Goal: Transaction & Acquisition: Purchase product/service

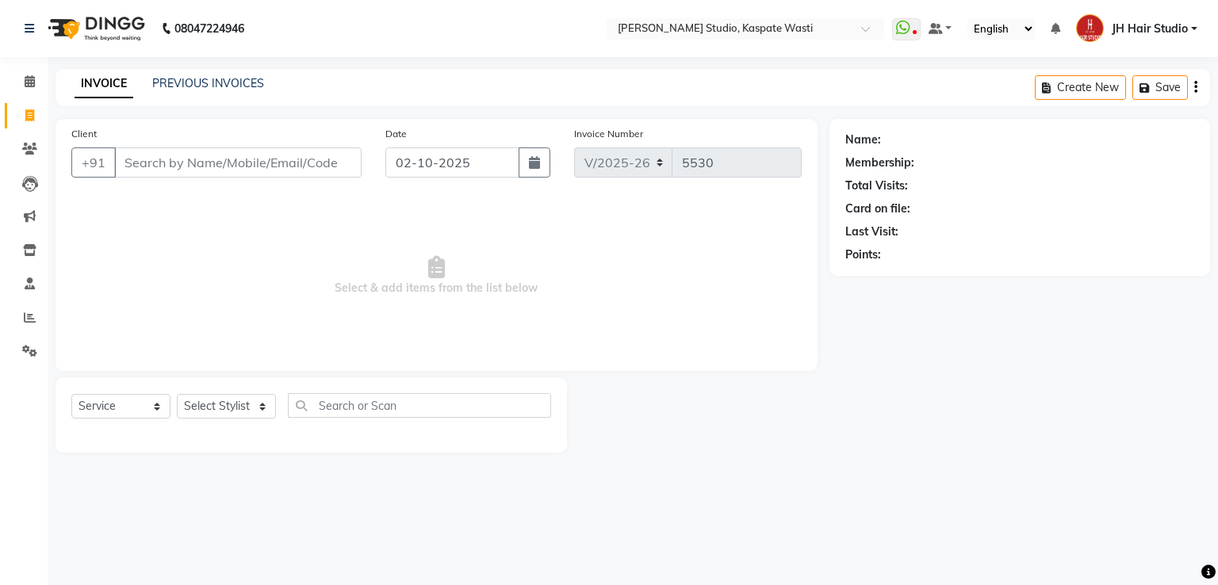
select select "130"
select select "service"
click at [216, 83] on link "PREVIOUS INVOICES" at bounding box center [208, 83] width 112 height 14
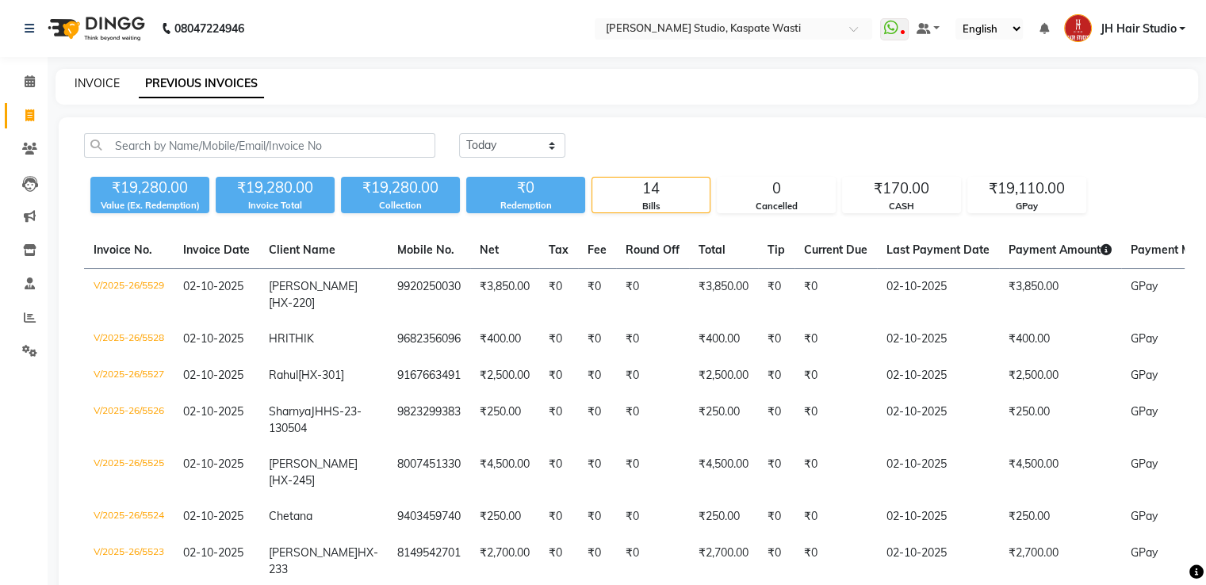
click at [94, 86] on link "INVOICE" at bounding box center [97, 83] width 45 height 14
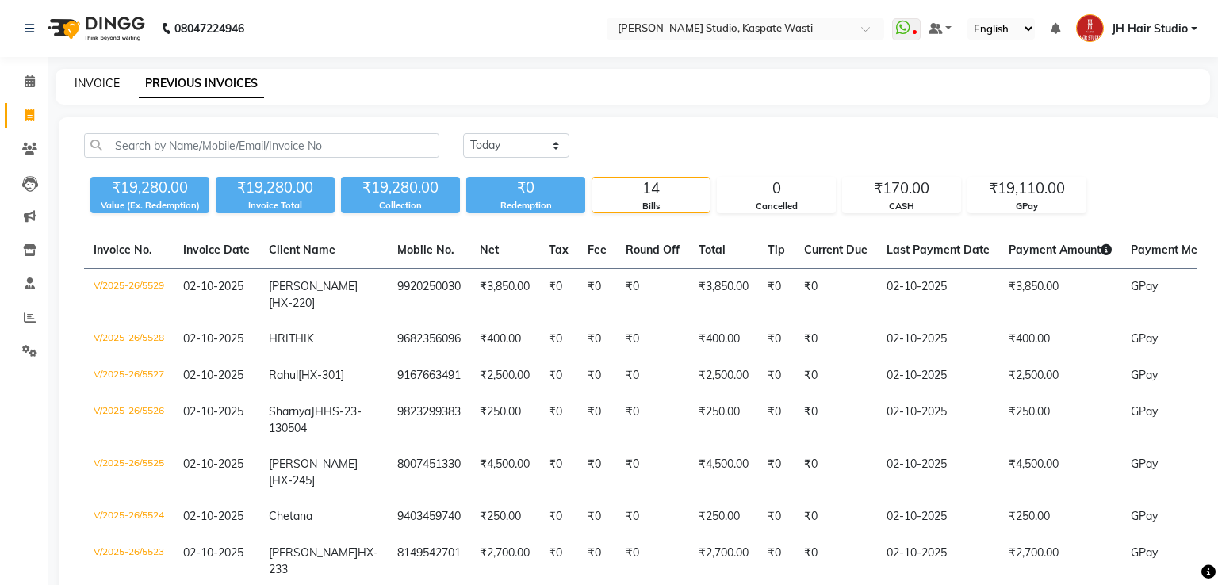
select select "130"
select select "service"
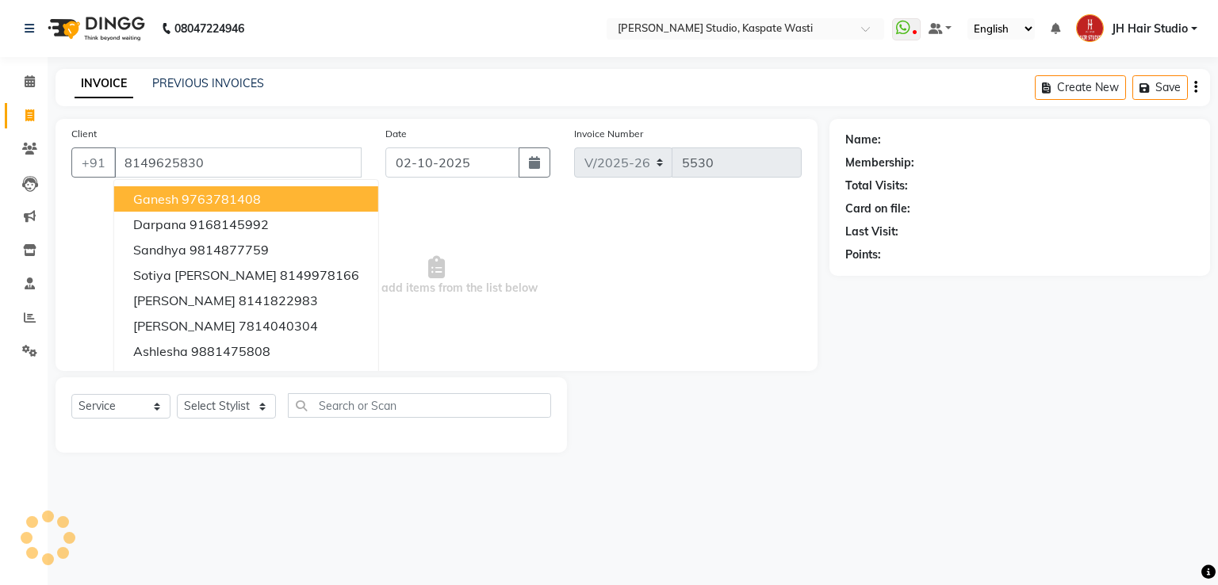
type input "8149625830"
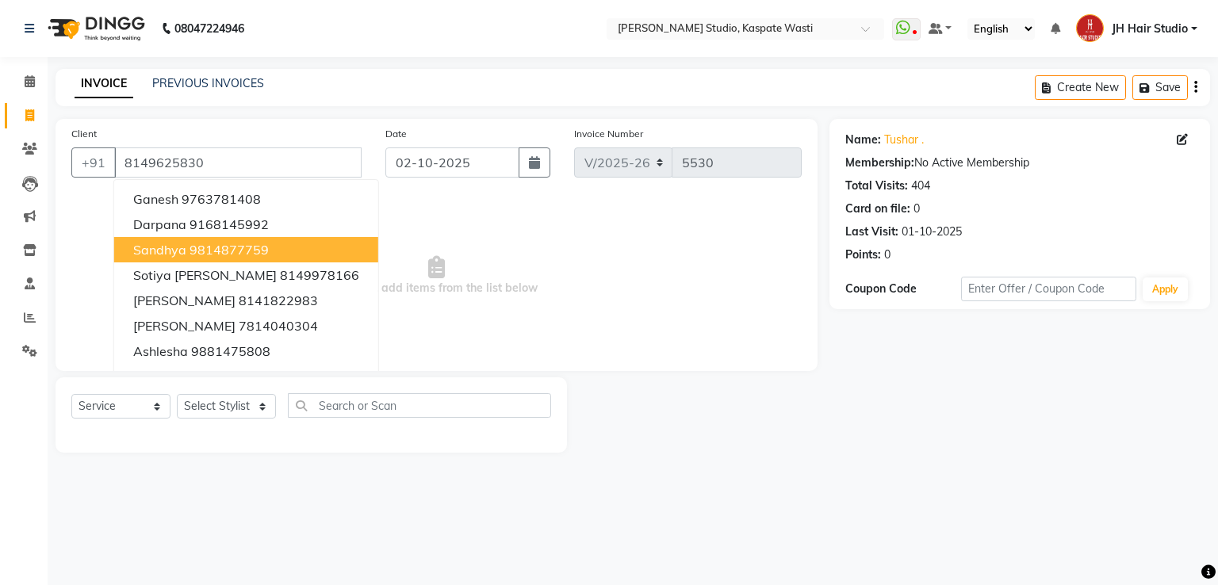
click at [393, 296] on span "Select & add items from the list below" at bounding box center [436, 276] width 730 height 159
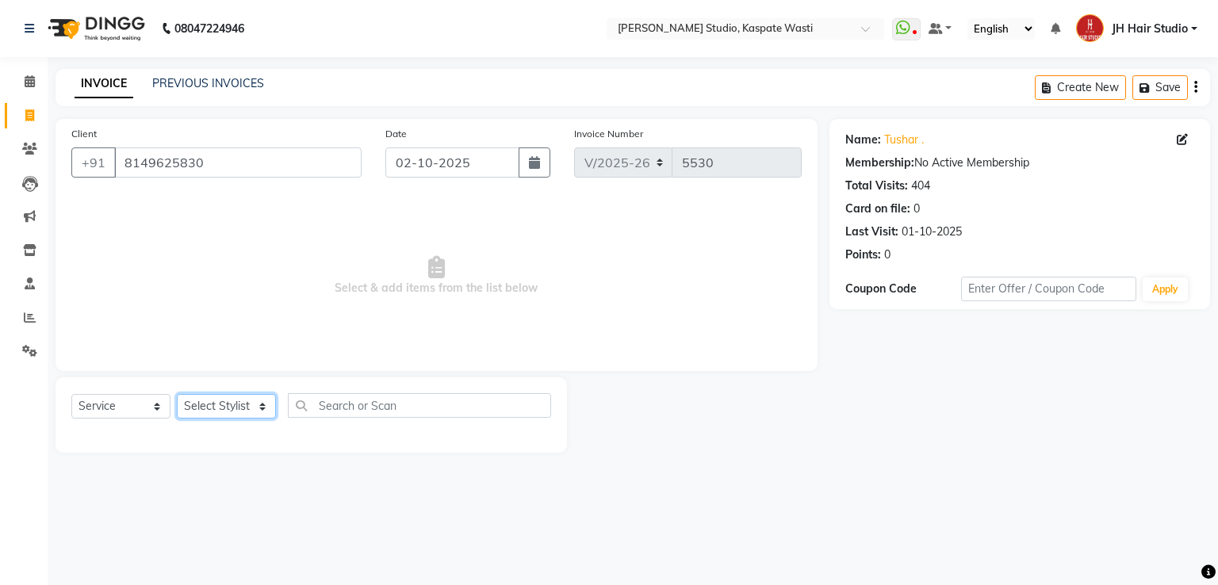
click at [238, 406] on select "Select Stylist [F1] GANESH [F1] Jagdish [ F1] RAM [F1]Sanjay [F1]Siddhu [F1] Su…" at bounding box center [226, 406] width 99 height 25
select select "68687"
click at [177, 395] on select "Select Stylist [F1] GANESH [F1] Jagdish [ F1] RAM [F1]Sanjay [F1]Siddhu [F1] Su…" at bounding box center [226, 406] width 99 height 25
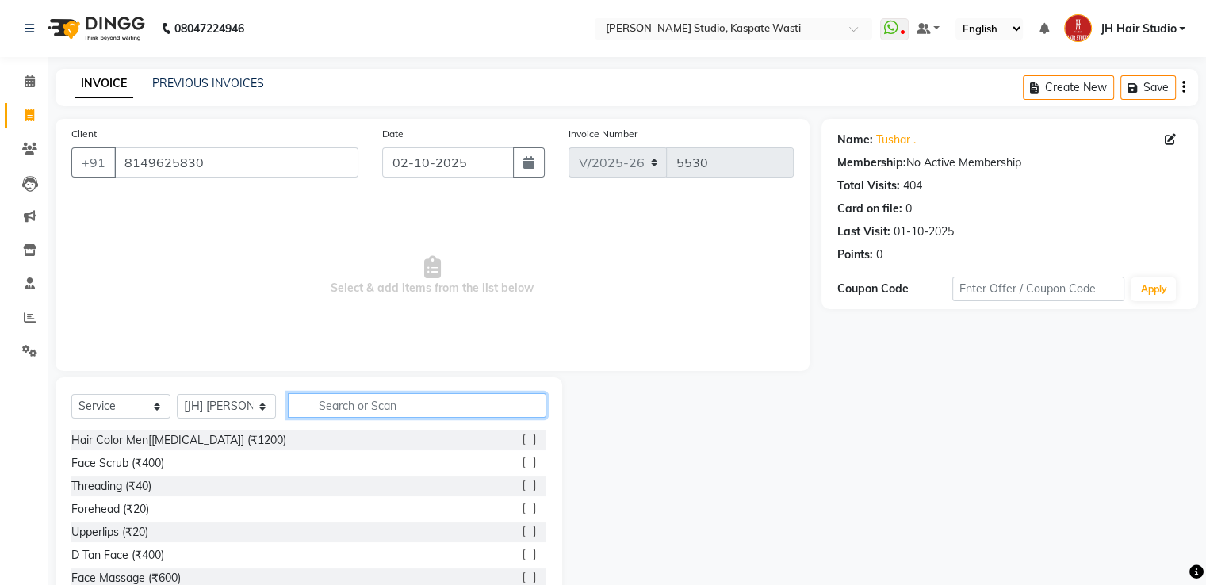
click at [365, 407] on input "text" at bounding box center [417, 405] width 259 height 25
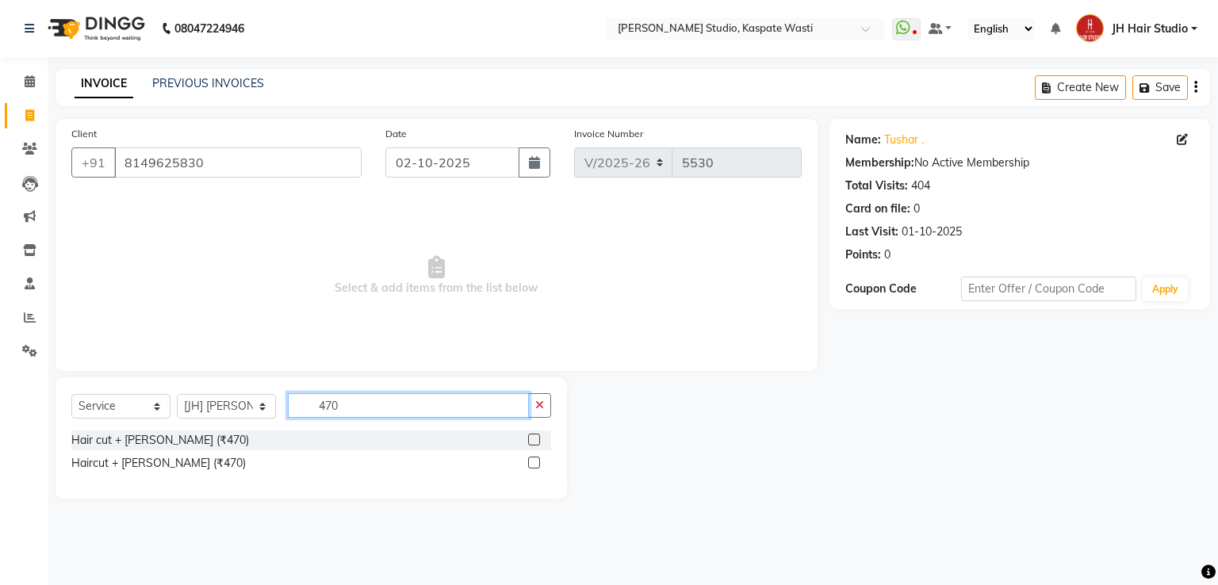
type input "470"
click at [534, 437] on label at bounding box center [534, 440] width 12 height 12
click at [534, 437] on input "checkbox" at bounding box center [533, 440] width 10 height 10
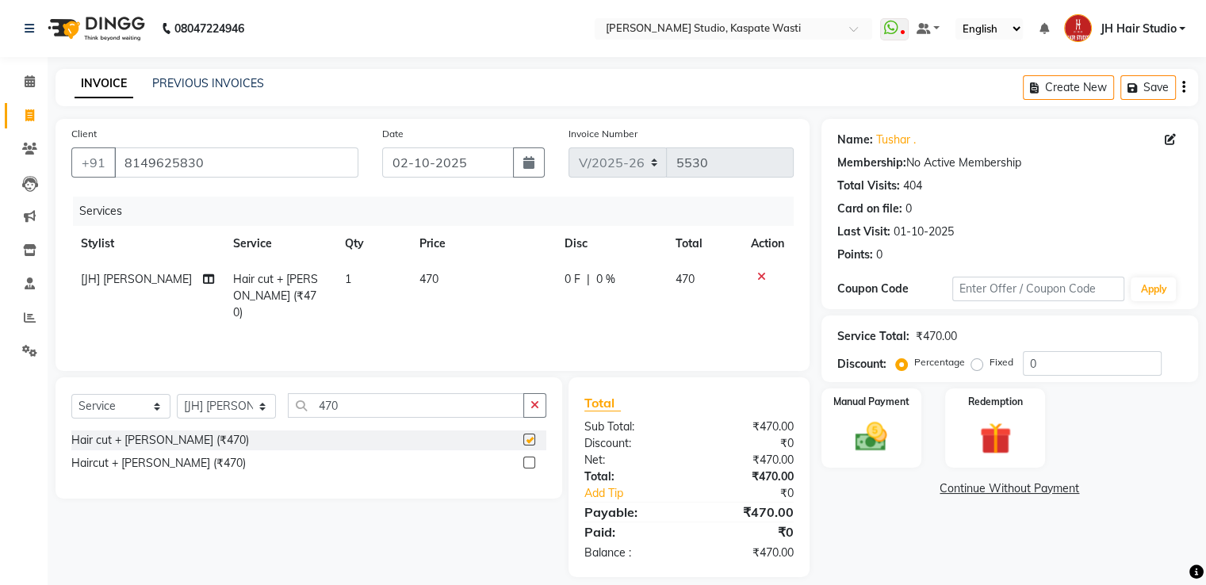
checkbox input "false"
click at [607, 494] on link "Add Tip" at bounding box center [641, 493] width 136 height 17
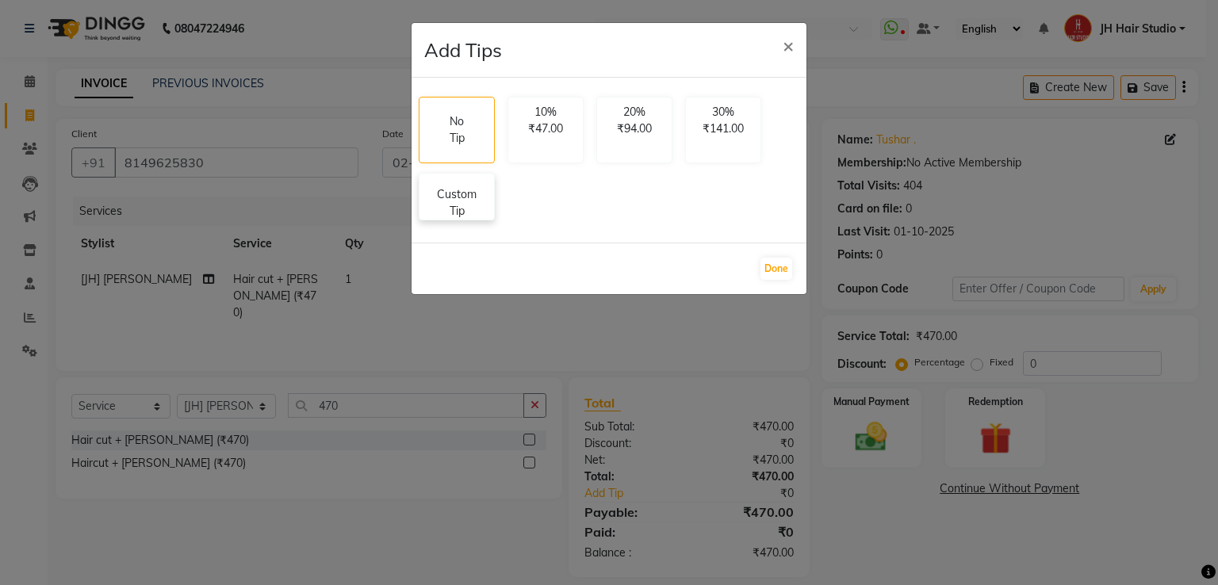
click at [441, 197] on p "Custom Tip" at bounding box center [457, 202] width 56 height 33
select select "68687"
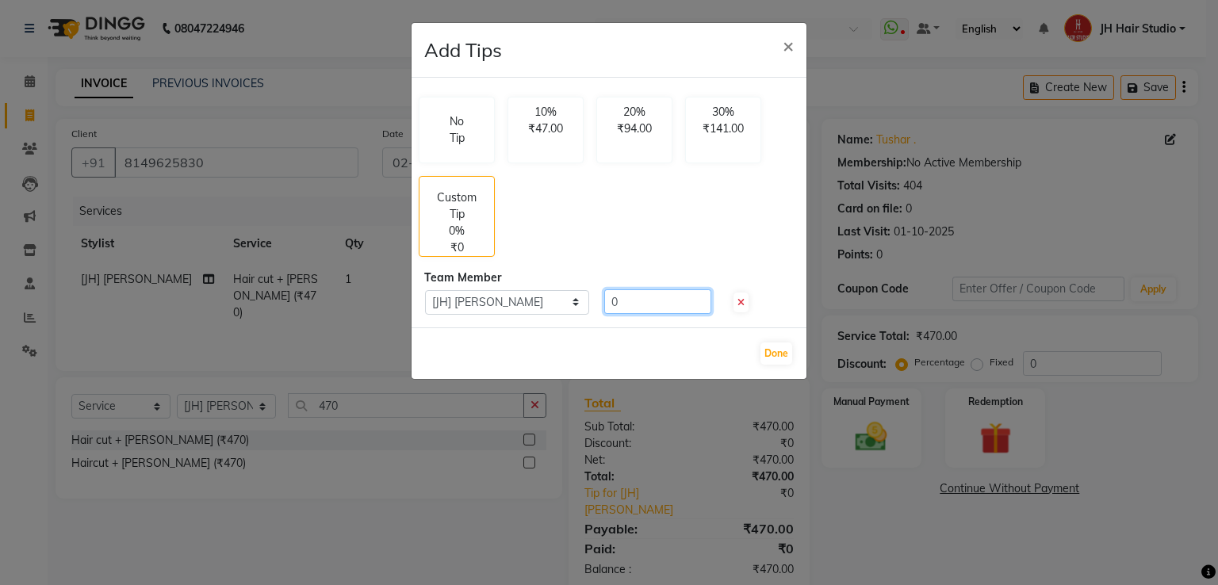
click at [607, 305] on input "0" at bounding box center [657, 301] width 107 height 25
type input "30"
click at [778, 354] on button "Done" at bounding box center [776, 354] width 32 height 22
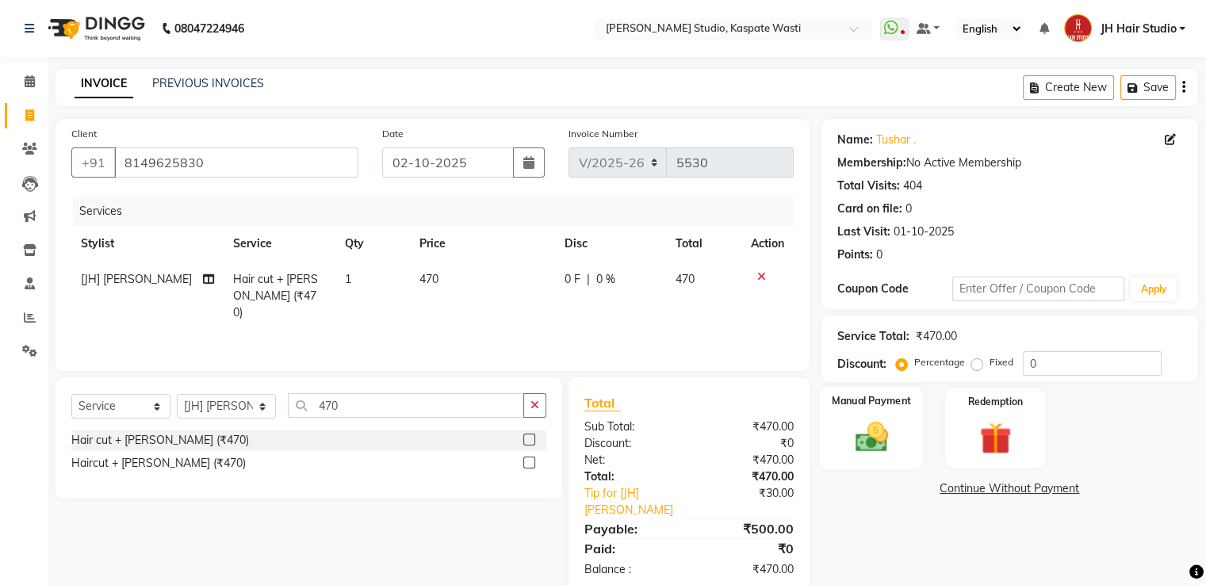
click at [872, 454] on img at bounding box center [870, 438] width 53 height 38
click at [952, 495] on span "GPay" at bounding box center [952, 490] width 33 height 18
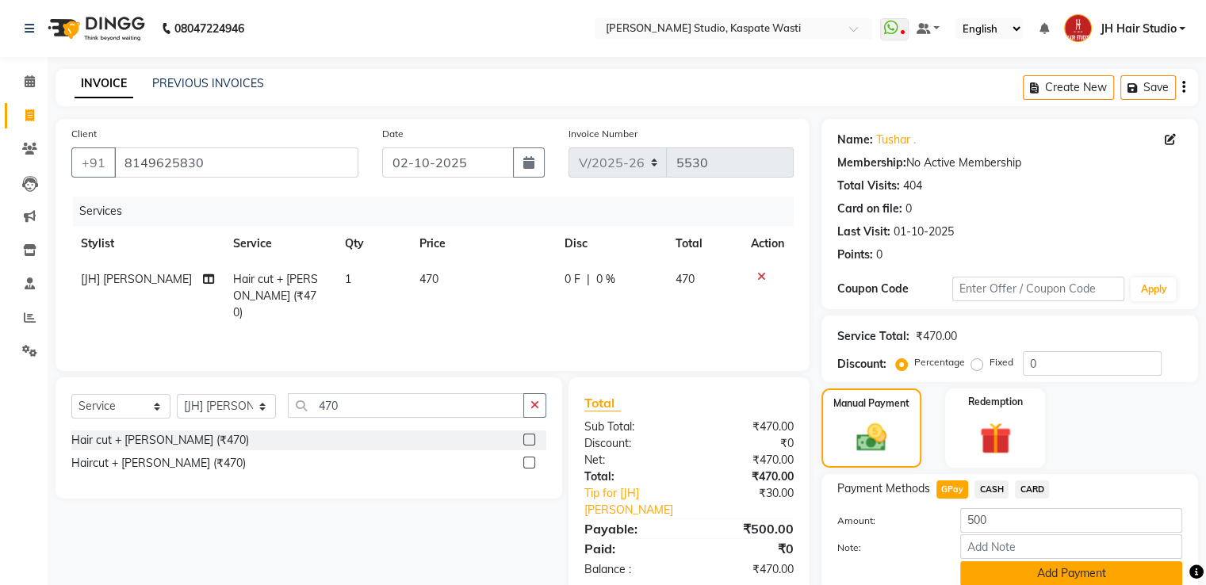
click at [1067, 577] on button "Add Payment" at bounding box center [1071, 573] width 222 height 25
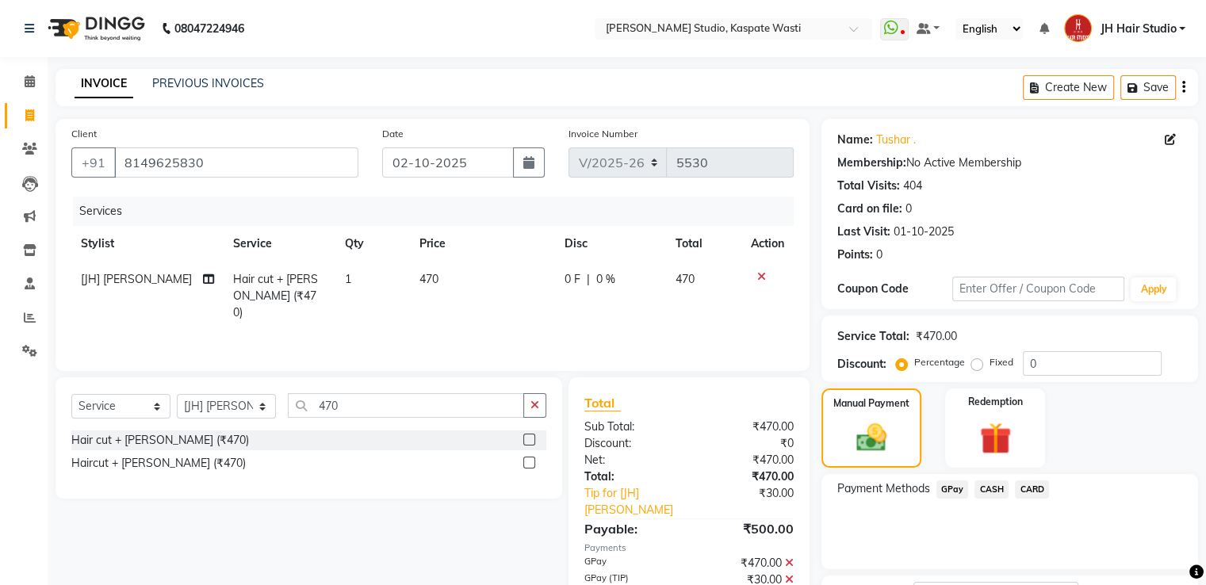
scroll to position [129, 0]
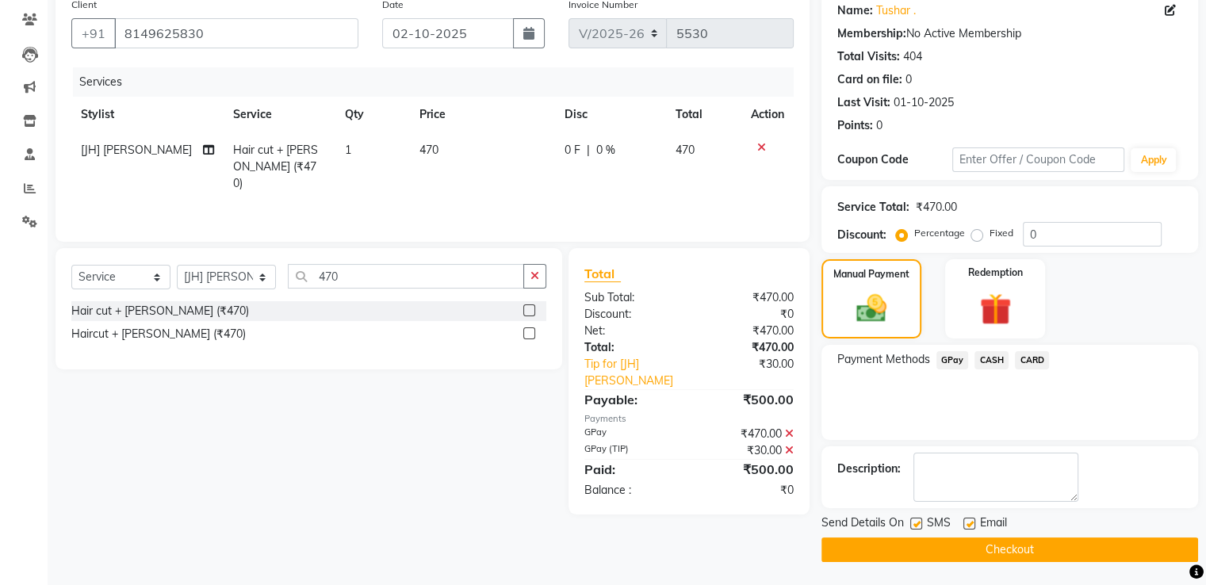
click at [974, 546] on button "Checkout" at bounding box center [1010, 550] width 377 height 25
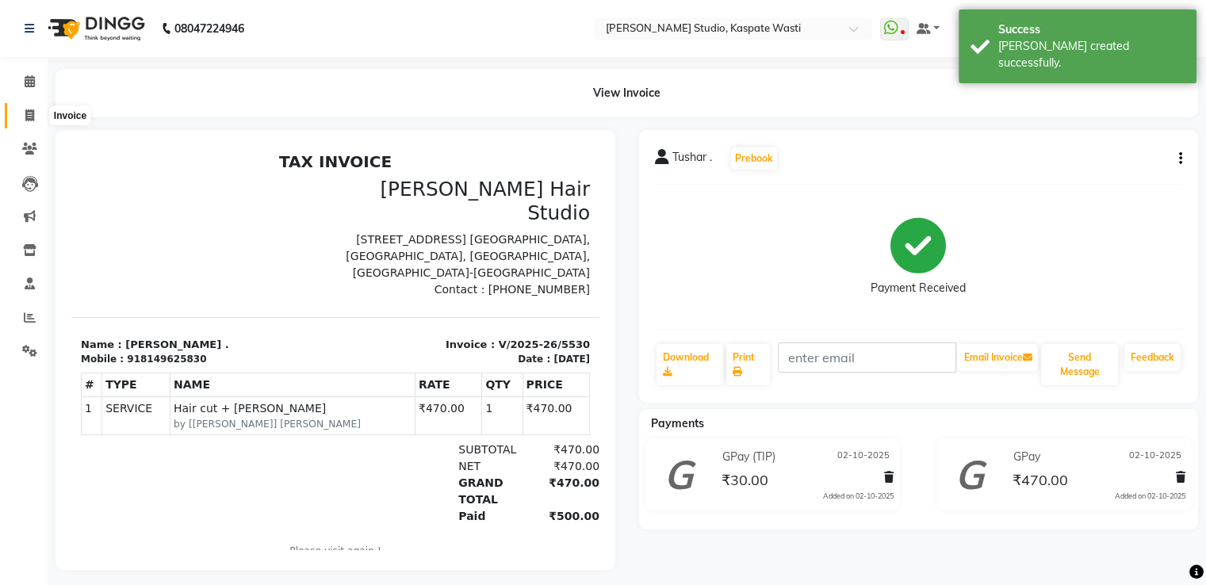
click at [32, 108] on span at bounding box center [30, 116] width 28 height 18
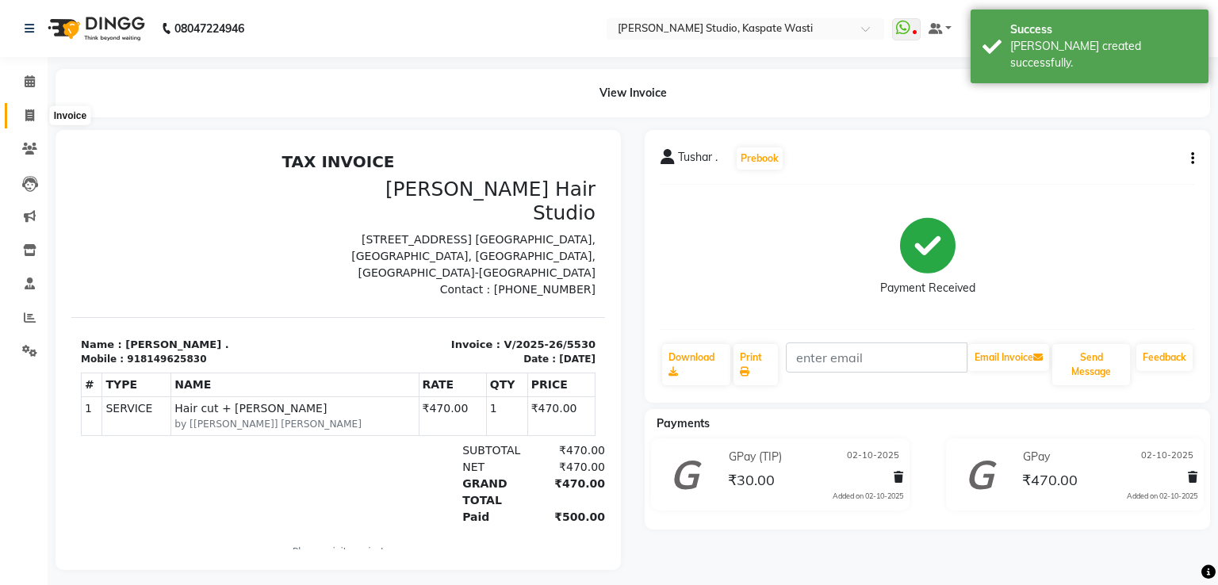
select select "130"
select select "service"
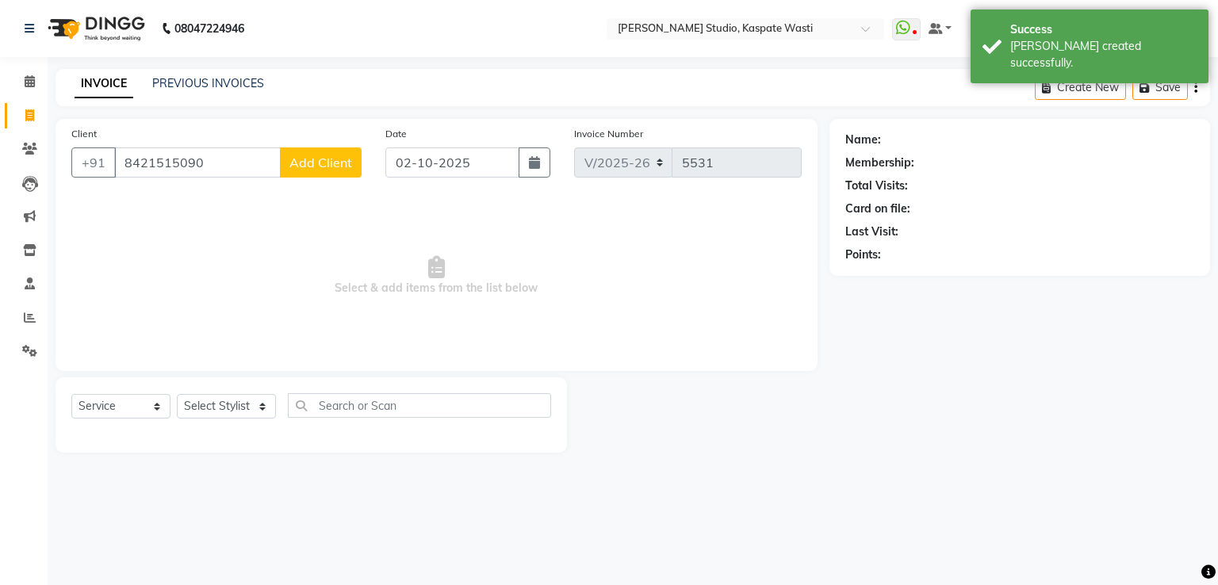
type input "8421515090"
click at [301, 162] on span "Add Client" at bounding box center [320, 163] width 63 height 16
select select "22"
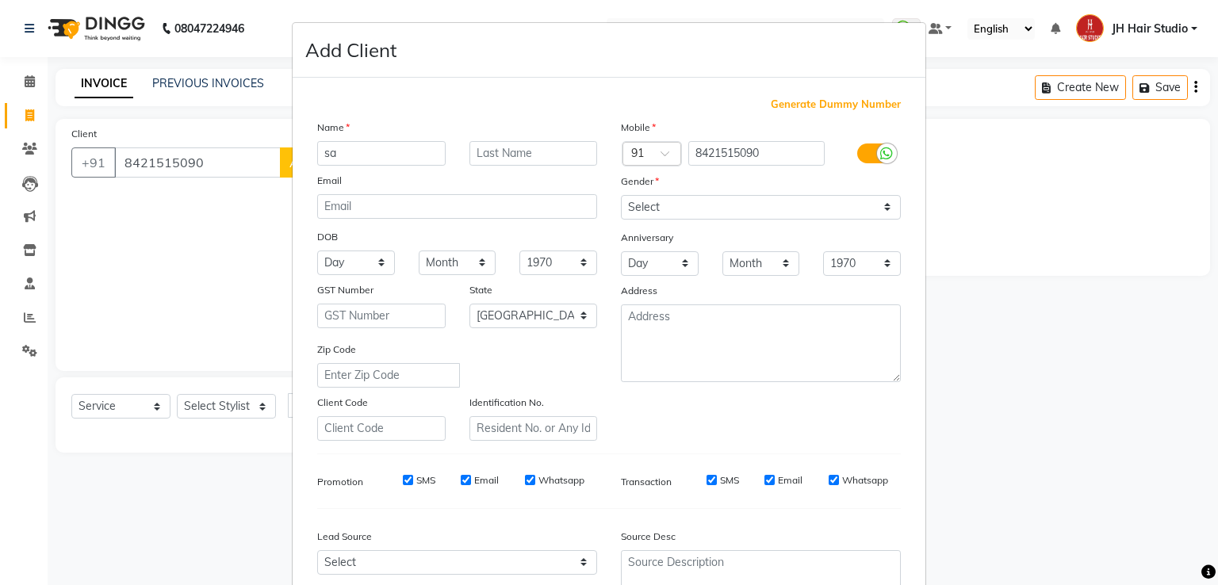
type input "s"
type input "Samiksha"
click at [695, 201] on select "Select Male Female Other Prefer Not To Say" at bounding box center [761, 207] width 280 height 25
click at [621, 196] on select "Select Male Female Other Prefer Not To Say" at bounding box center [761, 207] width 280 height 25
click at [787, 205] on select "Select Male Female Other Prefer Not To Say" at bounding box center [761, 207] width 280 height 25
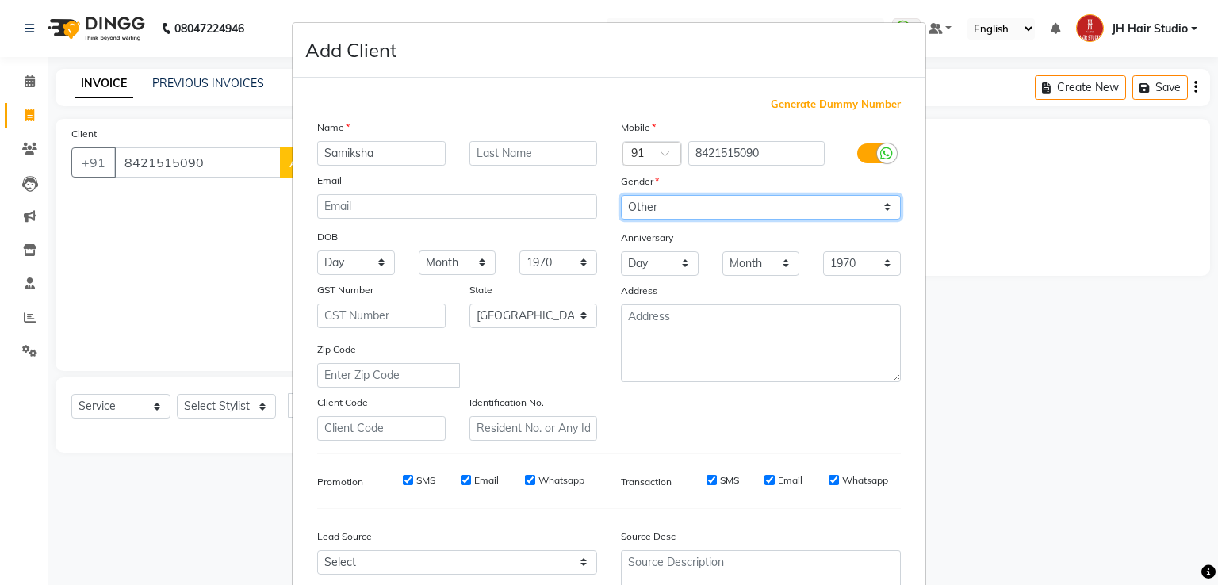
select select "female"
click at [621, 196] on select "Select Male Female Other Prefer Not To Say" at bounding box center [761, 207] width 280 height 25
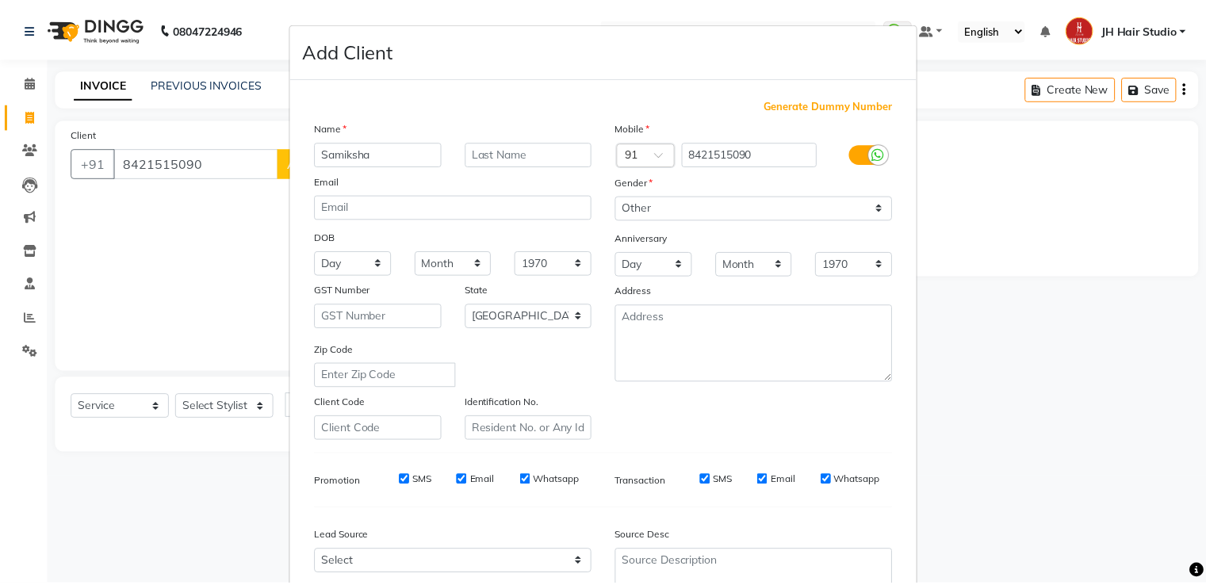
scroll to position [155, 0]
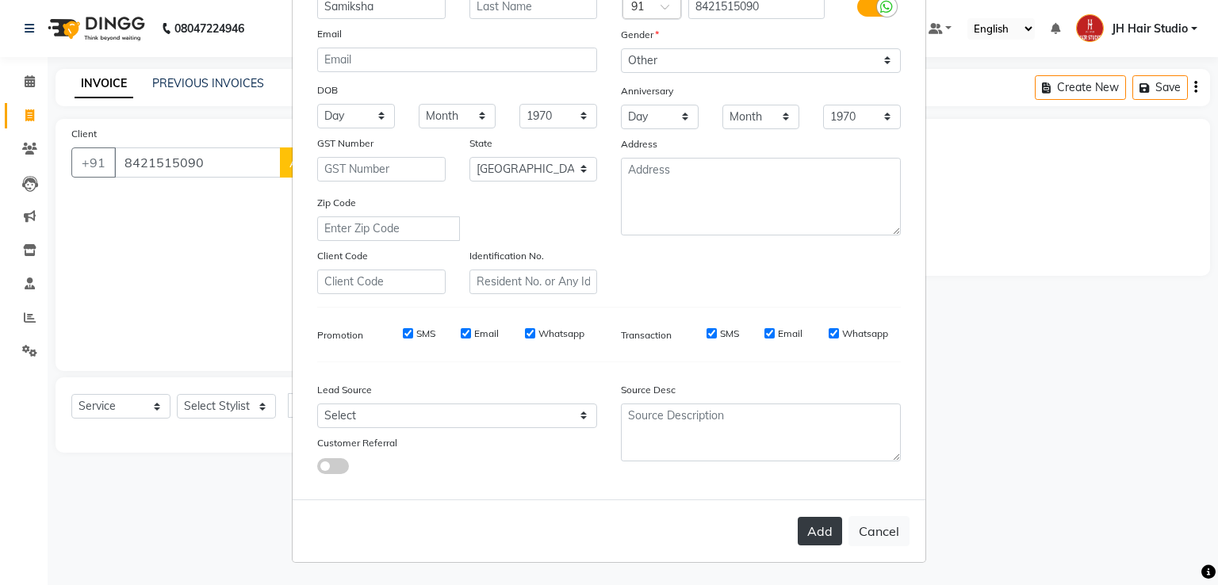
click at [822, 533] on button "Add" at bounding box center [820, 531] width 44 height 29
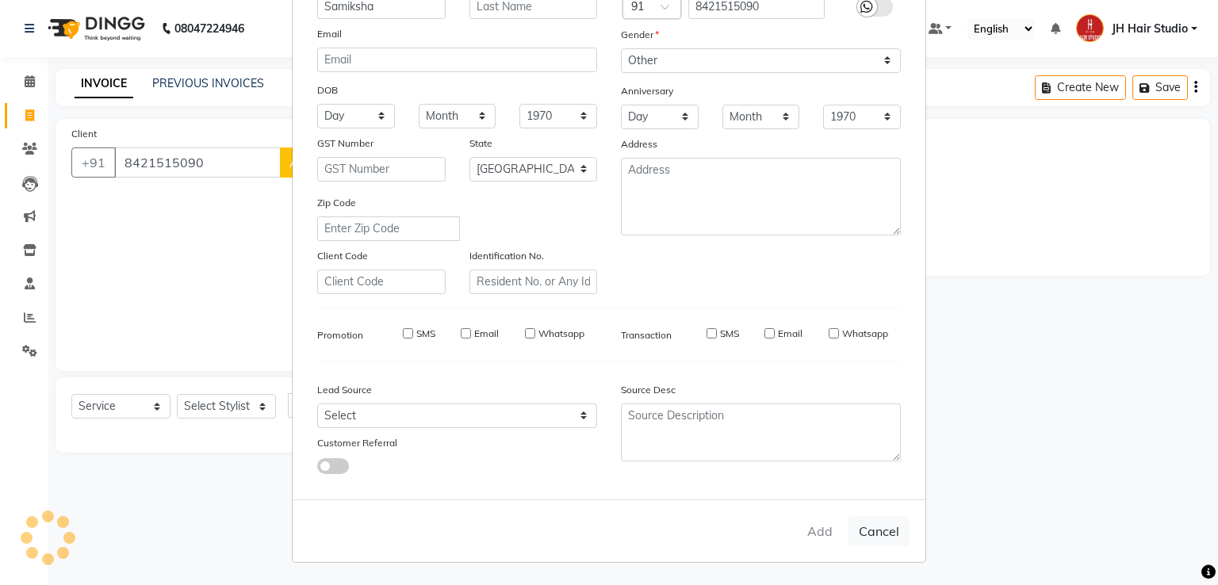
select select
select select "null"
select select
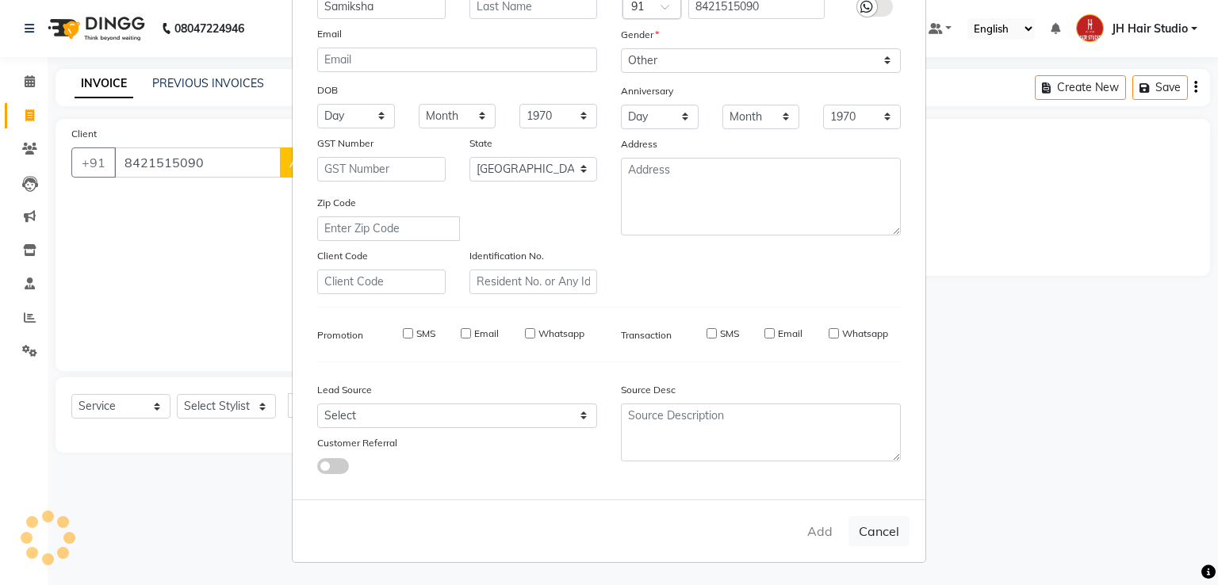
select select
checkbox input "false"
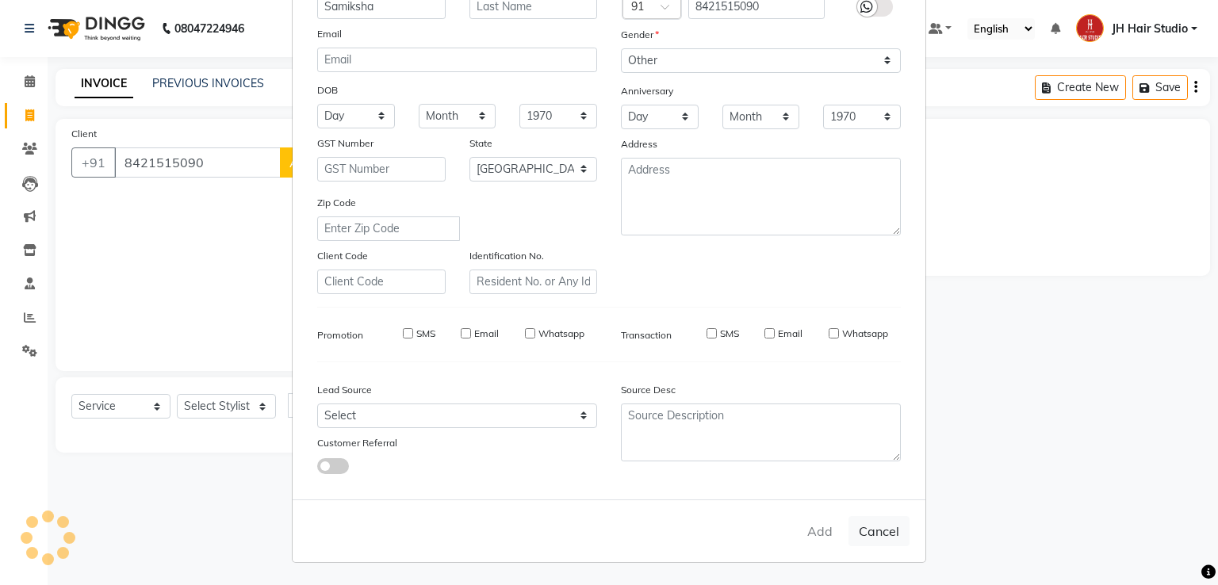
checkbox input "false"
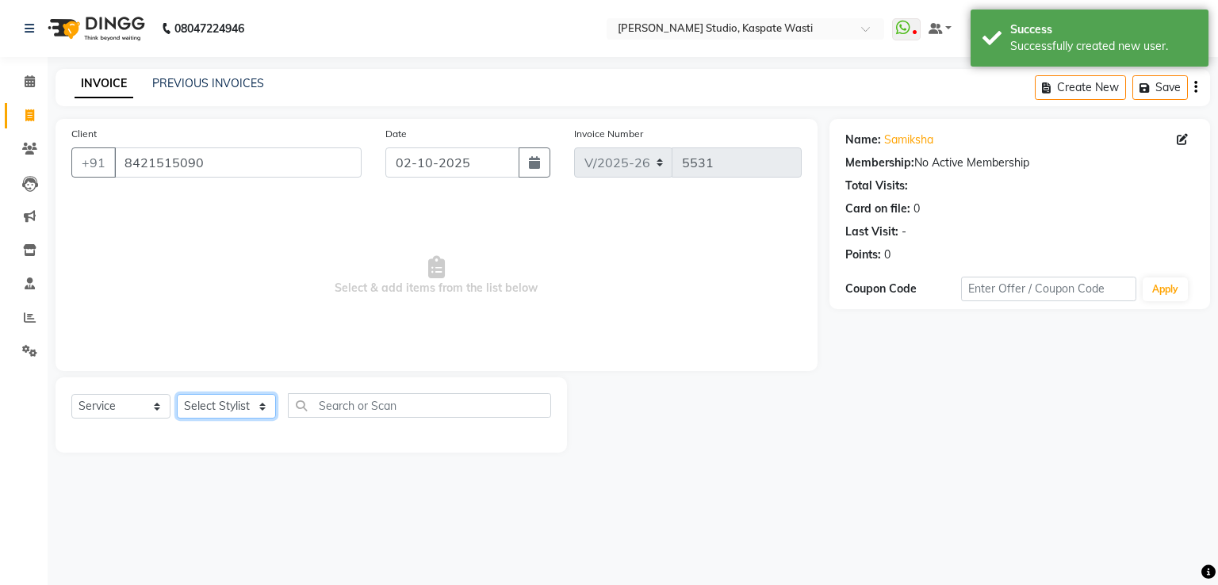
click at [220, 400] on select "Select Stylist [F1] GANESH [F1] Jagdish [ F1] RAM [F1]Sanjay [F1]Siddhu [F1] Su…" at bounding box center [226, 406] width 99 height 25
select select "93458"
click at [177, 395] on select "Select Stylist [F1] GANESH [F1] Jagdish [ F1] RAM [F1]Sanjay [F1]Siddhu [F1] Su…" at bounding box center [226, 406] width 99 height 25
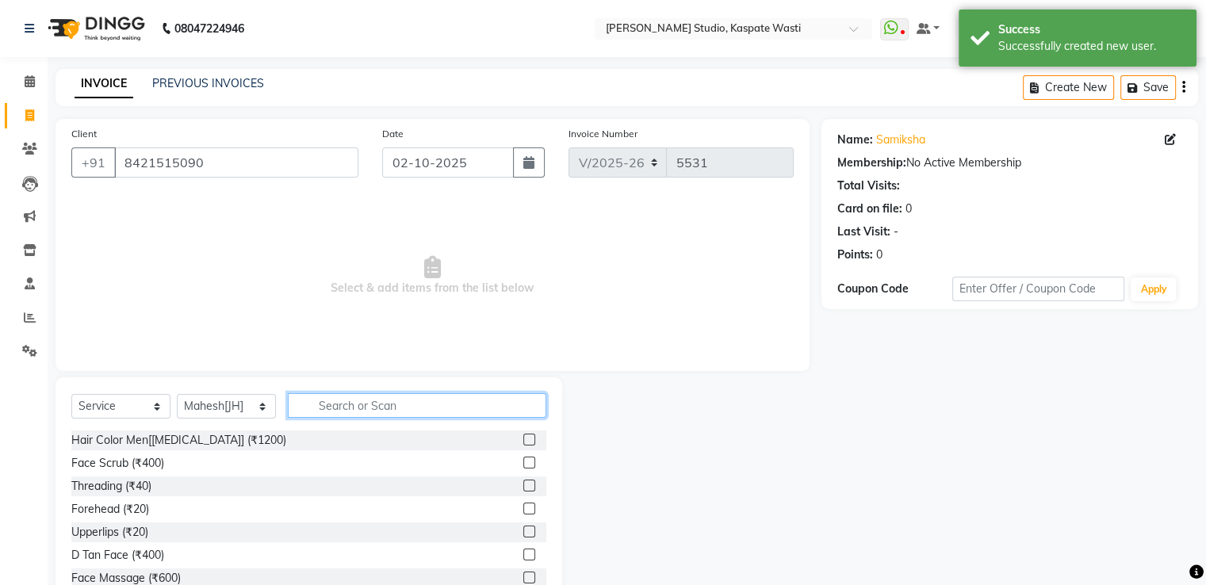
click at [347, 411] on input "text" at bounding box center [417, 405] width 259 height 25
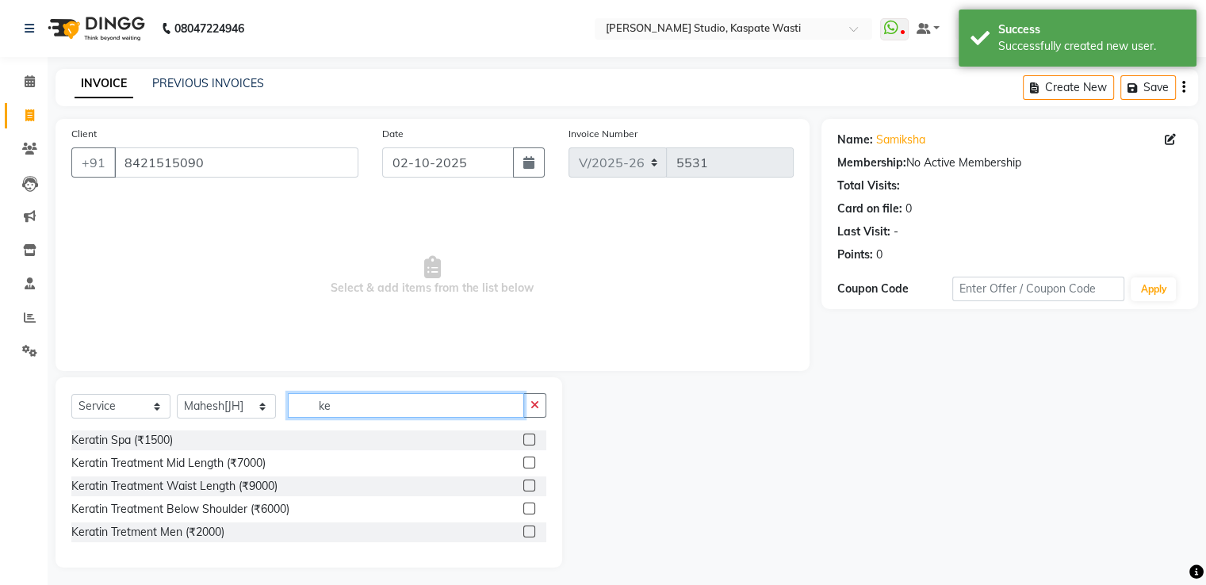
type input "k"
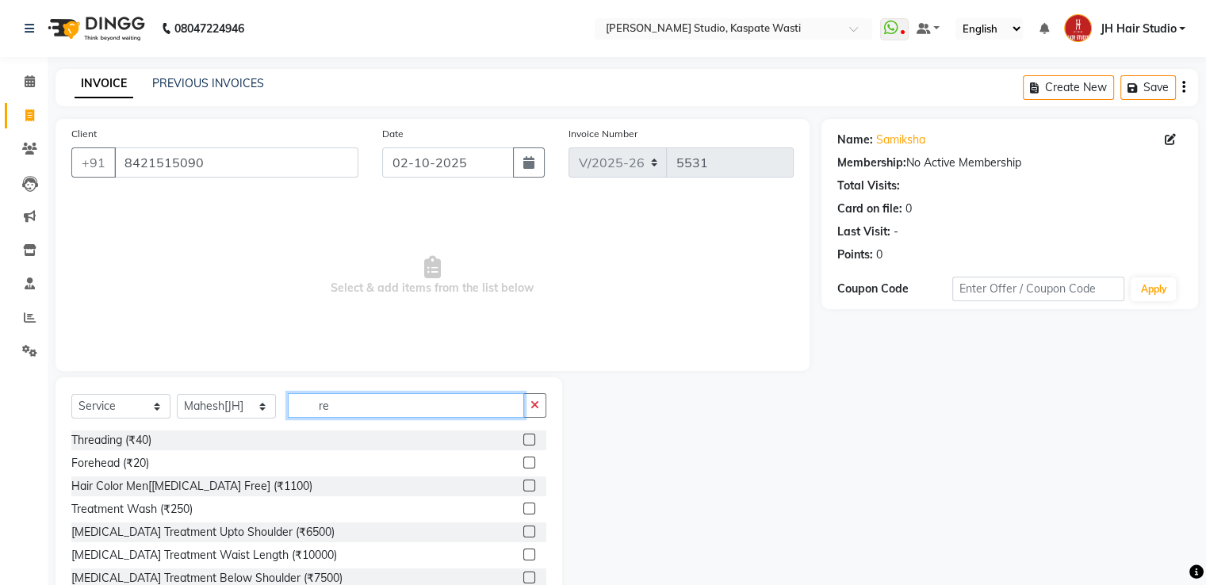
type input "r"
type input "sp"
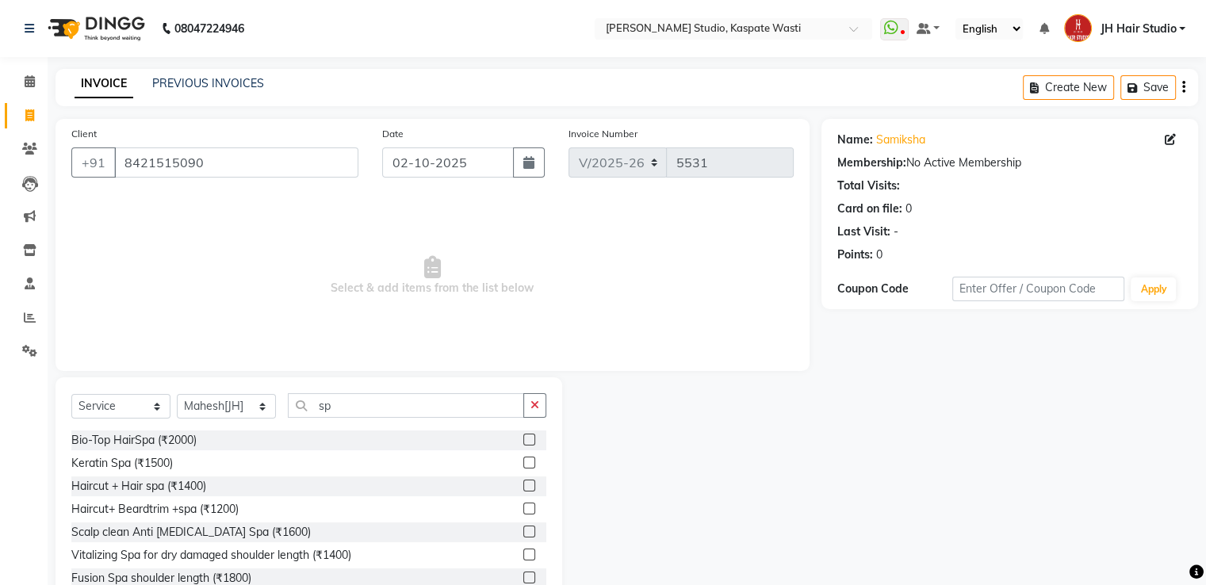
click at [523, 463] on label at bounding box center [529, 463] width 12 height 12
click at [523, 463] on input "checkbox" at bounding box center [528, 463] width 10 height 10
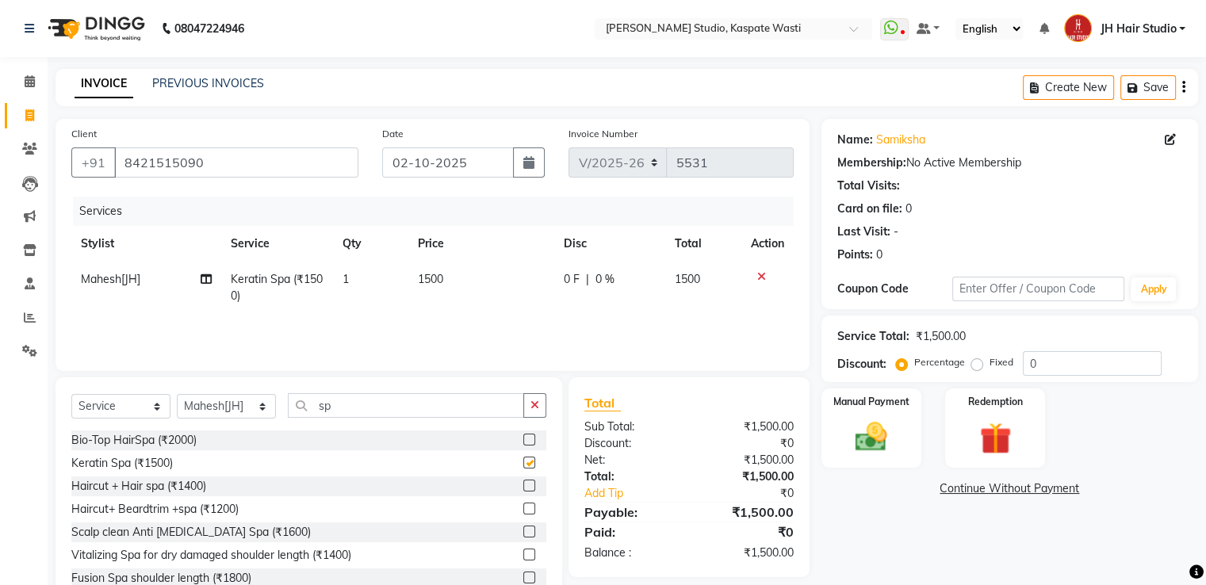
checkbox input "false"
click at [431, 285] on span "1500" at bounding box center [430, 279] width 25 height 14
select select "93458"
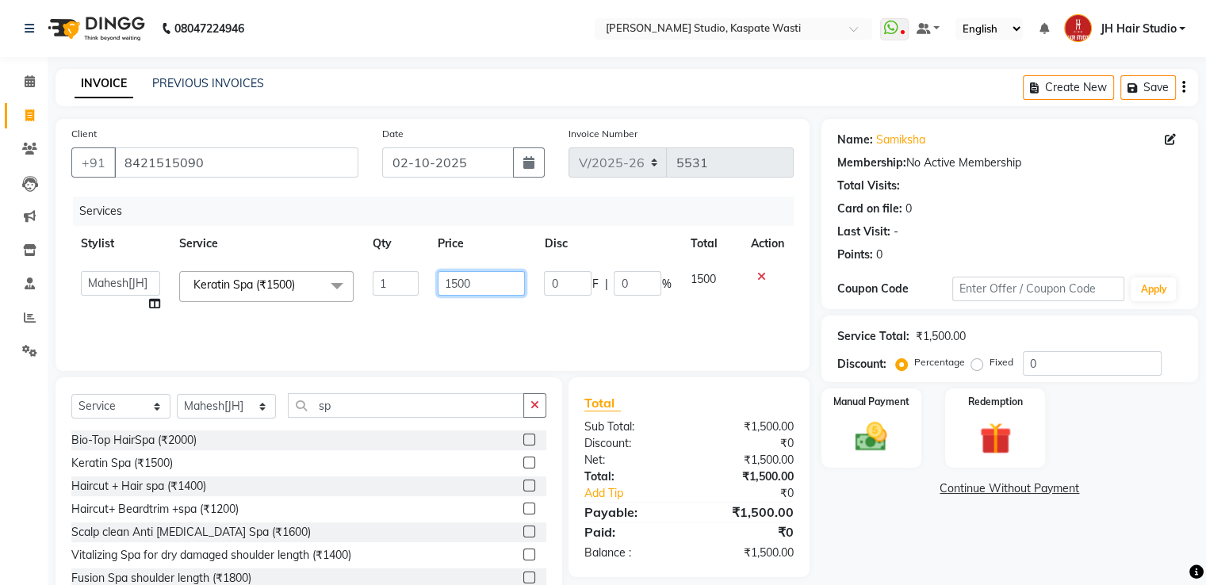
click at [460, 284] on input "1500" at bounding box center [481, 283] width 87 height 25
type input "1700"
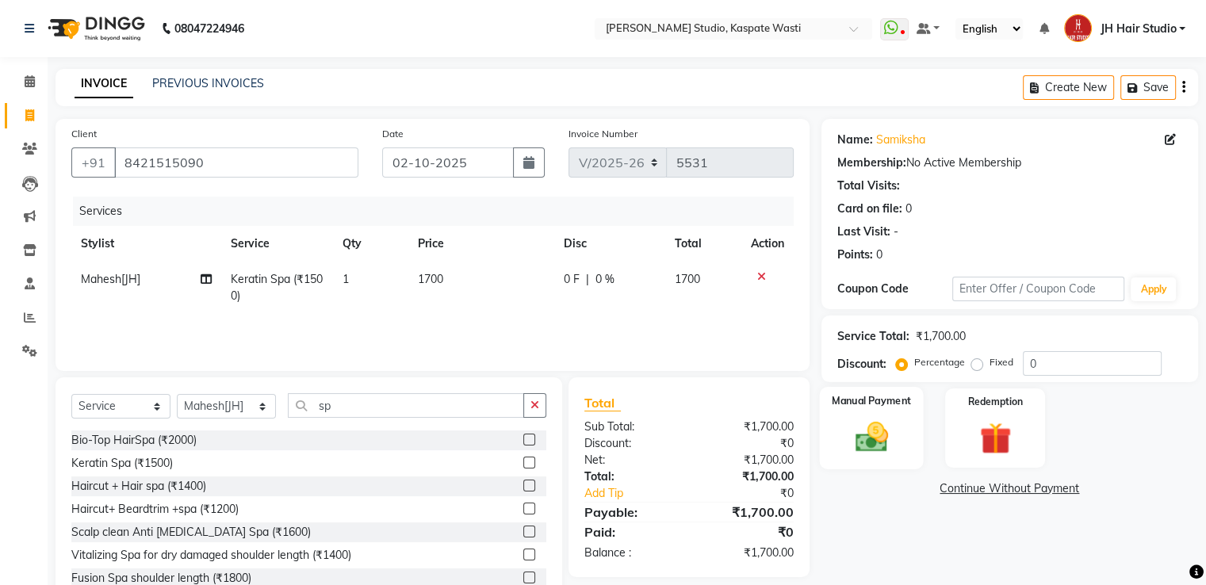
click at [845, 429] on img at bounding box center [870, 438] width 53 height 38
click at [954, 487] on span "GPay" at bounding box center [952, 490] width 33 height 18
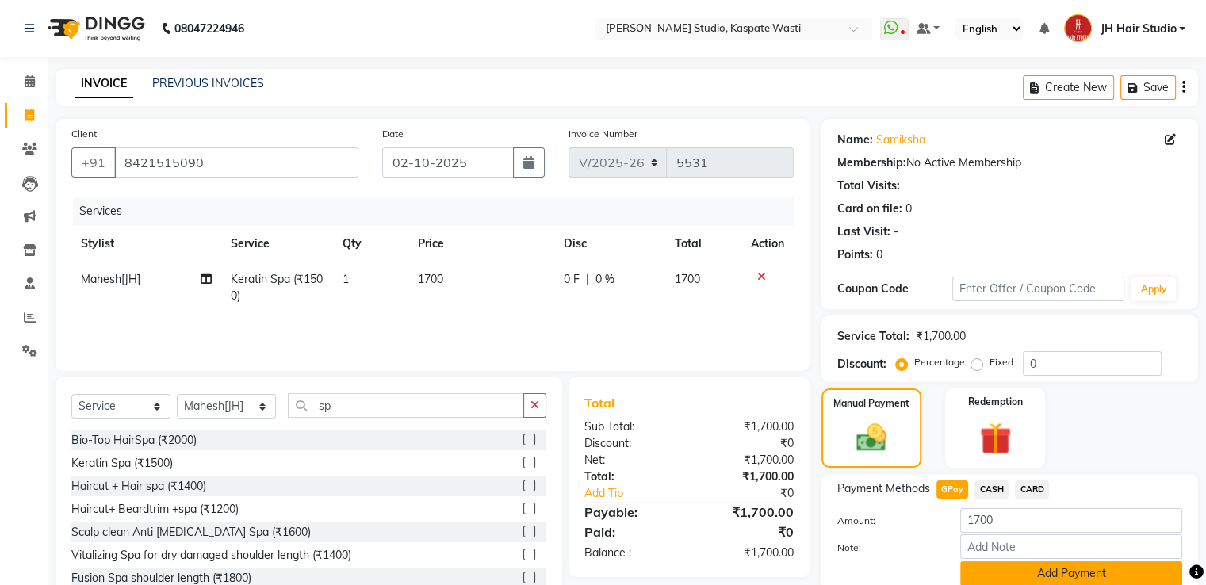
click at [1068, 566] on button "Add Payment" at bounding box center [1071, 573] width 222 height 25
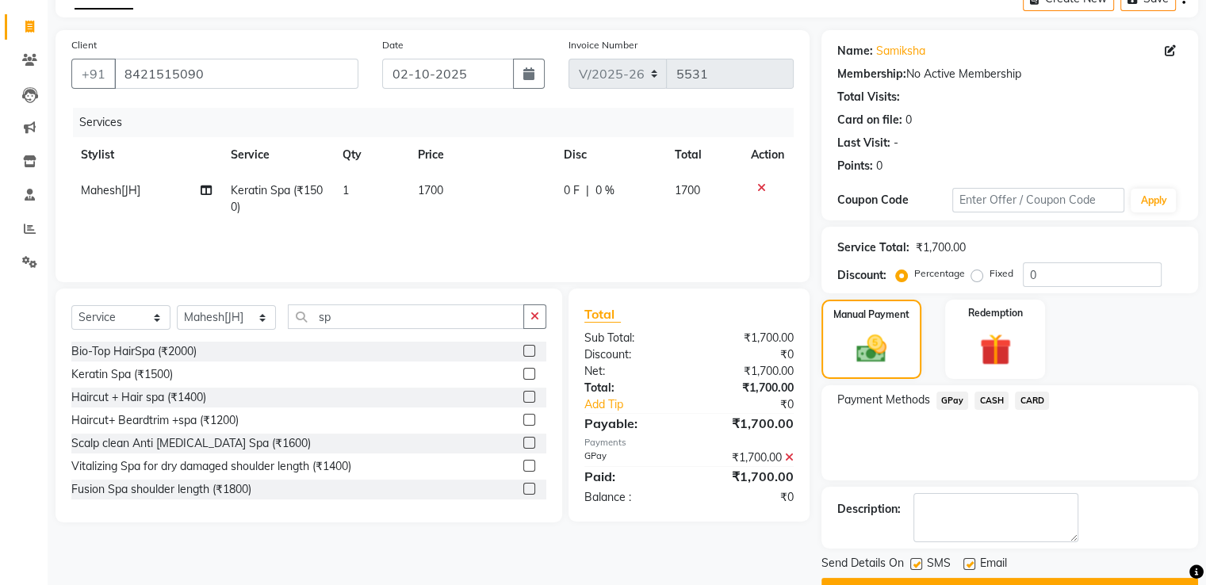
scroll to position [129, 0]
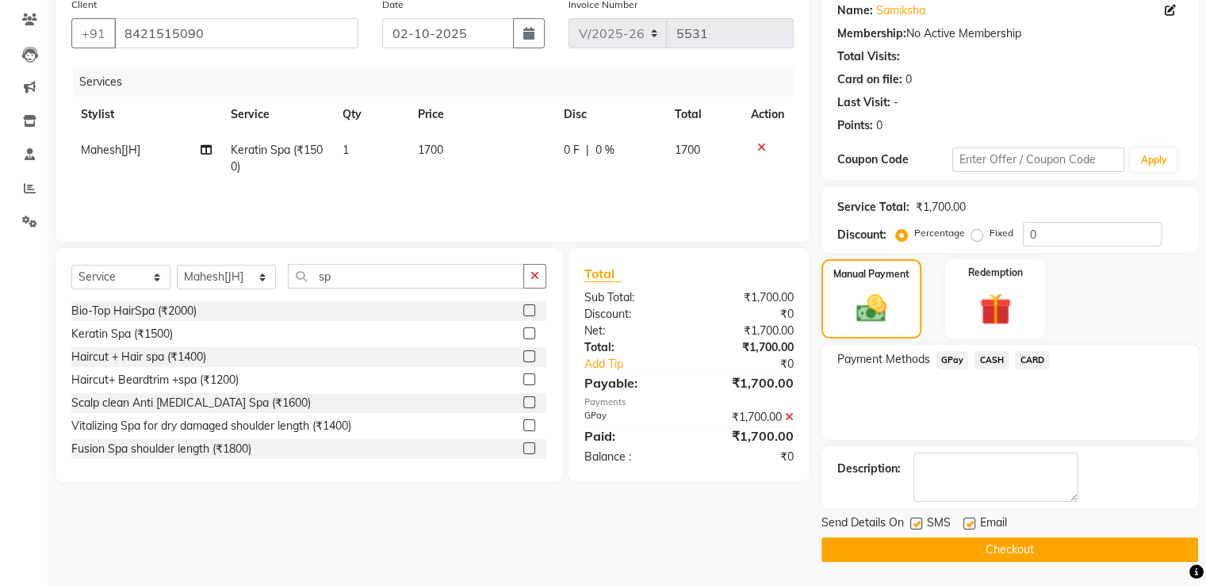
click at [988, 542] on button "Checkout" at bounding box center [1010, 550] width 377 height 25
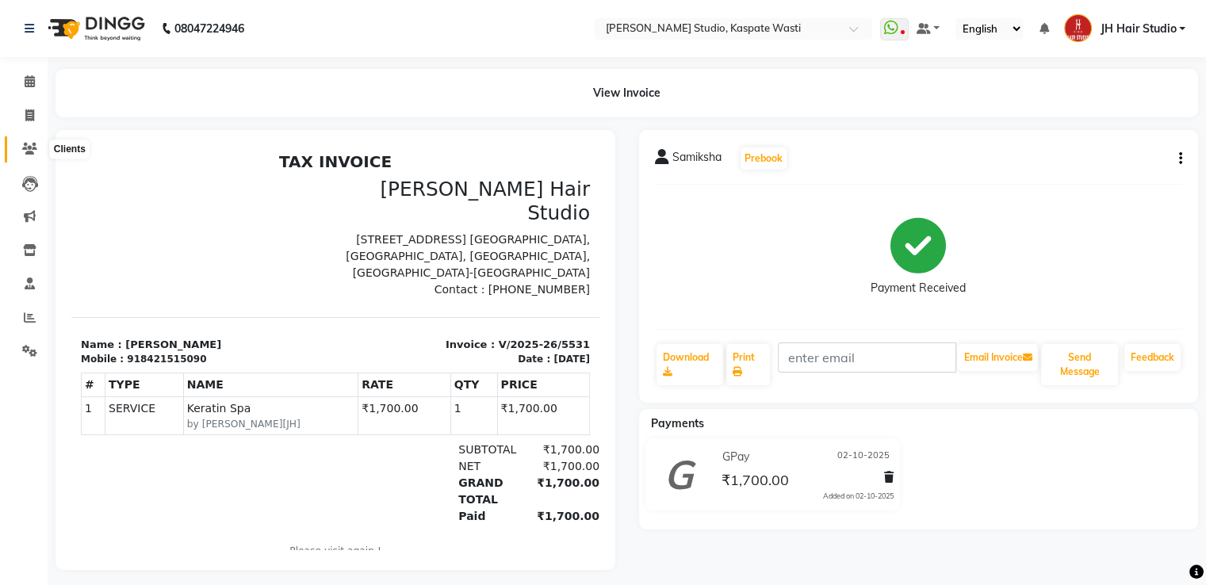
click at [19, 150] on span at bounding box center [30, 149] width 28 height 18
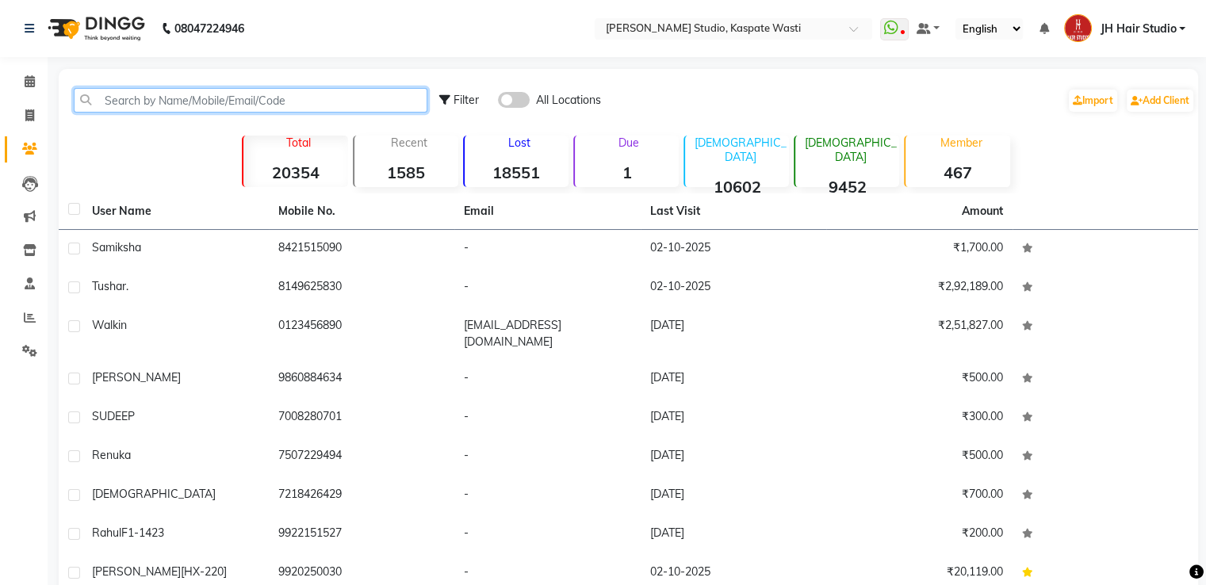
click at [254, 101] on input "text" at bounding box center [251, 100] width 354 height 25
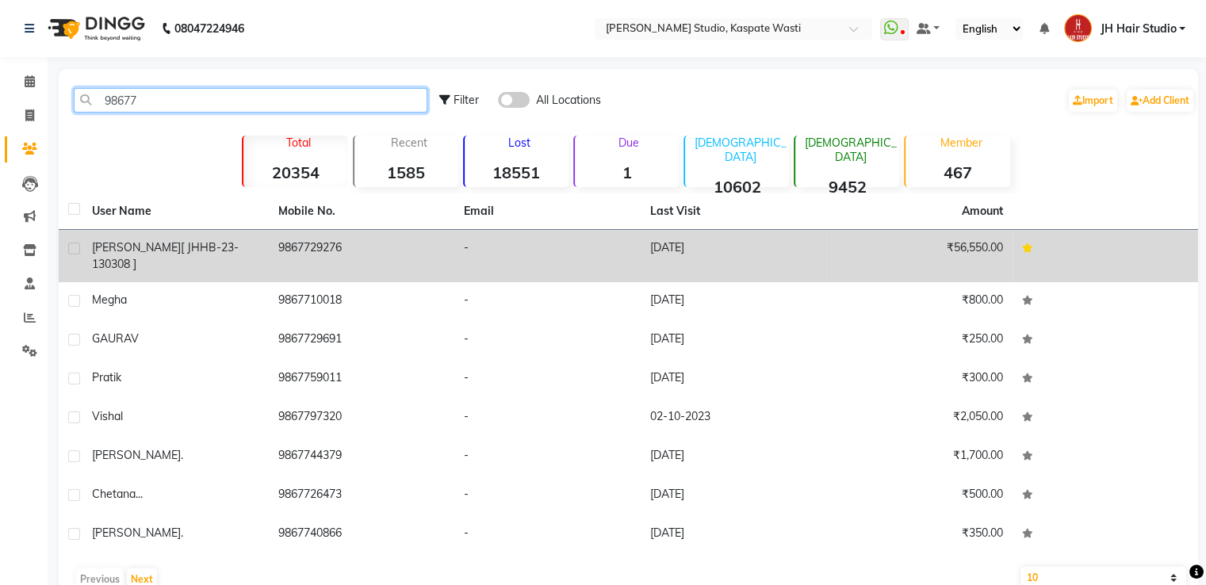
type input "98677"
click at [378, 243] on td "9867729276" at bounding box center [362, 256] width 186 height 52
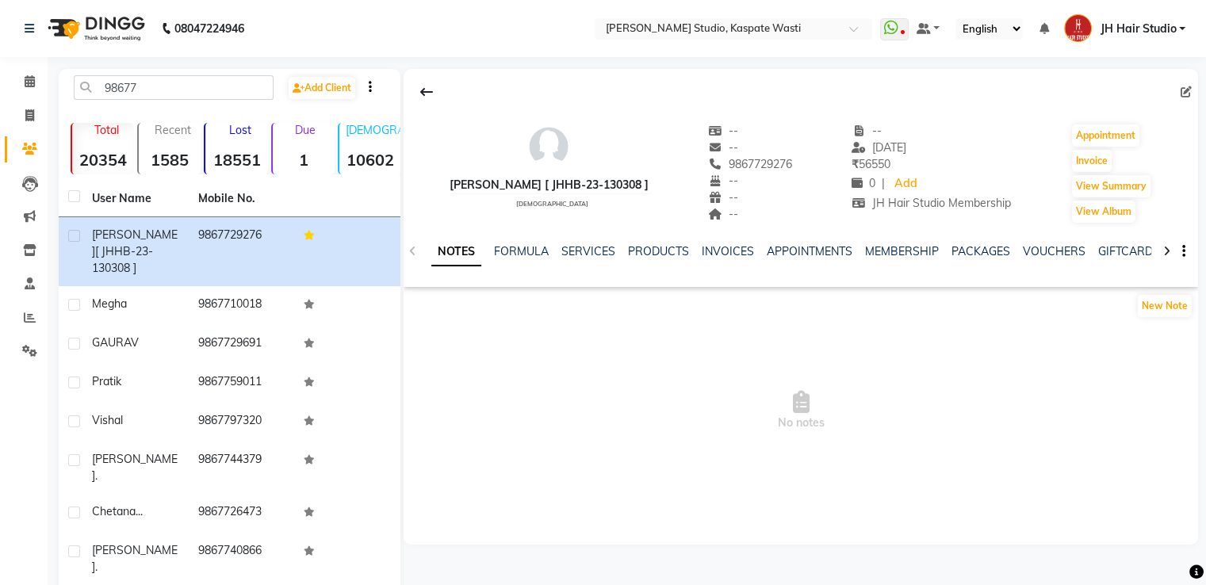
click at [581, 261] on div "NOTES FORMULA SERVICES PRODUCTS INVOICES APPOINTMENTS MEMBERSHIP PACKAGES VOUCH…" at bounding box center [781, 257] width 701 height 29
click at [593, 254] on link "SERVICES" at bounding box center [588, 251] width 54 height 14
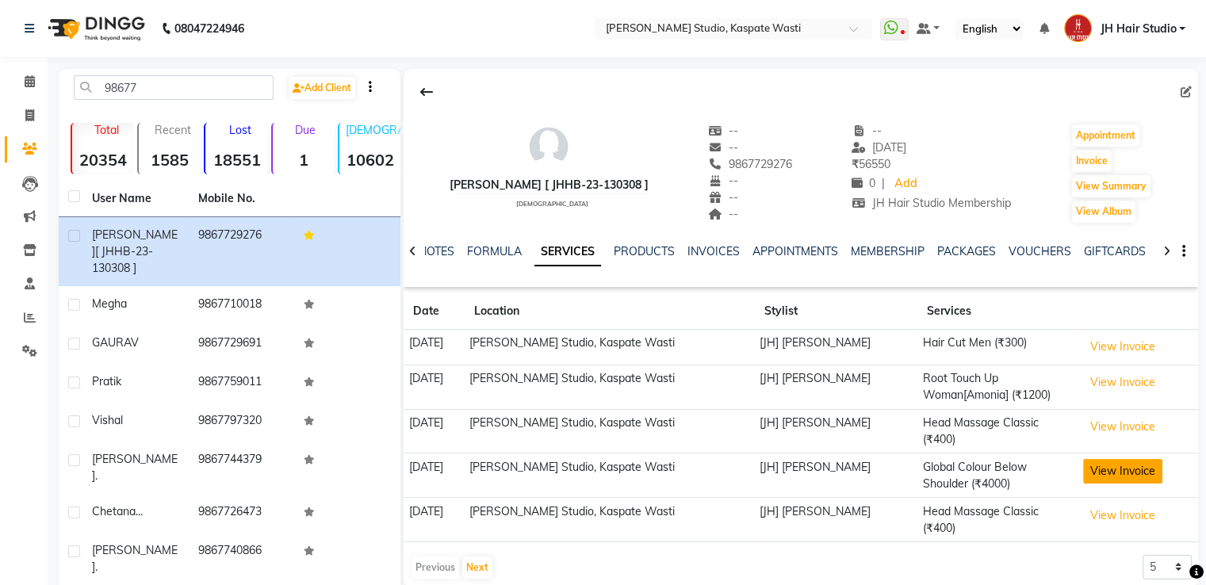
click at [1122, 464] on button "View Invoice" at bounding box center [1122, 471] width 79 height 25
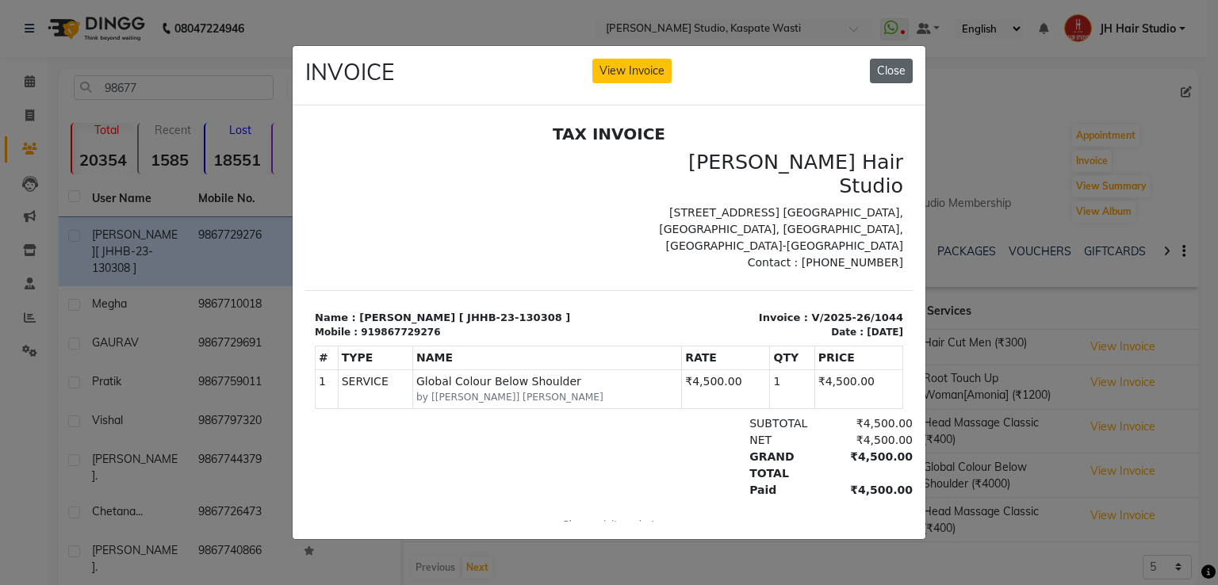
click at [891, 66] on button "Close" at bounding box center [891, 71] width 43 height 25
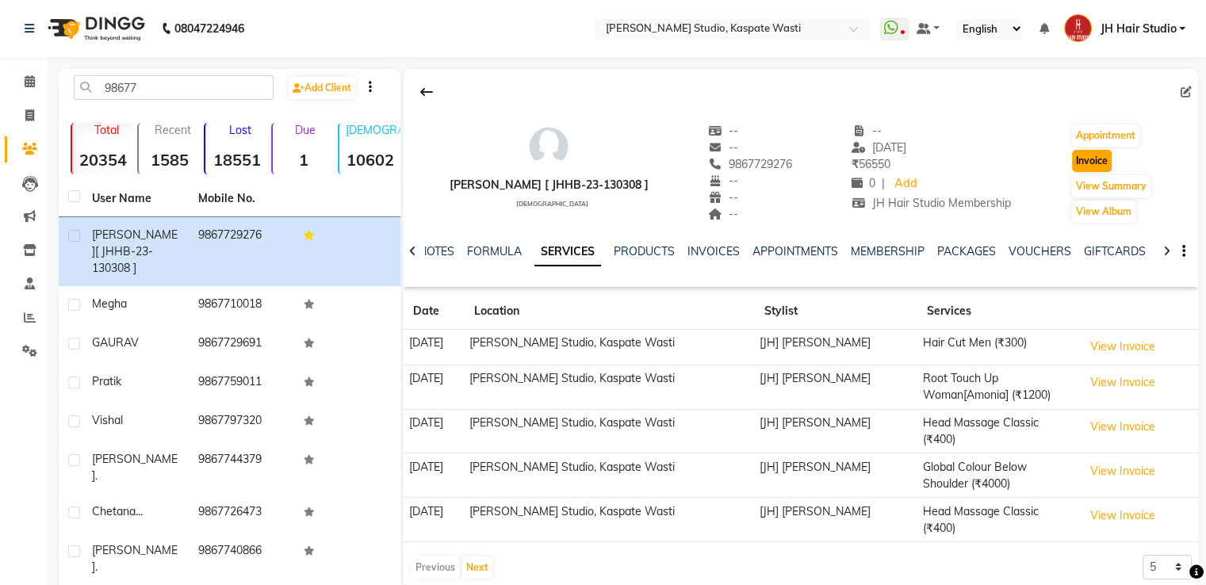
click at [1088, 155] on button "Invoice" at bounding box center [1092, 161] width 40 height 22
select select "130"
select select "service"
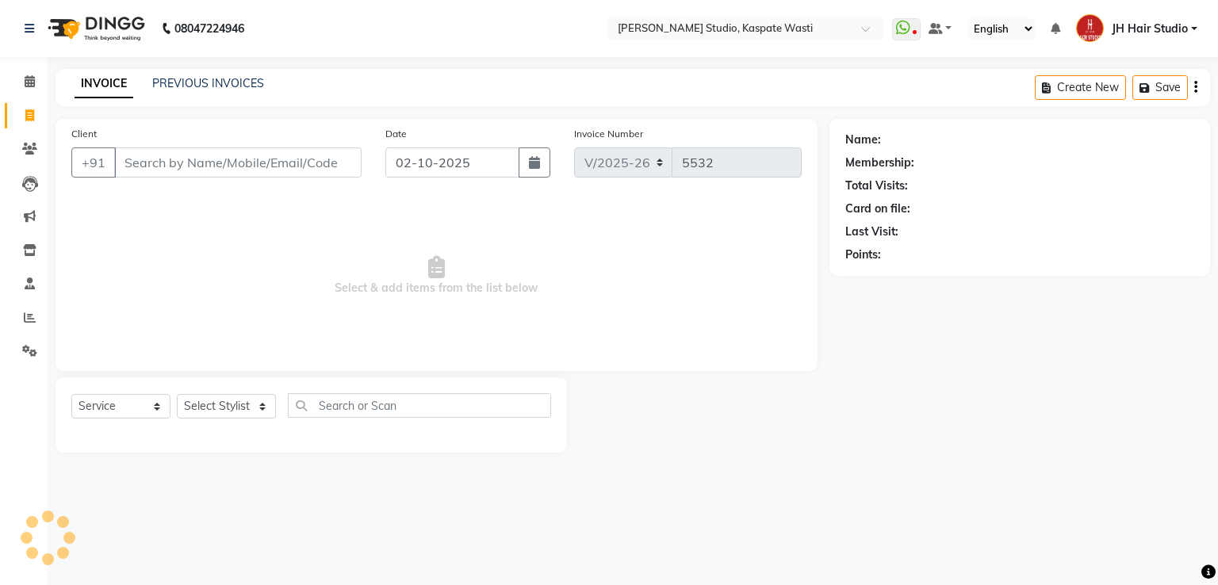
type input "9867729276"
select select "1: Object"
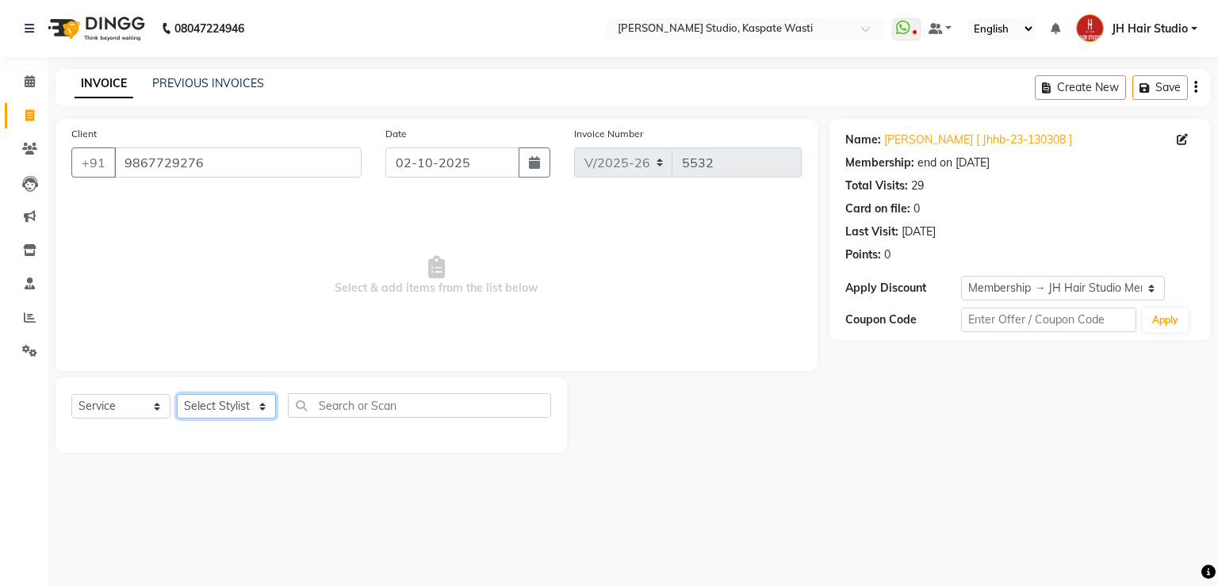
click at [235, 413] on select "Select Stylist [F1] GANESH [F1] Jagdish [ F1] RAM [F1]Sanjay [F1]Siddhu [F1] Su…" at bounding box center [226, 406] width 99 height 25
click at [396, 245] on span "Select & add items from the list below" at bounding box center [436, 276] width 730 height 159
click at [133, 166] on input "9867729276" at bounding box center [237, 162] width 247 height 30
click at [22, 142] on span at bounding box center [30, 149] width 28 height 18
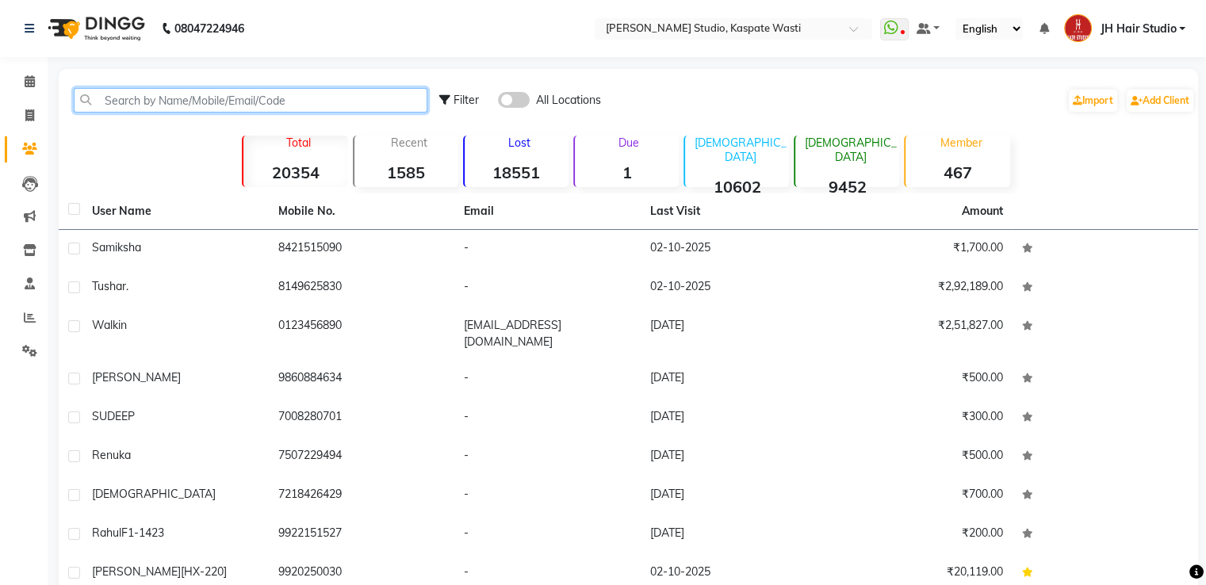
click at [303, 98] on input "text" at bounding box center [251, 100] width 354 height 25
paste input "9867729276"
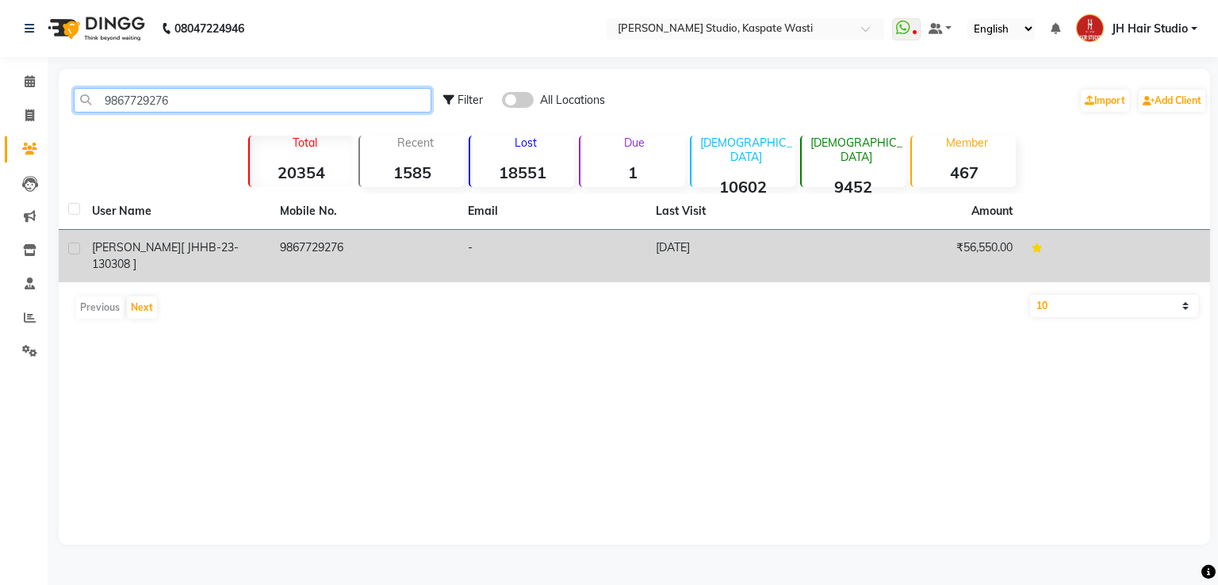
type input "9867729276"
click at [229, 242] on span "[ JHHB-23-130308 ]" at bounding box center [165, 255] width 147 height 31
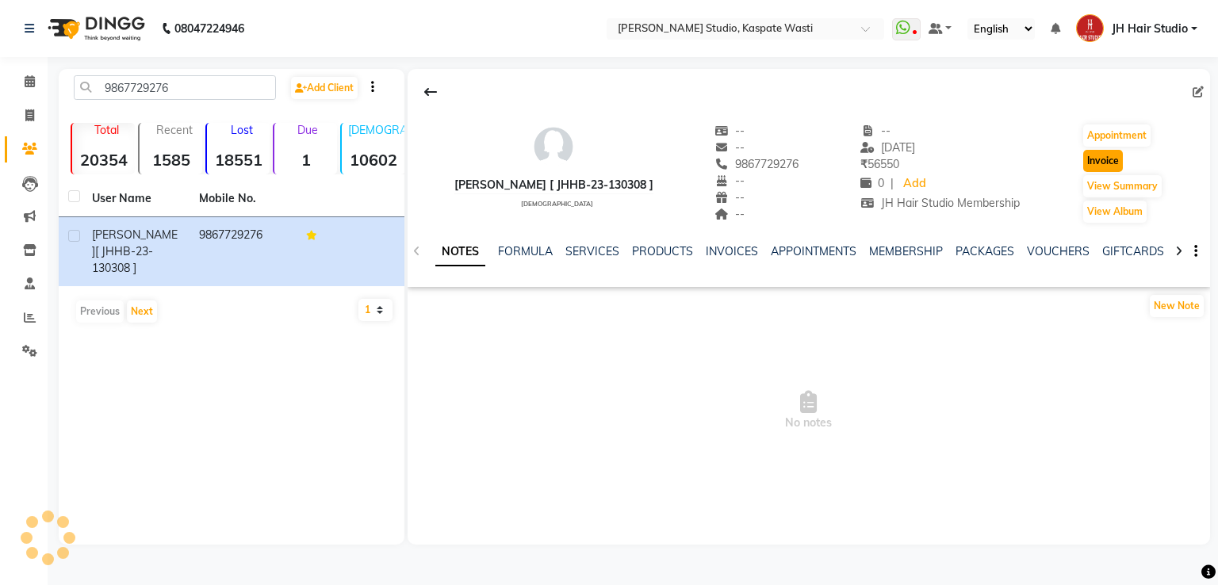
click at [1097, 159] on button "Invoice" at bounding box center [1103, 161] width 40 height 22
select select "service"
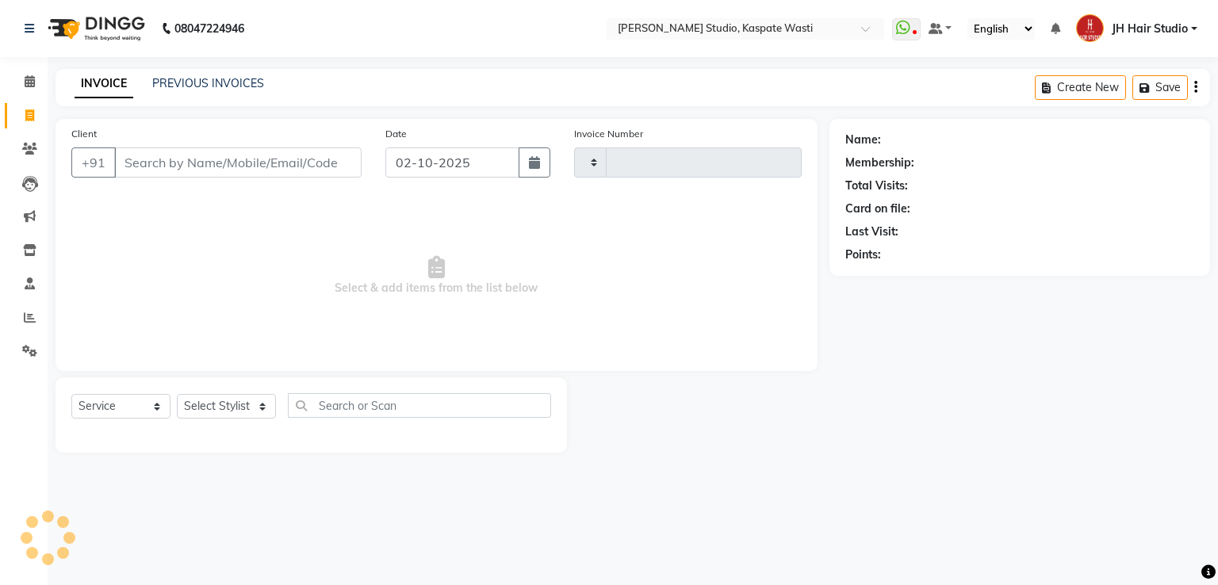
type input "5532"
select select "130"
type input "9867729276"
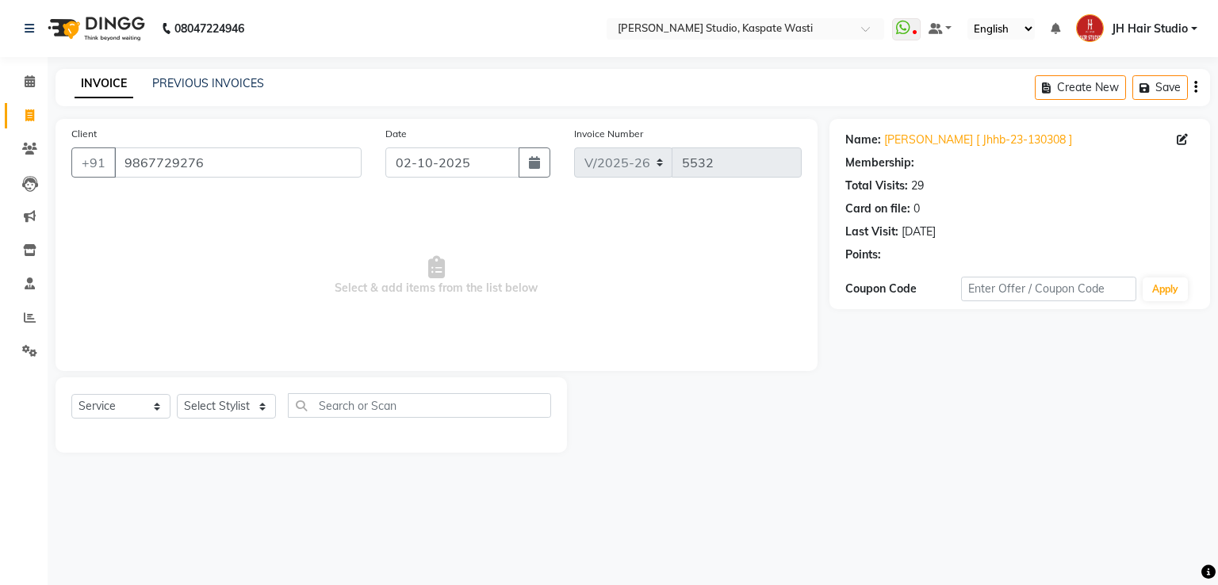
select select "1: Object"
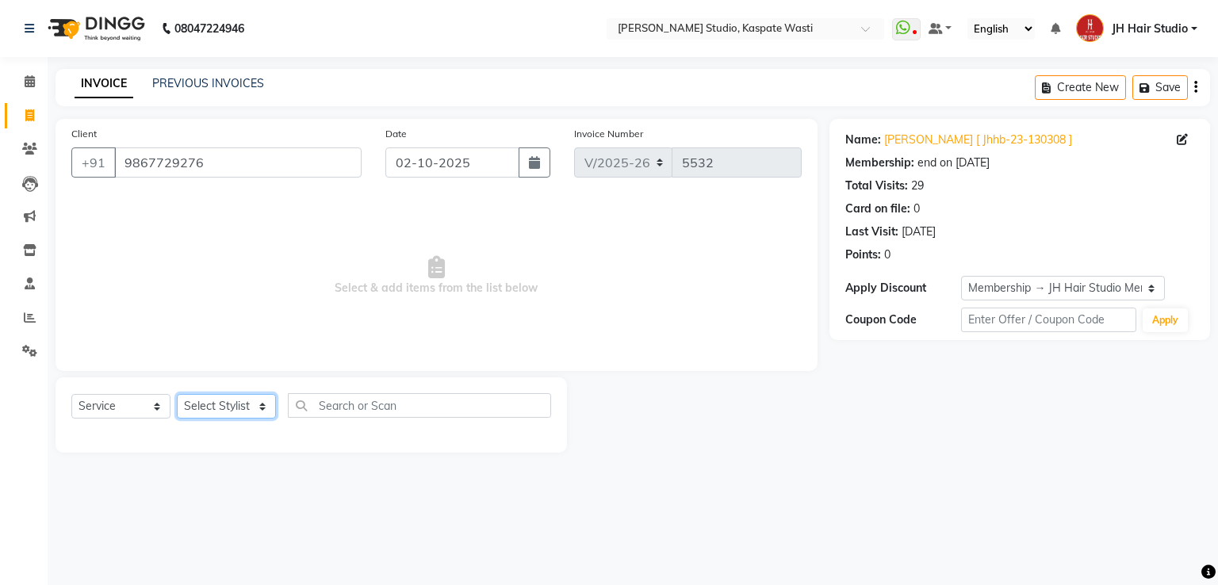
click at [233, 405] on select "Select Stylist [F1] GANESH [F1] Jagdish [ F1] RAM [F1]Sanjay [F1]Siddhu [F1] Su…" at bounding box center [226, 406] width 99 height 25
select select "90919"
click at [177, 395] on select "Select Stylist [F1] GANESH [F1] Jagdish [ F1] RAM [F1]Sanjay [F1]Siddhu [F1] Su…" at bounding box center [226, 406] width 99 height 25
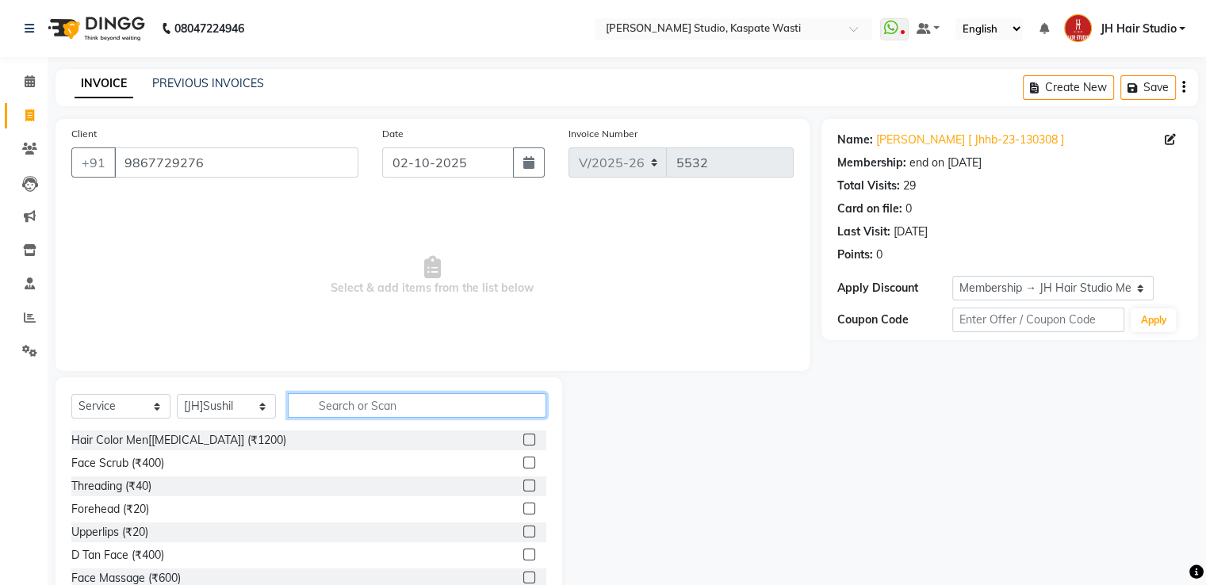
click at [394, 407] on input "text" at bounding box center [417, 405] width 259 height 25
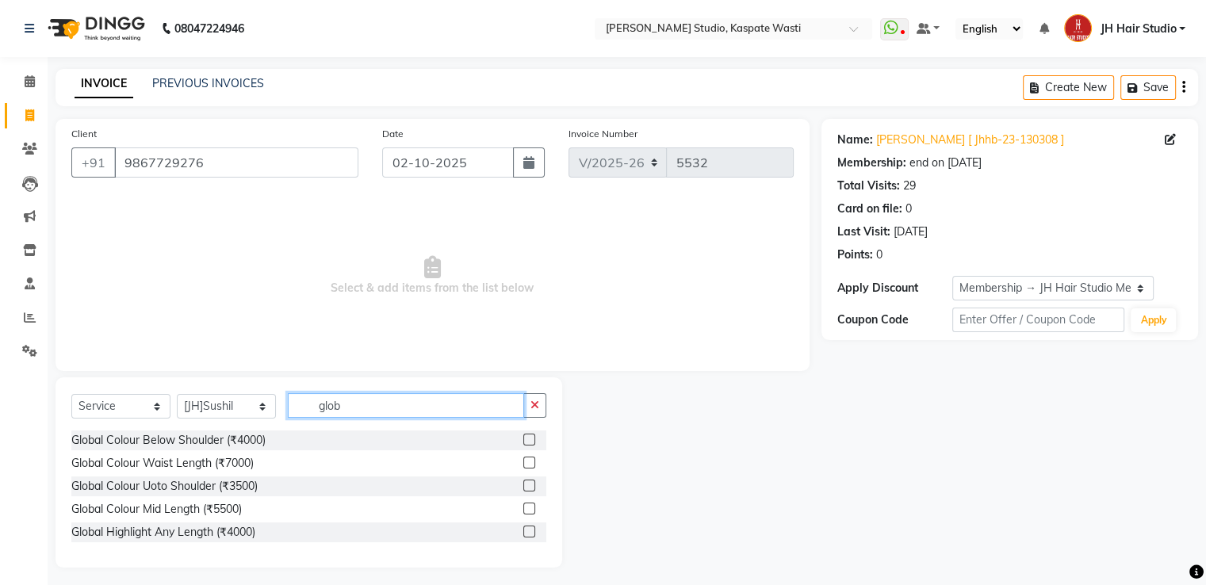
type input "glob"
click at [530, 507] on label at bounding box center [529, 509] width 12 height 12
click at [530, 507] on input "checkbox" at bounding box center [528, 509] width 10 height 10
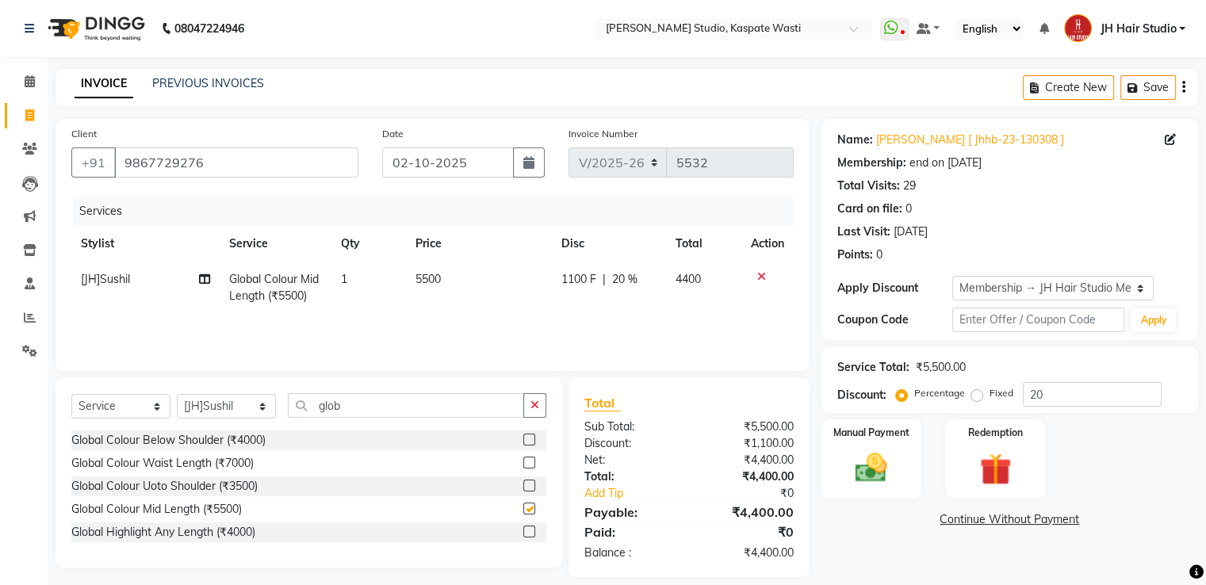
checkbox input "false"
click at [428, 279] on span "5500" at bounding box center [428, 279] width 25 height 14
select select "90919"
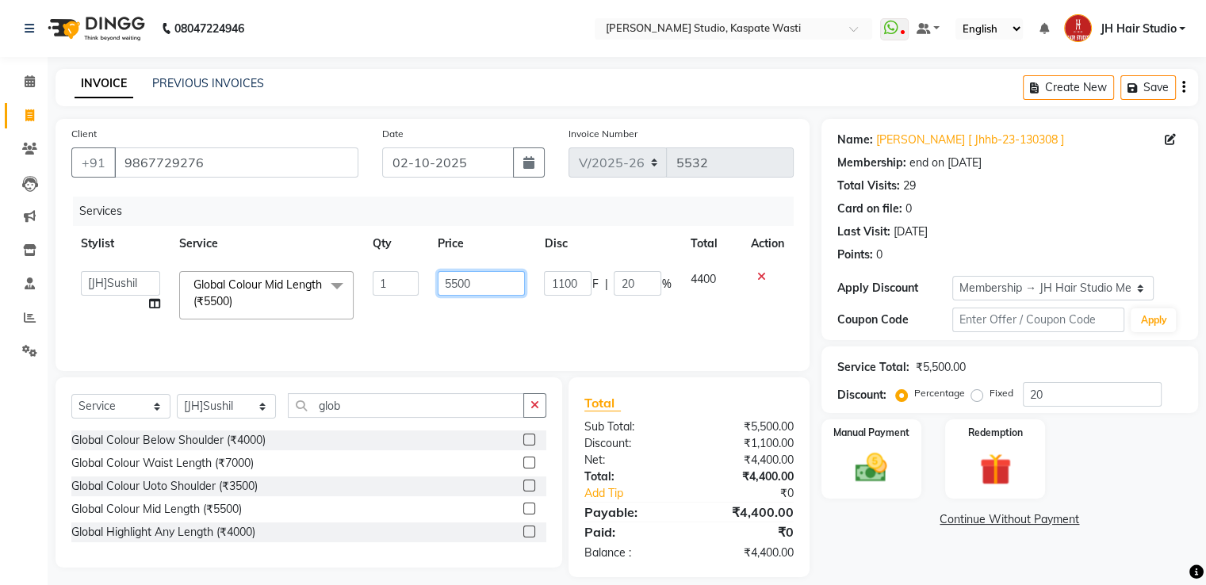
drag, startPoint x: 458, startPoint y: 285, endPoint x: 408, endPoint y: 268, distance: 52.7
click at [408, 268] on tr "[F1] GANESH [F1] Jagdish [ F1] RAM [F1]Sanjay [F1]Siddhu [F1] Suraj [F1] USHA […" at bounding box center [432, 295] width 722 height 67
type input "7200"
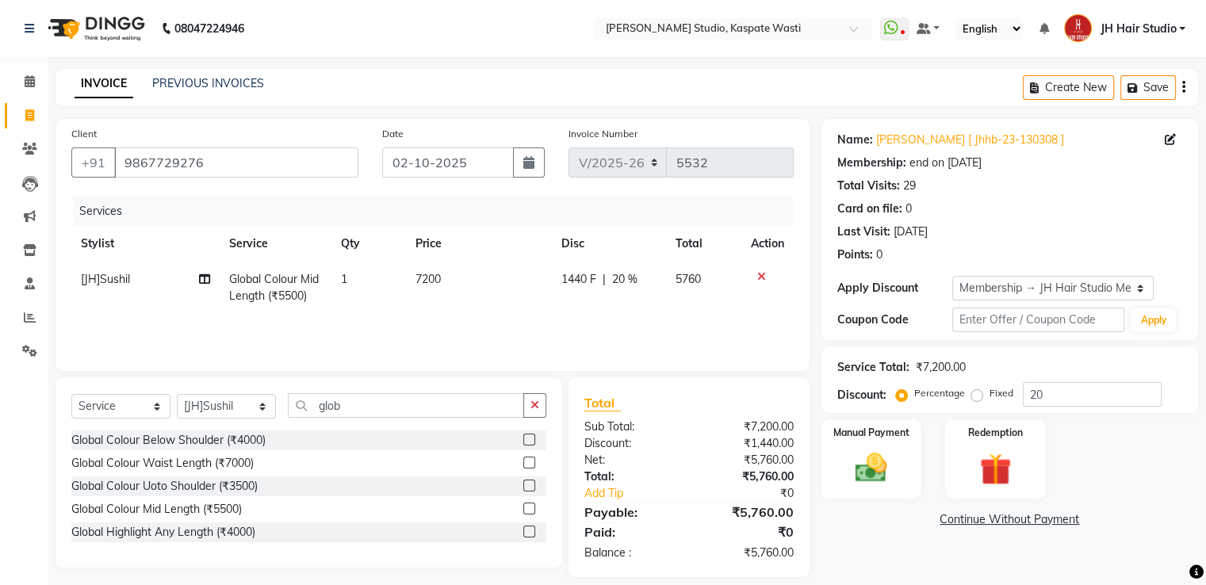
click at [625, 285] on span "20 %" at bounding box center [624, 279] width 25 height 17
select select "90919"
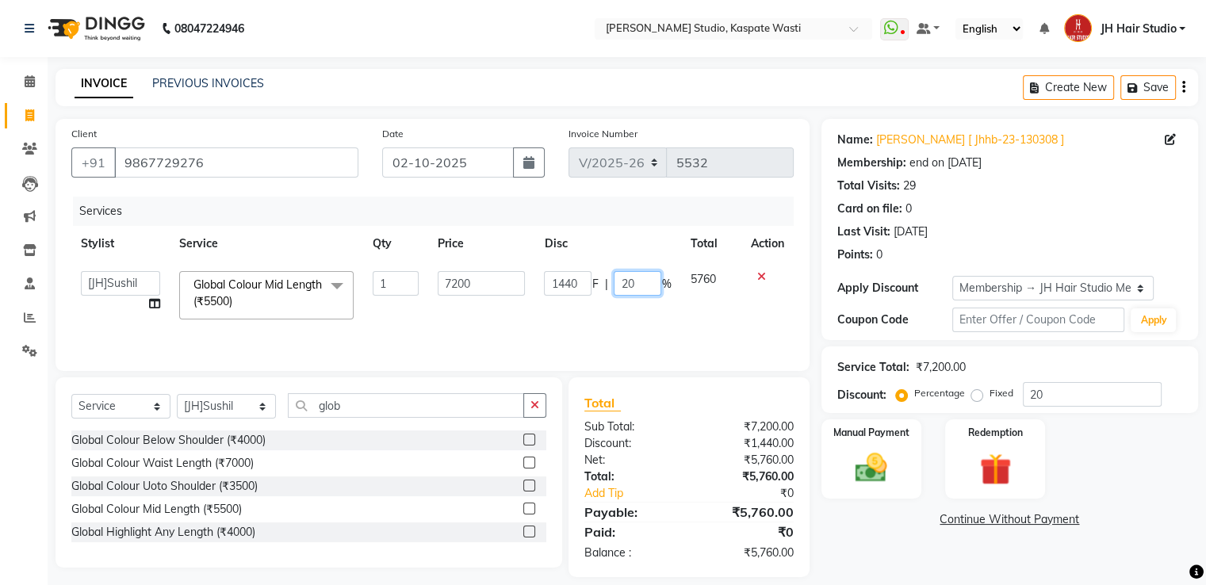
click at [625, 285] on input "20" at bounding box center [638, 283] width 48 height 25
type input "50"
click at [888, 470] on img at bounding box center [870, 469] width 53 height 38
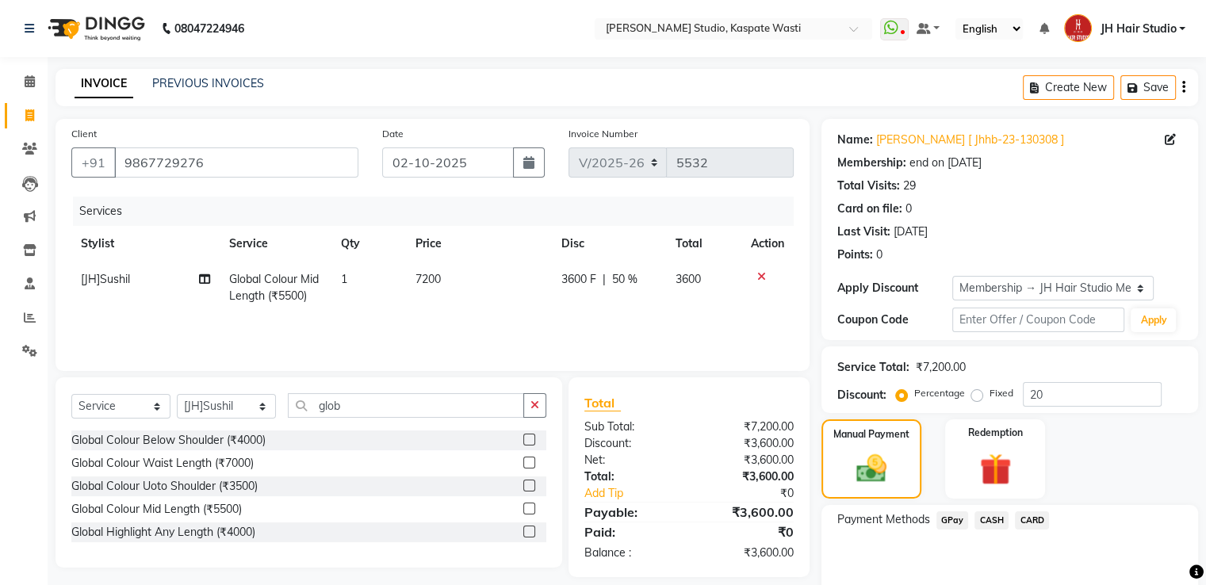
click at [948, 523] on span "GPay" at bounding box center [952, 520] width 33 height 18
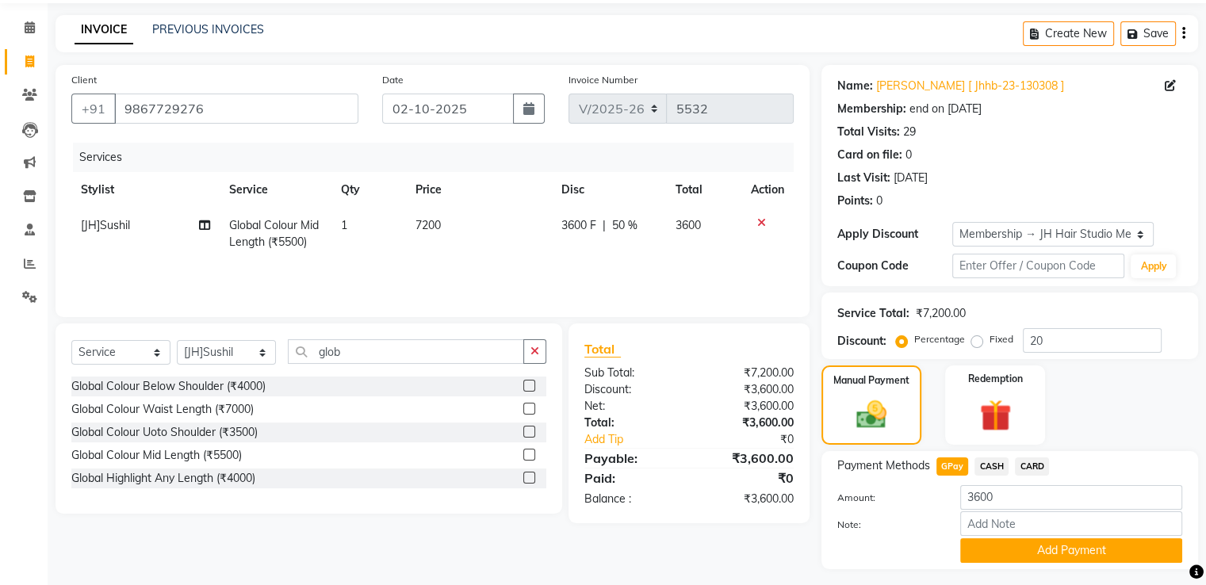
scroll to position [95, 0]
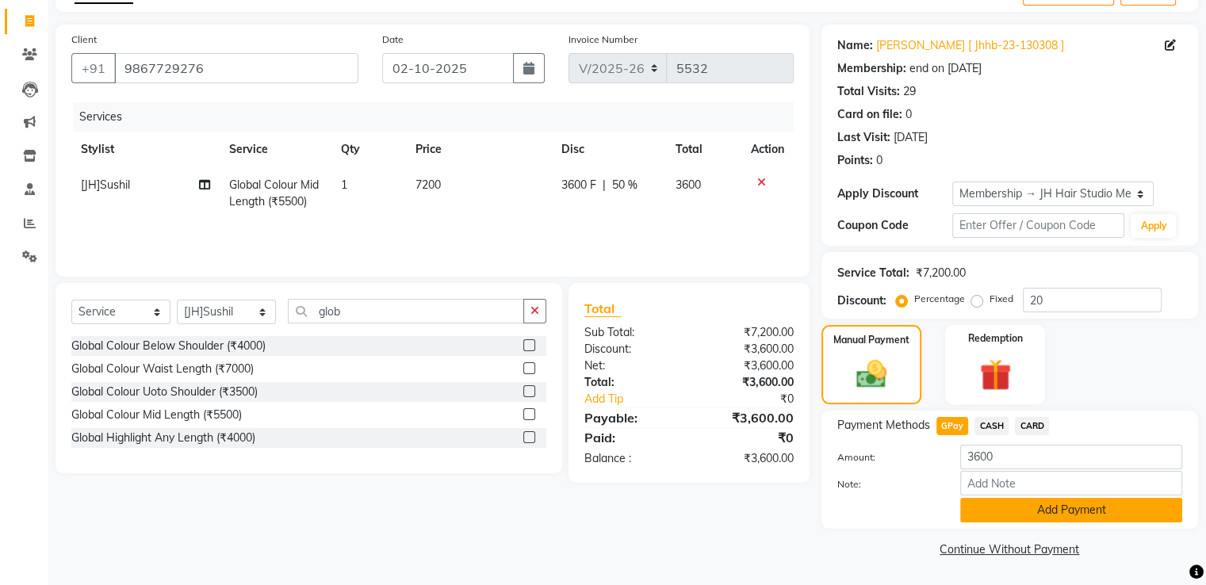
click at [1037, 504] on button "Add Payment" at bounding box center [1071, 510] width 222 height 25
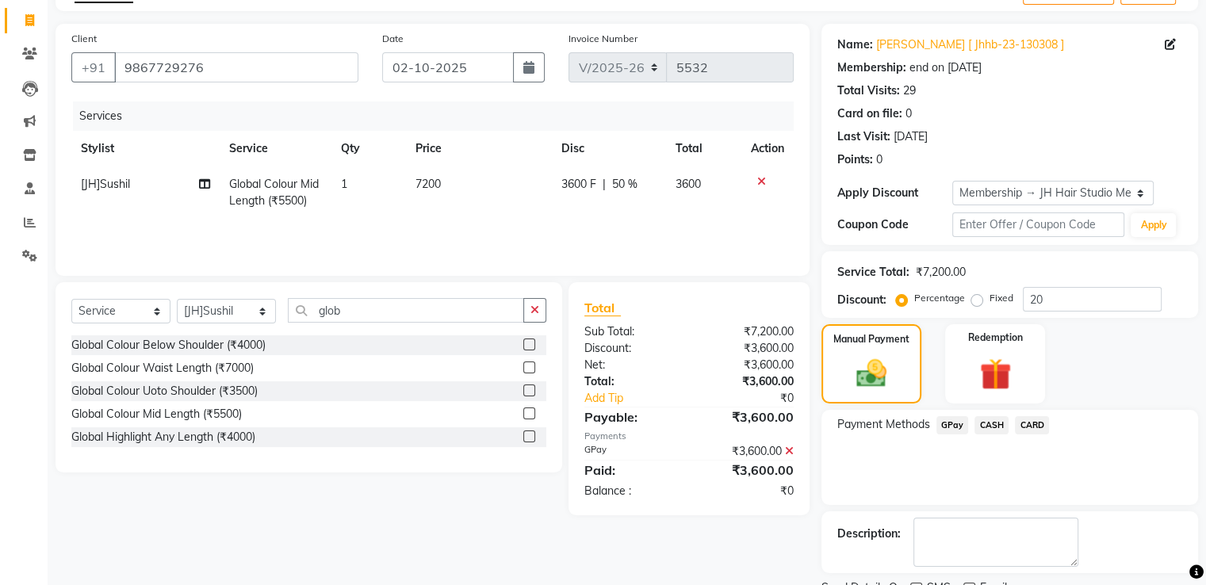
scroll to position [159, 0]
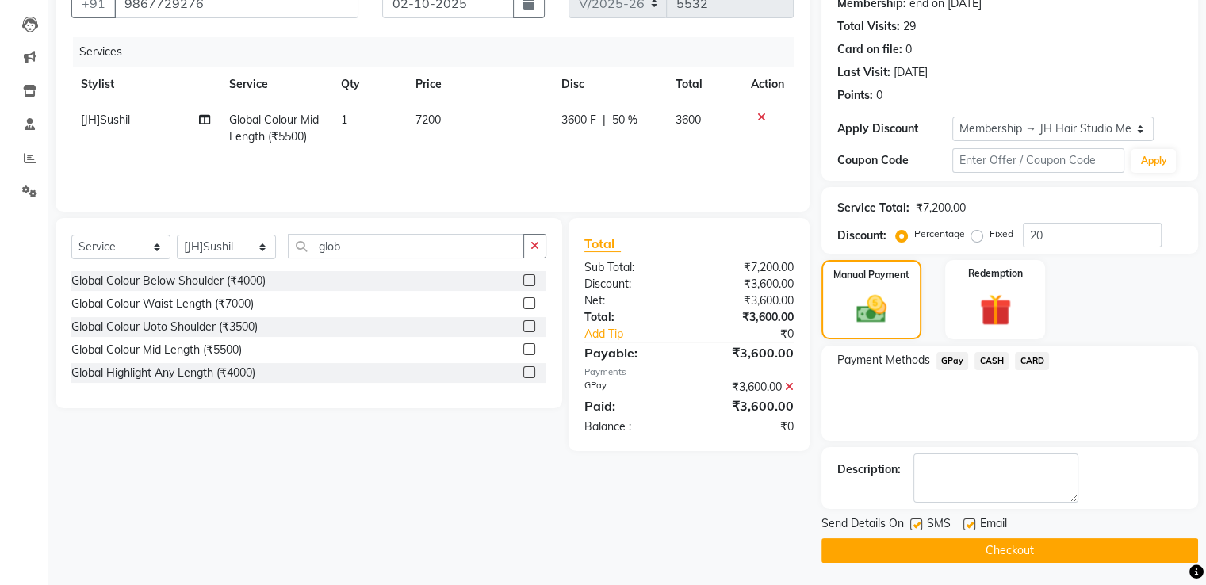
click at [991, 556] on button "Checkout" at bounding box center [1010, 550] width 377 height 25
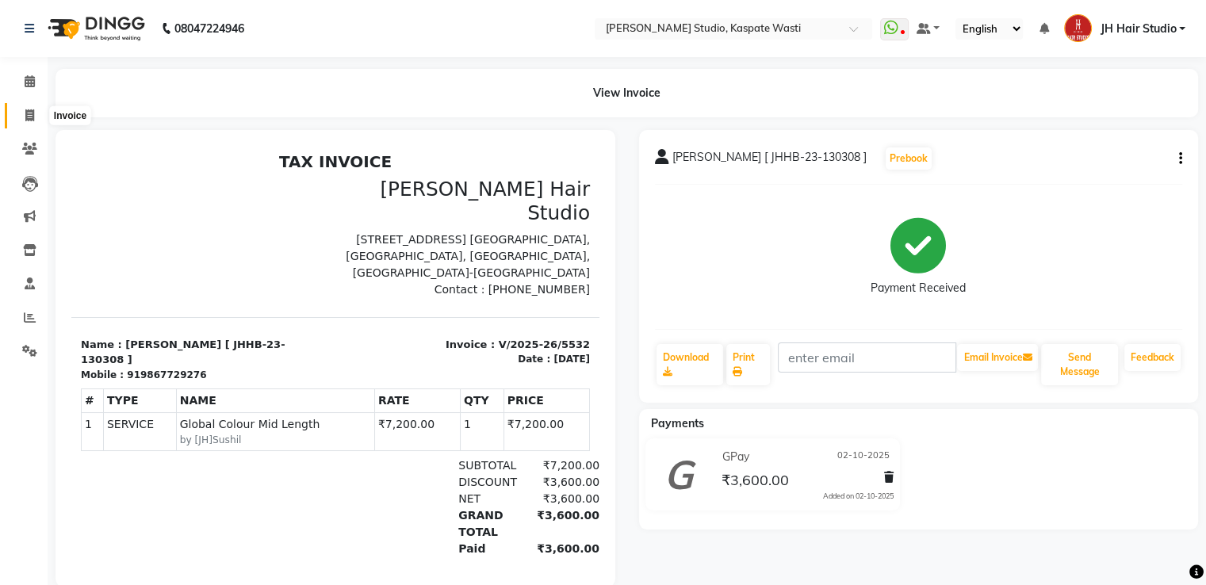
click at [27, 112] on icon at bounding box center [29, 115] width 9 height 12
select select "130"
select select "service"
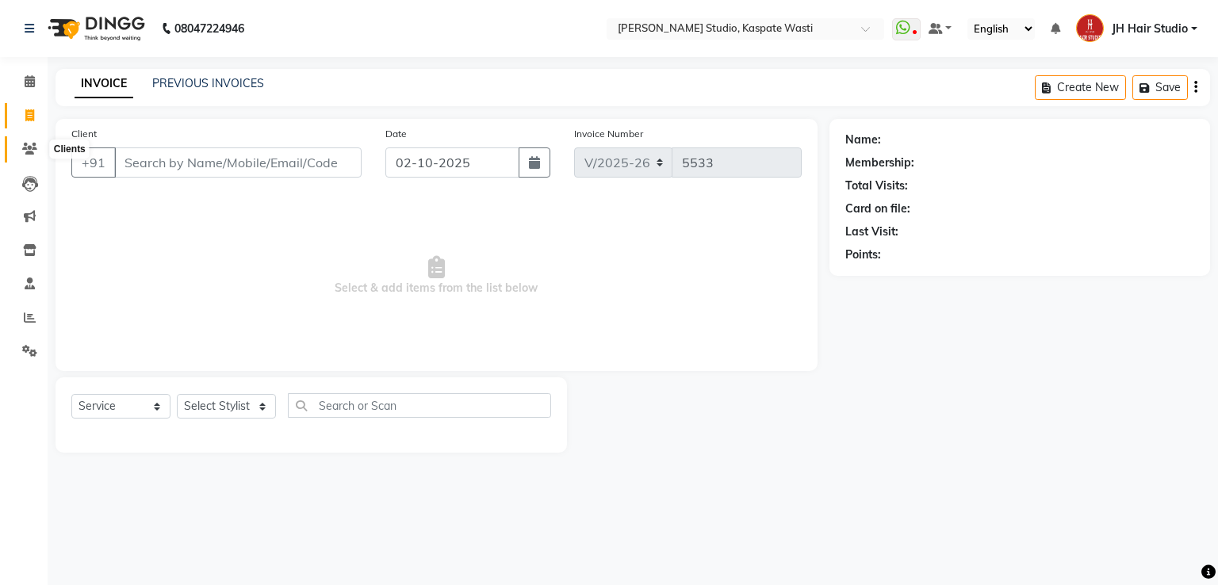
click at [24, 147] on icon at bounding box center [29, 149] width 15 height 12
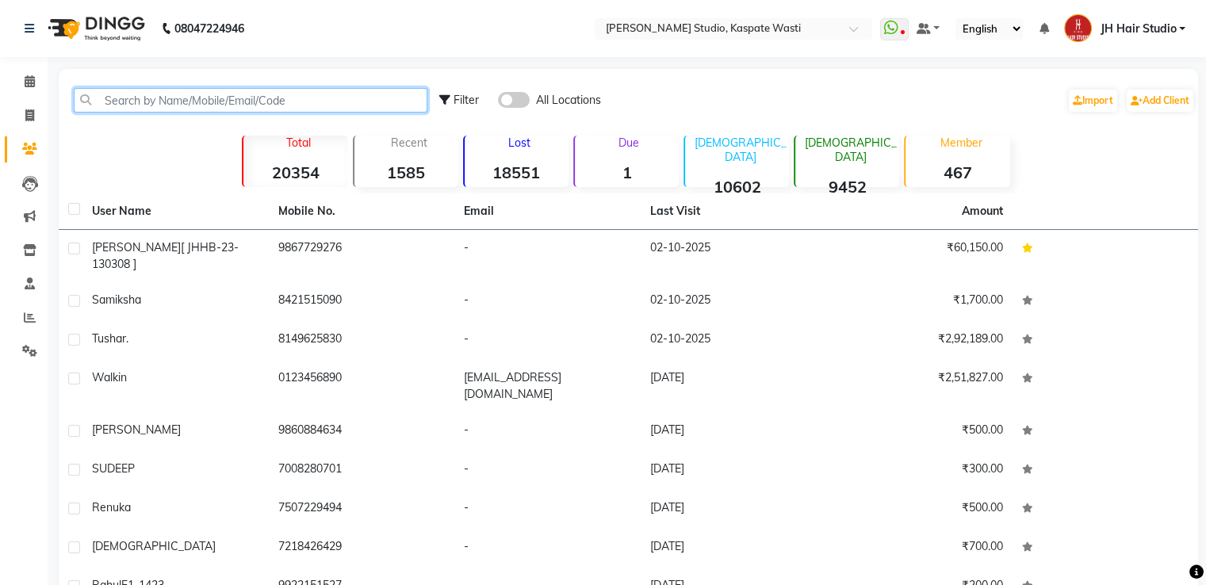
click at [254, 105] on input "text" at bounding box center [251, 100] width 354 height 25
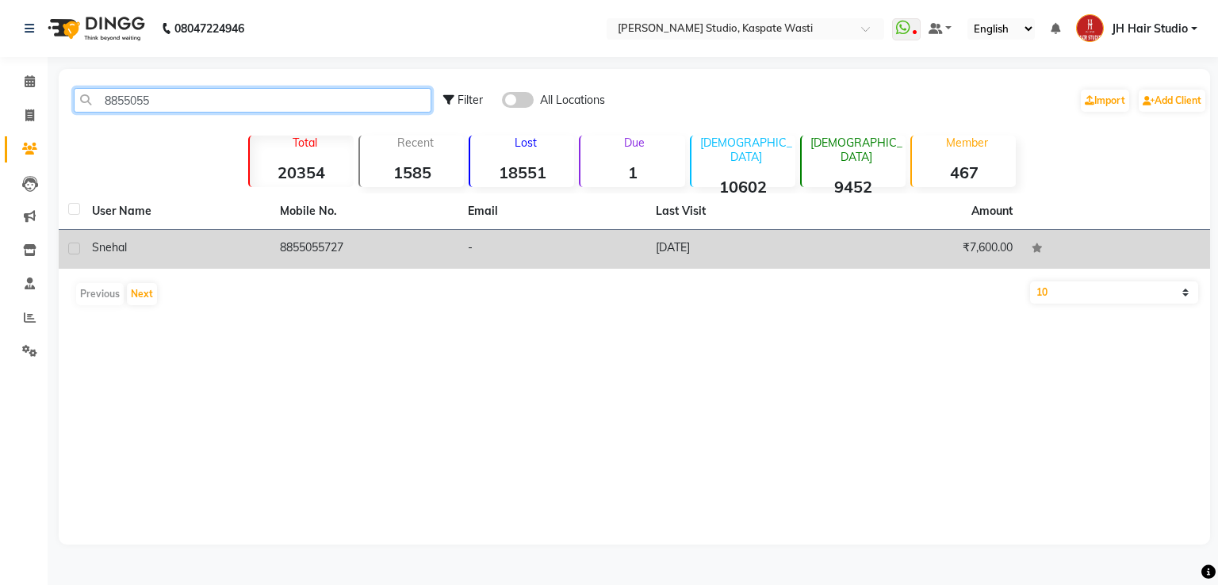
type input "8855055"
click at [343, 240] on td "8855055727" at bounding box center [364, 249] width 188 height 39
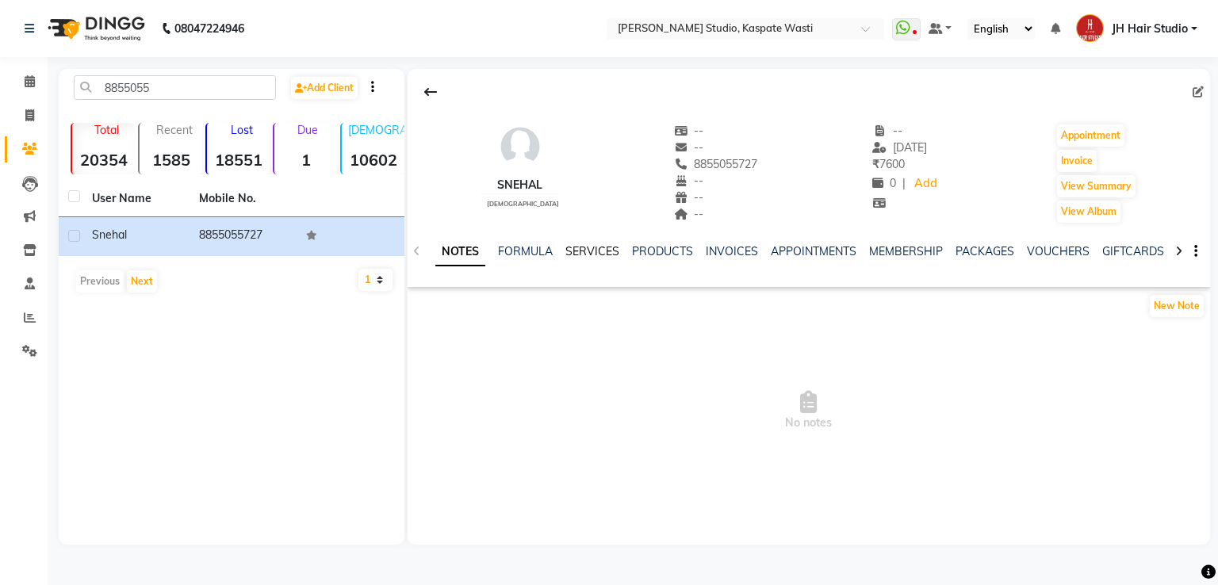
click at [596, 255] on link "SERVICES" at bounding box center [592, 251] width 54 height 14
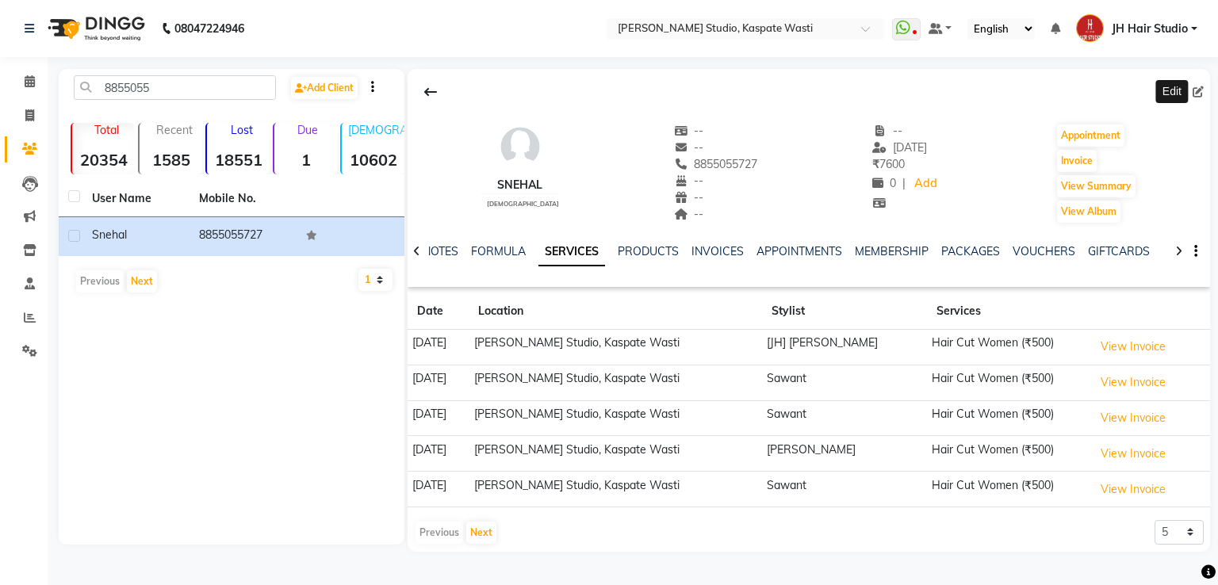
click at [1198, 89] on icon at bounding box center [1198, 91] width 11 height 11
select select "22"
select select "female"
select select
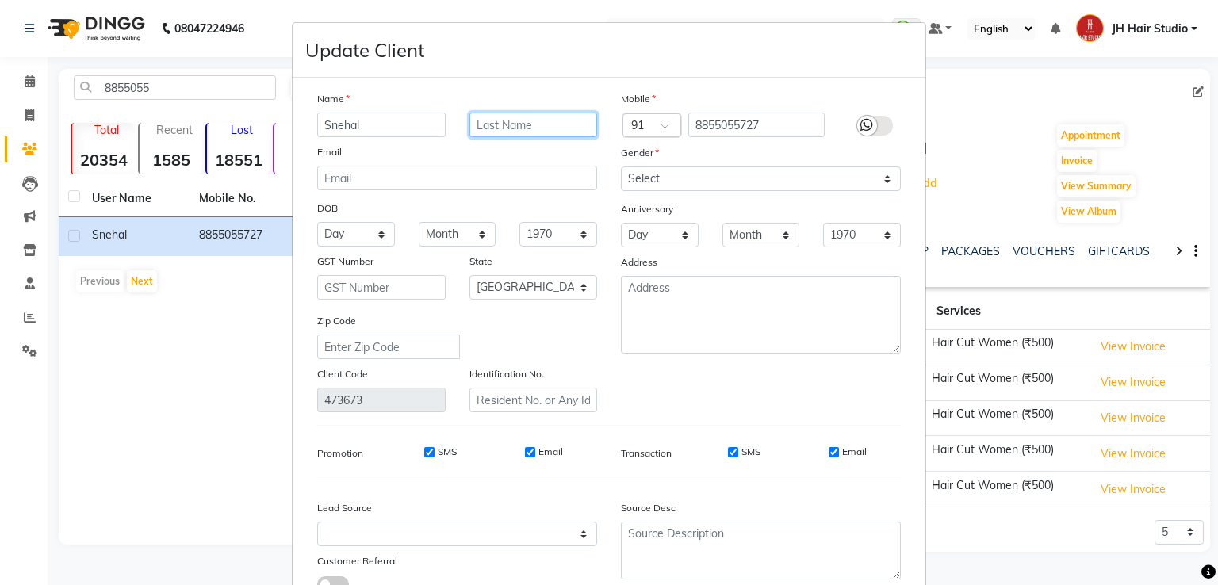
click at [525, 119] on input "text" at bounding box center [533, 125] width 128 height 25
click at [469, 124] on input "HX-234]" at bounding box center [533, 125] width 128 height 25
type input "[HX-234]"
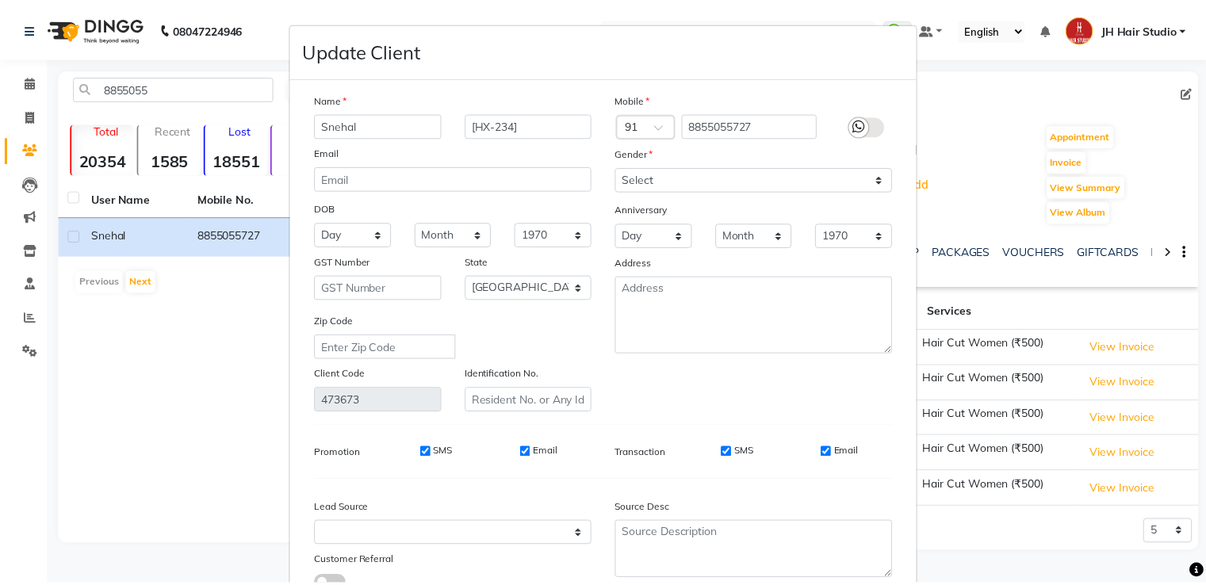
scroll to position [127, 0]
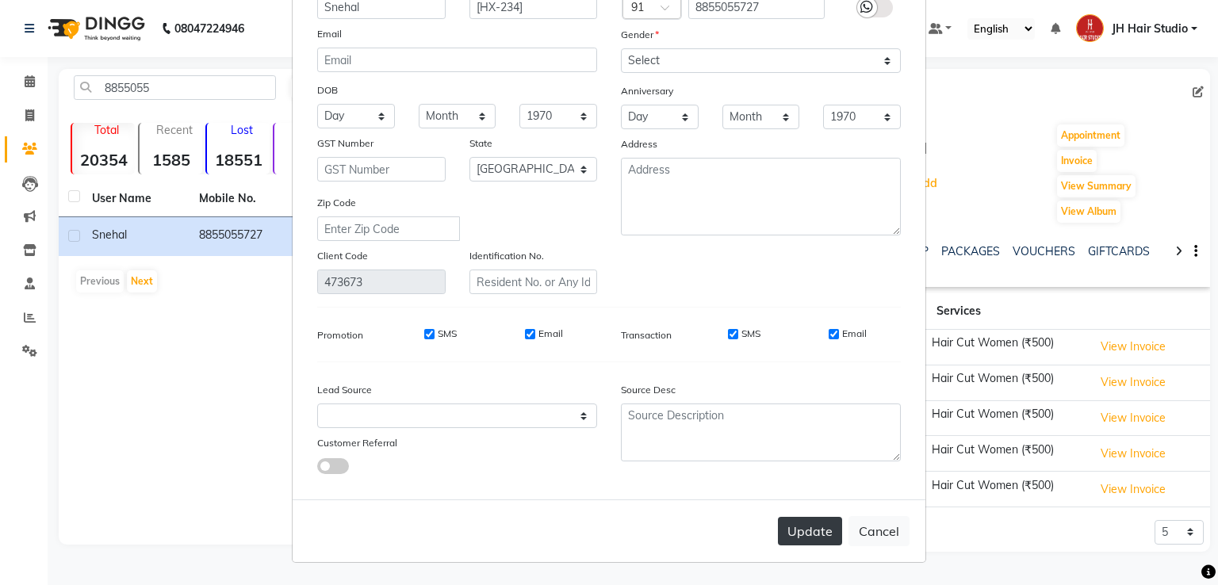
click at [813, 534] on button "Update" at bounding box center [810, 531] width 64 height 29
select select
select select "null"
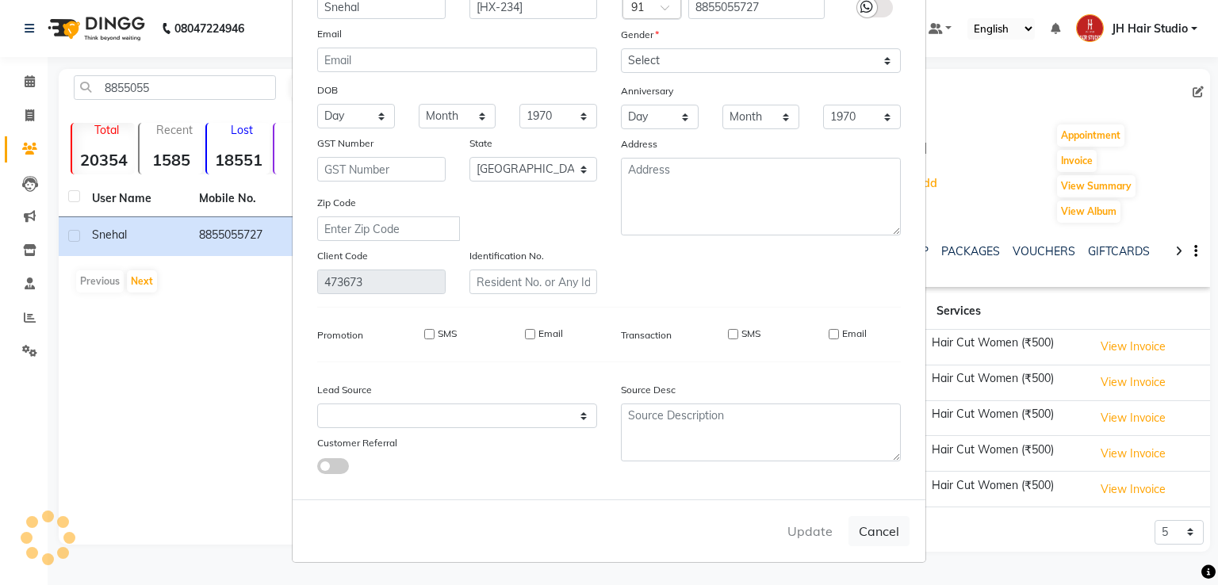
select select
checkbox input "false"
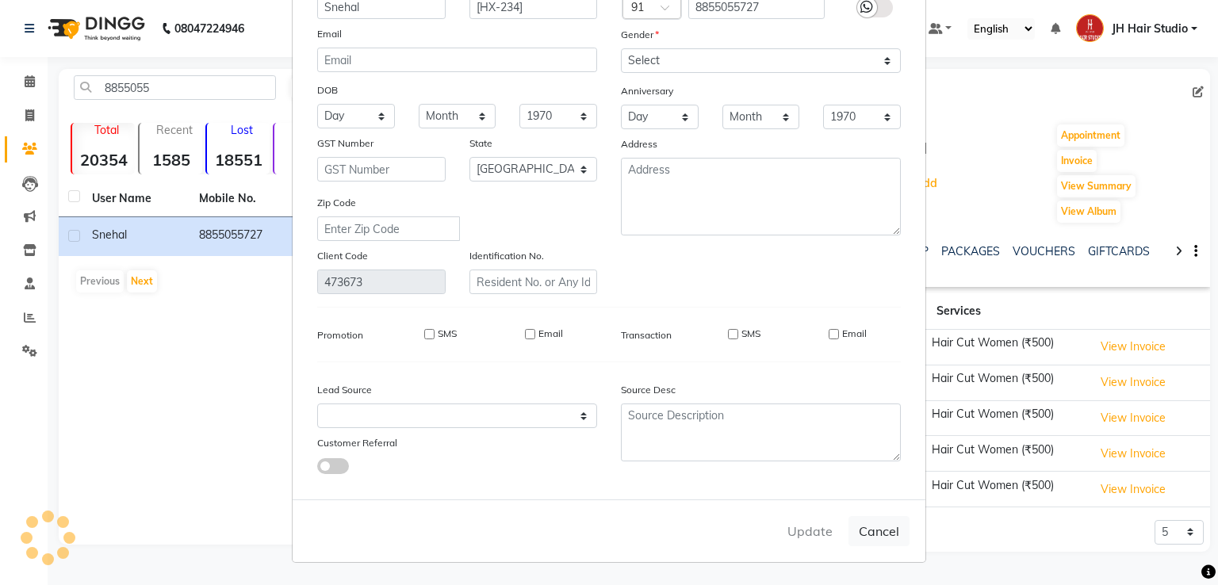
checkbox input "false"
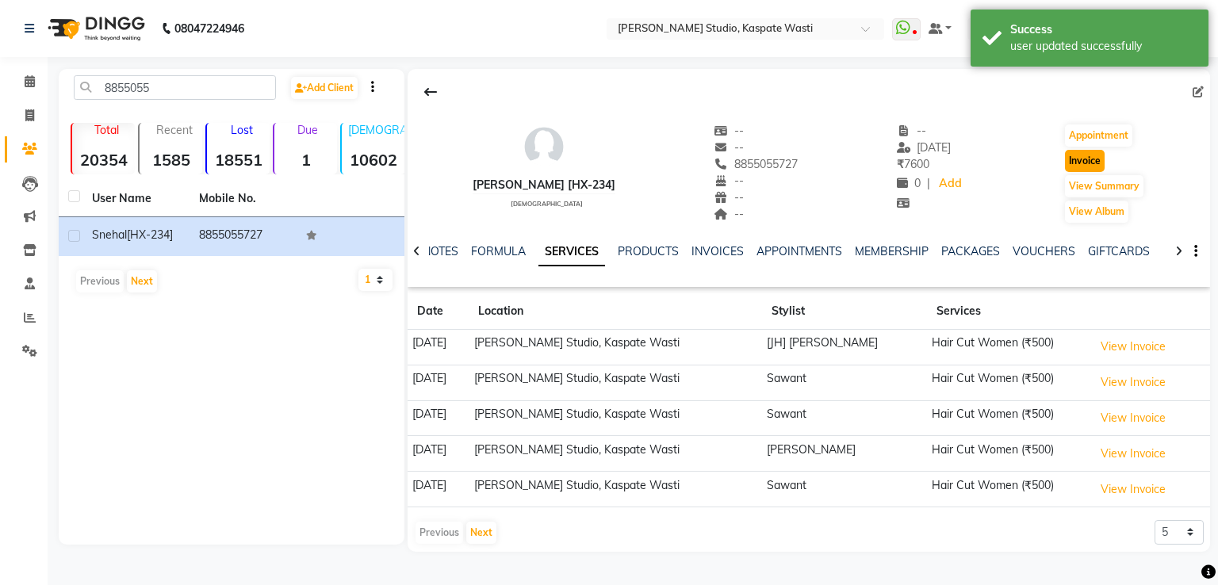
click at [1086, 153] on button "Invoice" at bounding box center [1085, 161] width 40 height 22
select select "130"
select select "service"
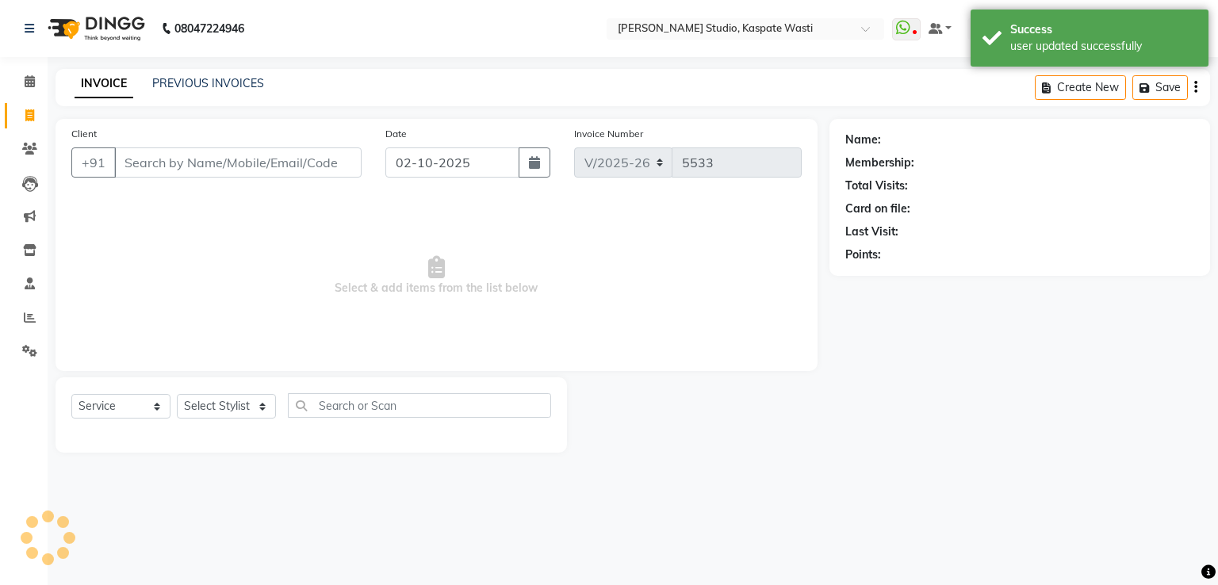
type input "8855055727"
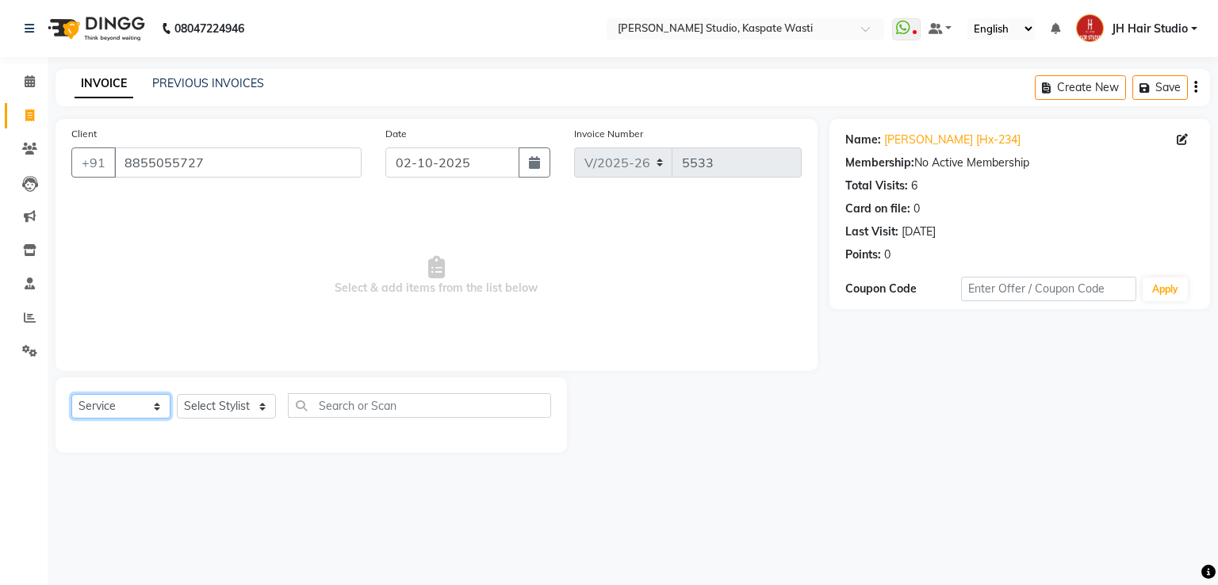
click at [143, 410] on select "Select Service Product Membership Package Voucher Prepaid Gift Card" at bounding box center [120, 406] width 99 height 25
select select "membership"
click at [71, 395] on select "Select Service Product Membership Package Voucher Prepaid Gift Card" at bounding box center [120, 406] width 99 height 25
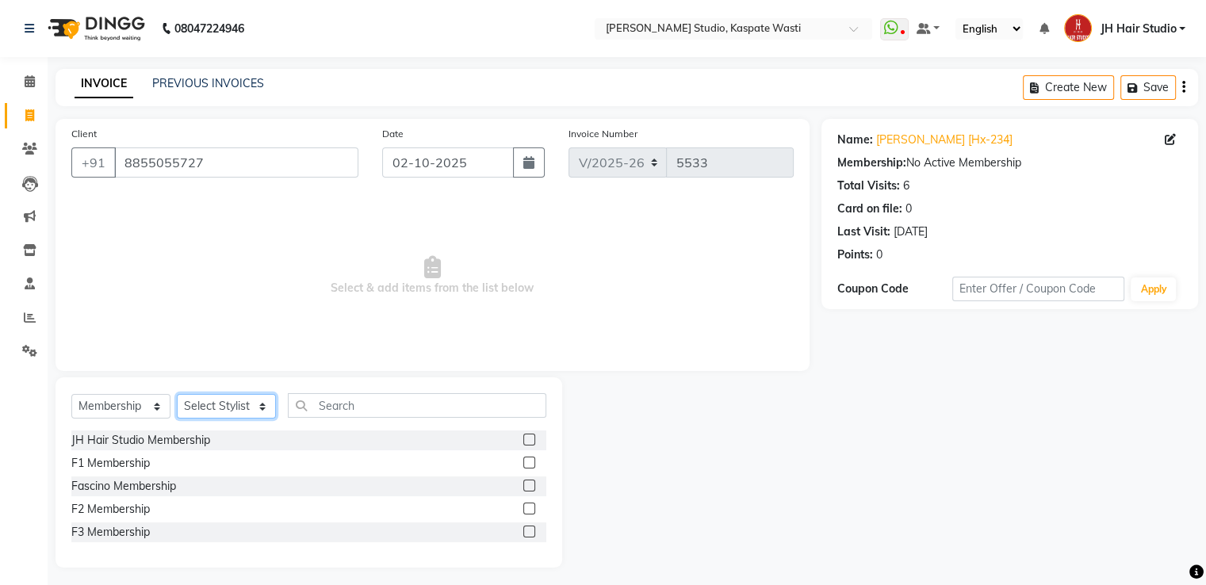
click at [239, 411] on select "Select Stylist [F1] GANESH [F1] Jagdish [ F1] RAM [F1]Sanjay [F1]Siddhu [F1] Su…" at bounding box center [226, 406] width 99 height 25
select select "83281"
click at [177, 395] on select "Select Stylist [F1] GANESH [F1] Jagdish [ F1] RAM [F1]Sanjay [F1]Siddhu [F1] Su…" at bounding box center [226, 406] width 99 height 25
click at [528, 441] on label at bounding box center [529, 440] width 12 height 12
click at [528, 441] on input "checkbox" at bounding box center [528, 440] width 10 height 10
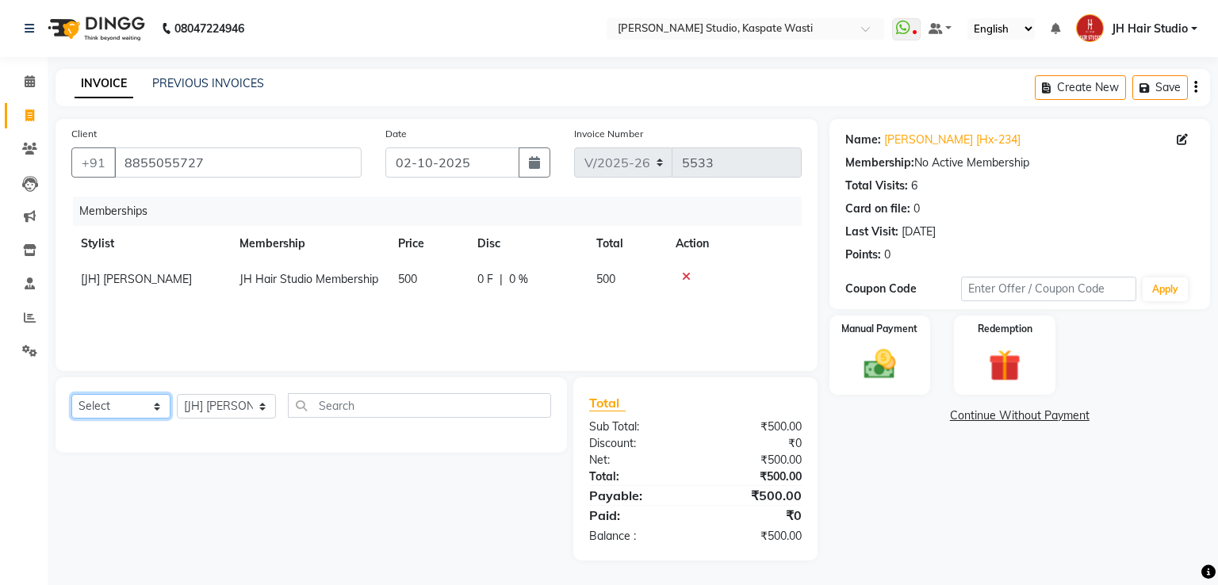
click at [118, 412] on select "Select Service Product Package Voucher Prepaid Gift Card" at bounding box center [120, 406] width 99 height 25
select select "service"
click at [71, 395] on select "Select Service Product Package Voucher Prepaid Gift Card" at bounding box center [120, 406] width 99 height 25
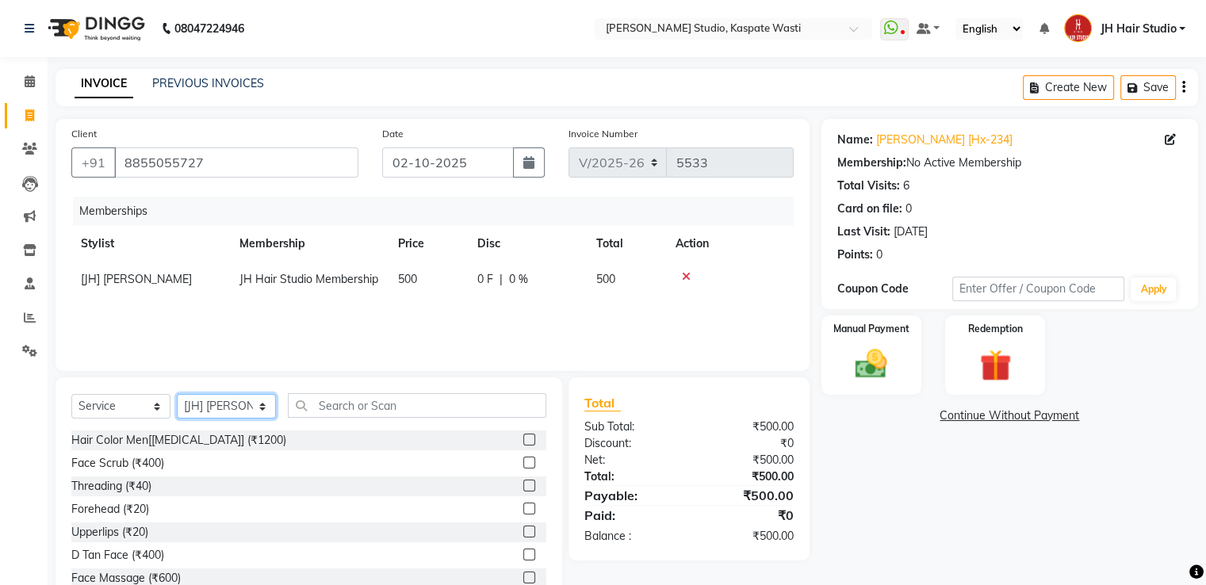
click at [208, 409] on select "Select Stylist [F1] GANESH [F1] Jagdish [ F1] RAM [F1]Sanjay [F1]Siddhu [F1] Su…" at bounding box center [226, 406] width 99 height 25
select select "47594"
click at [177, 395] on select "Select Stylist [F1] GANESH [F1] Jagdish [ F1] RAM [F1]Sanjay [F1]Siddhu [F1] Su…" at bounding box center [226, 406] width 99 height 25
click at [373, 412] on input "text" at bounding box center [417, 405] width 259 height 25
type input "3"
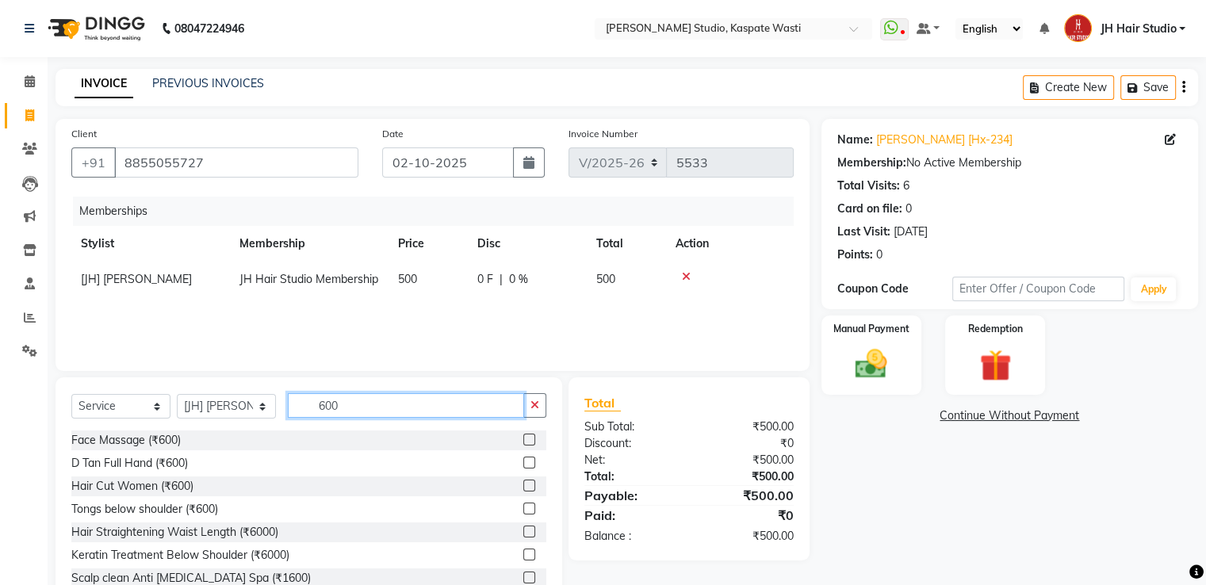
type input "600"
click at [523, 485] on label at bounding box center [529, 486] width 12 height 12
click at [523, 485] on input "checkbox" at bounding box center [528, 486] width 10 height 10
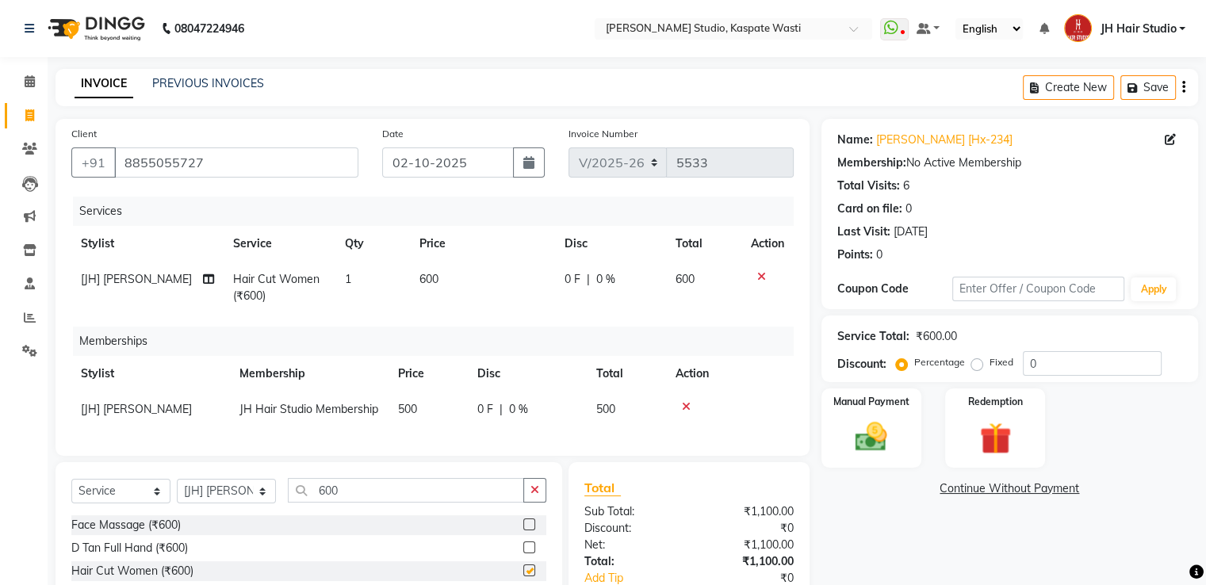
checkbox input "false"
click at [422, 282] on span "600" at bounding box center [428, 279] width 19 height 14
select select "47594"
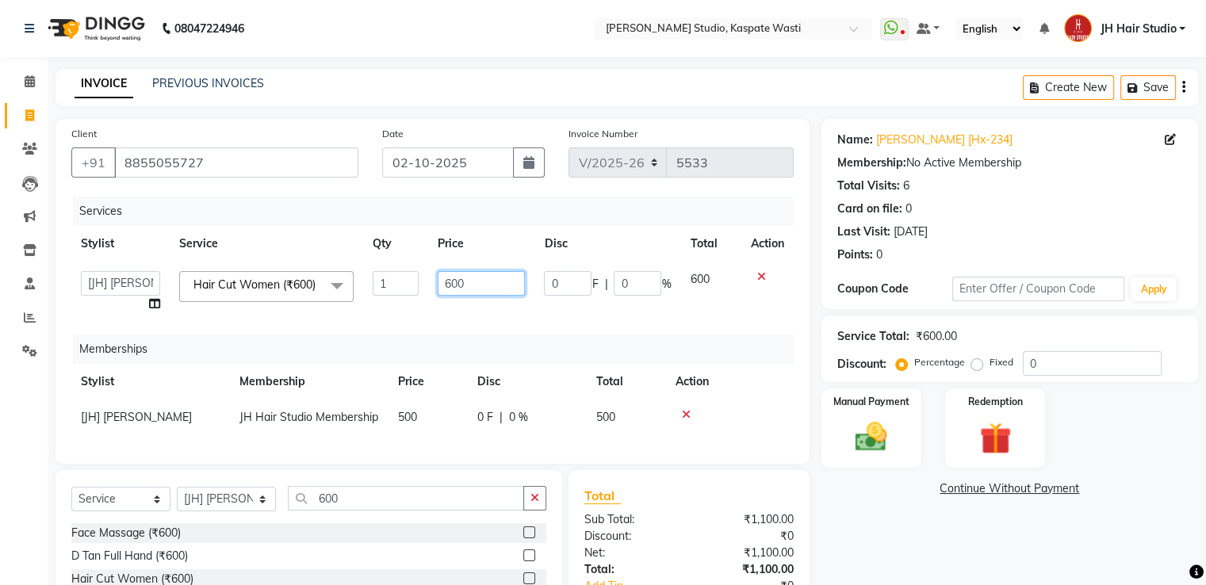
click at [454, 291] on input "600" at bounding box center [481, 283] width 87 height 25
type input "500"
click at [231, 523] on div "Select Service Product Package Voucher Prepaid Gift Card Select Stylist [F1] GA…" at bounding box center [308, 504] width 475 height 37
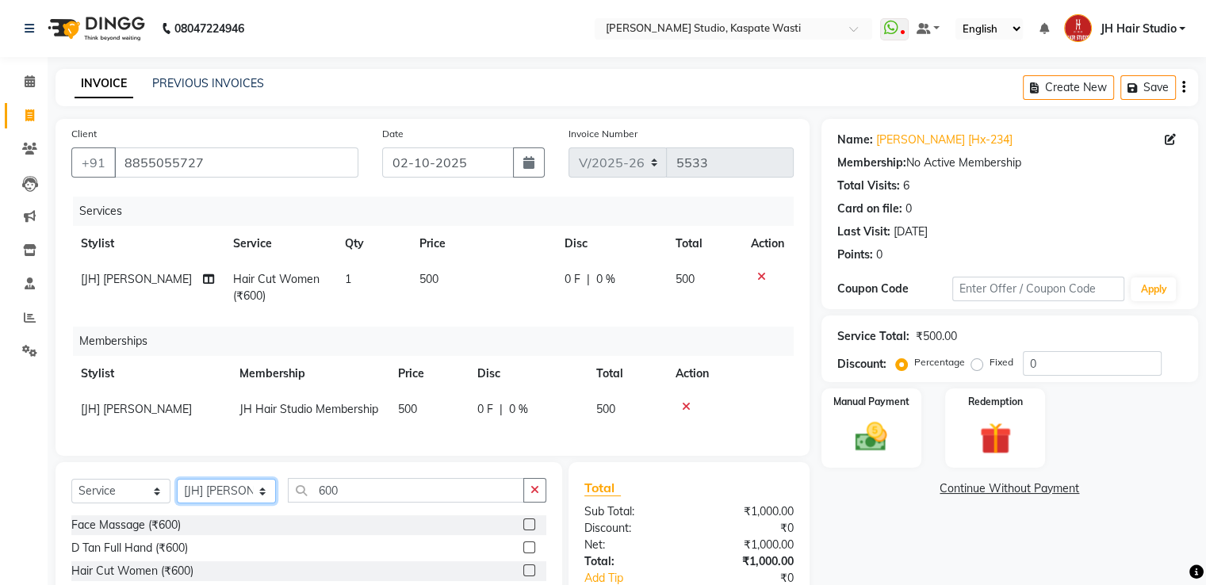
select select "63820"
click at [177, 492] on select "Select Stylist [F1] GANESH [F1] Jagdish [ F1] RAM [F1]Sanjay [F1]Siddhu [F1] Su…" at bounding box center [226, 491] width 99 height 25
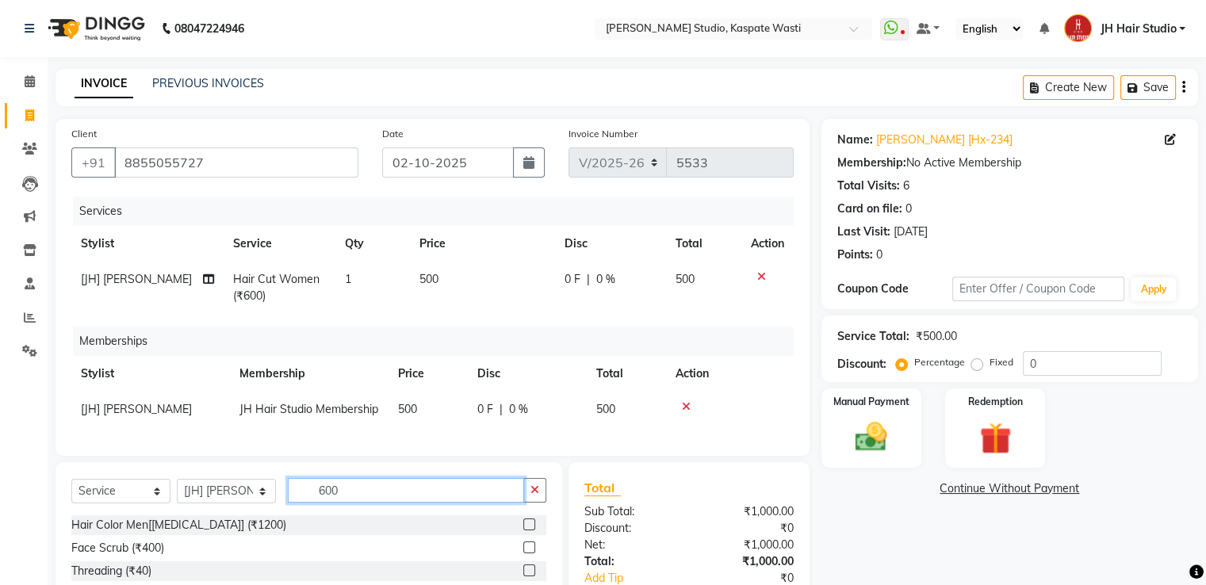
click at [329, 503] on input "600" at bounding box center [406, 490] width 236 height 25
type input "HIGH"
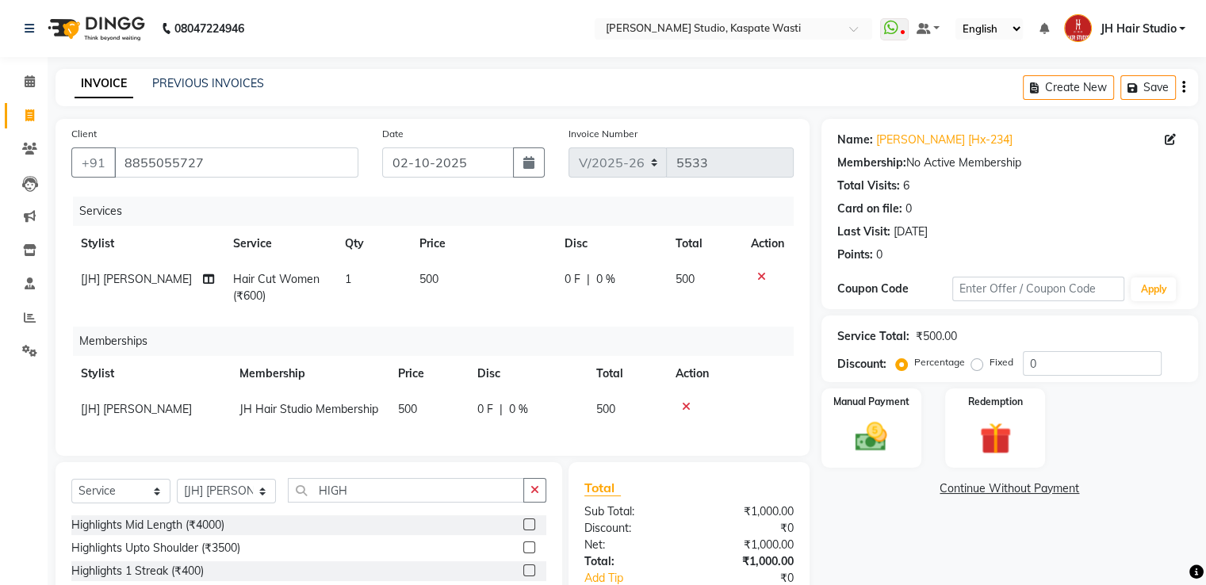
click at [749, 428] on div "Services Stylist Service Qty Price Disc Total Action [JH] Omkar Hair Cut Women …" at bounding box center [432, 318] width 722 height 243
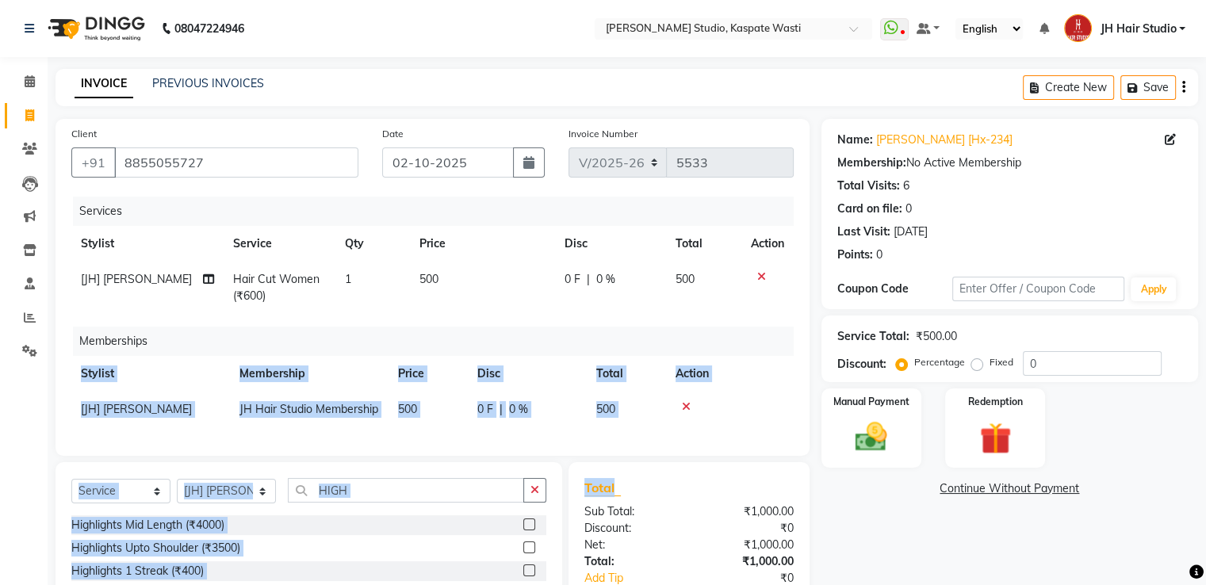
drag, startPoint x: 749, startPoint y: 428, endPoint x: 755, endPoint y: 494, distance: 66.1
click at [755, 494] on div "Client +91 8855055727 Date 02-10-2025 Invoice Number V/2025 V/2025-26 5533 Serv…" at bounding box center [433, 407] width 778 height 577
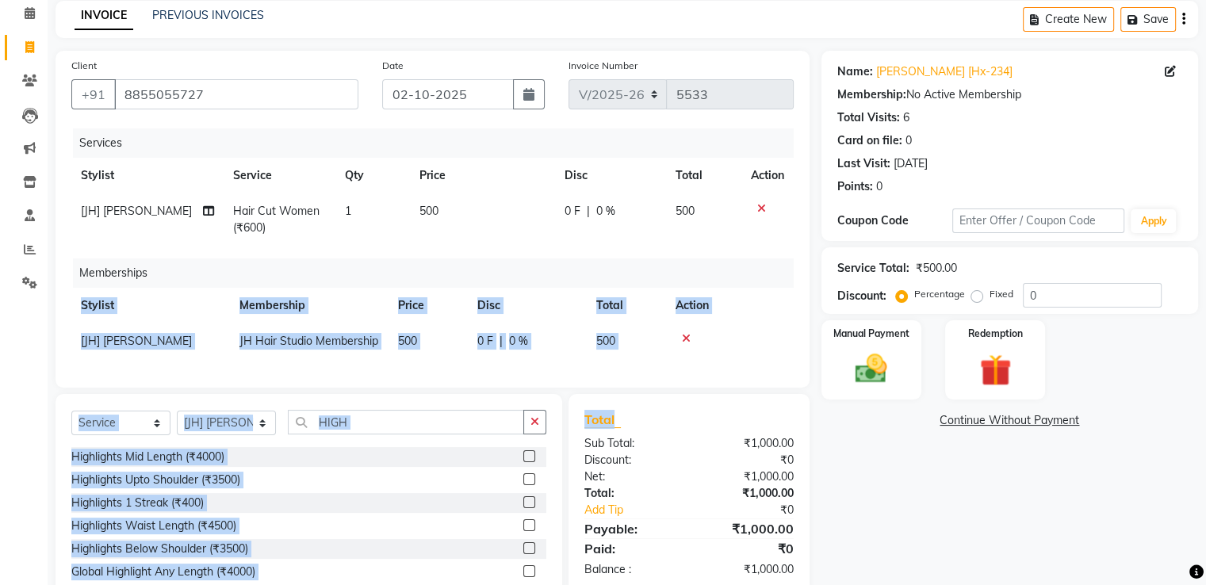
scroll to position [85, 0]
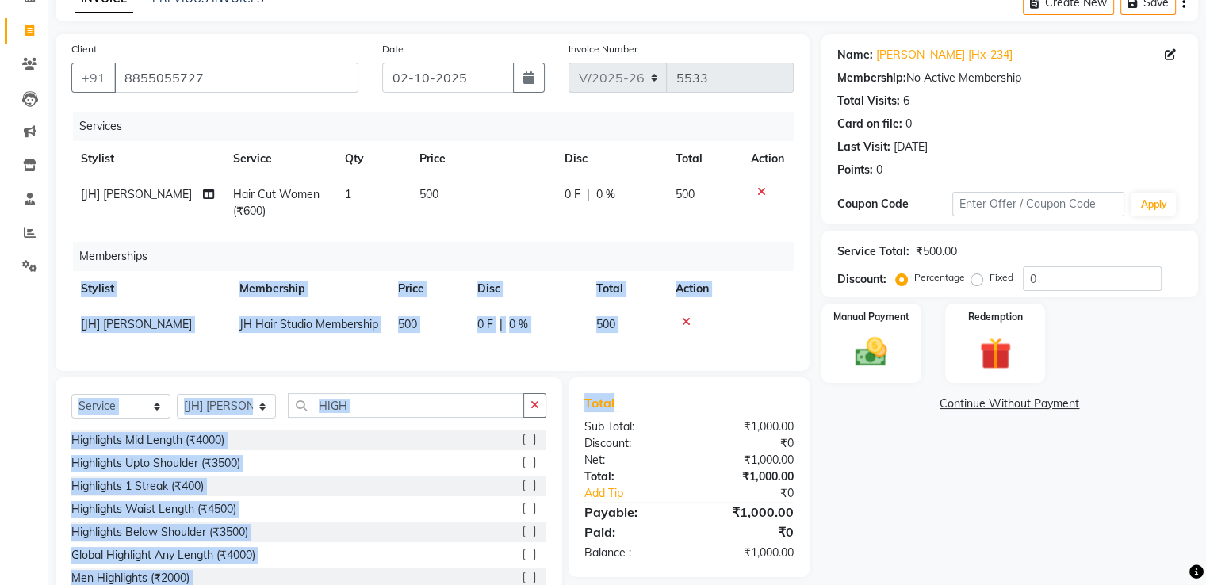
click at [523, 492] on label at bounding box center [529, 486] width 12 height 12
click at [523, 492] on input "checkbox" at bounding box center [528, 486] width 10 height 10
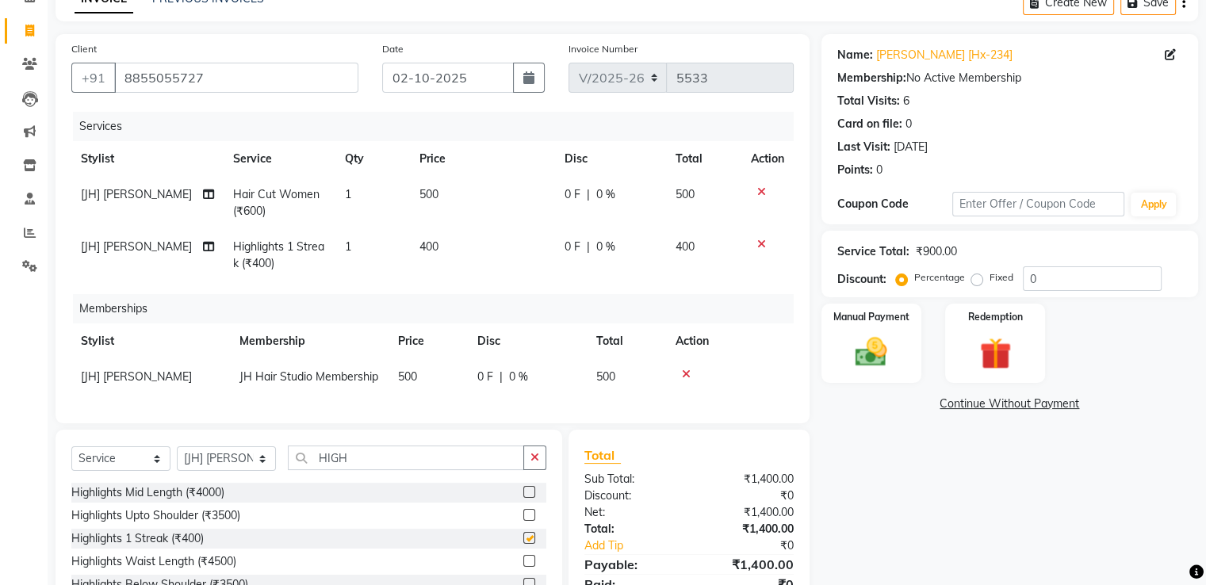
checkbox input "false"
click at [426, 249] on span "400" at bounding box center [428, 246] width 19 height 14
select select "63820"
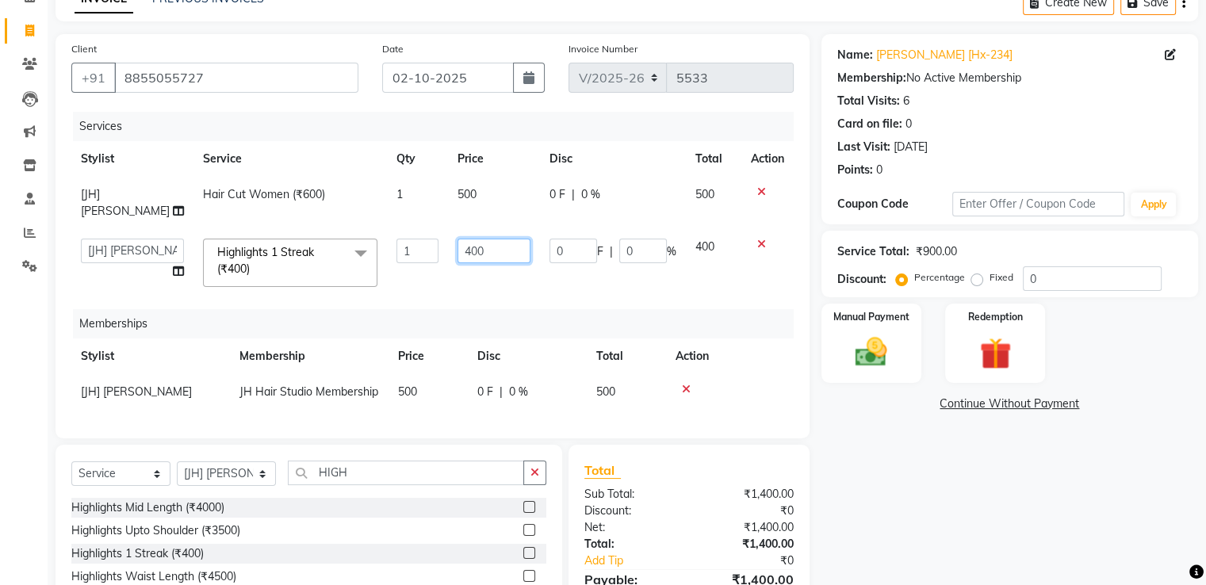
click at [458, 239] on input "400" at bounding box center [494, 251] width 73 height 25
type input "500"
click at [469, 259] on td "500" at bounding box center [494, 262] width 92 height 67
select select "63820"
click at [619, 239] on input "0" at bounding box center [643, 251] width 48 height 25
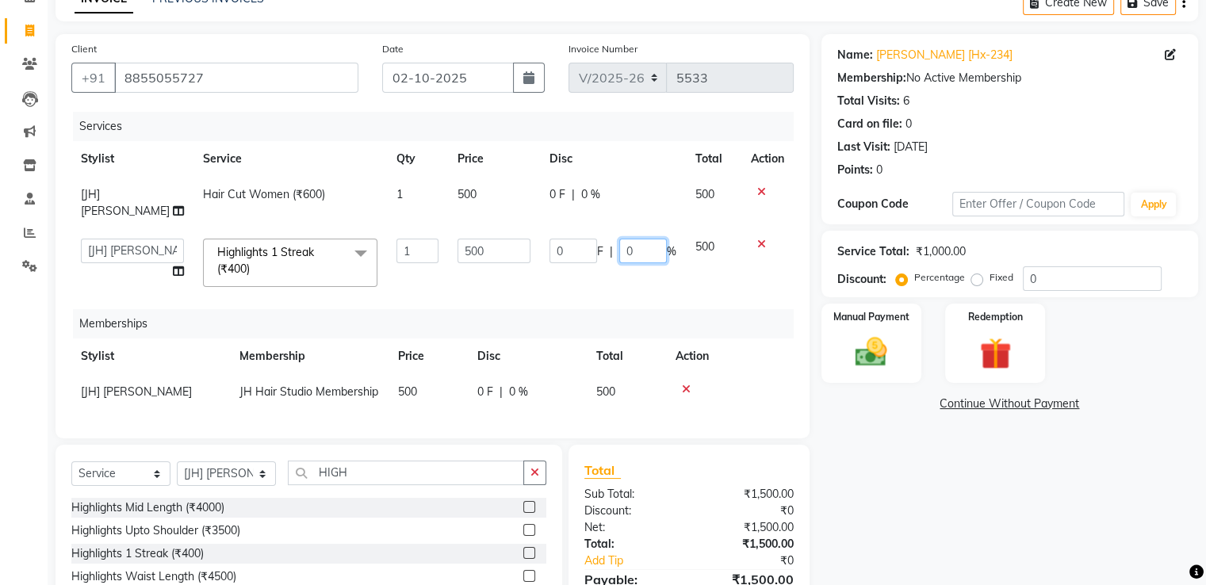
type input "50"
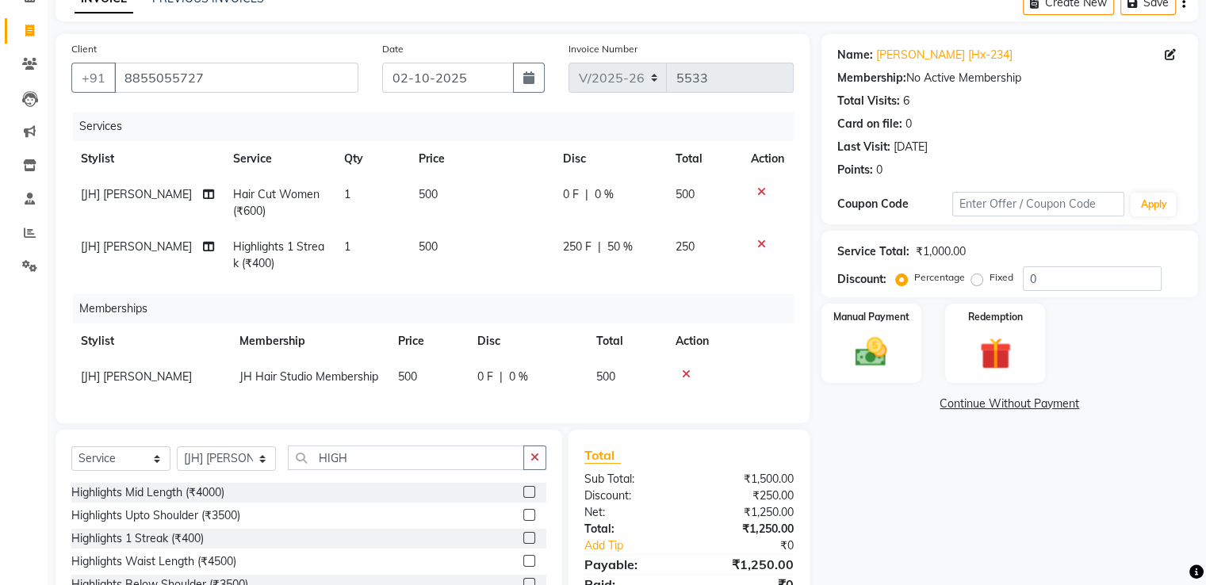
click at [523, 267] on td "500" at bounding box center [481, 255] width 144 height 52
select select "63820"
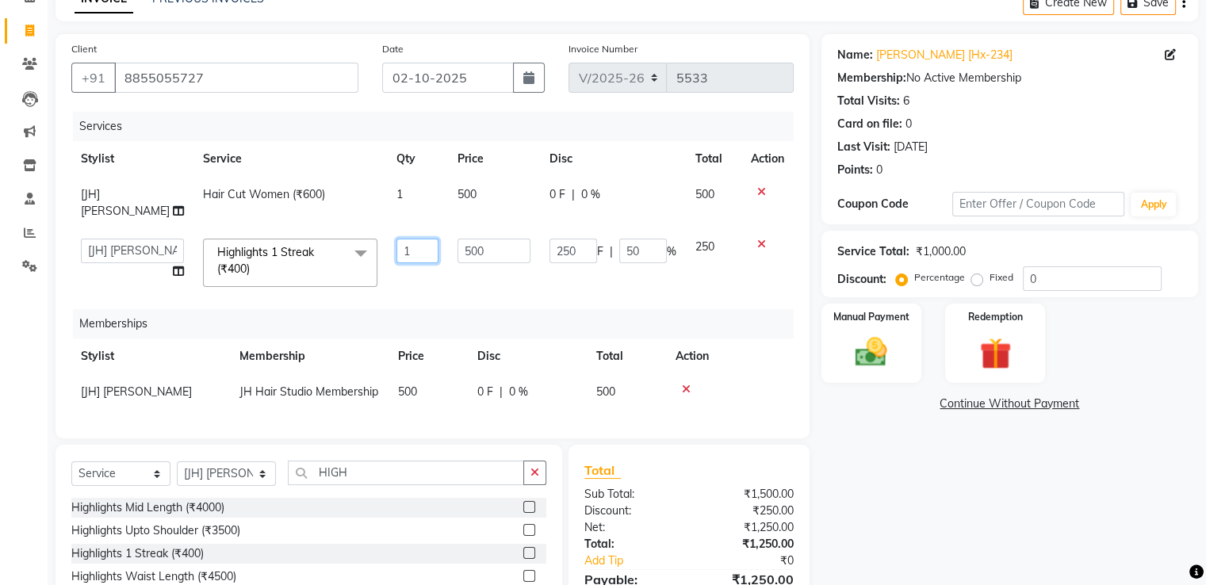
click at [397, 239] on input "1" at bounding box center [417, 251] width 43 height 25
type input "12"
click at [472, 309] on div "Memberships" at bounding box center [439, 323] width 733 height 29
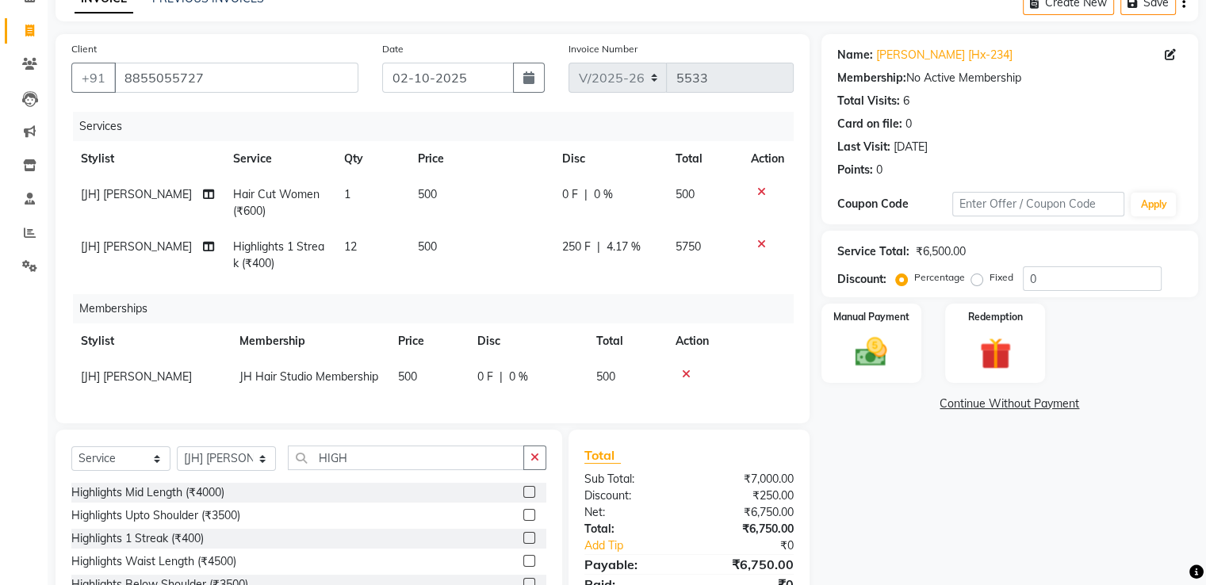
click at [626, 249] on span "4.17 %" at bounding box center [624, 247] width 34 height 17
select select "63820"
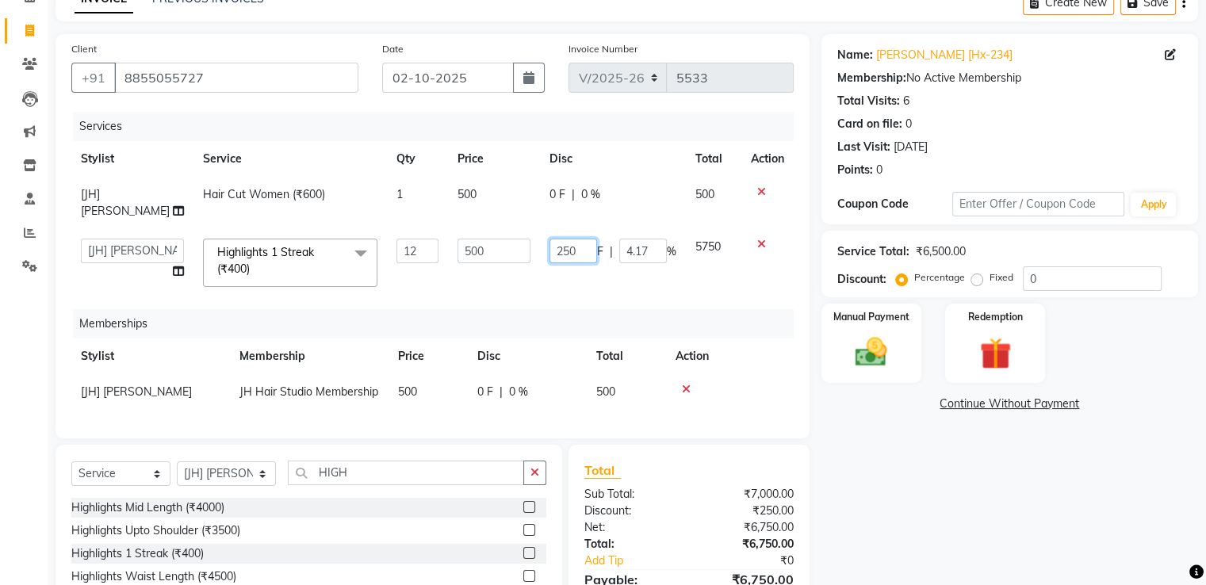
click at [555, 239] on input "250" at bounding box center [574, 251] width 48 height 25
type input "0"
click at [468, 265] on td "500" at bounding box center [494, 262] width 92 height 67
select select "63820"
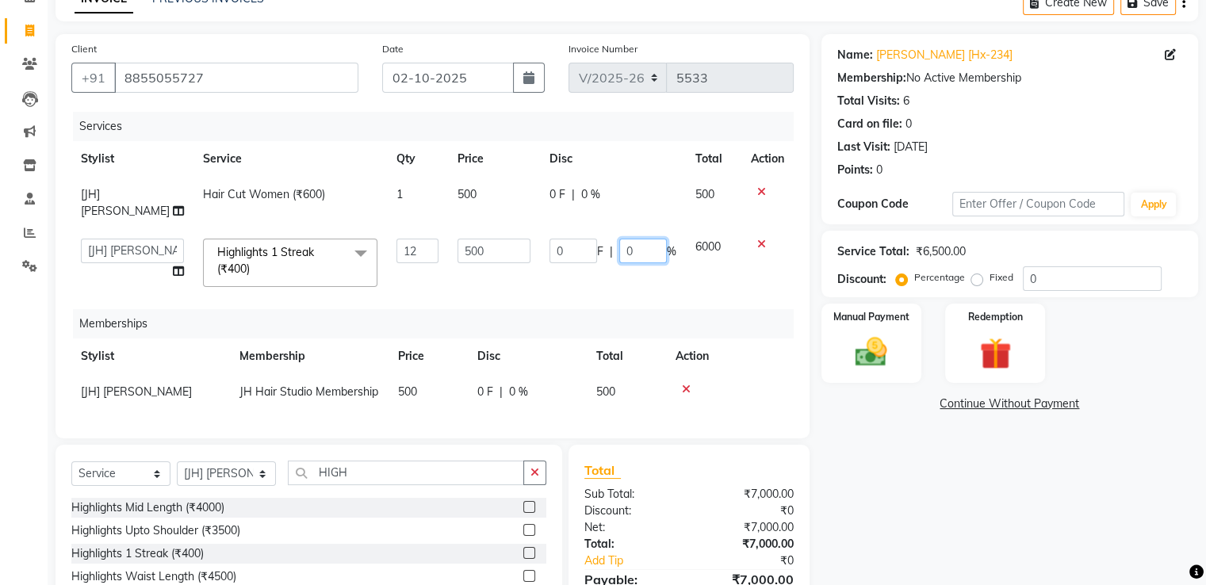
click at [619, 239] on input "0" at bounding box center [643, 251] width 48 height 25
type input "50"
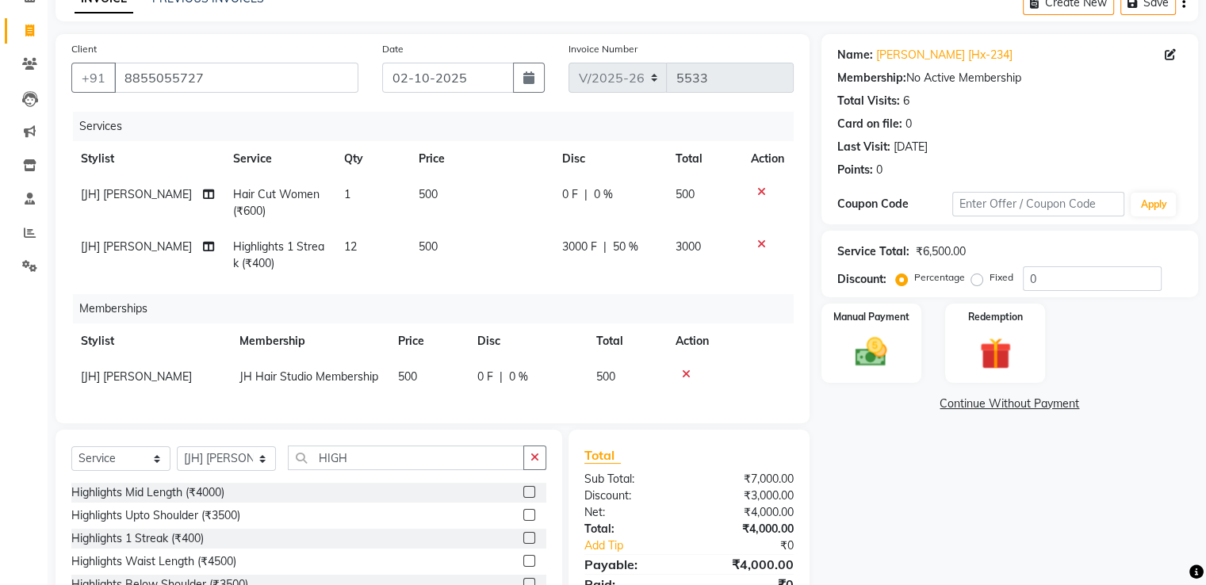
click at [525, 264] on td "500" at bounding box center [480, 255] width 144 height 52
select select "63820"
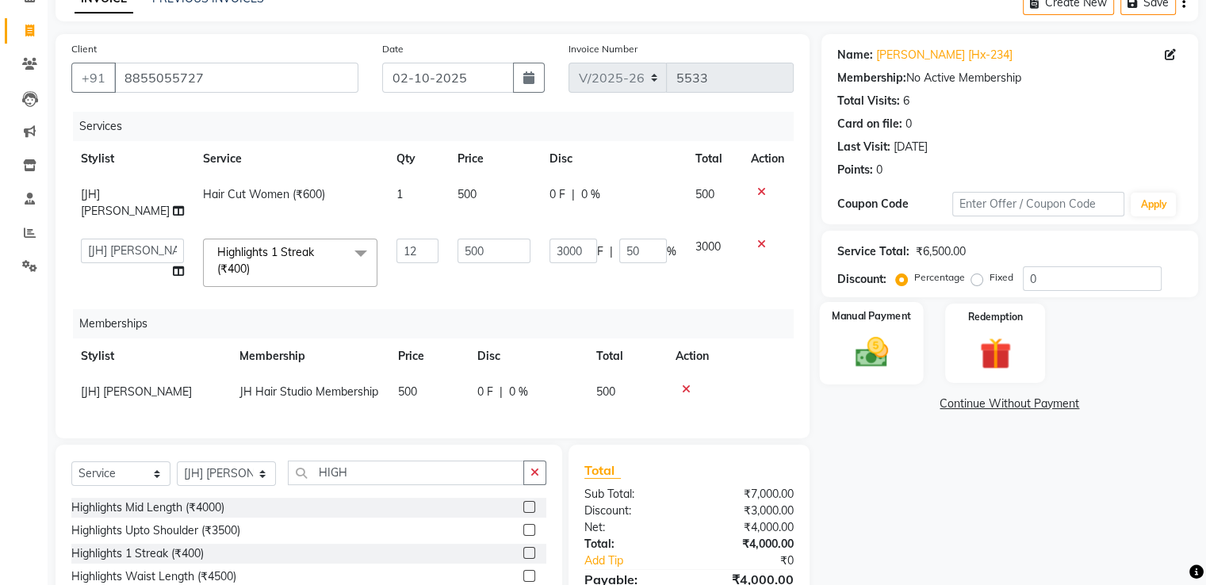
click at [872, 358] on img at bounding box center [870, 353] width 53 height 38
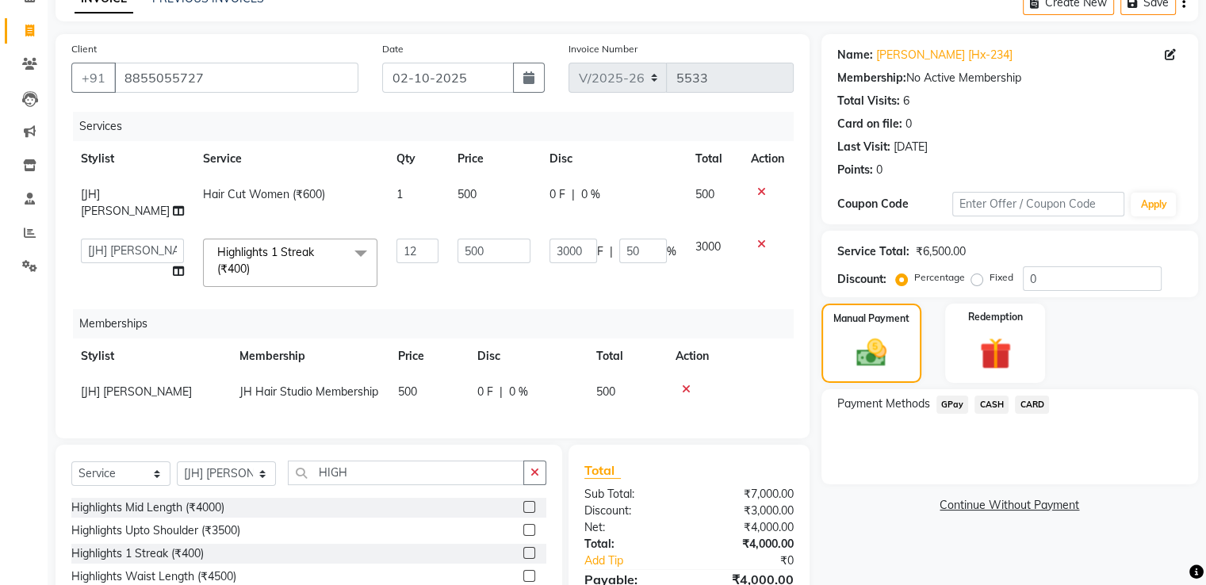
click at [945, 404] on span "GPay" at bounding box center [952, 405] width 33 height 18
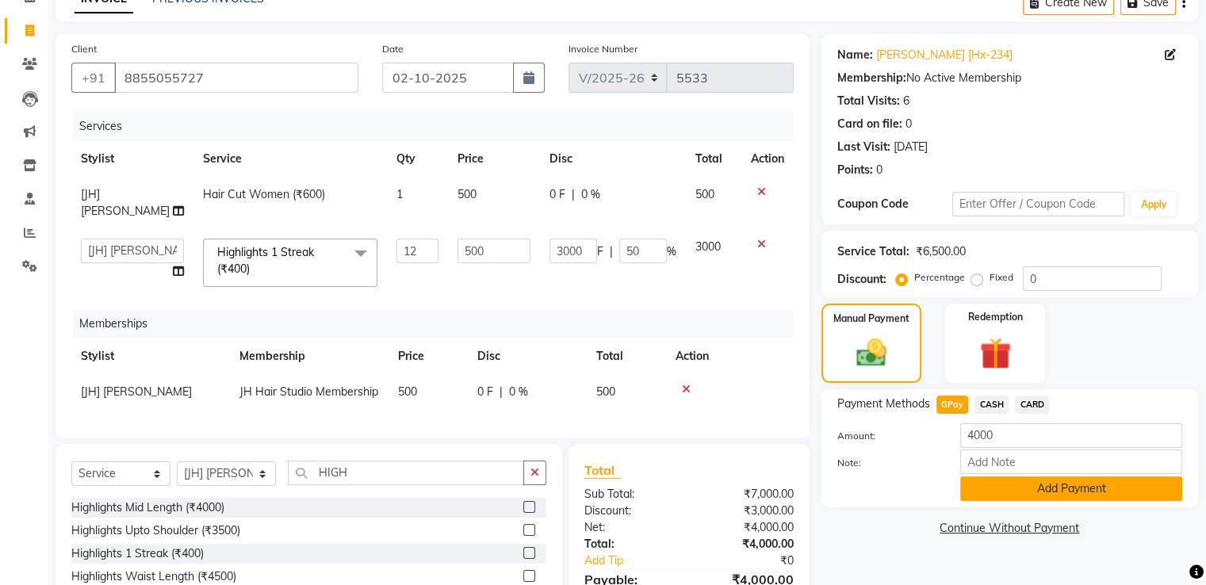
click at [1017, 492] on button "Add Payment" at bounding box center [1071, 489] width 222 height 25
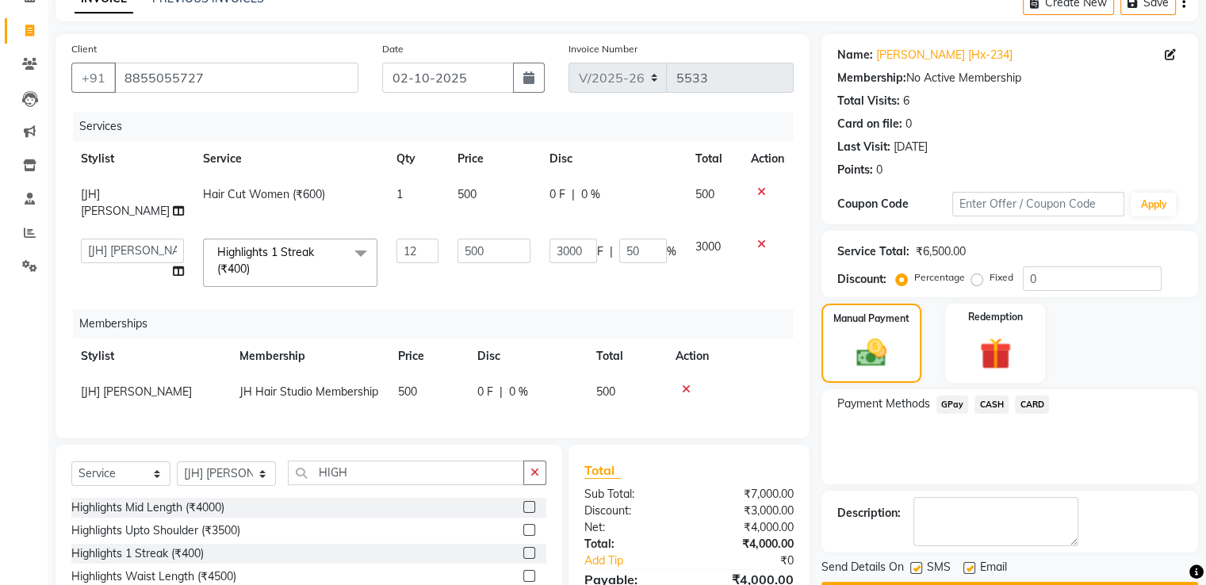
scroll to position [197, 0]
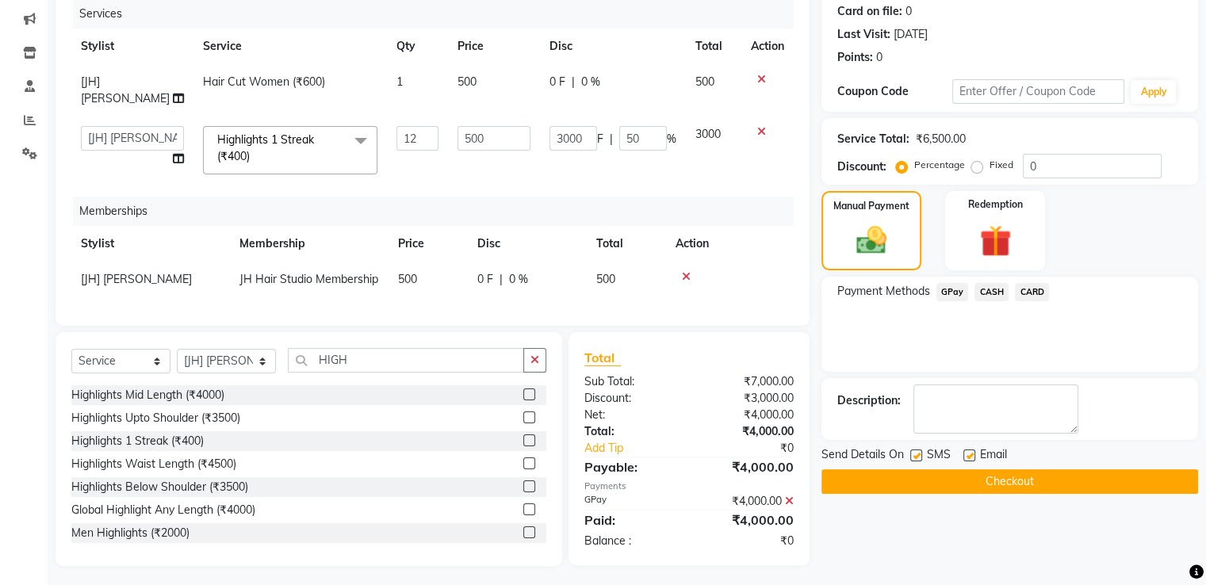
click at [993, 469] on button "Checkout" at bounding box center [1010, 481] width 377 height 25
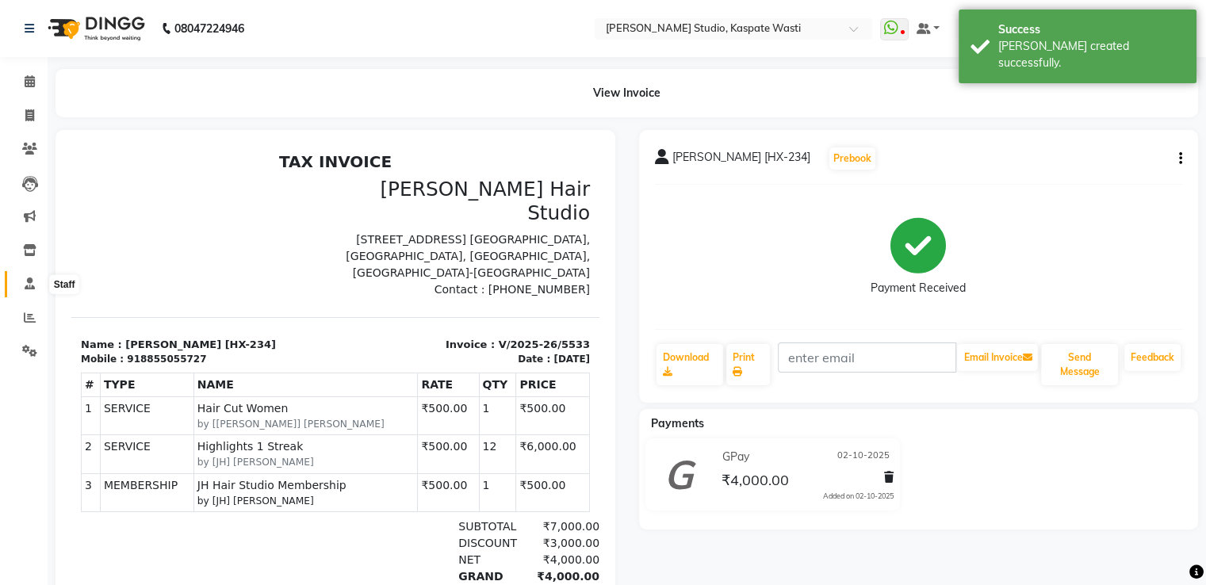
click at [29, 283] on icon at bounding box center [30, 284] width 10 height 12
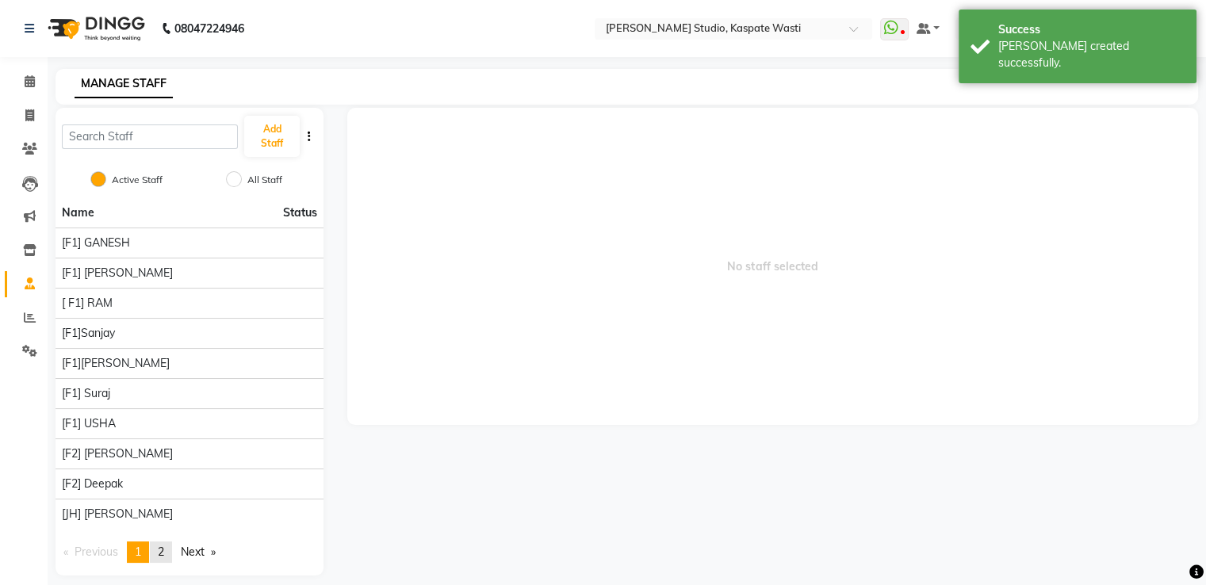
click at [159, 550] on link "page 2" at bounding box center [161, 552] width 22 height 21
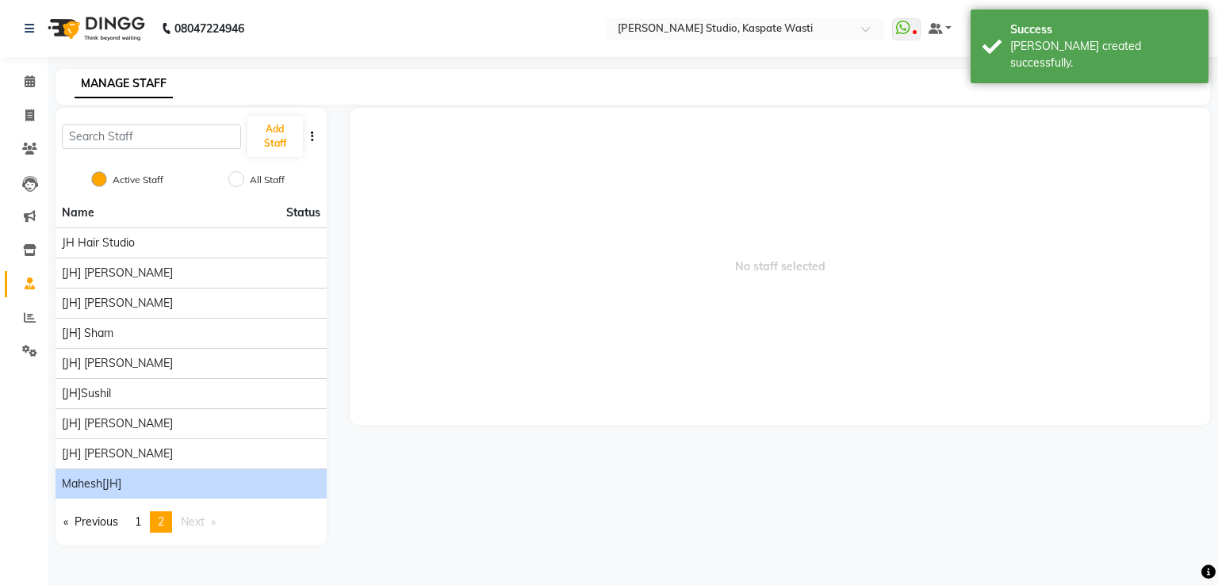
click at [114, 490] on span "Mahesh[JH]" at bounding box center [91, 484] width 59 height 17
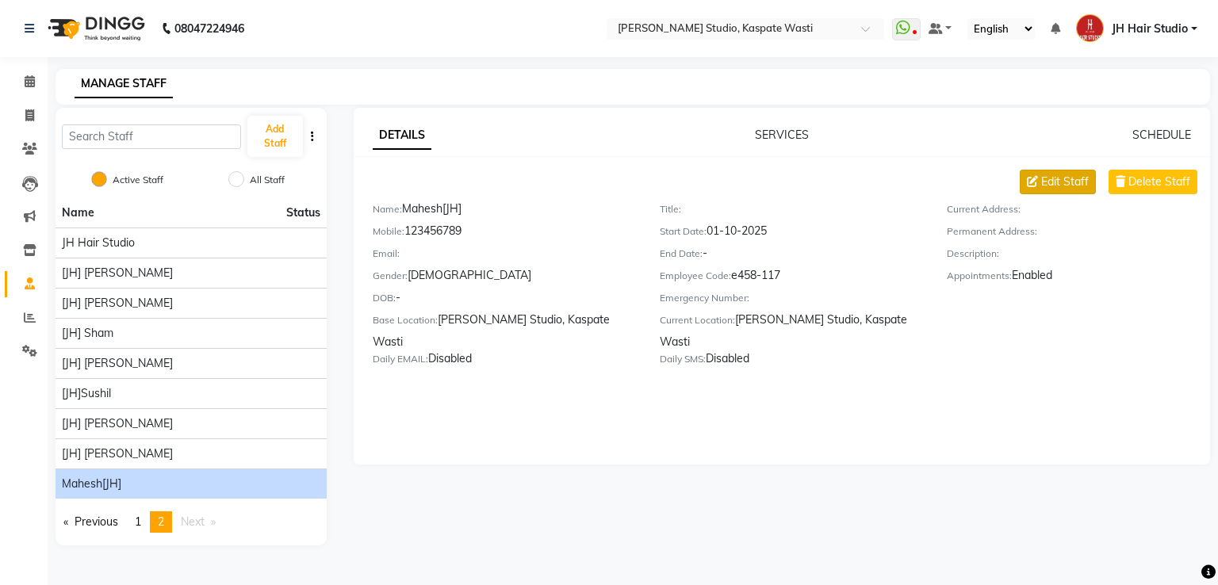
click at [1050, 171] on button "Edit Staff" at bounding box center [1058, 182] width 76 height 25
select select "male"
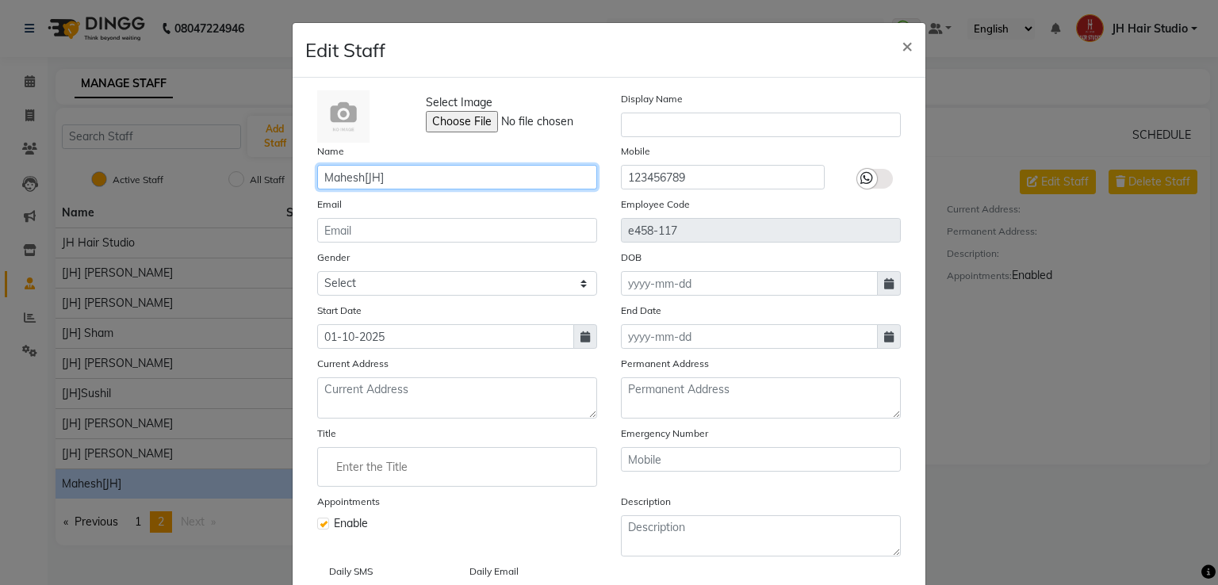
click at [380, 175] on input "Mahesh[JH]" at bounding box center [457, 177] width 280 height 25
type input "M"
type input "J"
type input "[JH]Mahesh"
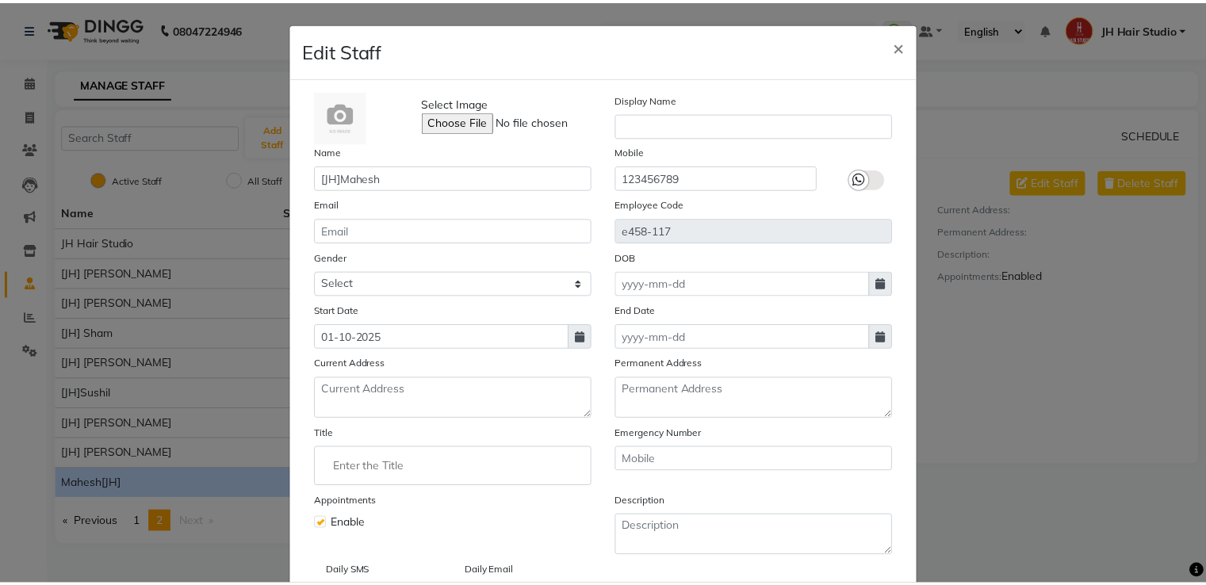
scroll to position [121, 0]
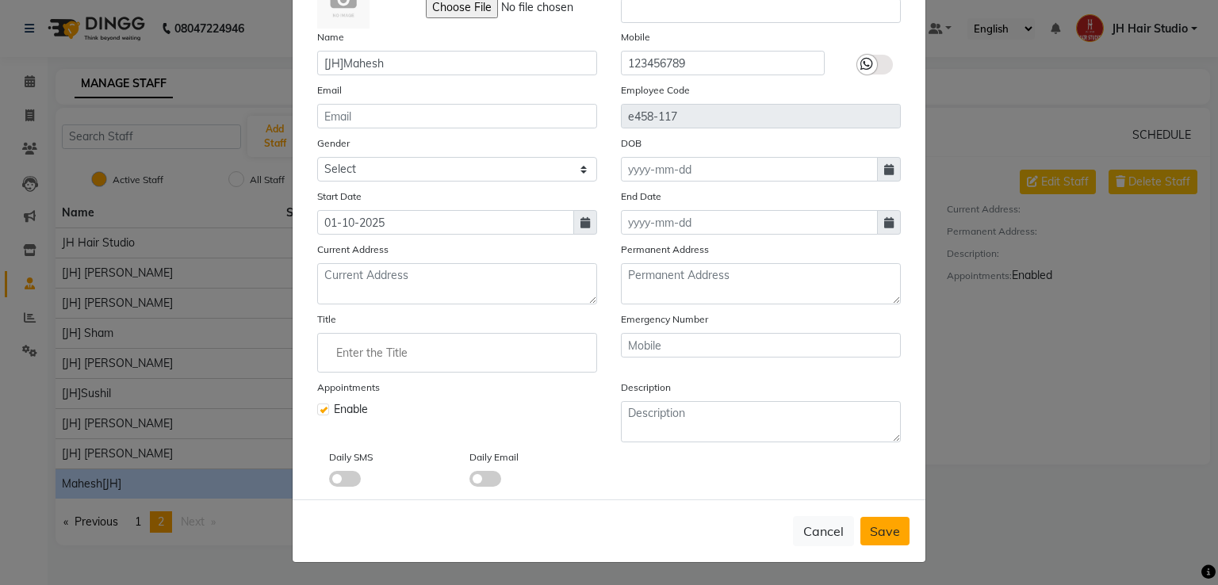
click at [871, 530] on span "Save" at bounding box center [885, 531] width 30 height 16
select select
checkbox input "false"
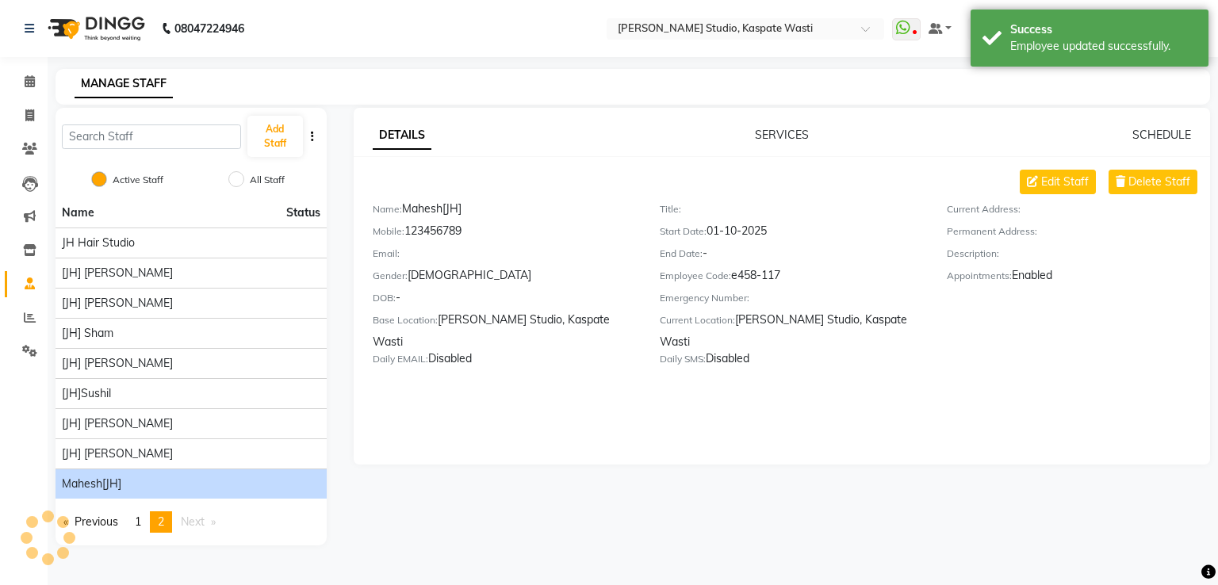
click at [871, 530] on div "DETAILS SERVICES SCHEDULE Edit Staff Delete Staff Name: Mahesh[JH] Mobile: 1234…" at bounding box center [781, 327] width 884 height 438
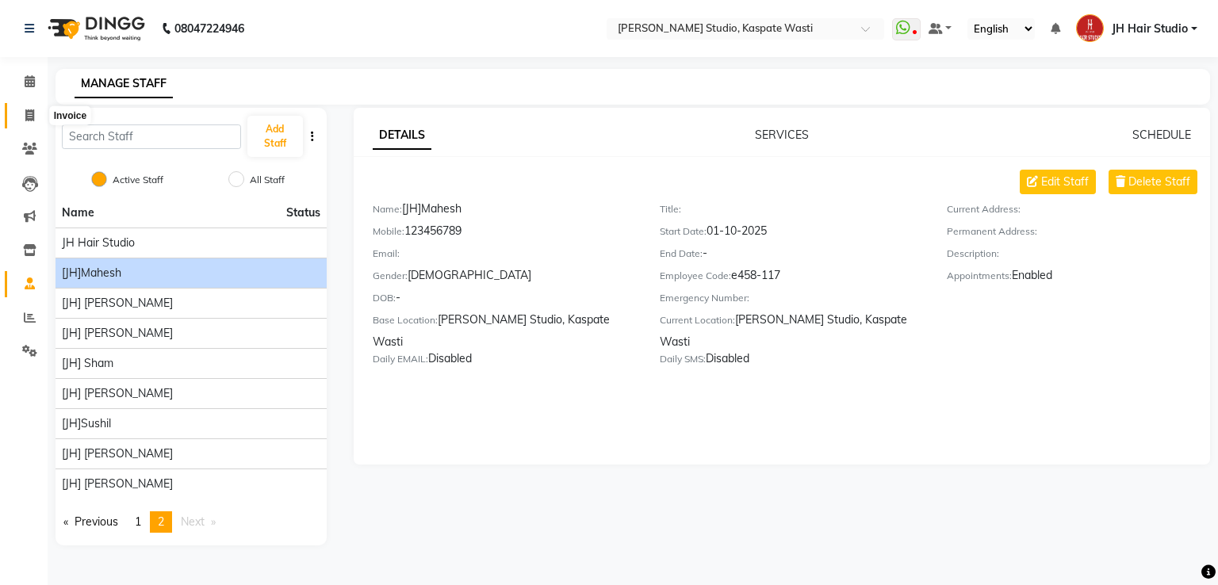
click at [36, 120] on span at bounding box center [30, 116] width 28 height 18
select select "service"
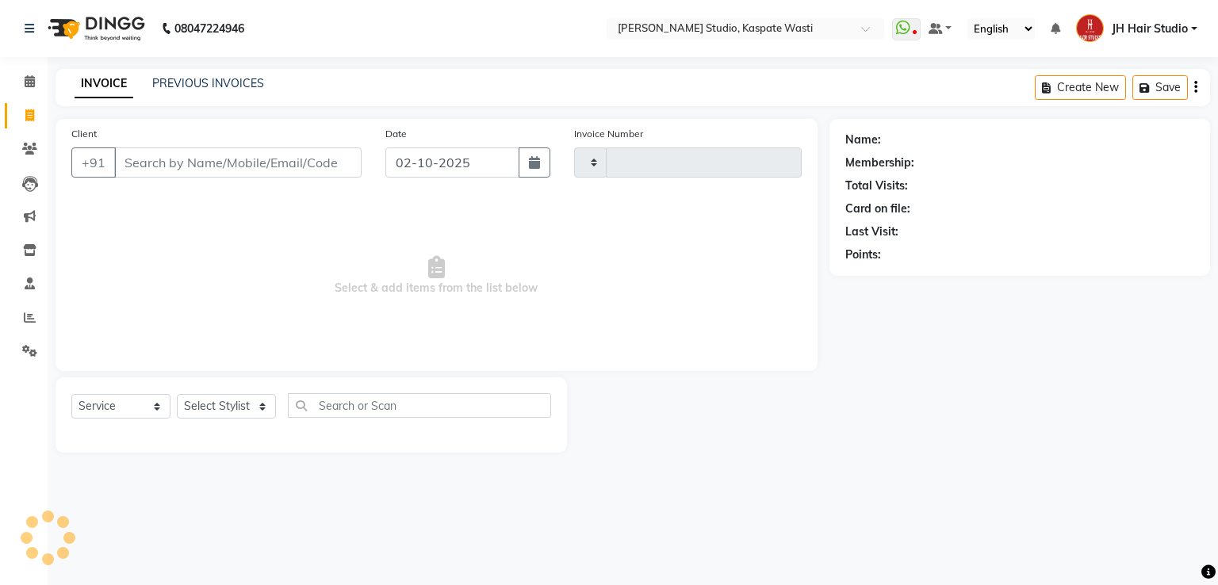
type input "5534"
select select "130"
click at [205, 86] on link "PREVIOUS INVOICES" at bounding box center [208, 83] width 112 height 14
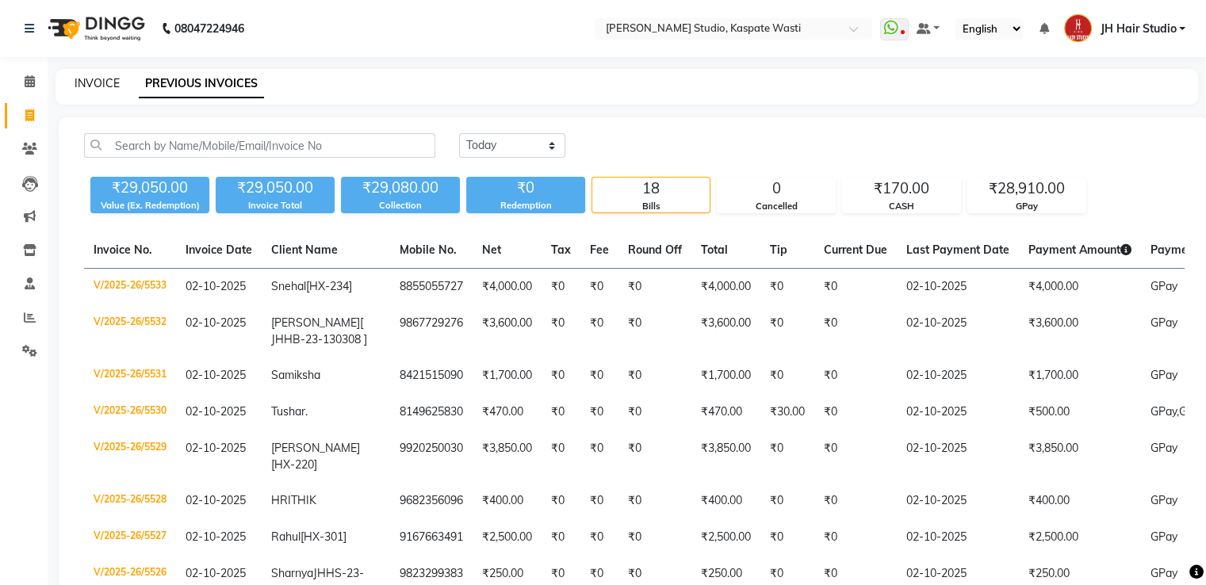
click at [108, 86] on link "INVOICE" at bounding box center [97, 83] width 45 height 14
select select "130"
select select "service"
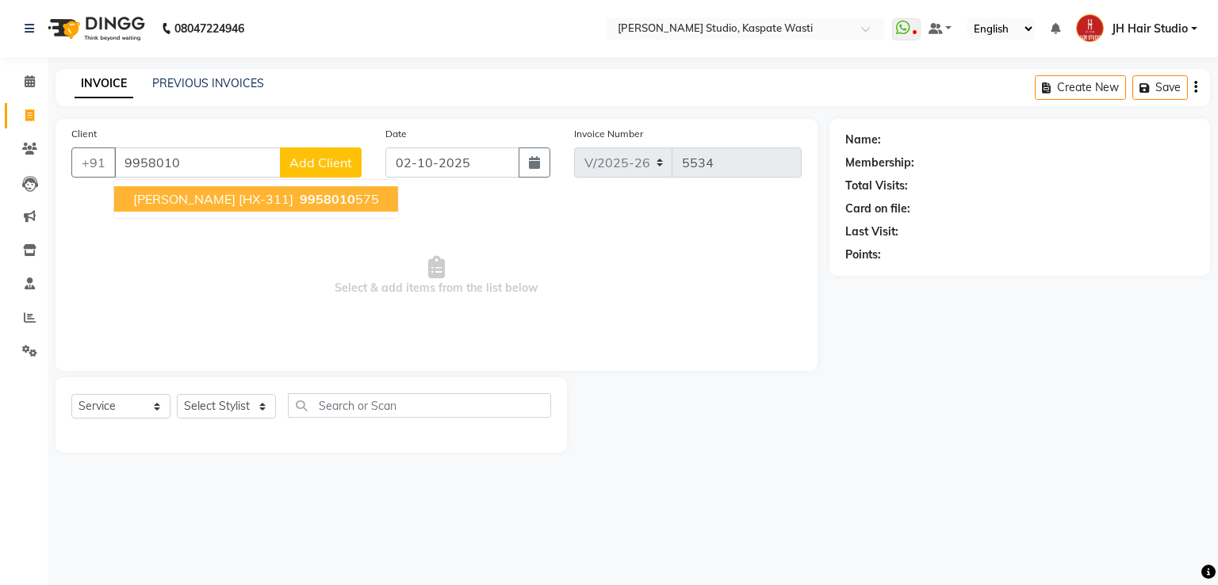
click at [216, 195] on span "Arpit [HX-311]" at bounding box center [213, 199] width 160 height 16
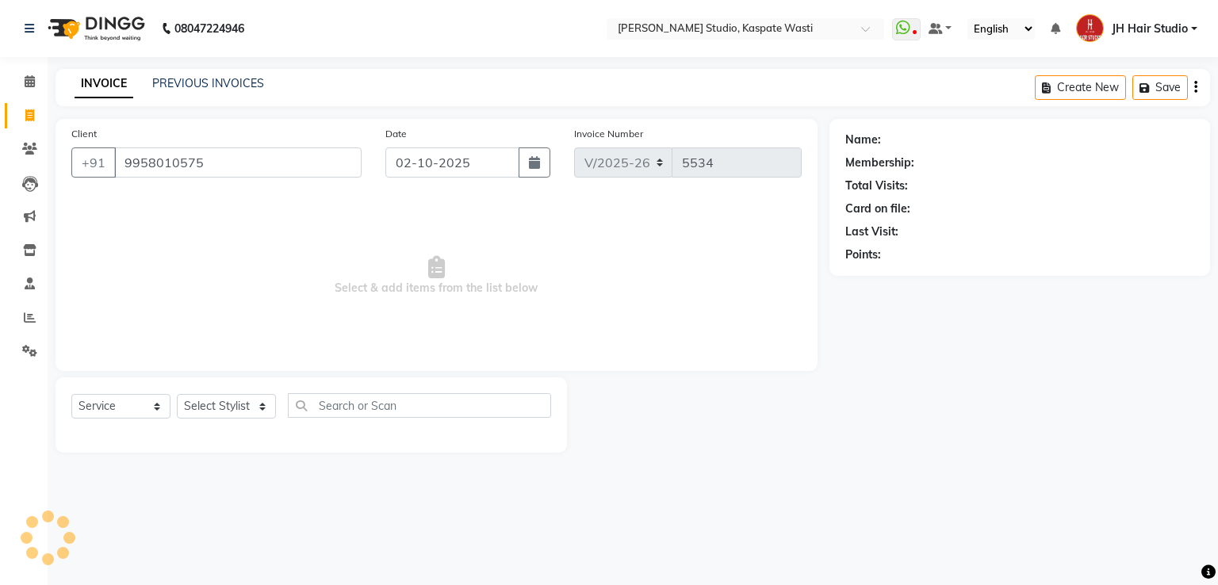
type input "9958010575"
select select "1: Object"
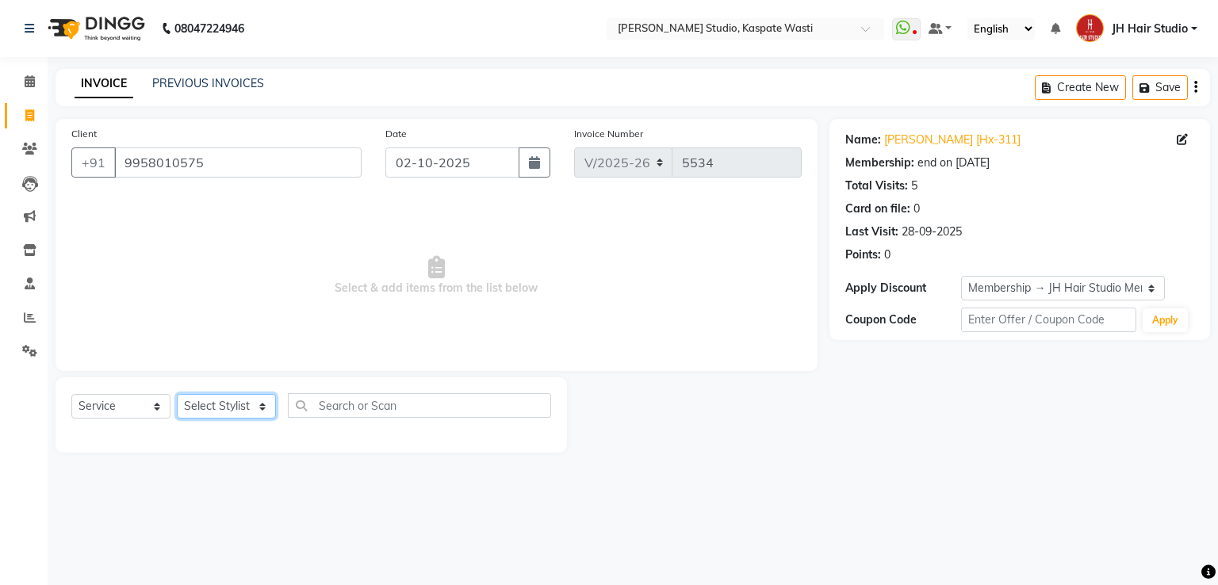
click at [211, 399] on select "Select Stylist [F1] GANESH [F1] [PERSON_NAME] [ F1] RAM [F1]Sanjay [F1][PERSON_…" at bounding box center [226, 406] width 99 height 25
select select "70614"
click at [177, 395] on select "Select Stylist [F1] GANESH [F1] [PERSON_NAME] [ F1] RAM [F1]Sanjay [F1][PERSON_…" at bounding box center [226, 406] width 99 height 25
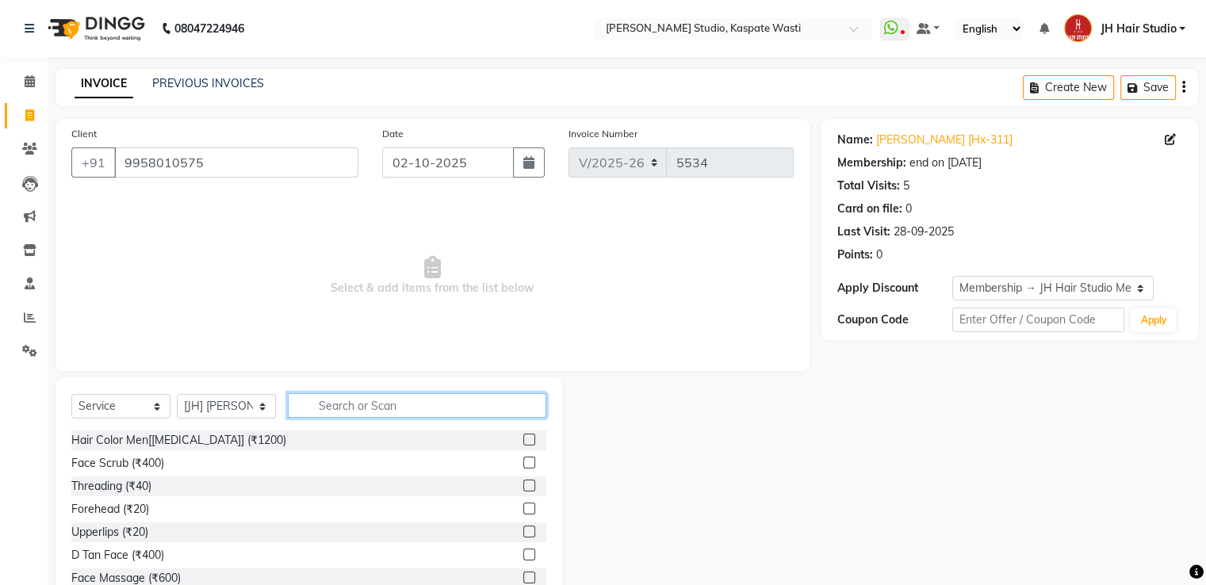
click at [361, 400] on input "text" at bounding box center [417, 405] width 259 height 25
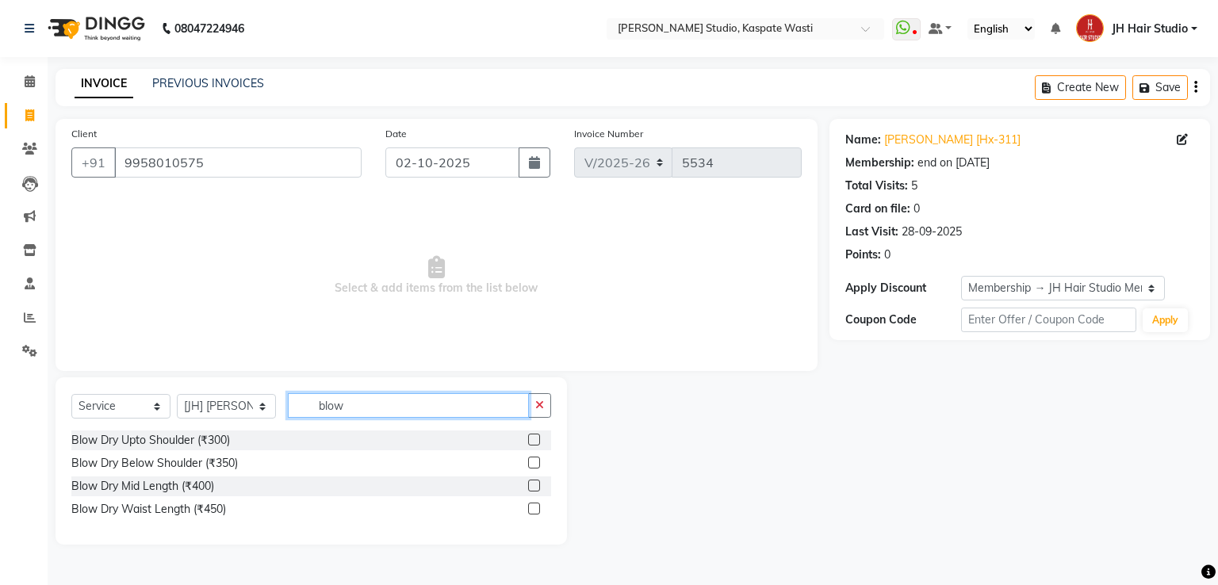
type input "blow"
click at [531, 488] on label at bounding box center [534, 486] width 12 height 12
click at [531, 488] on input "checkbox" at bounding box center [533, 486] width 10 height 10
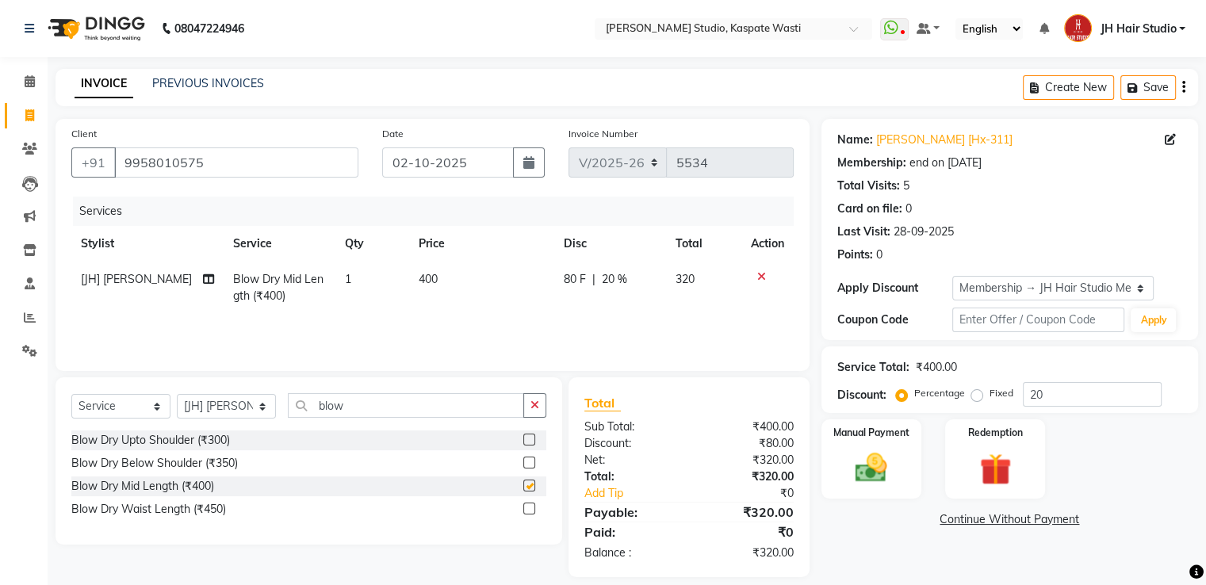
checkbox input "false"
click at [435, 285] on span "400" at bounding box center [428, 279] width 19 height 14
select select "70614"
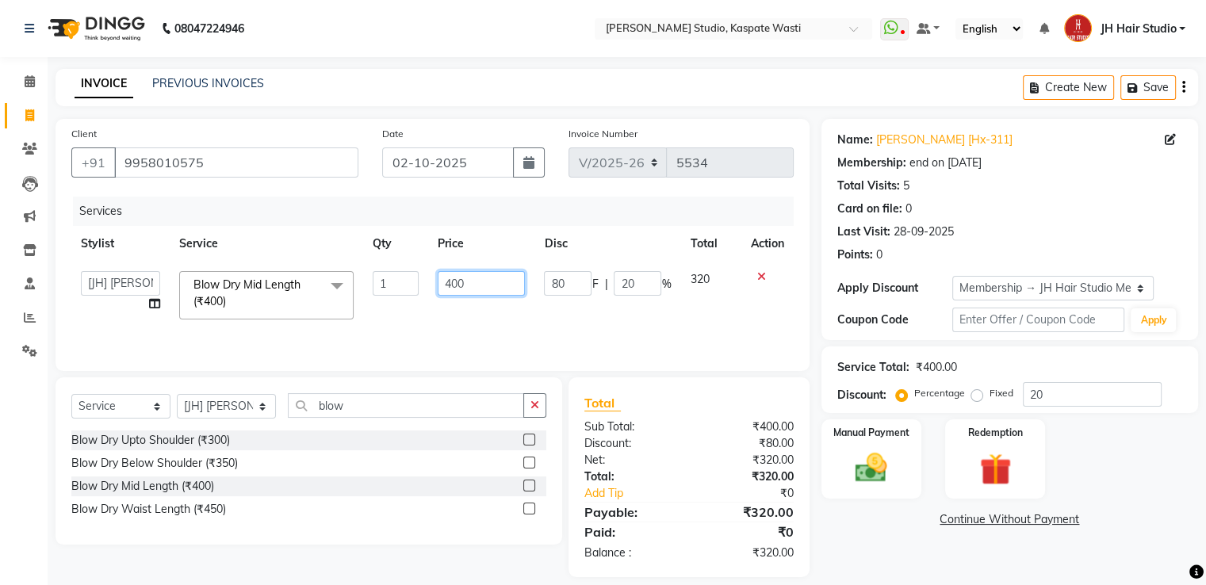
click at [460, 286] on input "400" at bounding box center [481, 283] width 87 height 25
type input "250"
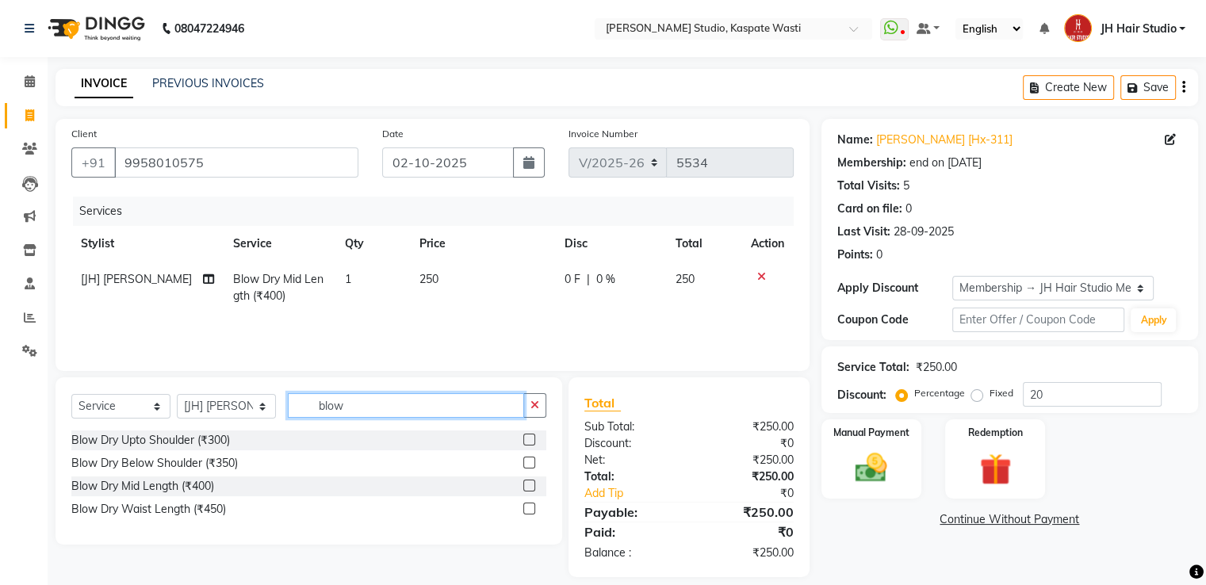
click at [328, 409] on input "blow" at bounding box center [406, 405] width 236 height 25
type input "aq"
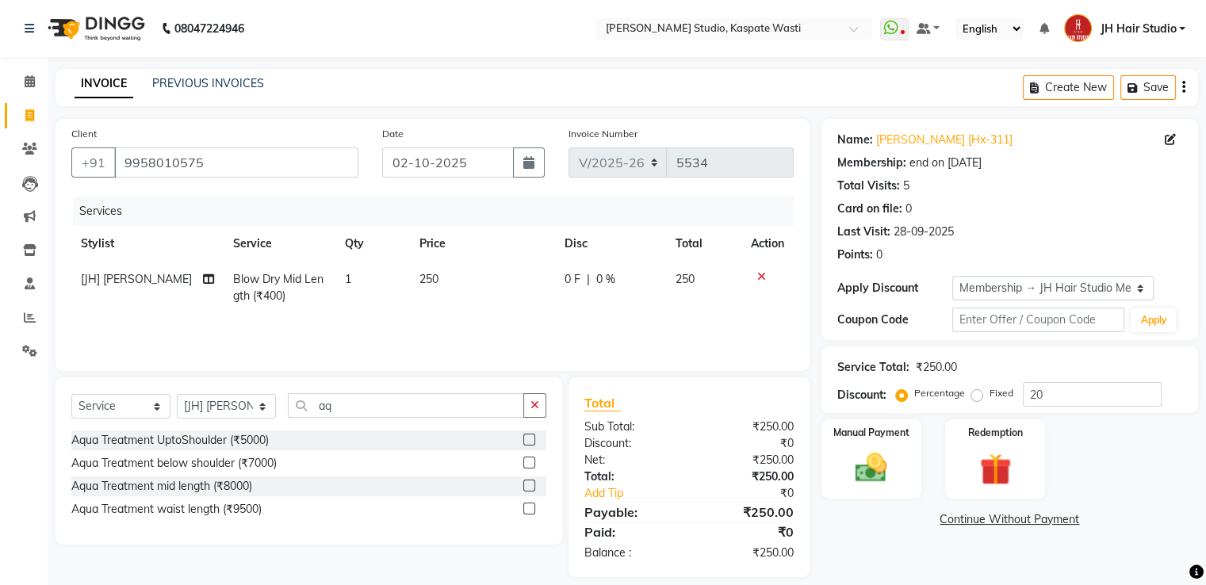
click at [529, 468] on label at bounding box center [529, 463] width 12 height 12
click at [529, 468] on input "checkbox" at bounding box center [528, 463] width 10 height 10
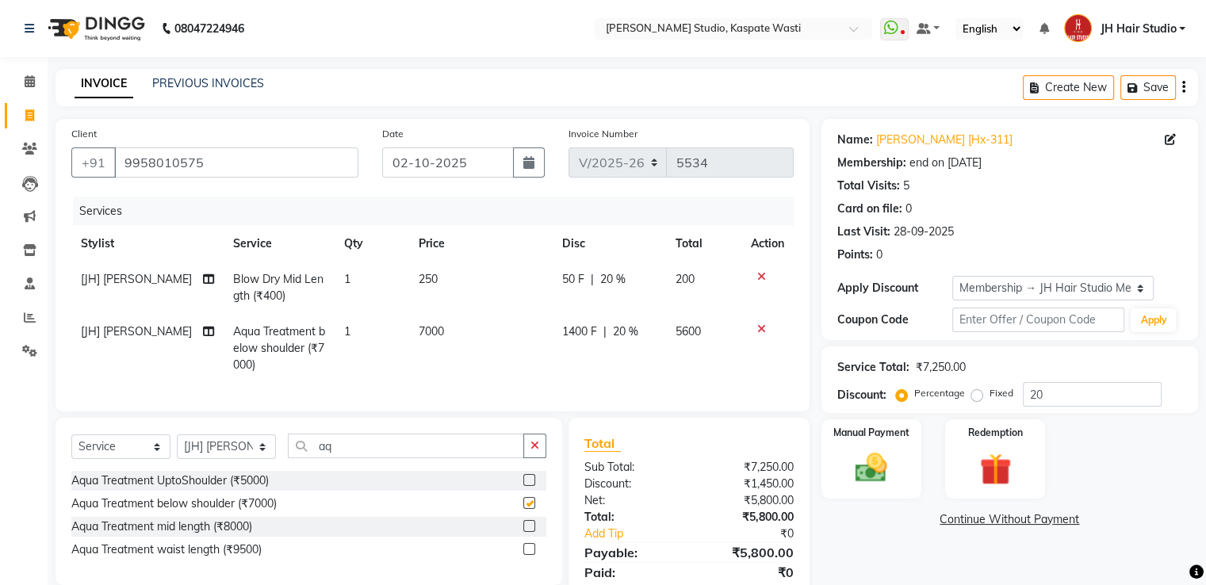
checkbox input "false"
click at [423, 327] on span "7000" at bounding box center [430, 331] width 25 height 14
select select "70614"
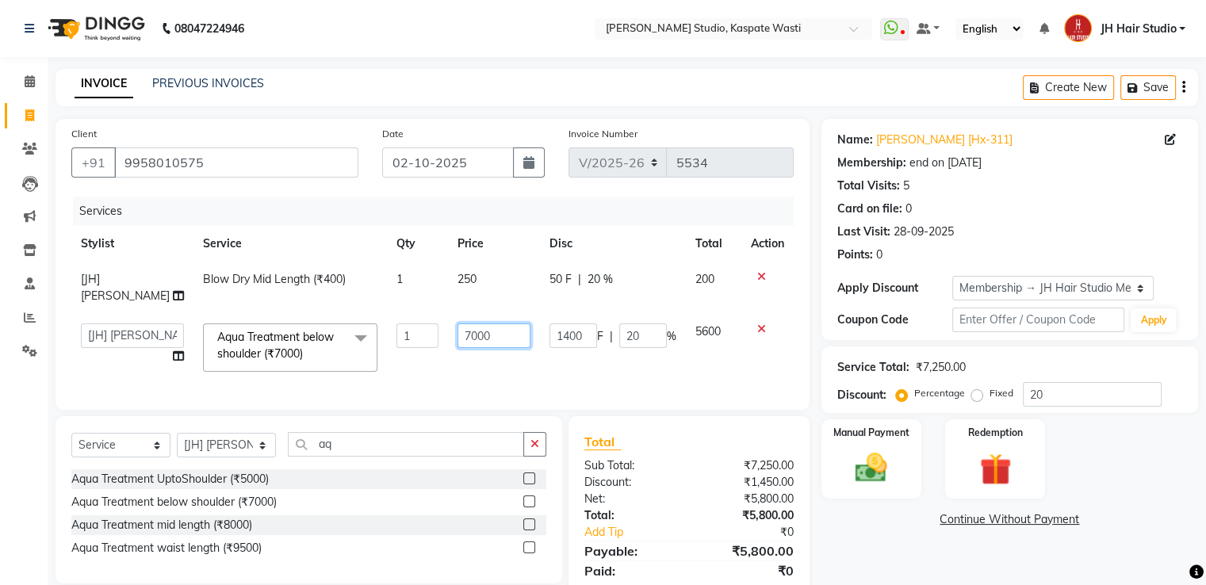
click at [461, 324] on input "7000" at bounding box center [494, 336] width 73 height 25
type input "400"
click at [481, 353] on td "400" at bounding box center [494, 347] width 92 height 67
select select "70614"
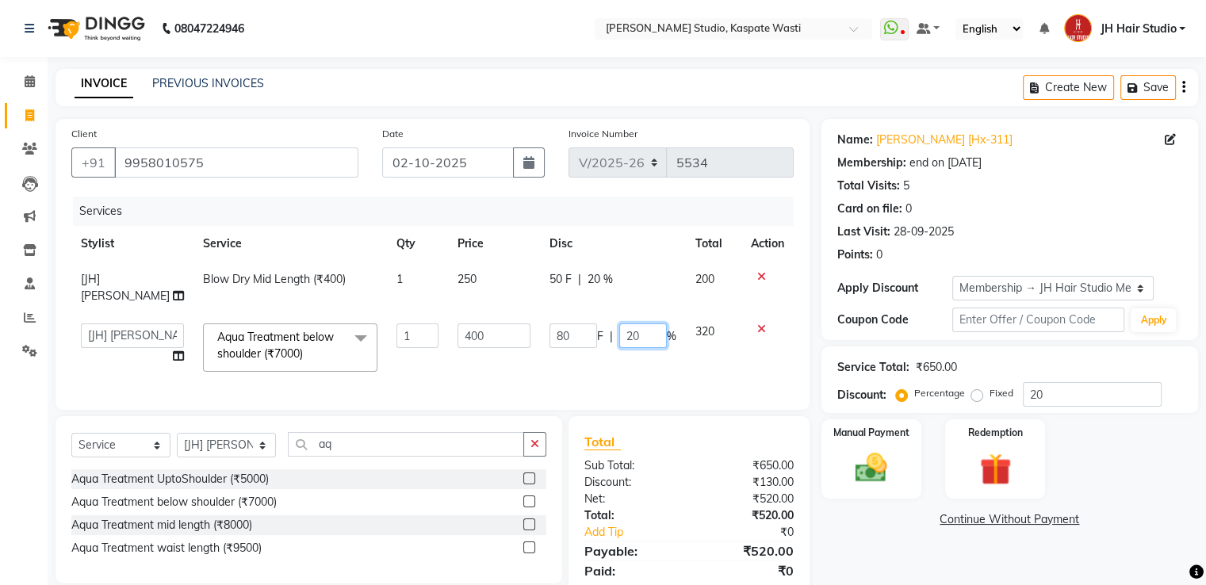
click at [630, 324] on input "20" at bounding box center [643, 336] width 48 height 25
type input "0"
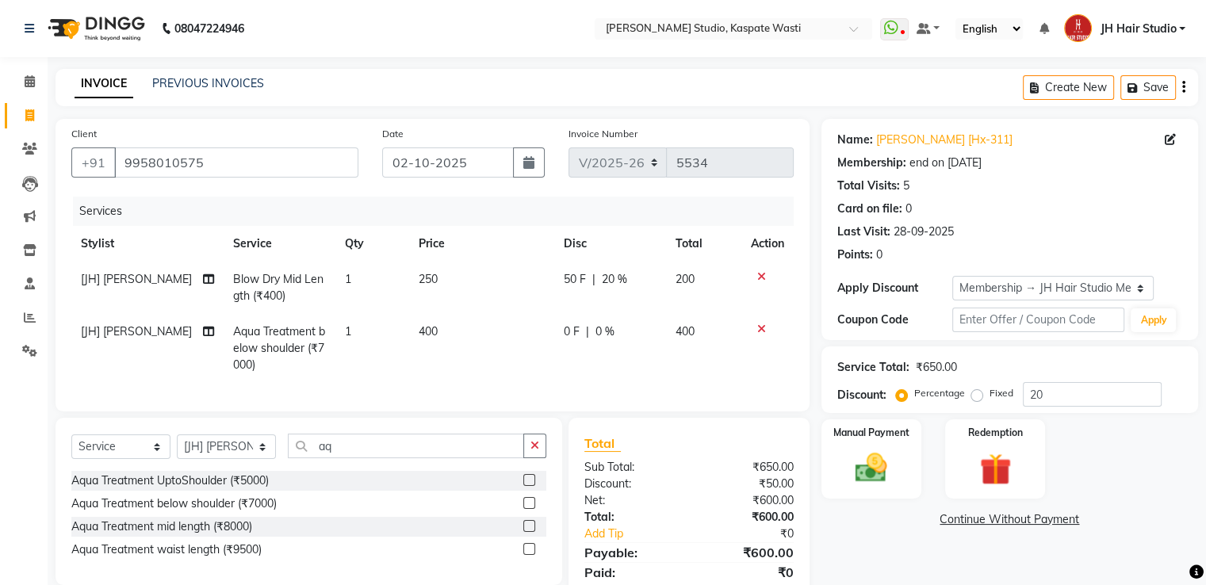
click at [593, 278] on div "50 F | 20 %" at bounding box center [610, 279] width 93 height 17
select select "70614"
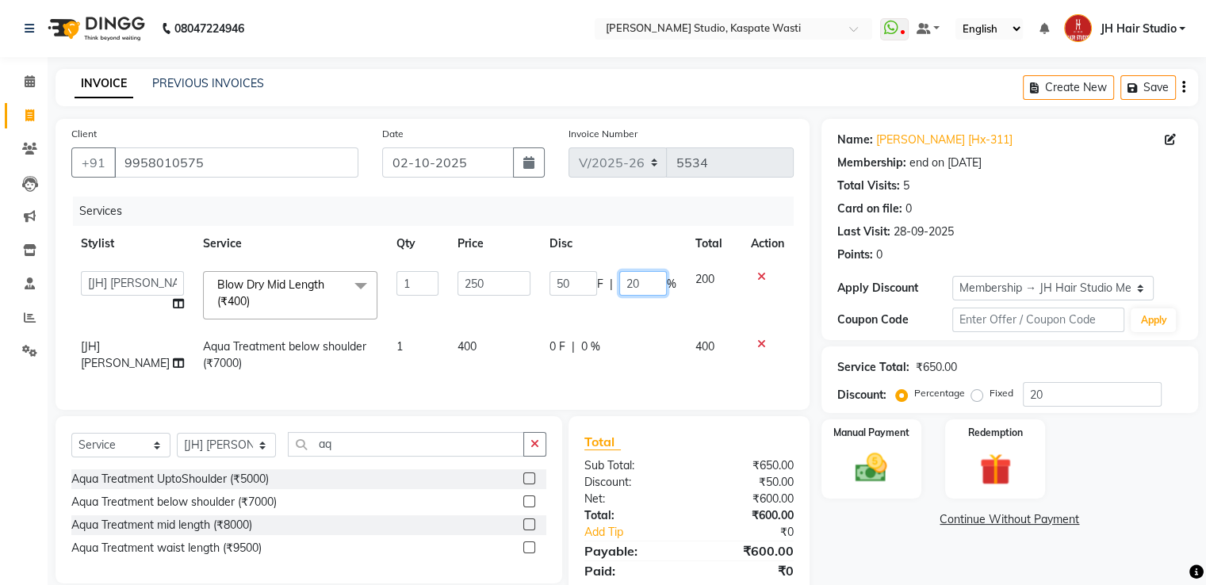
click at [626, 286] on input "20" at bounding box center [643, 283] width 48 height 25
type input "0"
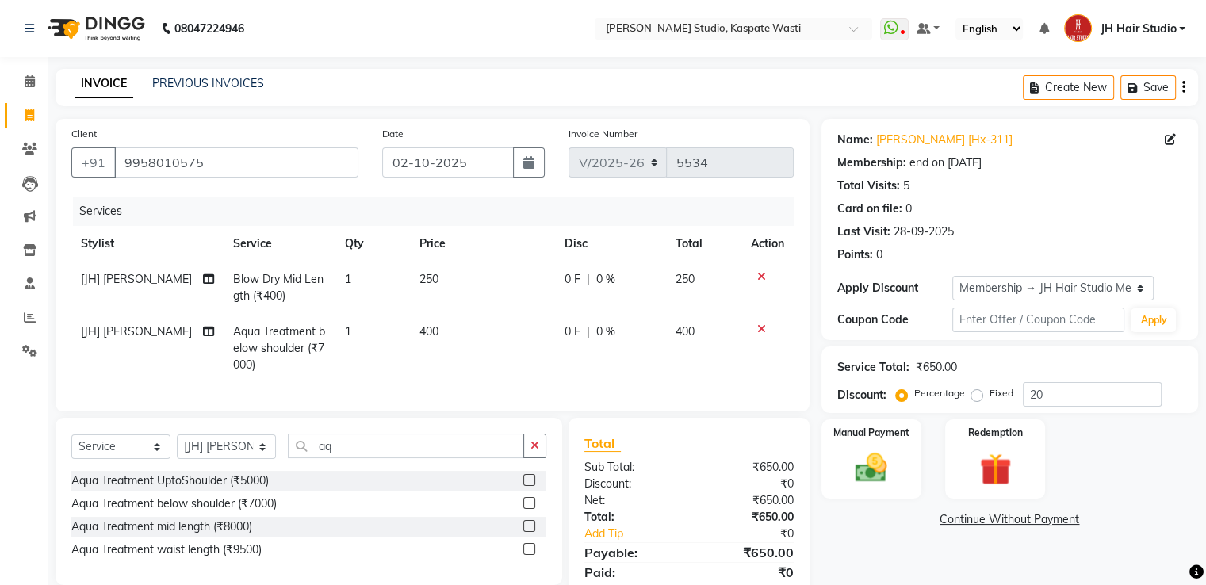
click at [533, 317] on tbody "[JH] SWAPNIL Blow Dry Mid Length (₹400) 1 250 0 F | 0 % 250 [JH] SWAPNIL Aqua T…" at bounding box center [432, 322] width 722 height 121
click at [848, 471] on img at bounding box center [870, 469] width 53 height 38
click at [1031, 518] on span "CARD" at bounding box center [1032, 520] width 34 height 18
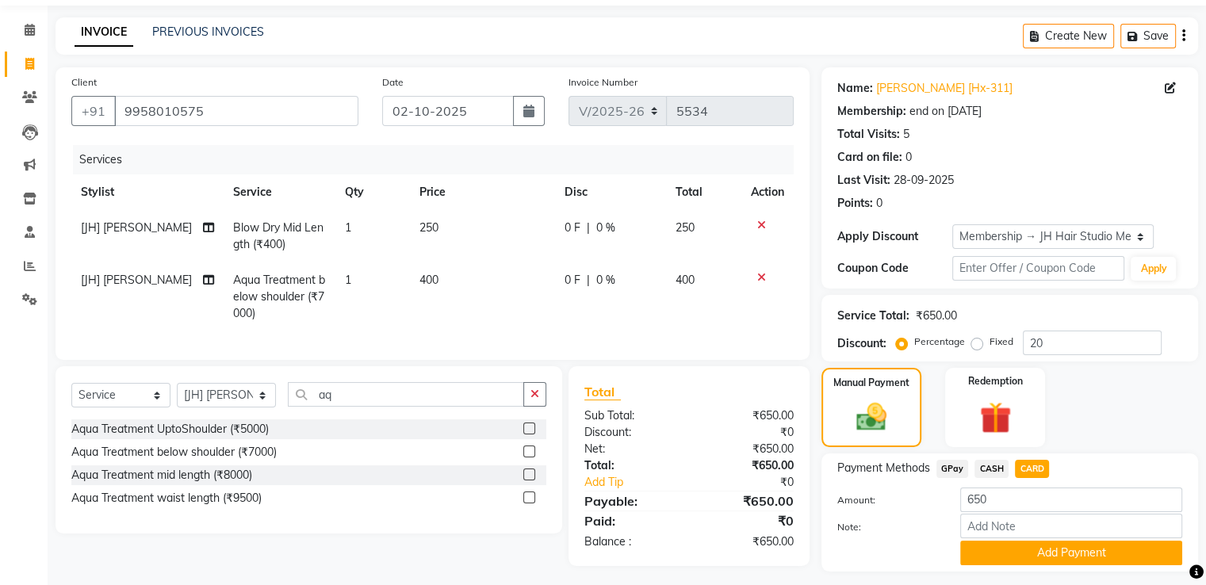
scroll to position [95, 0]
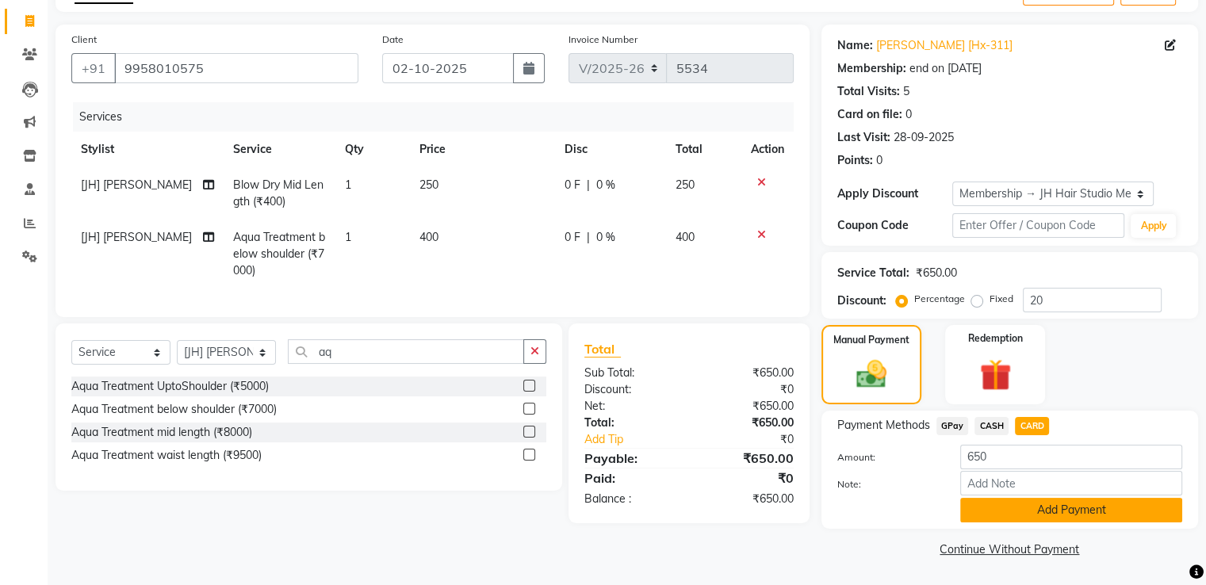
click at [1044, 501] on button "Add Payment" at bounding box center [1071, 510] width 222 height 25
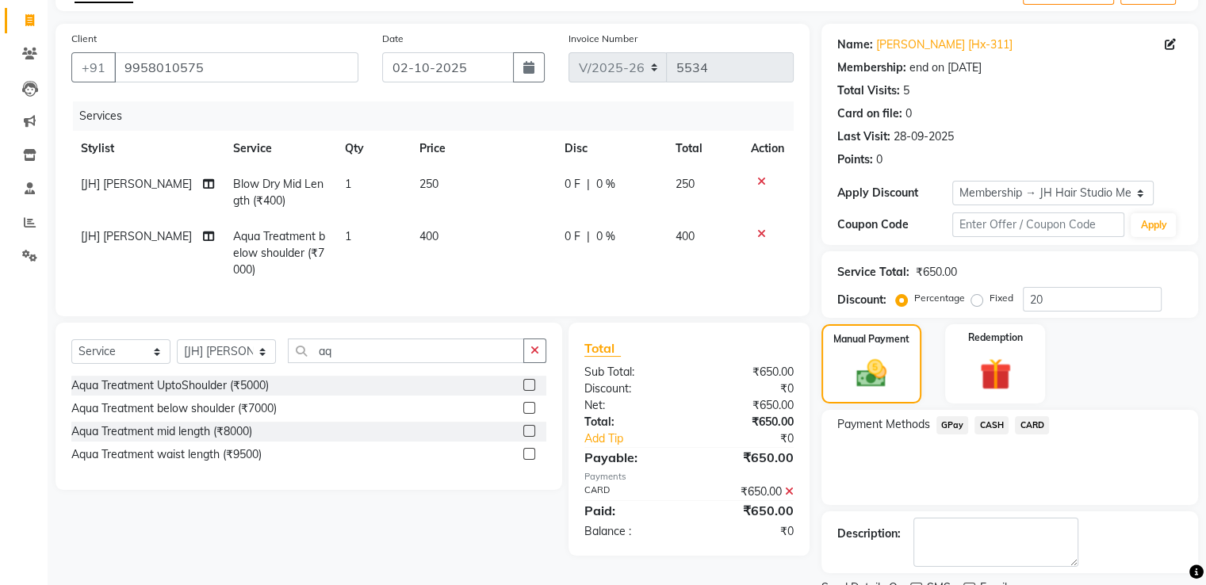
scroll to position [159, 0]
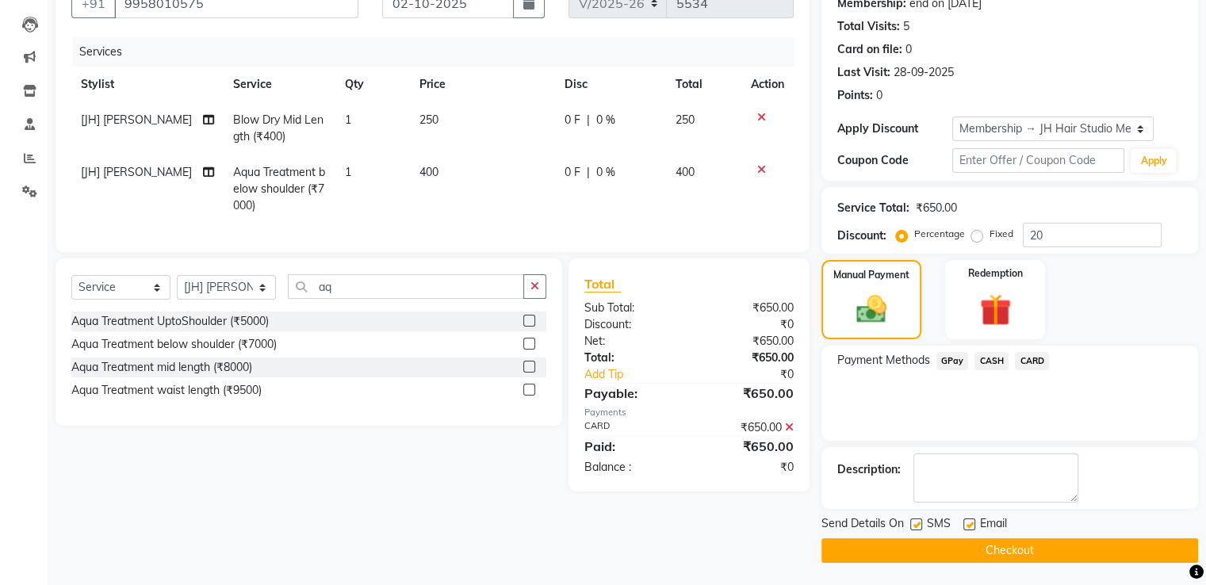
click at [1012, 546] on button "Checkout" at bounding box center [1010, 550] width 377 height 25
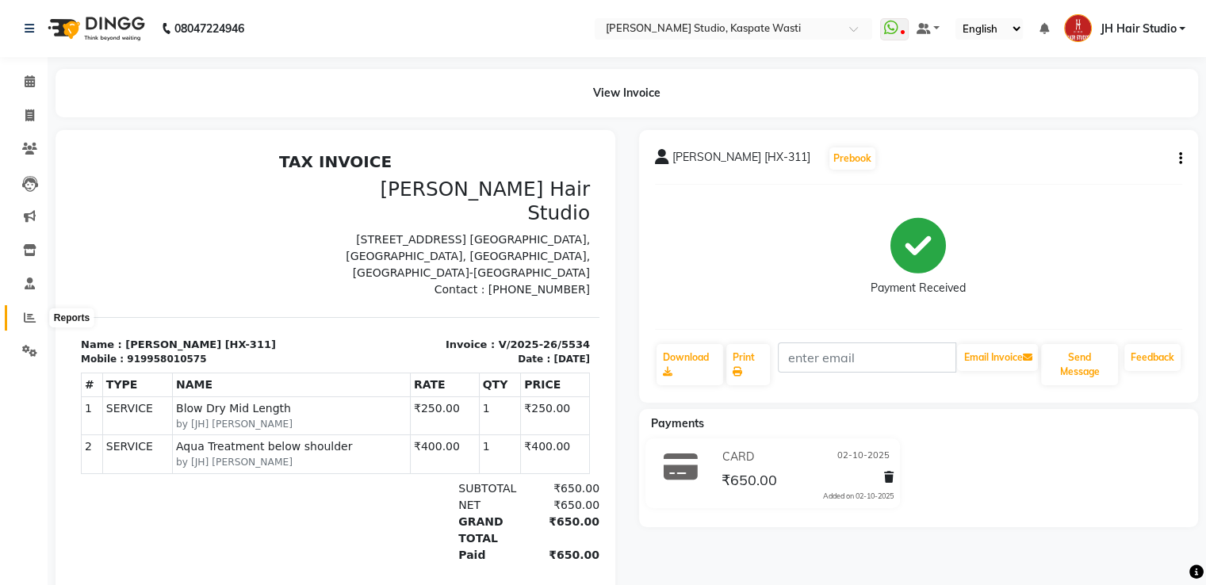
click at [27, 322] on icon at bounding box center [30, 318] width 12 height 12
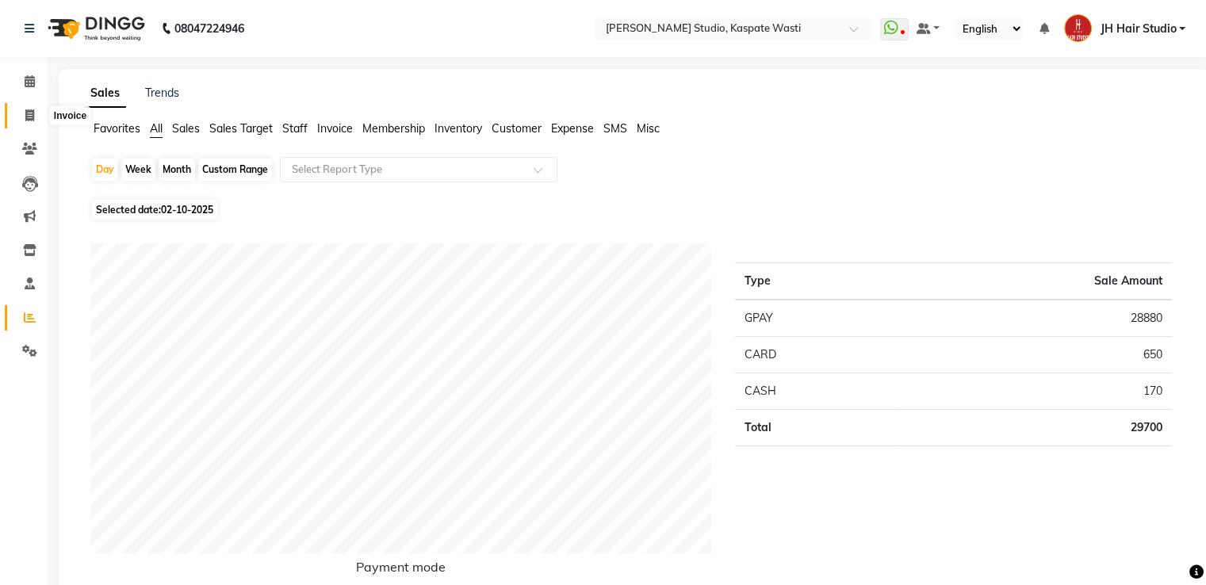
click at [28, 112] on icon at bounding box center [29, 115] width 9 height 12
select select "130"
select select "service"
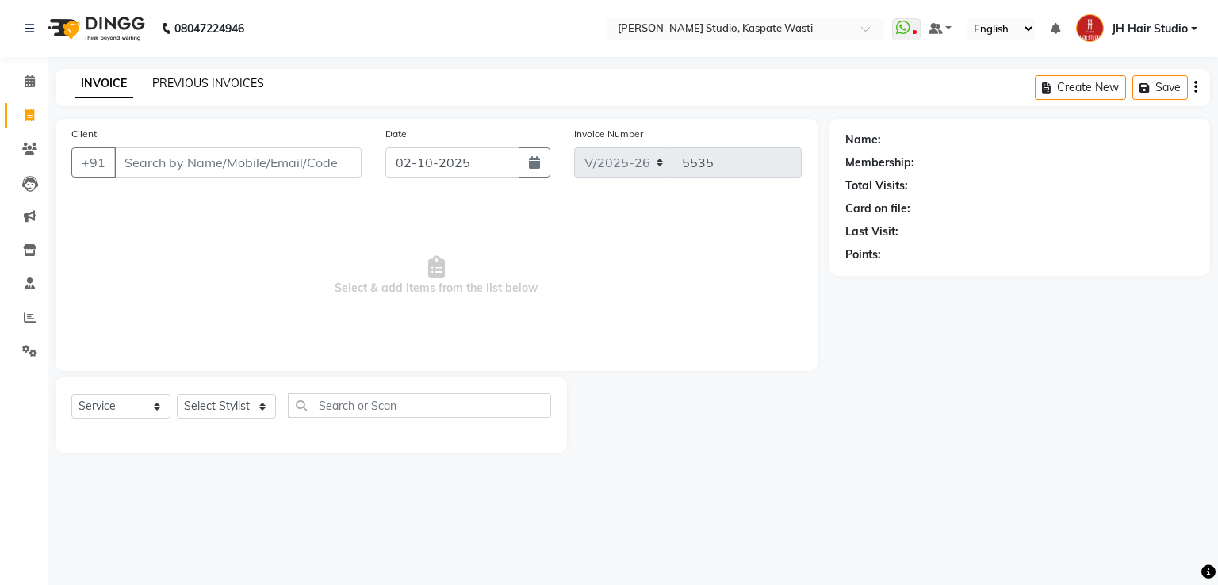
click at [203, 83] on link "PREVIOUS INVOICES" at bounding box center [208, 83] width 112 height 14
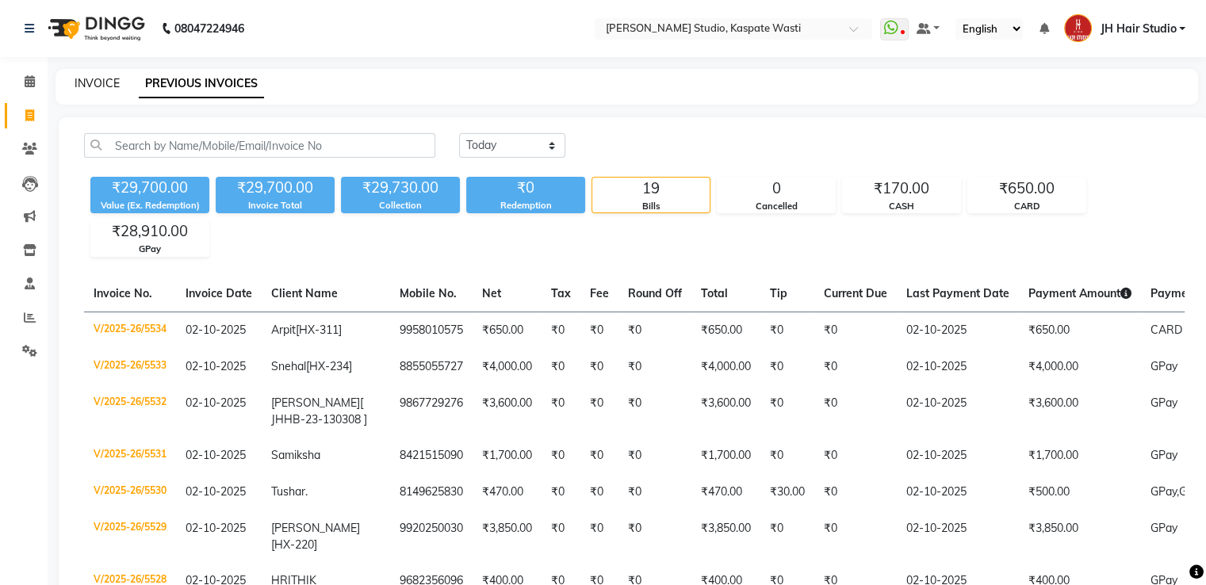
click at [94, 89] on link "INVOICE" at bounding box center [97, 83] width 45 height 14
select select "130"
select select "service"
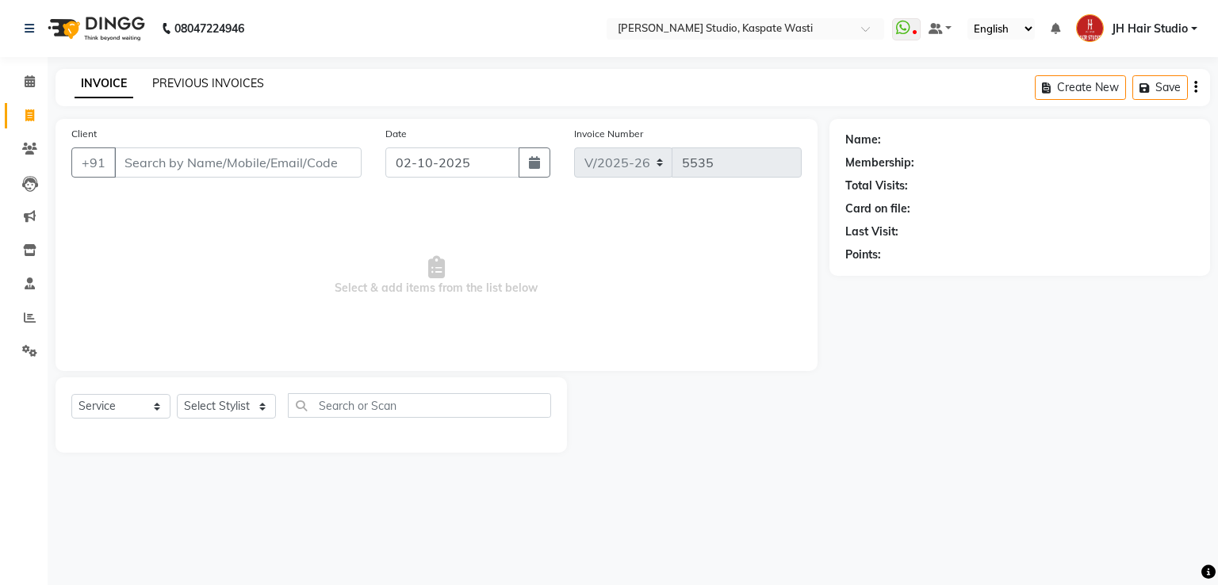
click at [213, 82] on link "PREVIOUS INVOICES" at bounding box center [208, 83] width 112 height 14
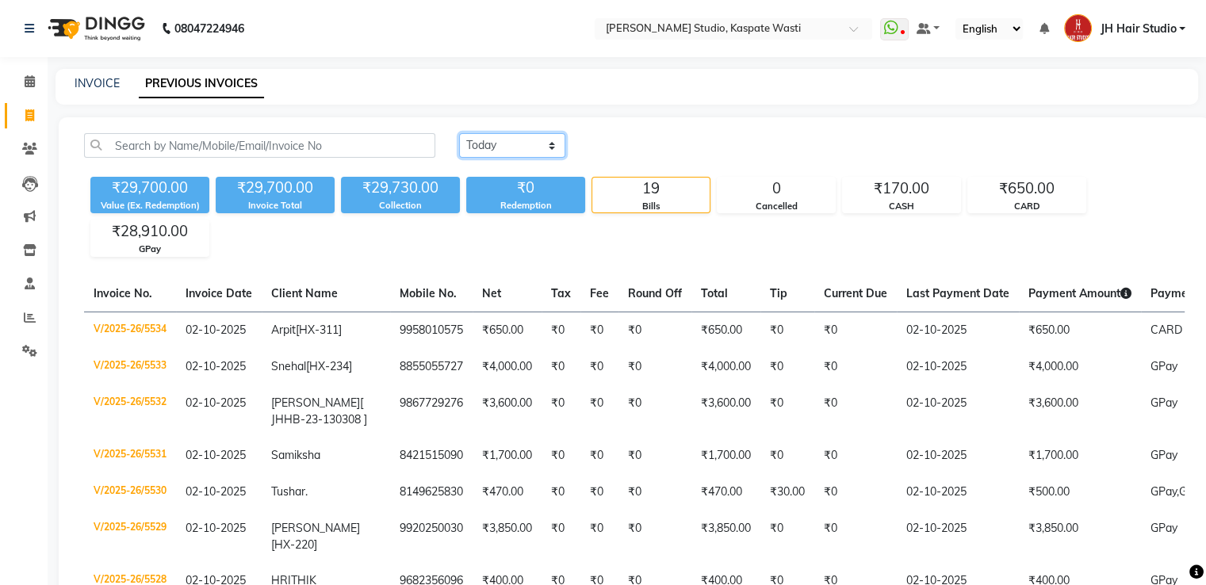
click at [485, 145] on select "Today Yesterday Custom Range" at bounding box center [512, 145] width 106 height 25
select select "yesterday"
click at [459, 133] on select "Today Yesterday Custom Range" at bounding box center [512, 145] width 106 height 25
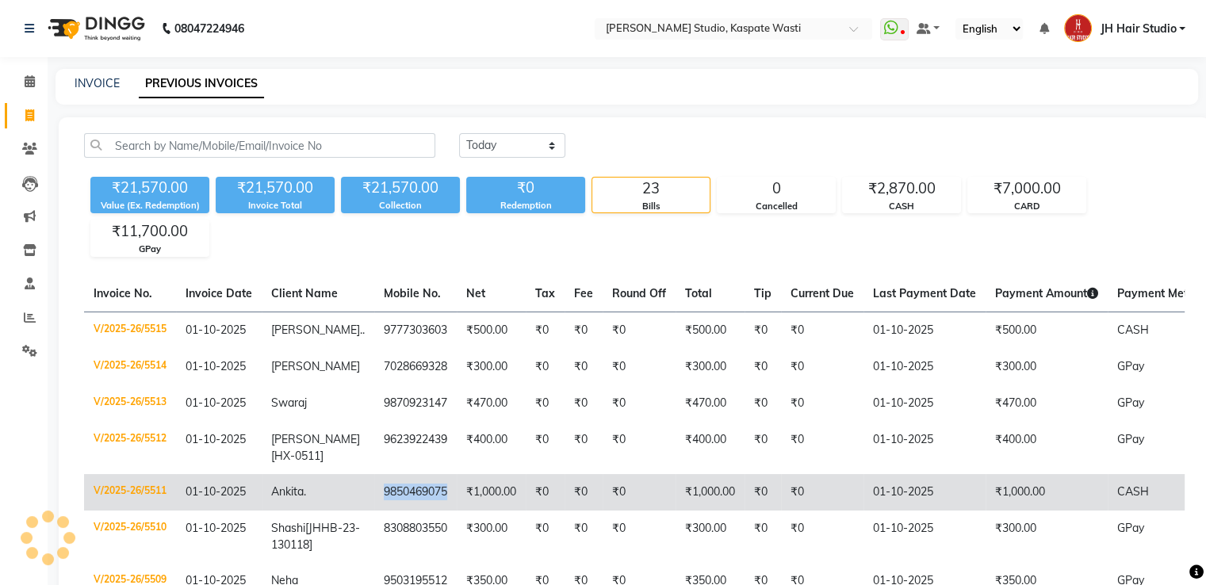
drag, startPoint x: 354, startPoint y: 488, endPoint x: 424, endPoint y: 489, distance: 69.8
click at [424, 489] on td "9850469075" at bounding box center [415, 492] width 82 height 36
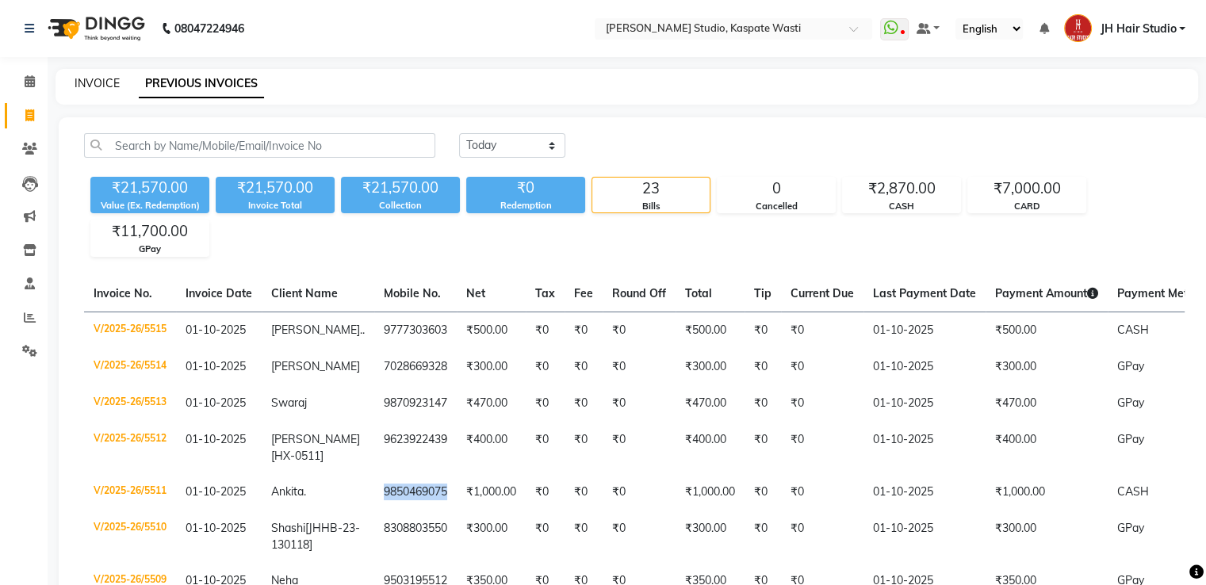
click at [97, 82] on link "INVOICE" at bounding box center [97, 83] width 45 height 14
select select "service"
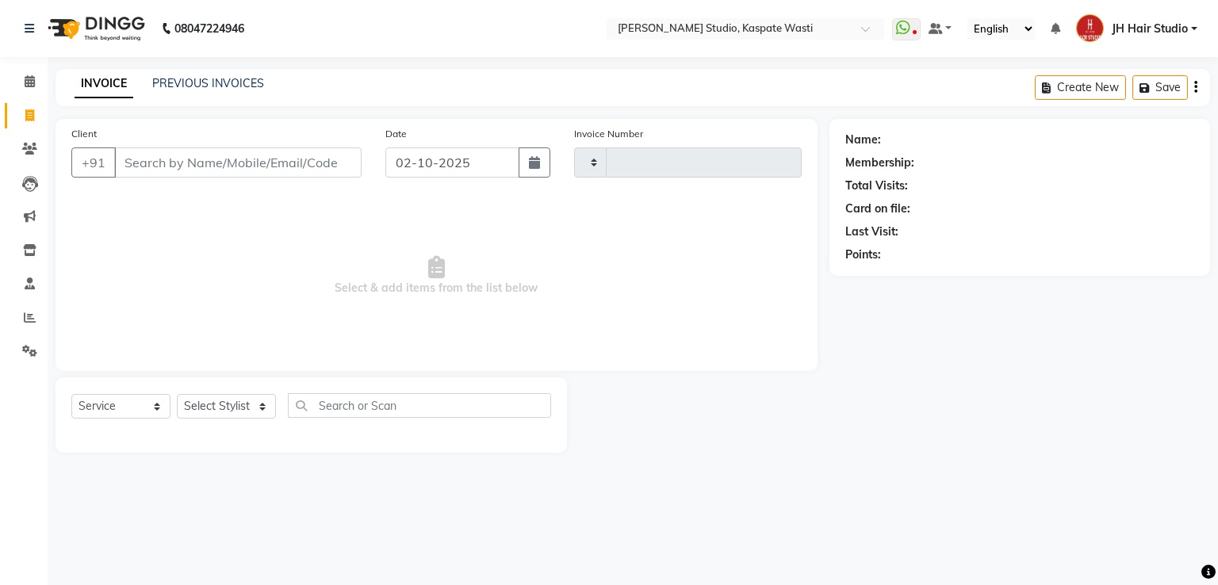
type input "5536"
select select "130"
type input "9391683985"
click at [328, 168] on span "Add Client" at bounding box center [320, 163] width 63 height 16
select select "22"
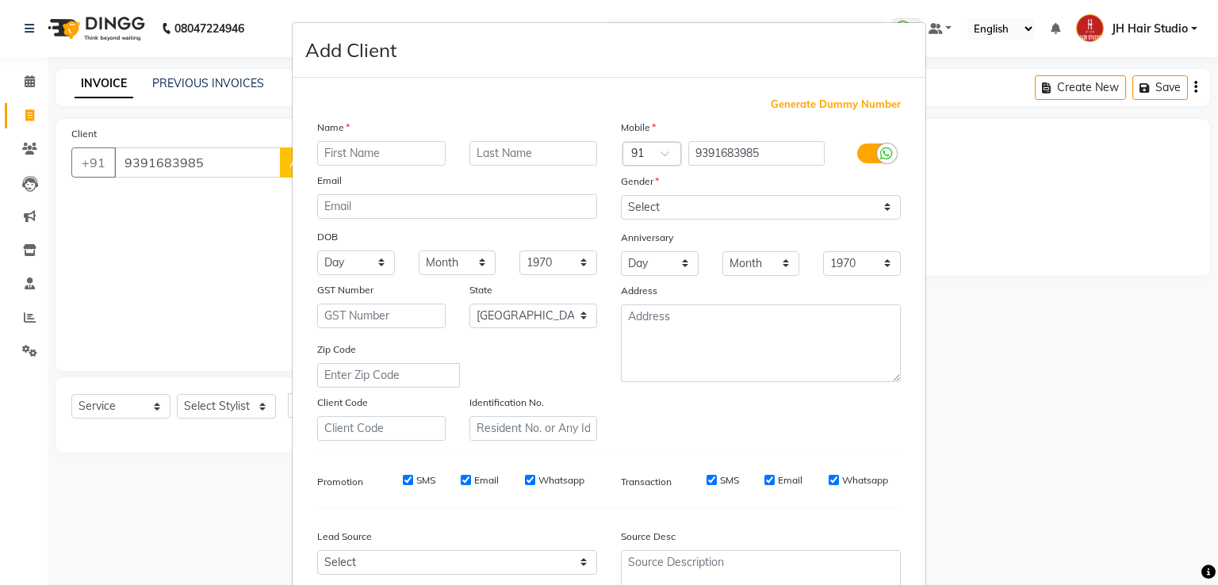
type input "s"
type input "S"
type input "Shravani"
click at [664, 213] on select "Select Male Female Other Prefer Not To Say" at bounding box center [761, 207] width 280 height 25
select select "female"
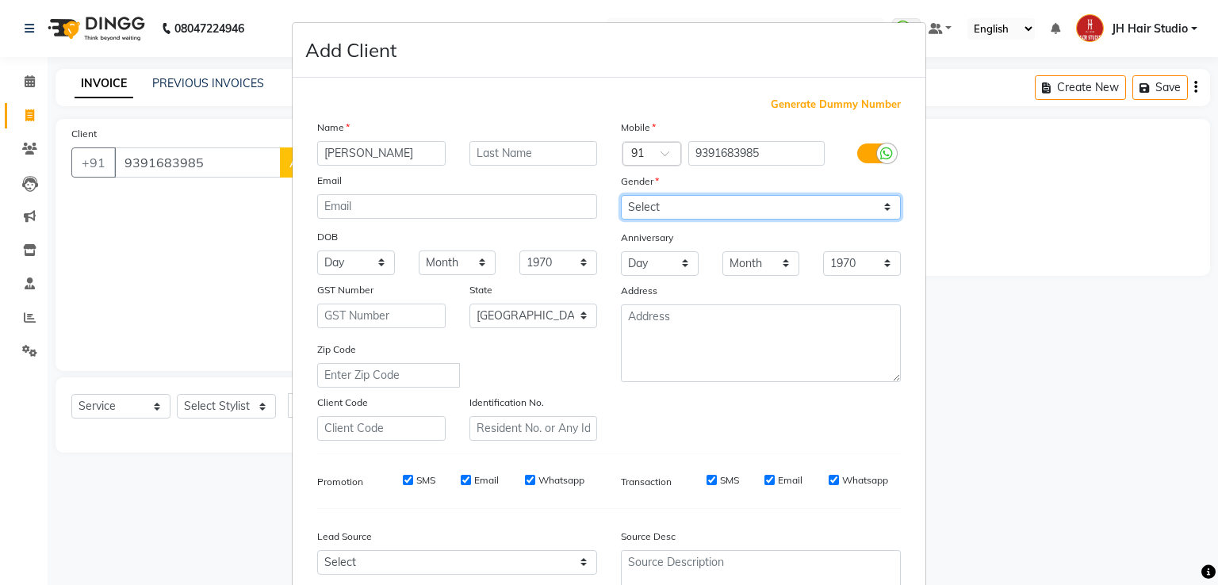
click at [621, 196] on select "Select Male Female Other Prefer Not To Say" at bounding box center [761, 207] width 280 height 25
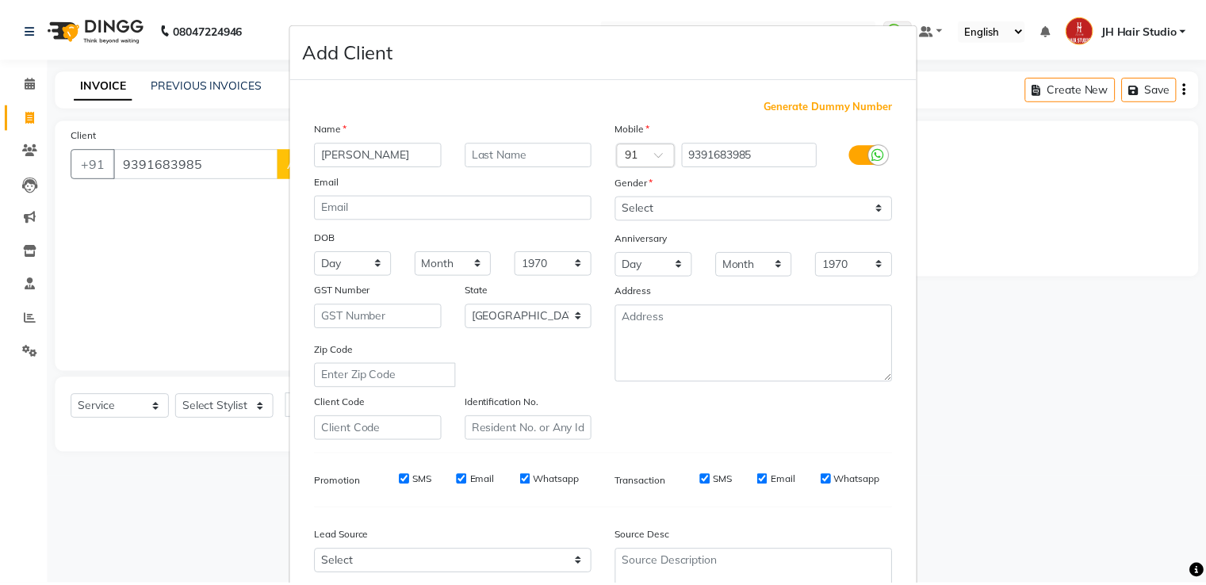
scroll to position [155, 0]
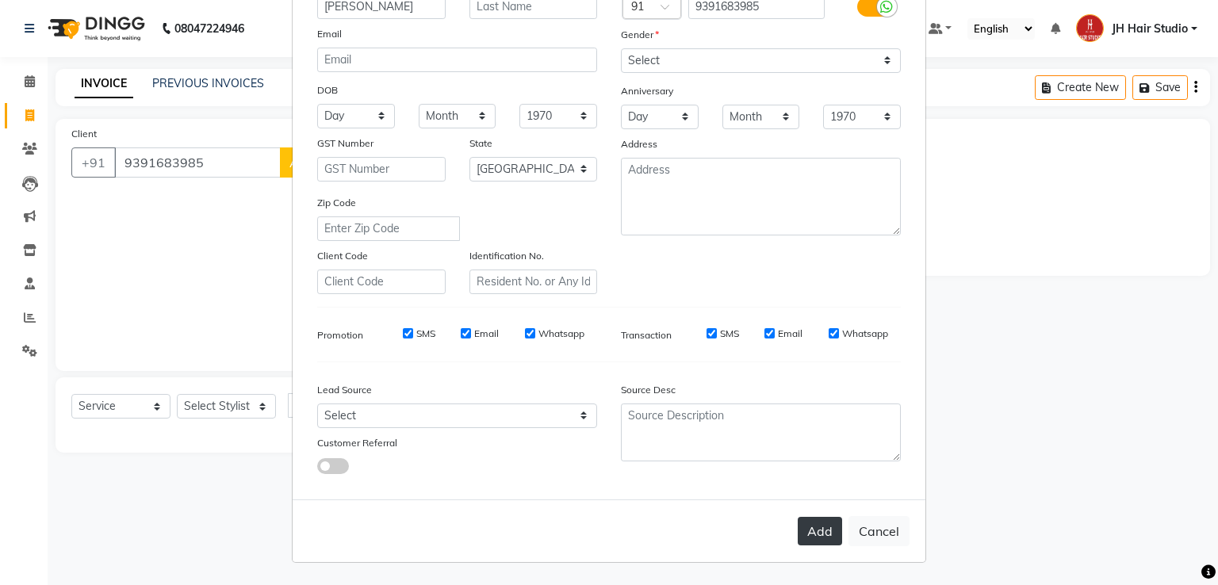
click at [806, 523] on button "Add" at bounding box center [820, 531] width 44 height 29
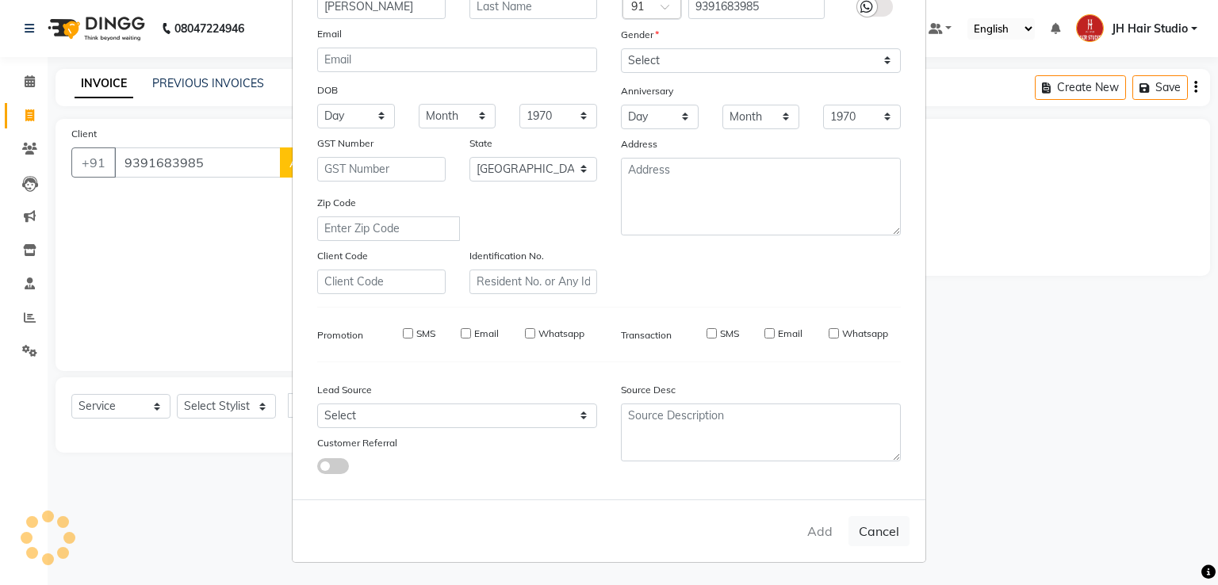
select select
select select "null"
select select
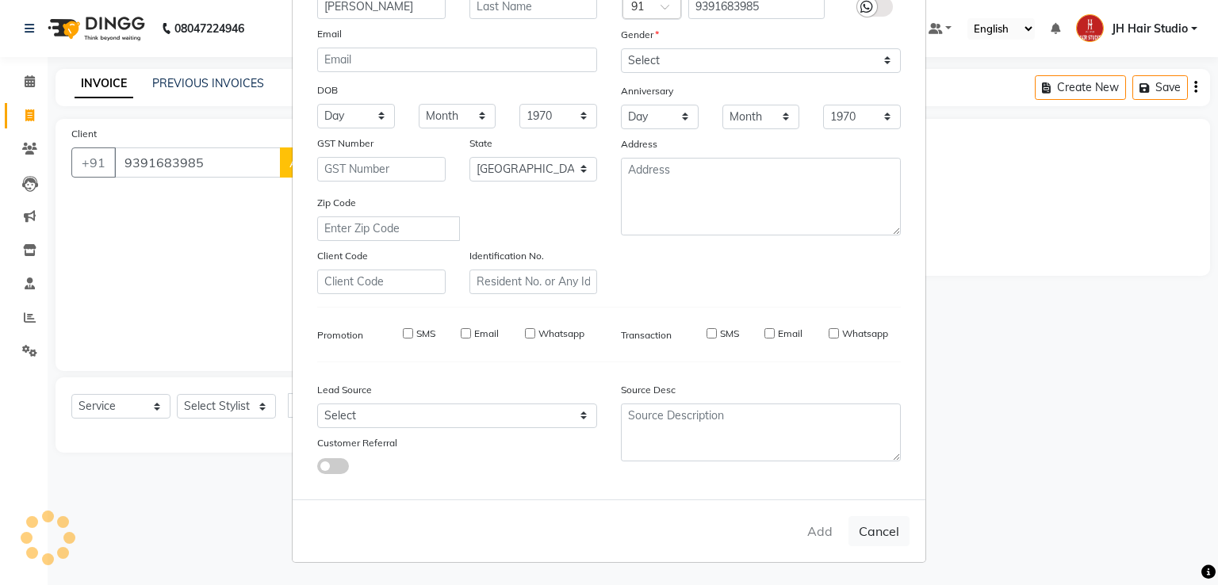
select select
checkbox input "false"
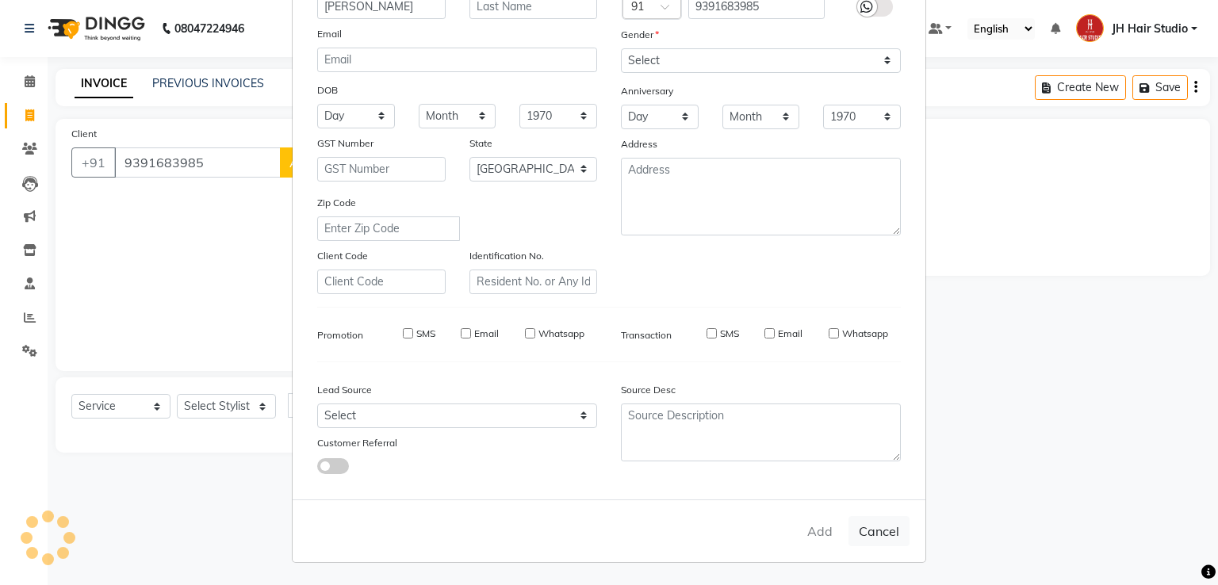
checkbox input "false"
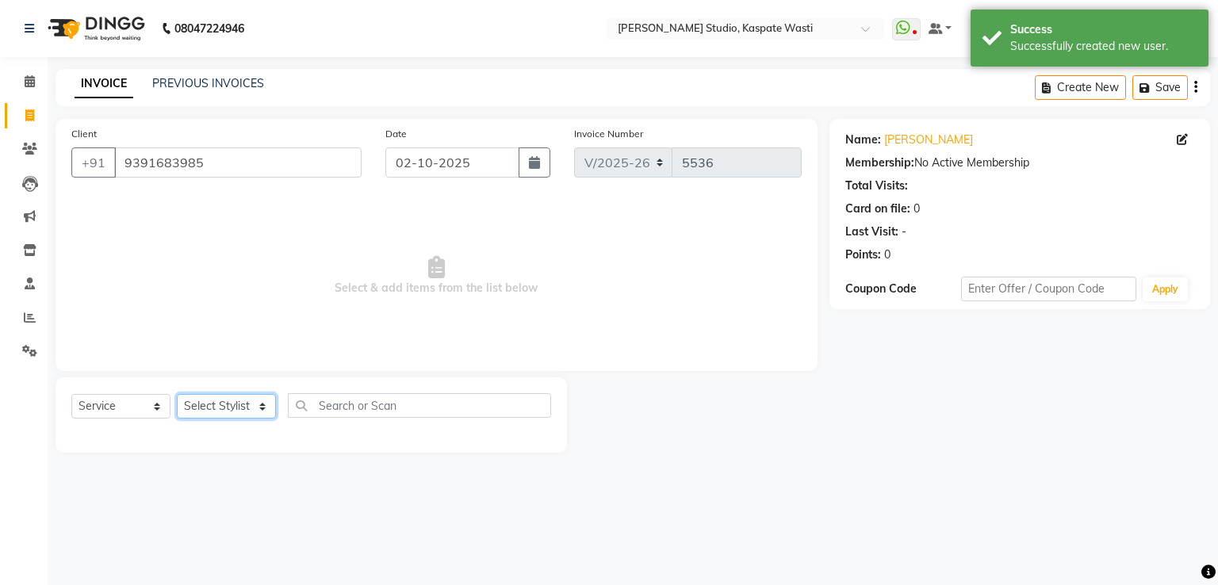
click at [232, 402] on select "Select Stylist [F1] GANESH [F1] [PERSON_NAME] [ F1] RAM [F1]Sanjay [F1][PERSON_…" at bounding box center [226, 406] width 99 height 25
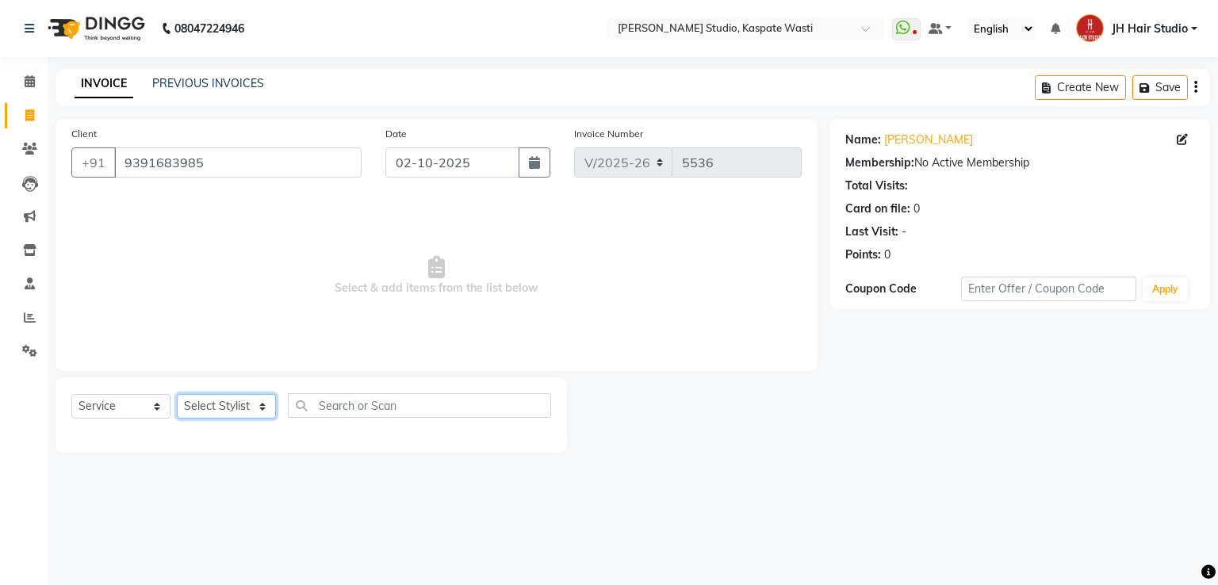
select select "90919"
click at [177, 395] on select "Select Stylist [F1] GANESH [F1] [PERSON_NAME] [ F1] RAM [F1]Sanjay [F1][PERSON_…" at bounding box center [226, 406] width 99 height 25
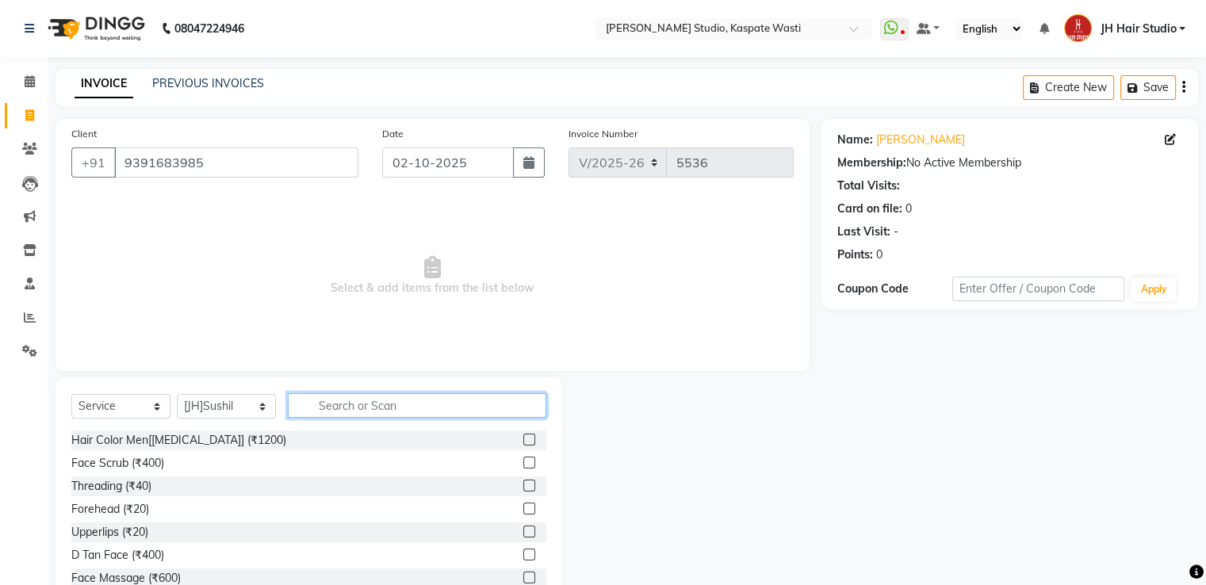
click at [358, 406] on input "text" at bounding box center [417, 405] width 259 height 25
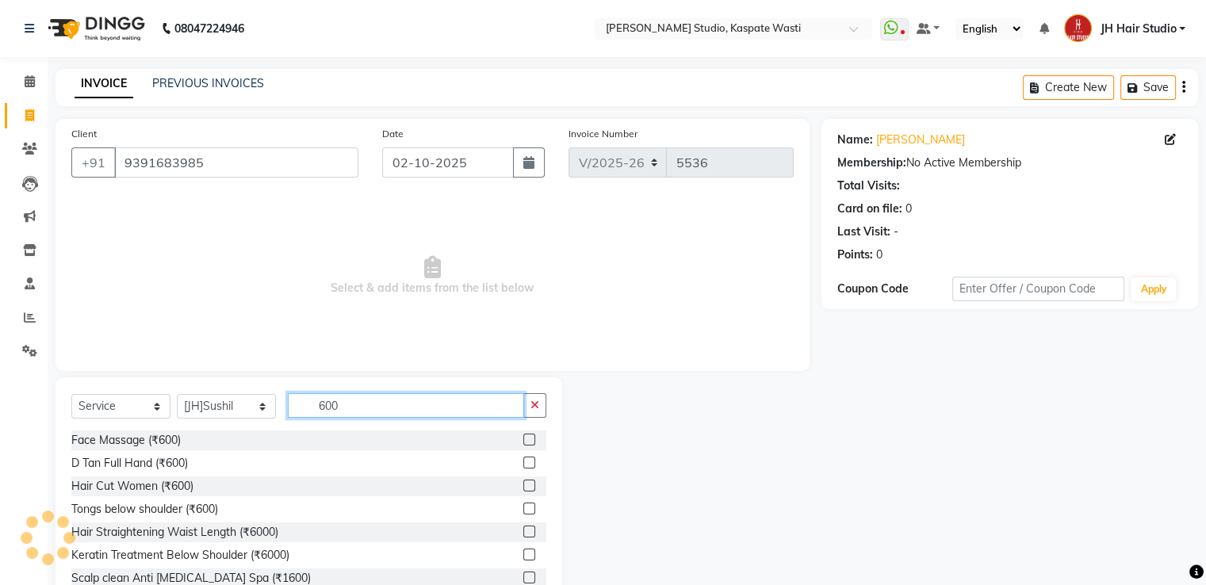
type input "600"
click at [523, 486] on label at bounding box center [529, 486] width 12 height 12
click at [523, 486] on input "checkbox" at bounding box center [528, 486] width 10 height 10
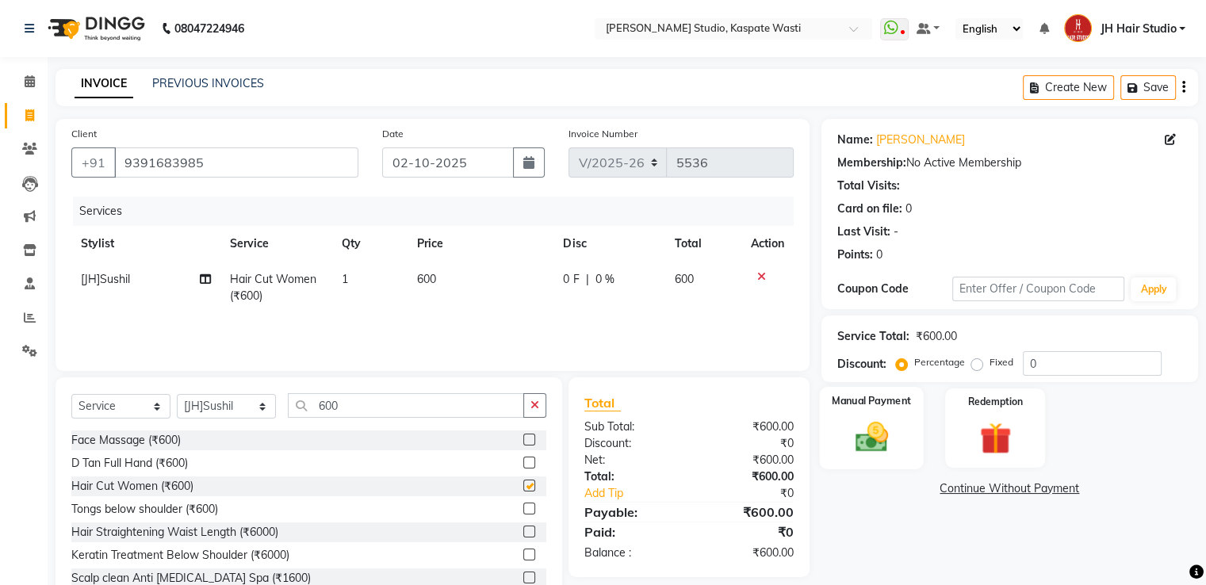
checkbox input "false"
click at [904, 425] on div "Manual Payment" at bounding box center [871, 428] width 104 height 82
click at [958, 496] on span "GPay" at bounding box center [952, 490] width 33 height 18
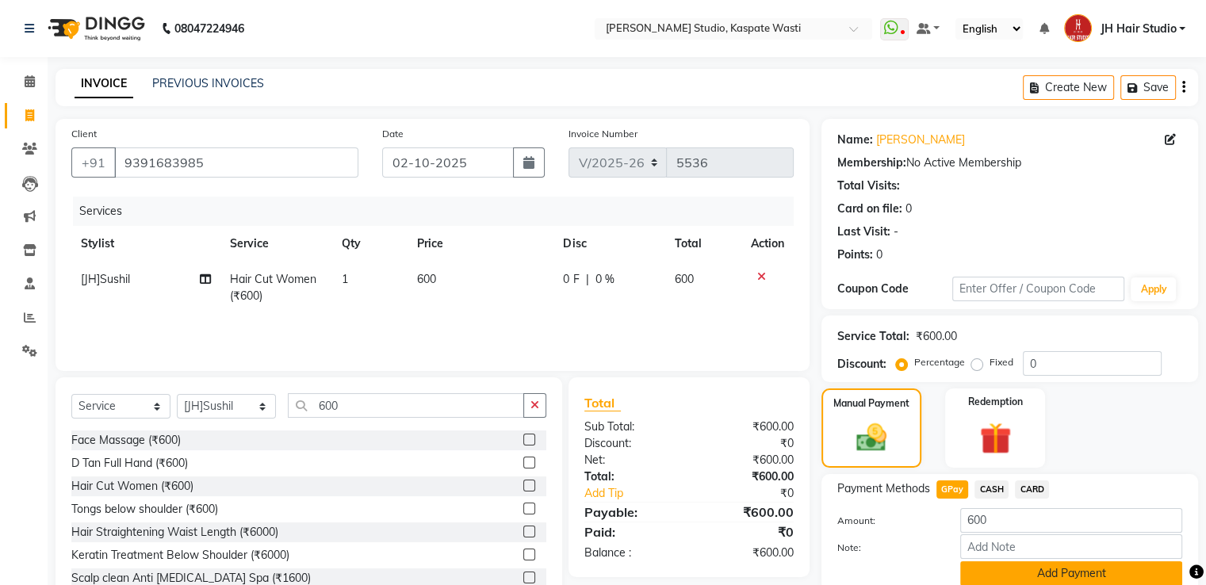
click at [1059, 571] on button "Add Payment" at bounding box center [1071, 573] width 222 height 25
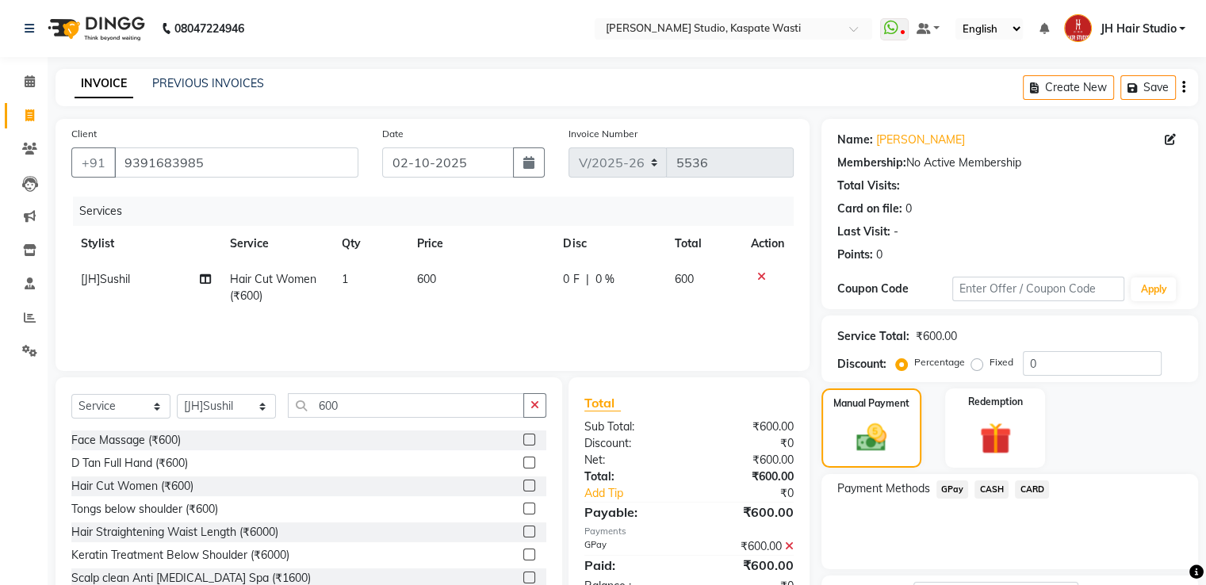
scroll to position [129, 0]
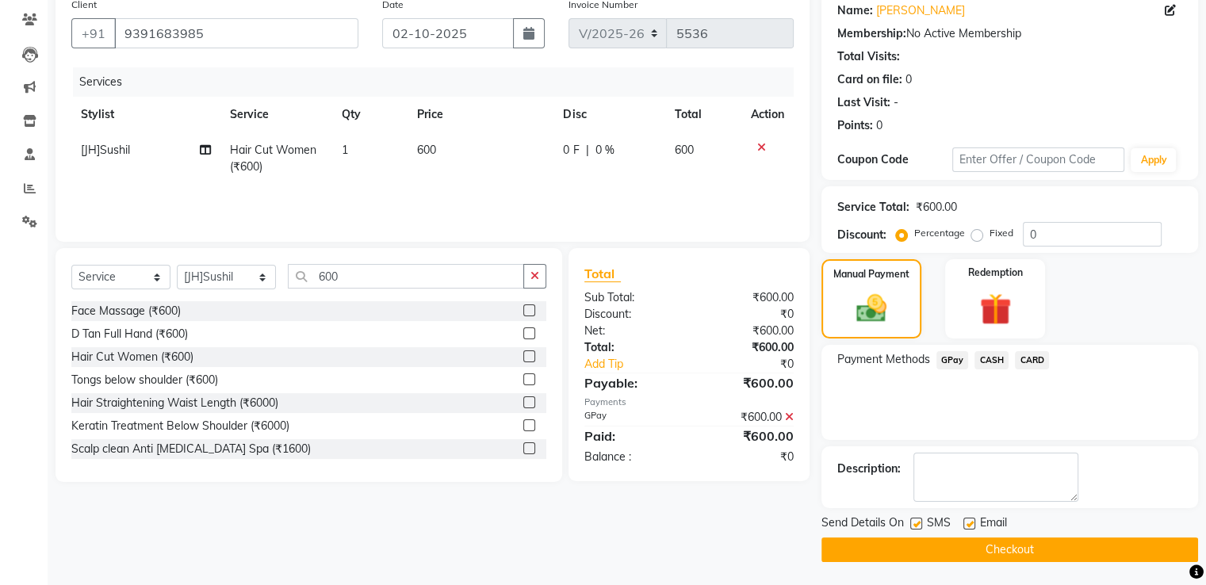
click at [971, 546] on button "Checkout" at bounding box center [1010, 550] width 377 height 25
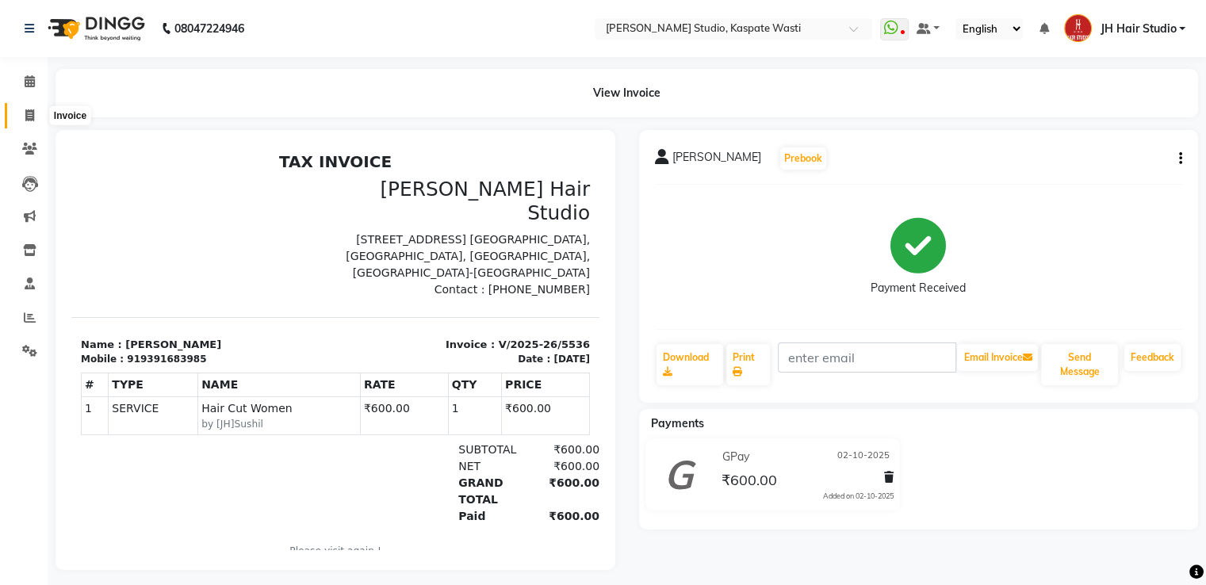
click at [25, 109] on icon at bounding box center [29, 115] width 9 height 12
select select "service"
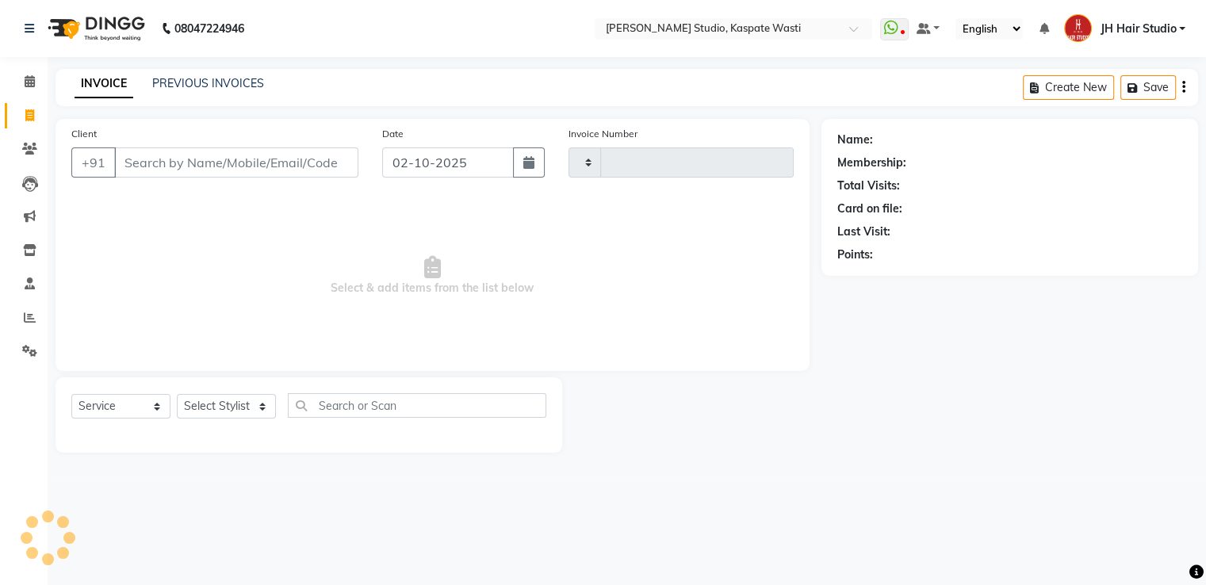
type input "5537"
select select "130"
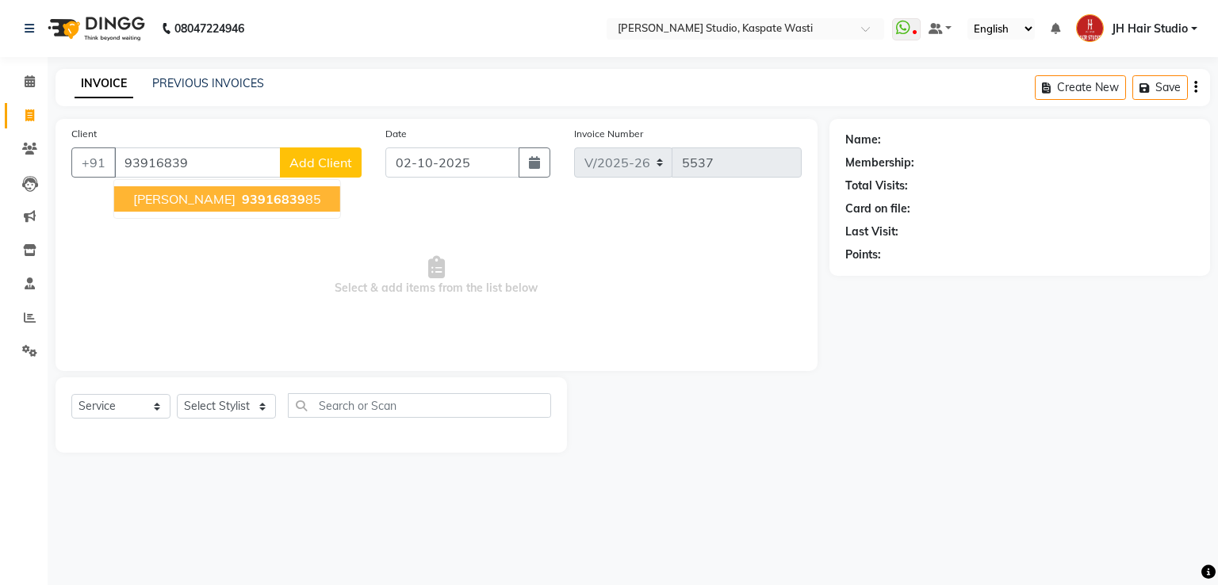
click at [242, 197] on span "93916839" at bounding box center [273, 199] width 63 height 16
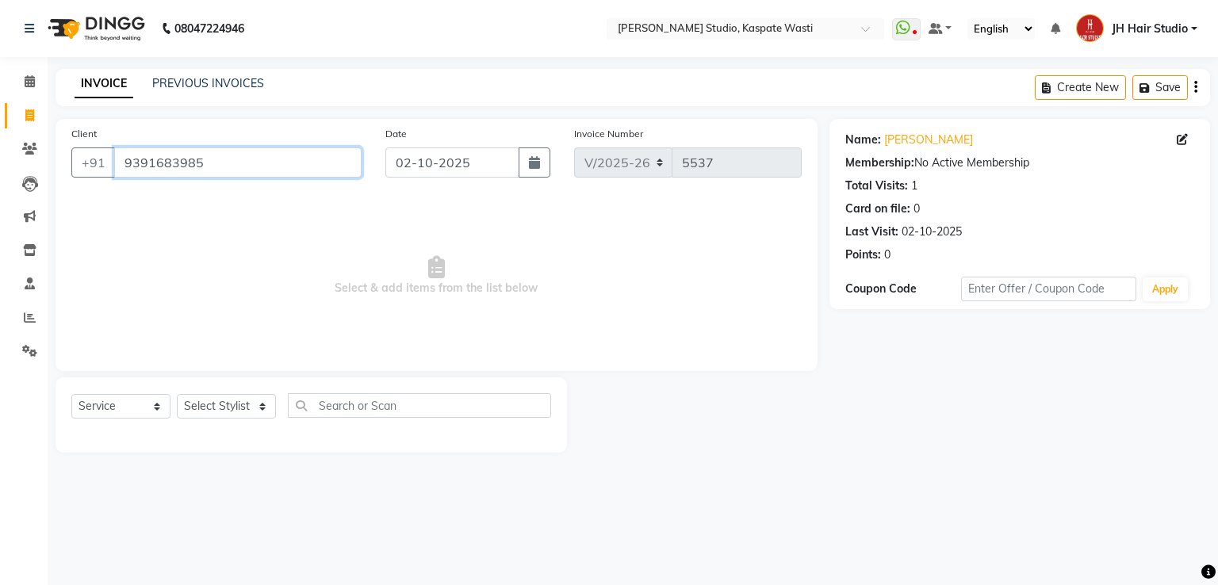
click at [142, 152] on input "9391683985" at bounding box center [237, 162] width 247 height 30
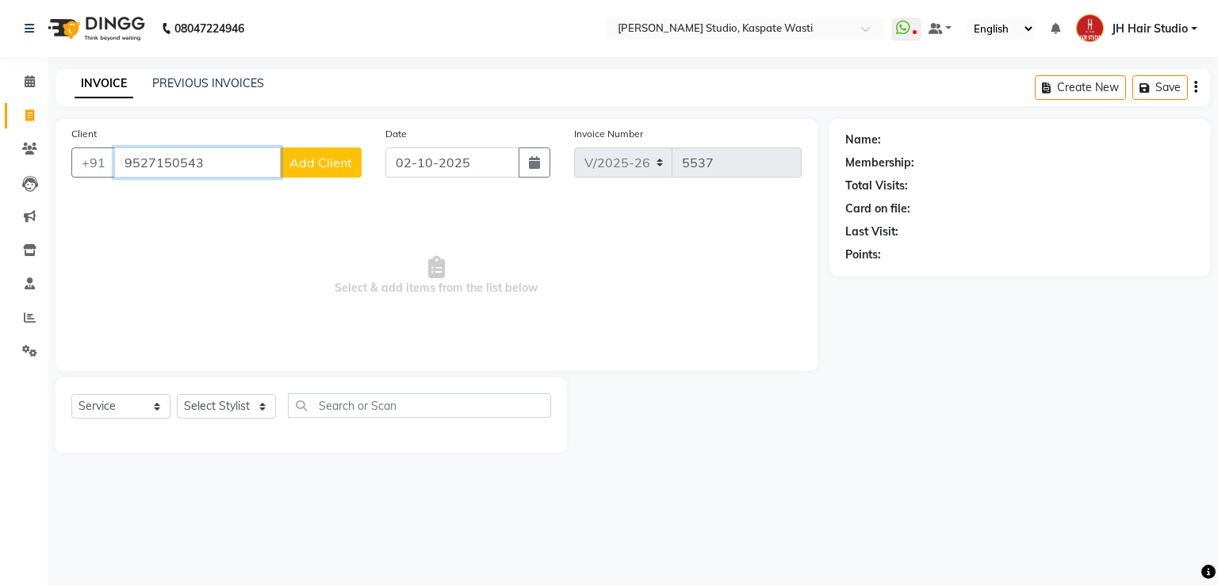
type input "9527150543"
click at [337, 167] on span "Add Client" at bounding box center [320, 163] width 63 height 16
select select "22"
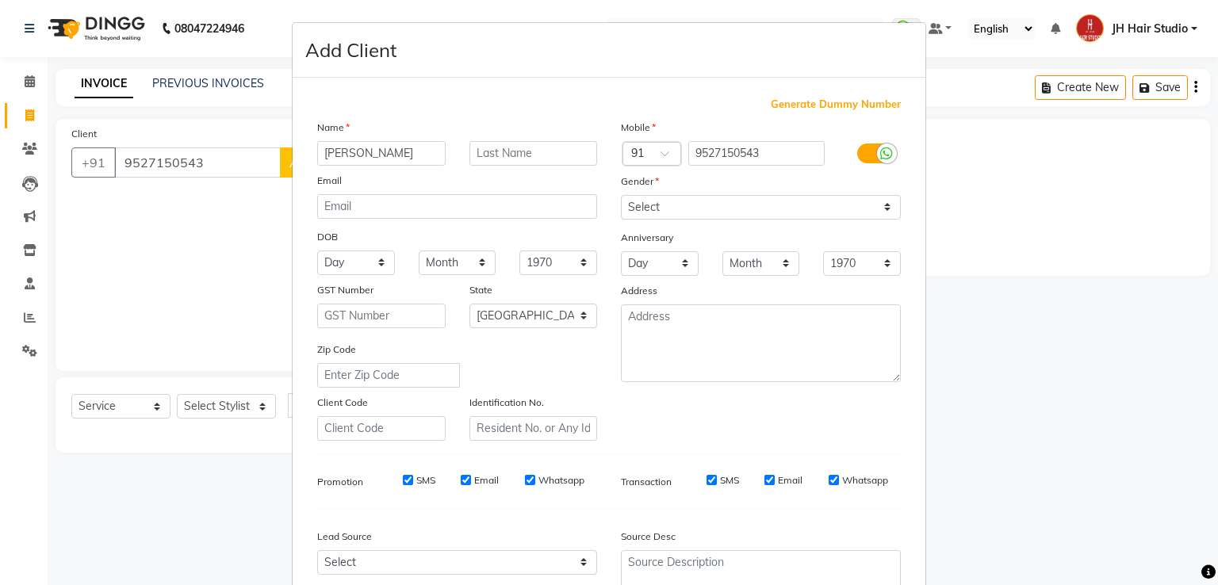
type input "Pratiksha"
click at [487, 151] on input "text" at bounding box center [533, 153] width 128 height 25
type input "[HX-235]"
click at [691, 208] on select "Select Male Female Other Prefer Not To Say" at bounding box center [761, 207] width 280 height 25
select select "female"
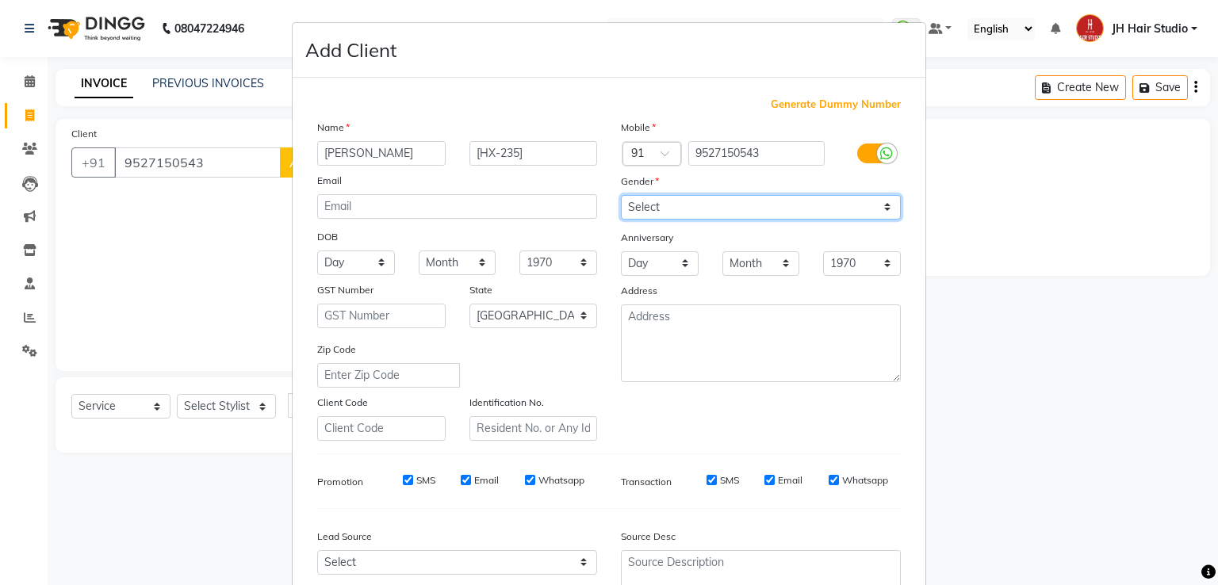
click at [621, 196] on select "Select Male Female Other Prefer Not To Say" at bounding box center [761, 207] width 280 height 25
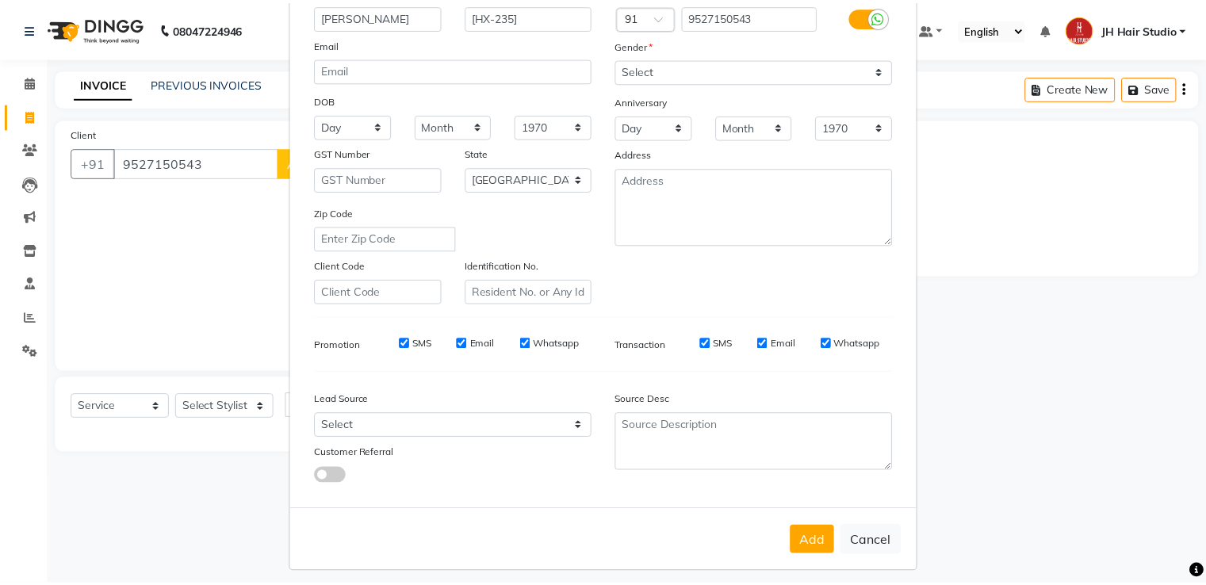
scroll to position [155, 0]
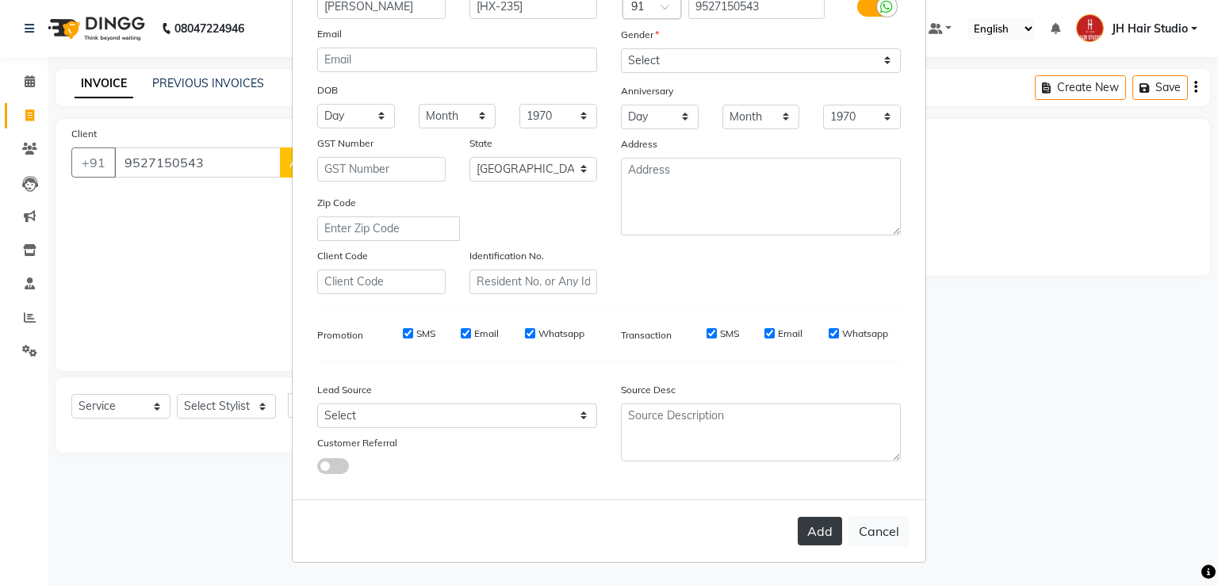
click at [807, 527] on button "Add" at bounding box center [820, 531] width 44 height 29
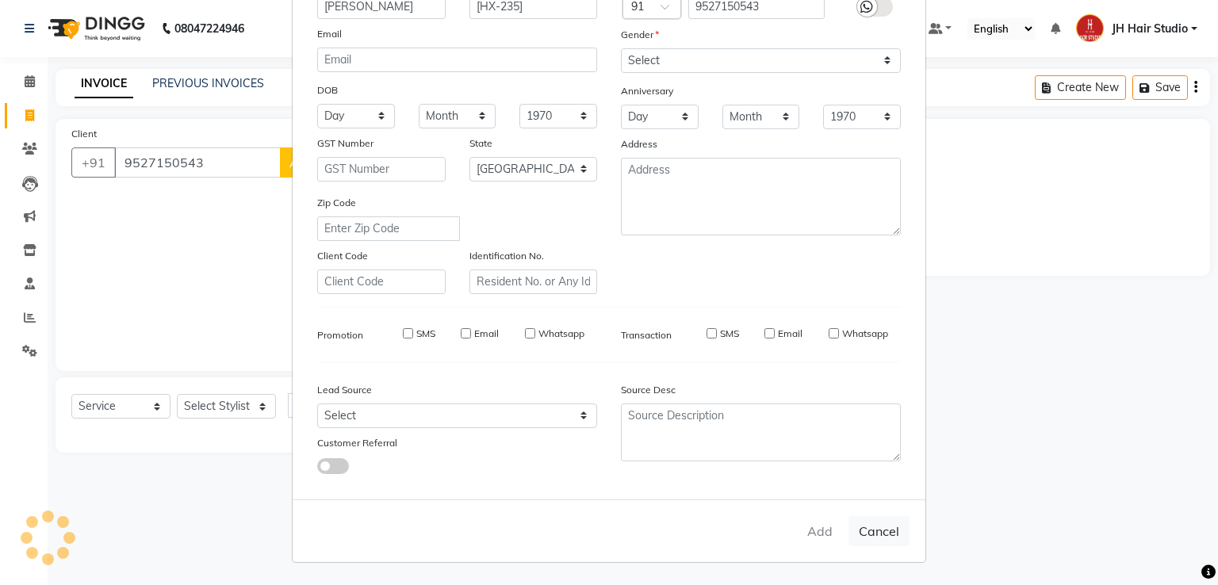
select select
select select "null"
select select
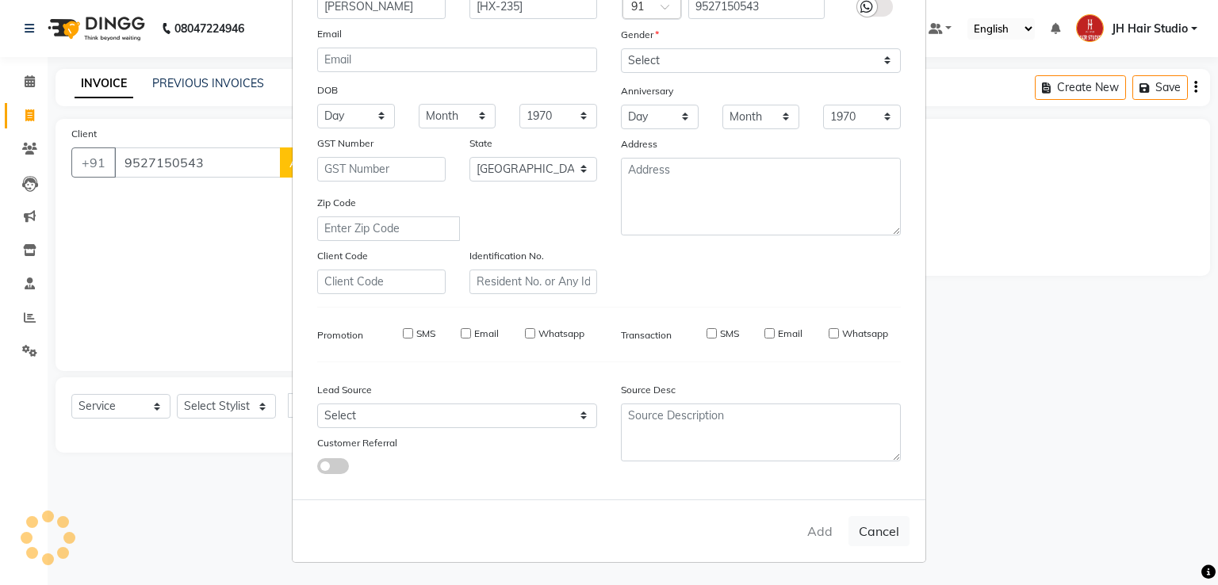
select select
checkbox input "false"
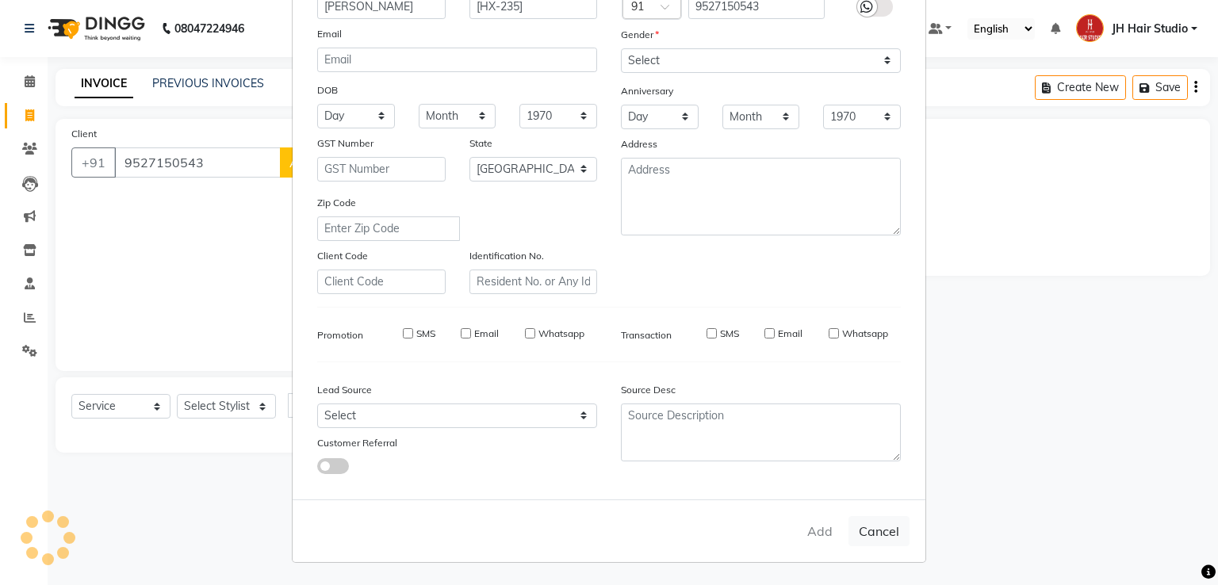
checkbox input "false"
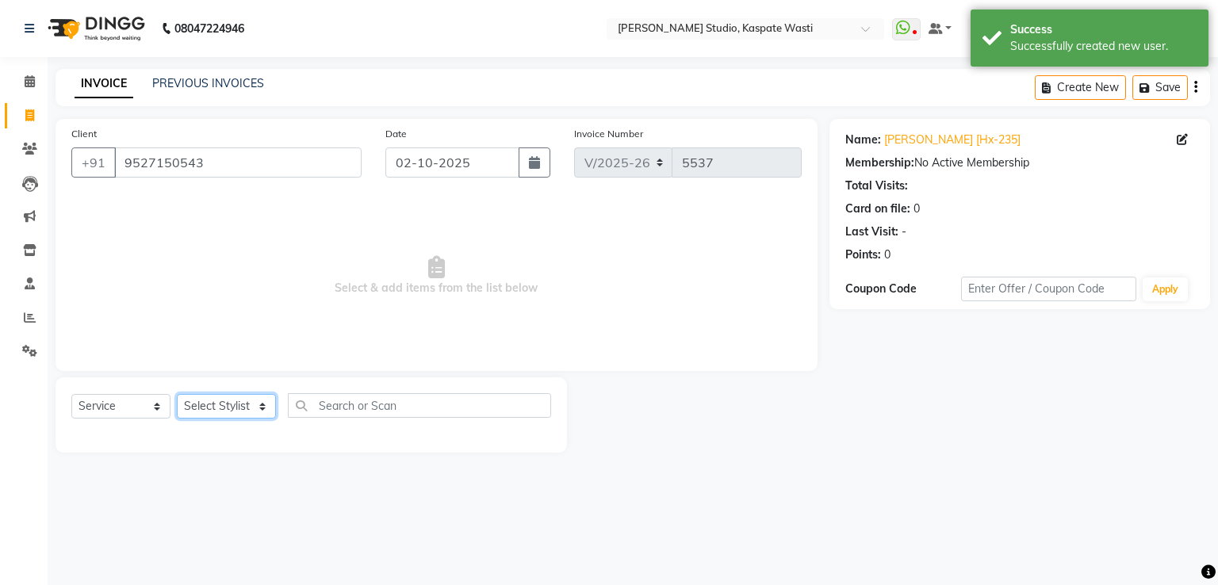
click at [216, 399] on select "Select Stylist [F1] GANESH [F1] [PERSON_NAME] [ F1] RAM [F1]Sanjay [F1][PERSON_…" at bounding box center [226, 406] width 99 height 25
select select "93458"
click at [177, 395] on select "Select Stylist [F1] GANESH [F1] [PERSON_NAME] [ F1] RAM [F1]Sanjay [F1][PERSON_…" at bounding box center [226, 406] width 99 height 25
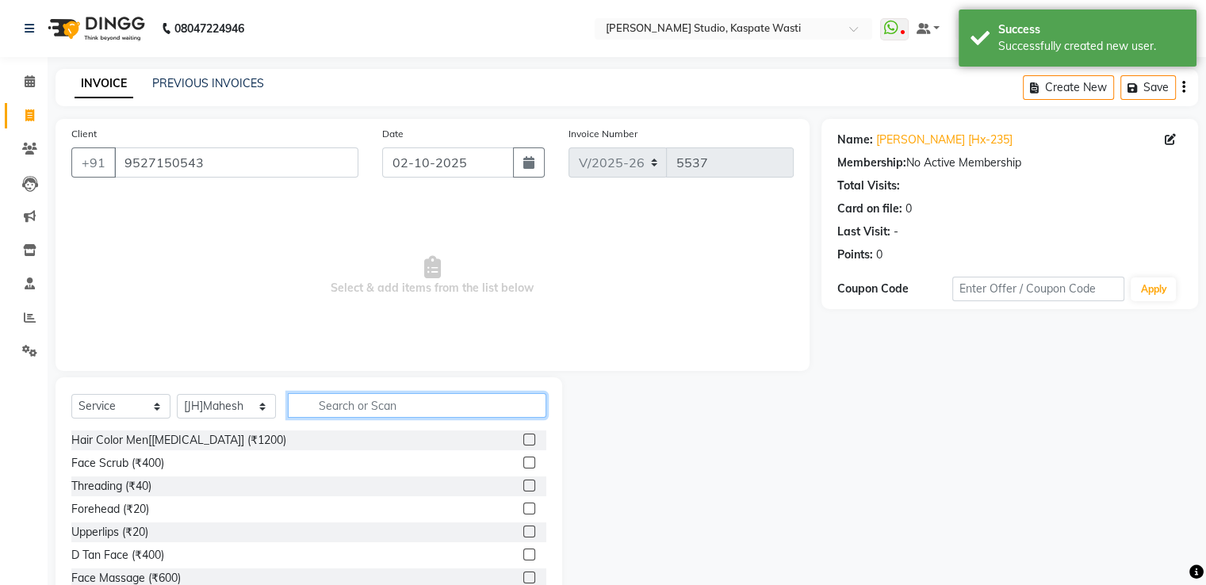
click at [365, 410] on input "text" at bounding box center [417, 405] width 259 height 25
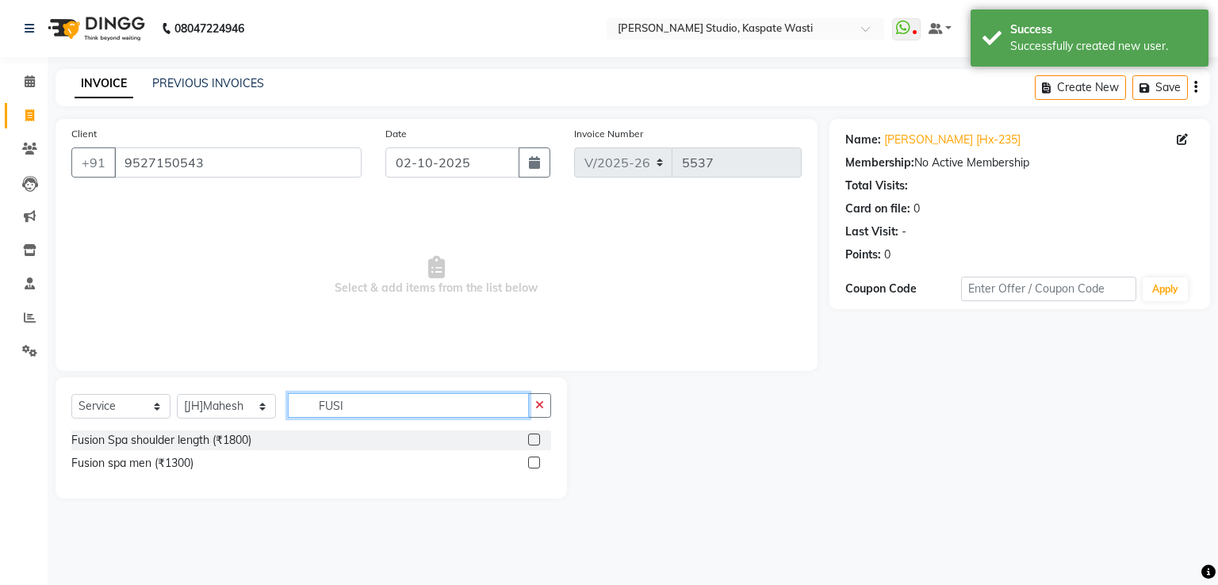
type input "FUSI"
click at [536, 439] on label at bounding box center [534, 440] width 12 height 12
click at [536, 439] on input "checkbox" at bounding box center [533, 440] width 10 height 10
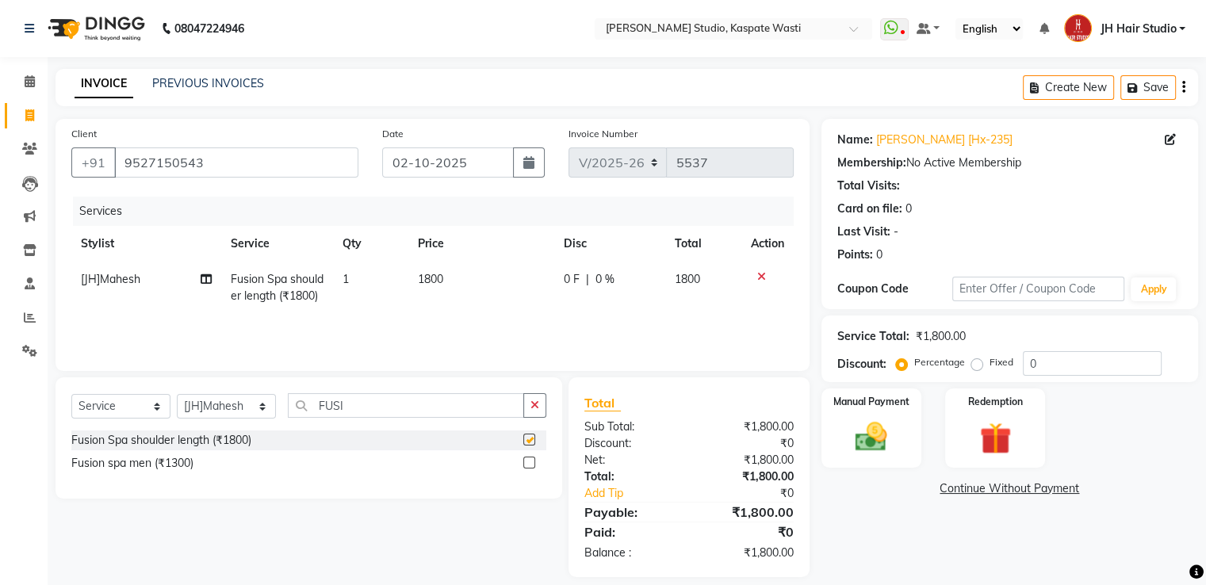
checkbox input "false"
click at [431, 278] on span "1800" at bounding box center [430, 279] width 25 height 14
select select "93458"
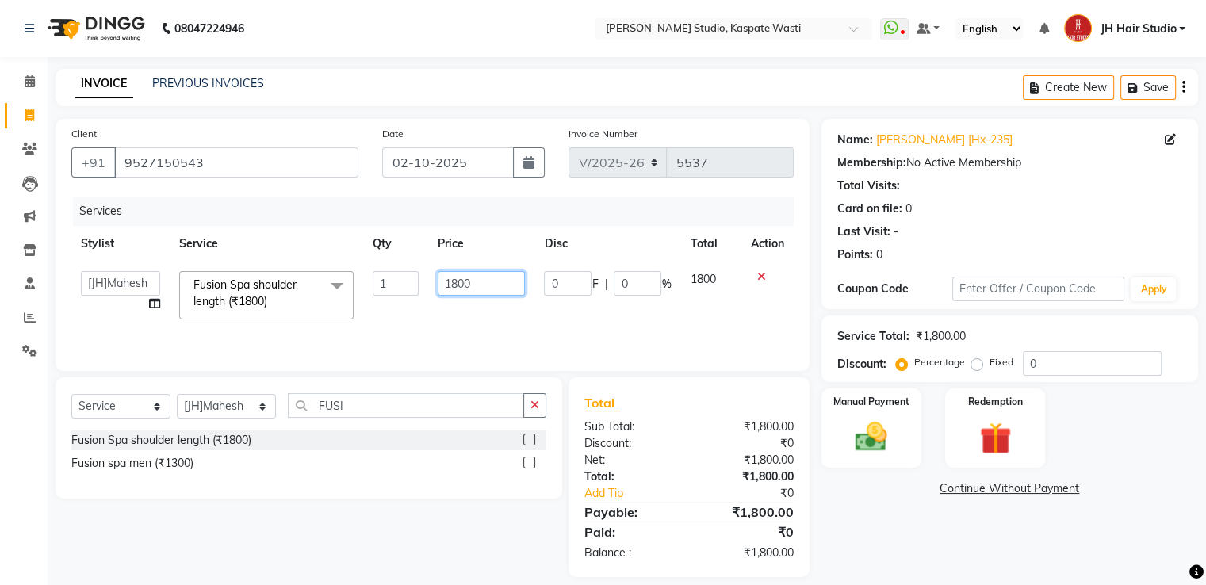
drag, startPoint x: 457, startPoint y: 288, endPoint x: 438, endPoint y: 286, distance: 19.1
click at [438, 286] on input "1800" at bounding box center [481, 283] width 87 height 25
type input "2600"
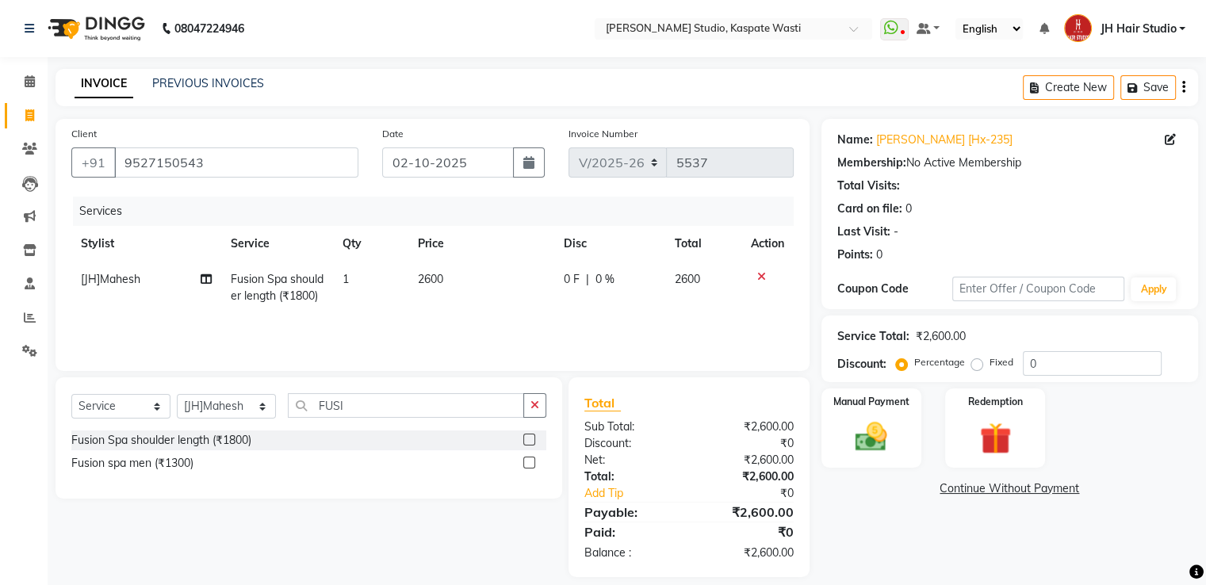
click at [619, 288] on div "0 F | 0 %" at bounding box center [610, 279] width 92 height 17
select select "93458"
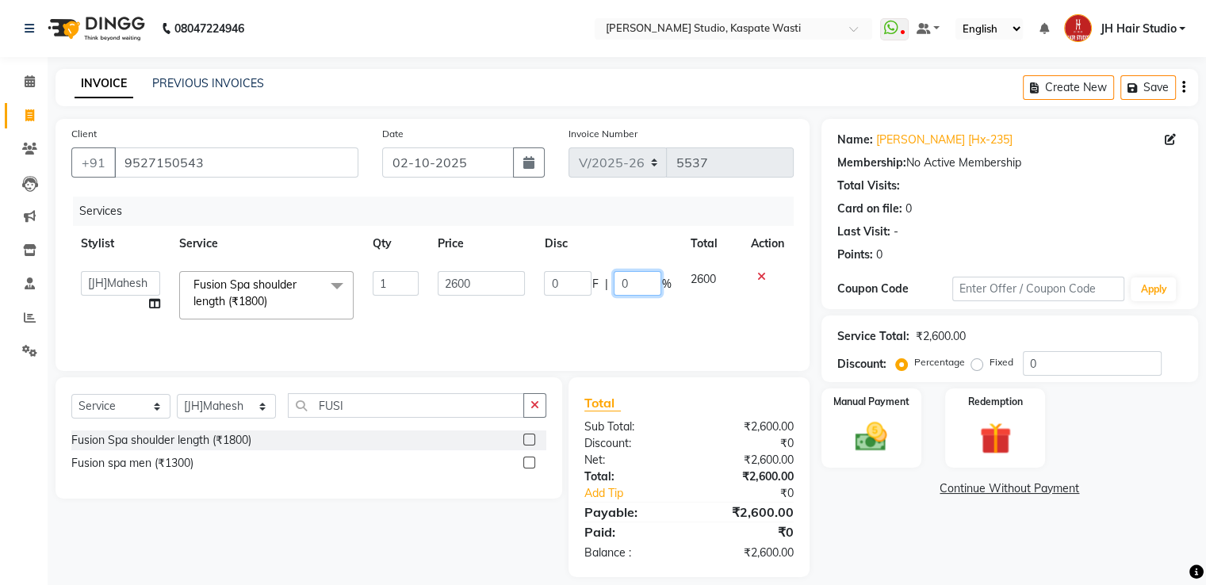
click at [619, 288] on input "0" at bounding box center [638, 283] width 48 height 25
type input "50"
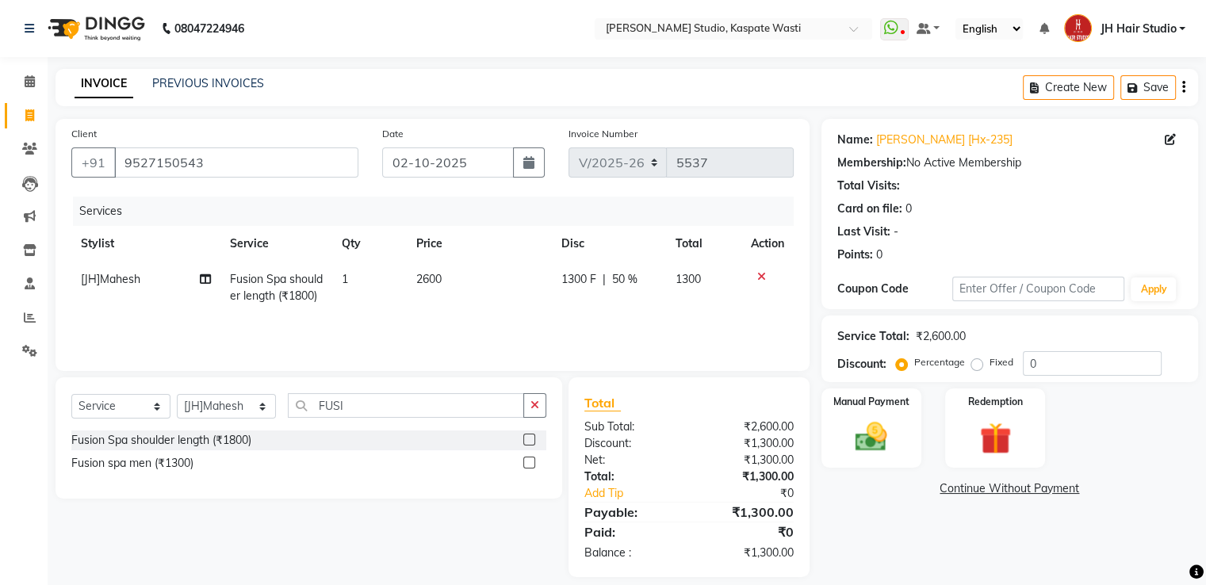
click at [517, 314] on td "2600" at bounding box center [479, 288] width 145 height 52
select select "93458"
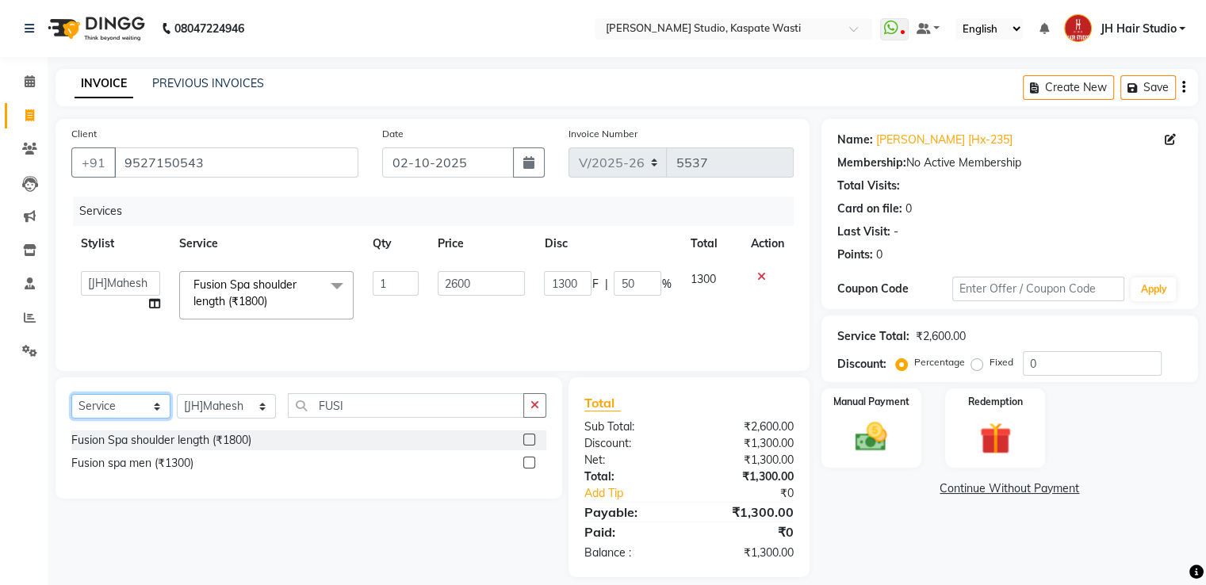
click at [108, 410] on select "Select Service Product Membership Package Voucher Prepaid Gift Card" at bounding box center [120, 406] width 99 height 25
select select "membership"
click at [71, 395] on select "Select Service Product Membership Package Voucher Prepaid Gift Card" at bounding box center [120, 406] width 99 height 25
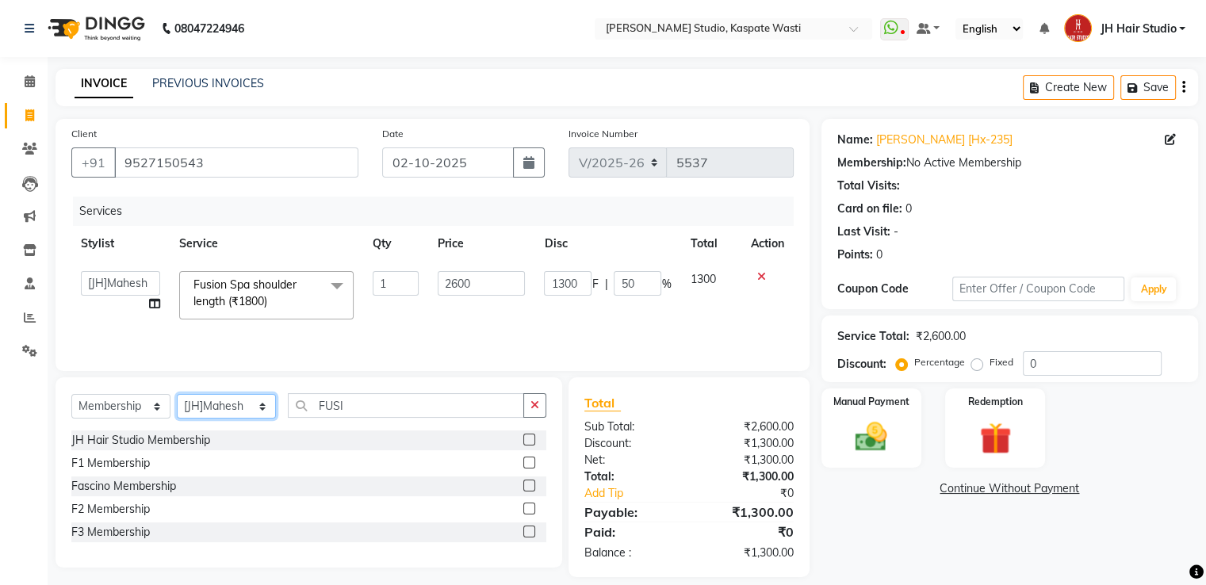
click at [228, 408] on select "Select Stylist [F1] GANESH [F1] [PERSON_NAME] [ F1] RAM [F1]Sanjay [F1][PERSON_…" at bounding box center [226, 406] width 99 height 25
select select "83281"
click at [177, 395] on select "Select Stylist [F1] GANESH [F1] [PERSON_NAME] [ F1] RAM [F1]Sanjay [F1][PERSON_…" at bounding box center [226, 406] width 99 height 25
click at [530, 440] on label at bounding box center [529, 440] width 12 height 12
click at [530, 440] on input "checkbox" at bounding box center [528, 440] width 10 height 10
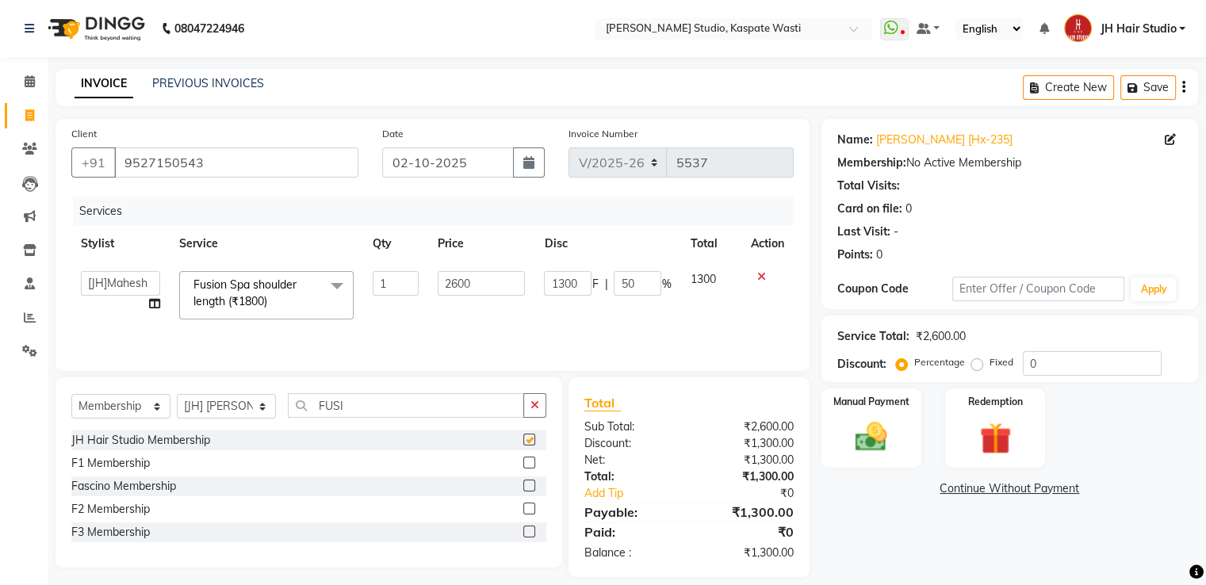
select select "select"
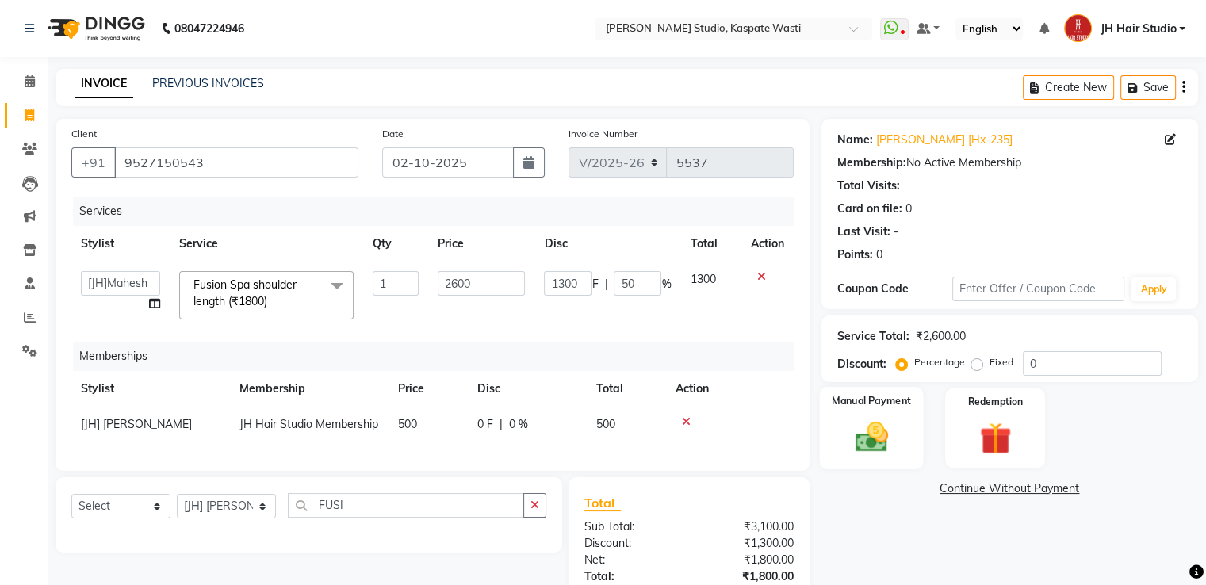
click at [859, 439] on img at bounding box center [870, 438] width 53 height 38
click at [956, 486] on span "GPay" at bounding box center [952, 490] width 33 height 18
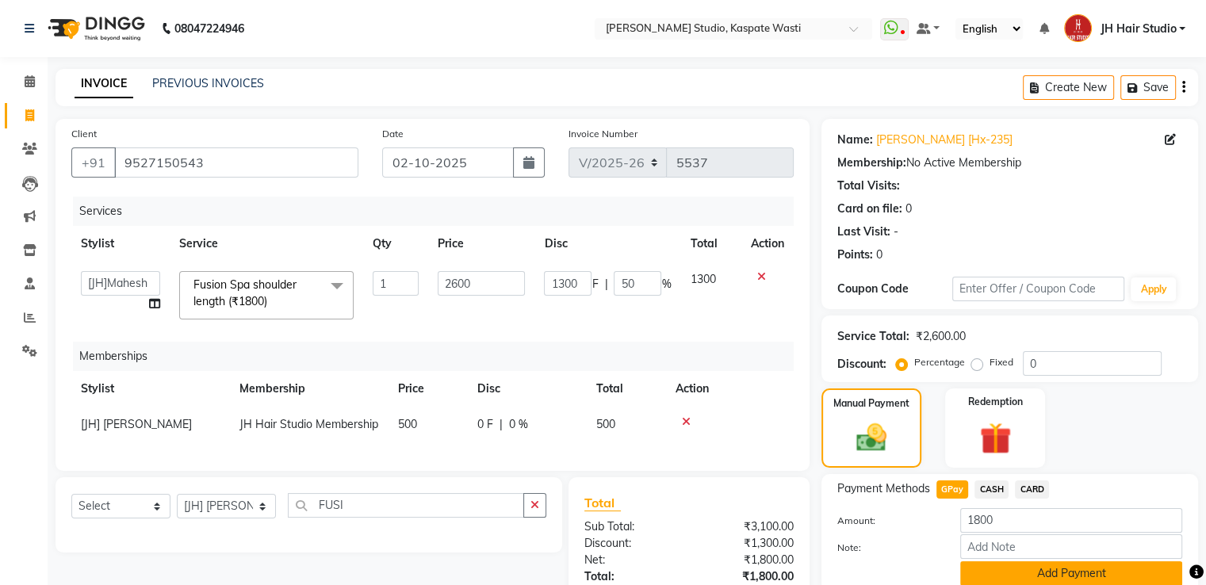
click at [1059, 569] on button "Add Payment" at bounding box center [1071, 573] width 222 height 25
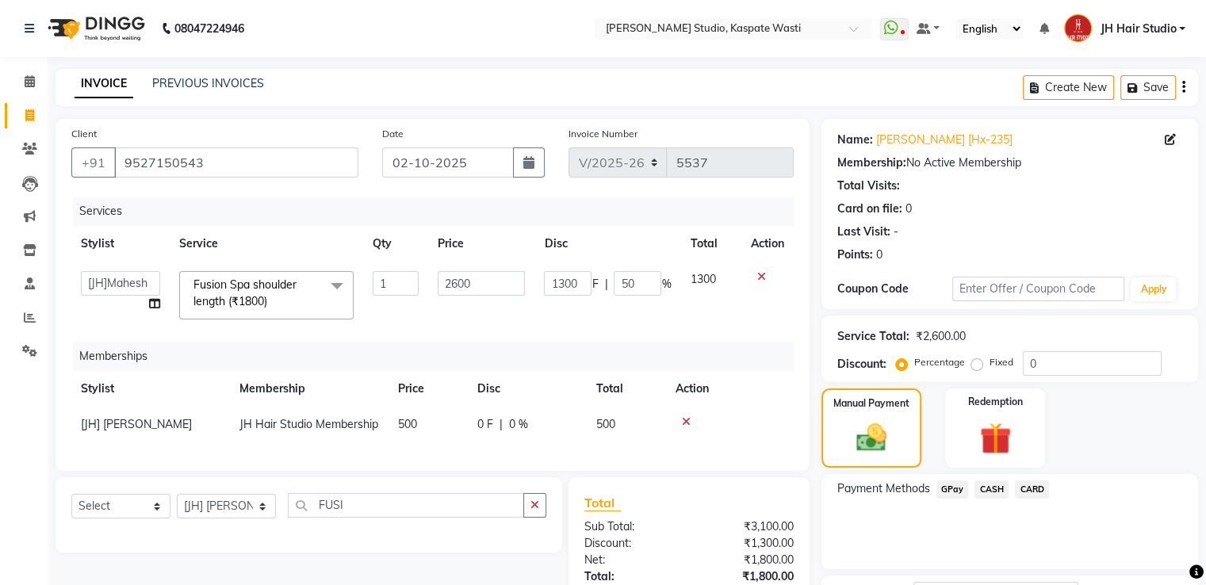
scroll to position [161, 0]
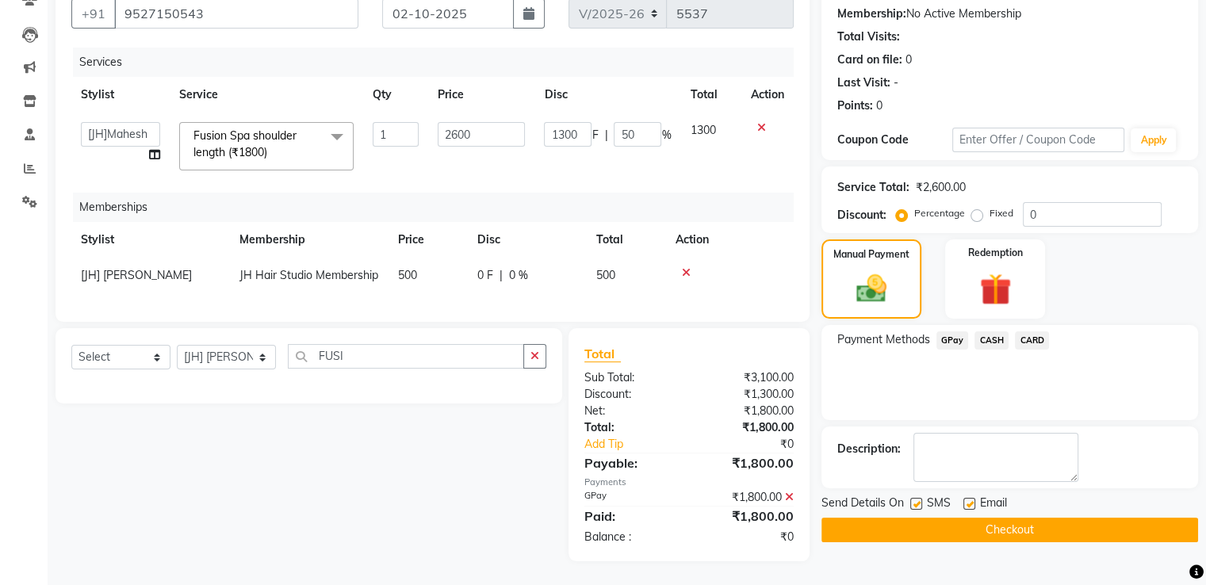
click at [1005, 518] on button "Checkout" at bounding box center [1010, 530] width 377 height 25
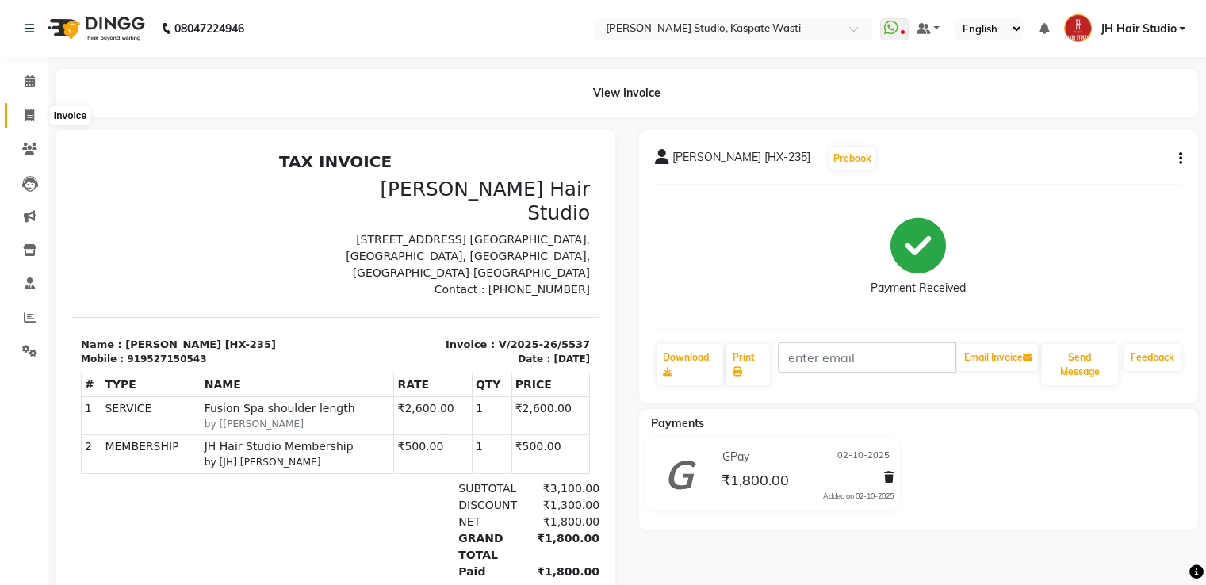
click at [21, 113] on span at bounding box center [30, 116] width 28 height 18
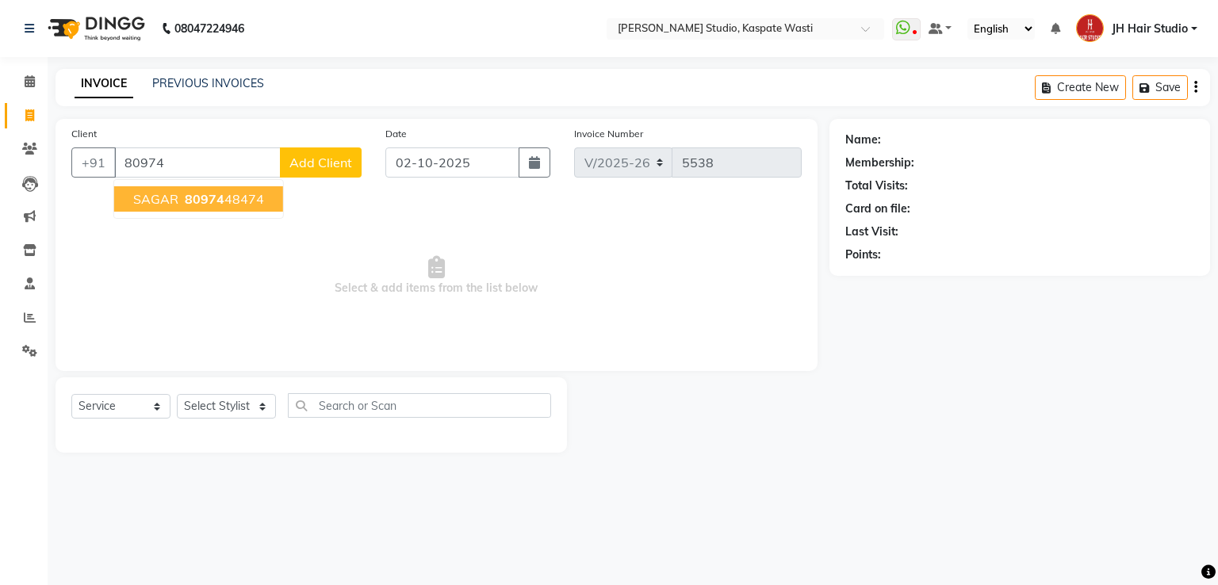
click at [197, 203] on span "80974" at bounding box center [205, 199] width 40 height 16
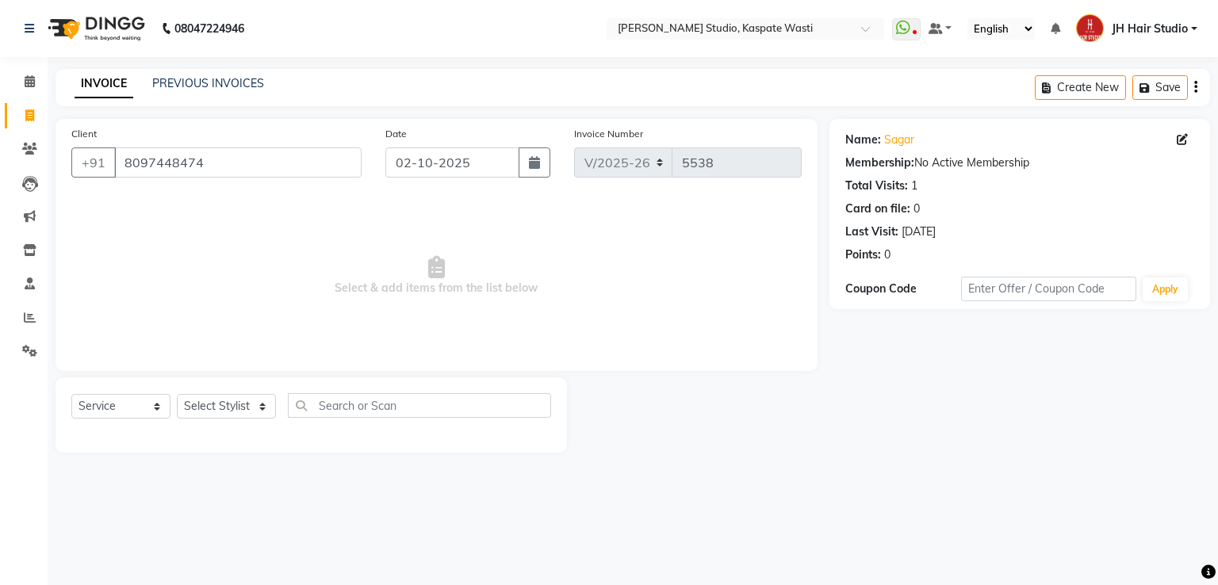
click at [241, 421] on div "Select Service Product Membership Package Voucher Prepaid Gift Card Select Styl…" at bounding box center [311, 411] width 480 height 37
click at [28, 145] on icon at bounding box center [29, 149] width 15 height 12
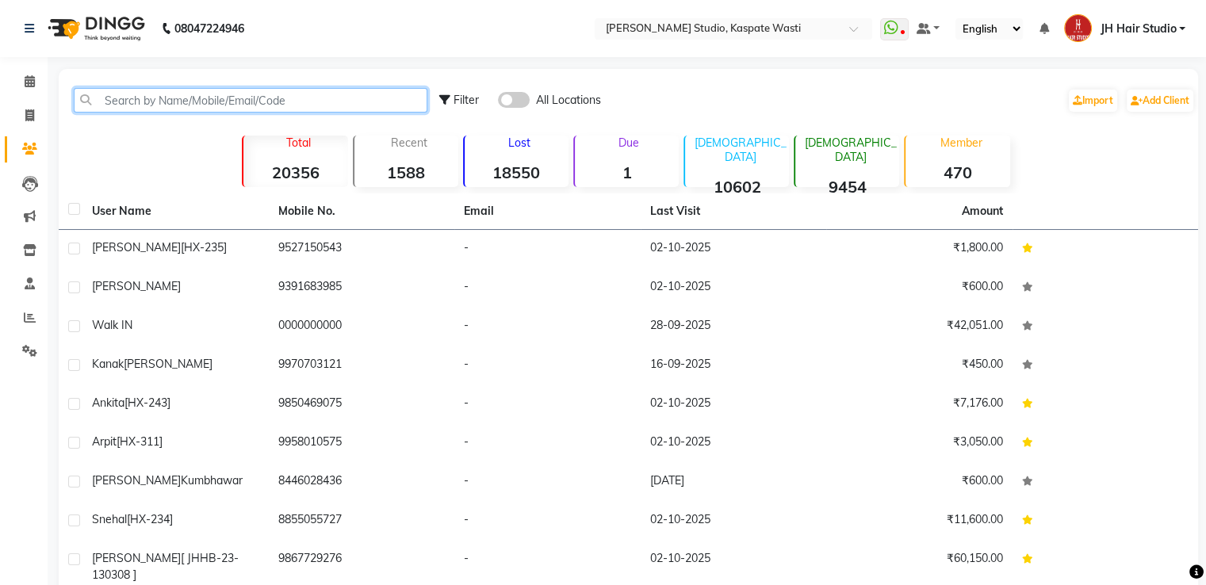
click at [269, 91] on input "text" at bounding box center [251, 100] width 354 height 25
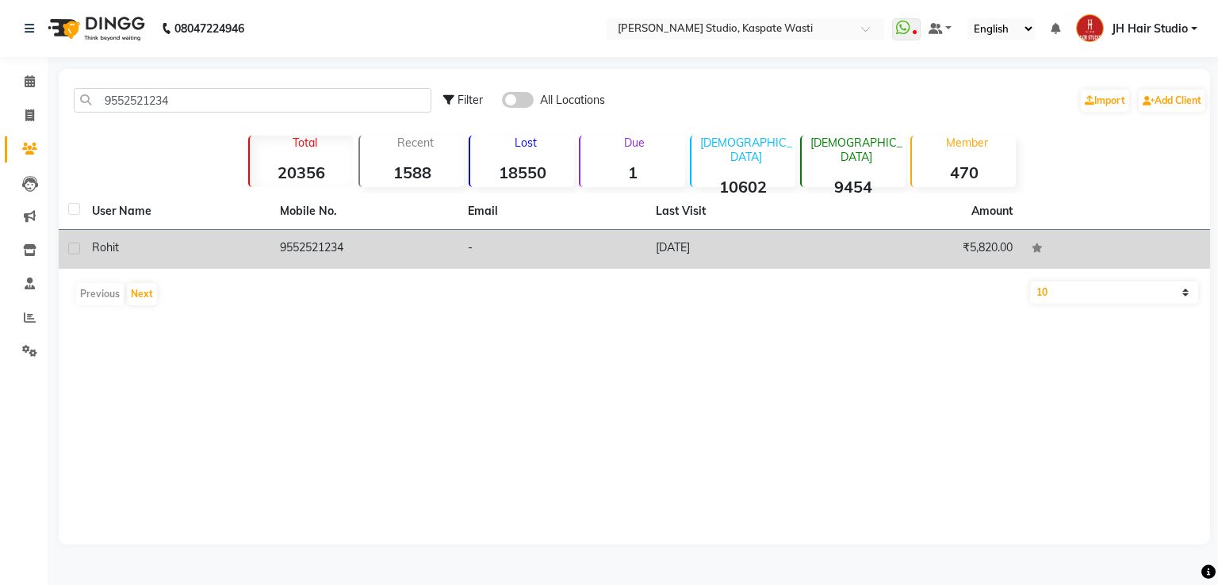
click at [352, 239] on td "9552521234" at bounding box center [364, 249] width 188 height 39
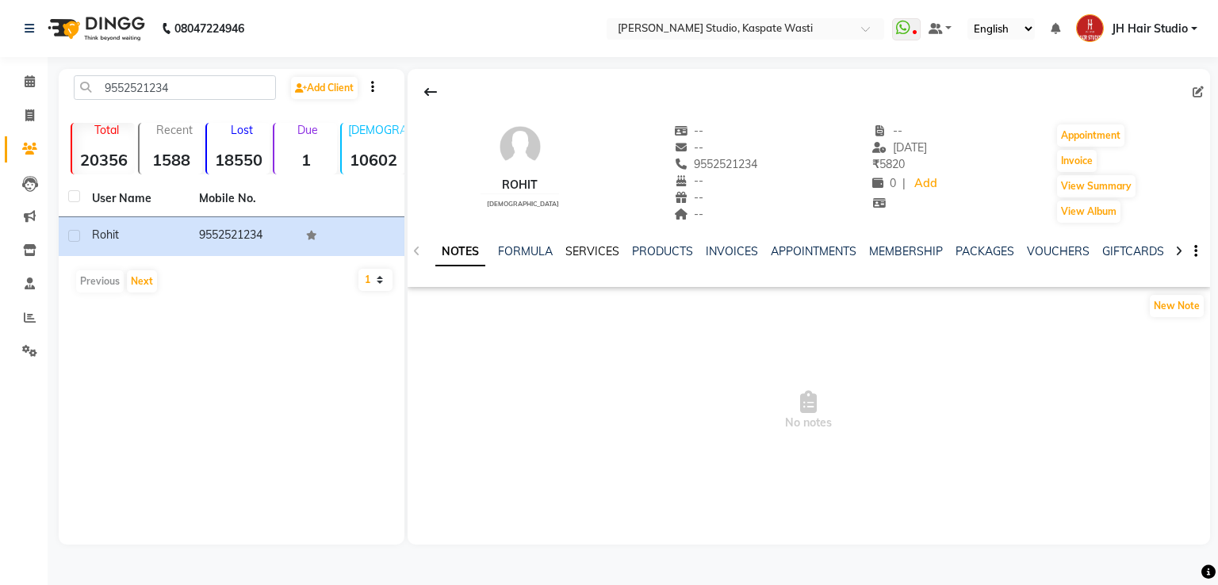
click at [609, 255] on link "SERVICES" at bounding box center [592, 251] width 54 height 14
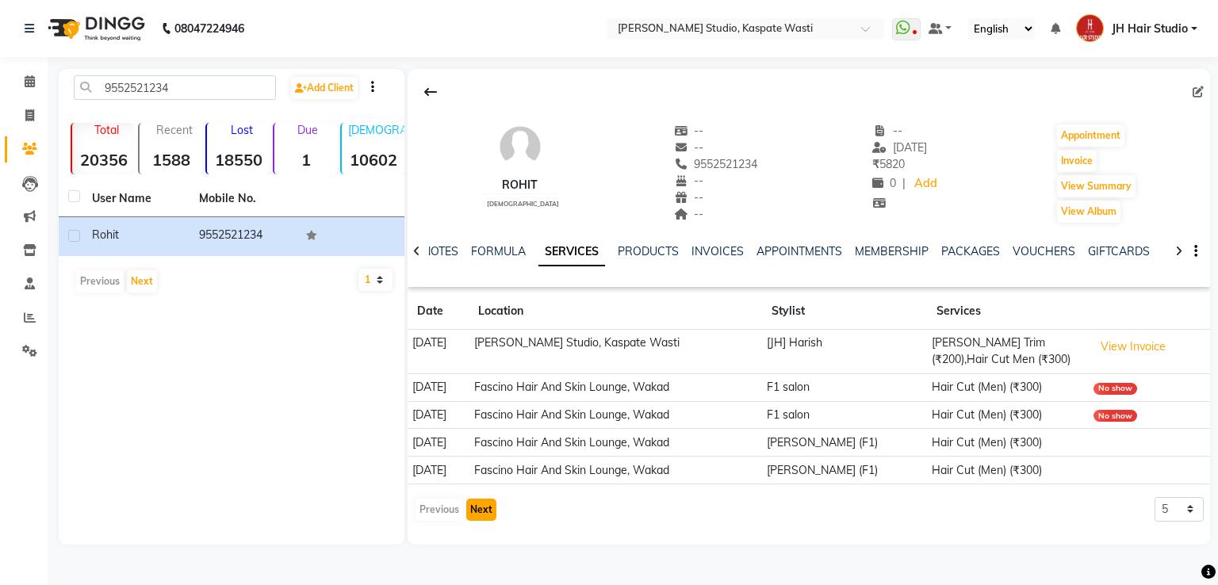
click at [485, 509] on button "Next" at bounding box center [481, 510] width 30 height 22
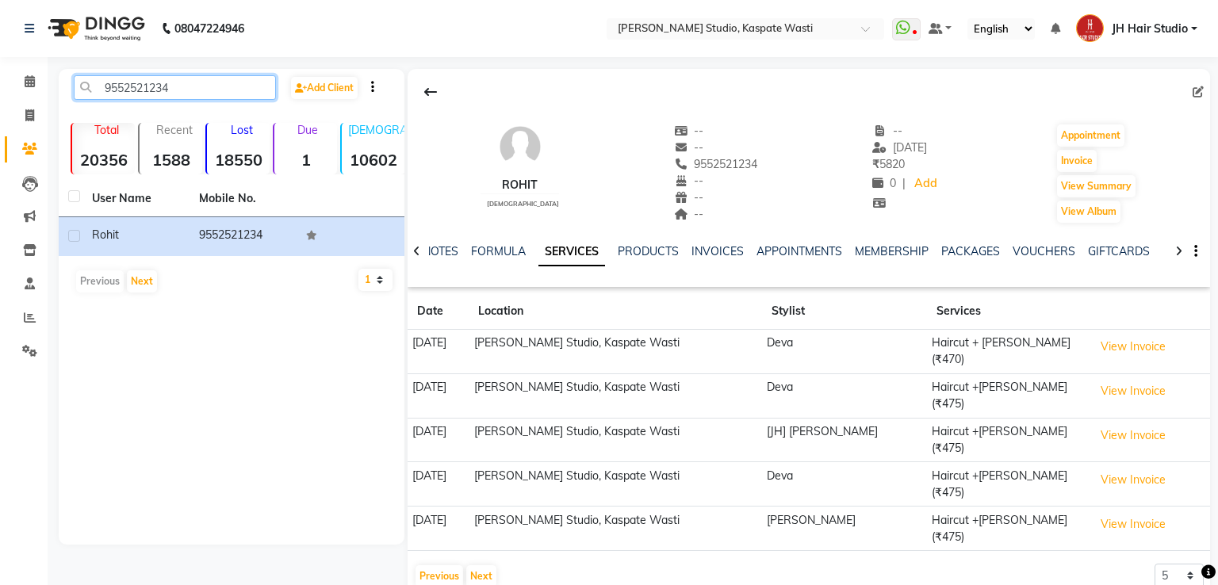
click at [127, 91] on input "9552521234" at bounding box center [175, 87] width 202 height 25
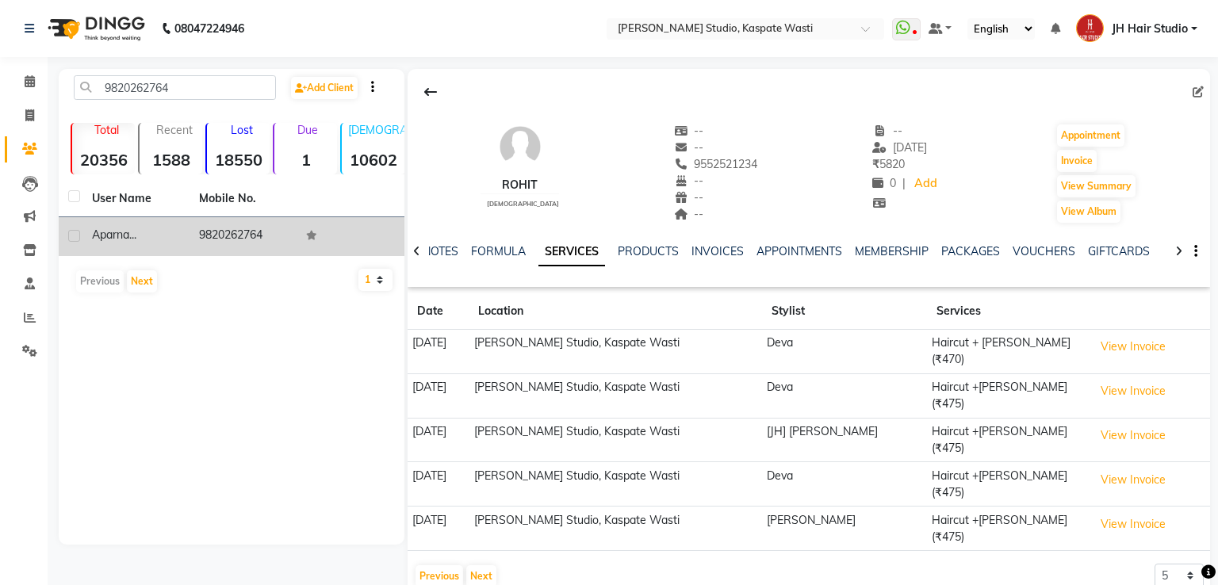
click at [252, 238] on td "9820262764" at bounding box center [243, 236] width 107 height 39
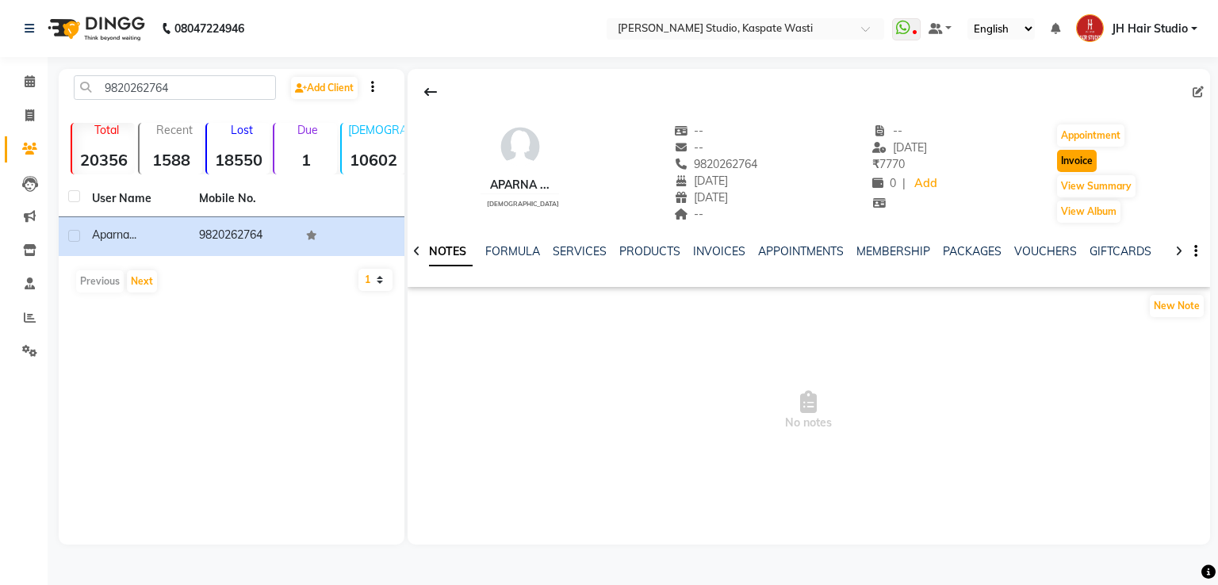
click at [1071, 162] on button "Invoice" at bounding box center [1077, 161] width 40 height 22
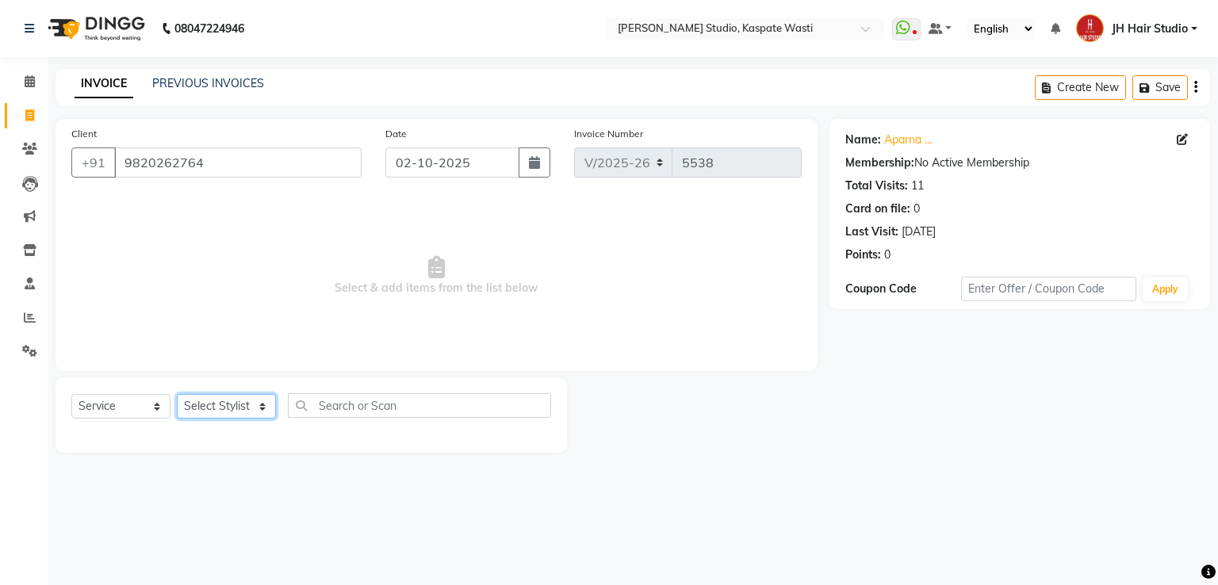
click at [230, 404] on select "Select Stylist [F1] GANESH [F1] [PERSON_NAME] [ F1] RAM [F1]Sanjay [F1][PERSON_…" at bounding box center [226, 406] width 99 height 25
click at [177, 395] on select "Select Stylist [F1] GANESH [F1] [PERSON_NAME] [ F1] RAM [F1]Sanjay [F1][PERSON_…" at bounding box center [226, 406] width 99 height 25
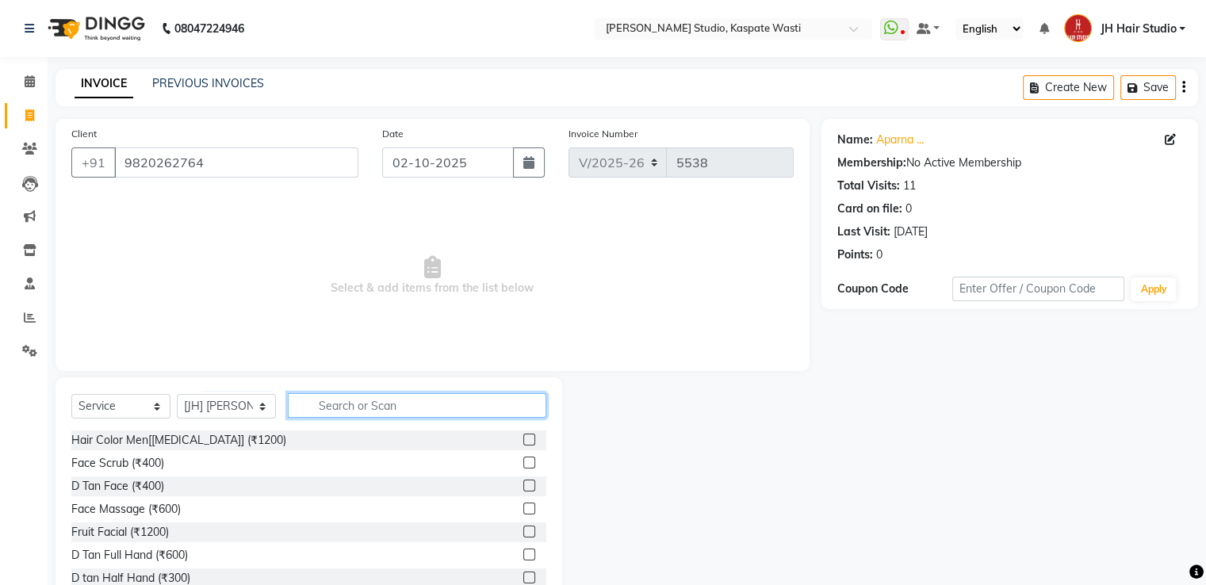
click at [395, 409] on input "text" at bounding box center [417, 405] width 259 height 25
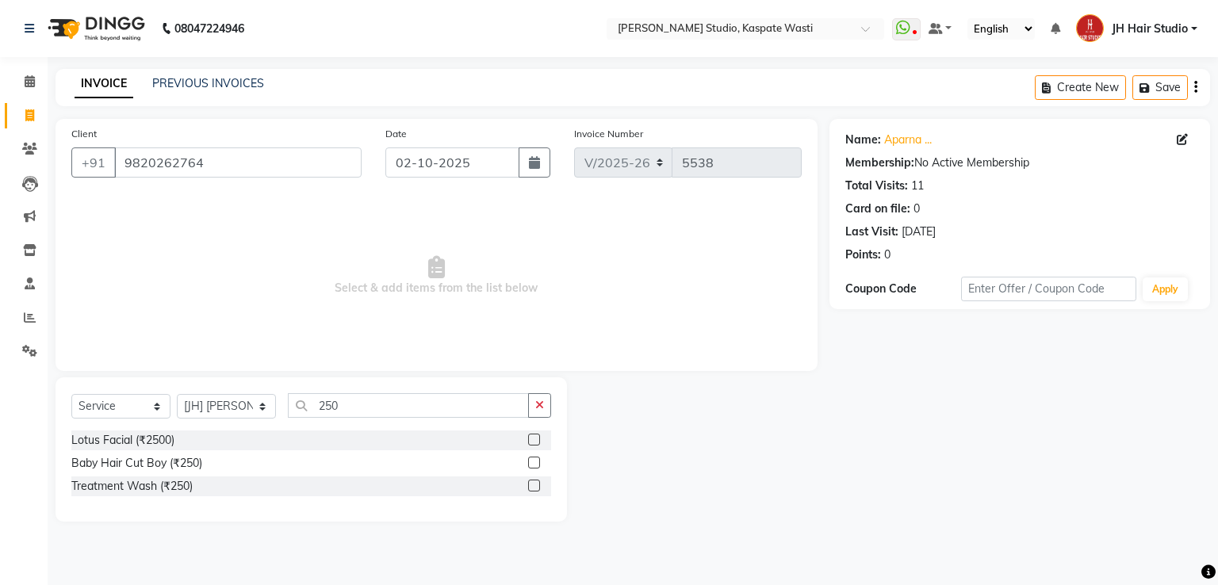
click at [536, 463] on label at bounding box center [534, 463] width 12 height 12
click at [536, 463] on input "checkbox" at bounding box center [533, 463] width 10 height 10
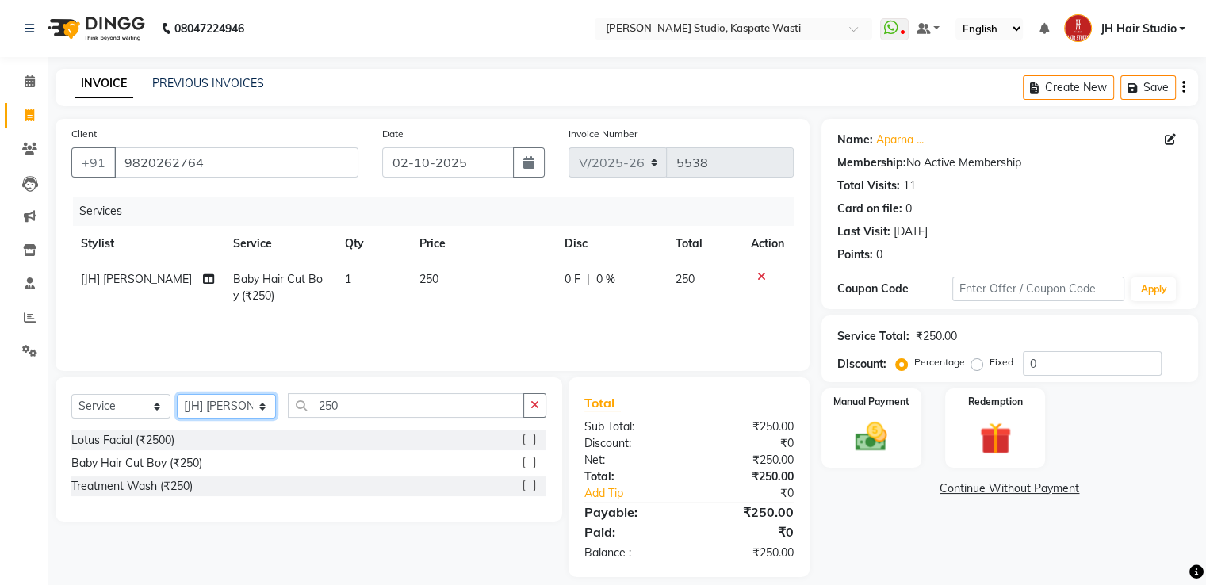
click at [223, 408] on select "Select Stylist [F1] GANESH [F1] [PERSON_NAME] [ F1] RAM [F1]Sanjay [F1][PERSON_…" at bounding box center [226, 406] width 99 height 25
click at [177, 395] on select "Select Stylist [F1] GANESH [F1] [PERSON_NAME] [ F1] RAM [F1]Sanjay [F1][PERSON_…" at bounding box center [226, 406] width 99 height 25
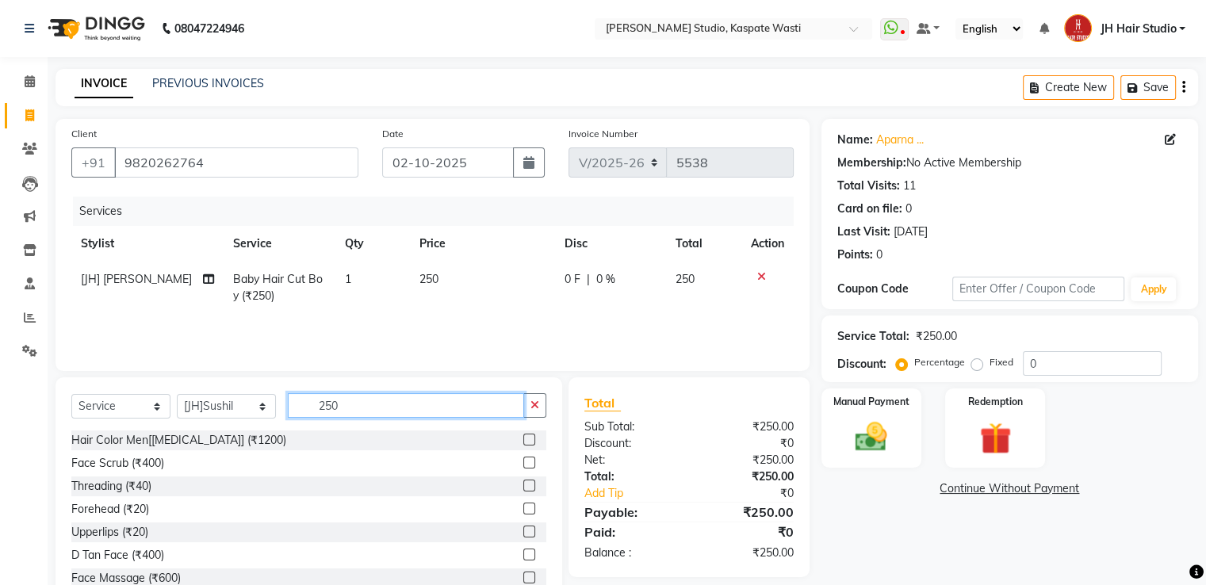
click at [375, 410] on input "250" at bounding box center [406, 405] width 236 height 25
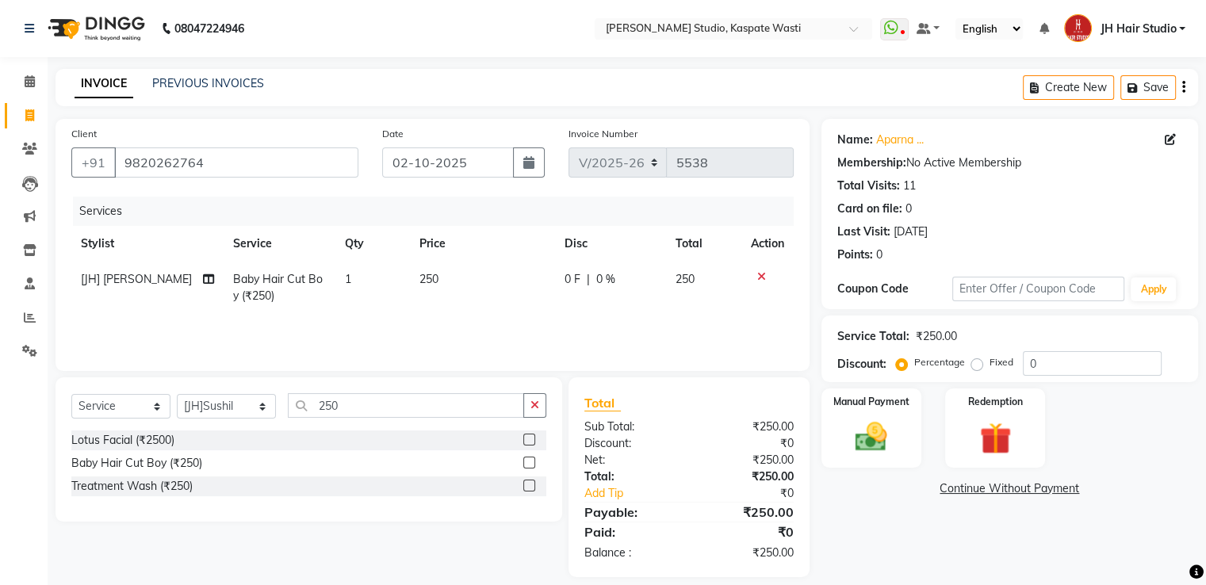
click at [530, 464] on label at bounding box center [529, 463] width 12 height 12
click at [530, 464] on input "checkbox" at bounding box center [528, 463] width 10 height 10
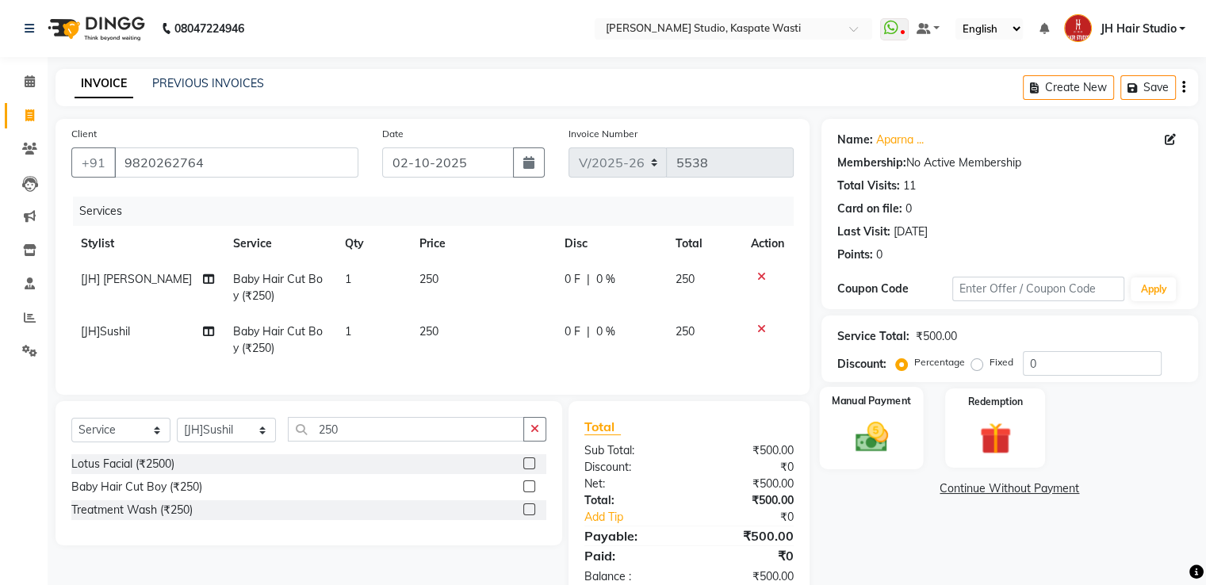
click at [874, 427] on img at bounding box center [870, 438] width 53 height 38
click at [956, 489] on span "GPay" at bounding box center [952, 490] width 33 height 18
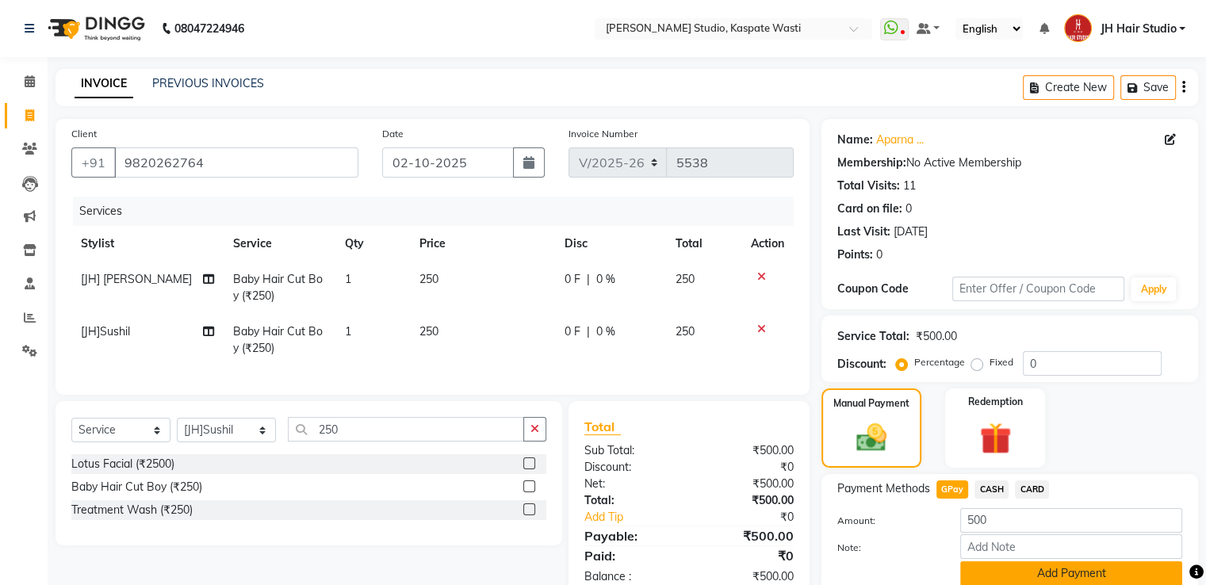
click at [1079, 569] on button "Add Payment" at bounding box center [1071, 573] width 222 height 25
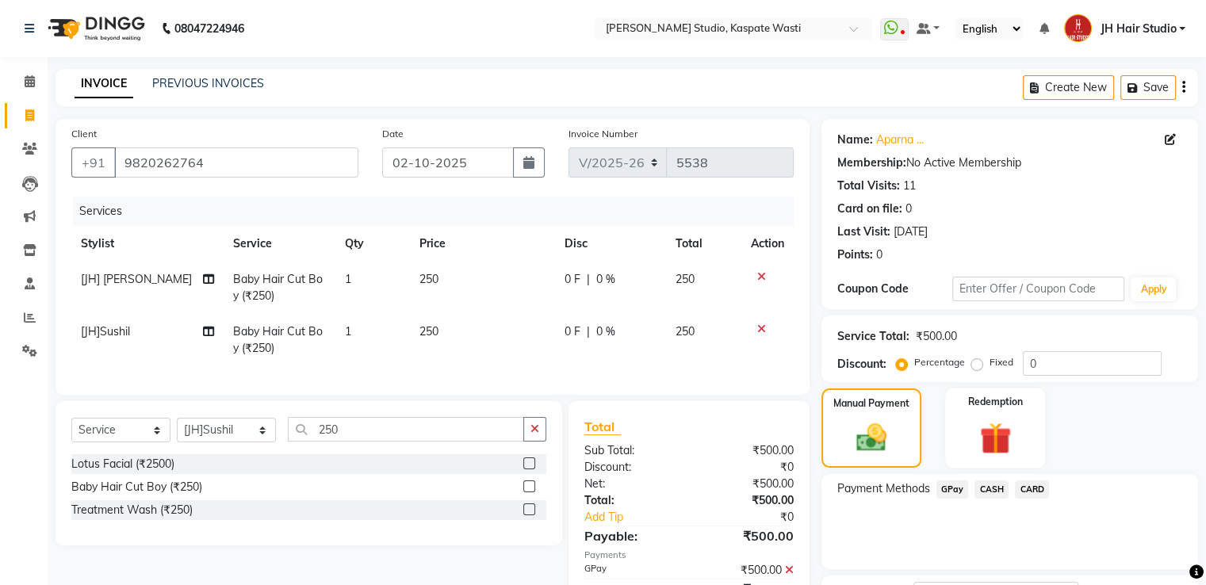
scroll to position [129, 0]
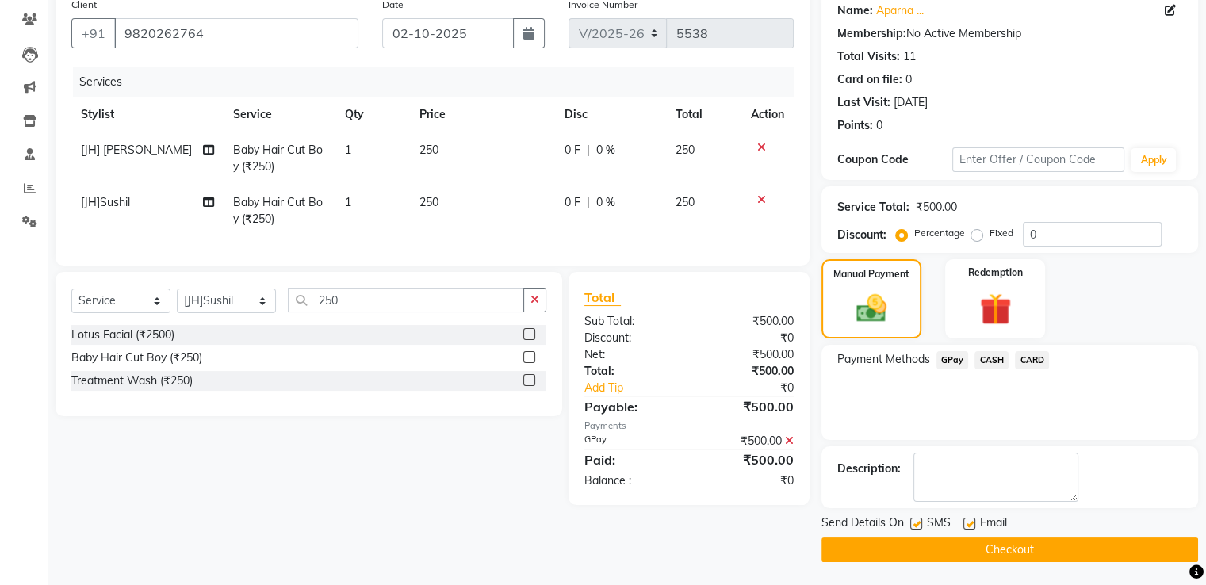
click at [964, 542] on button "Checkout" at bounding box center [1010, 550] width 377 height 25
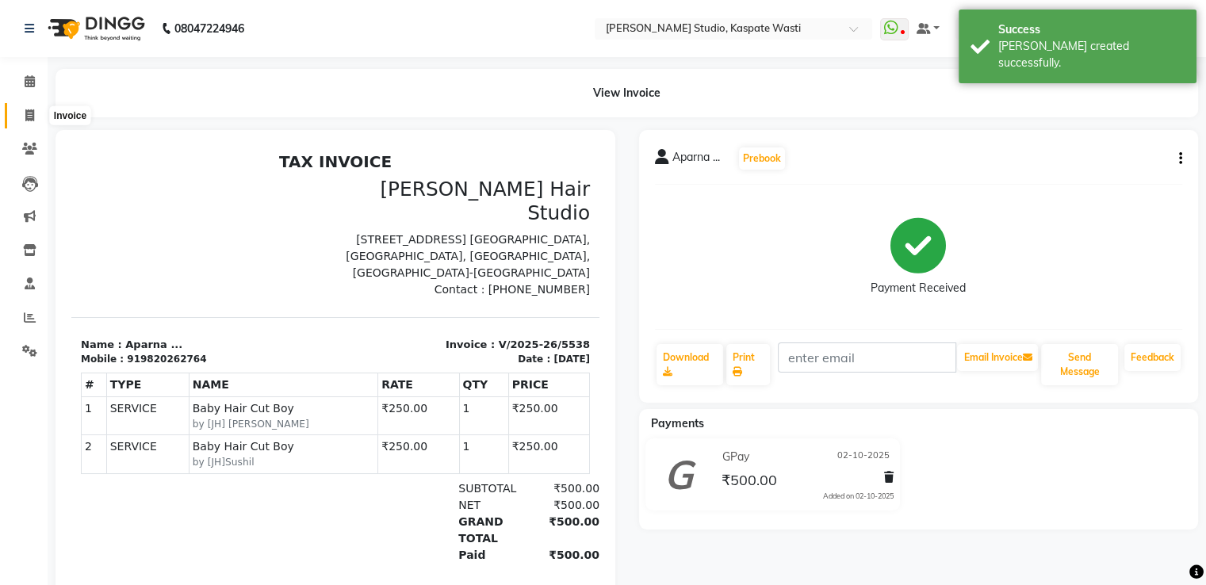
click at [29, 111] on icon at bounding box center [29, 115] width 9 height 12
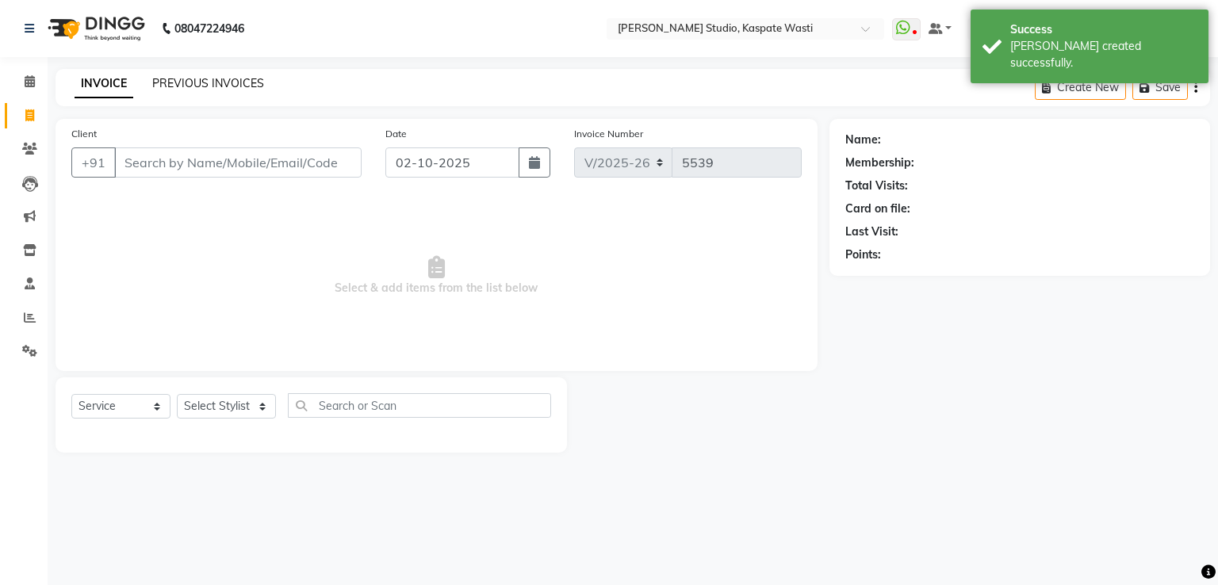
click at [217, 82] on link "PREVIOUS INVOICES" at bounding box center [208, 83] width 112 height 14
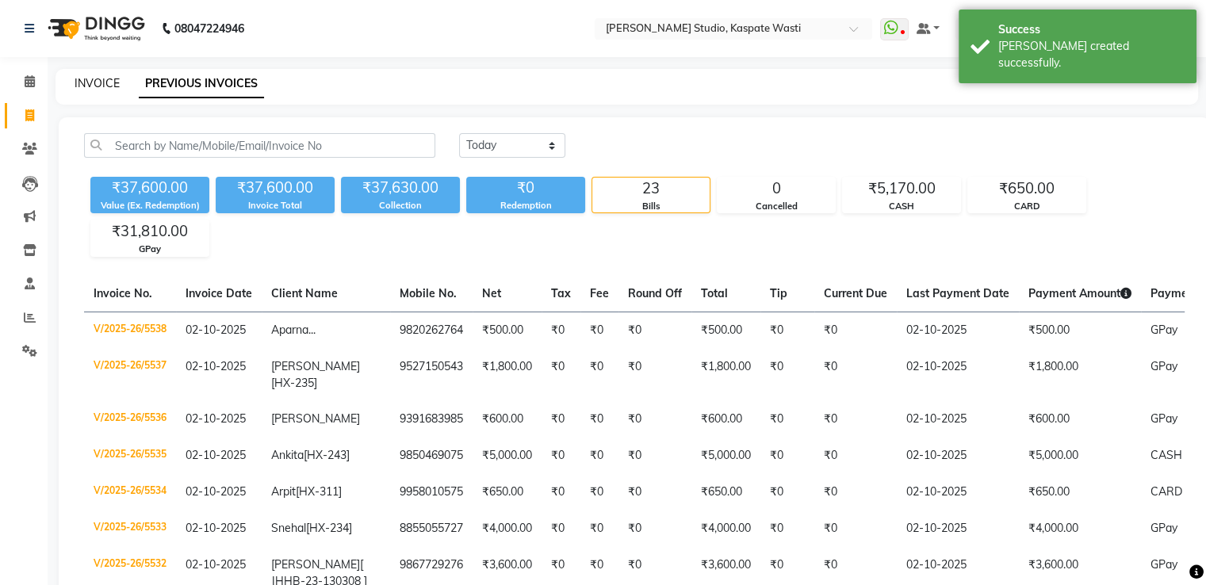
click at [101, 86] on link "INVOICE" at bounding box center [97, 83] width 45 height 14
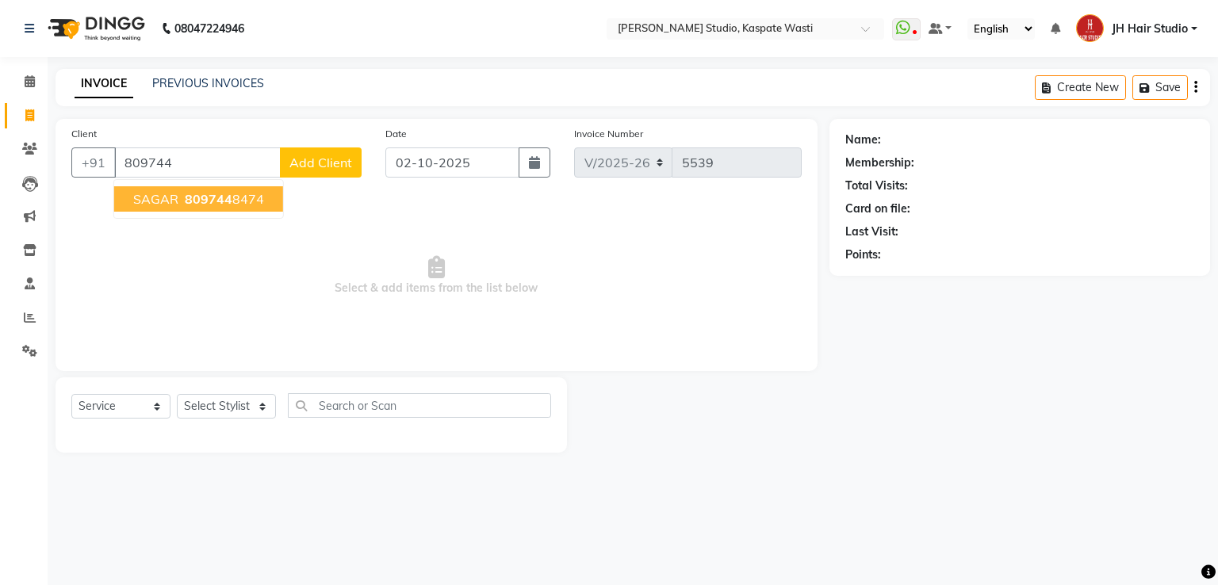
click at [190, 196] on span "809744" at bounding box center [209, 199] width 48 height 16
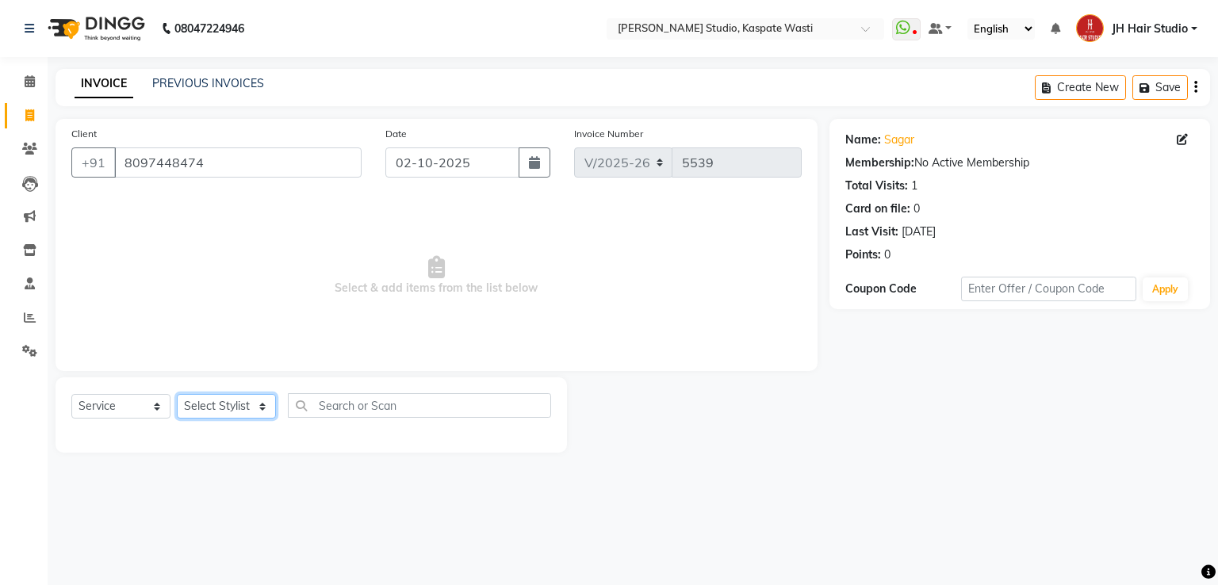
click at [219, 408] on select "Select Stylist [F1] GANESH [F1] [PERSON_NAME] [ F1] RAM [F1]Sanjay [F1][PERSON_…" at bounding box center [226, 406] width 99 height 25
click at [177, 395] on select "Select Stylist [F1] GANESH [F1] [PERSON_NAME] [ F1] RAM [F1]Sanjay [F1][PERSON_…" at bounding box center [226, 406] width 99 height 25
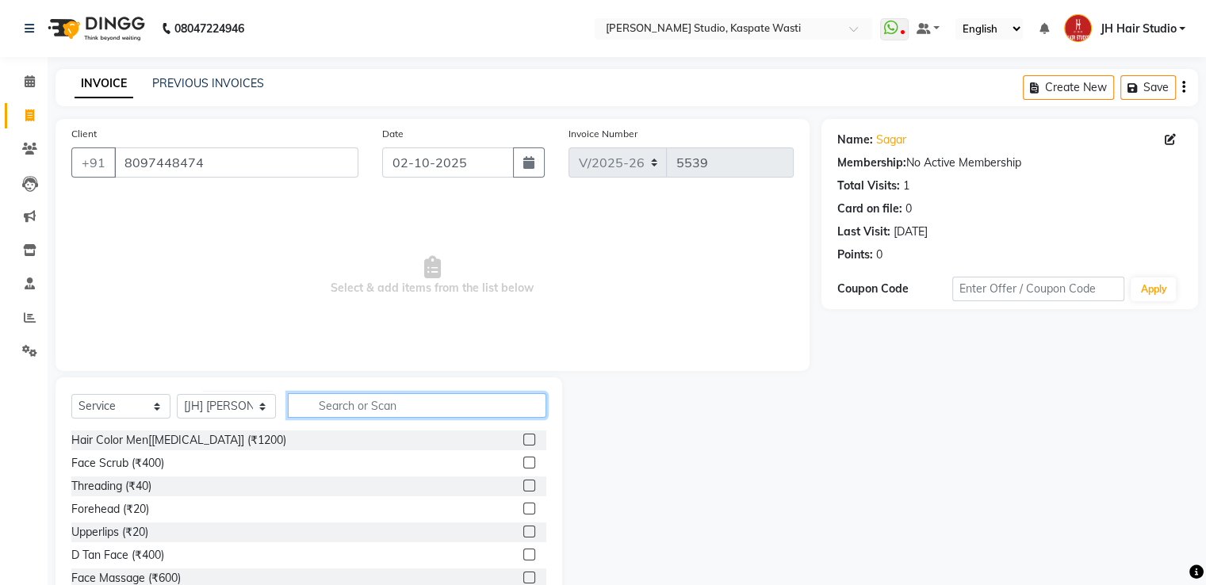
click at [361, 403] on input "text" at bounding box center [417, 405] width 259 height 25
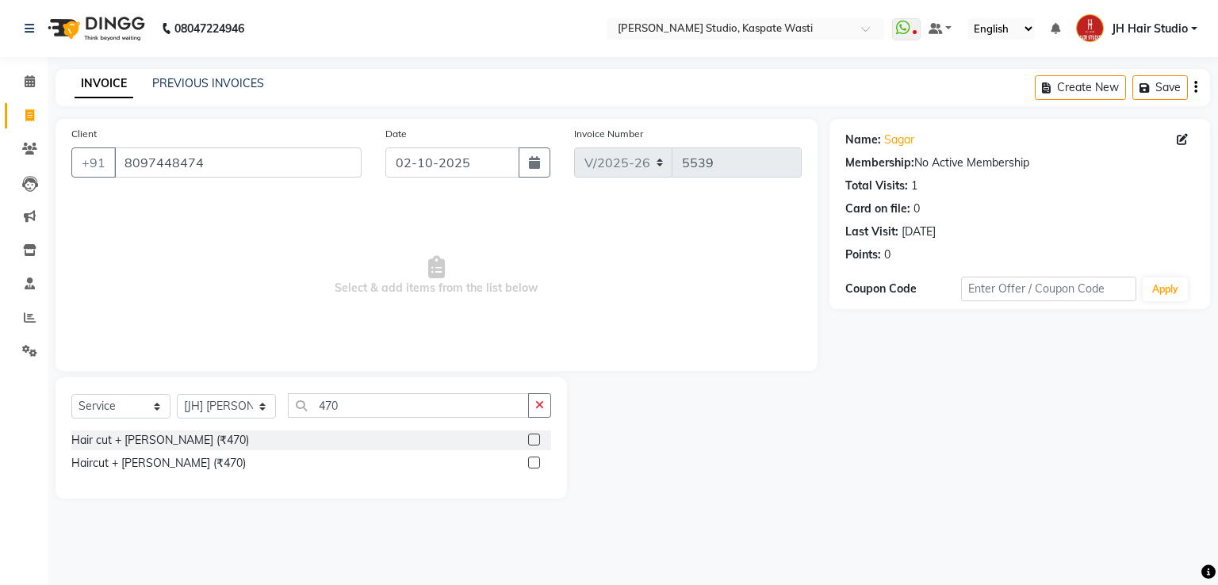
click at [534, 439] on label at bounding box center [534, 440] width 12 height 12
click at [534, 439] on input "checkbox" at bounding box center [533, 440] width 10 height 10
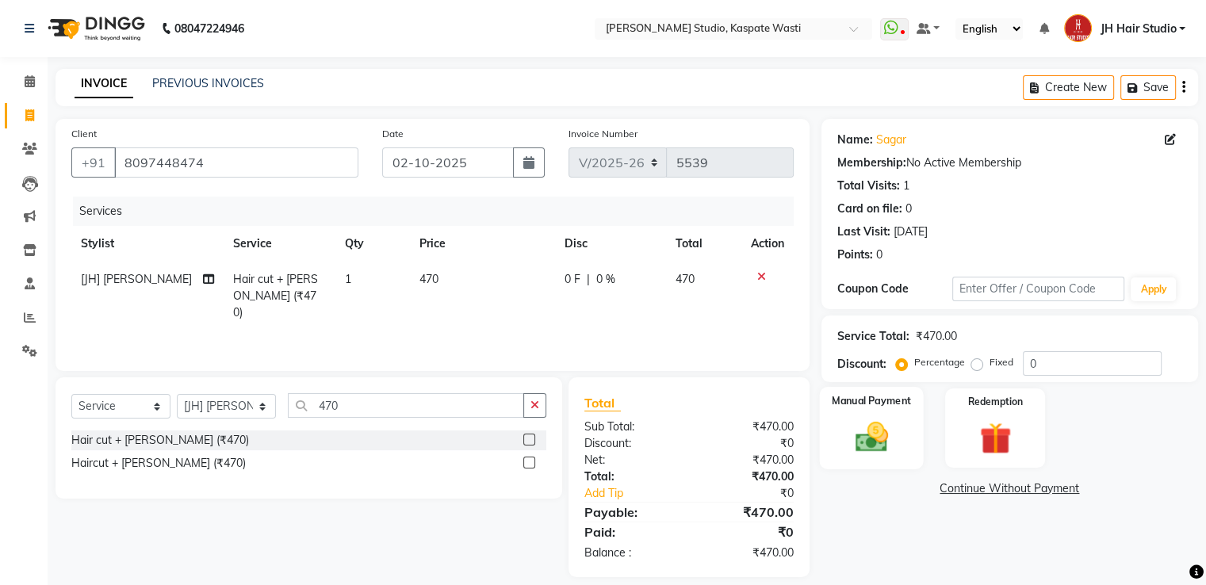
click at [863, 437] on img at bounding box center [870, 438] width 53 height 38
click at [955, 490] on span "GPay" at bounding box center [952, 490] width 33 height 18
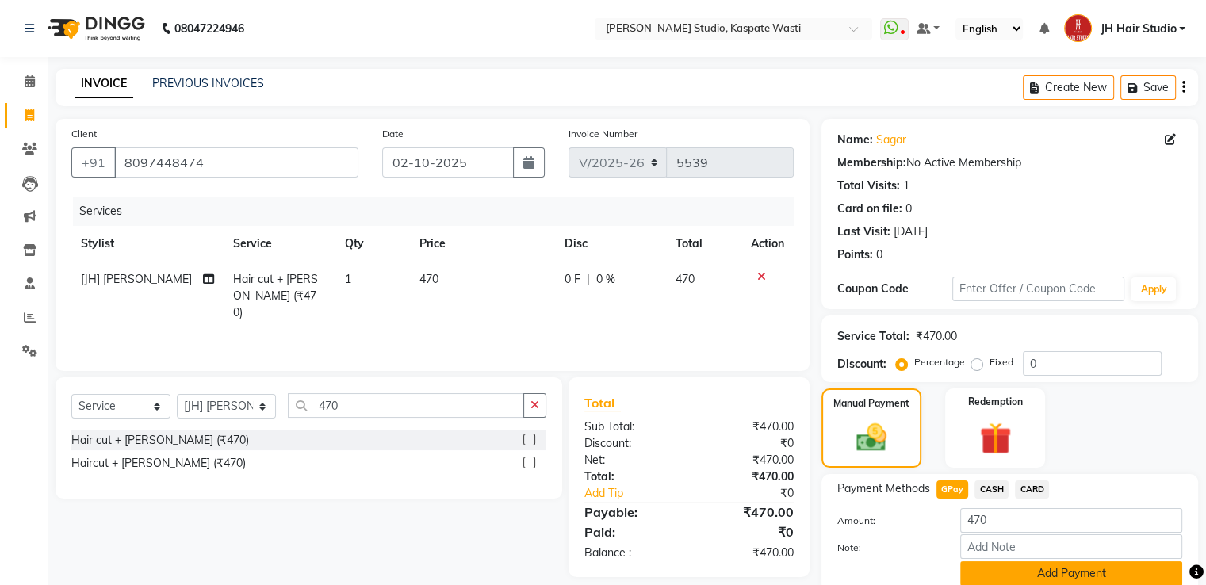
click at [1050, 576] on button "Add Payment" at bounding box center [1071, 573] width 222 height 25
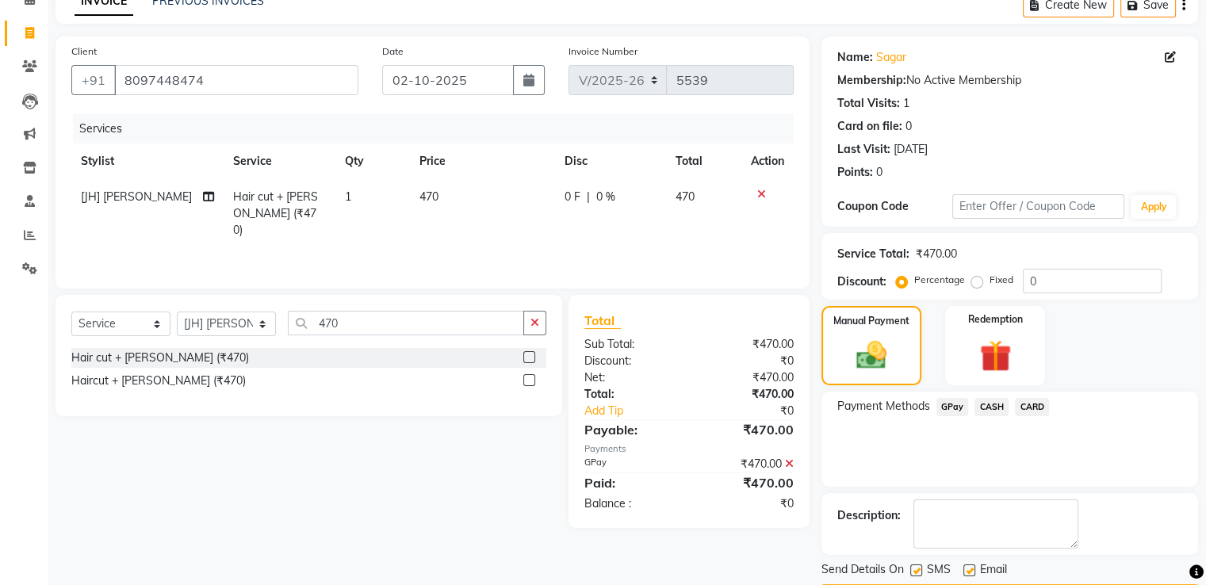
scroll to position [129, 0]
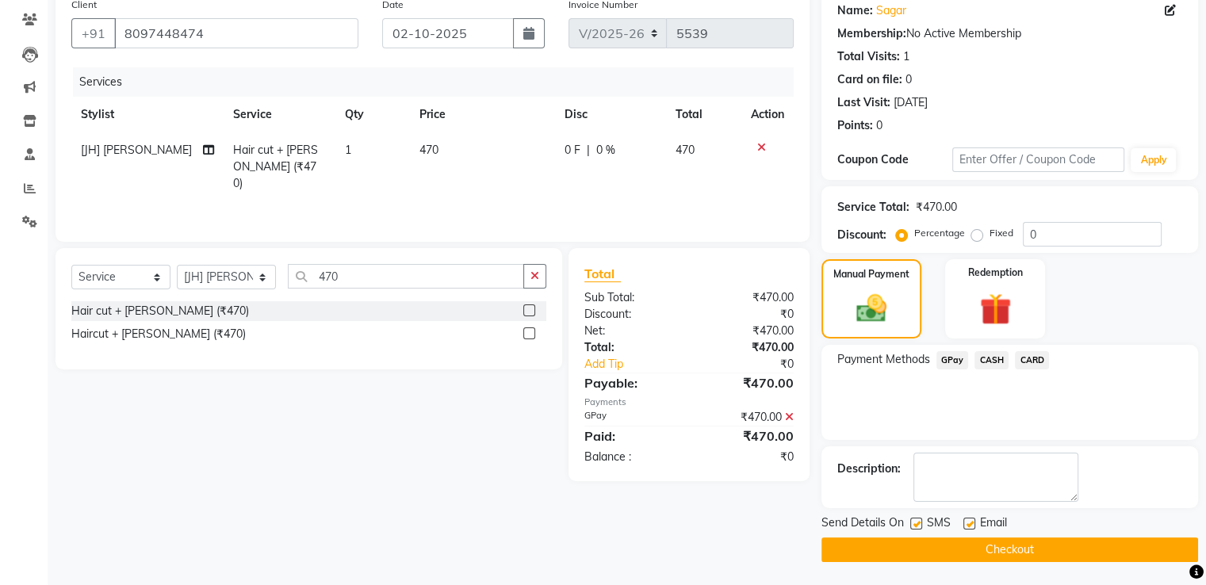
click at [971, 547] on button "Checkout" at bounding box center [1010, 550] width 377 height 25
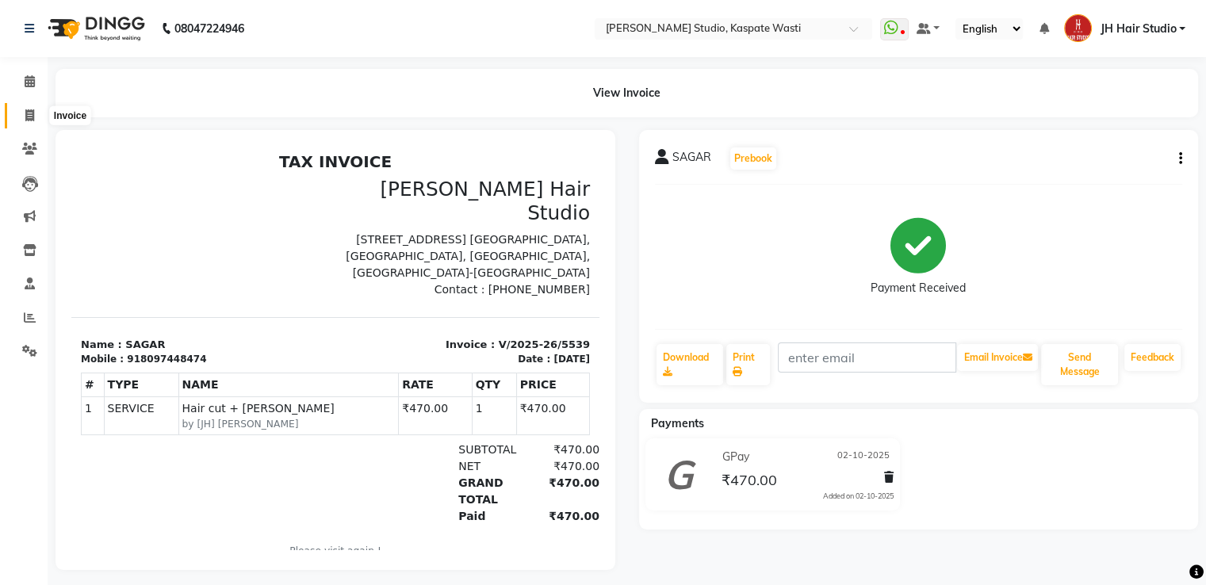
click at [29, 116] on icon at bounding box center [29, 115] width 9 height 12
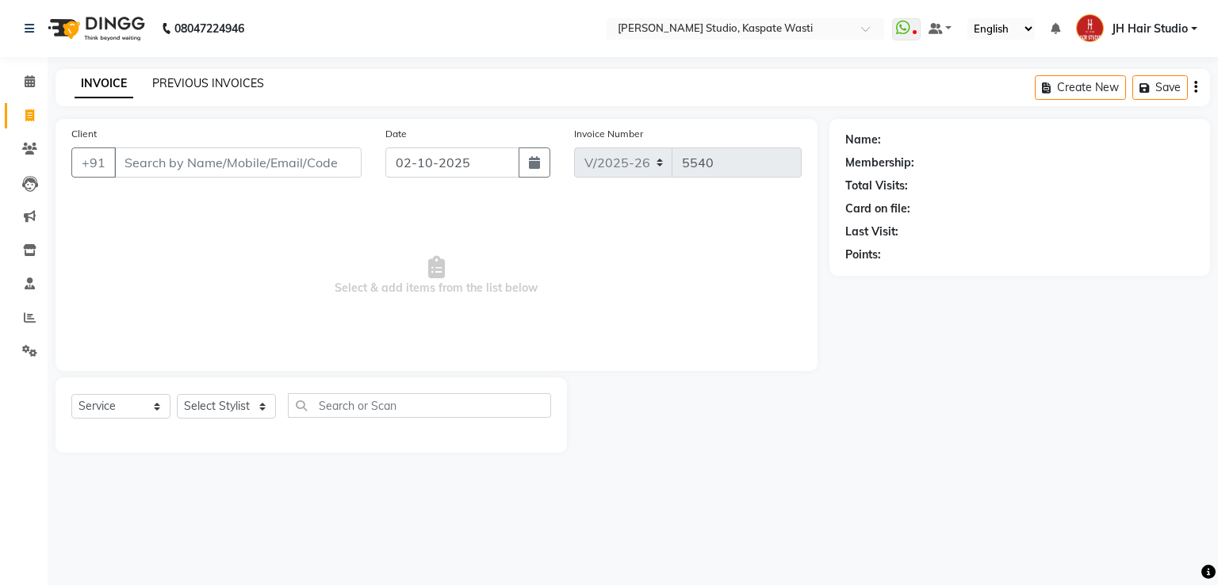
click at [178, 80] on link "PREVIOUS INVOICES" at bounding box center [208, 83] width 112 height 14
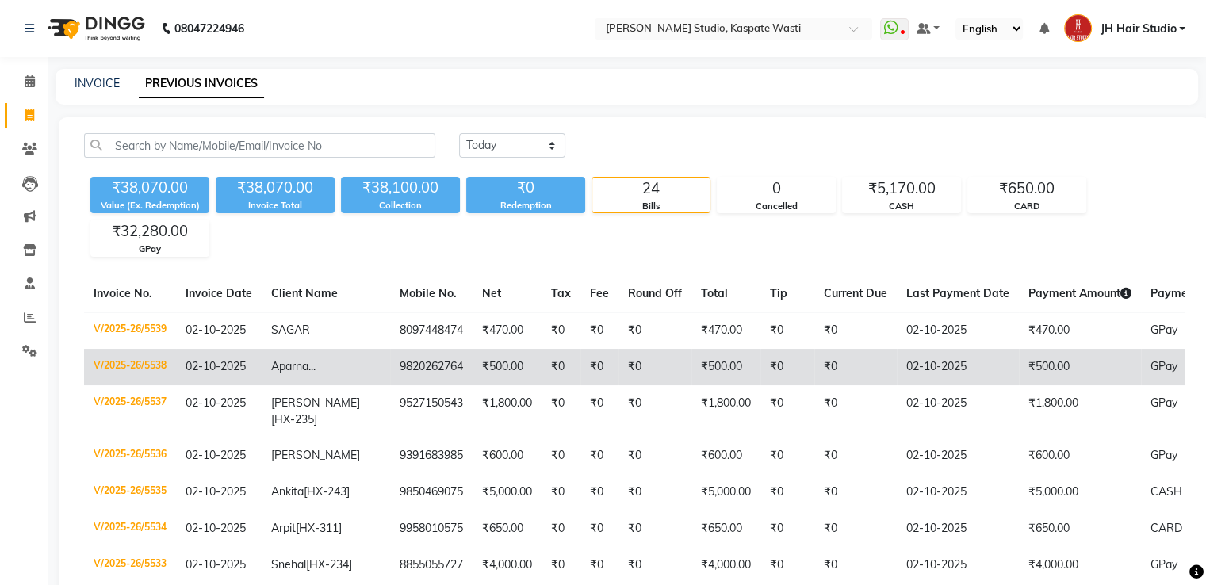
click at [390, 366] on td "9820262764" at bounding box center [431, 367] width 82 height 36
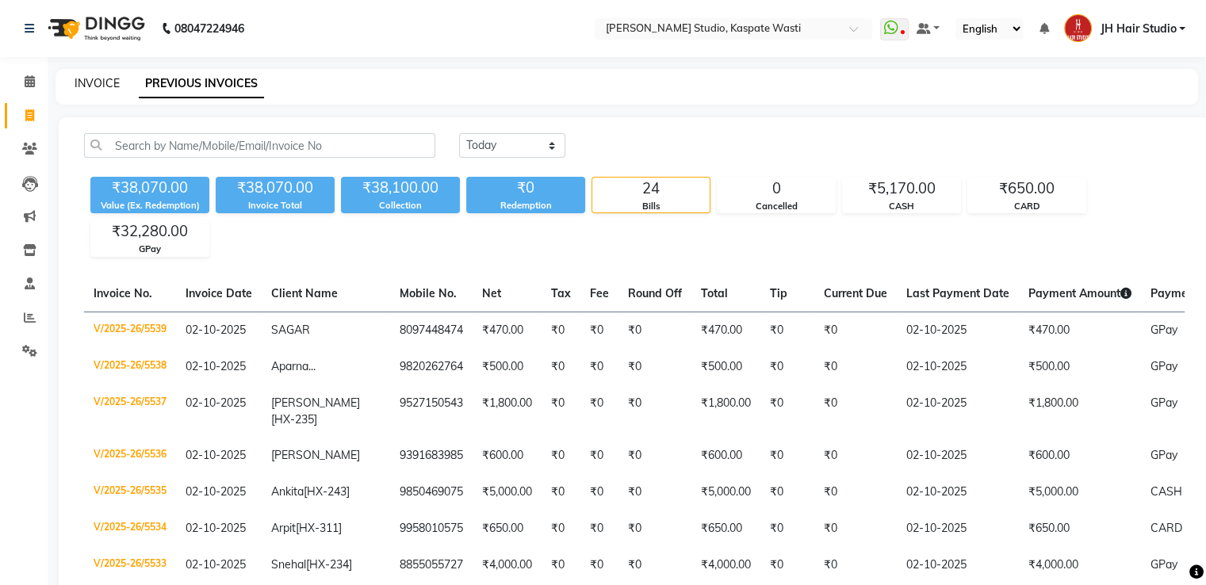
click at [89, 77] on link "INVOICE" at bounding box center [97, 83] width 45 height 14
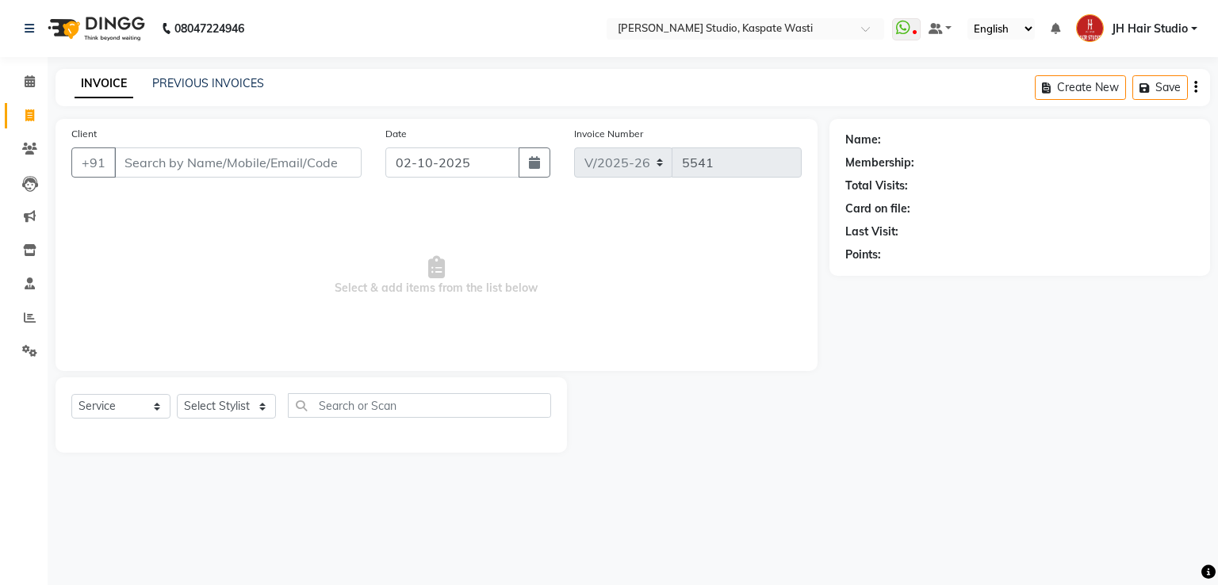
click at [259, 172] on input "Client" at bounding box center [237, 162] width 247 height 30
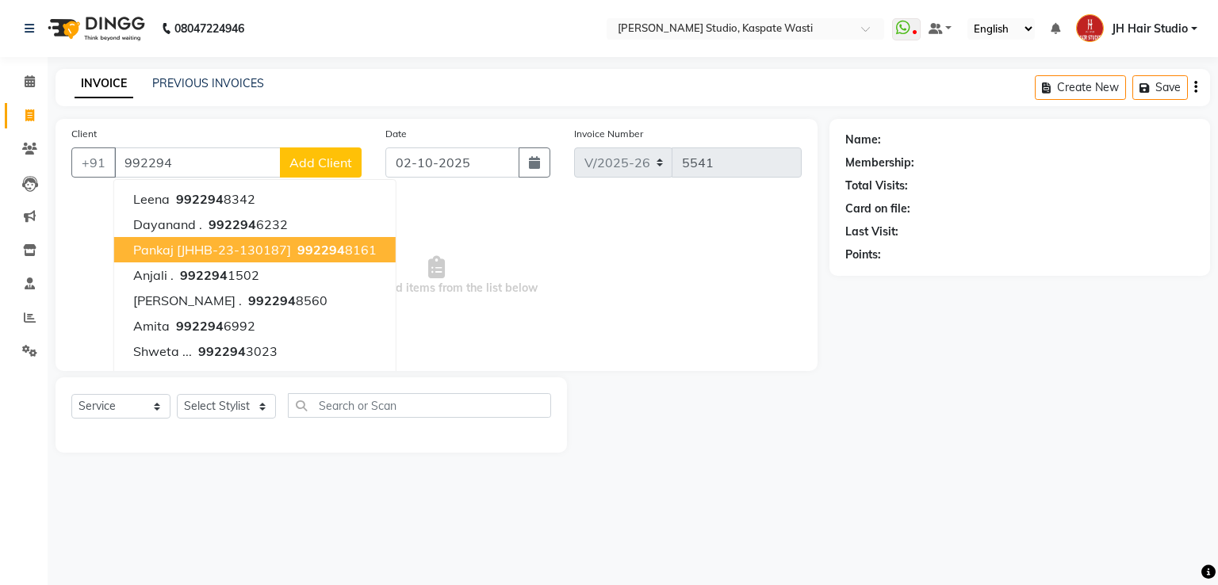
click at [321, 252] on span "992294" at bounding box center [321, 250] width 48 height 16
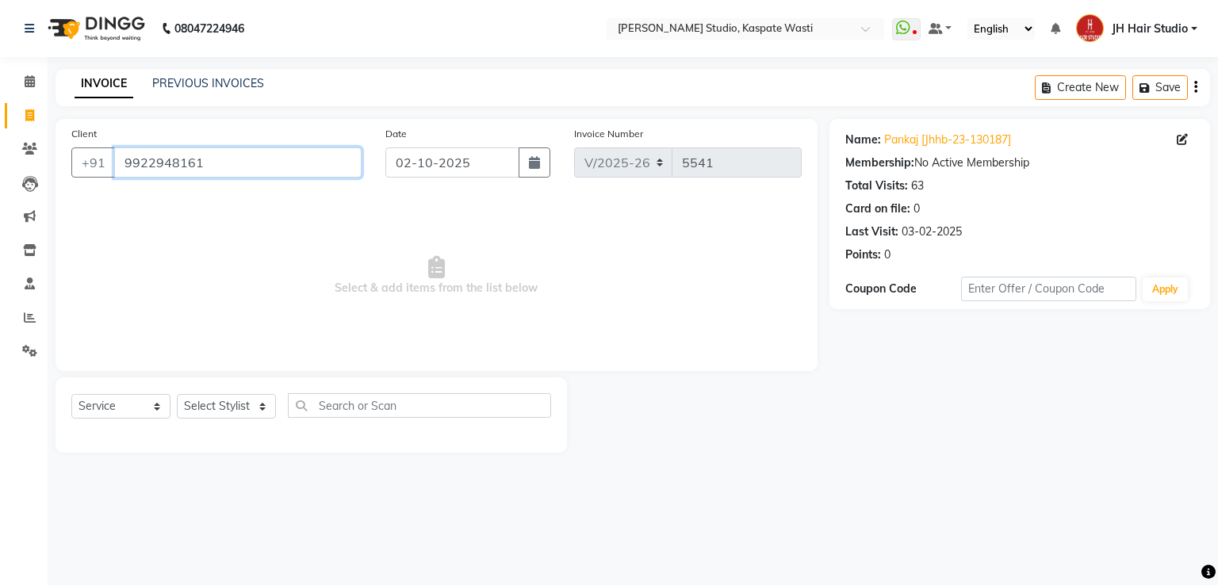
click at [166, 172] on input "9922948161" at bounding box center [237, 162] width 247 height 30
click at [25, 138] on link "Clients" at bounding box center [24, 149] width 38 height 26
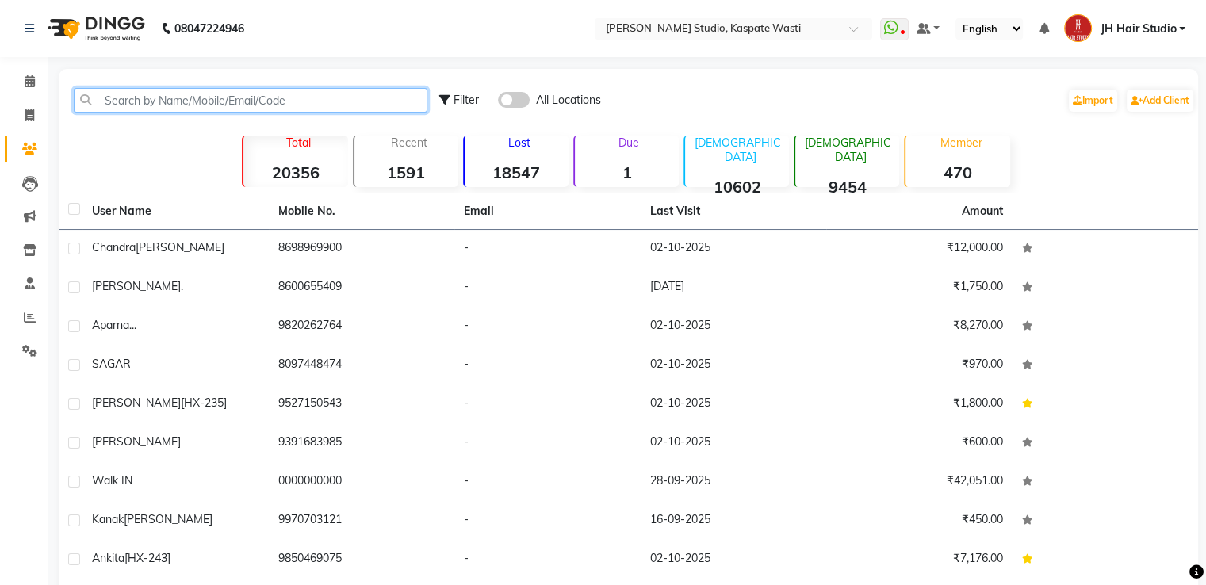
click at [289, 94] on input "text" at bounding box center [251, 100] width 354 height 25
paste input "9922948161"
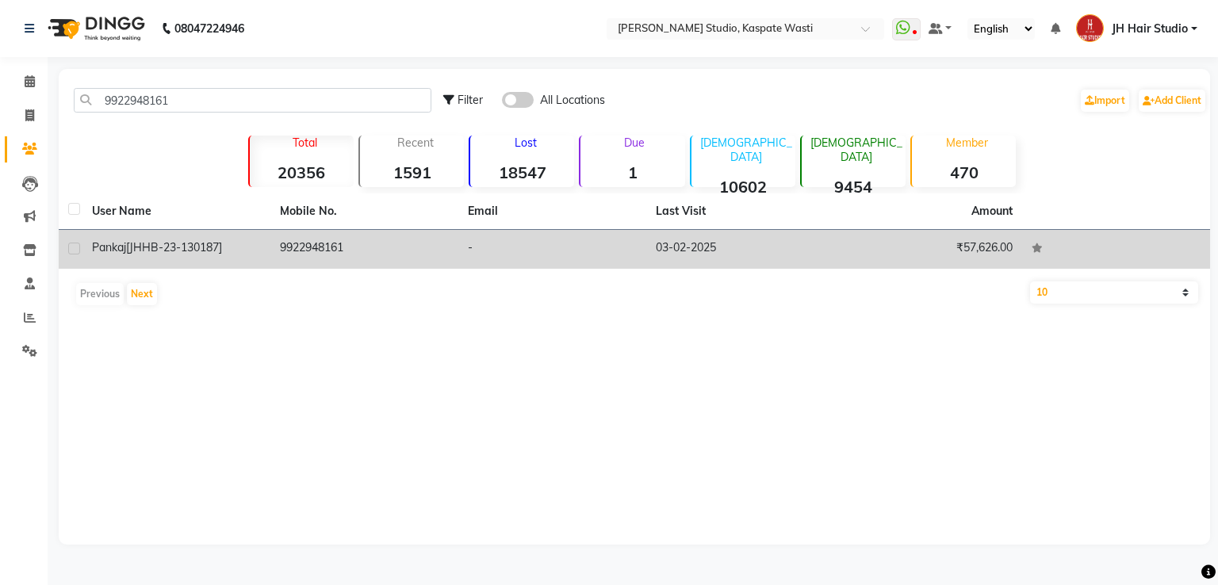
click at [390, 251] on td "9922948161" at bounding box center [364, 249] width 188 height 39
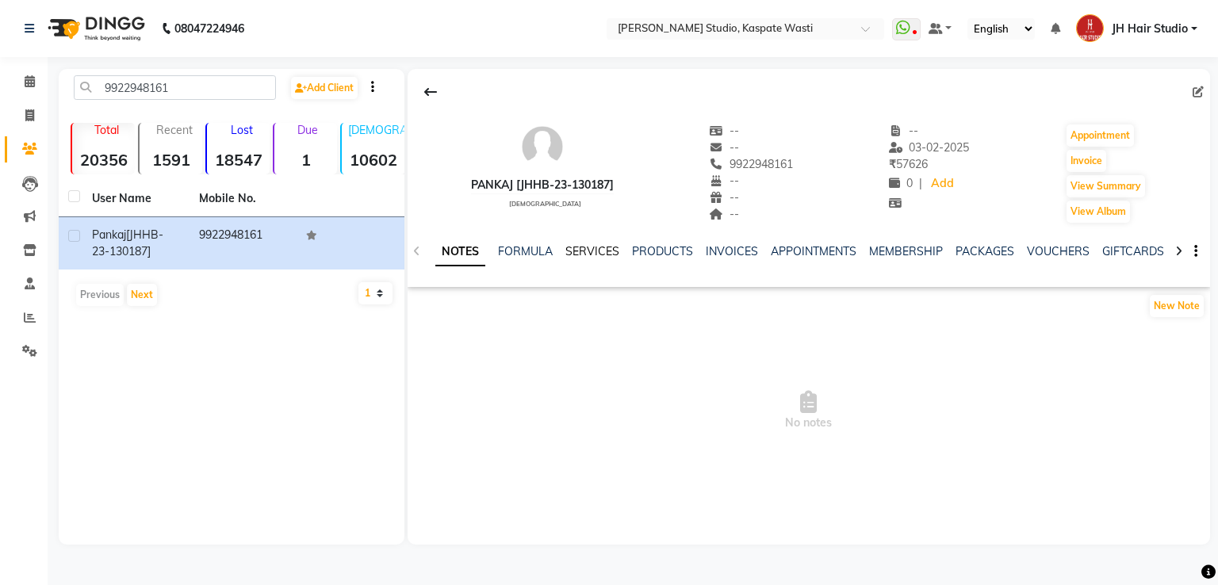
click at [590, 254] on link "SERVICES" at bounding box center [592, 251] width 54 height 14
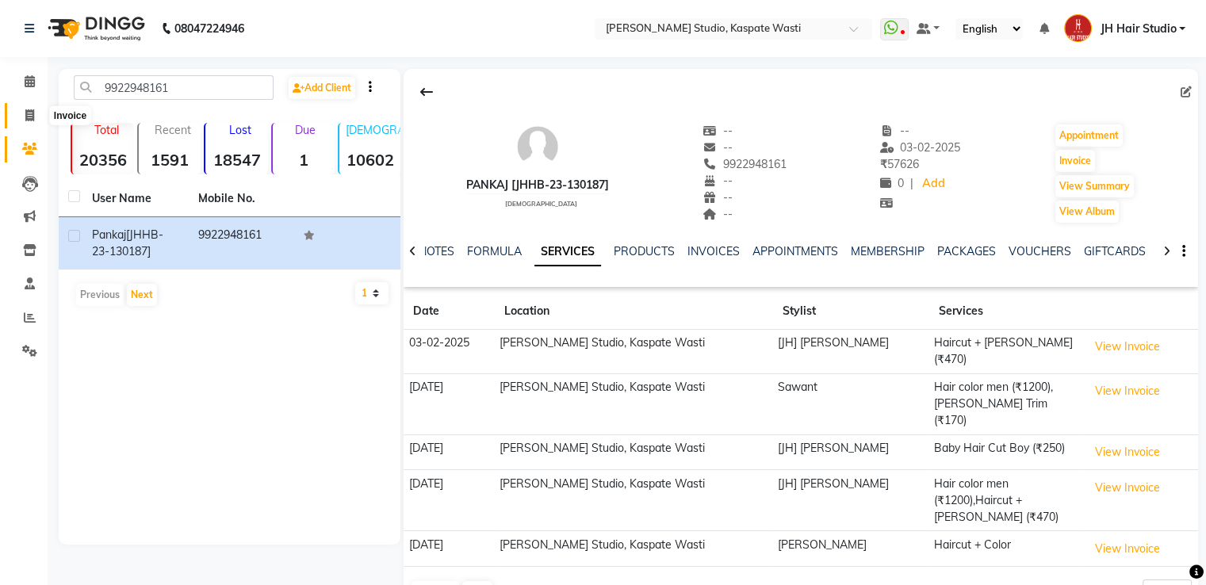
click at [25, 107] on span at bounding box center [30, 116] width 28 height 18
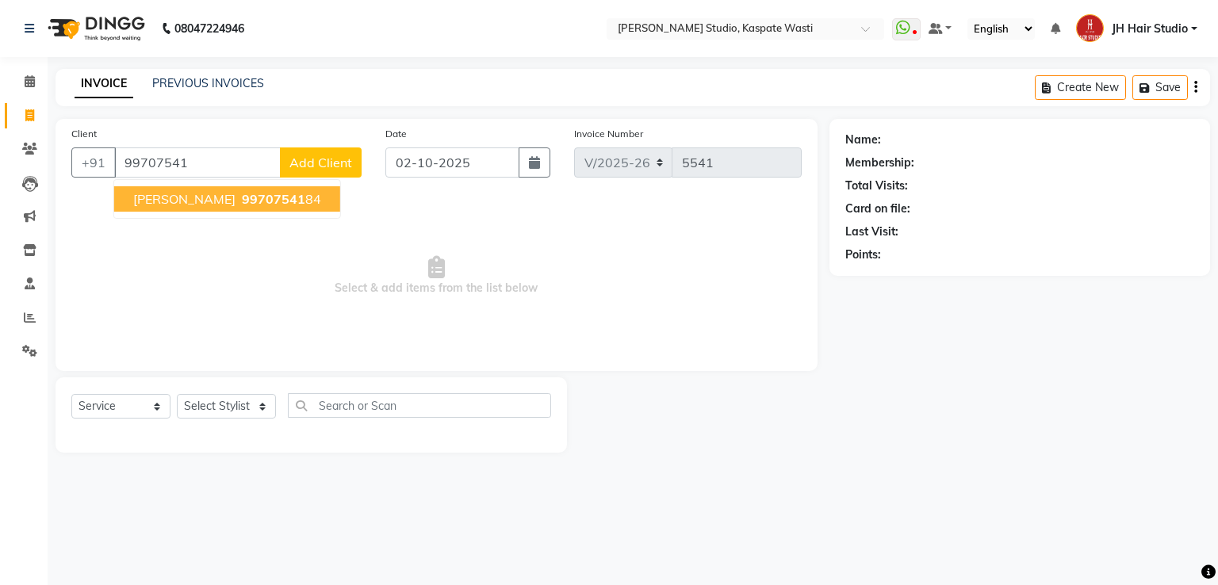
click at [242, 204] on span "99707541" at bounding box center [273, 199] width 63 height 16
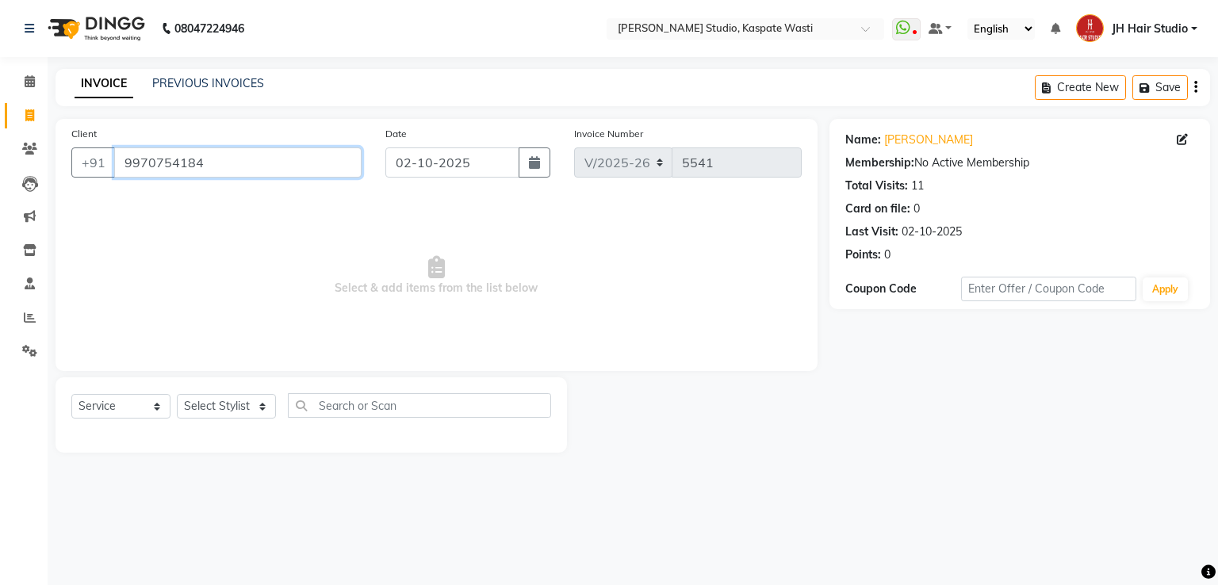
click at [139, 155] on input "9970754184" at bounding box center [237, 162] width 247 height 30
click at [19, 147] on span at bounding box center [30, 149] width 28 height 18
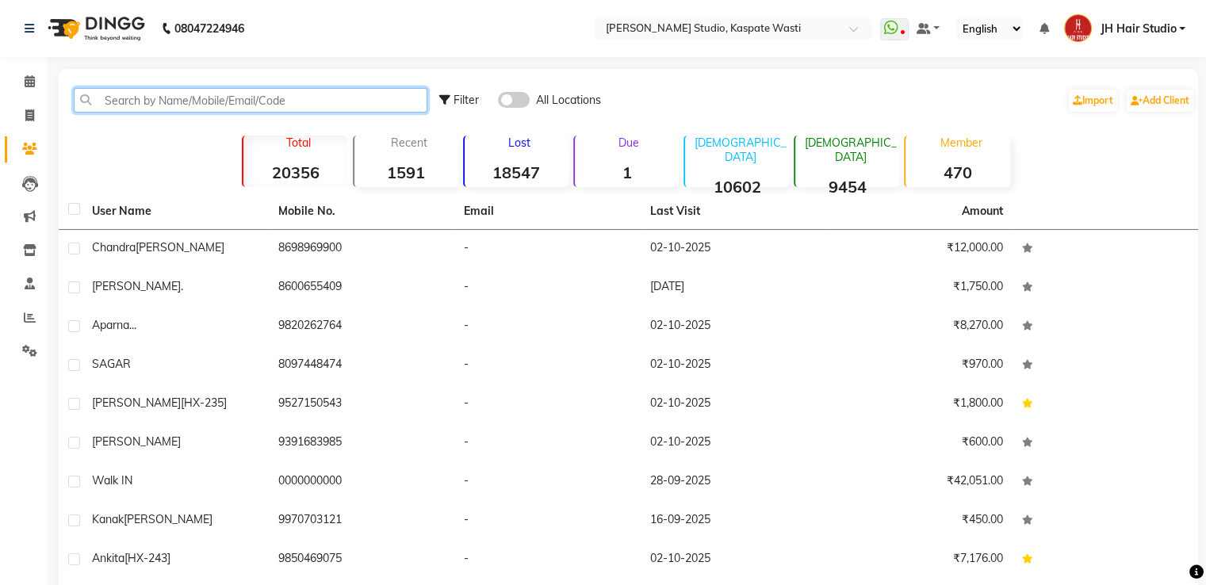
click at [254, 90] on input "text" at bounding box center [251, 100] width 354 height 25
paste input "9970754184"
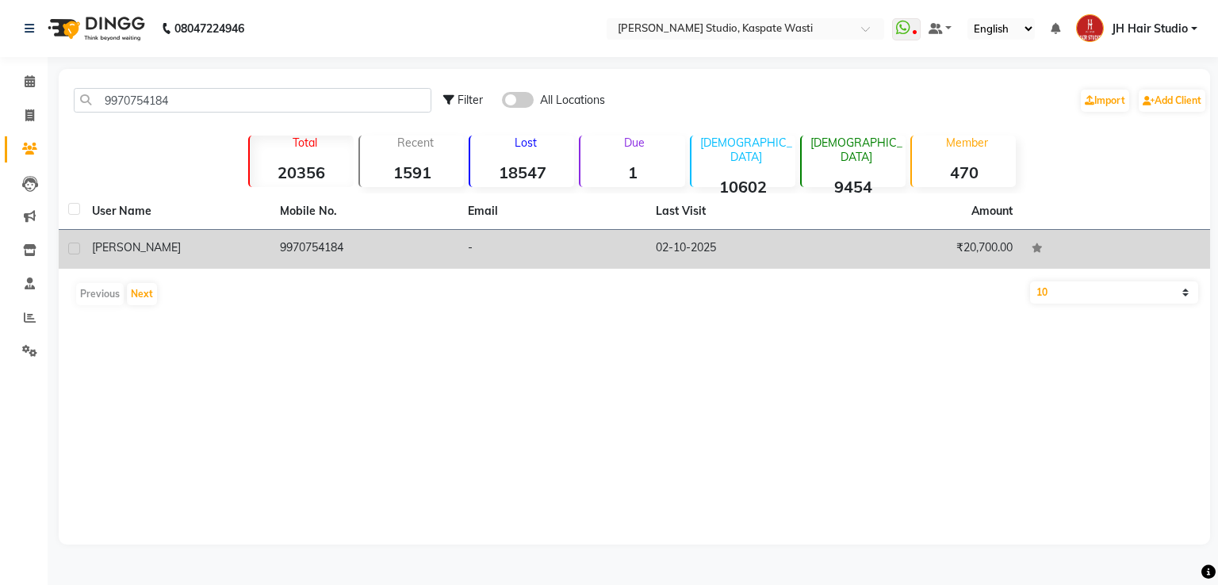
click at [338, 247] on td "9970754184" at bounding box center [364, 249] width 188 height 39
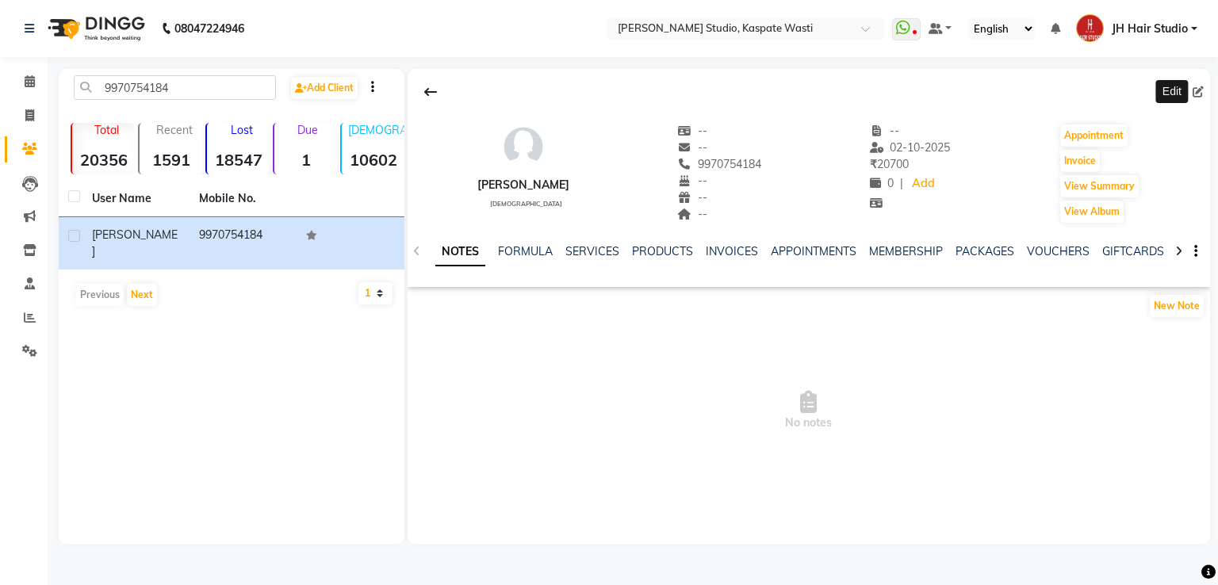
click at [1196, 93] on icon at bounding box center [1198, 91] width 11 height 11
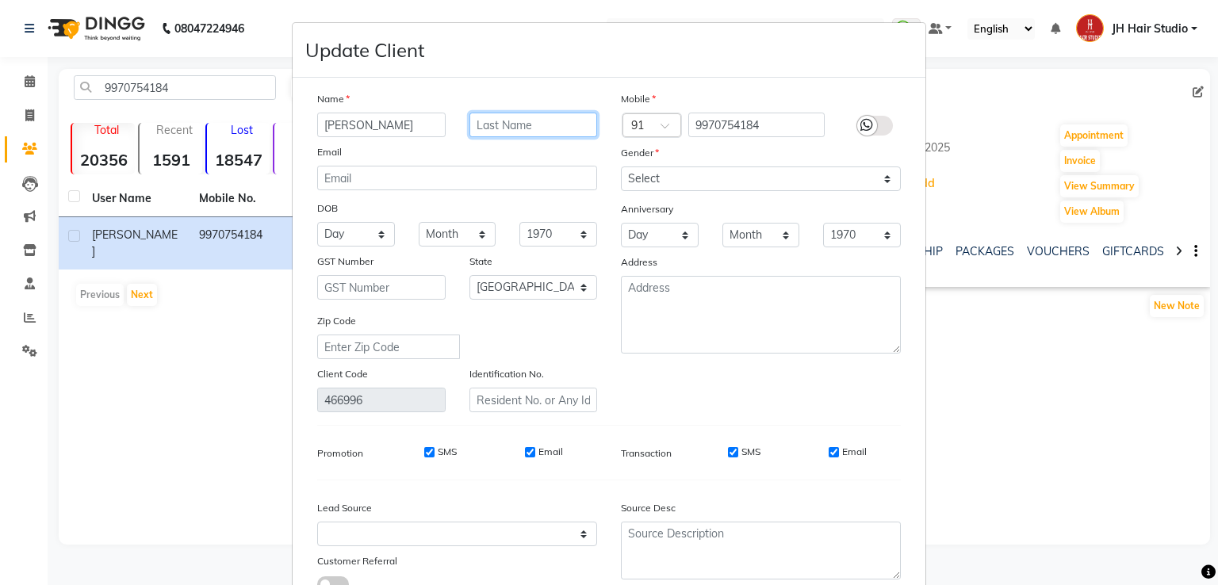
click at [497, 128] on input "text" at bounding box center [533, 125] width 128 height 25
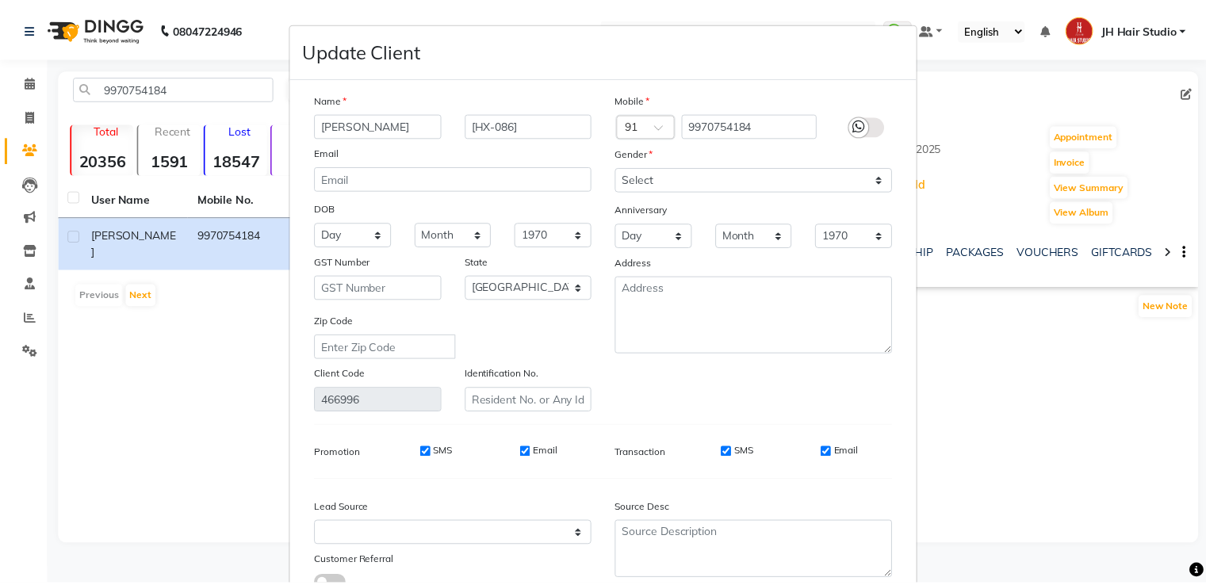
scroll to position [127, 0]
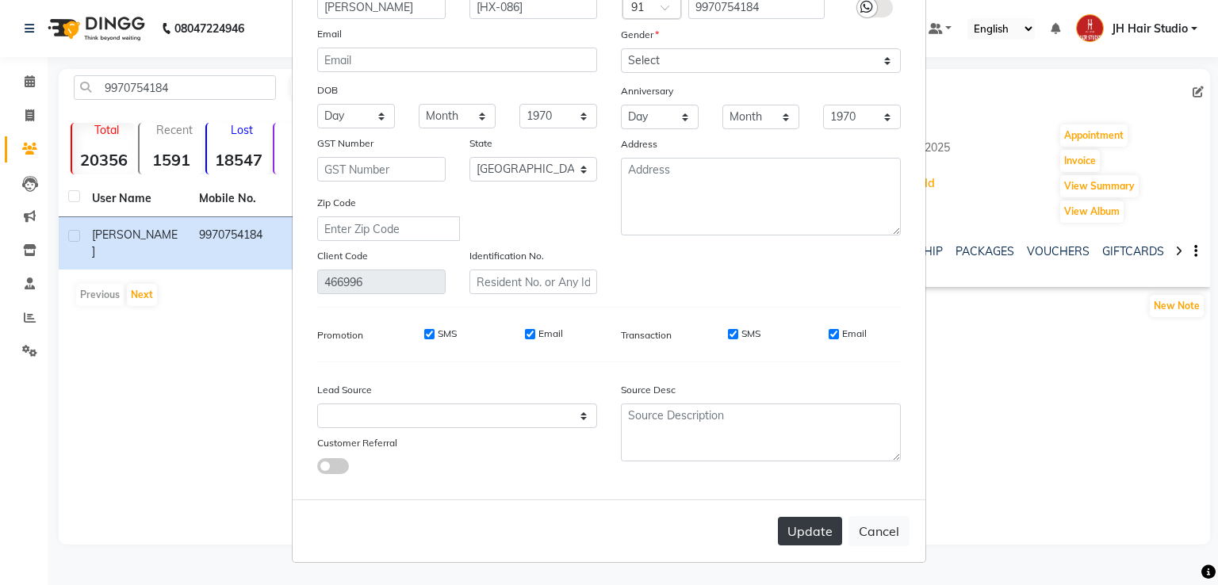
click at [802, 524] on button "Update" at bounding box center [810, 531] width 64 height 29
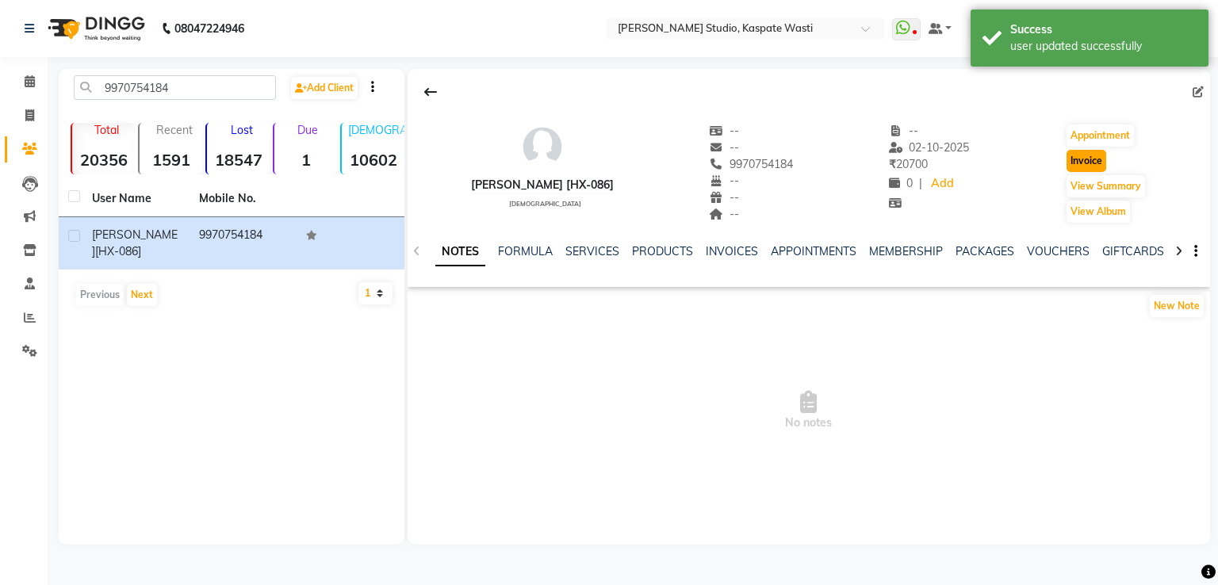
click at [1101, 159] on button "Invoice" at bounding box center [1087, 161] width 40 height 22
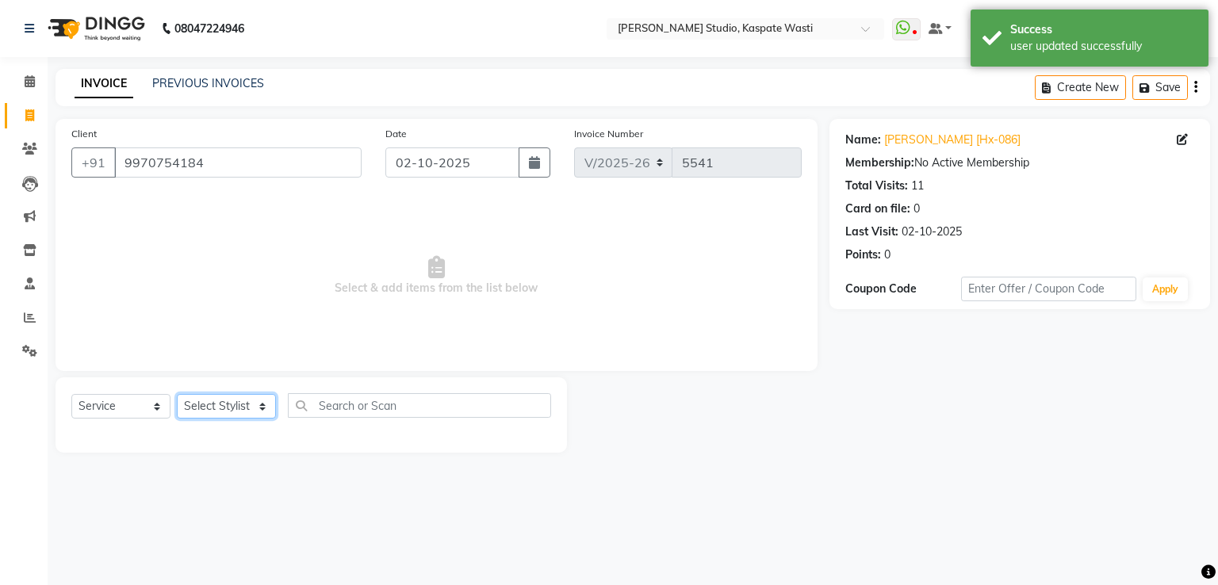
click at [233, 405] on select "Select Stylist [F1] GANESH [F1] [PERSON_NAME] [ F1] RAM [F1]Sanjay [F1][PERSON_…" at bounding box center [226, 406] width 99 height 25
click at [177, 395] on select "Select Stylist [F1] GANESH [F1] [PERSON_NAME] [ F1] RAM [F1]Sanjay [F1][PERSON_…" at bounding box center [226, 406] width 99 height 25
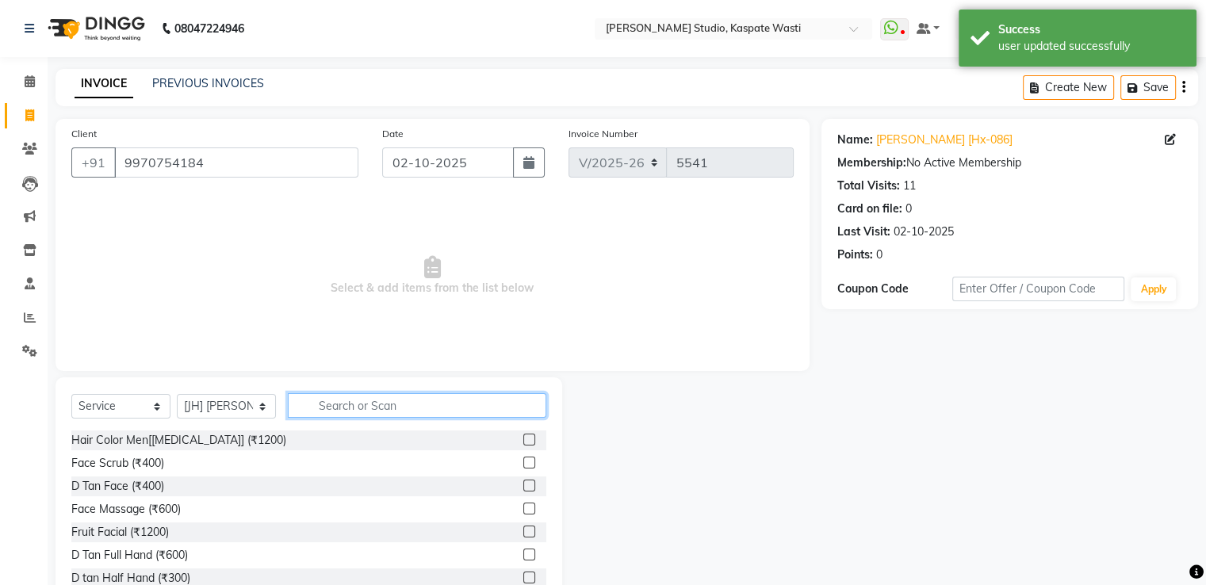
click at [388, 410] on input "text" at bounding box center [417, 405] width 259 height 25
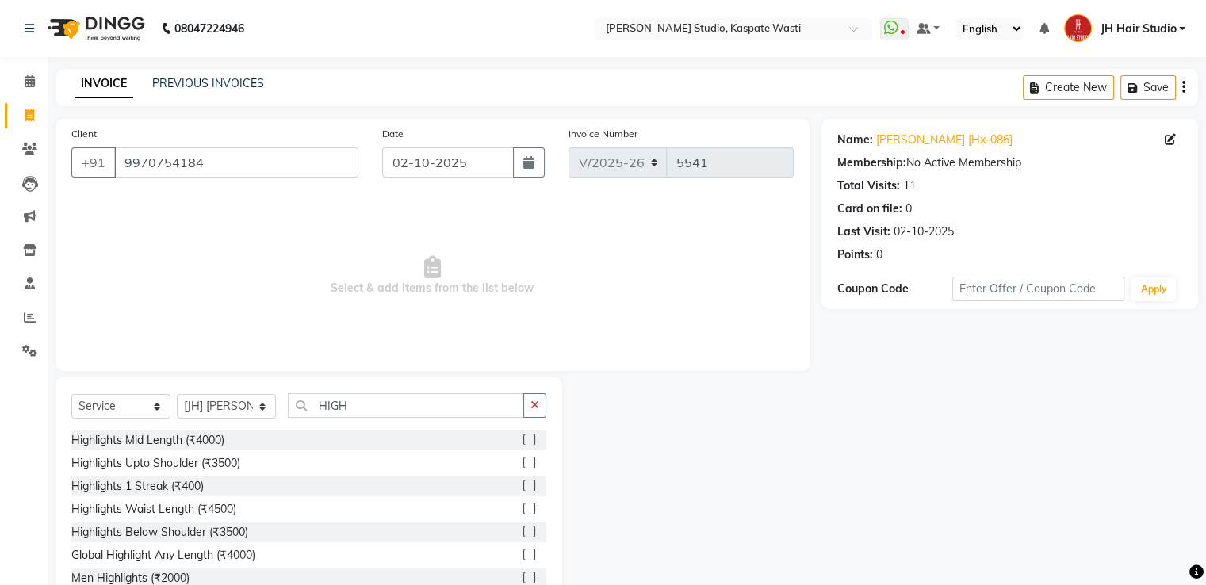
click at [523, 483] on label at bounding box center [529, 486] width 12 height 12
click at [523, 483] on input "checkbox" at bounding box center [528, 486] width 10 height 10
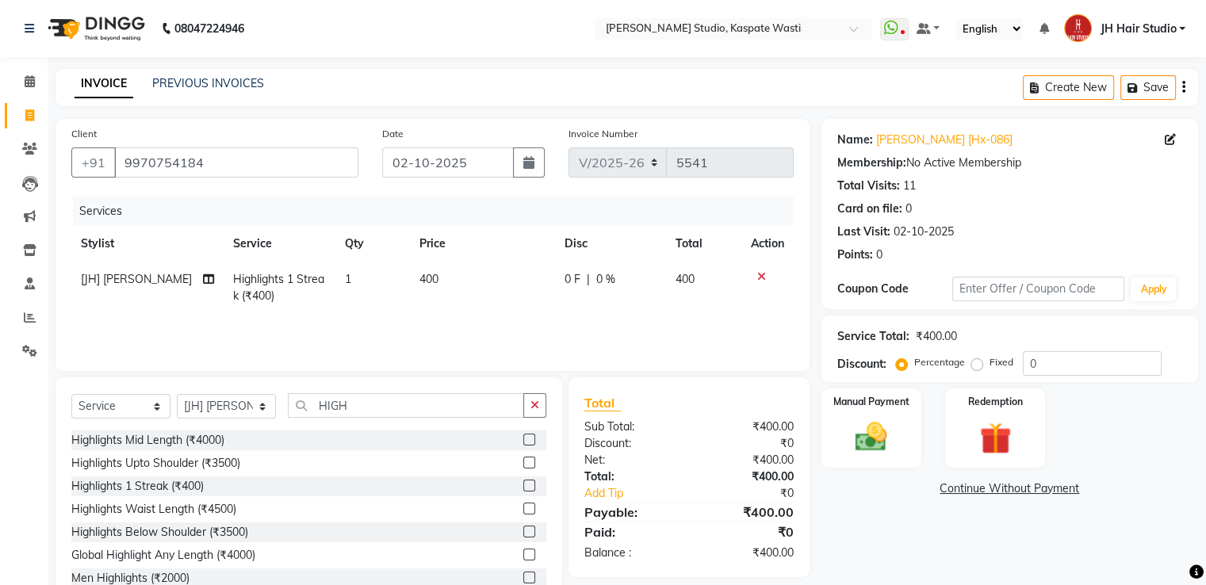
click at [346, 291] on td "1" at bounding box center [372, 288] width 75 height 52
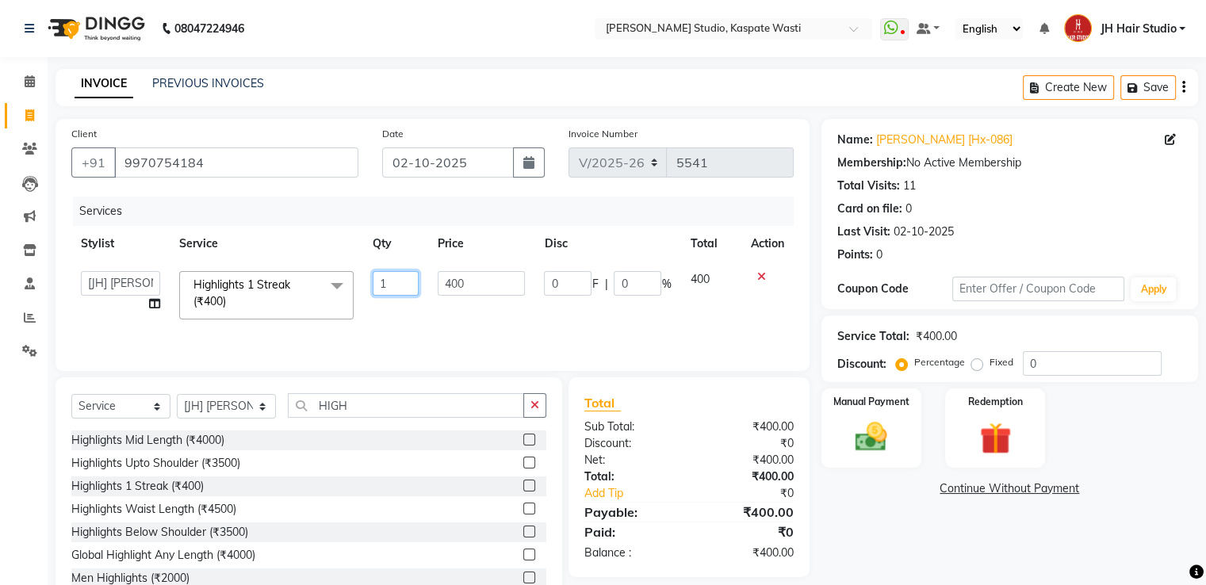
click at [388, 286] on input "1" at bounding box center [396, 283] width 46 height 25
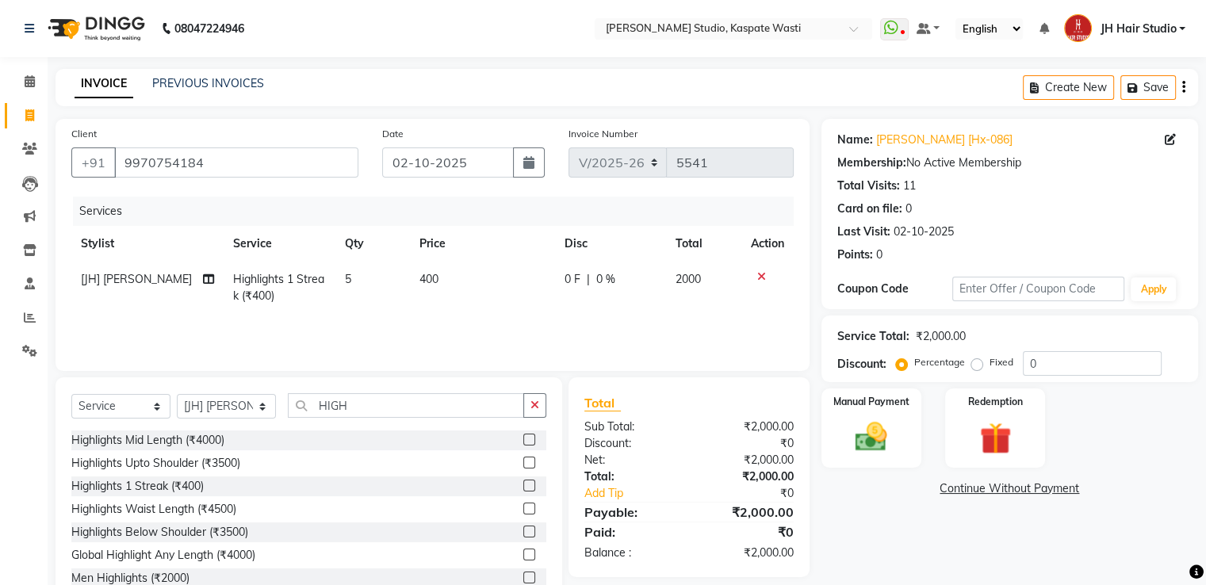
click at [441, 286] on td "400" at bounding box center [482, 288] width 145 height 52
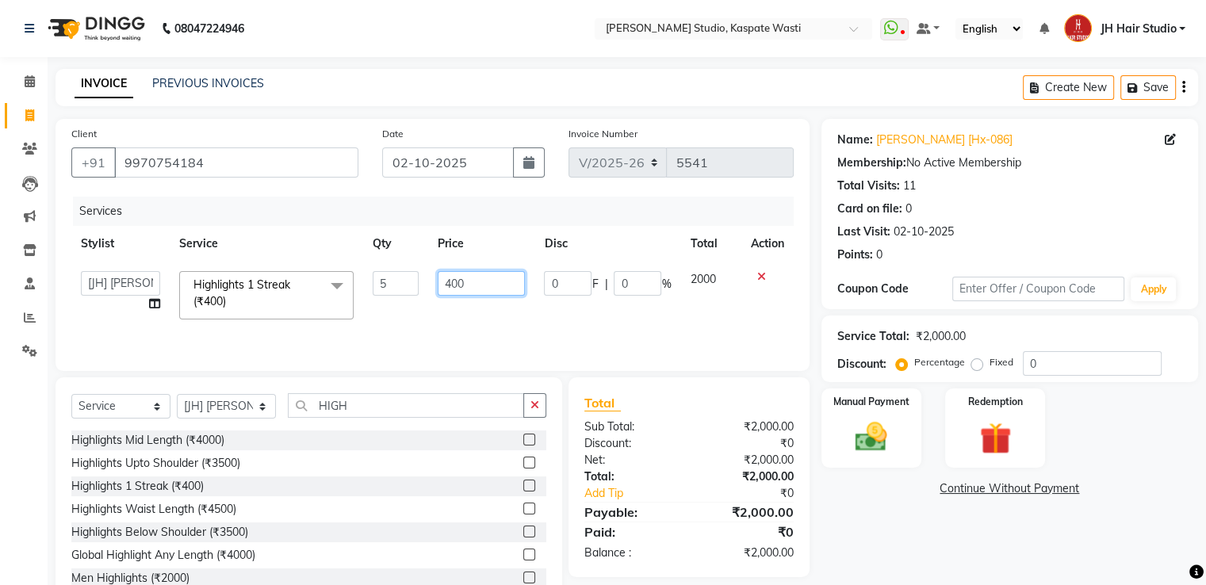
drag, startPoint x: 441, startPoint y: 286, endPoint x: 454, endPoint y: 286, distance: 12.7
click at [454, 286] on input "400" at bounding box center [481, 283] width 87 height 25
click at [412, 321] on div "Services Stylist Service Qty Price Disc Total Action [F1] GANESH [F1] Jagdish […" at bounding box center [432, 276] width 722 height 159
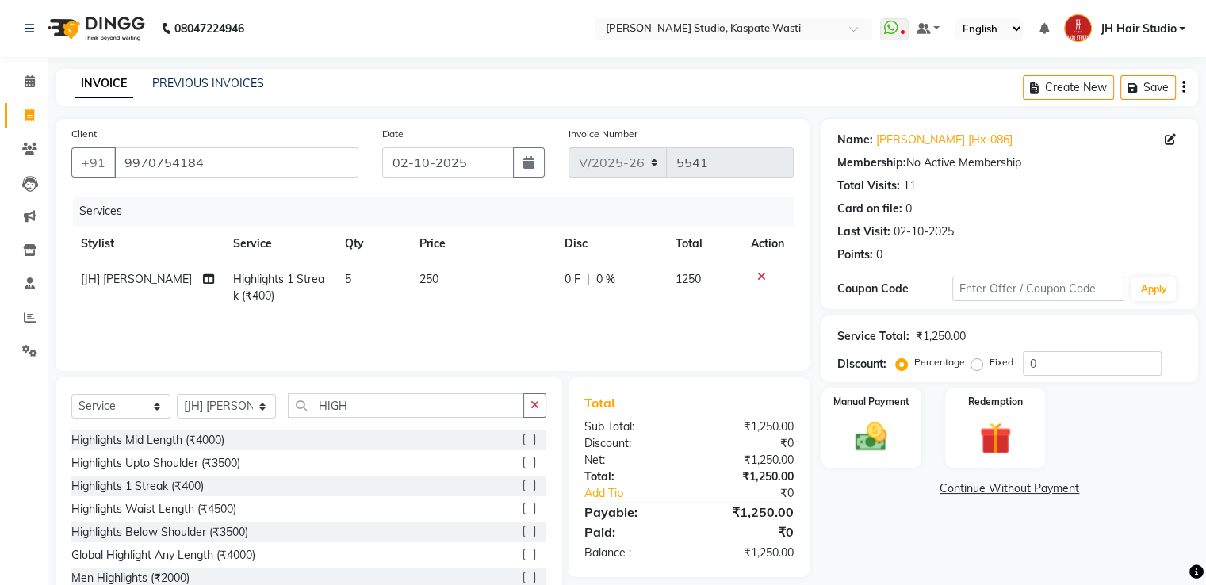
click at [429, 281] on span "250" at bounding box center [428, 279] width 19 height 14
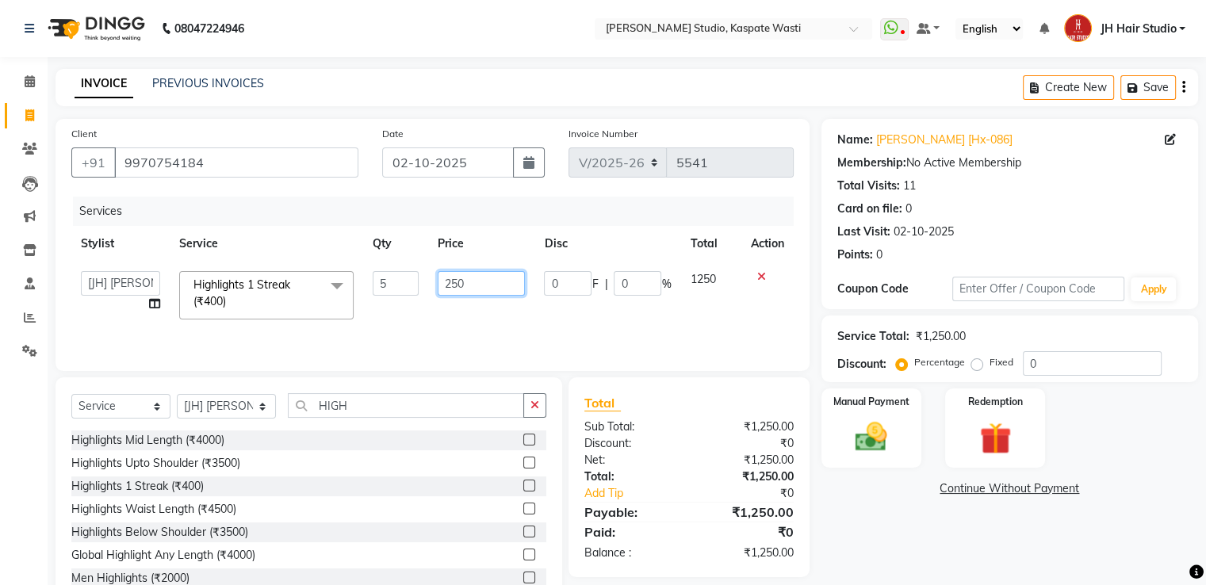
click at [458, 283] on input "250" at bounding box center [481, 283] width 87 height 25
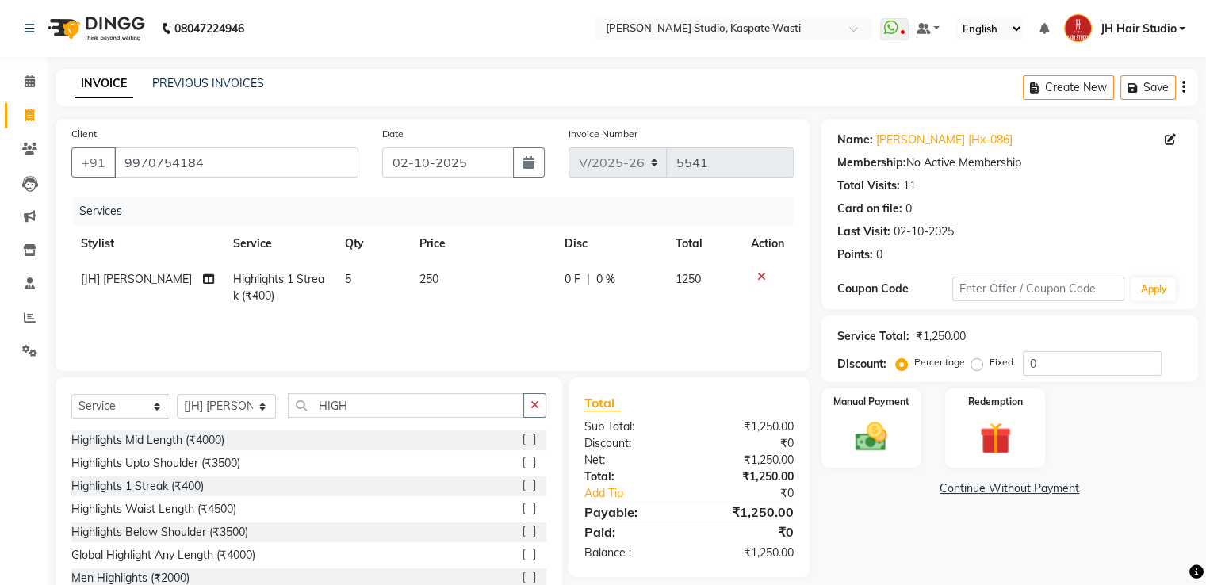
click at [387, 286] on td "5" at bounding box center [372, 288] width 75 height 52
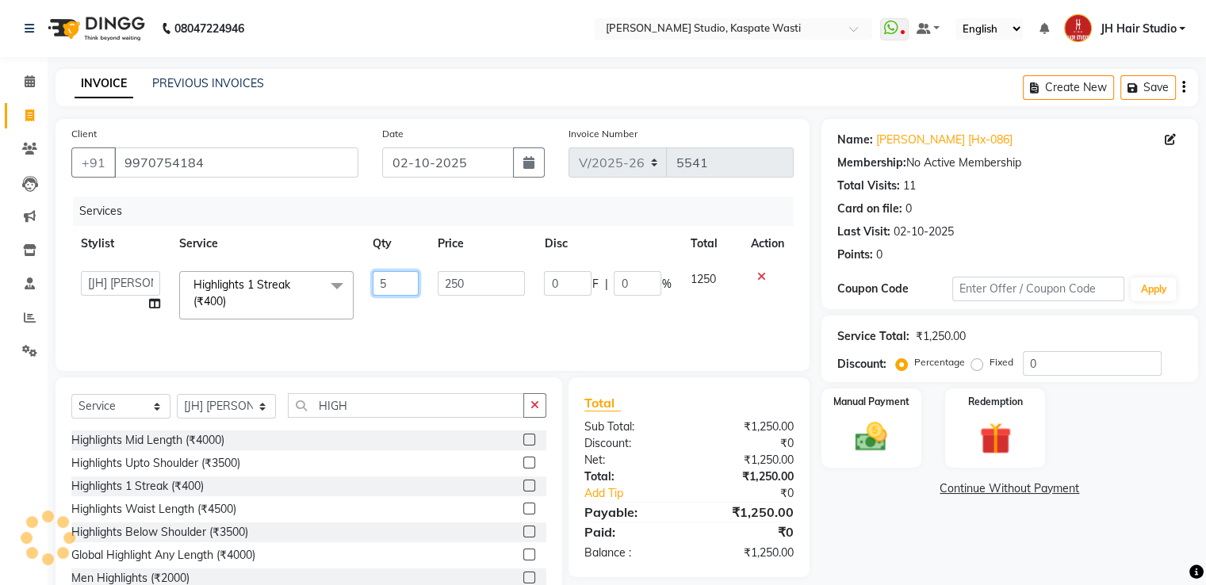
click at [387, 286] on input "5" at bounding box center [396, 283] width 46 height 25
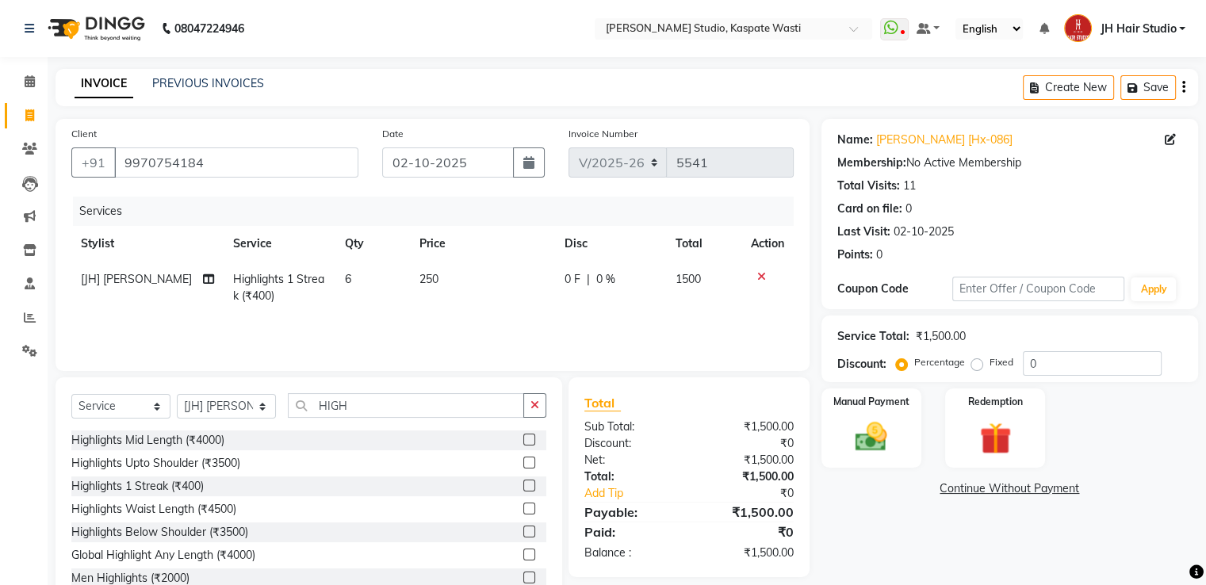
click at [381, 309] on td "6" at bounding box center [372, 288] width 75 height 52
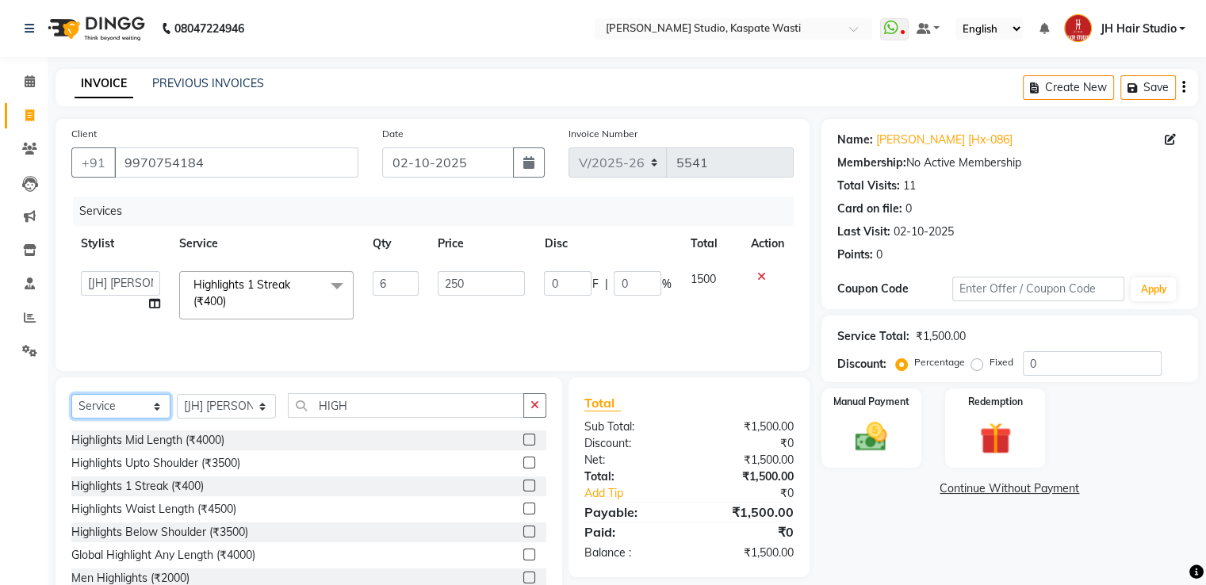
click at [123, 405] on select "Select Service Product Membership Package Voucher Prepaid Gift Card" at bounding box center [120, 406] width 99 height 25
click at [71, 395] on select "Select Service Product Membership Package Voucher Prepaid Gift Card" at bounding box center [120, 406] width 99 height 25
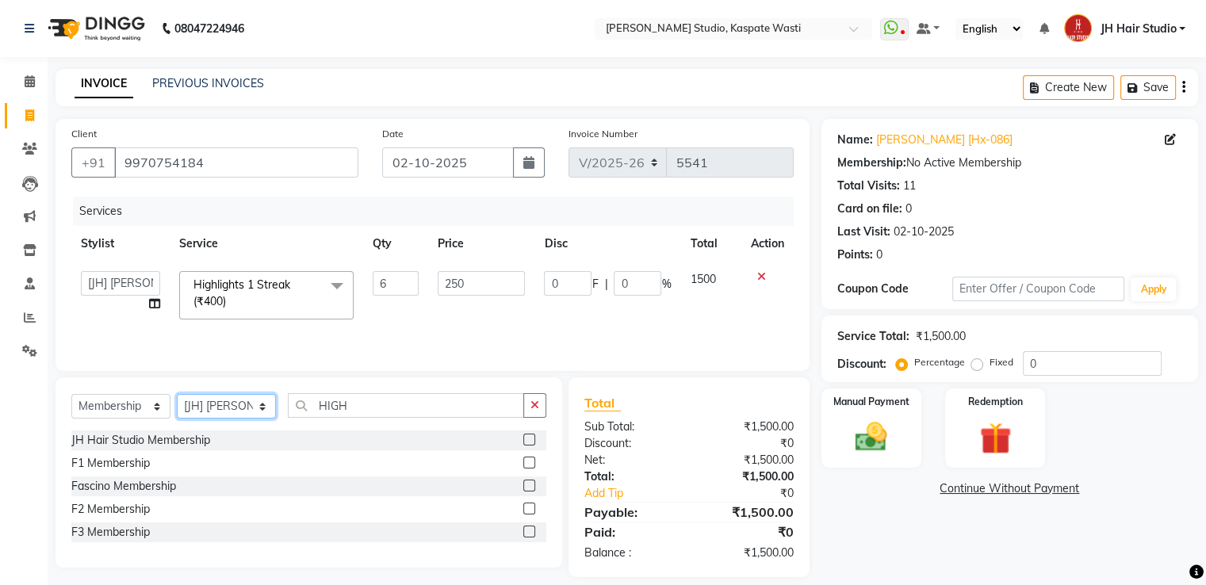
click at [248, 415] on select "Select Stylist [F1] GANESH [F1] [PERSON_NAME] [ F1] RAM [F1]Sanjay [F1][PERSON_…" at bounding box center [226, 406] width 99 height 25
click at [177, 395] on select "Select Stylist [F1] GANESH [F1] [PERSON_NAME] [ F1] RAM [F1]Sanjay [F1][PERSON_…" at bounding box center [226, 406] width 99 height 25
click at [523, 440] on label at bounding box center [529, 440] width 12 height 12
click at [523, 440] on input "checkbox" at bounding box center [528, 440] width 10 height 10
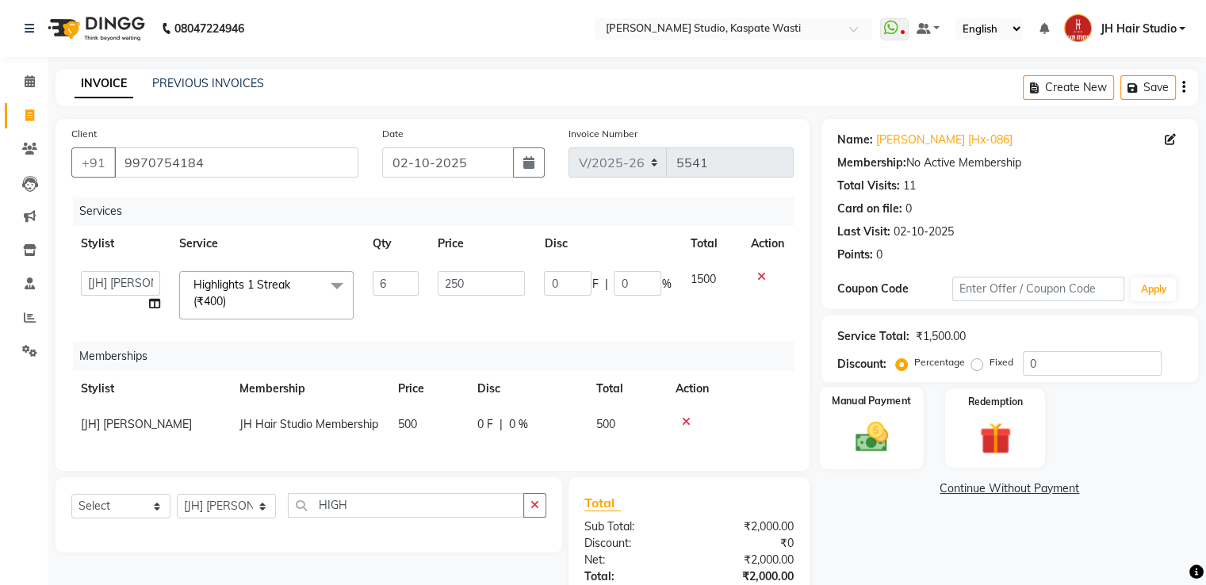
click at [893, 419] on img at bounding box center [870, 438] width 53 height 38
click at [951, 489] on span "GPay" at bounding box center [952, 490] width 33 height 18
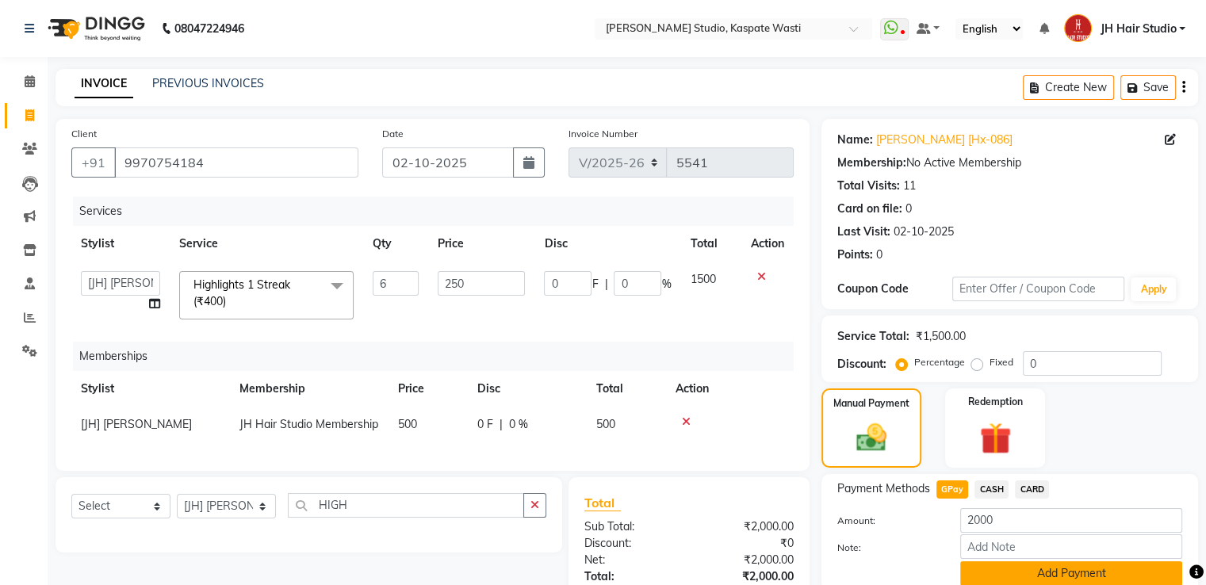
click at [1049, 562] on button "Add Payment" at bounding box center [1071, 573] width 222 height 25
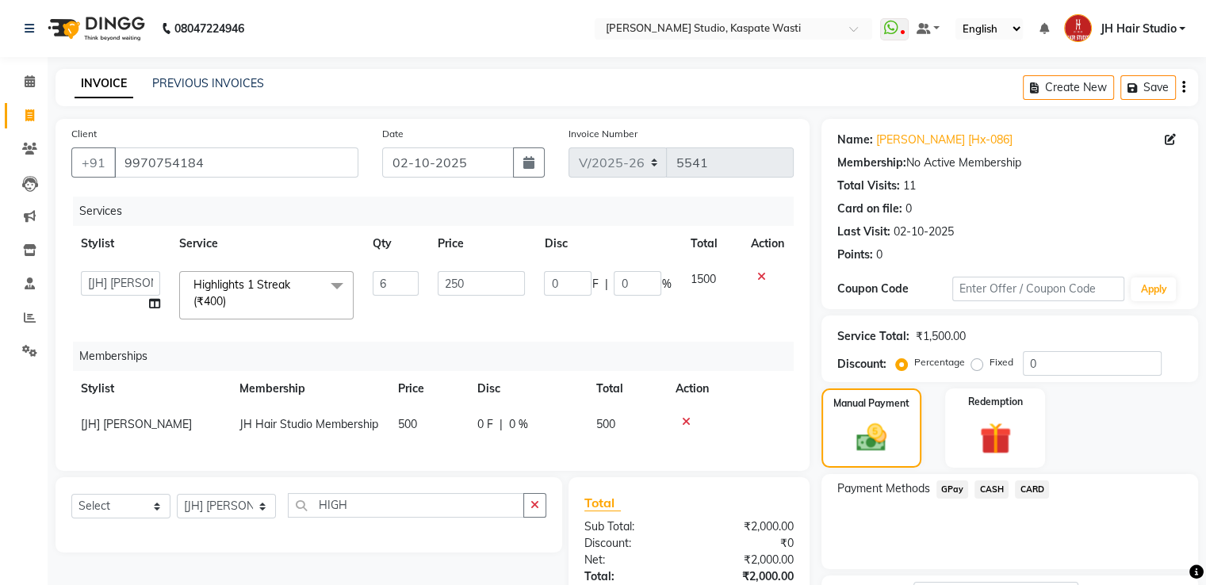
scroll to position [161, 0]
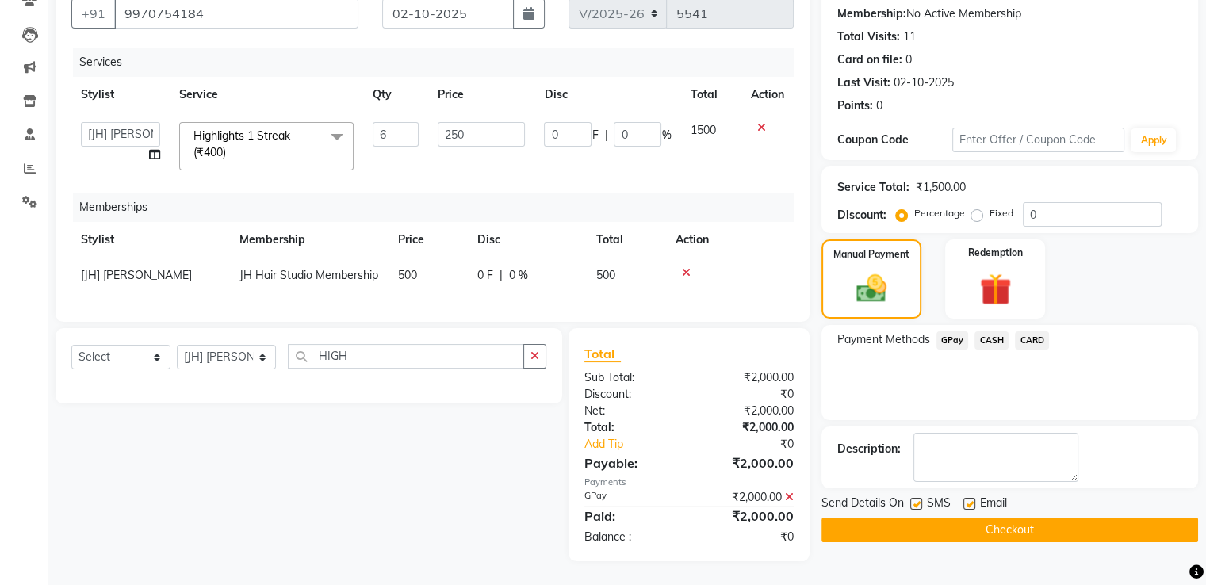
click at [970, 518] on button "Checkout" at bounding box center [1010, 530] width 377 height 25
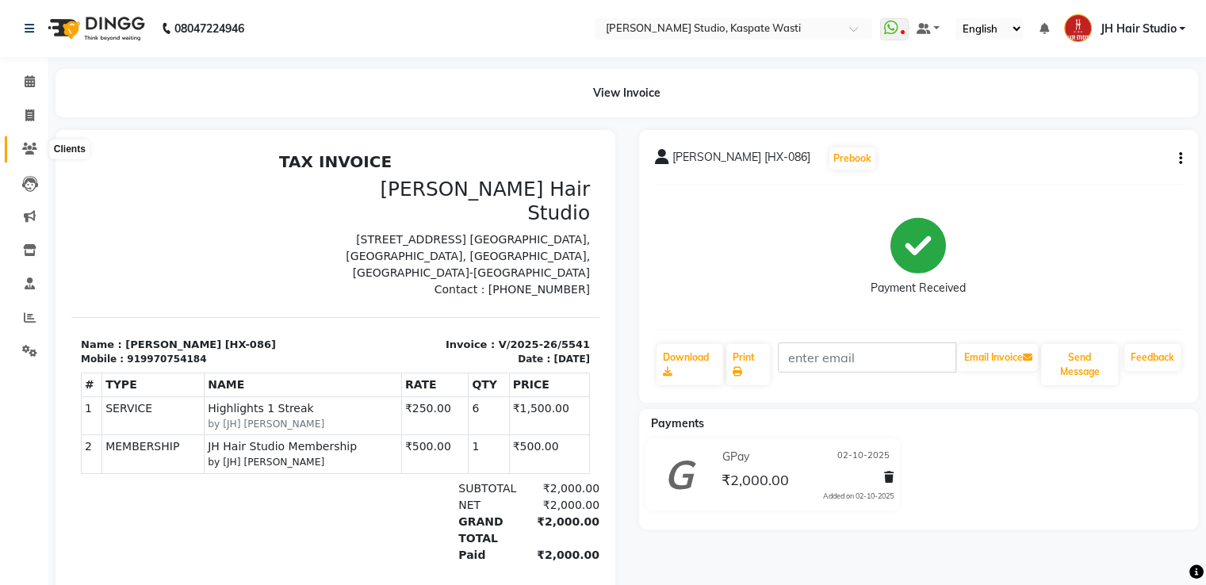
click at [42, 144] on span at bounding box center [30, 149] width 28 height 18
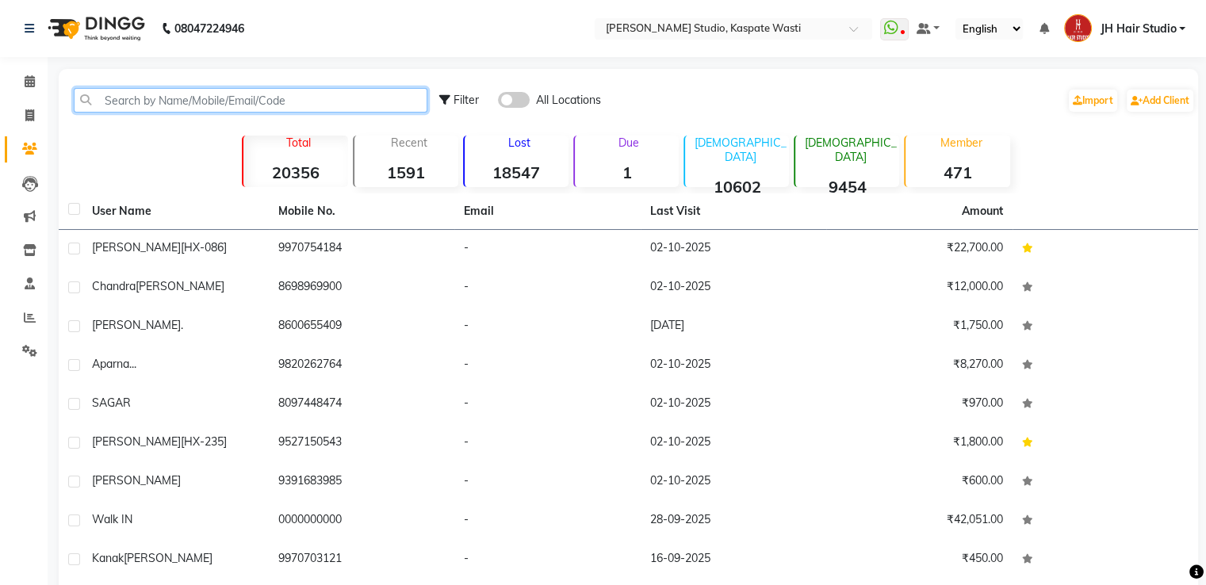
click at [267, 112] on input "text" at bounding box center [251, 100] width 354 height 25
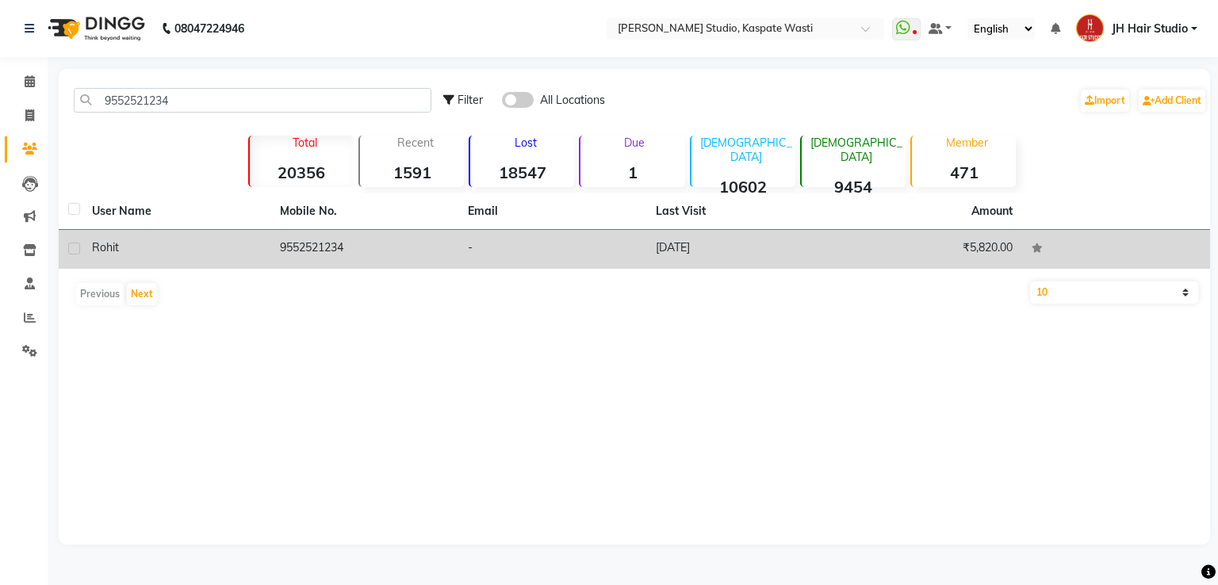
click at [324, 243] on td "9552521234" at bounding box center [364, 249] width 188 height 39
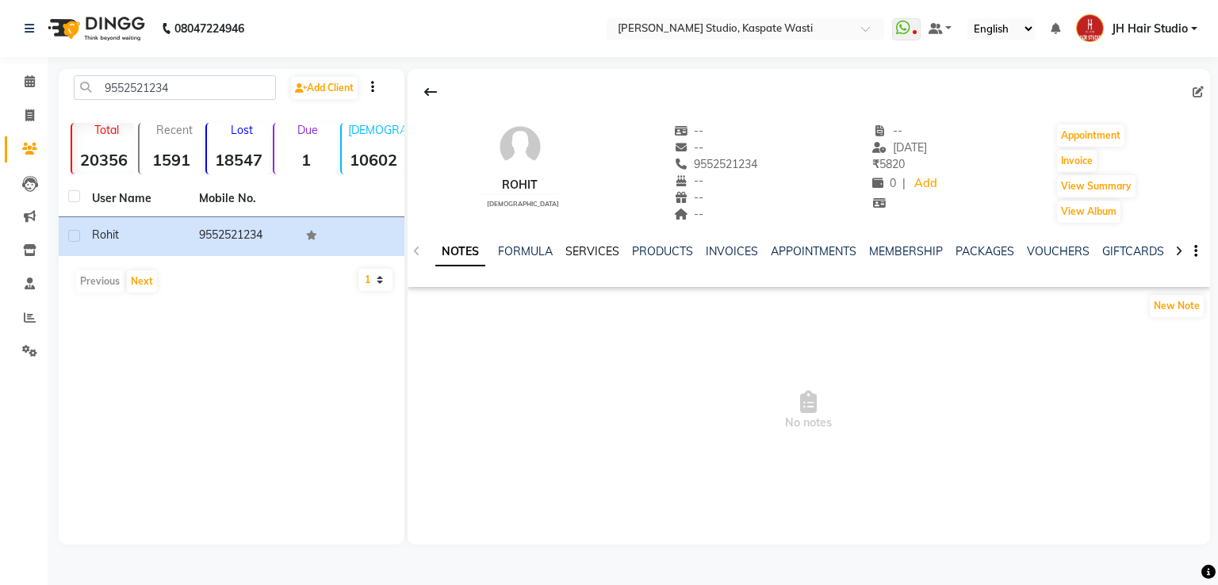
click at [608, 255] on link "SERVICES" at bounding box center [592, 251] width 54 height 14
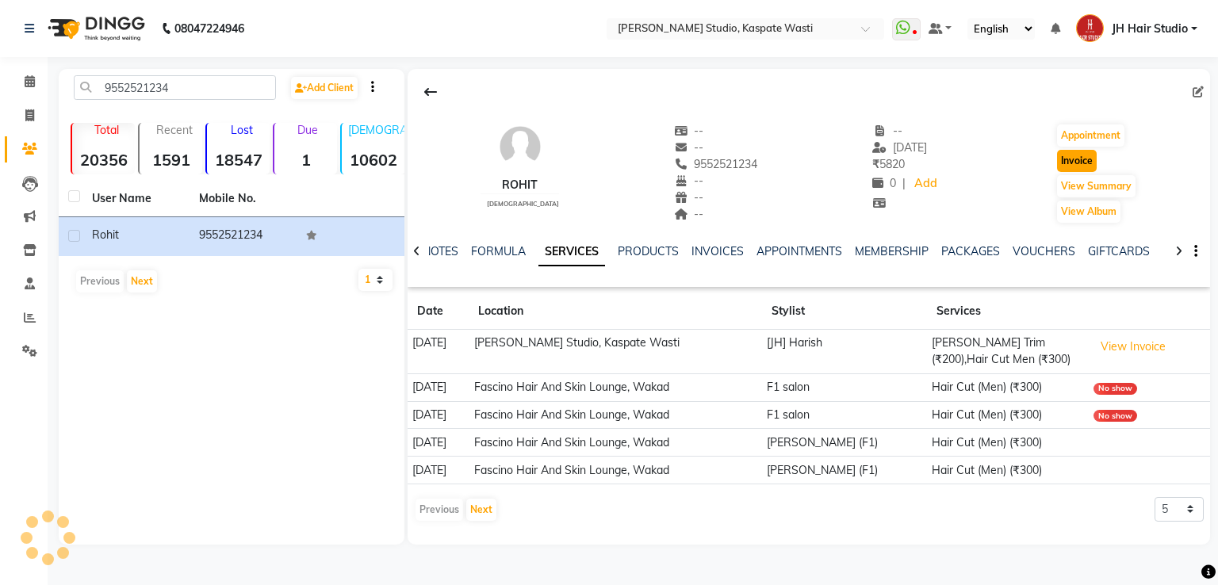
click at [1081, 153] on button "Invoice" at bounding box center [1077, 161] width 40 height 22
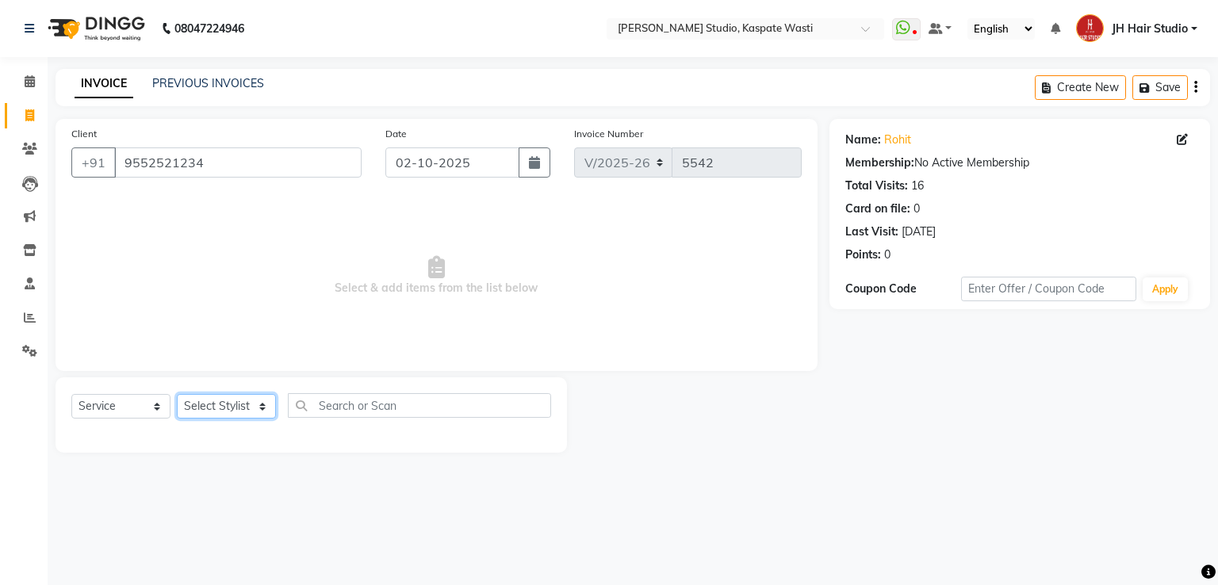
click at [232, 402] on select "Select Stylist [F1] GANESH [F1] [PERSON_NAME] [ F1] RAM [F1]Sanjay [F1][PERSON_…" at bounding box center [226, 406] width 99 height 25
click at [177, 395] on select "Select Stylist [F1] GANESH [F1] [PERSON_NAME] [ F1] RAM [F1]Sanjay [F1][PERSON_…" at bounding box center [226, 406] width 99 height 25
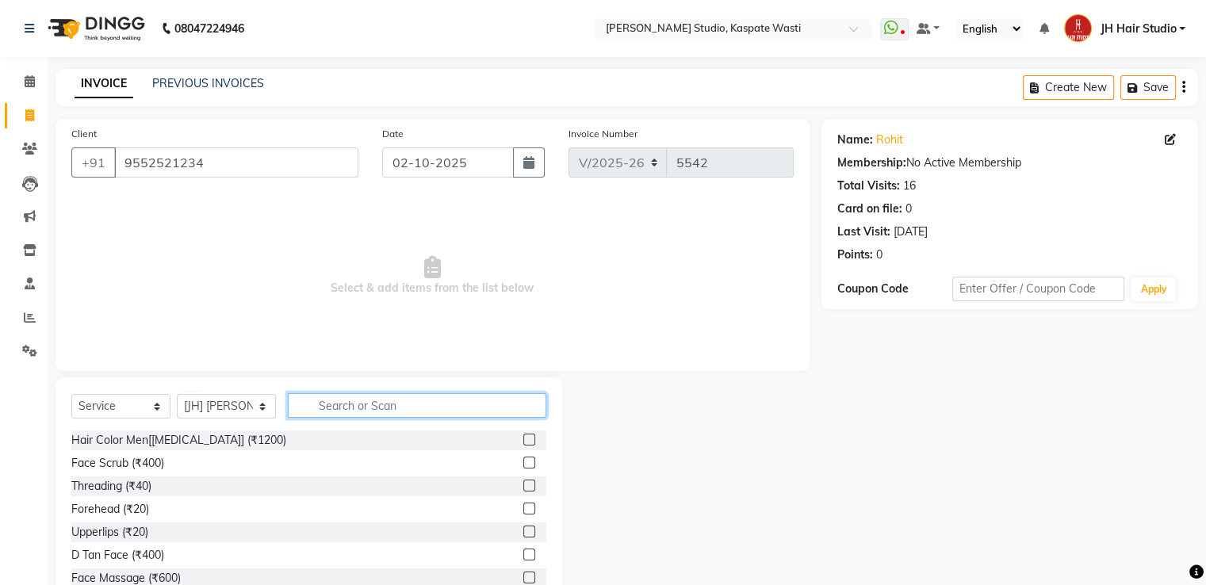
click at [364, 402] on input "text" at bounding box center [417, 405] width 259 height 25
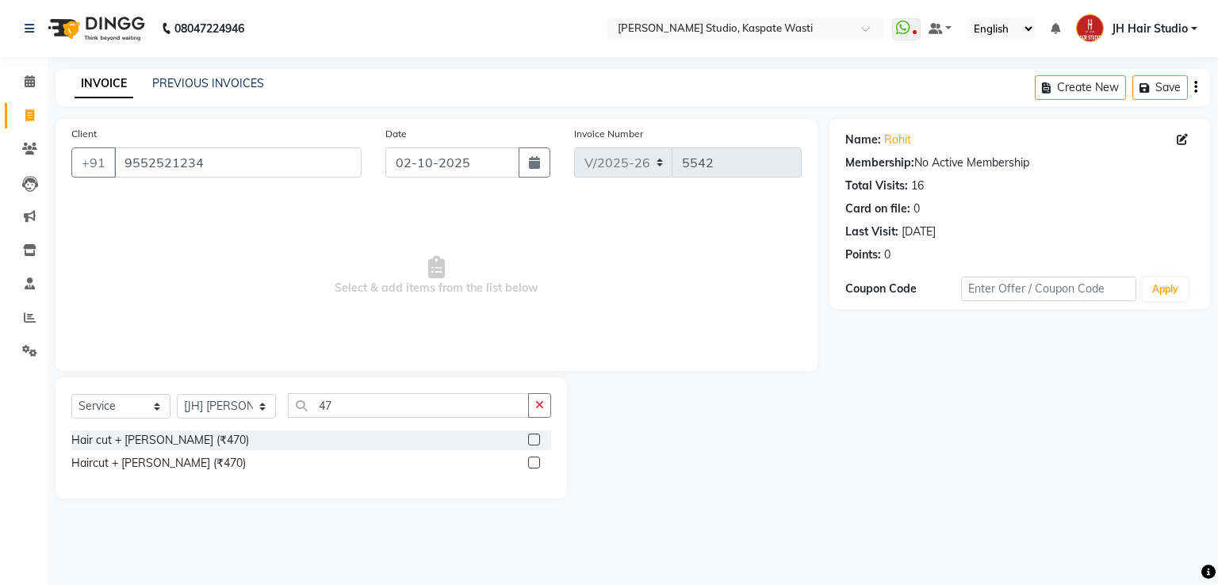
click at [535, 441] on label at bounding box center [534, 440] width 12 height 12
click at [535, 441] on input "checkbox" at bounding box center [533, 440] width 10 height 10
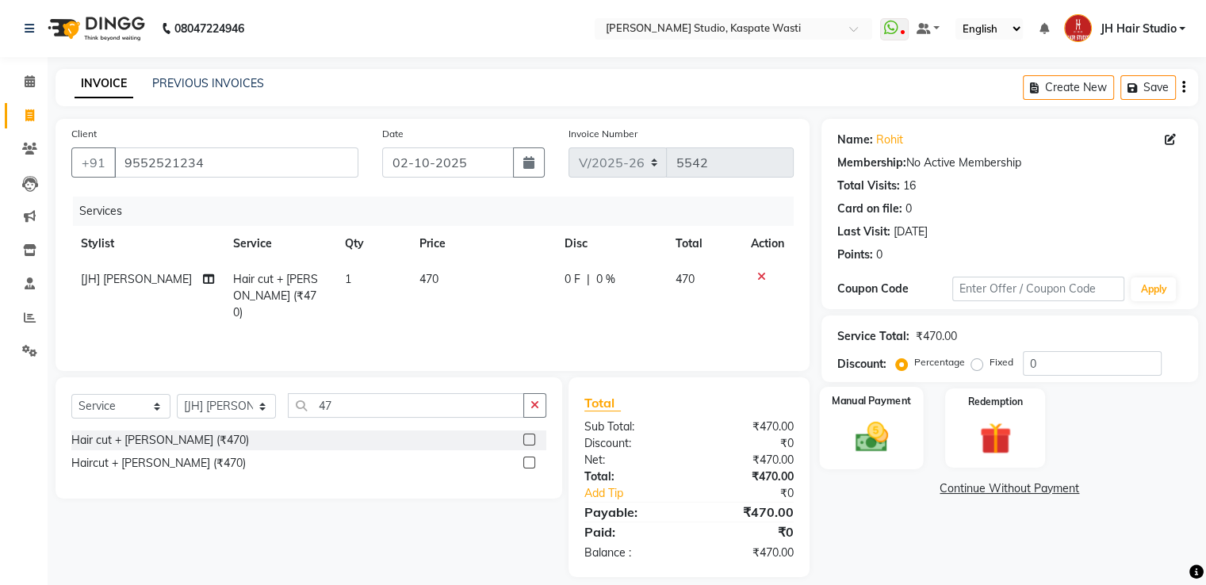
click at [864, 439] on img at bounding box center [870, 438] width 53 height 38
click at [1031, 483] on span "CARD" at bounding box center [1032, 490] width 34 height 18
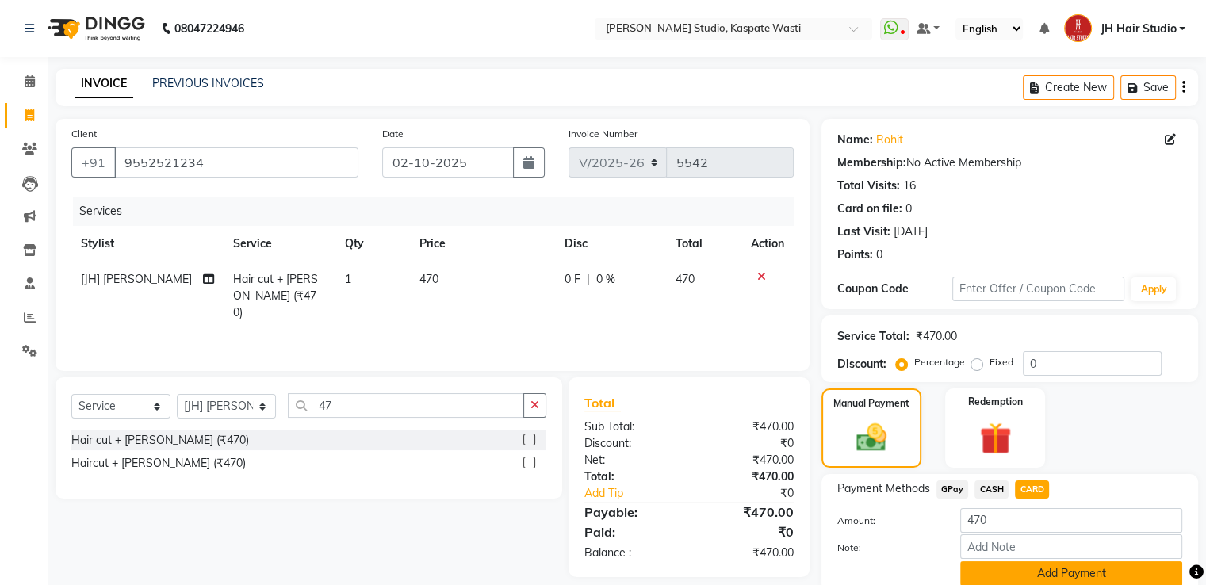
click at [1058, 572] on button "Add Payment" at bounding box center [1071, 573] width 222 height 25
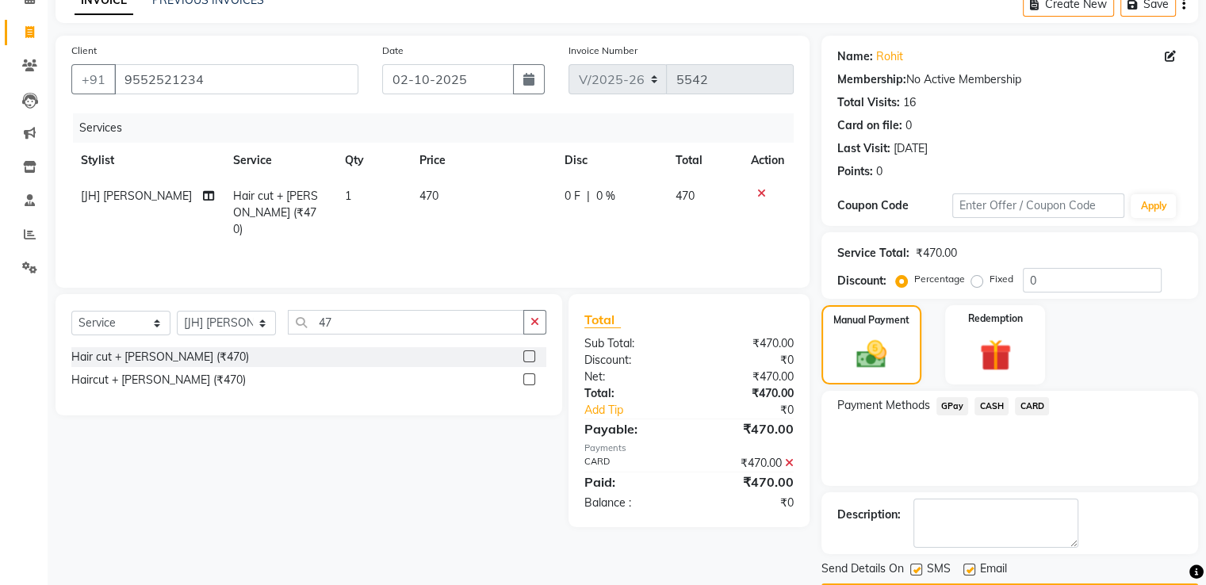
scroll to position [129, 0]
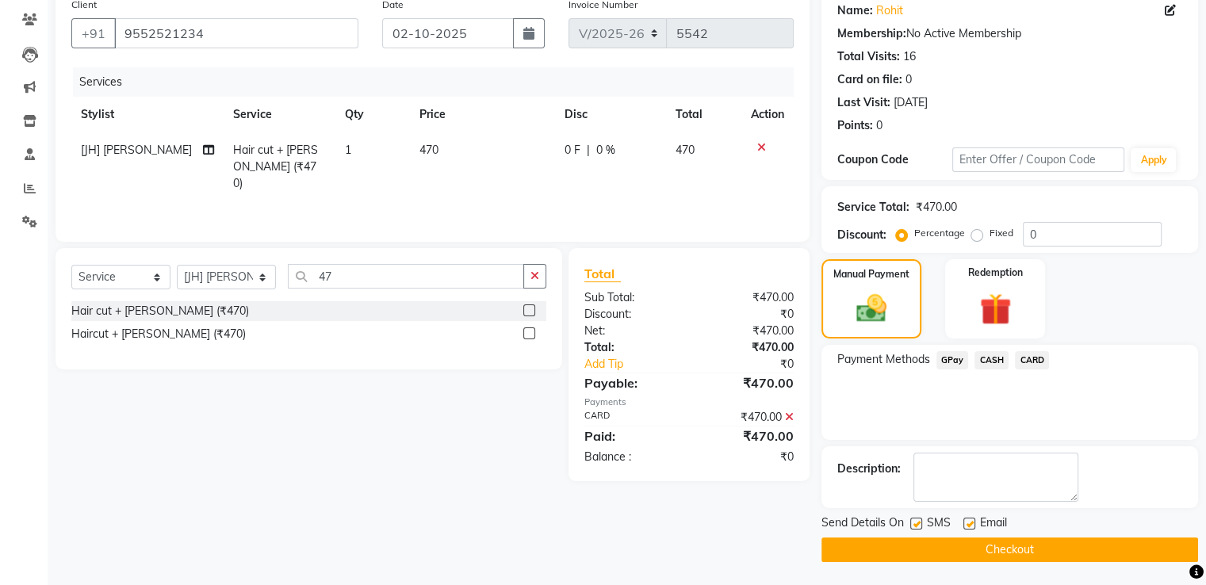
click at [1037, 541] on button "Checkout" at bounding box center [1010, 550] width 377 height 25
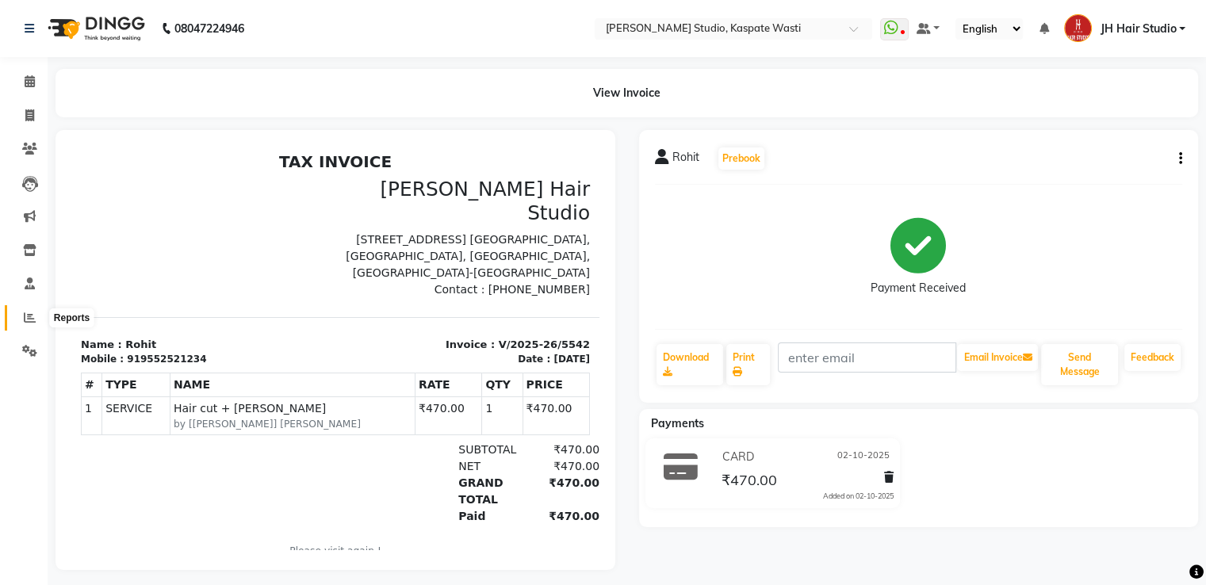
click at [21, 314] on span at bounding box center [30, 318] width 28 height 18
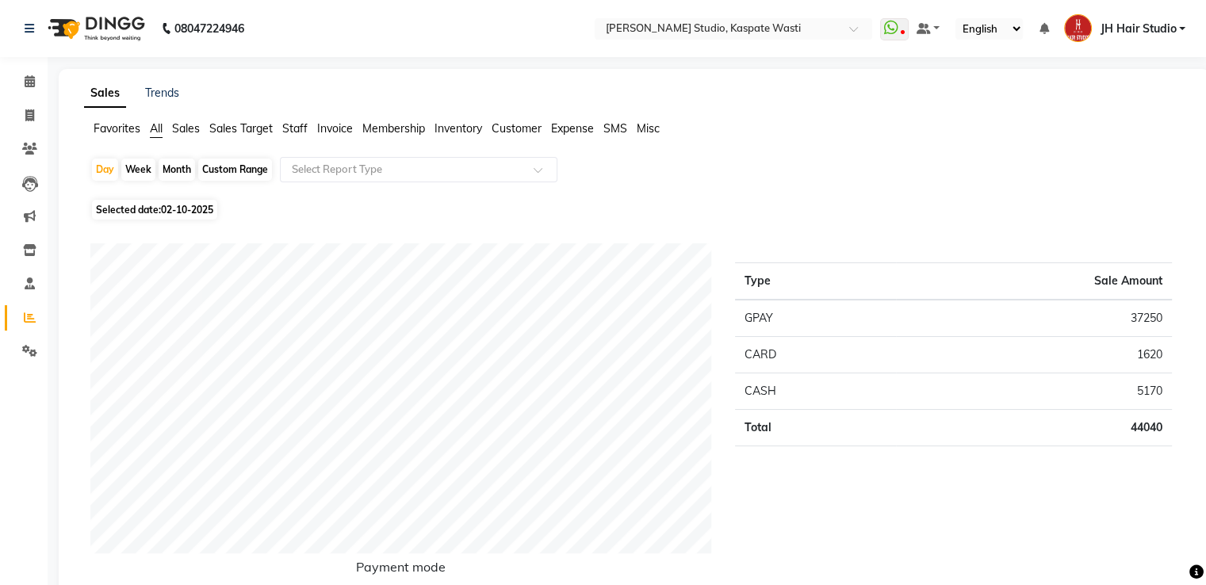
scroll to position [511, 0]
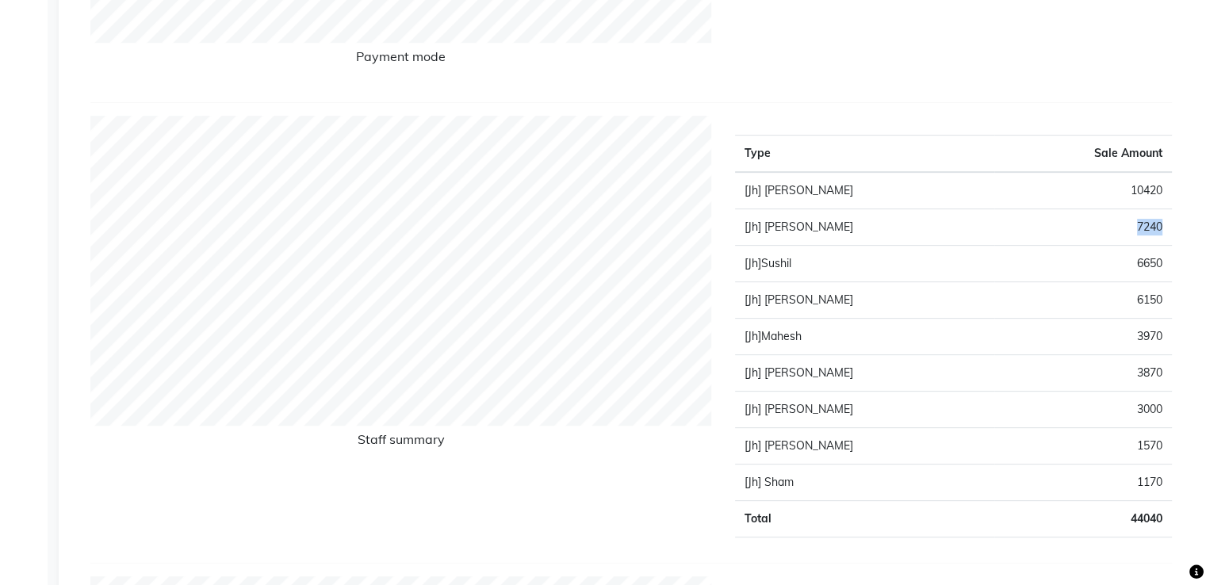
drag, startPoint x: 1128, startPoint y: 226, endPoint x: 1160, endPoint y: 228, distance: 31.8
click at [1160, 228] on td "7240" at bounding box center [1083, 227] width 178 height 36
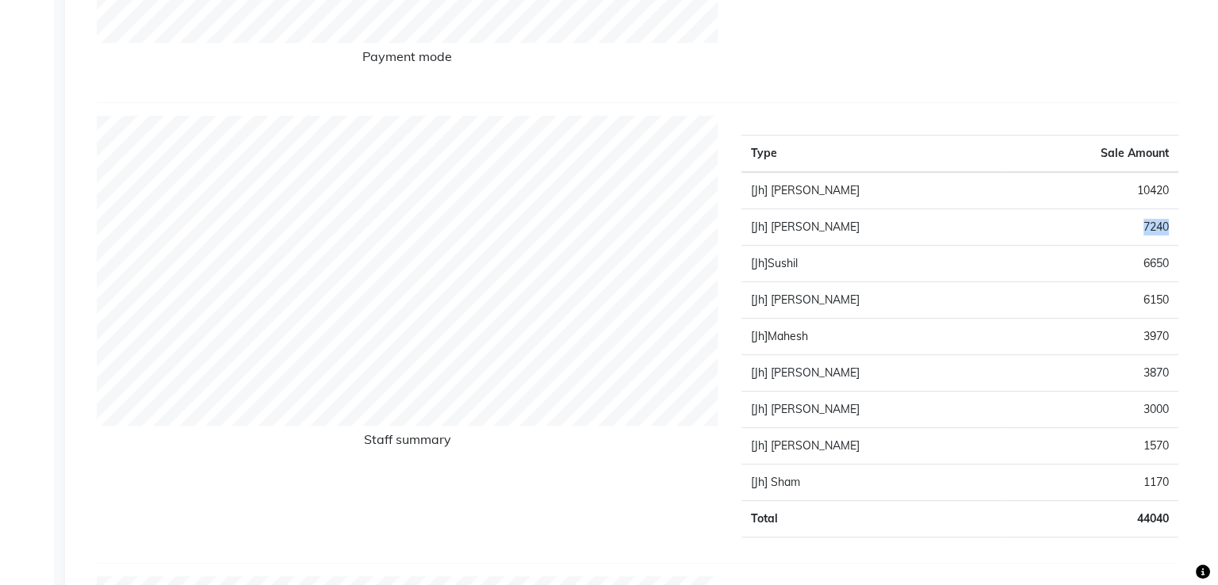
scroll to position [0, 0]
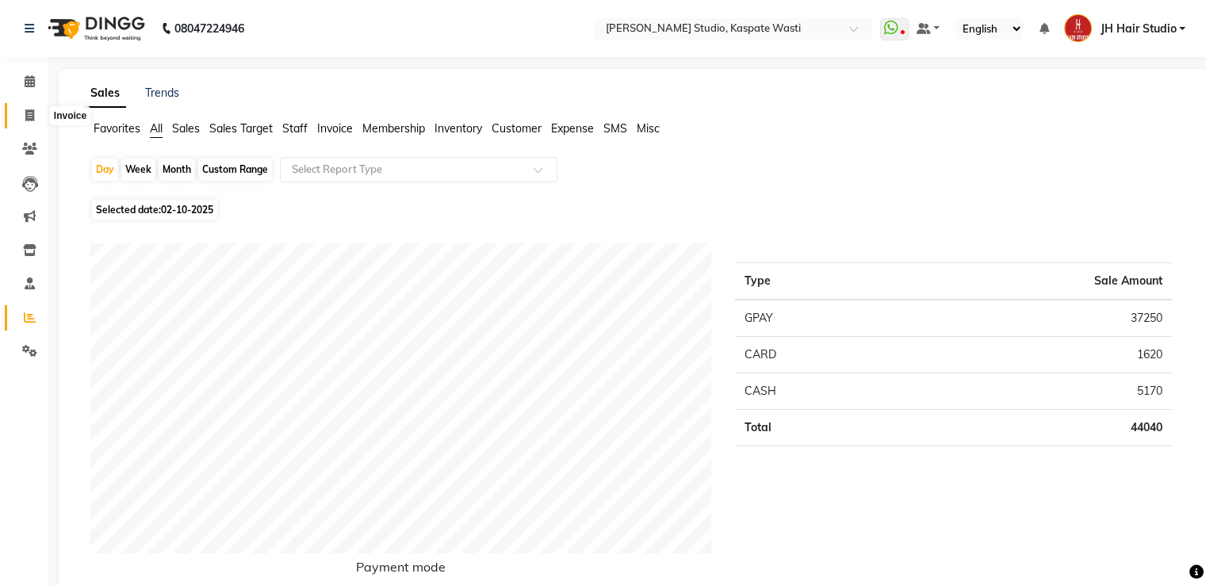
click at [29, 124] on span at bounding box center [30, 116] width 28 height 18
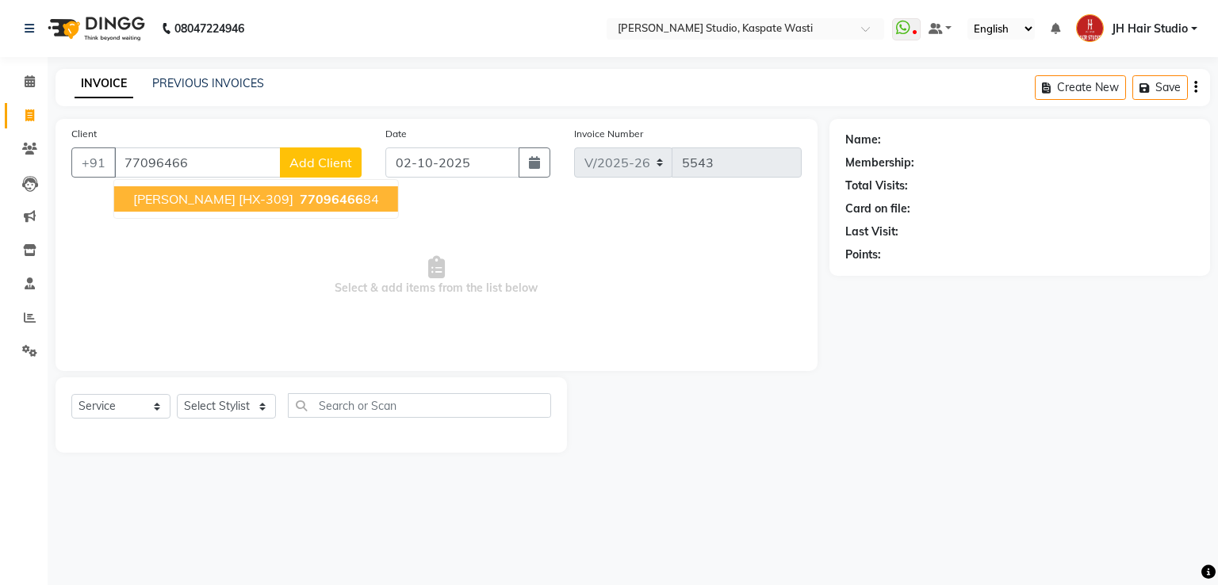
click at [300, 200] on span "77096466" at bounding box center [331, 199] width 63 height 16
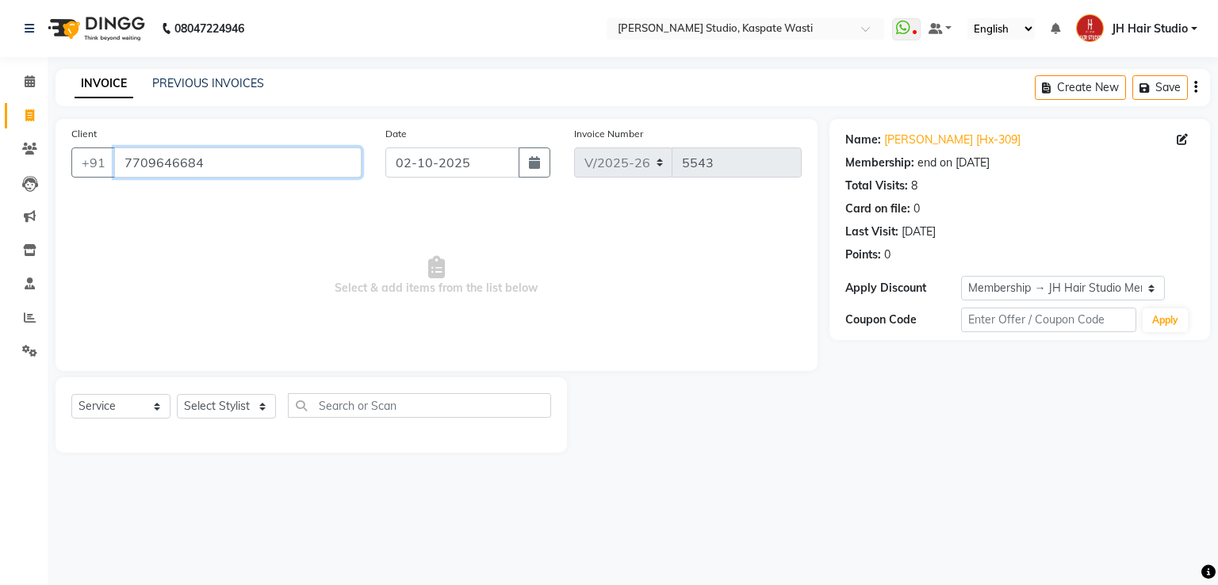
click at [177, 161] on input "7709646684" at bounding box center [237, 162] width 247 height 30
paste input "99707541"
click at [26, 140] on span at bounding box center [30, 149] width 28 height 18
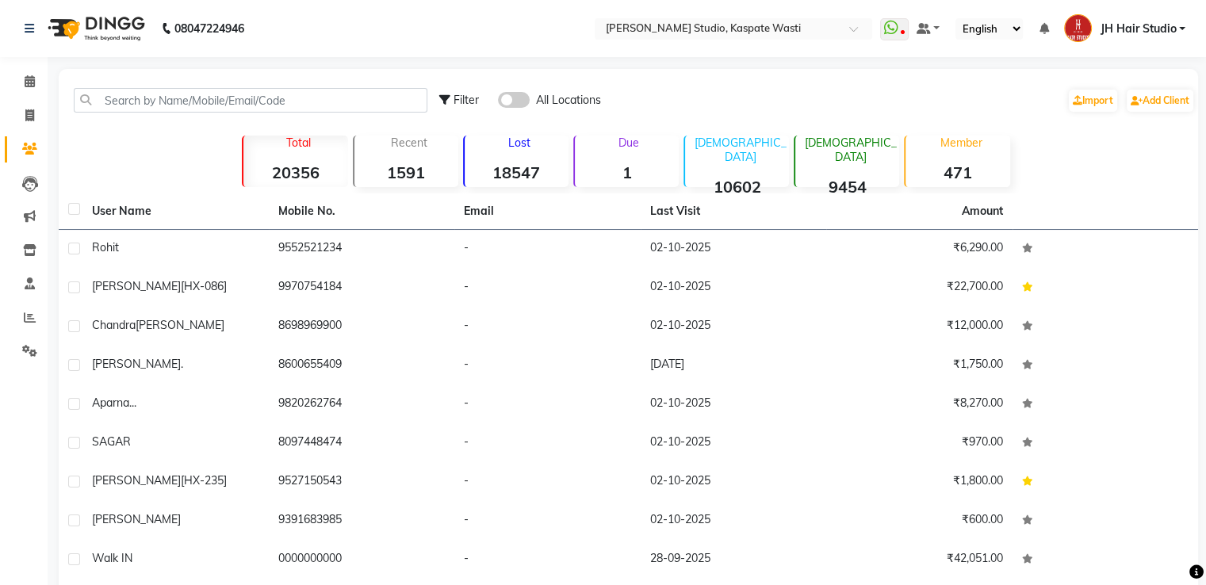
click at [924, 157] on div "Member 471" at bounding box center [956, 162] width 105 height 52
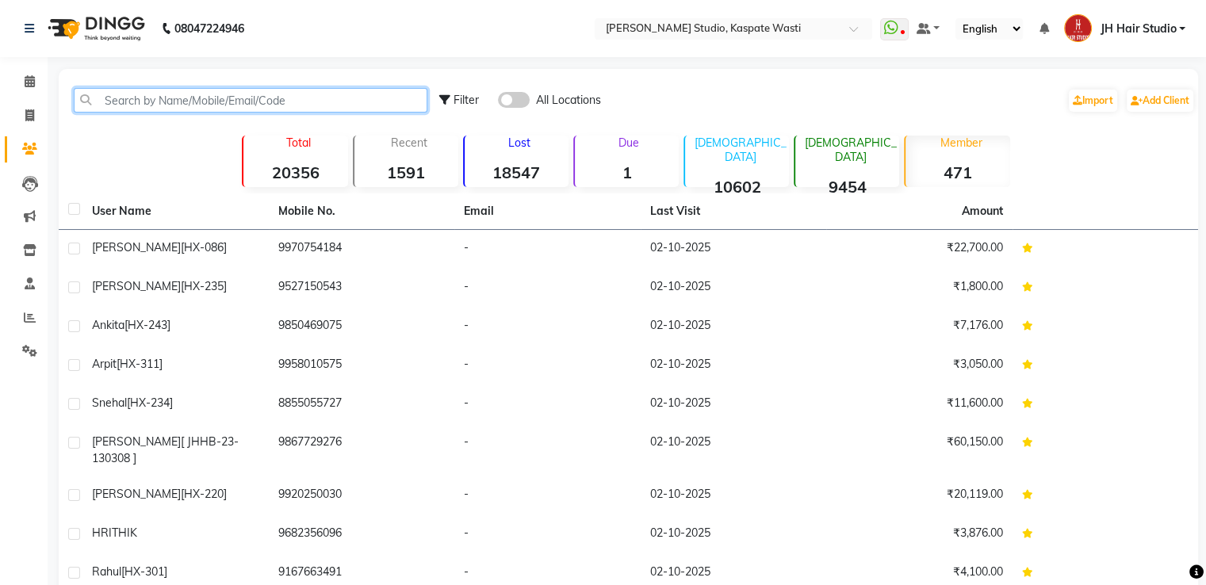
click at [193, 105] on input "text" at bounding box center [251, 100] width 354 height 25
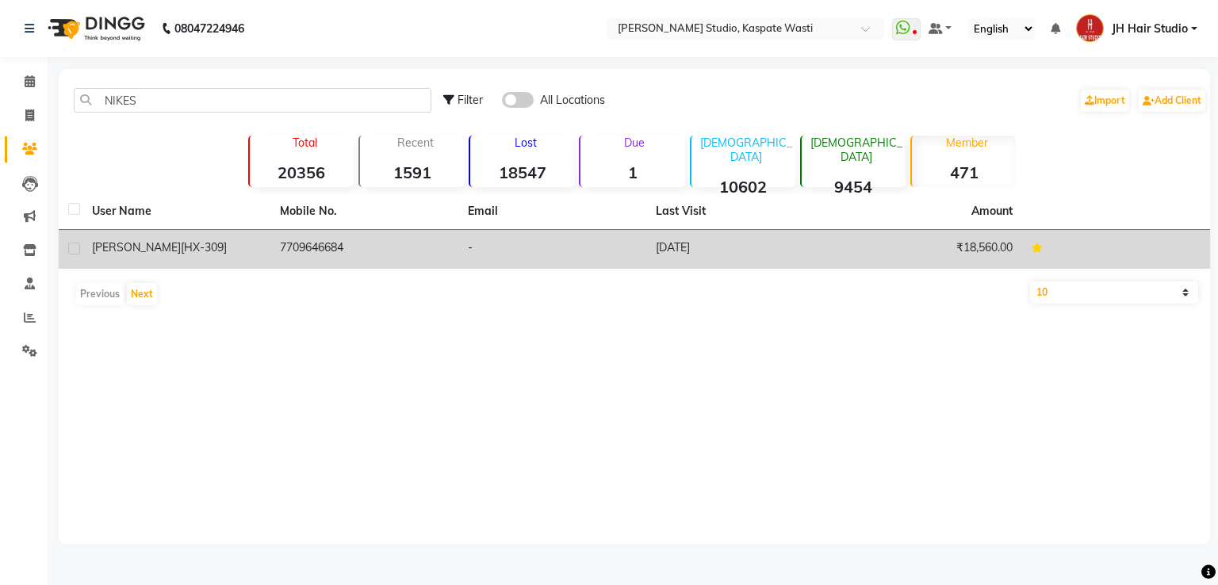
click at [251, 242] on div "NIKESH [HX-309]" at bounding box center [176, 247] width 169 height 17
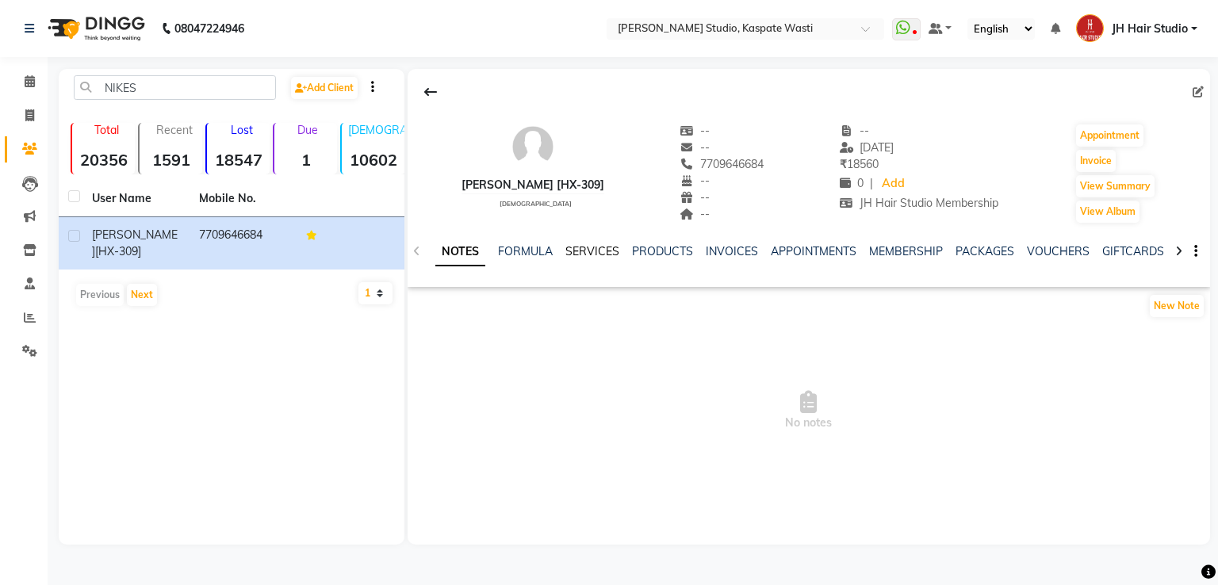
click at [574, 250] on link "SERVICES" at bounding box center [592, 251] width 54 height 14
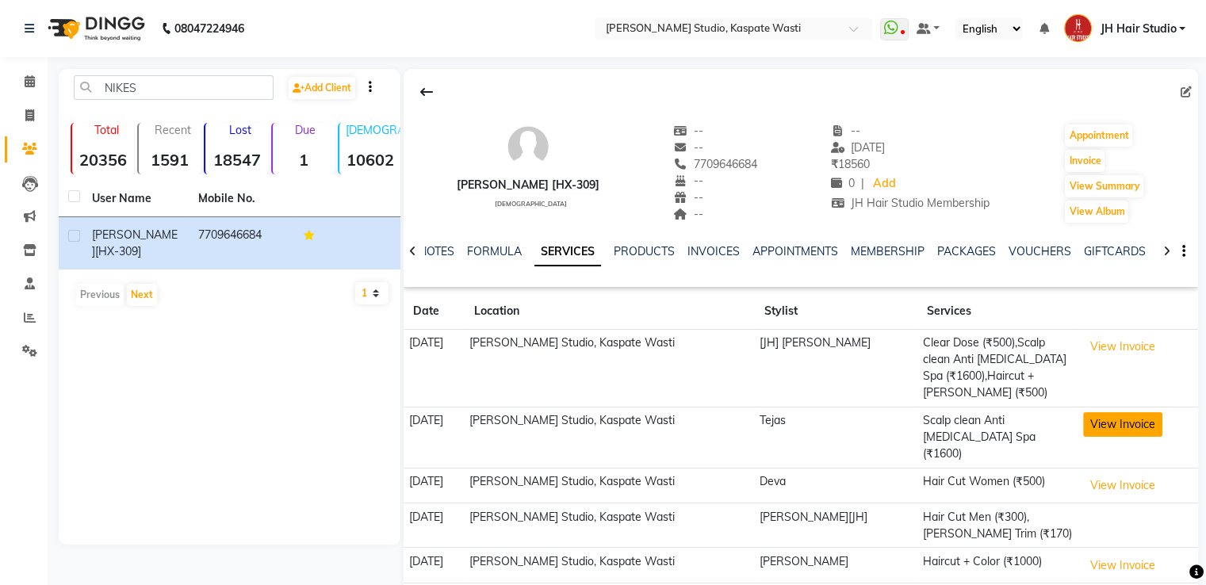
click at [1129, 419] on button "View Invoice" at bounding box center [1122, 424] width 79 height 25
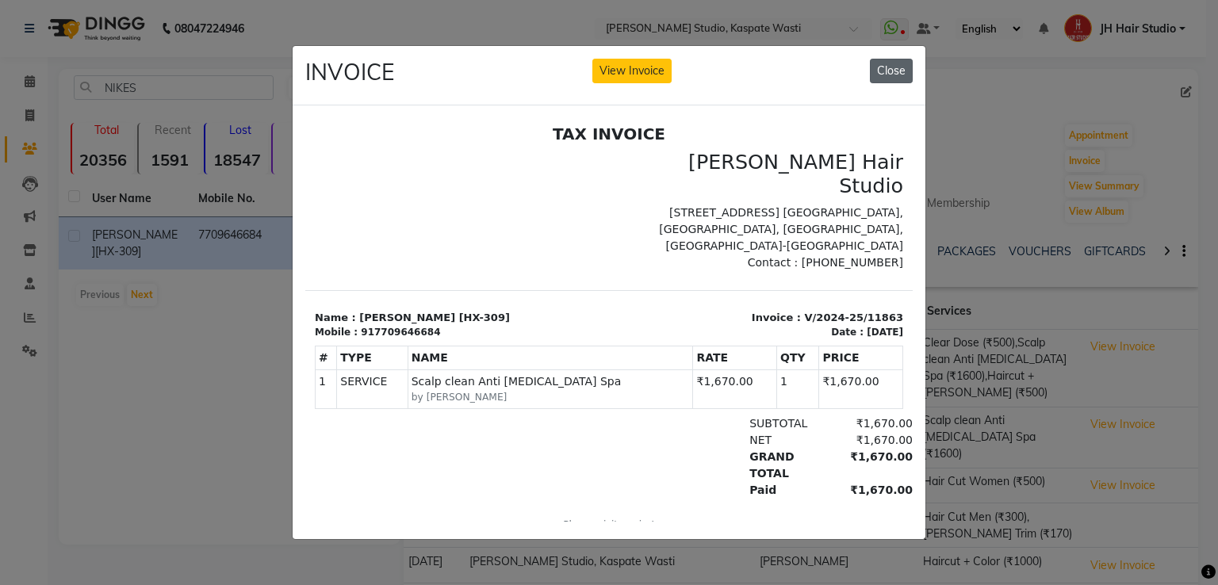
click at [910, 60] on button "Close" at bounding box center [891, 71] width 43 height 25
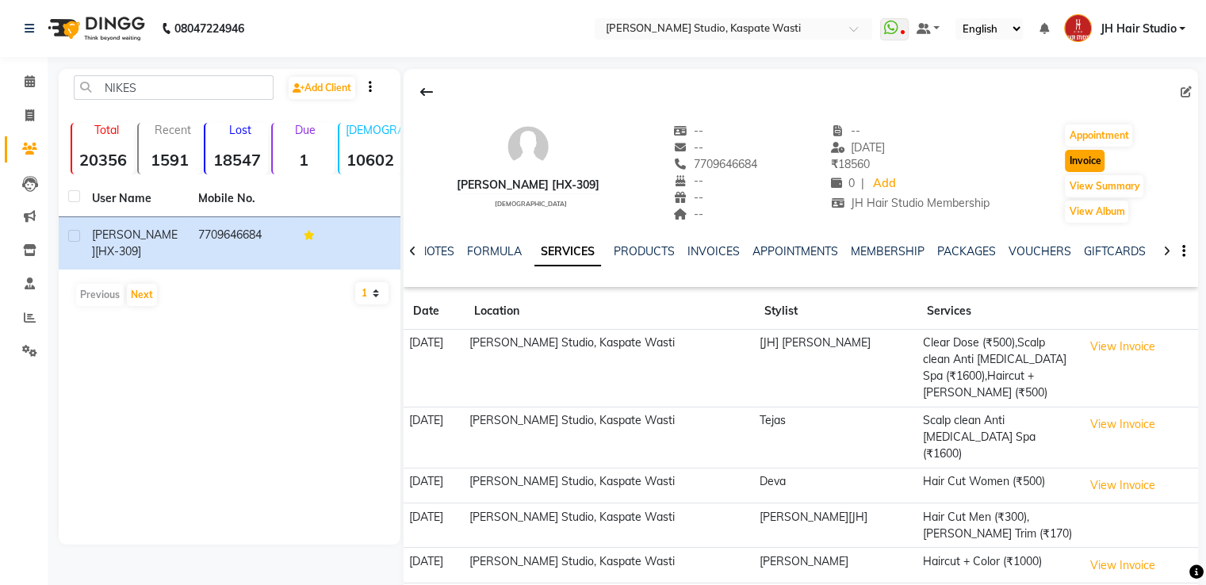
click at [1082, 162] on button "Invoice" at bounding box center [1085, 161] width 40 height 22
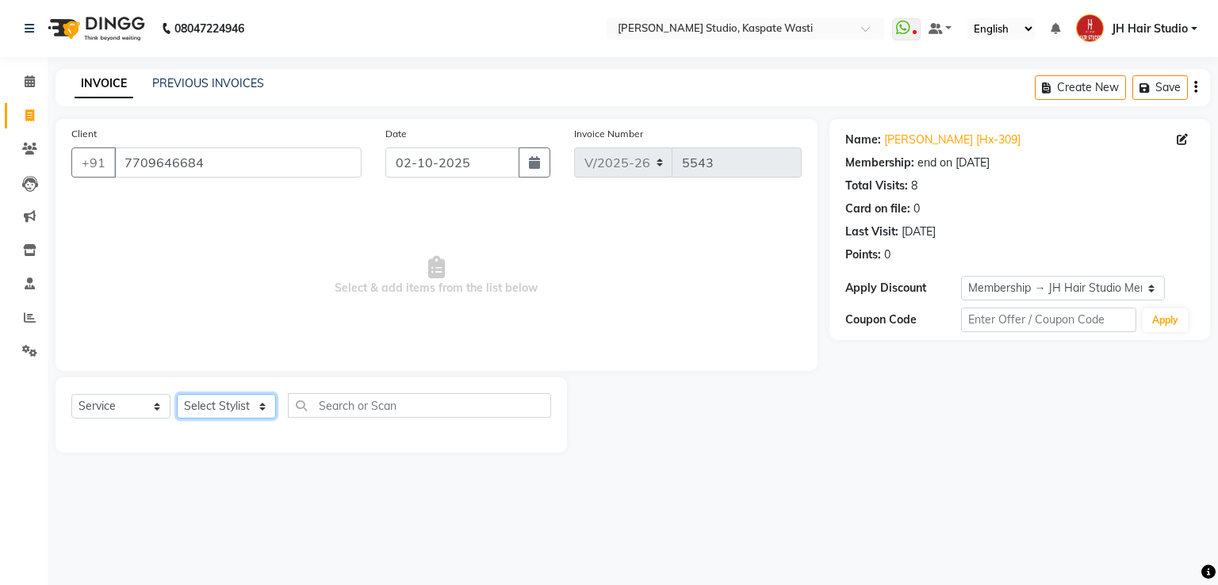
click at [208, 409] on select "Select Stylist [F1] GANESH [F1] [PERSON_NAME] [ F1] RAM [F1]Sanjay [F1][PERSON_…" at bounding box center [226, 406] width 99 height 25
click at [177, 395] on select "Select Stylist [F1] GANESH [F1] [PERSON_NAME] [ F1] RAM [F1]Sanjay [F1][PERSON_…" at bounding box center [226, 406] width 99 height 25
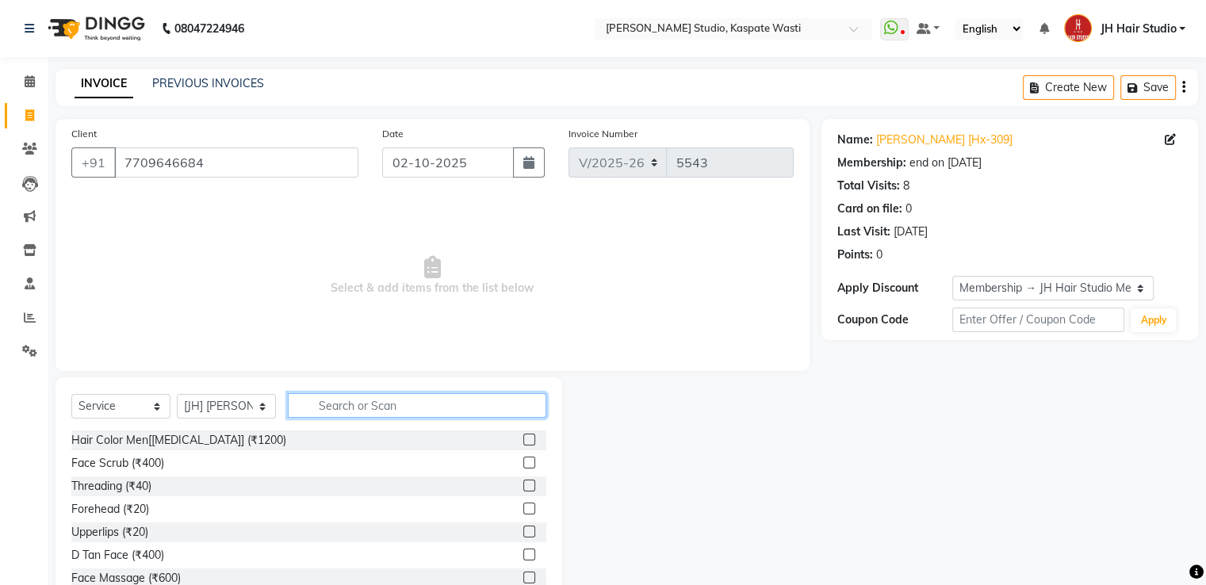
click at [323, 406] on input "text" at bounding box center [417, 405] width 259 height 25
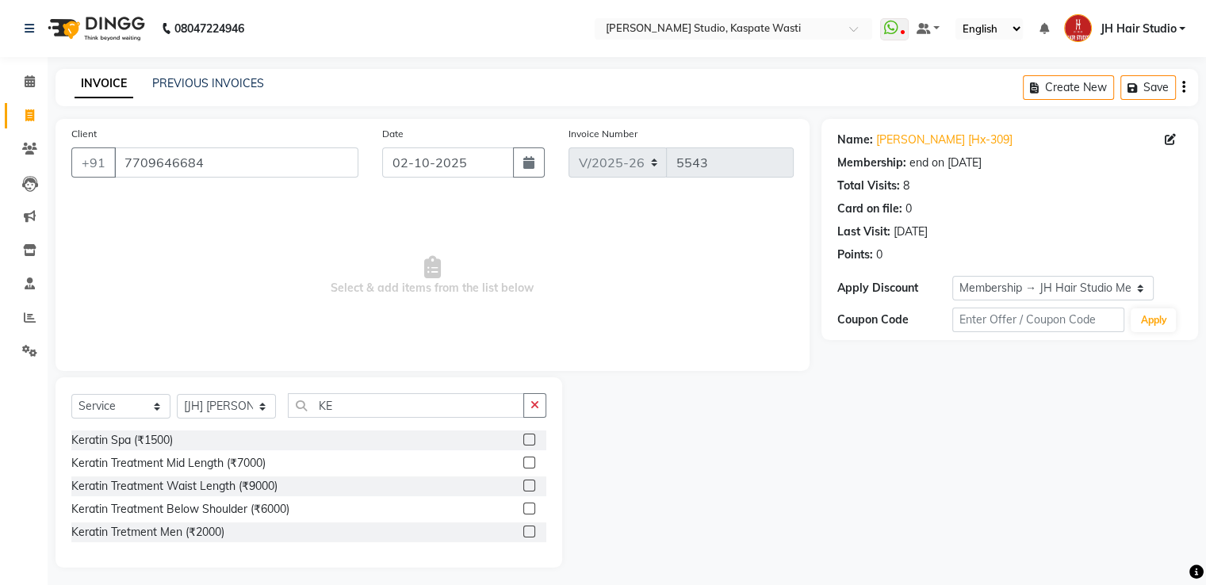
click at [533, 442] on label at bounding box center [529, 440] width 12 height 12
click at [533, 442] on input "checkbox" at bounding box center [528, 440] width 10 height 10
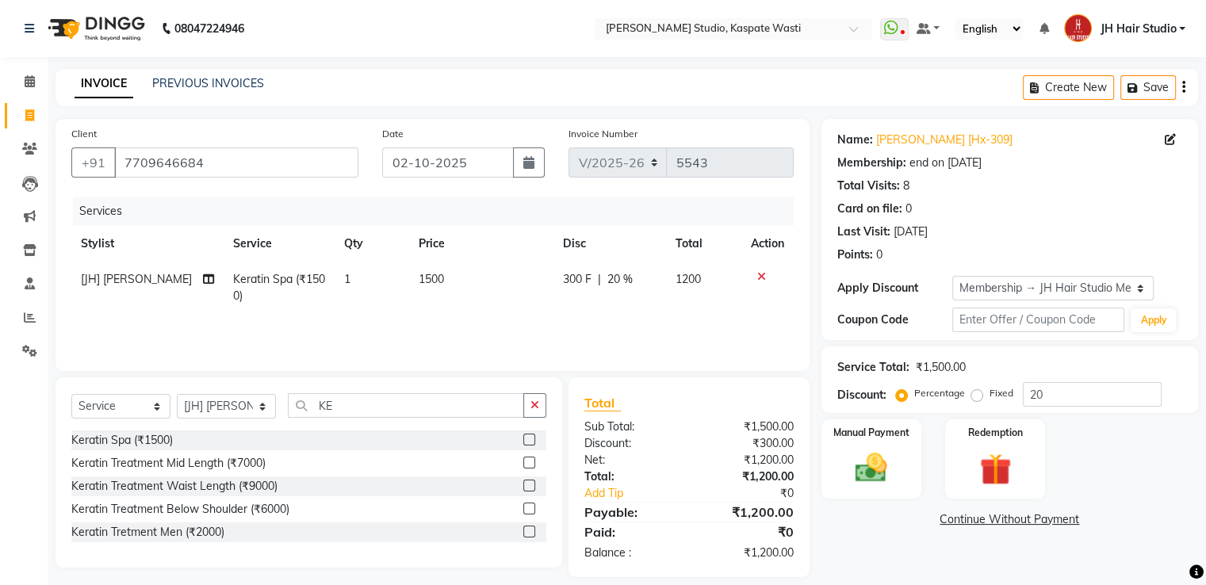
click at [422, 285] on span "1500" at bounding box center [431, 279] width 25 height 14
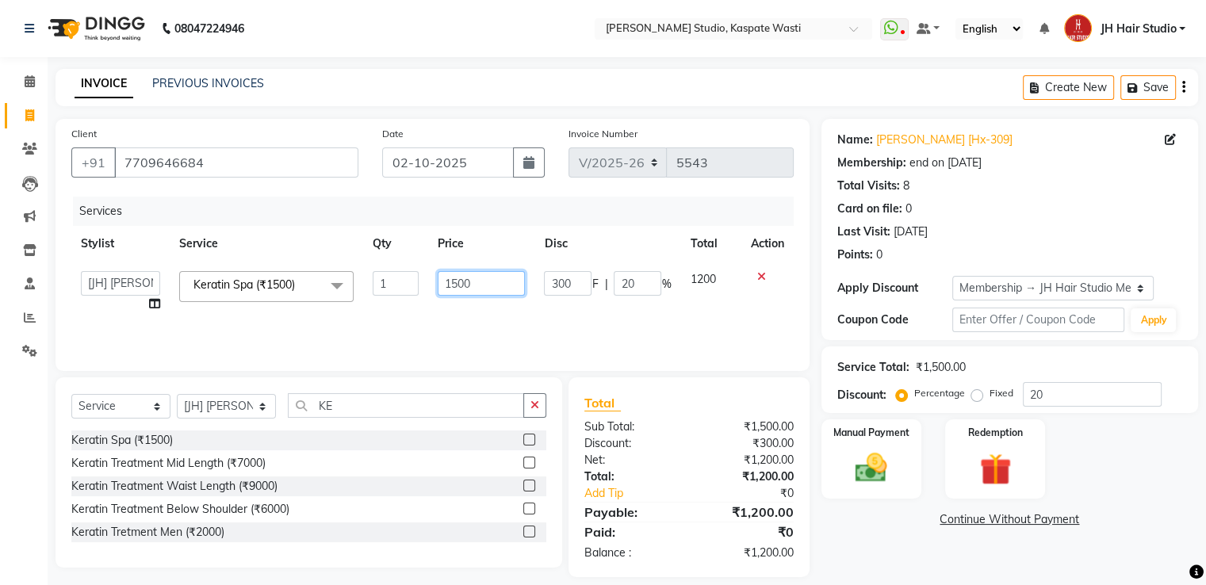
click at [450, 283] on input "1500" at bounding box center [481, 283] width 87 height 25
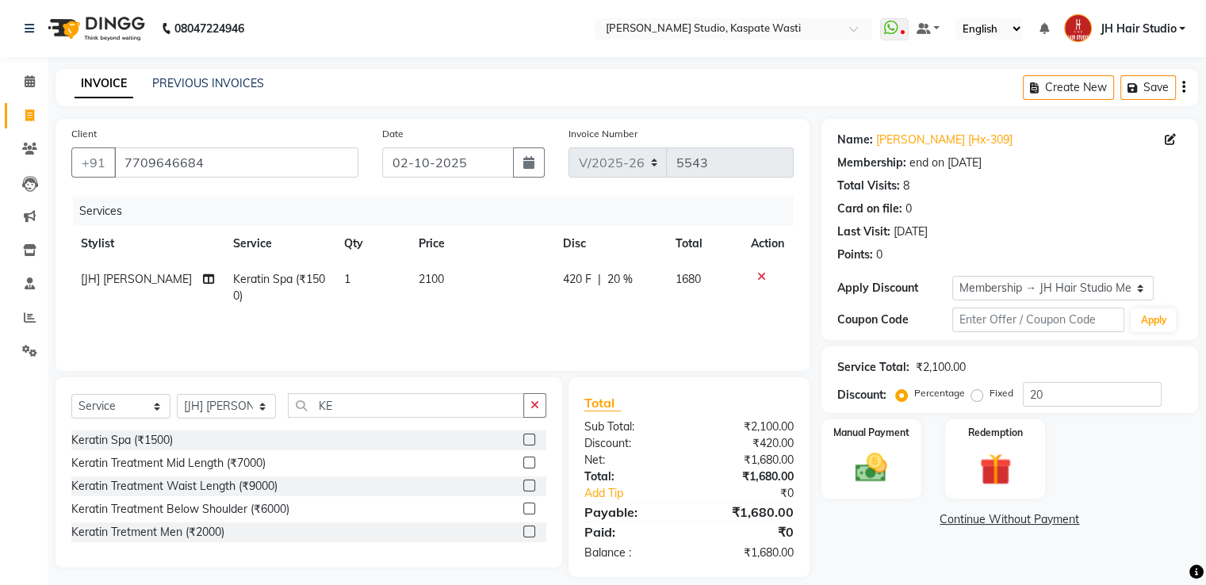
click at [625, 285] on span "20 %" at bounding box center [619, 279] width 25 height 17
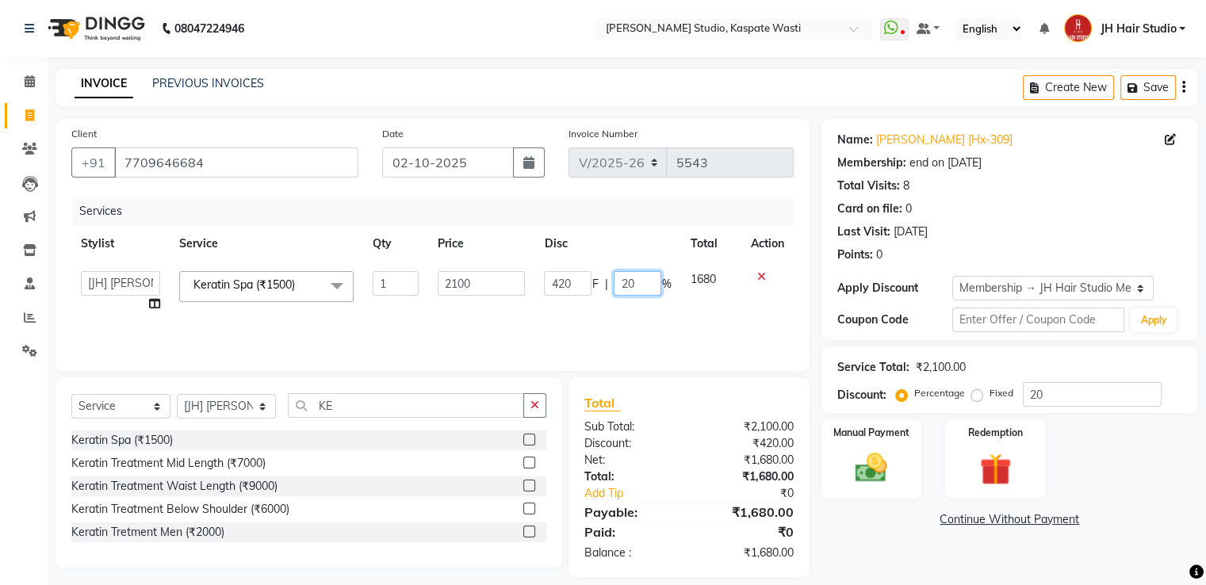
click at [625, 285] on input "20" at bounding box center [638, 283] width 48 height 25
click at [314, 407] on input "KE" at bounding box center [406, 405] width 236 height 25
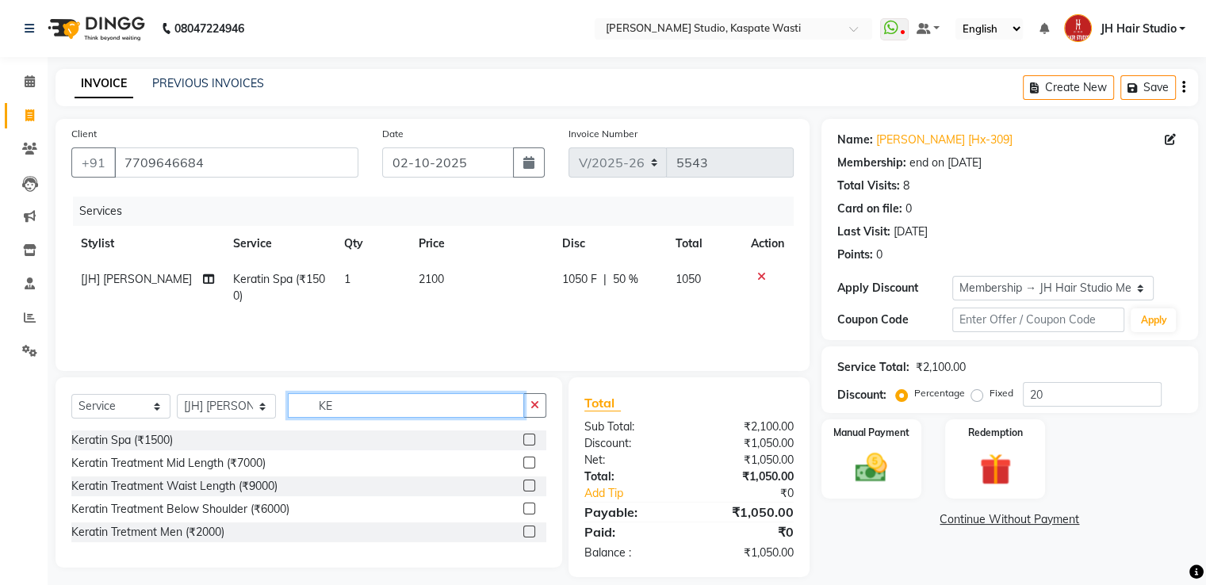
click at [314, 407] on input "KE" at bounding box center [406, 405] width 236 height 25
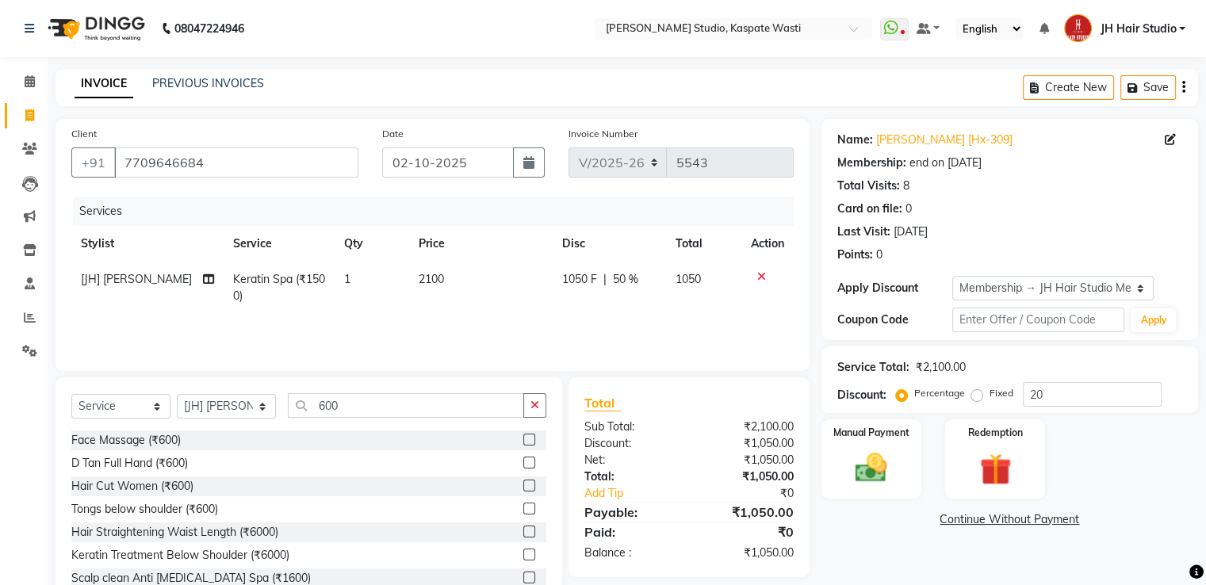
click at [523, 484] on label at bounding box center [529, 486] width 12 height 12
click at [523, 484] on input "checkbox" at bounding box center [528, 486] width 10 height 10
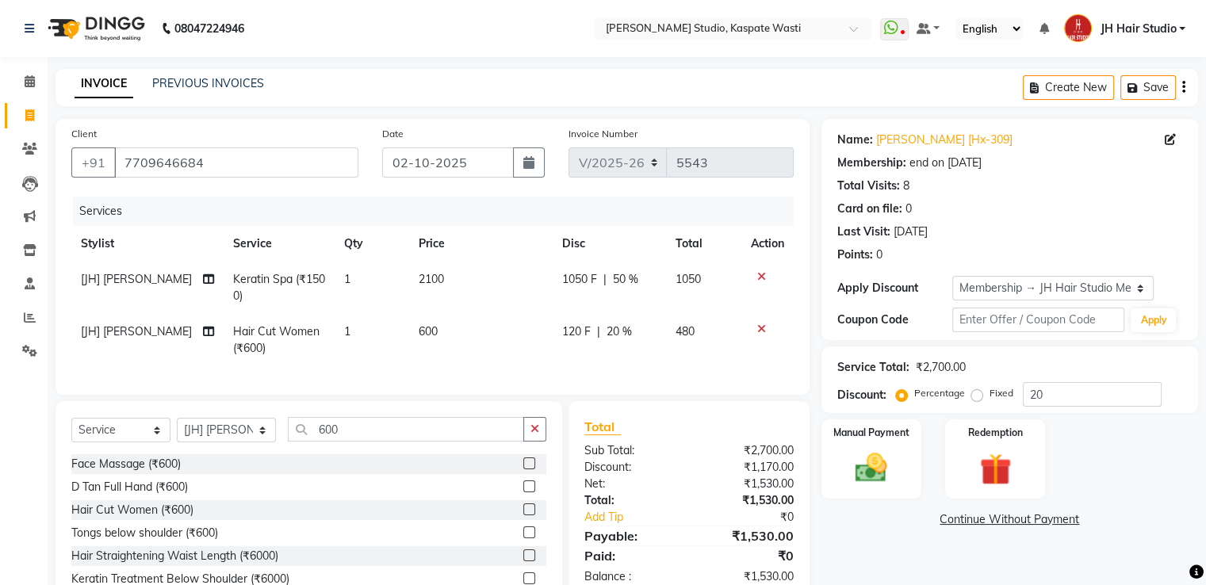
click at [580, 335] on span "120 F" at bounding box center [576, 332] width 29 height 17
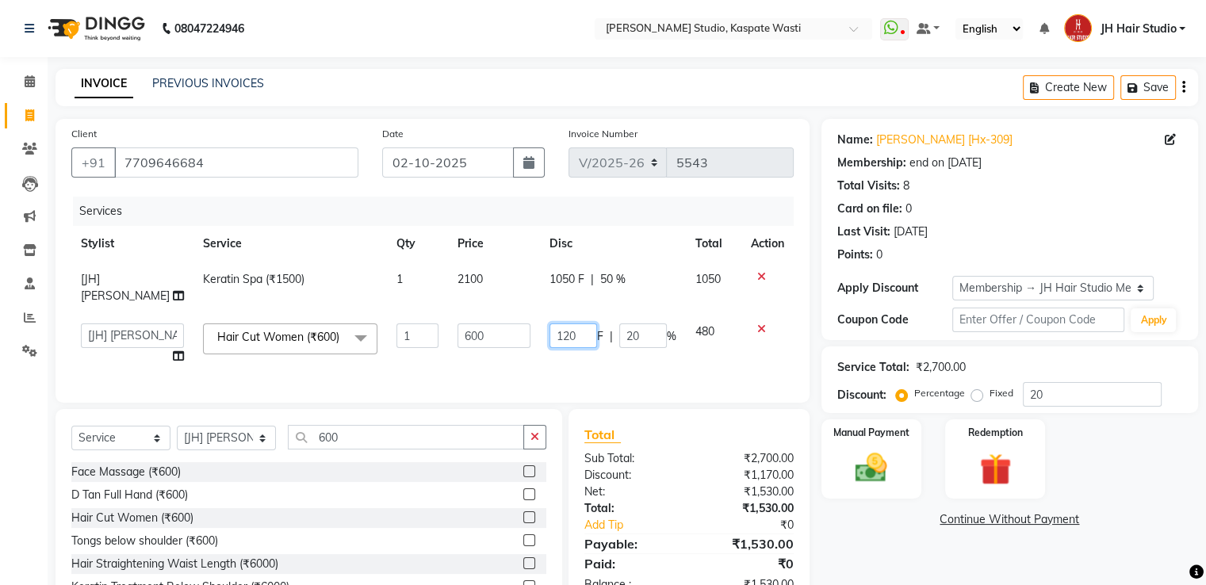
click at [565, 339] on input "120" at bounding box center [574, 336] width 48 height 25
click at [530, 358] on td "600" at bounding box center [494, 344] width 92 height 60
click at [220, 450] on select "Select Stylist [F1] GANESH [F1] [PERSON_NAME] [ F1] RAM [F1]Sanjay [F1][PERSON_…" at bounding box center [226, 438] width 99 height 25
click at [177, 446] on select "Select Stylist [F1] GANESH [F1] [PERSON_NAME] [ F1] RAM [F1]Sanjay [F1][PERSON_…" at bounding box center [226, 438] width 99 height 25
click at [206, 450] on select "Select Stylist [F1] GANESH [F1] [PERSON_NAME] [ F1] RAM [F1]Sanjay [F1][PERSON_…" at bounding box center [226, 438] width 99 height 25
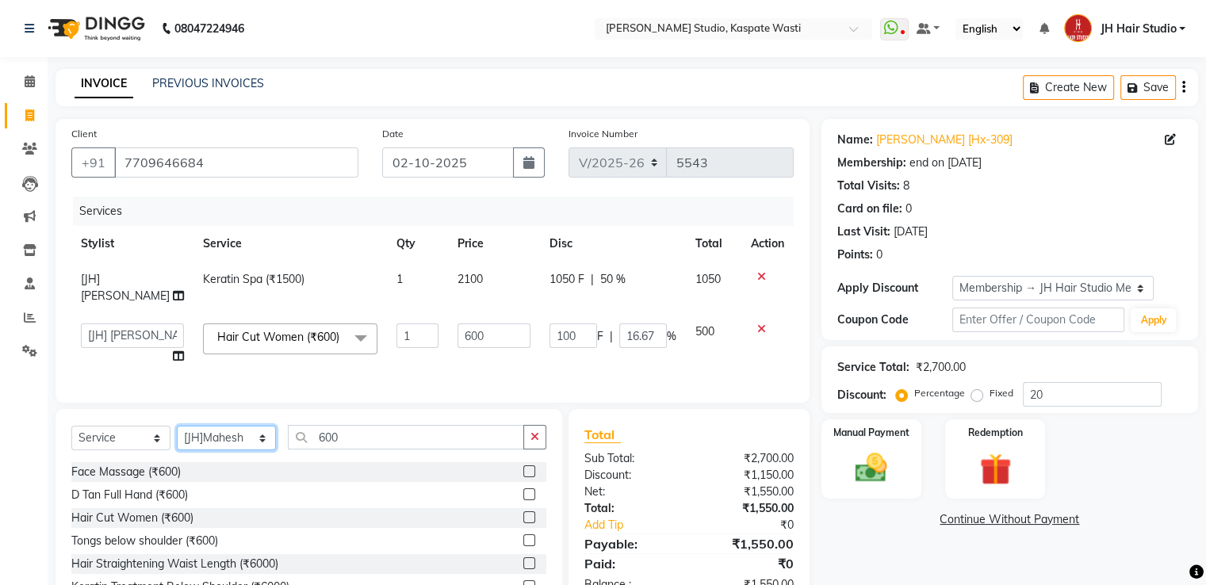
click at [177, 446] on select "Select Stylist [F1] GANESH [F1] [PERSON_NAME] [ F1] RAM [F1]Sanjay [F1][PERSON_…" at bounding box center [226, 438] width 99 height 25
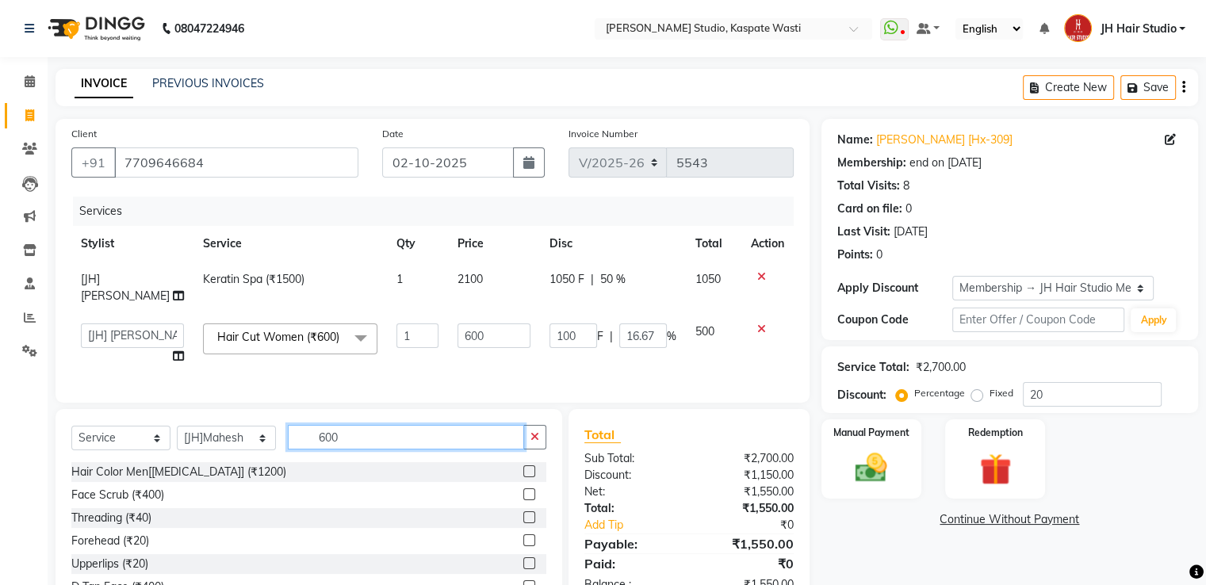
click at [326, 450] on input "600" at bounding box center [406, 437] width 236 height 25
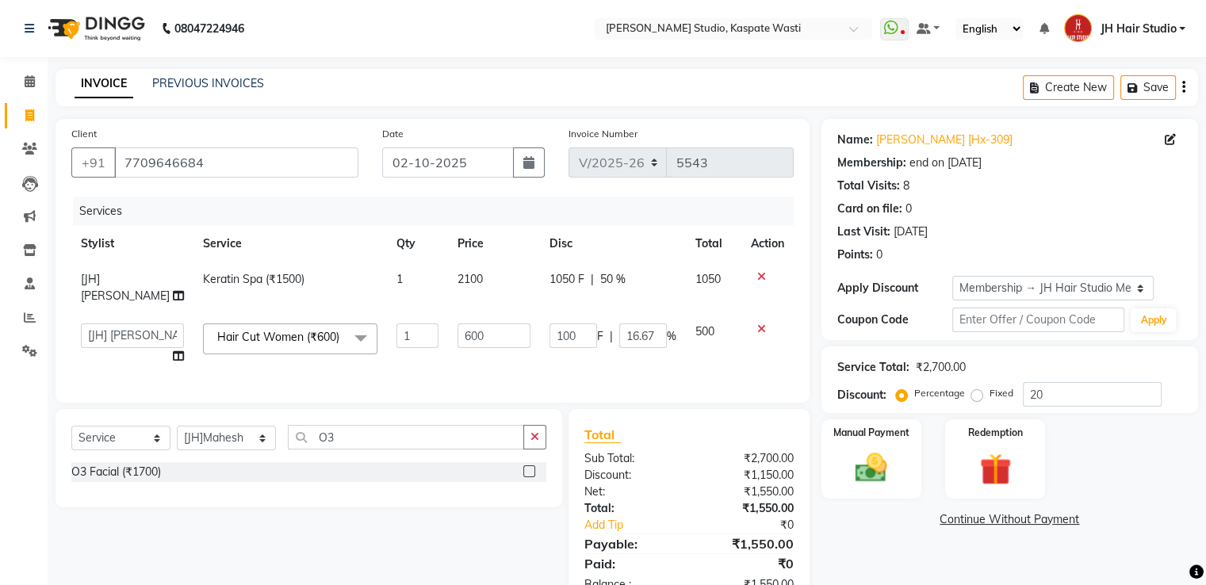
click at [530, 477] on label at bounding box center [529, 471] width 12 height 12
click at [530, 477] on input "checkbox" at bounding box center [528, 472] width 10 height 10
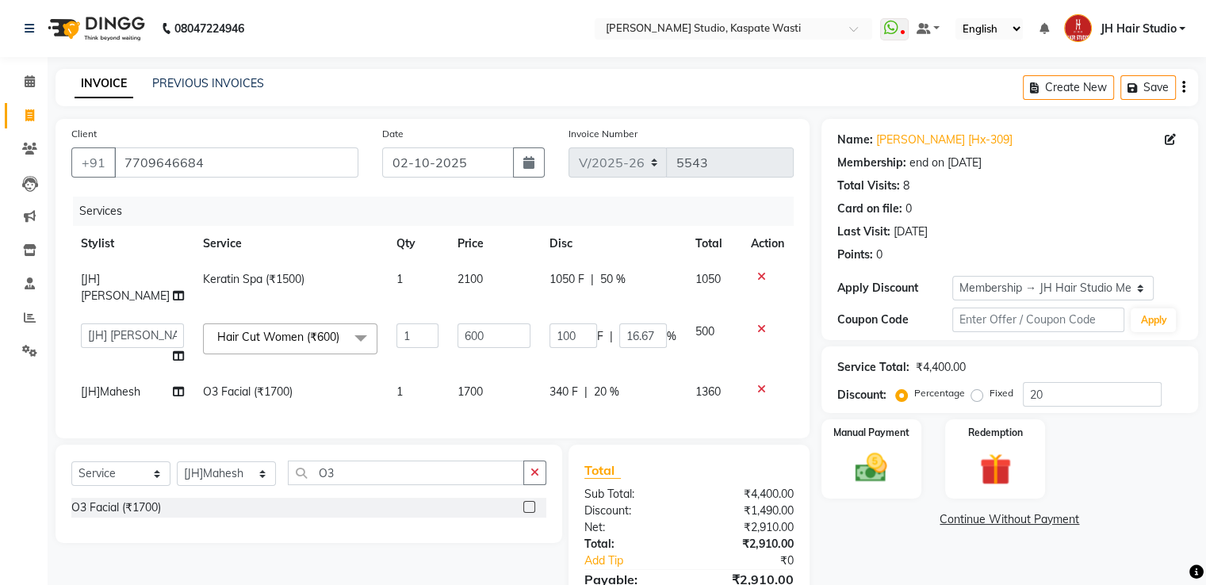
click at [603, 400] on span "20 %" at bounding box center [606, 392] width 25 height 17
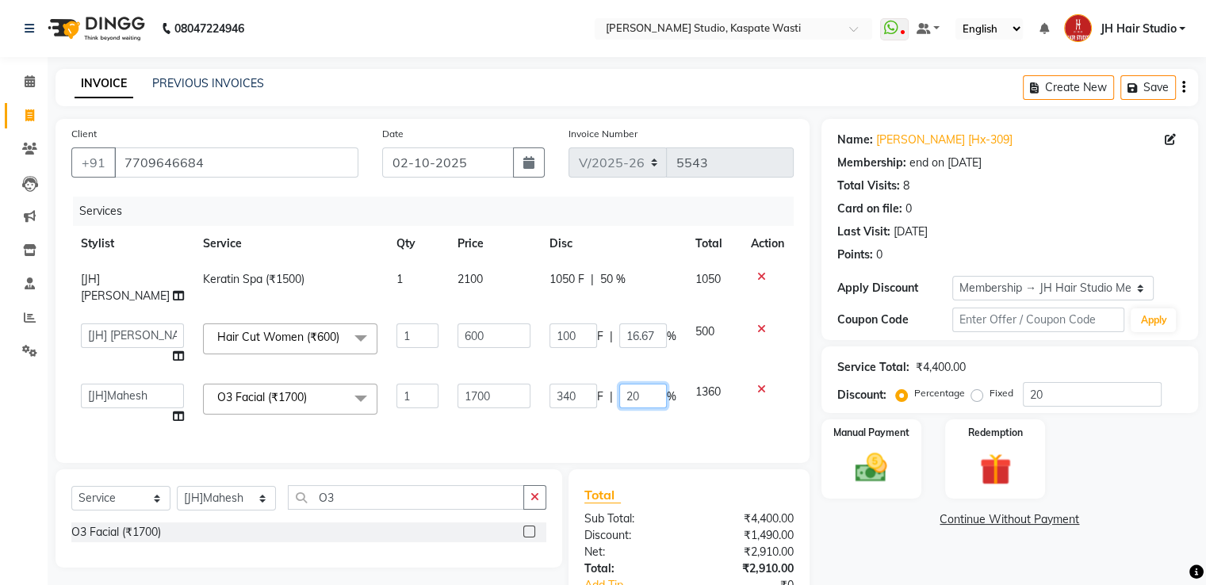
click at [625, 408] on input "20" at bounding box center [643, 396] width 48 height 25
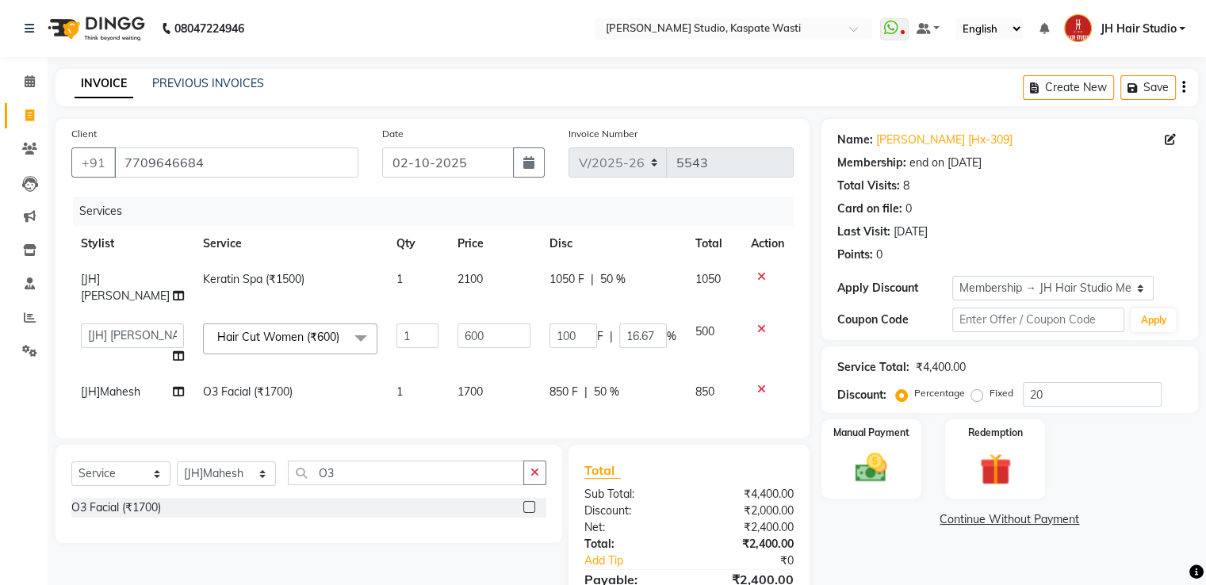
click at [464, 423] on div "Services Stylist Service Qty Price Disc Total Action [JH] Gopal Wagh Keratin Sp…" at bounding box center [432, 310] width 722 height 226
click at [324, 485] on input "O3" at bounding box center [406, 473] width 236 height 25
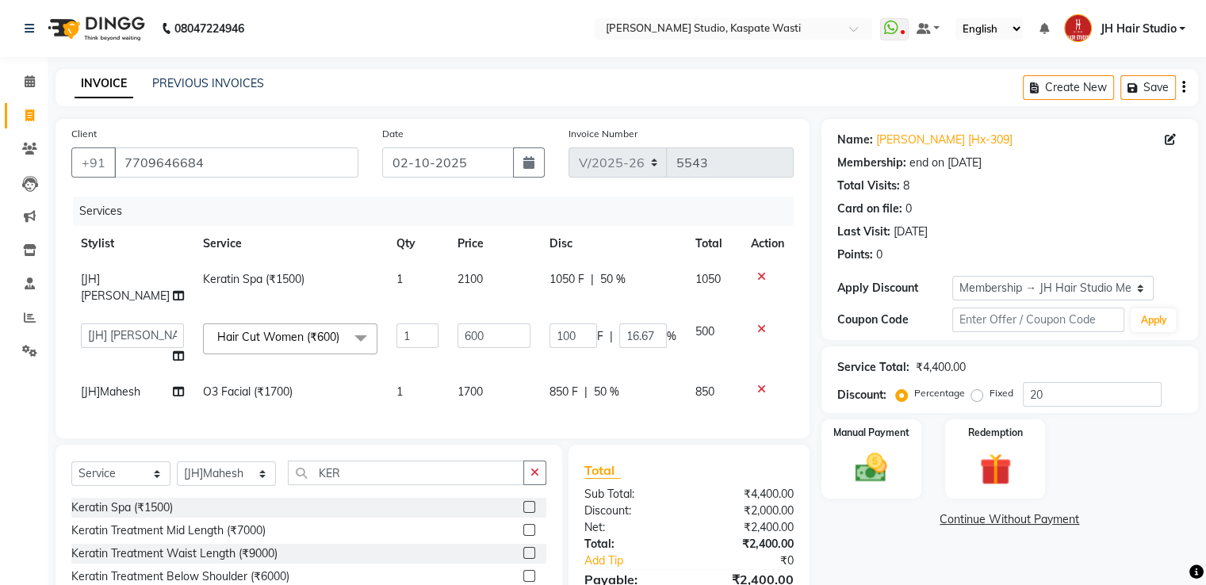
click at [527, 513] on label at bounding box center [529, 507] width 12 height 12
click at [527, 513] on input "checkbox" at bounding box center [528, 508] width 10 height 10
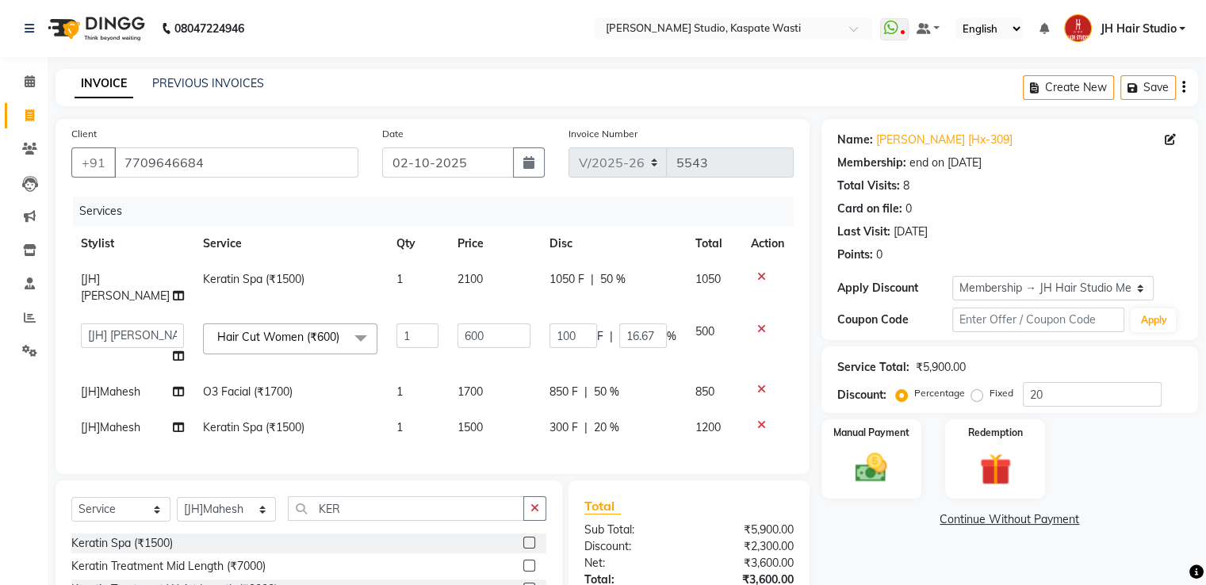
click at [478, 439] on td "1500" at bounding box center [494, 428] width 92 height 36
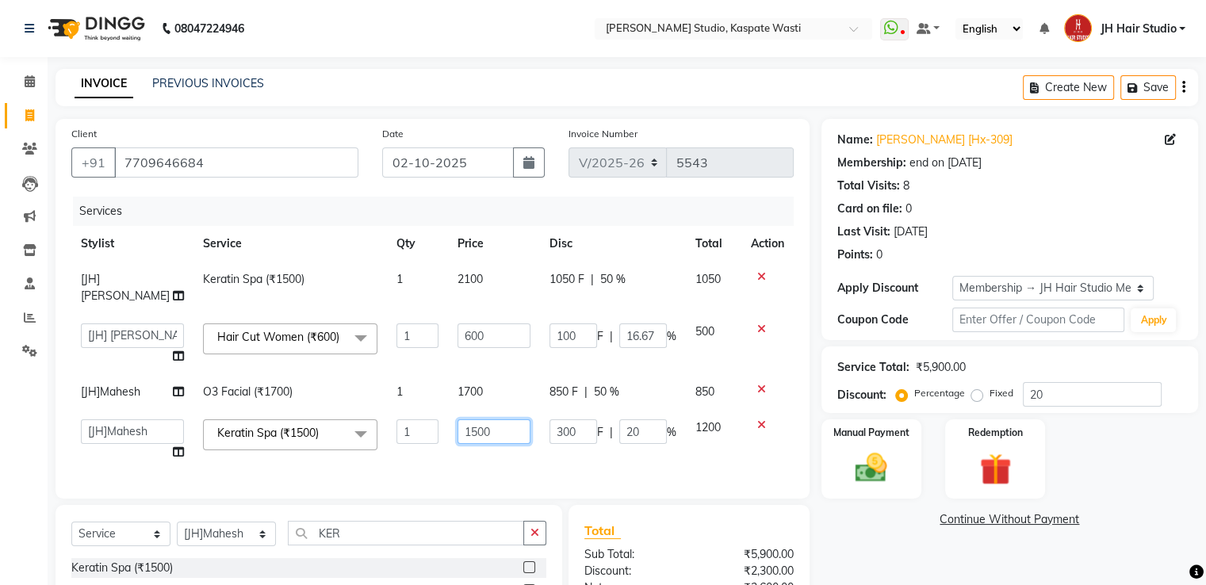
click at [463, 442] on input "1500" at bounding box center [494, 431] width 73 height 25
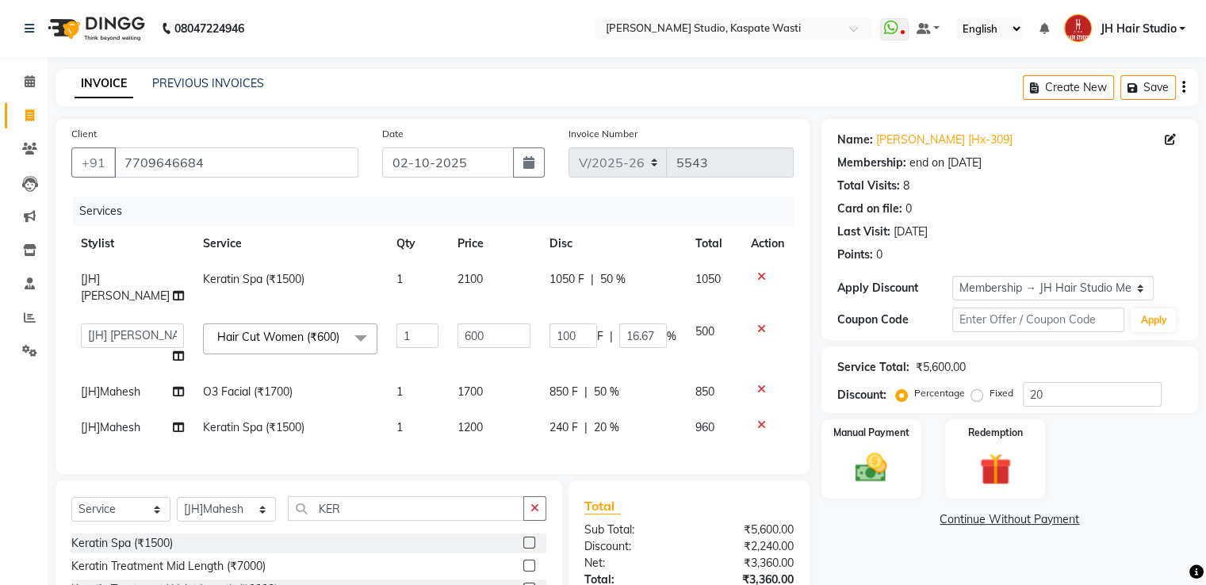
click at [626, 446] on td "240 F | 20 %" at bounding box center [613, 428] width 146 height 36
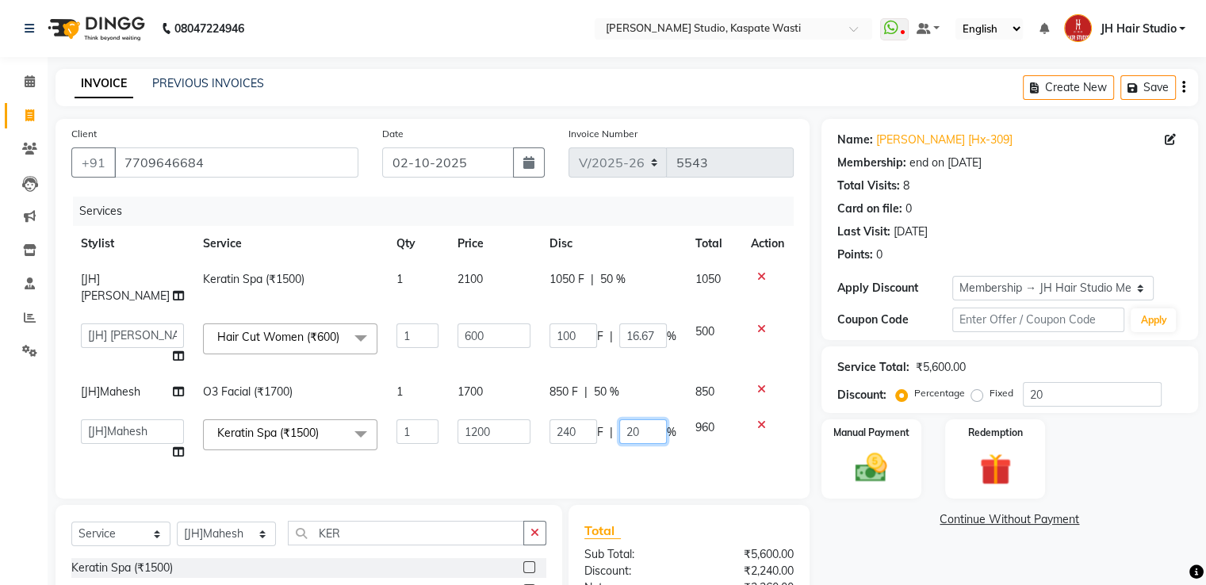
click at [626, 444] on input "20" at bounding box center [643, 431] width 48 height 25
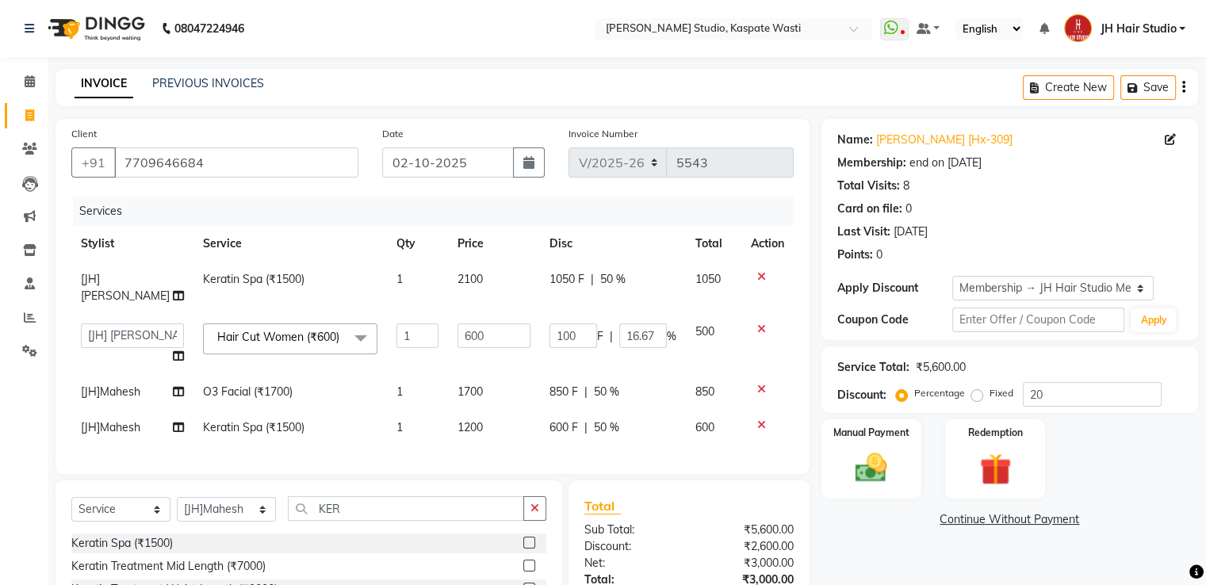
click at [561, 458] on div "Services Stylist Service Qty Price Disc Total Action [JH] Gopal Wagh Keratin Sp…" at bounding box center [432, 328] width 722 height 262
click at [872, 454] on img at bounding box center [870, 469] width 53 height 38
click at [1025, 516] on span "CARD" at bounding box center [1032, 520] width 34 height 18
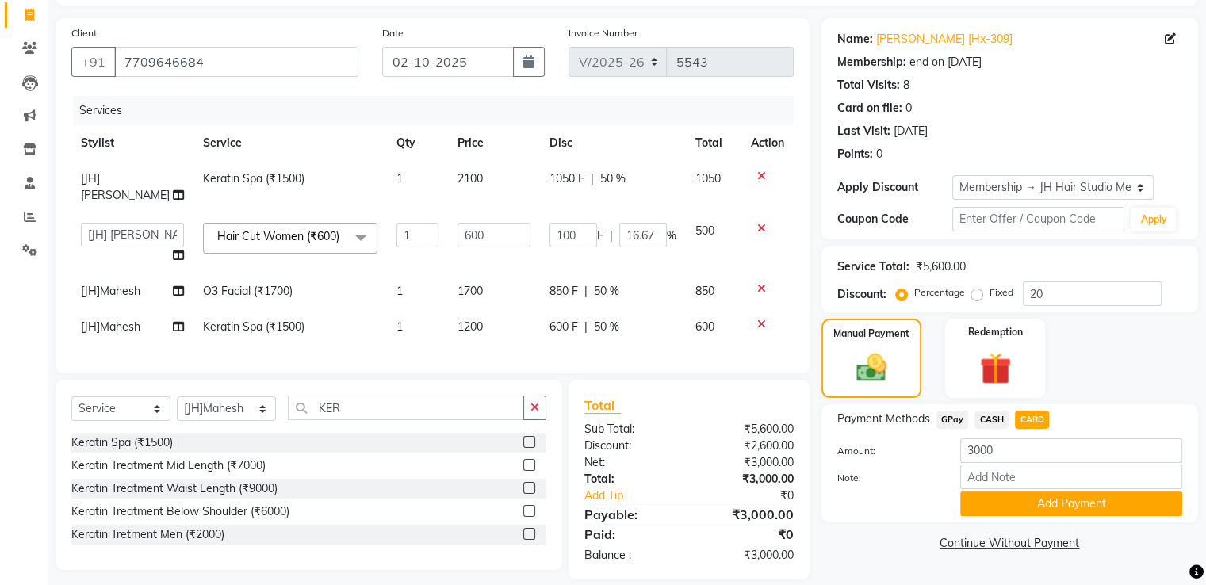
scroll to position [138, 0]
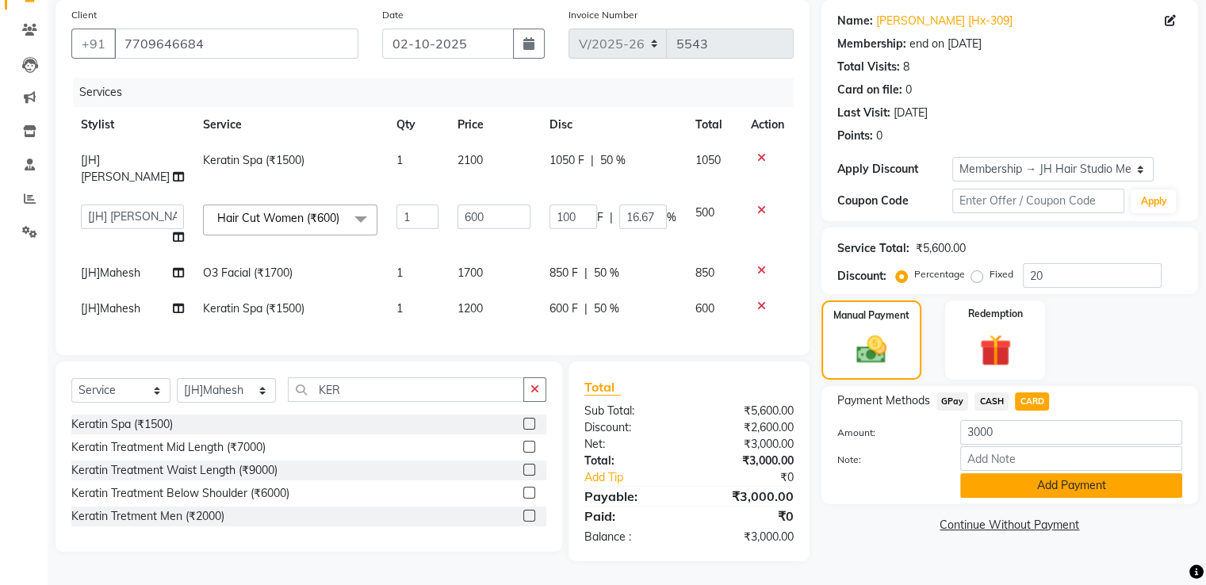
click at [1051, 473] on button "Add Payment" at bounding box center [1071, 485] width 222 height 25
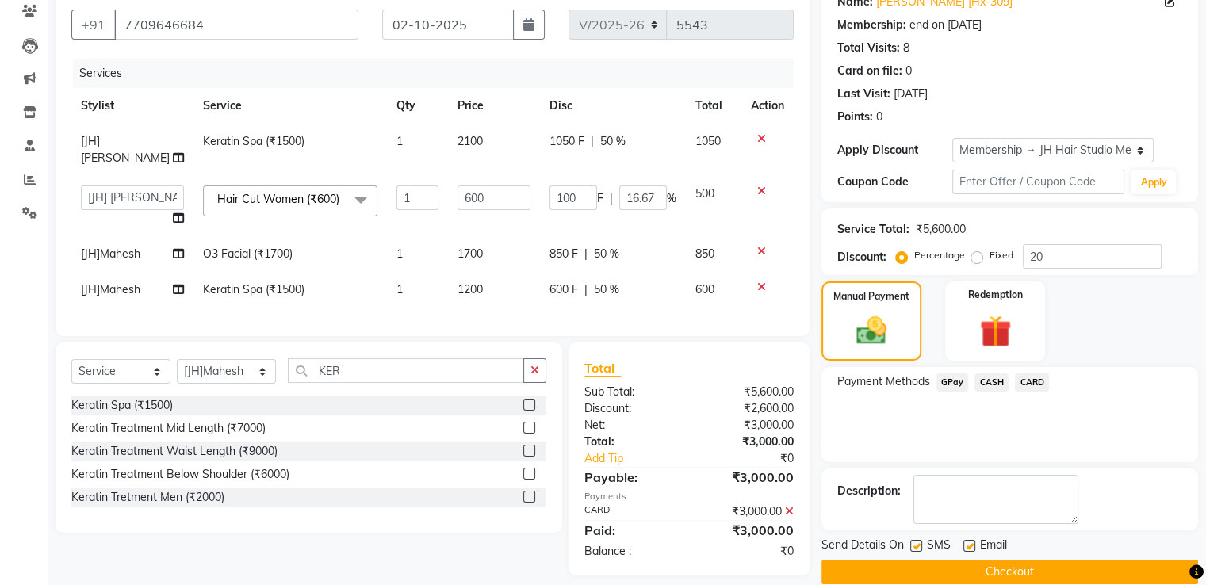
scroll to position [171, 0]
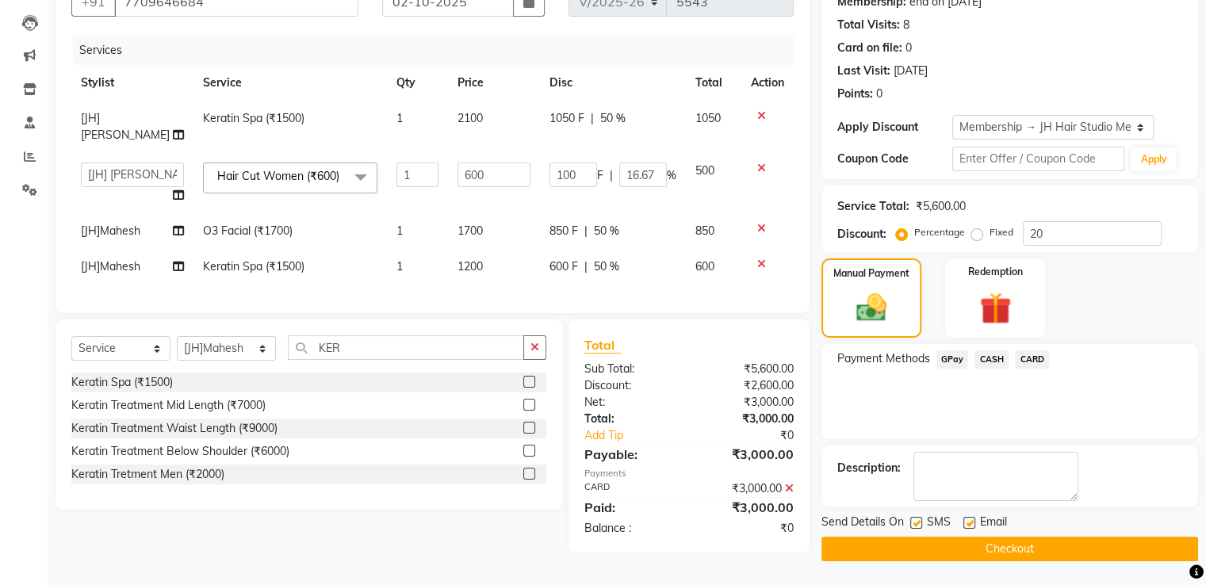
click at [986, 542] on button "Checkout" at bounding box center [1010, 549] width 377 height 25
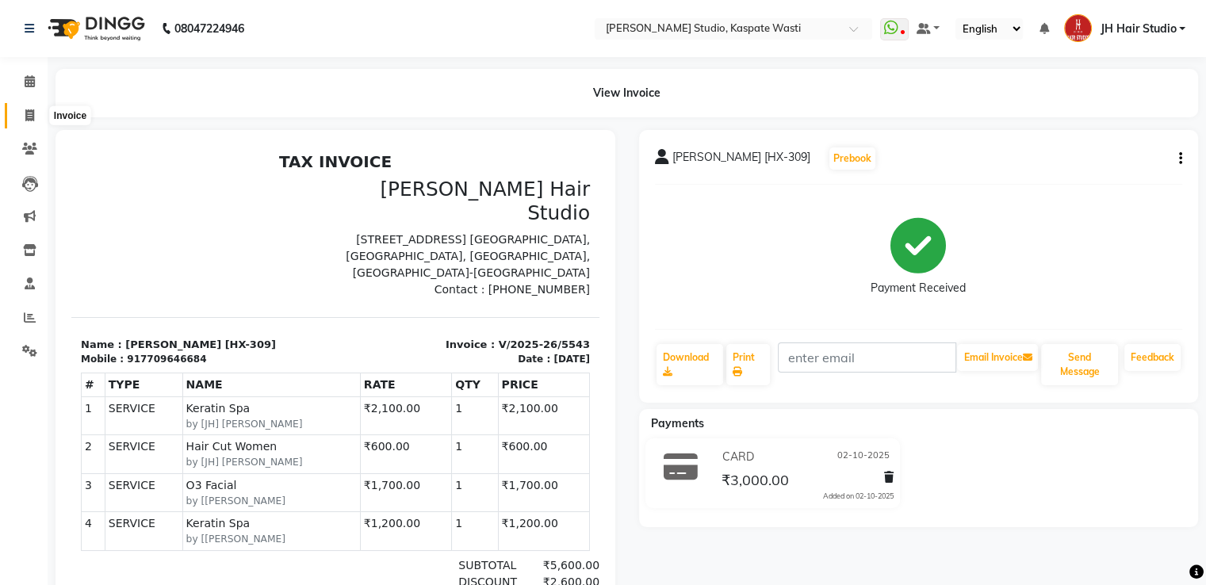
click at [19, 113] on span at bounding box center [30, 116] width 28 height 18
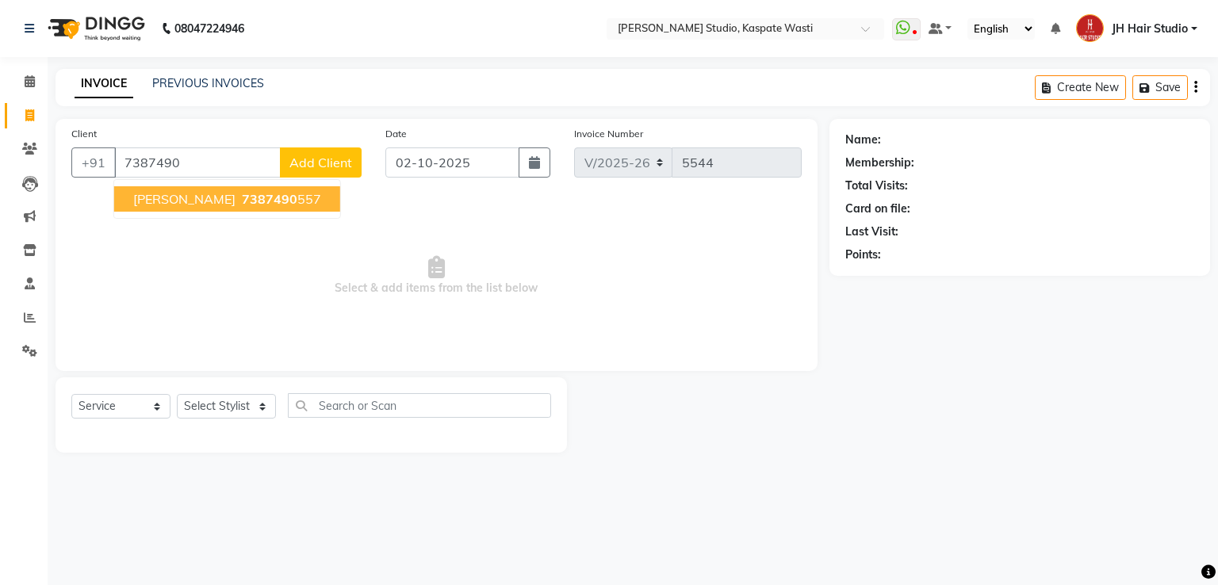
click at [242, 204] on span "7387490" at bounding box center [270, 199] width 56 height 16
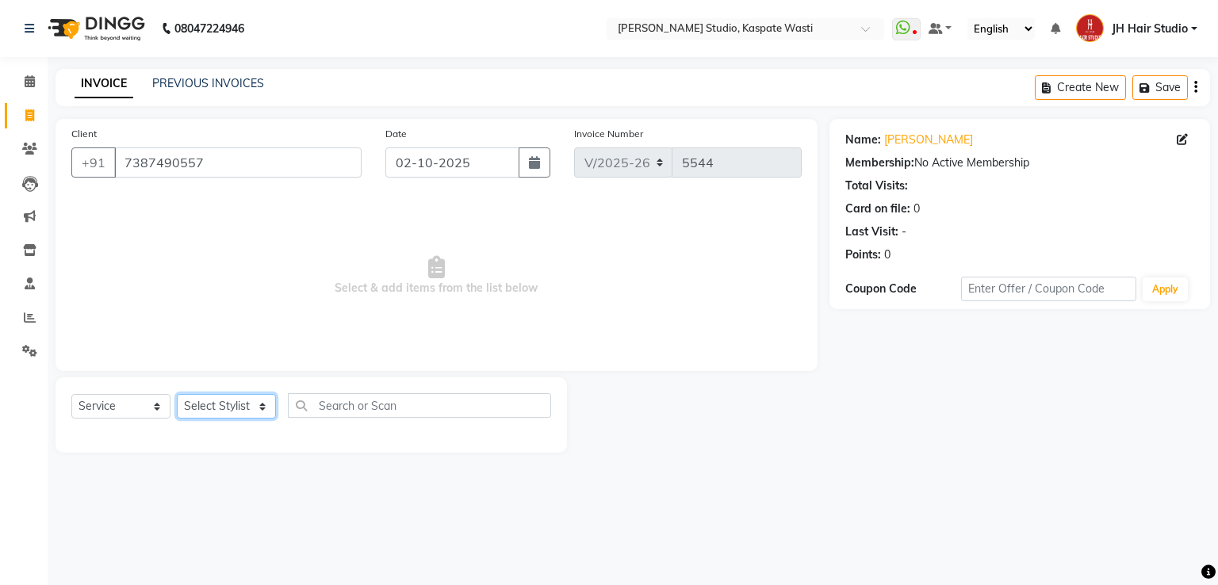
click at [235, 416] on select "Select Stylist [F1] GANESH [F1] [PERSON_NAME] [ F1] RAM [F1]Sanjay [F1][PERSON_…" at bounding box center [226, 406] width 99 height 25
click at [177, 395] on select "Select Stylist [F1] GANESH [F1] [PERSON_NAME] [ F1] RAM [F1]Sanjay [F1][PERSON_…" at bounding box center [226, 406] width 99 height 25
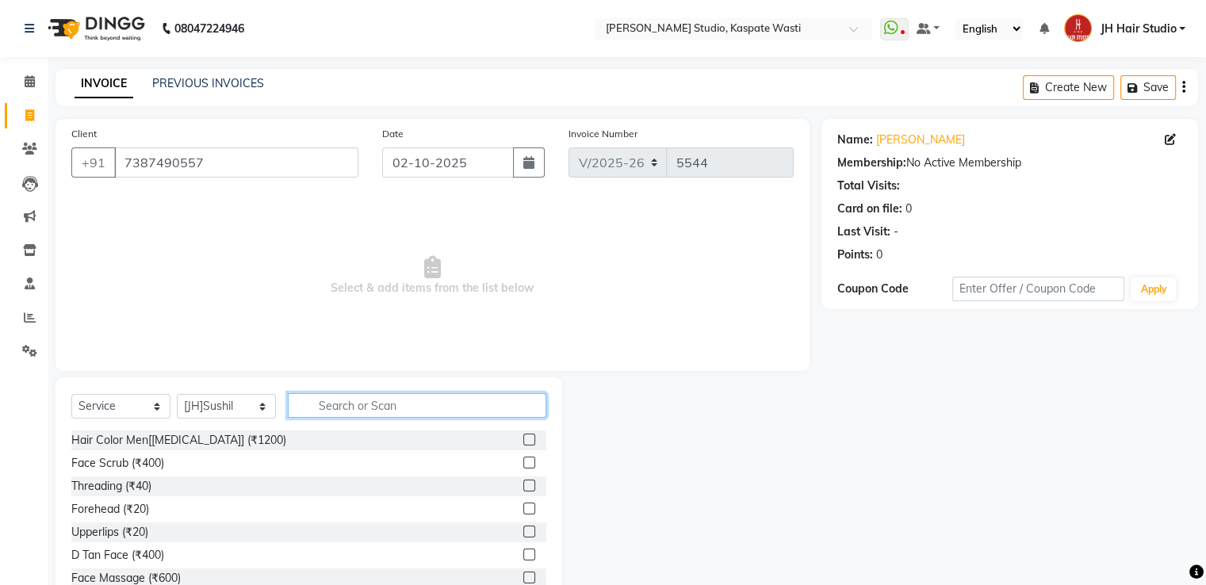
click at [371, 404] on input "text" at bounding box center [417, 405] width 259 height 25
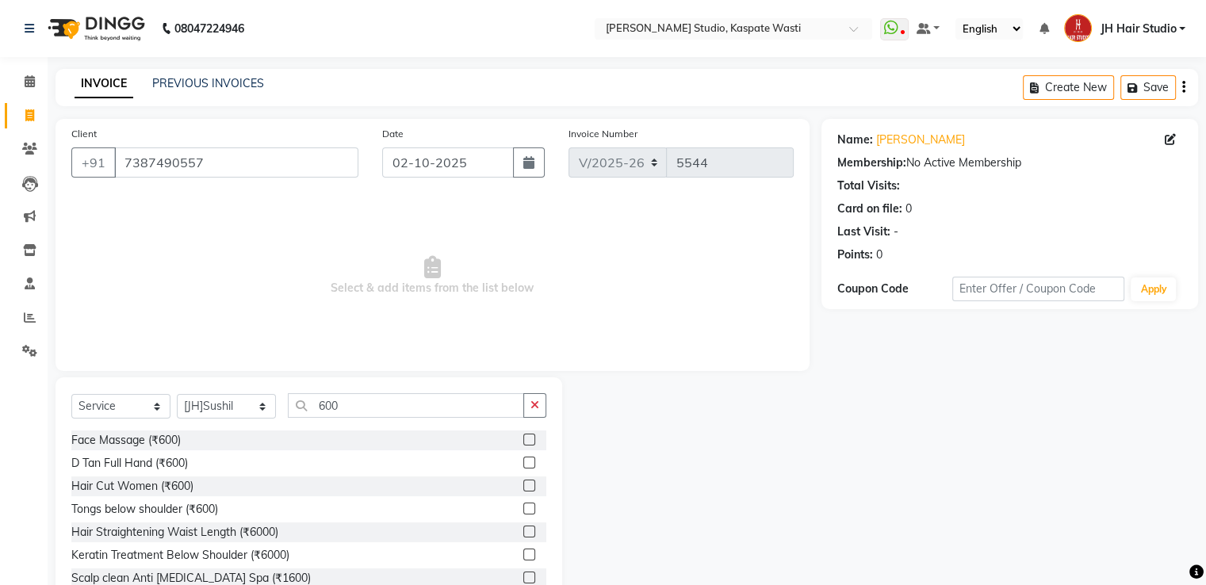
click at [523, 489] on label at bounding box center [529, 486] width 12 height 12
click at [523, 489] on input "checkbox" at bounding box center [528, 486] width 10 height 10
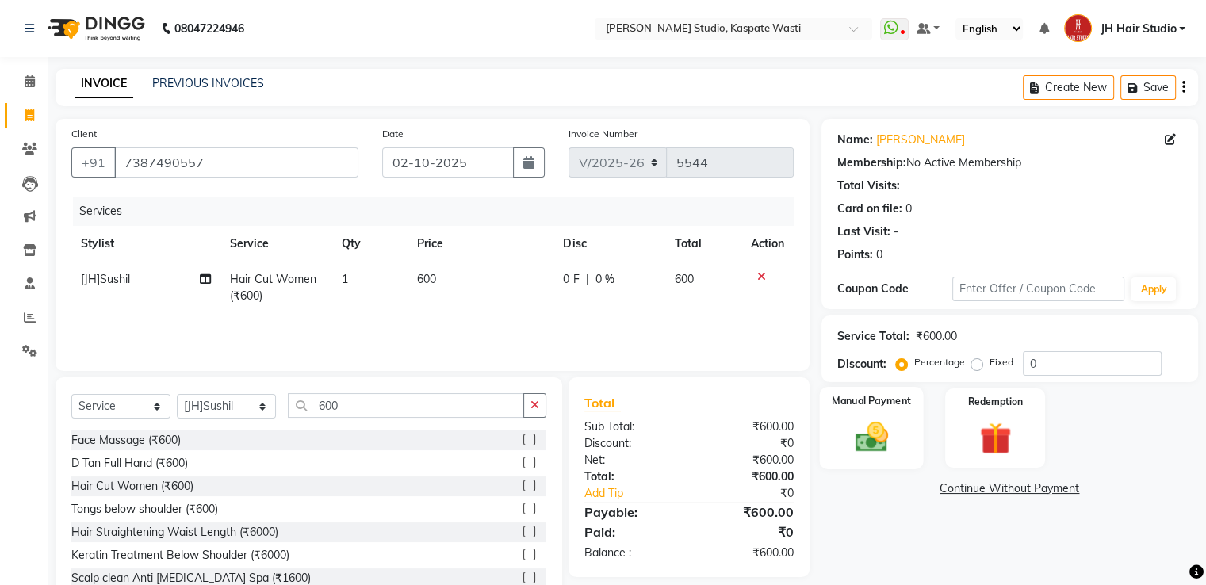
click at [919, 426] on div "Manual Payment" at bounding box center [871, 428] width 104 height 82
click at [957, 488] on span "GPay" at bounding box center [952, 490] width 33 height 18
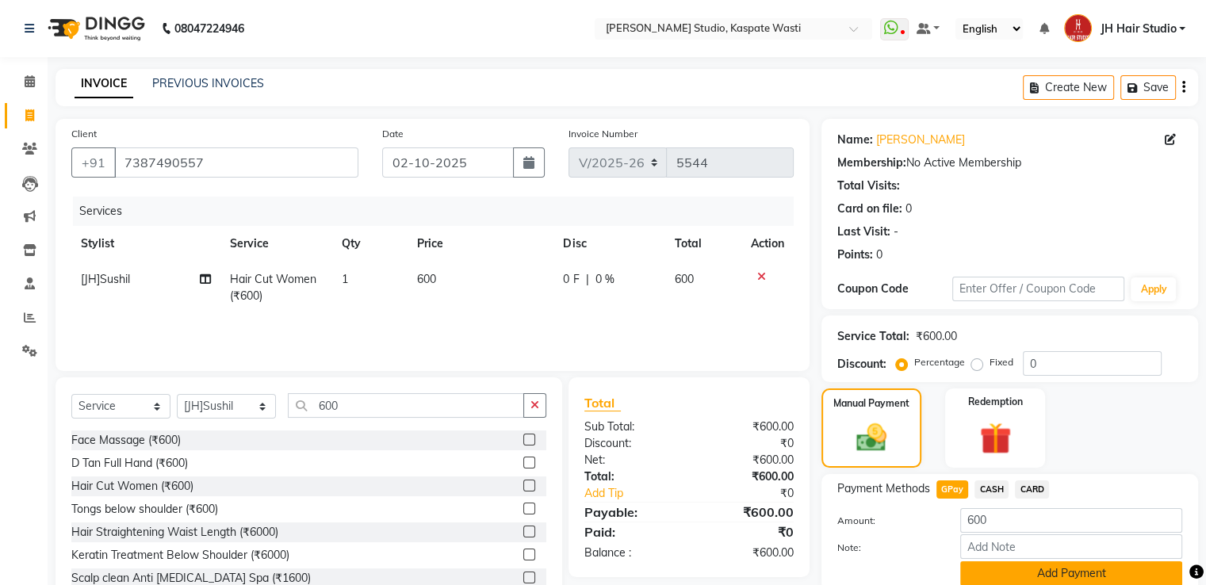
click at [1063, 569] on button "Add Payment" at bounding box center [1071, 573] width 222 height 25
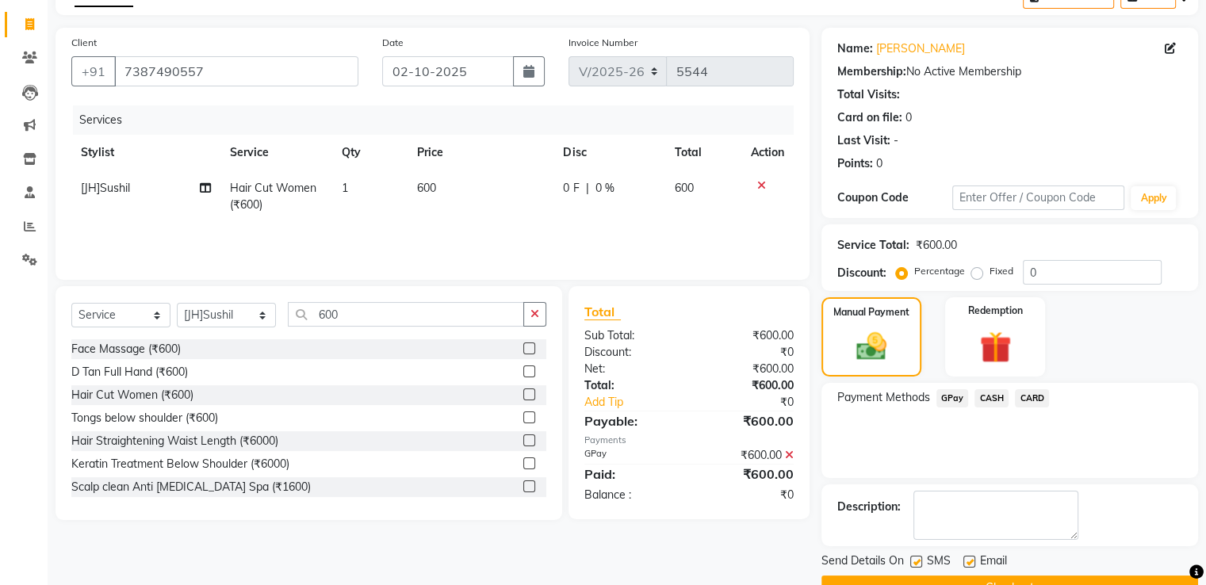
scroll to position [129, 0]
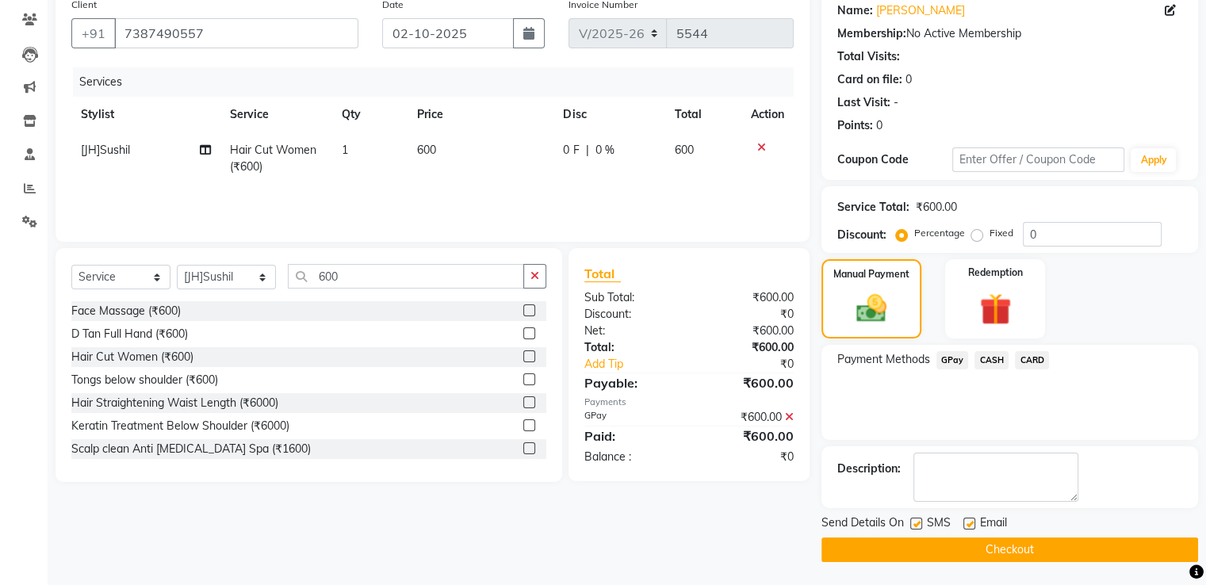
click at [979, 550] on button "Checkout" at bounding box center [1010, 550] width 377 height 25
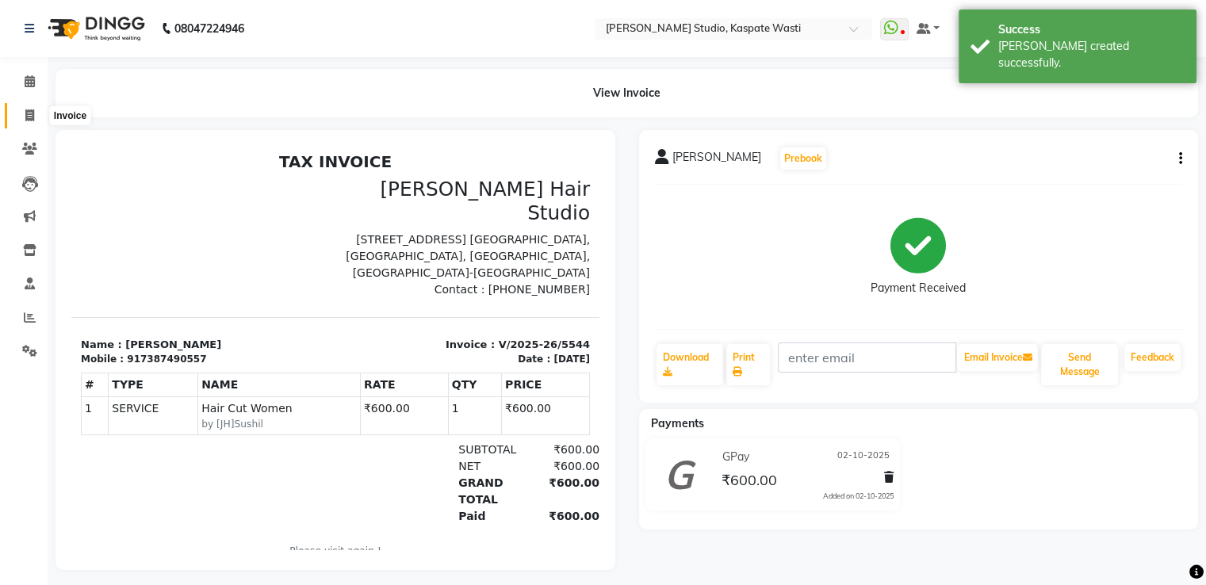
click at [32, 118] on icon at bounding box center [29, 115] width 9 height 12
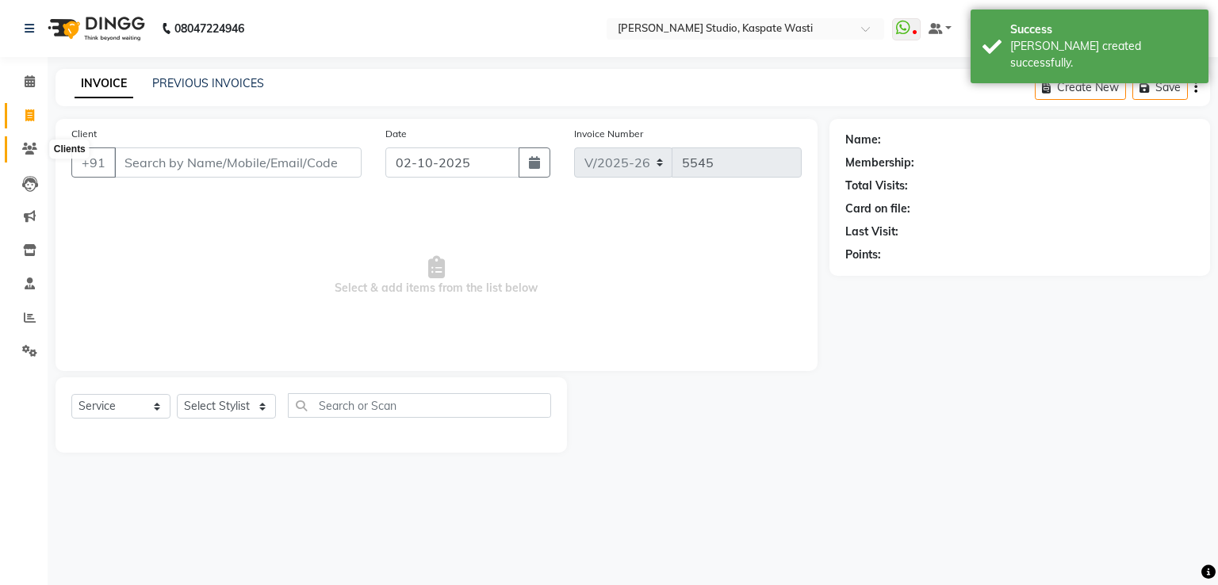
click at [21, 151] on span at bounding box center [30, 149] width 28 height 18
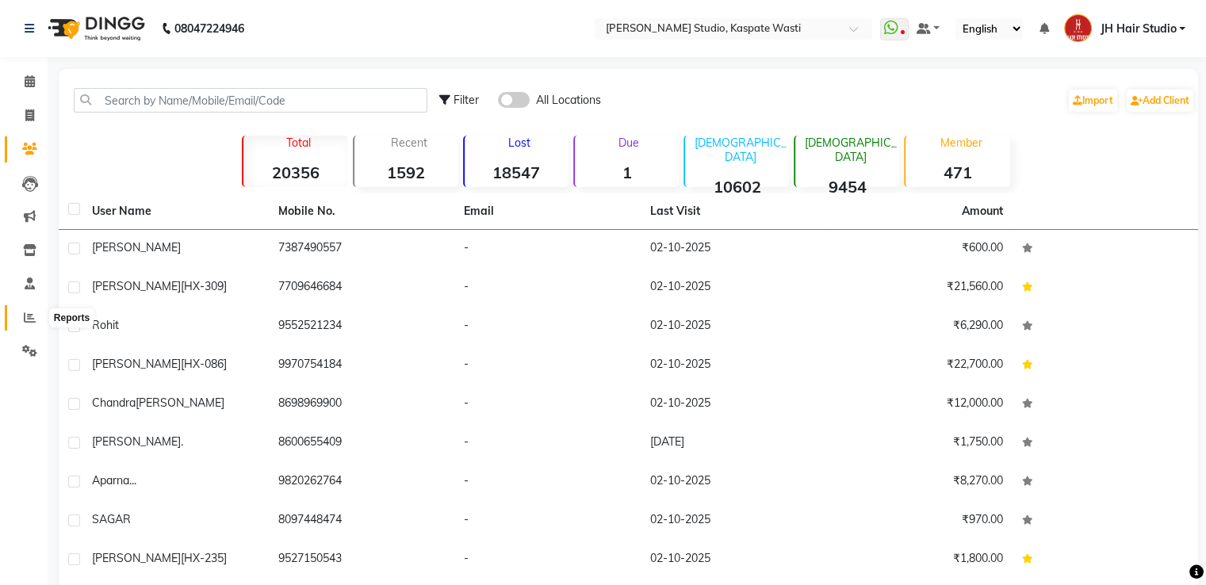
click at [24, 312] on icon at bounding box center [30, 318] width 12 height 12
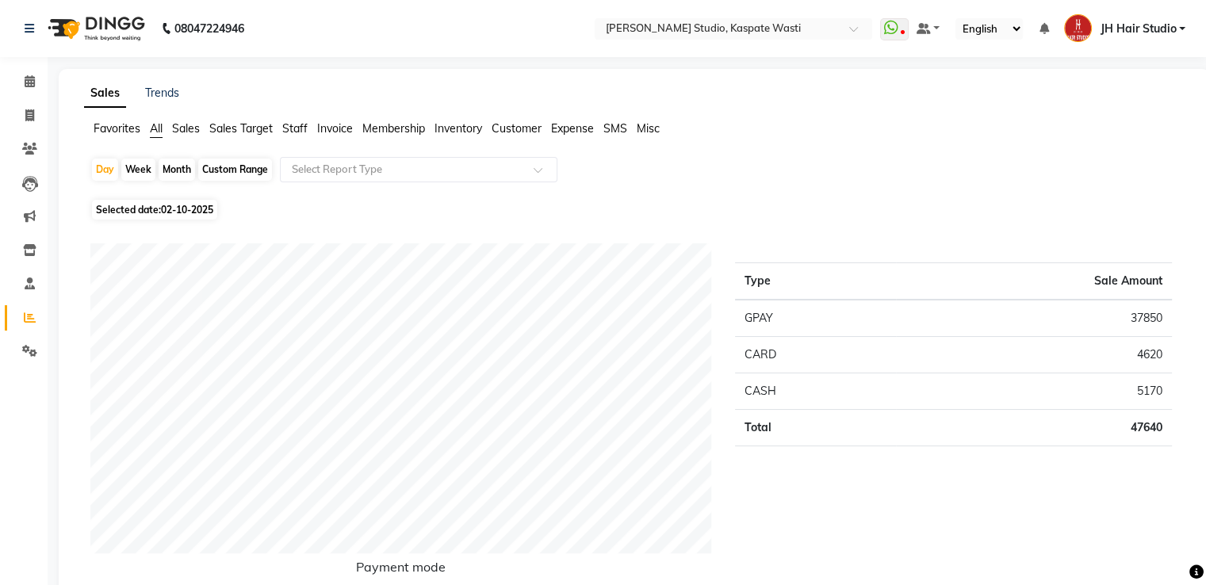
scroll to position [511, 0]
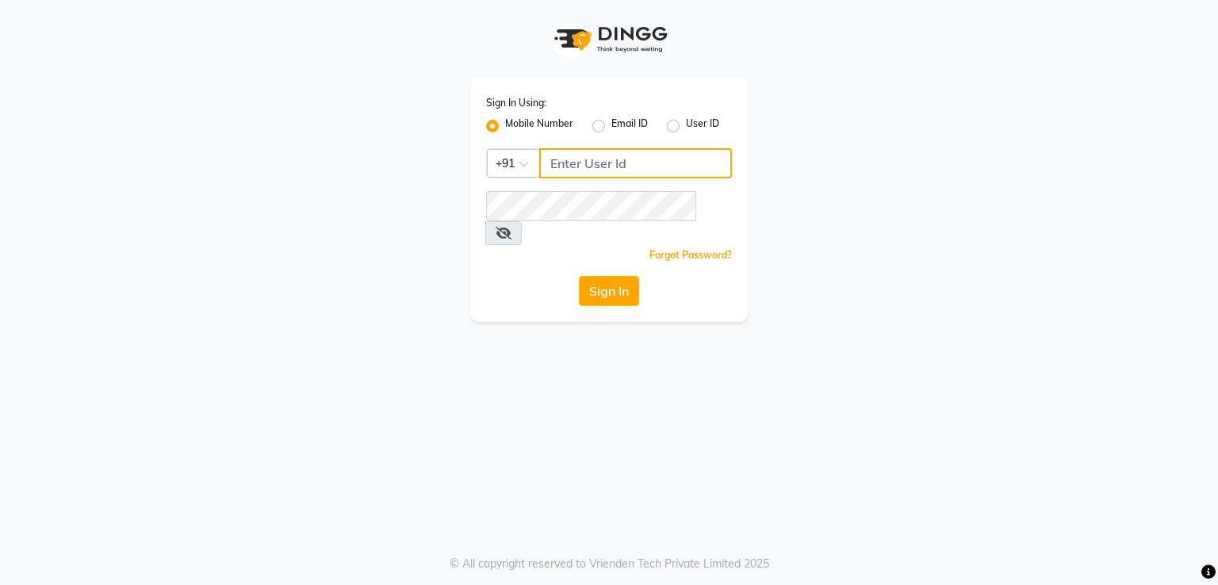
click at [627, 166] on input "Username" at bounding box center [635, 163] width 193 height 30
click at [511, 227] on icon at bounding box center [504, 233] width 16 height 13
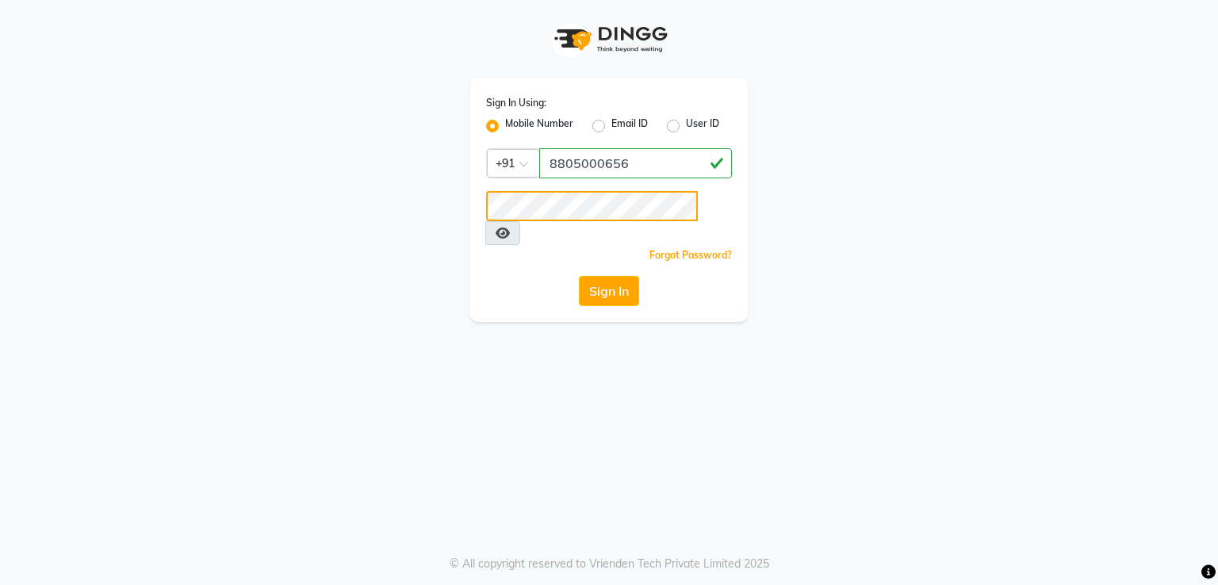
click at [462, 204] on div "Sign In Using: Mobile Number Email ID User ID Country Code × +91 8805000656 Rem…" at bounding box center [608, 161] width 301 height 322
click at [510, 227] on icon at bounding box center [503, 233] width 14 height 13
click at [621, 276] on button "Sign In" at bounding box center [609, 291] width 60 height 30
click at [631, 276] on button "Sign In" at bounding box center [609, 291] width 60 height 30
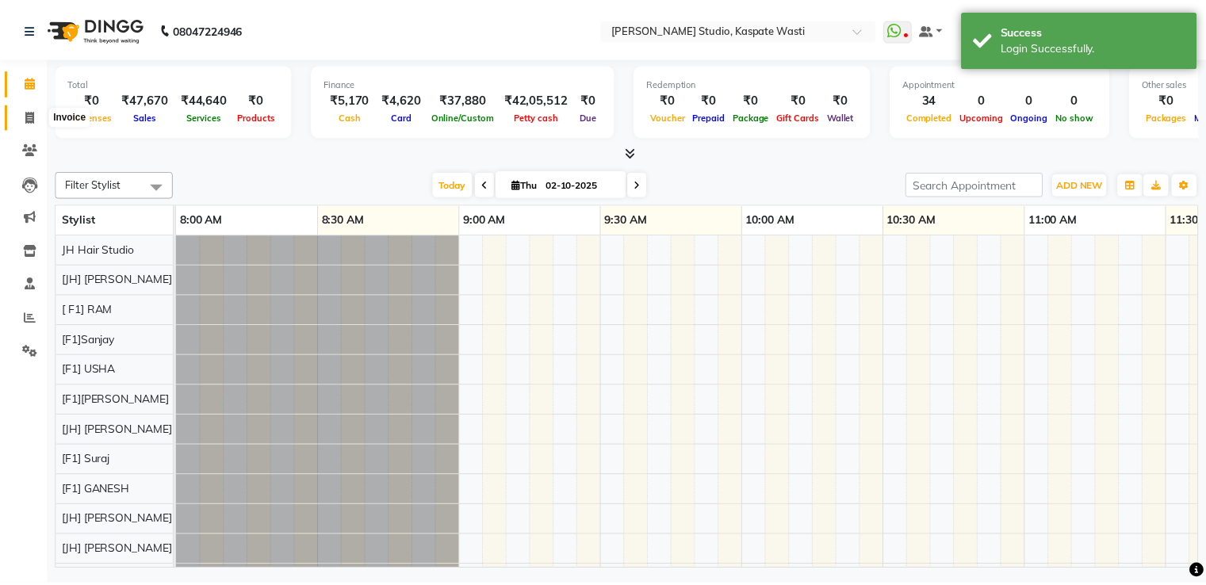
scroll to position [21, 0]
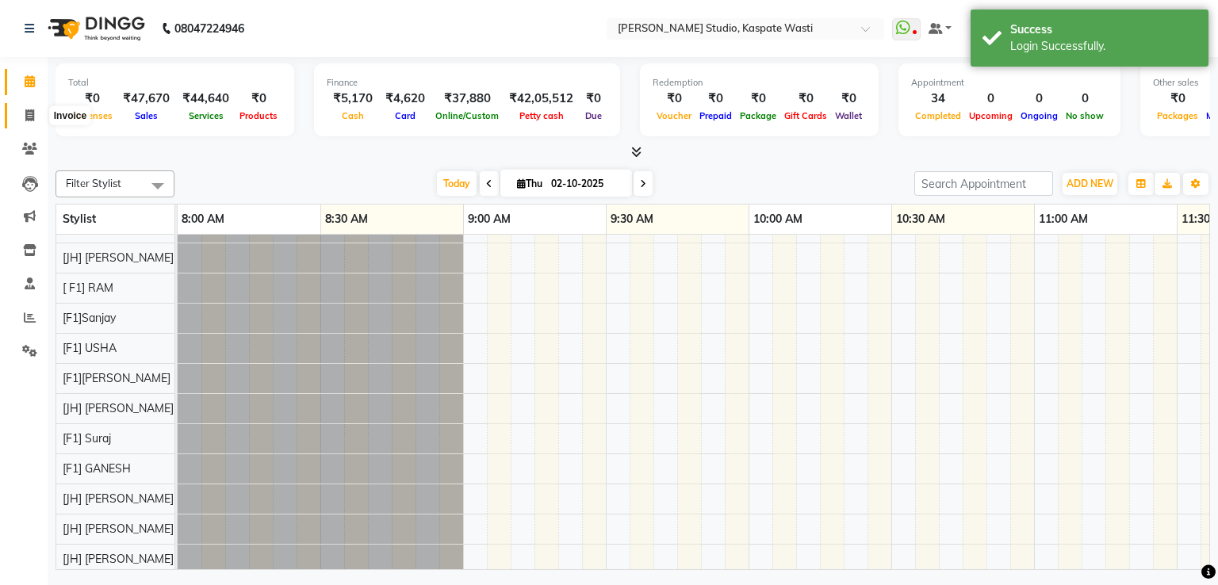
click at [29, 107] on span at bounding box center [30, 116] width 28 height 18
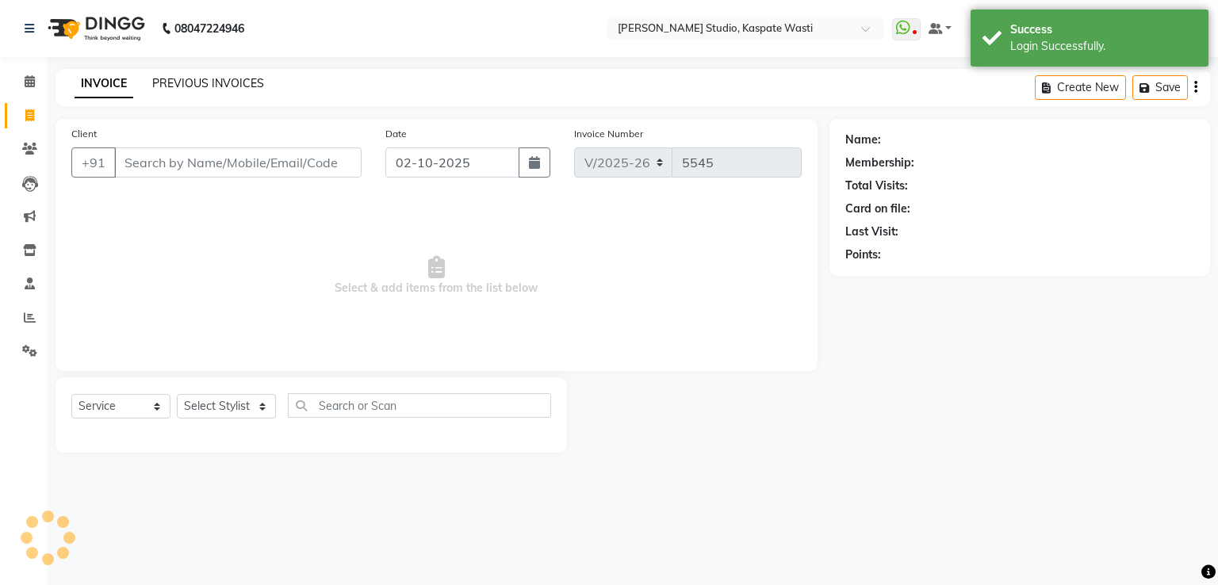
click at [203, 86] on link "PREVIOUS INVOICES" at bounding box center [208, 83] width 112 height 14
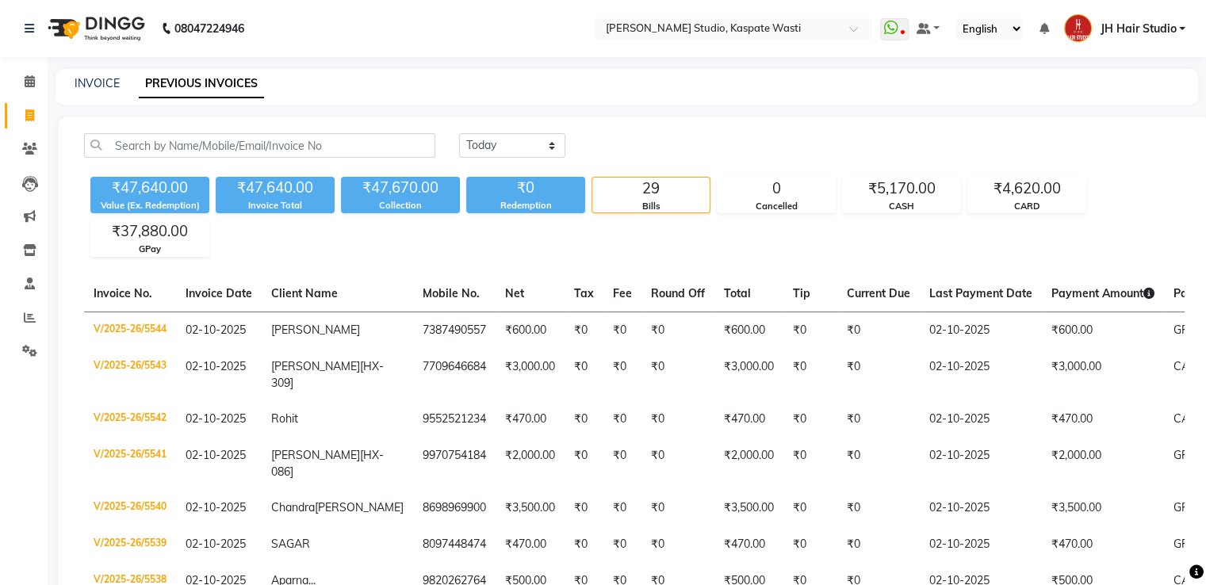
click at [90, 75] on div "INVOICE" at bounding box center [97, 83] width 45 height 17
click at [24, 149] on icon at bounding box center [29, 149] width 15 height 12
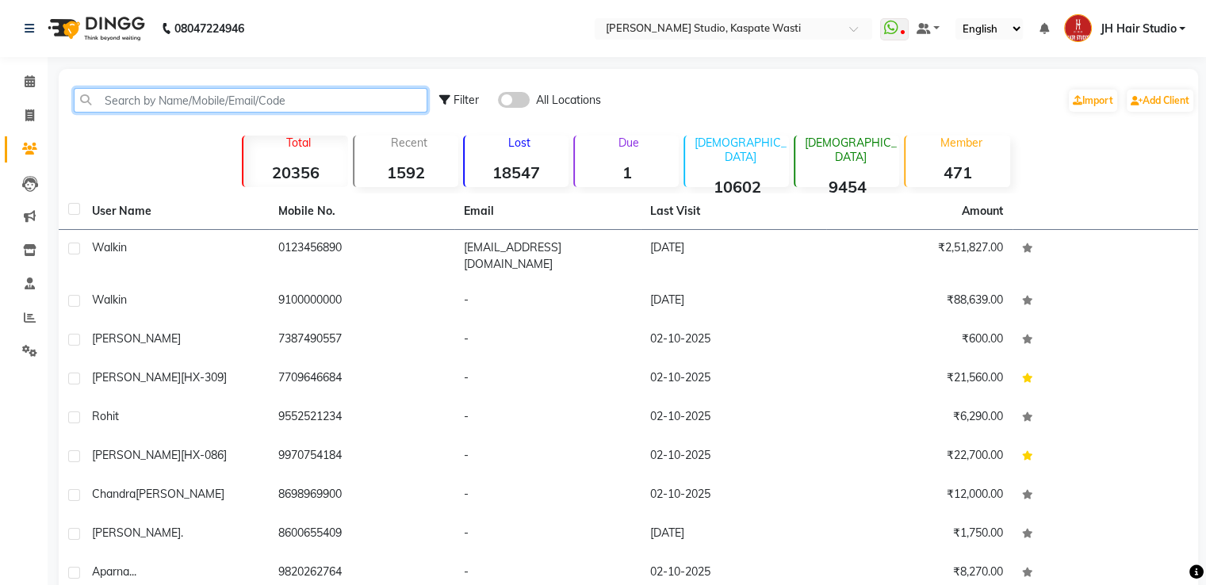
click at [184, 105] on input "text" at bounding box center [251, 100] width 354 height 25
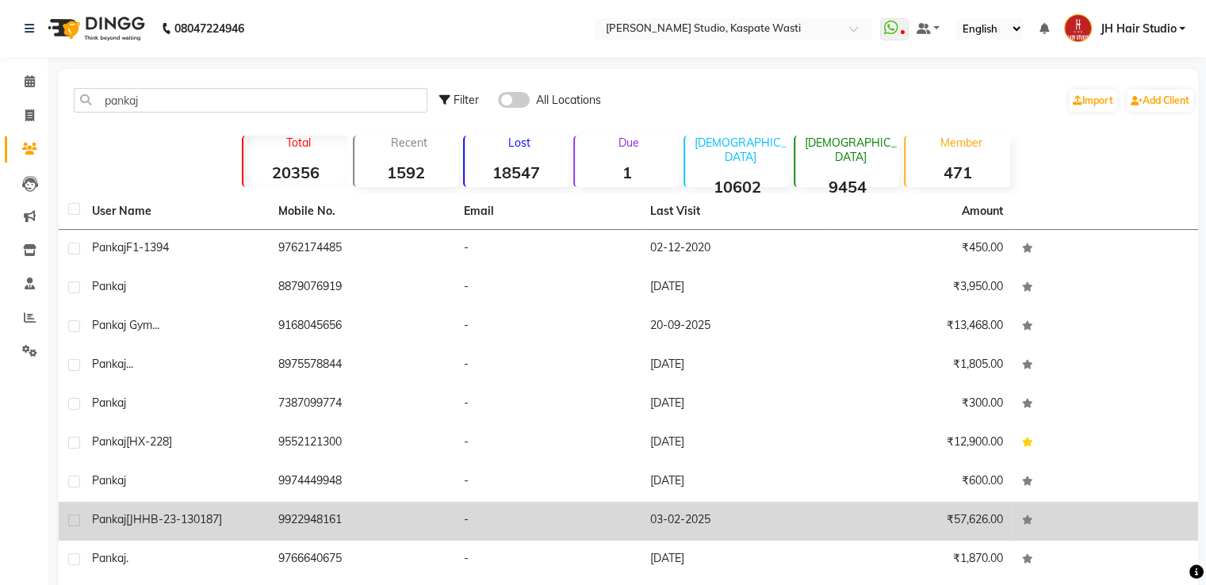
click at [188, 527] on div "Pankaj [JHHB-23-130187]" at bounding box center [175, 519] width 167 height 17
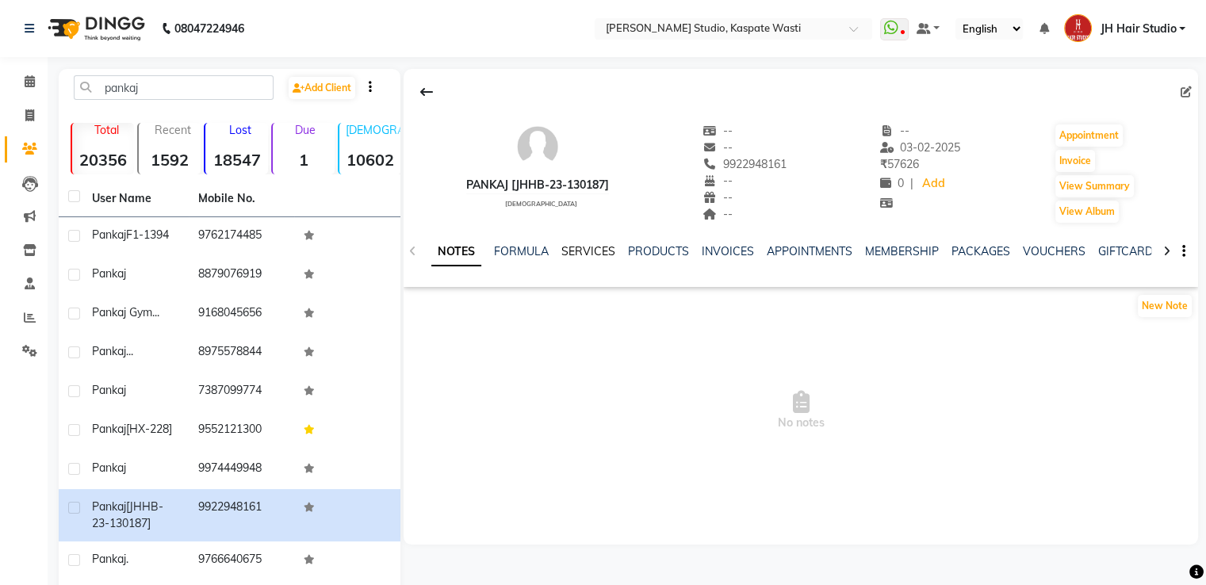
click at [577, 251] on link "SERVICES" at bounding box center [588, 251] width 54 height 14
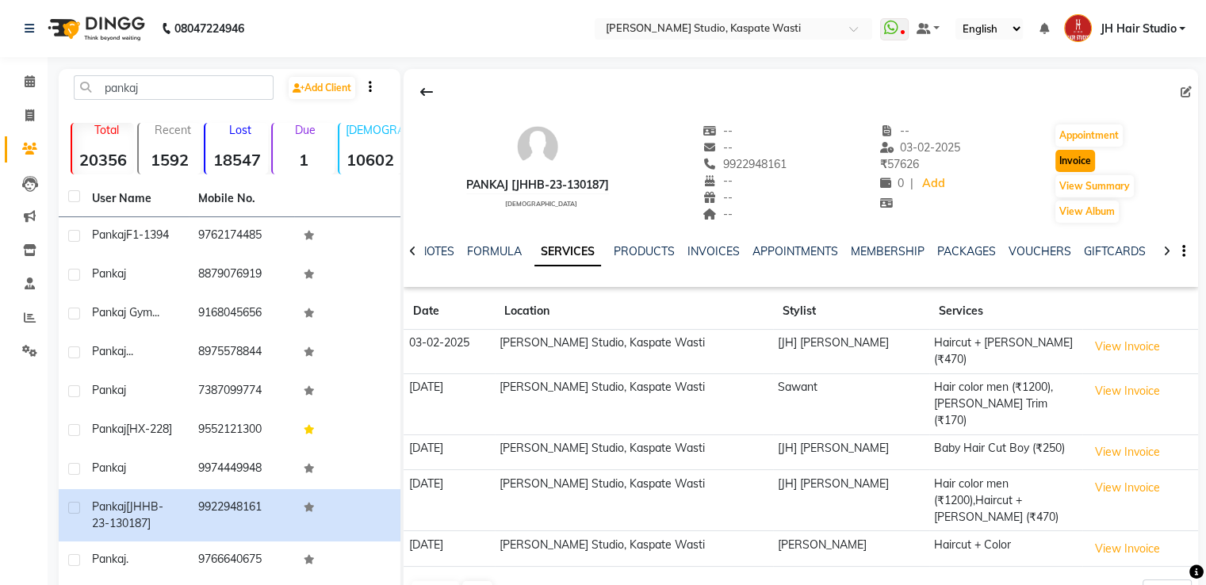
click at [1073, 162] on button "Invoice" at bounding box center [1075, 161] width 40 height 22
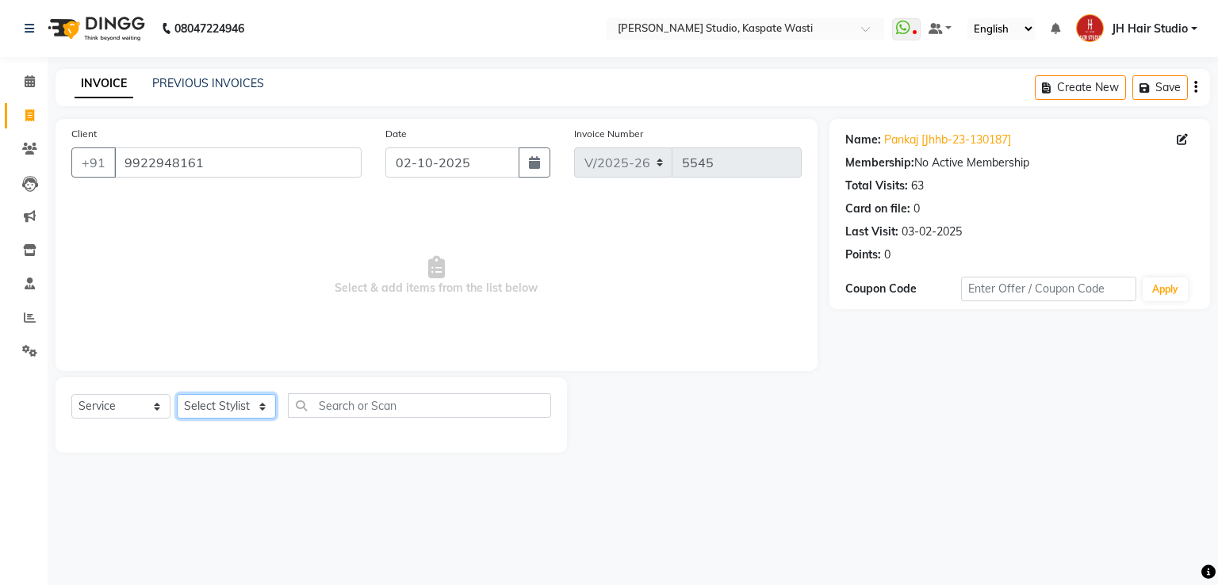
click at [228, 412] on select "Select Stylist [F1] GANESH [F1] [PERSON_NAME] [ F1] RAM [F1]Sanjay [F1][PERSON_…" at bounding box center [226, 406] width 99 height 25
click at [177, 395] on select "Select Stylist [F1] GANESH [F1] [PERSON_NAME] [ F1] RAM [F1]Sanjay [F1][PERSON_…" at bounding box center [226, 406] width 99 height 25
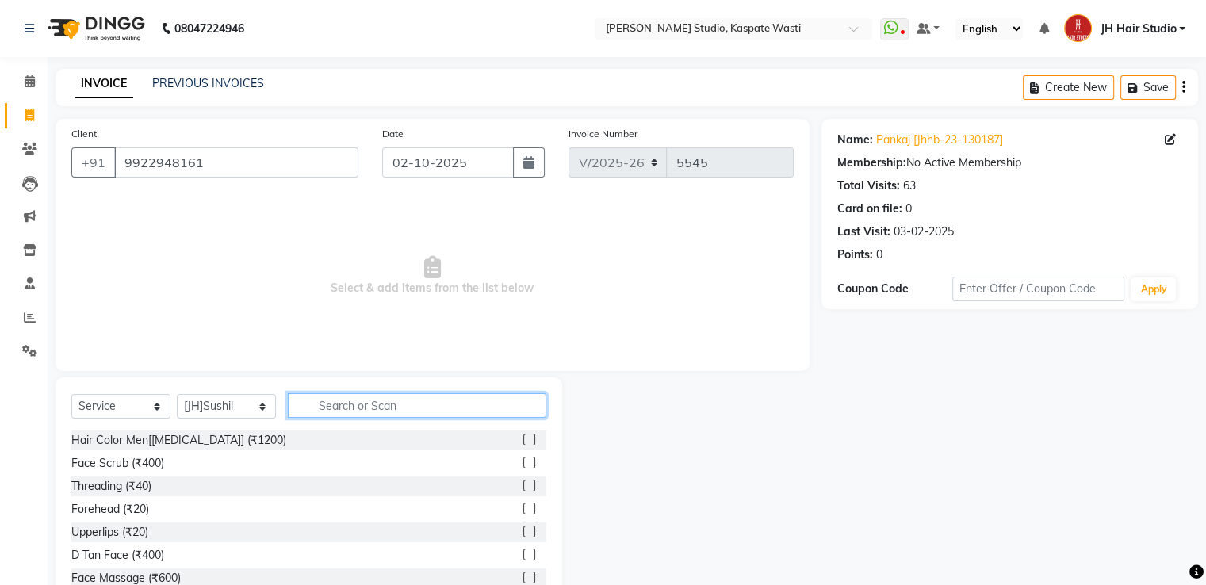
click at [378, 407] on input "text" at bounding box center [417, 405] width 259 height 25
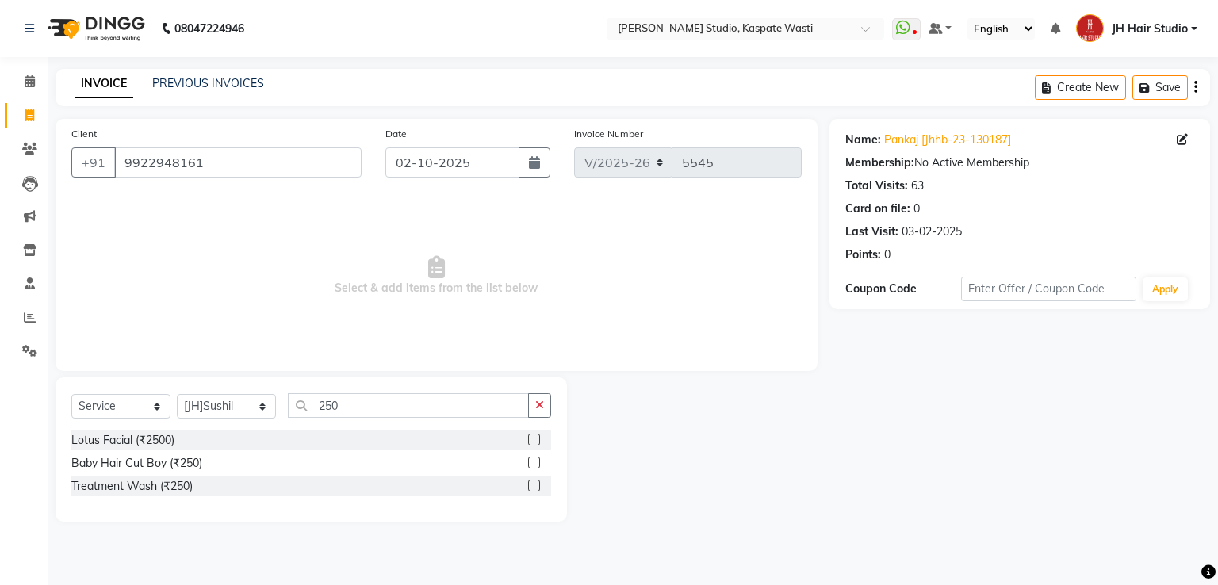
click at [533, 462] on label at bounding box center [534, 463] width 12 height 12
click at [533, 462] on input "checkbox" at bounding box center [533, 463] width 10 height 10
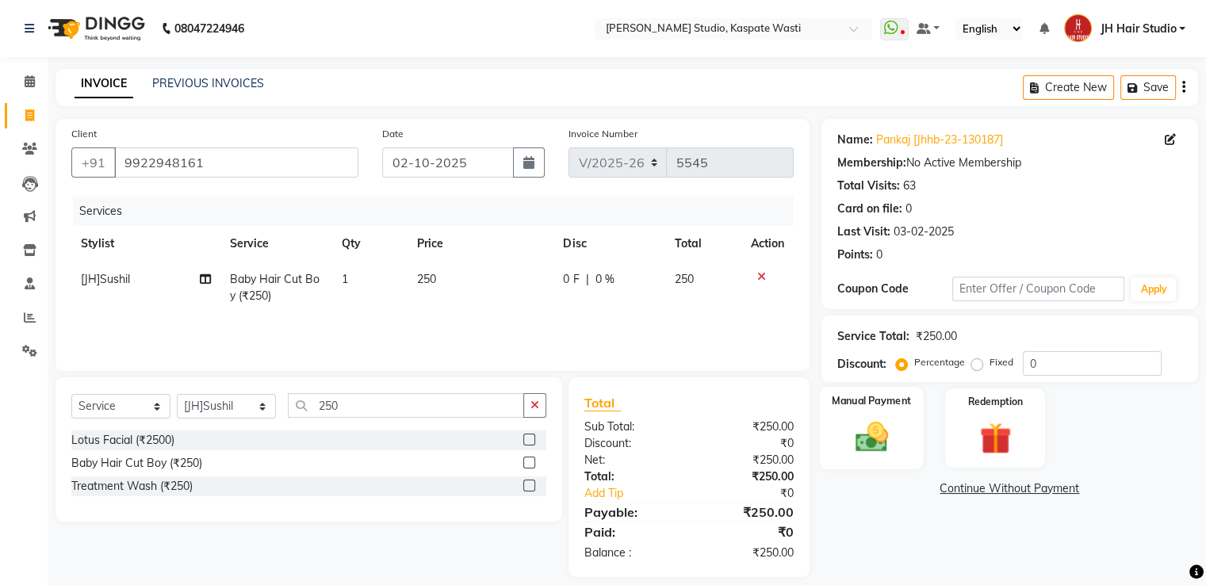
click at [853, 439] on img at bounding box center [870, 438] width 53 height 38
click at [947, 484] on span "GPay" at bounding box center [952, 490] width 33 height 18
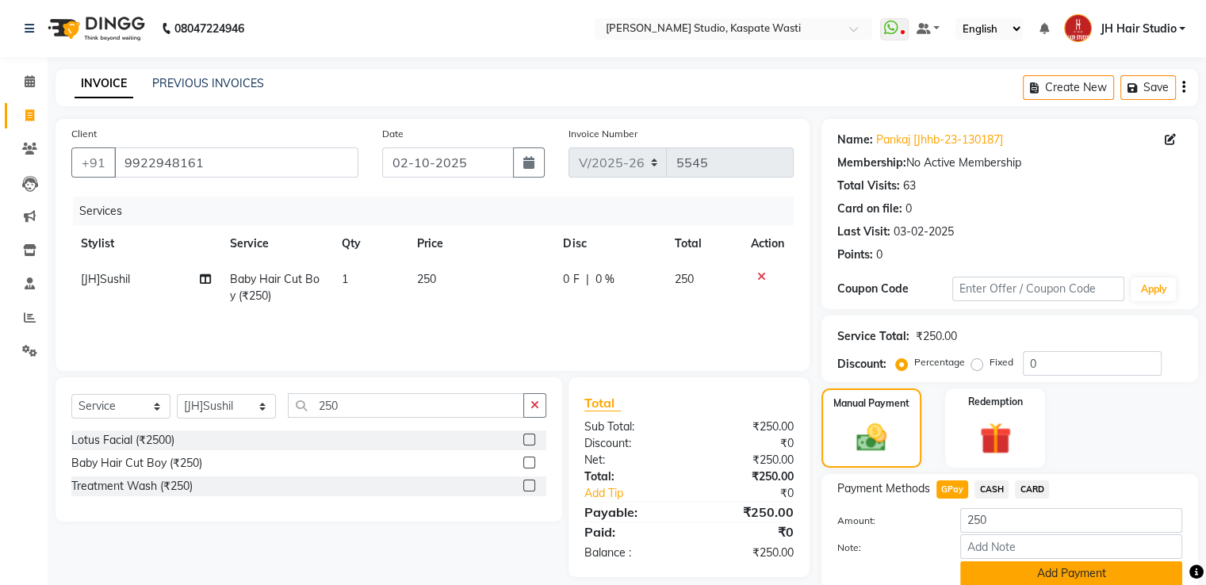
click at [1029, 569] on button "Add Payment" at bounding box center [1071, 573] width 222 height 25
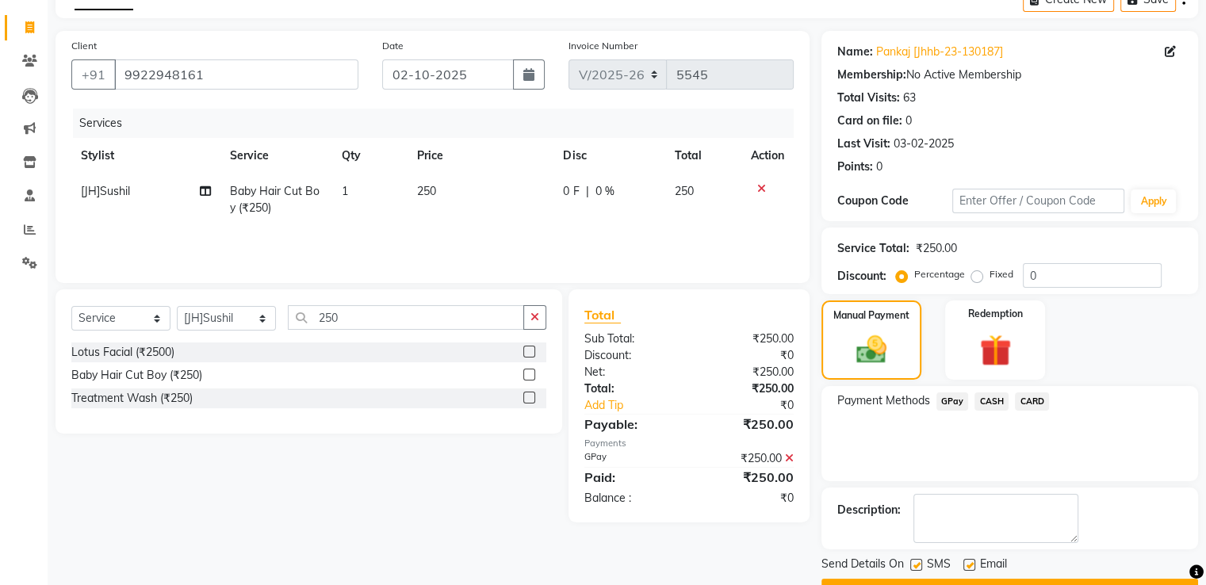
scroll to position [129, 0]
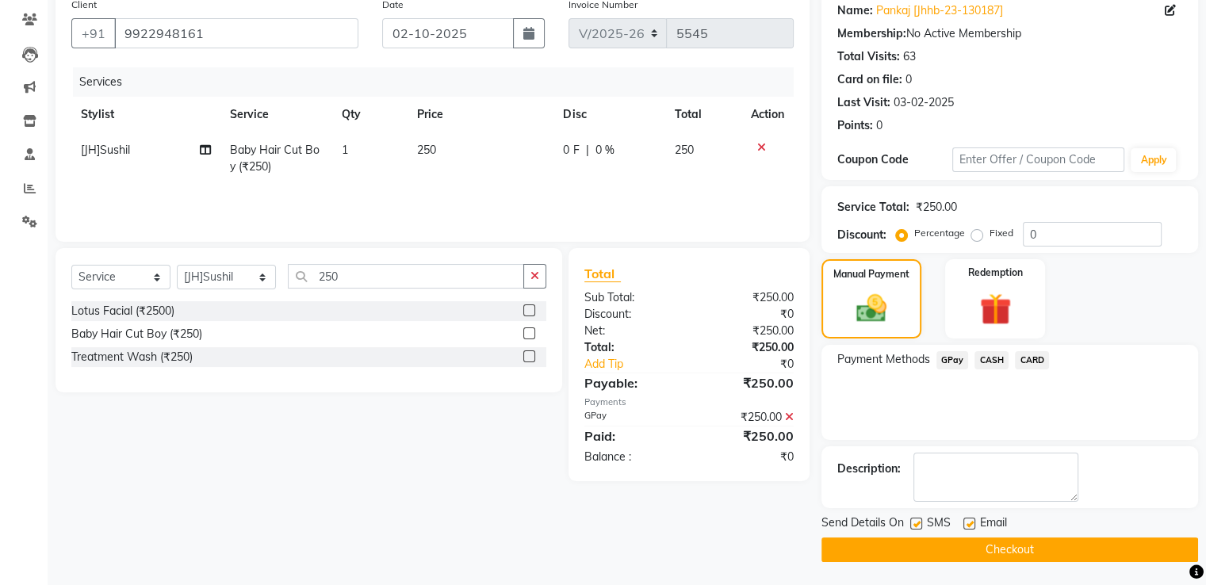
click at [1053, 552] on button "Checkout" at bounding box center [1010, 550] width 377 height 25
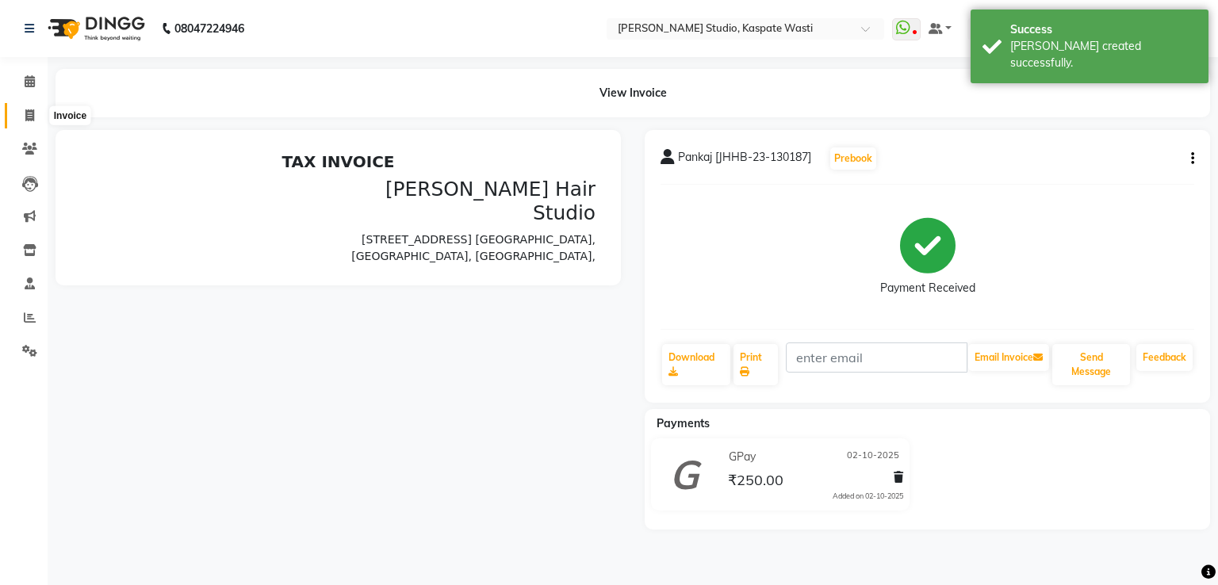
click at [29, 116] on icon at bounding box center [29, 115] width 9 height 12
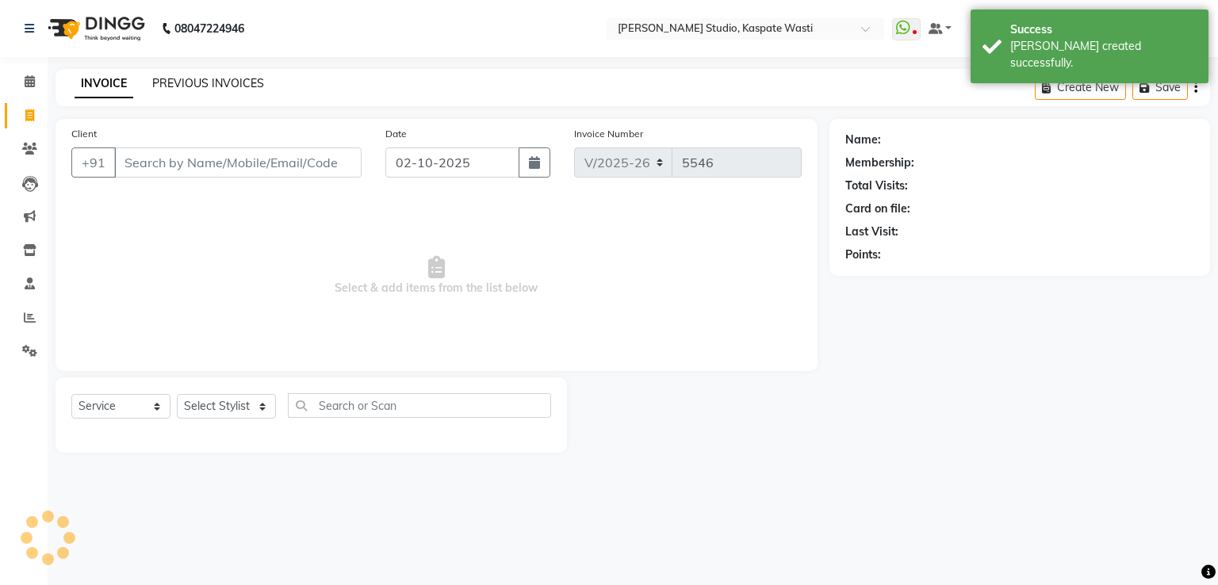
click at [206, 77] on link "PREVIOUS INVOICES" at bounding box center [208, 83] width 112 height 14
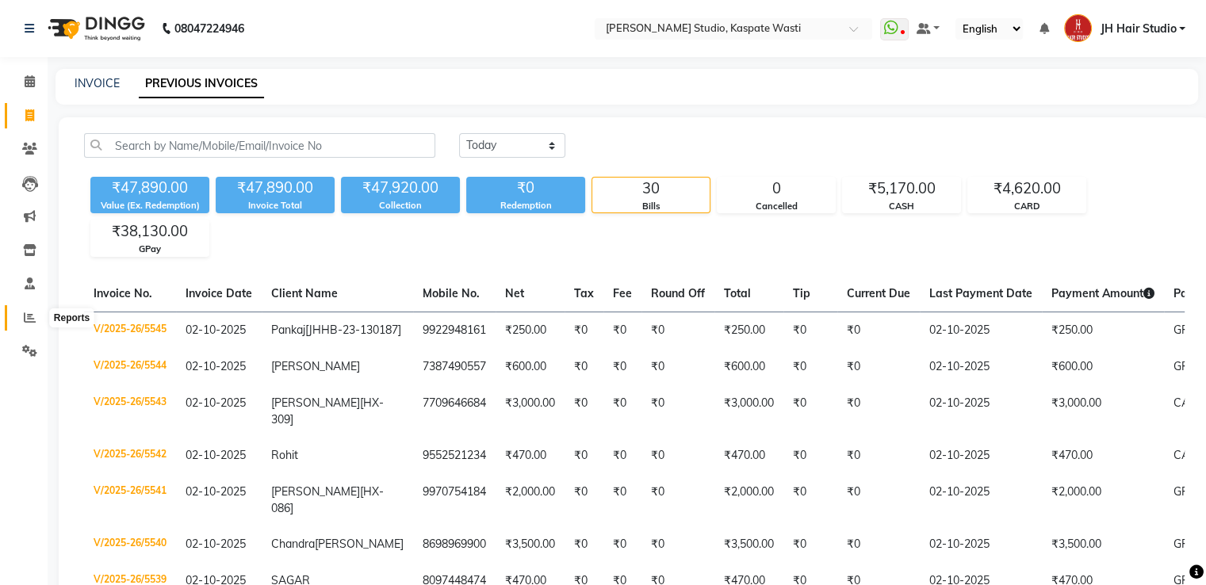
click at [32, 318] on icon at bounding box center [30, 318] width 12 height 12
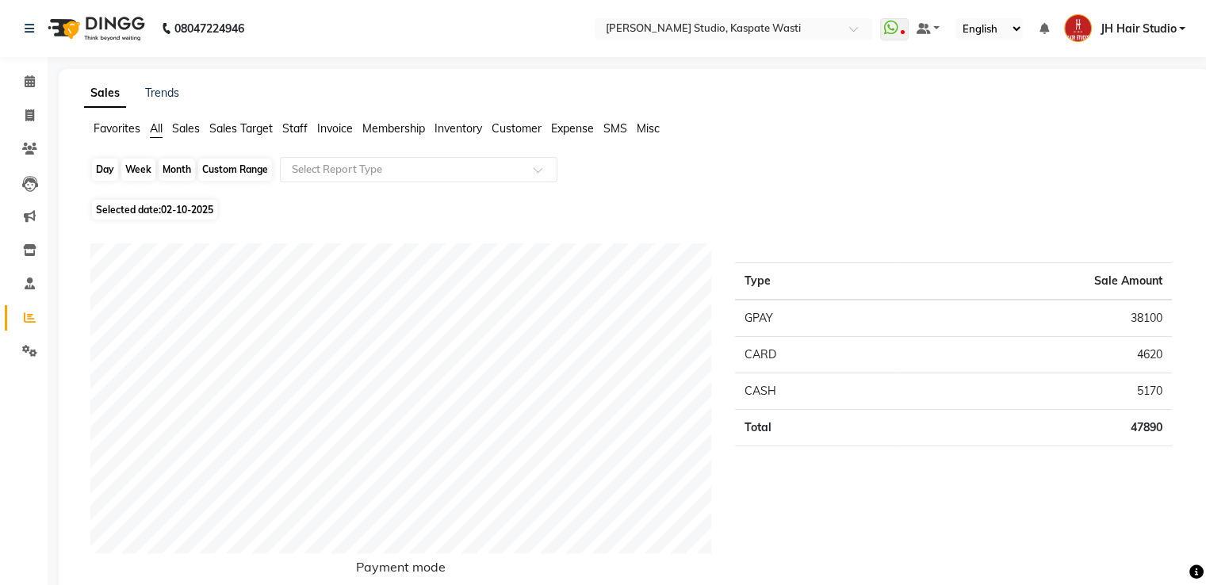
click at [98, 167] on div "Day" at bounding box center [105, 170] width 26 height 22
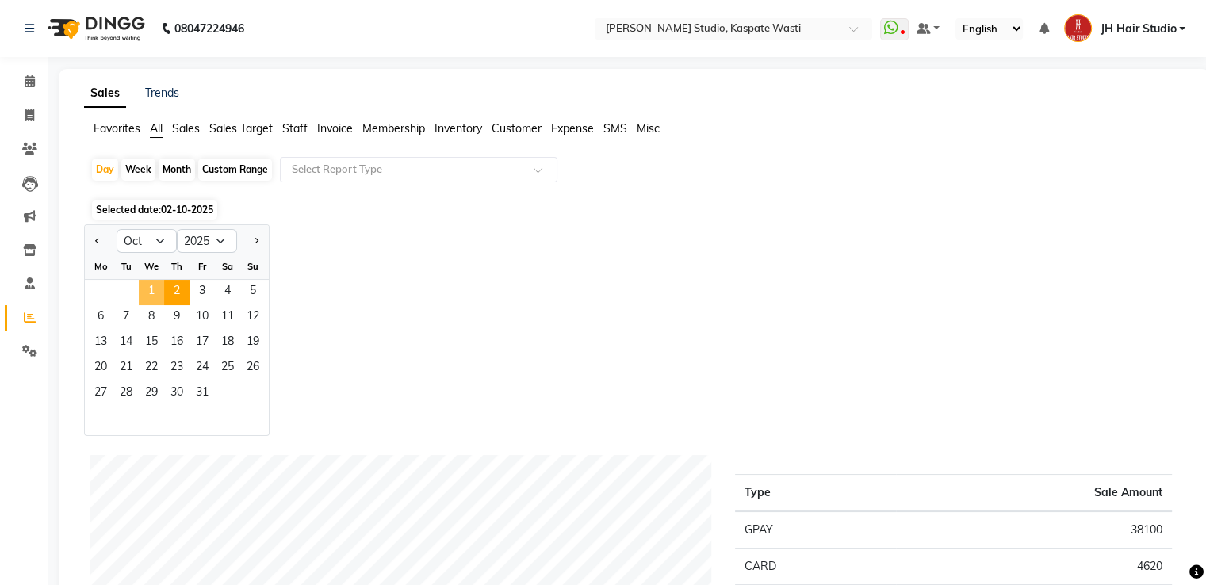
click at [154, 293] on span "1" at bounding box center [151, 292] width 25 height 25
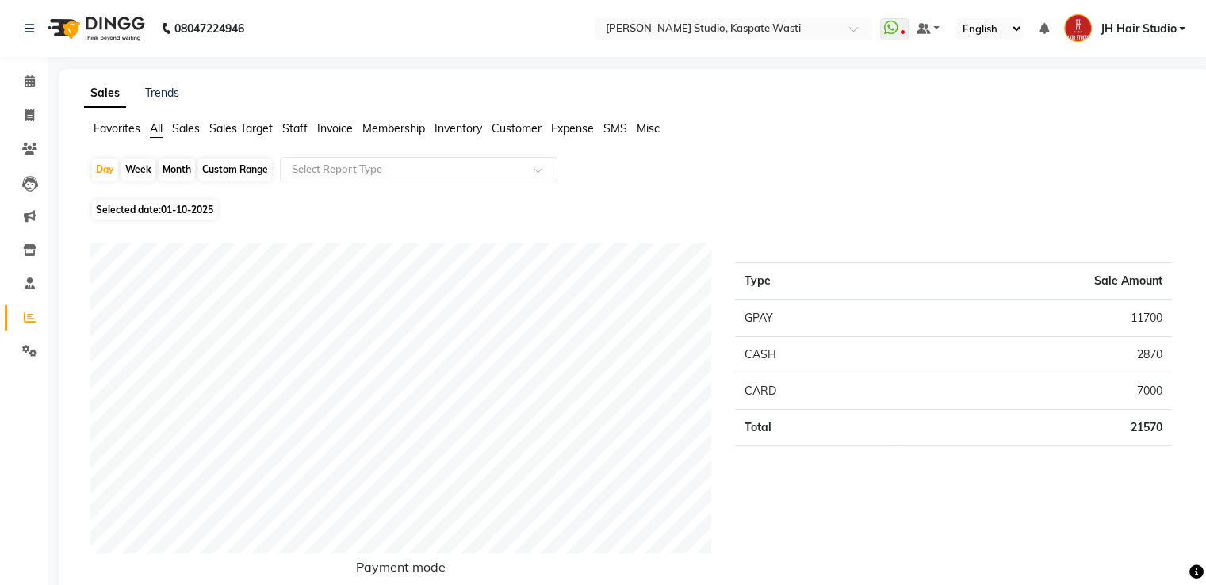
click at [1180, 254] on div "Type Sale Amount GPAY 11700 CASH 2870 CARD 7000 Total 21570" at bounding box center [953, 421] width 461 height 357
click at [21, 120] on span at bounding box center [30, 116] width 28 height 18
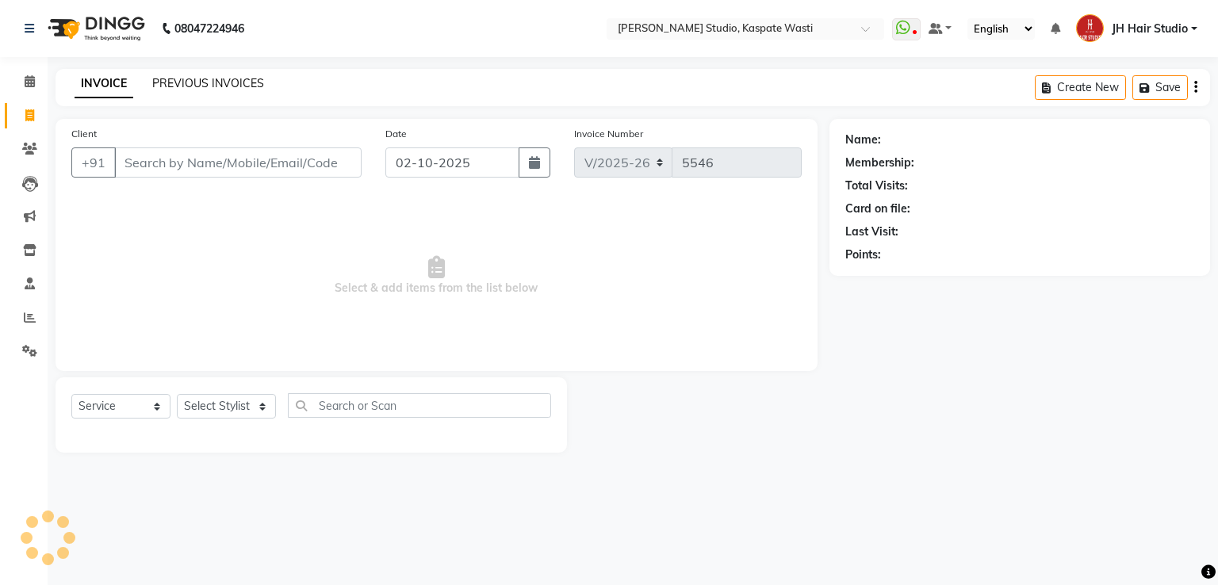
click at [197, 86] on link "PREVIOUS INVOICES" at bounding box center [208, 83] width 112 height 14
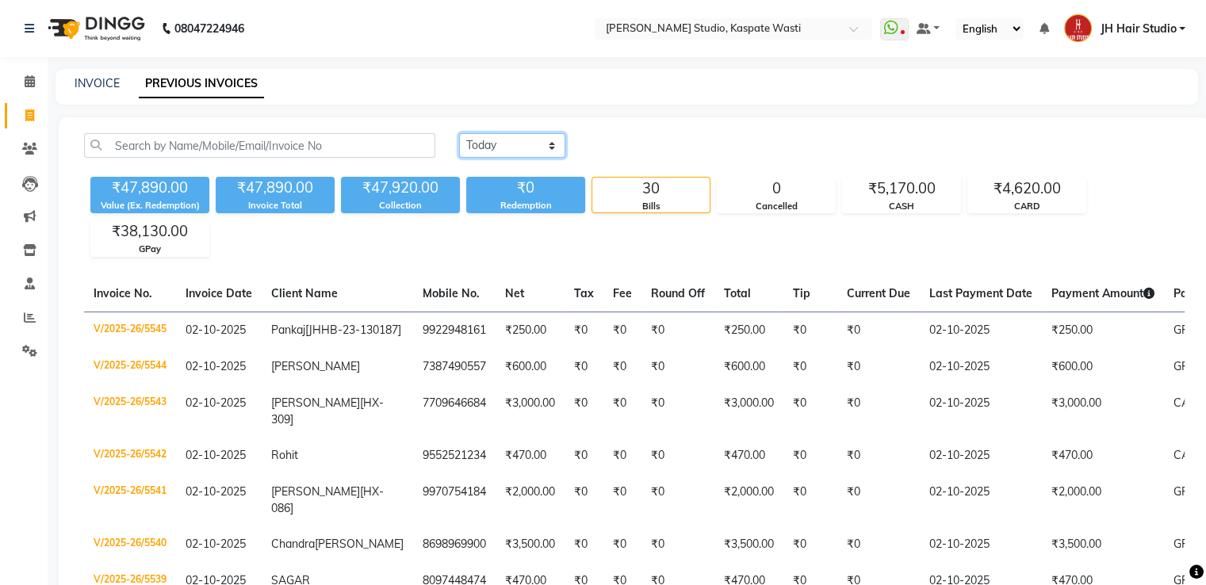
click at [530, 144] on select "Today Yesterday Custom Range" at bounding box center [512, 145] width 106 height 25
click at [459, 133] on select "Today Yesterday Custom Range" at bounding box center [512, 145] width 106 height 25
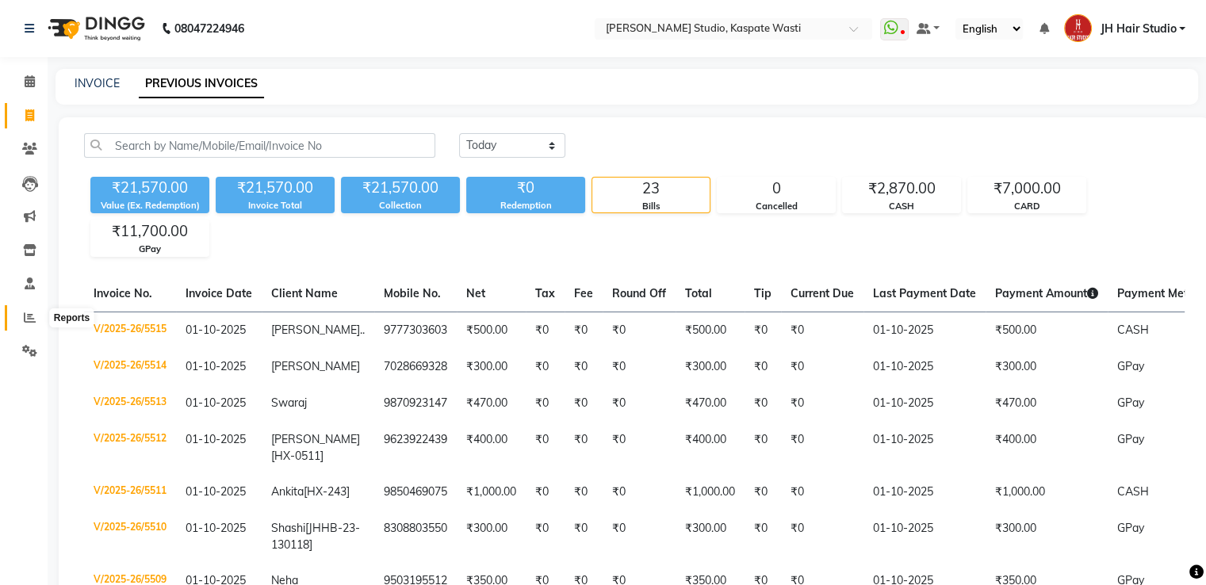
click at [29, 315] on icon at bounding box center [30, 318] width 12 height 12
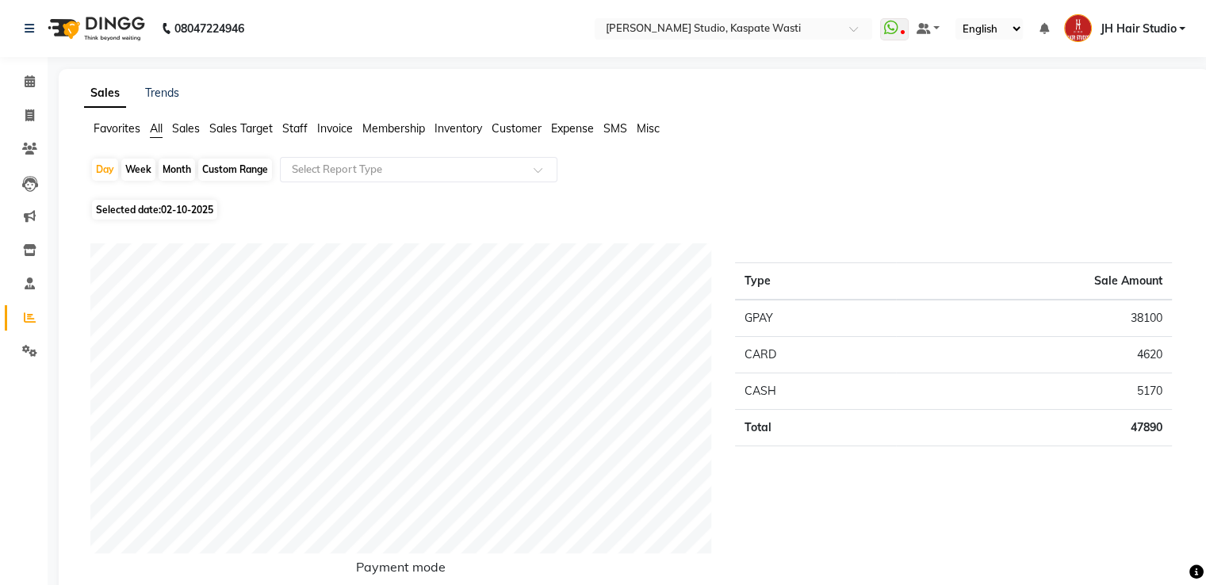
click at [187, 163] on div "Month" at bounding box center [177, 170] width 36 height 22
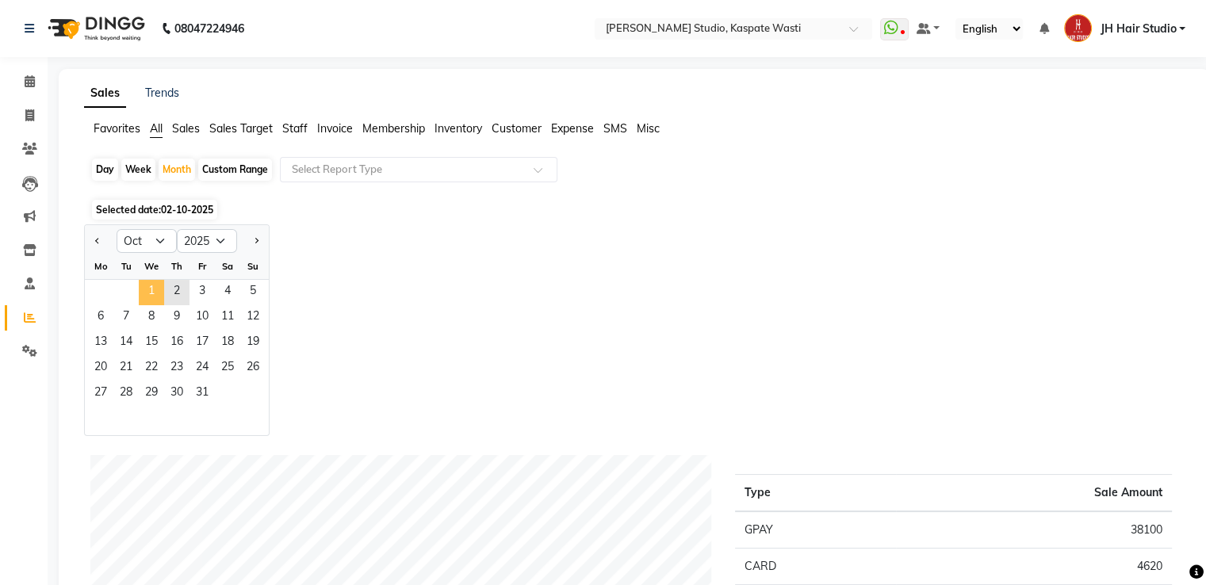
click at [149, 285] on span "1" at bounding box center [151, 292] width 25 height 25
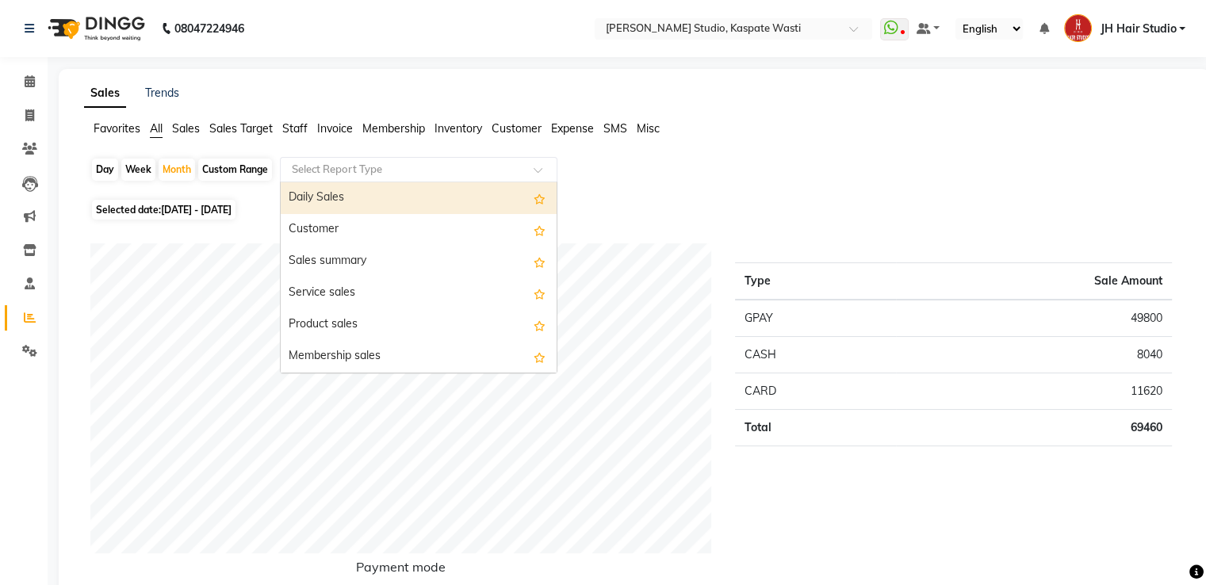
click at [396, 163] on input "text" at bounding box center [403, 170] width 228 height 16
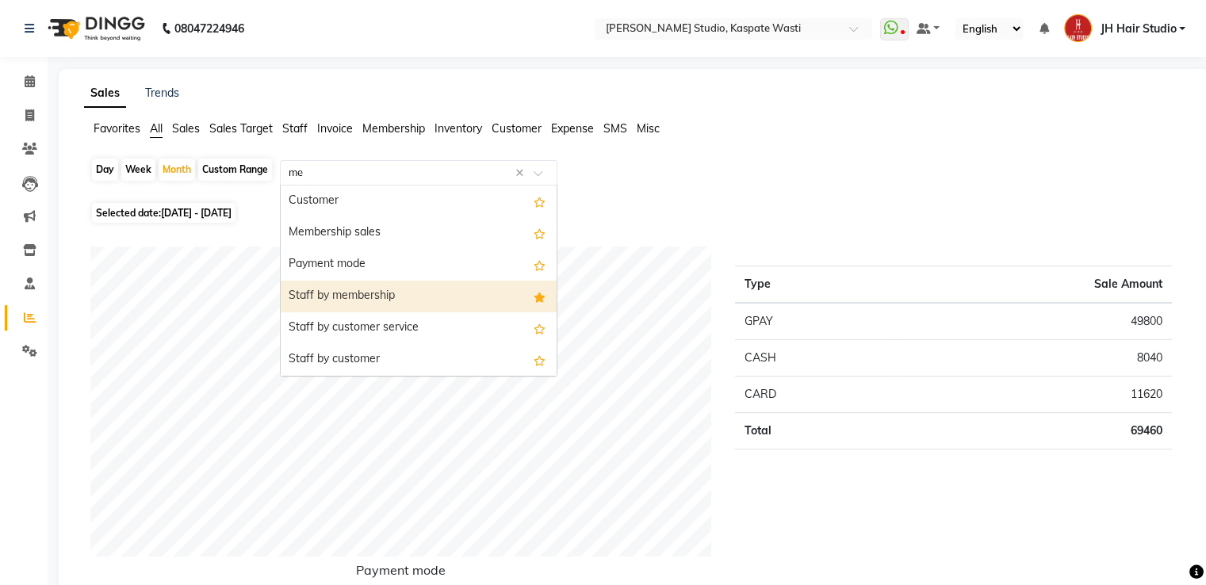
click at [374, 299] on div "Staff by membership" at bounding box center [419, 297] width 276 height 32
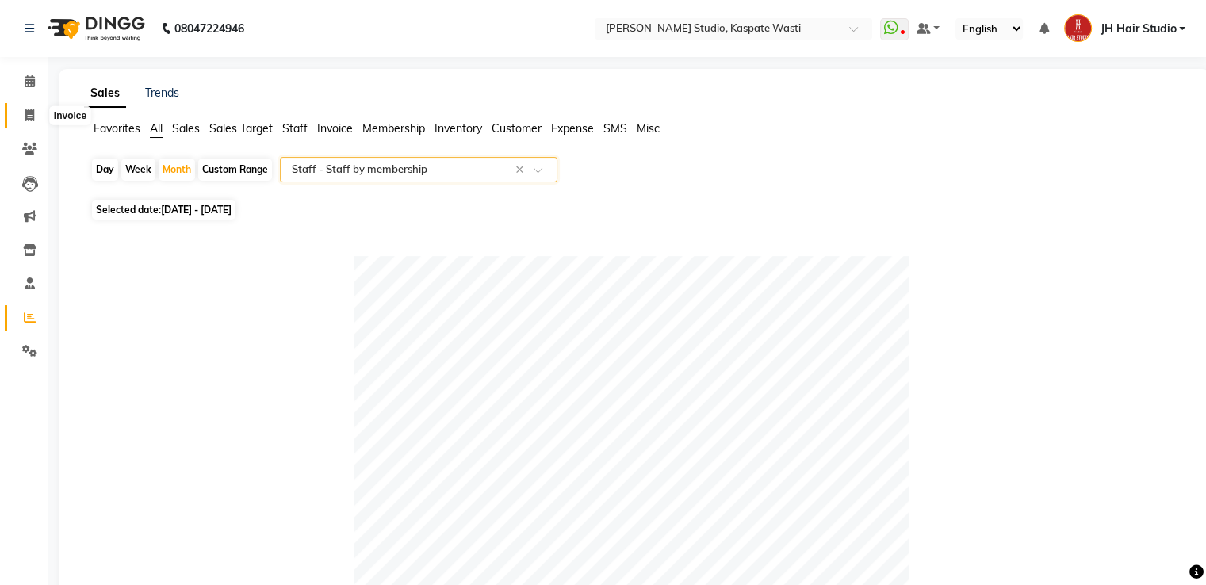
click at [19, 113] on span at bounding box center [30, 116] width 28 height 18
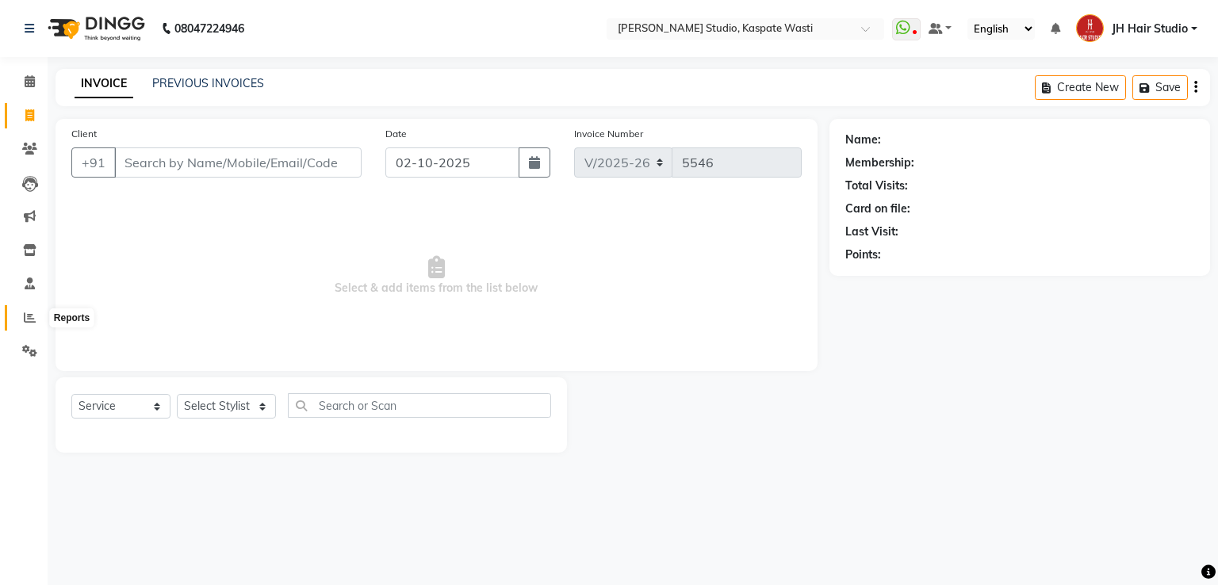
click at [29, 322] on icon at bounding box center [30, 318] width 12 height 12
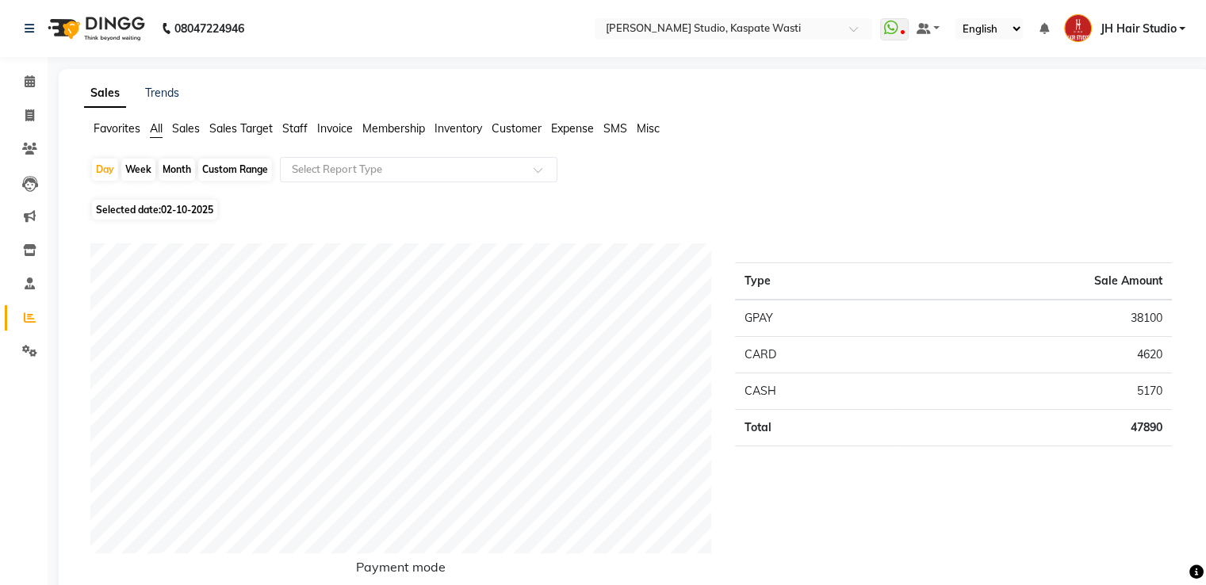
click at [178, 170] on div "Month" at bounding box center [177, 170] width 36 height 22
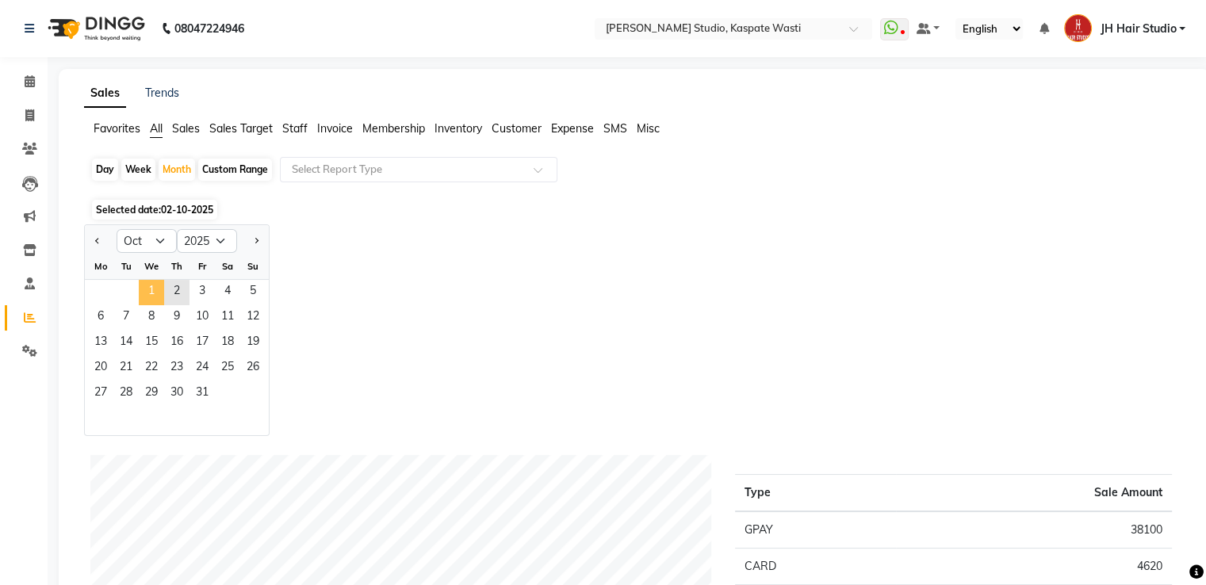
click at [146, 292] on span "1" at bounding box center [151, 292] width 25 height 25
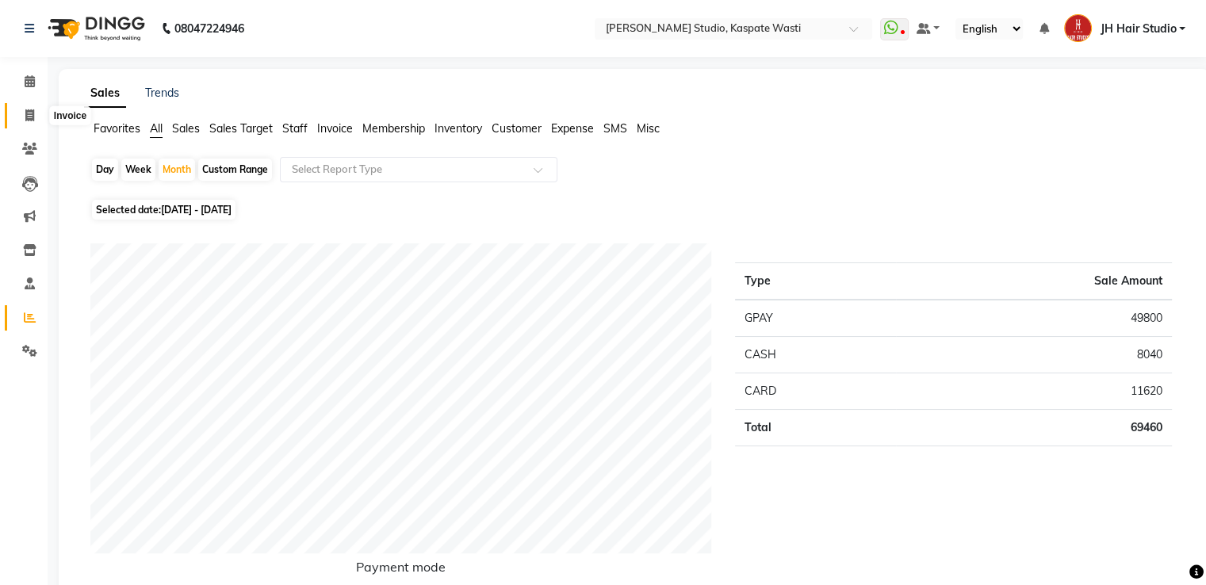
click at [25, 112] on icon at bounding box center [29, 115] width 9 height 12
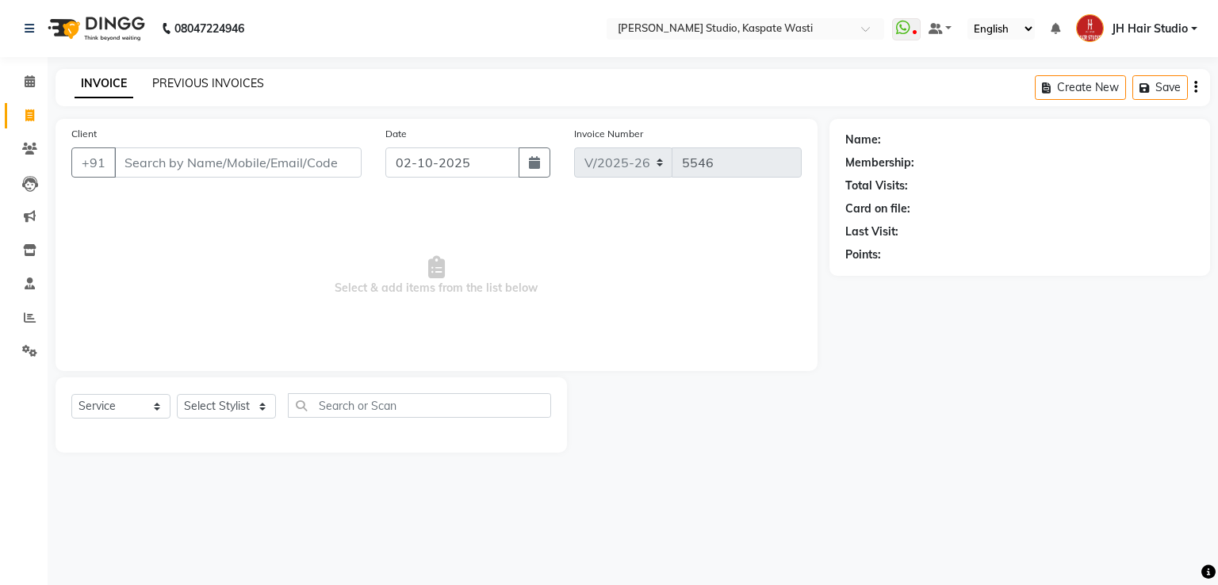
click at [197, 88] on link "PREVIOUS INVOICES" at bounding box center [208, 83] width 112 height 14
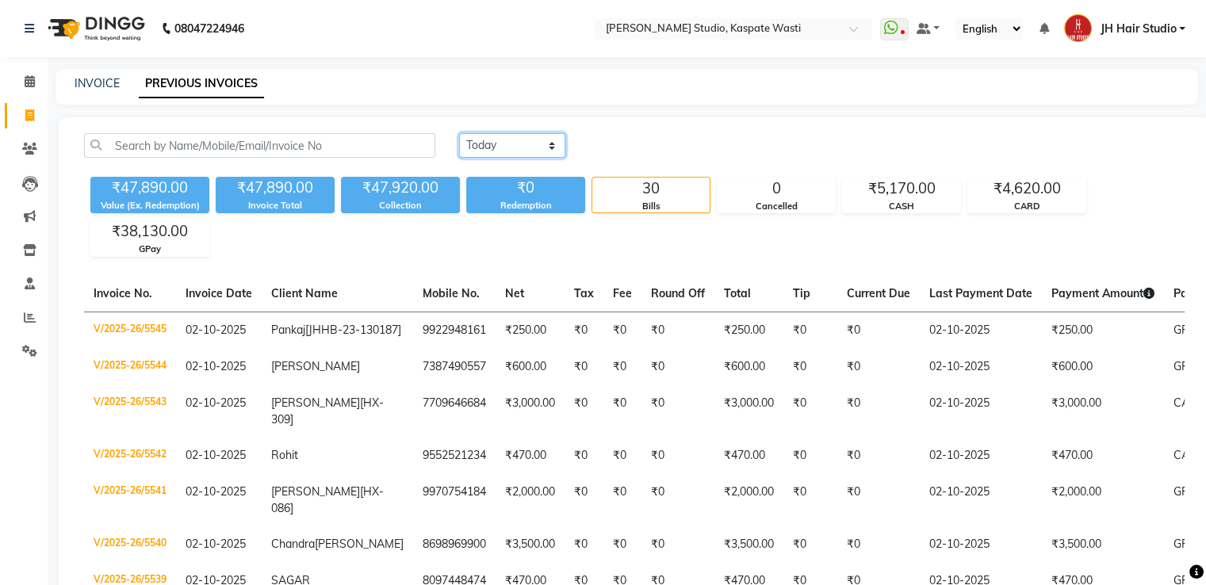
click at [496, 140] on select "Today Yesterday Custom Range" at bounding box center [512, 145] width 106 height 25
click at [459, 133] on select "Today Yesterday Custom Range" at bounding box center [512, 145] width 106 height 25
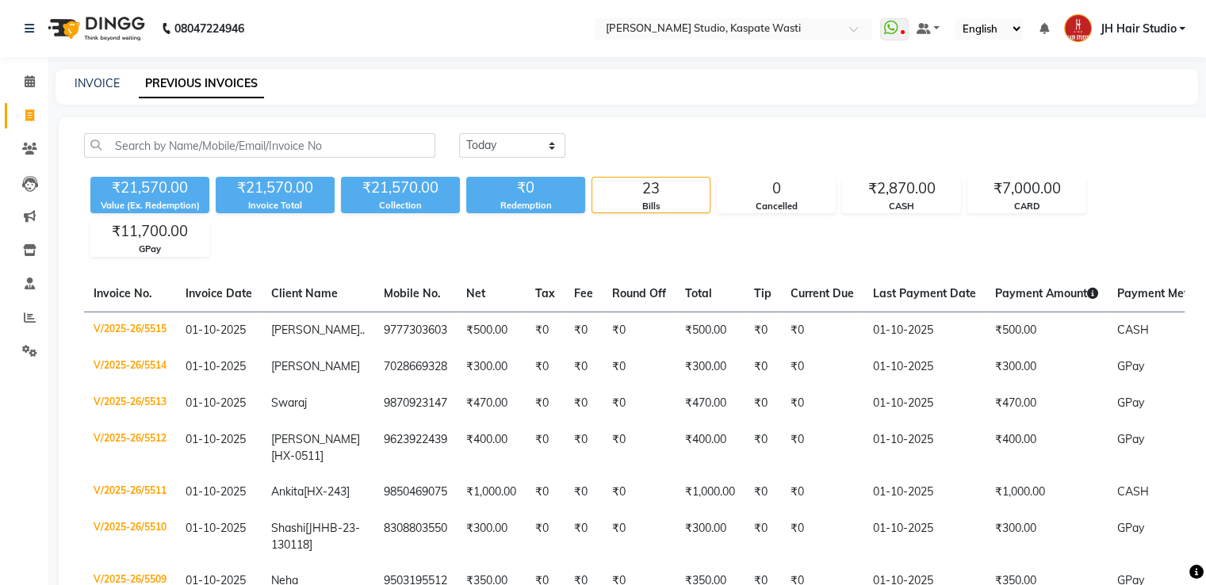
click at [1166, 26] on span "JH Hair Studio" at bounding box center [1138, 29] width 76 height 17
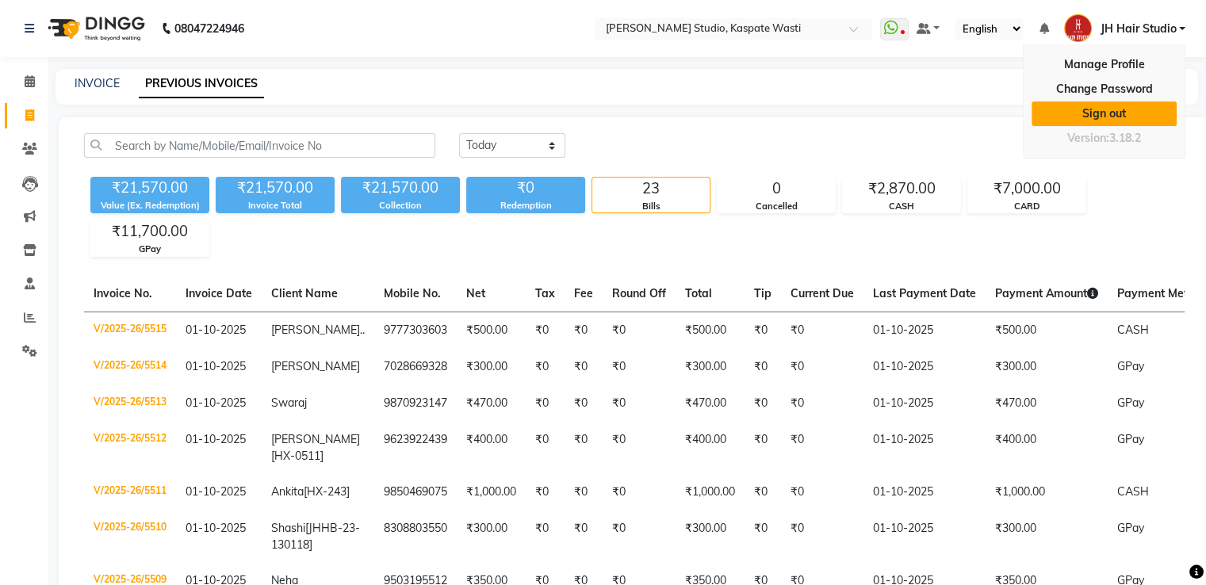
click at [1096, 106] on link "Sign out" at bounding box center [1104, 113] width 145 height 25
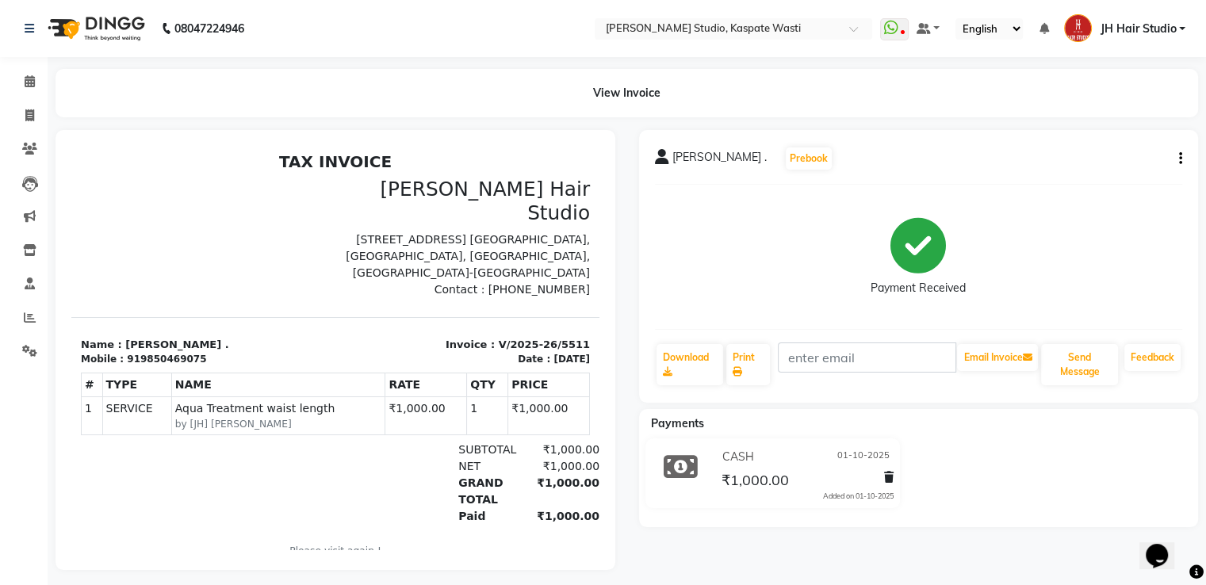
click at [146, 352] on div "919850469075" at bounding box center [166, 359] width 79 height 14
copy div "919850469075"
click at [23, 147] on icon at bounding box center [29, 149] width 15 height 12
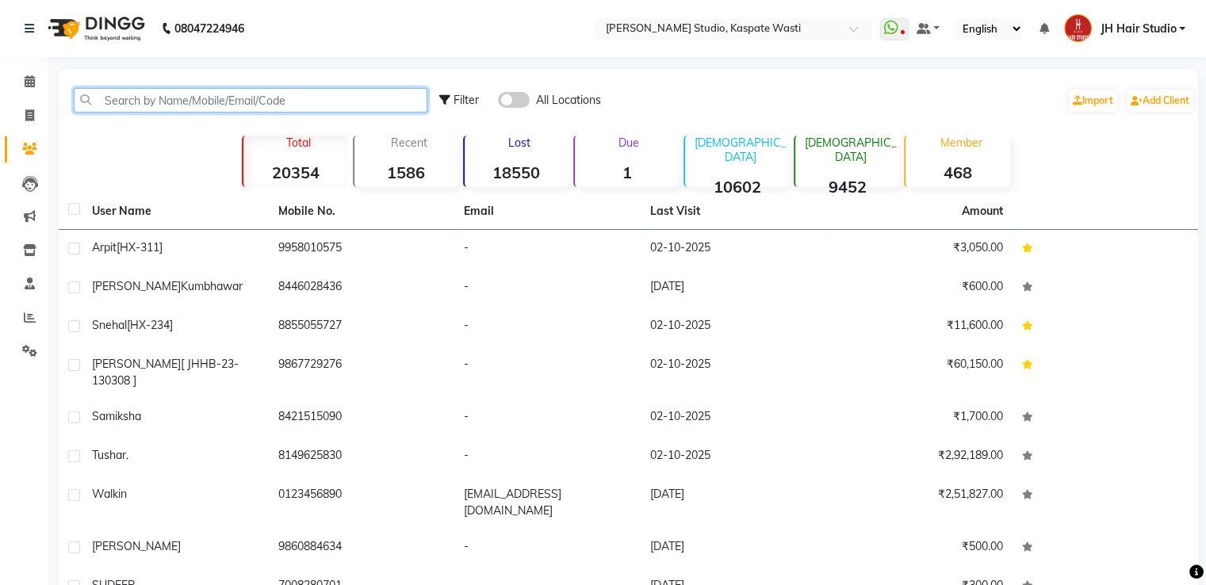
click at [263, 101] on input "text" at bounding box center [251, 100] width 354 height 25
paste input "919850469075"
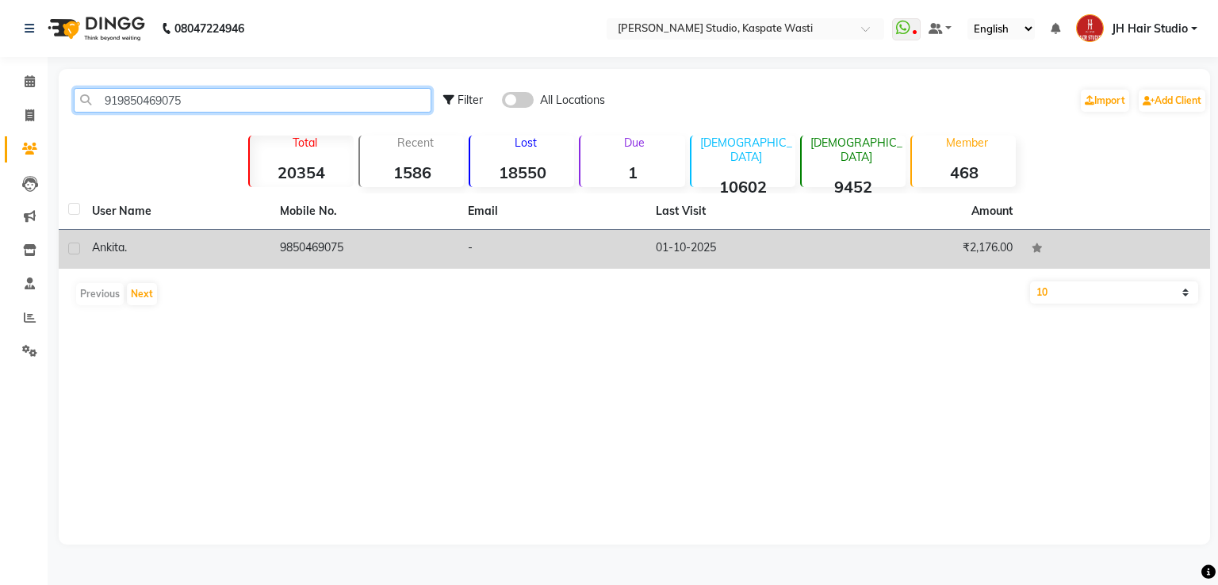
type input "919850469075"
click at [354, 249] on td "9850469075" at bounding box center [364, 249] width 188 height 39
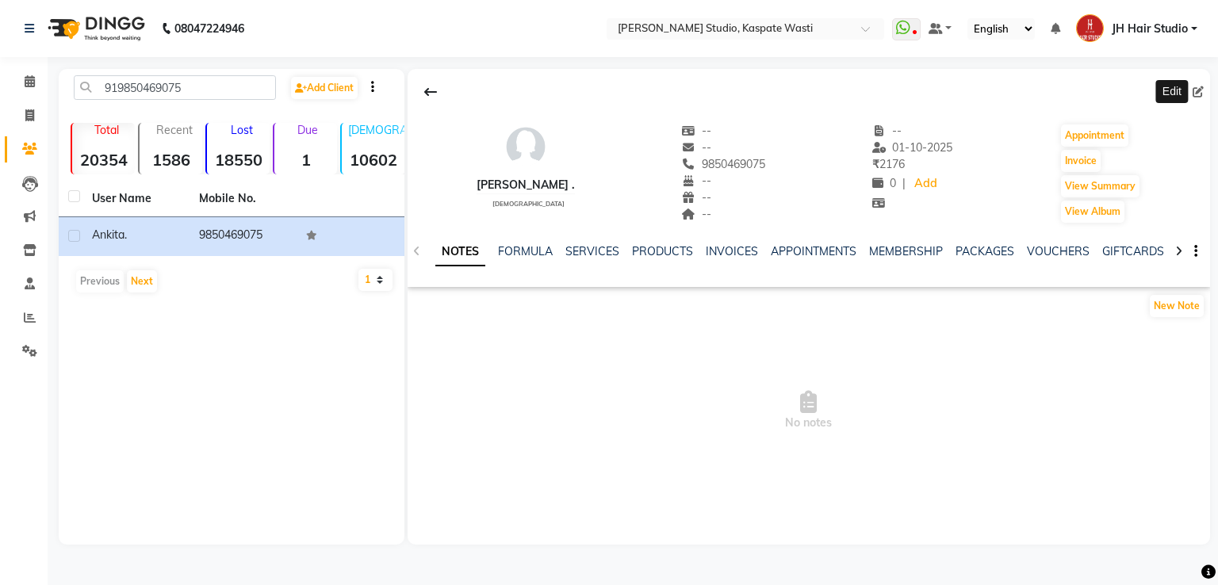
click at [1197, 90] on icon at bounding box center [1198, 91] width 11 height 11
select select "22"
select select "female"
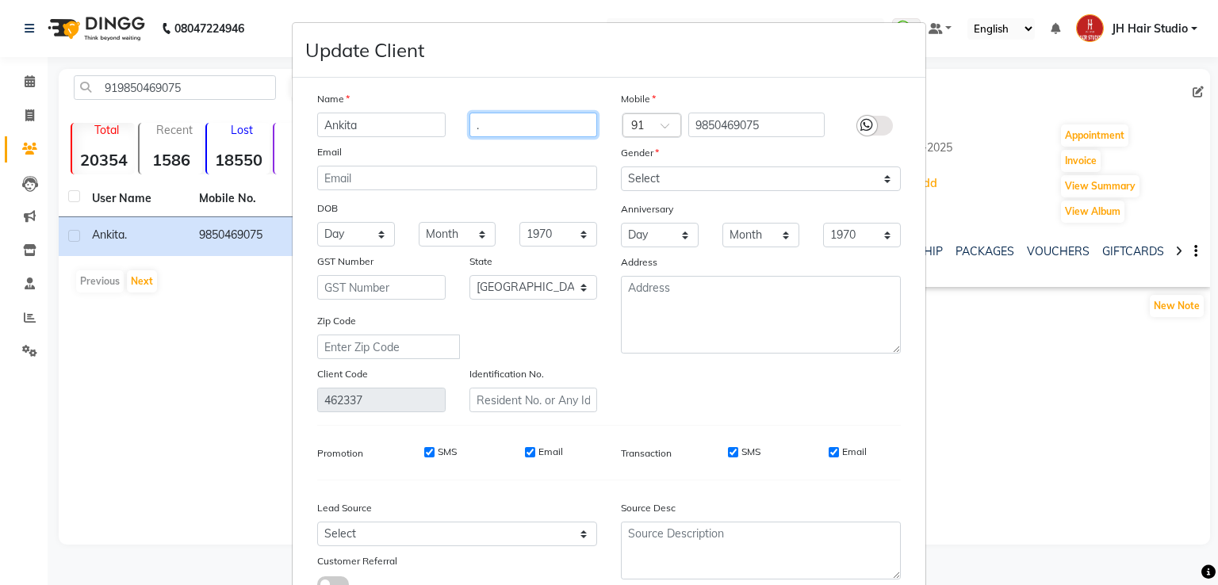
click at [502, 121] on input "." at bounding box center [533, 125] width 128 height 25
type input "[HX-243]"
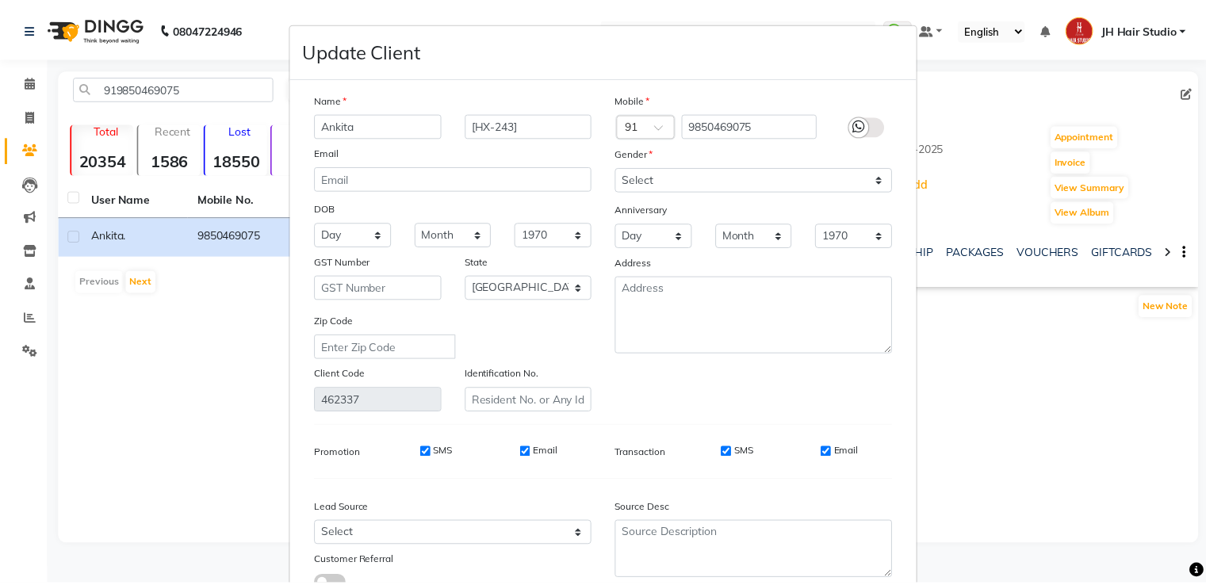
scroll to position [127, 0]
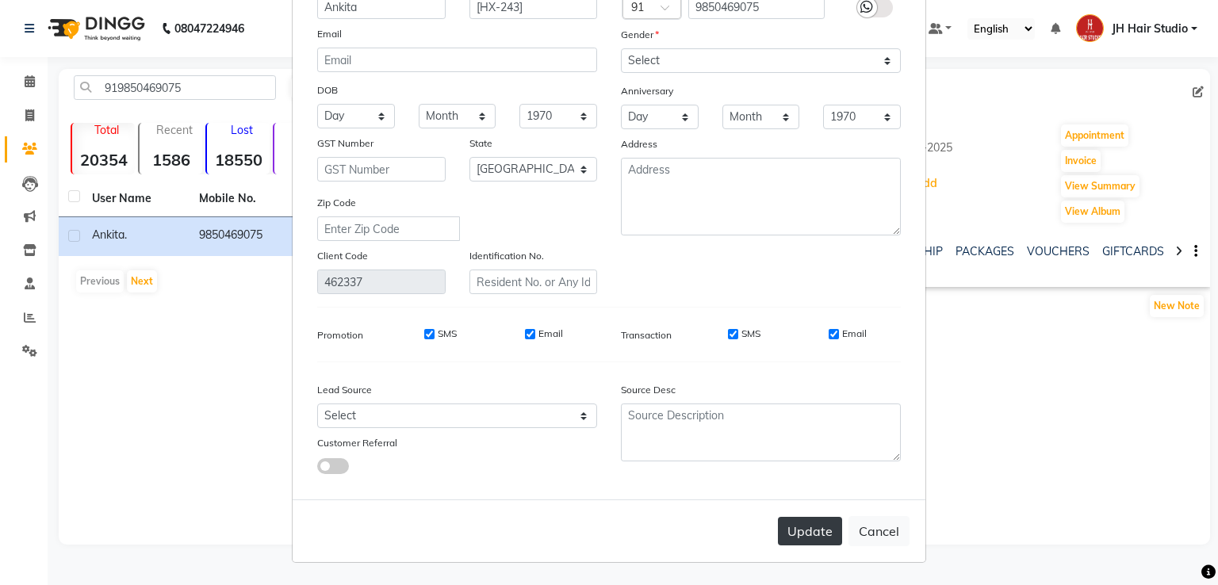
click at [810, 543] on button "Update" at bounding box center [810, 531] width 64 height 29
select select
select select "null"
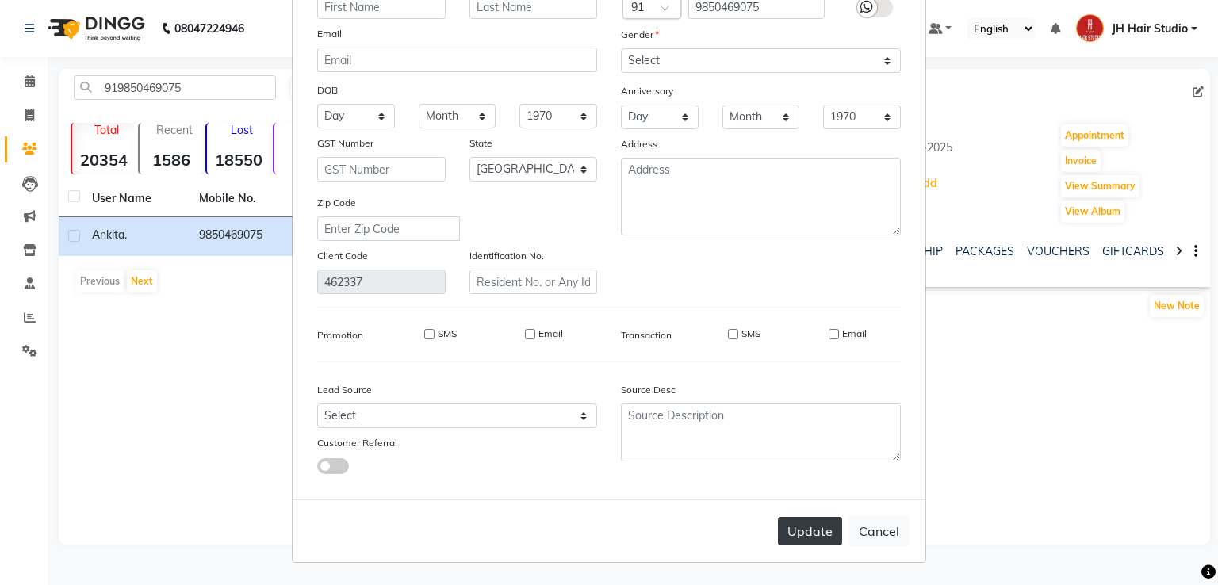
select select
checkbox input "false"
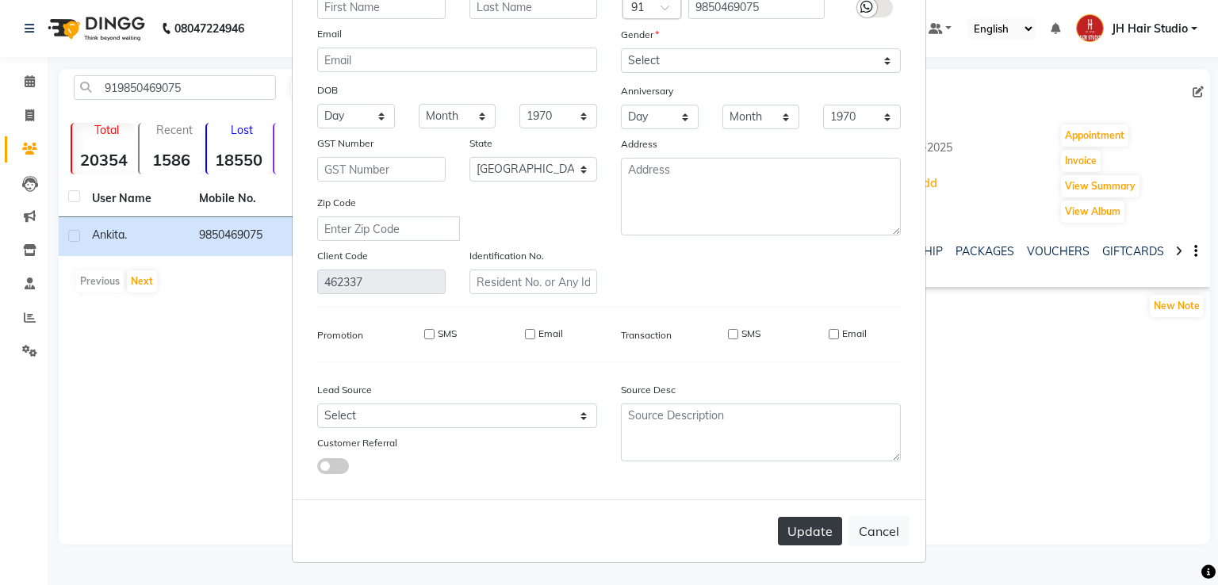
checkbox input "false"
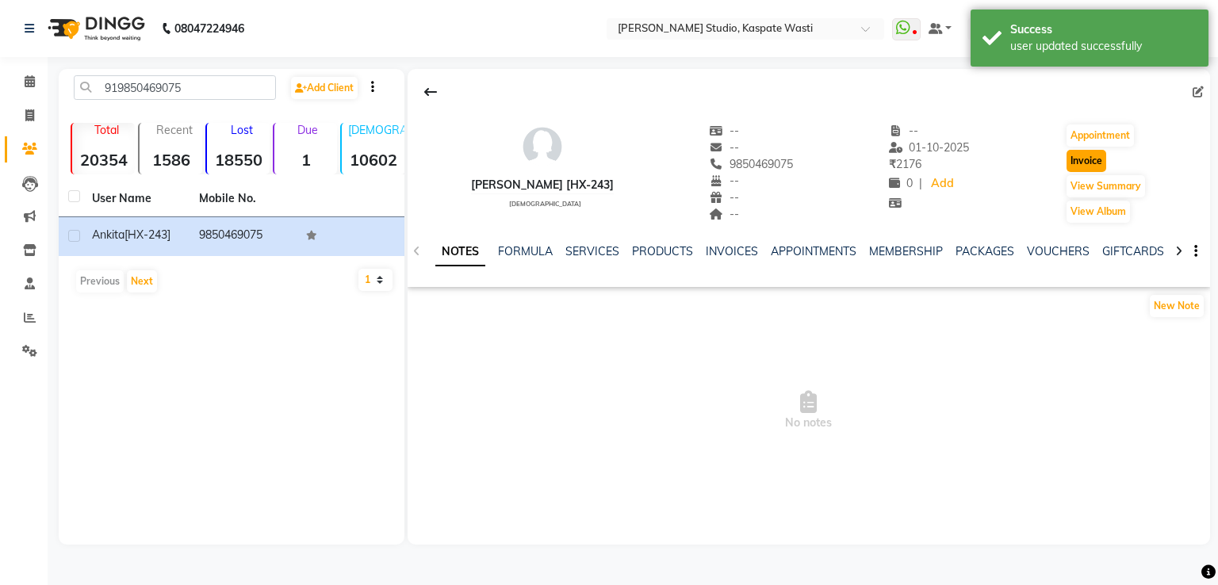
click at [1085, 163] on button "Invoice" at bounding box center [1087, 161] width 40 height 22
select select "130"
select select "service"
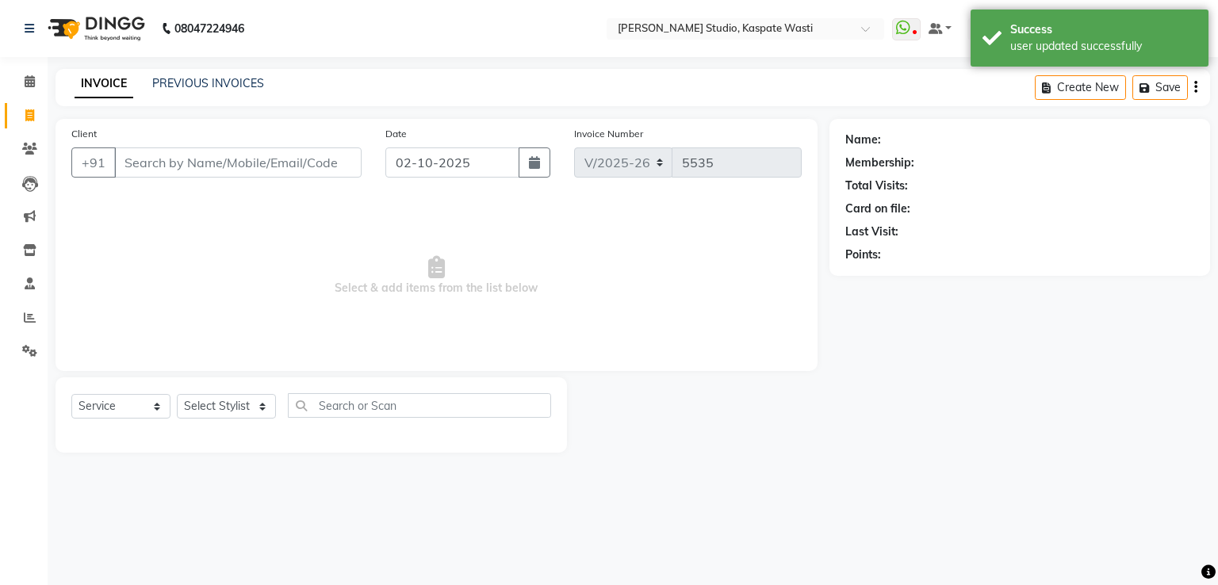
type input "9850469075"
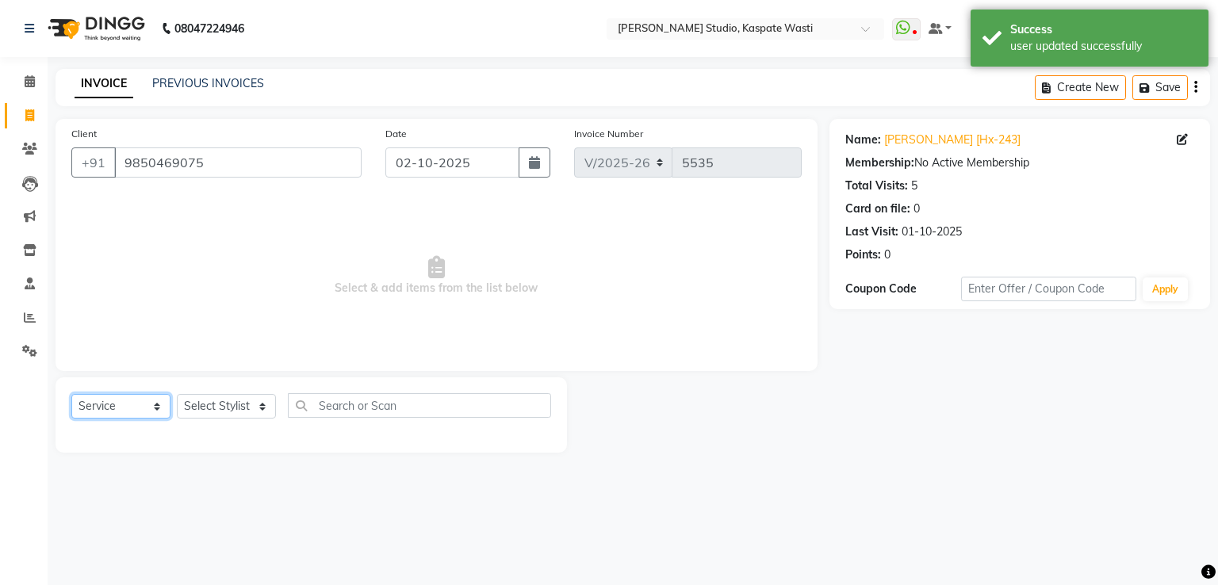
click at [99, 407] on select "Select Service Product Membership Package Voucher Prepaid Gift Card" at bounding box center [120, 406] width 99 height 25
select select "membership"
click at [71, 395] on select "Select Service Product Membership Package Voucher Prepaid Gift Card" at bounding box center [120, 406] width 99 height 25
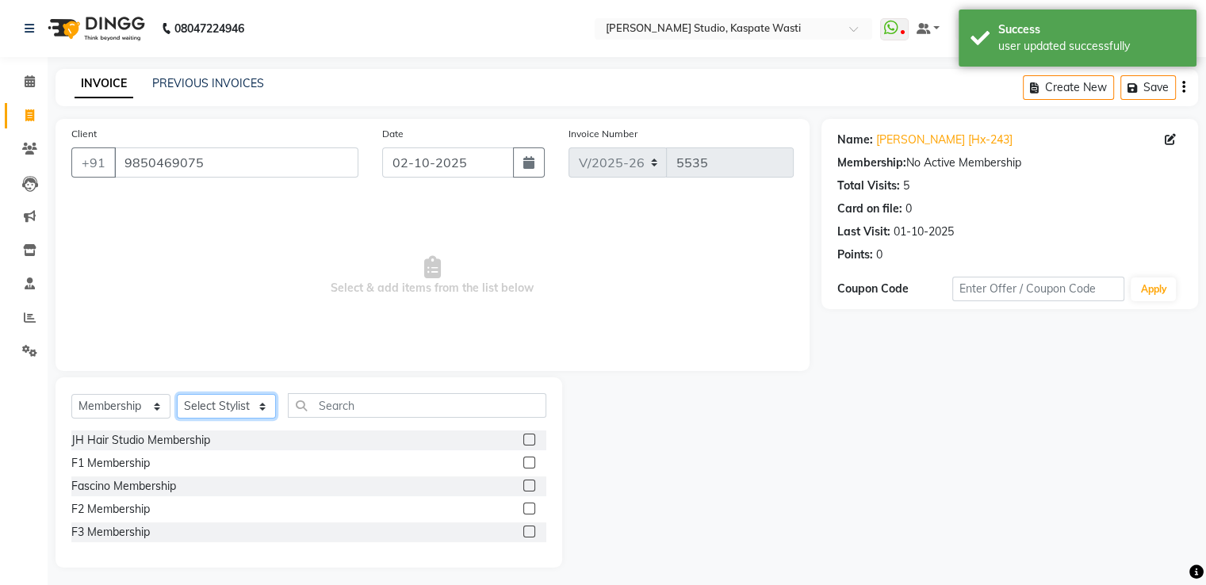
click at [228, 404] on select "Select Stylist [F1] GANESH [F1] [PERSON_NAME] [ F1] RAM [F1]Sanjay [F1][PERSON_…" at bounding box center [226, 406] width 99 height 25
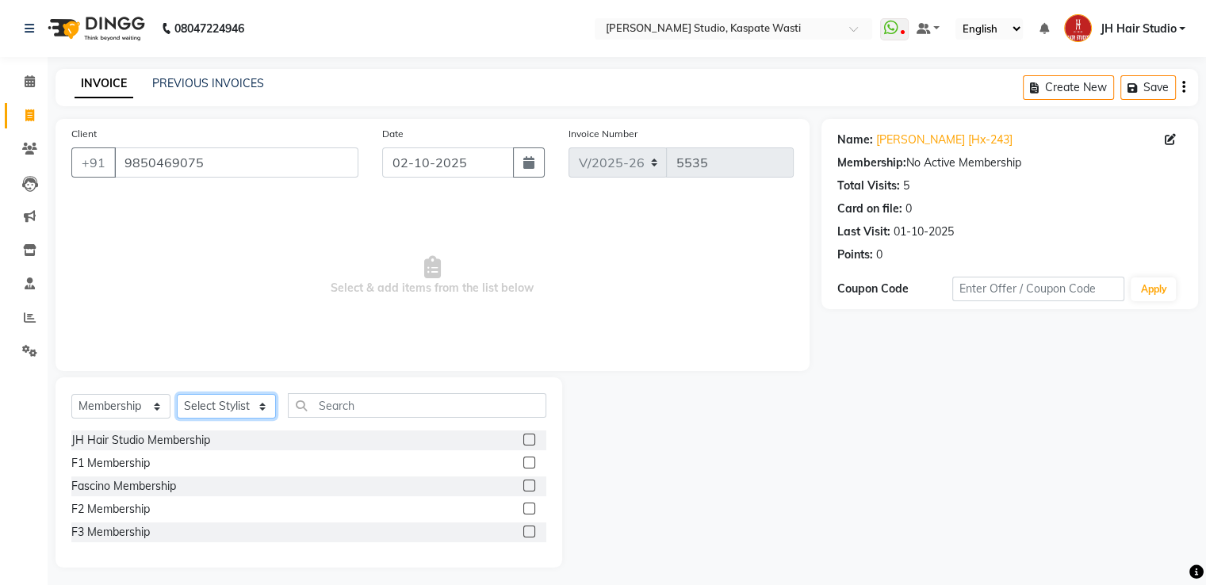
select select "83281"
click at [177, 395] on select "Select Stylist [F1] GANESH [F1] [PERSON_NAME] [ F1] RAM [F1]Sanjay [F1][PERSON_…" at bounding box center [226, 406] width 99 height 25
click at [527, 439] on label at bounding box center [529, 440] width 12 height 12
click at [527, 439] on input "checkbox" at bounding box center [528, 440] width 10 height 10
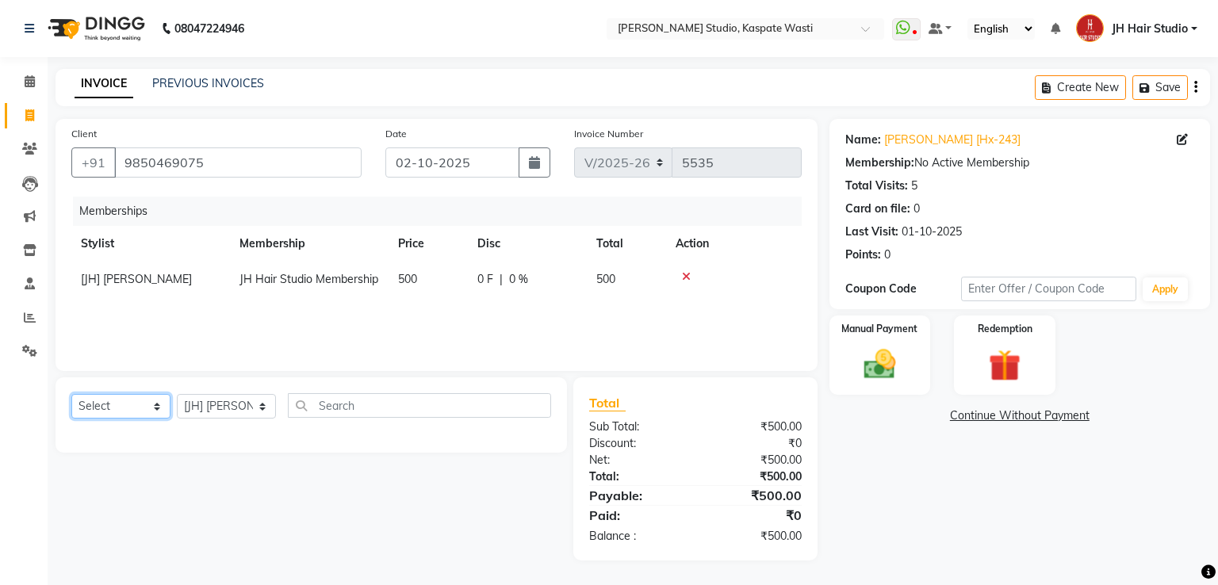
click at [113, 413] on select "Select Service Product Package Voucher Prepaid Gift Card" at bounding box center [120, 406] width 99 height 25
select select "service"
click at [71, 395] on select "Select Service Product Package Voucher Prepaid Gift Card" at bounding box center [120, 406] width 99 height 25
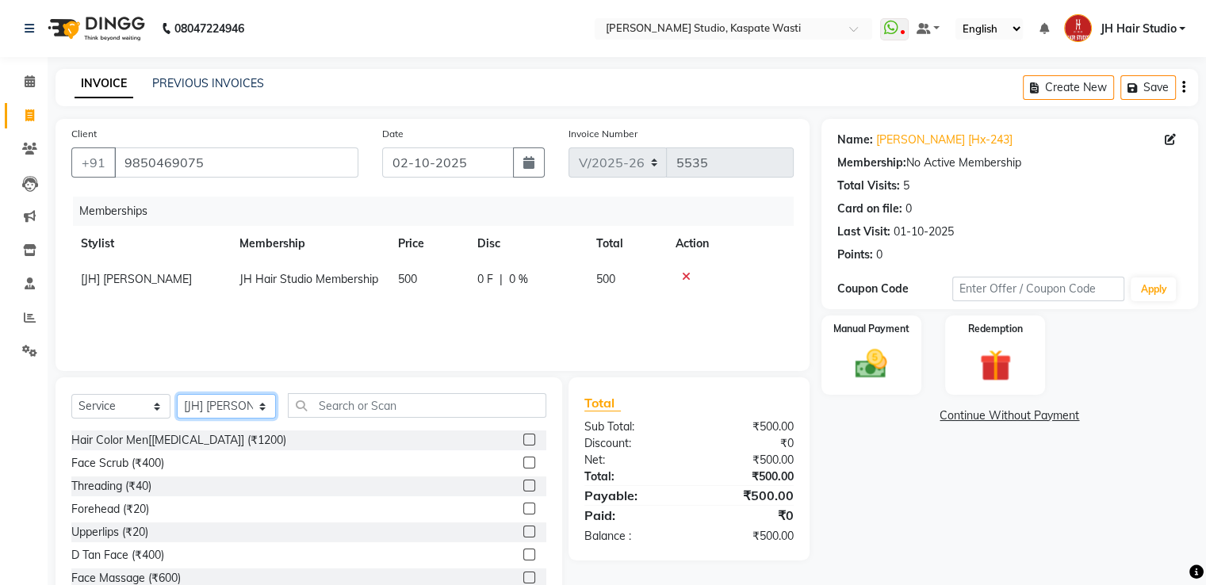
click at [239, 409] on select "Select Stylist [F1] GANESH [F1] [PERSON_NAME] [ F1] RAM [F1]Sanjay [F1][PERSON_…" at bounding box center [226, 406] width 99 height 25
select select "3887"
click at [177, 395] on select "Select Stylist [F1] GANESH [F1] [PERSON_NAME] [ F1] RAM [F1]Sanjay [F1][PERSON_…" at bounding box center [226, 406] width 99 height 25
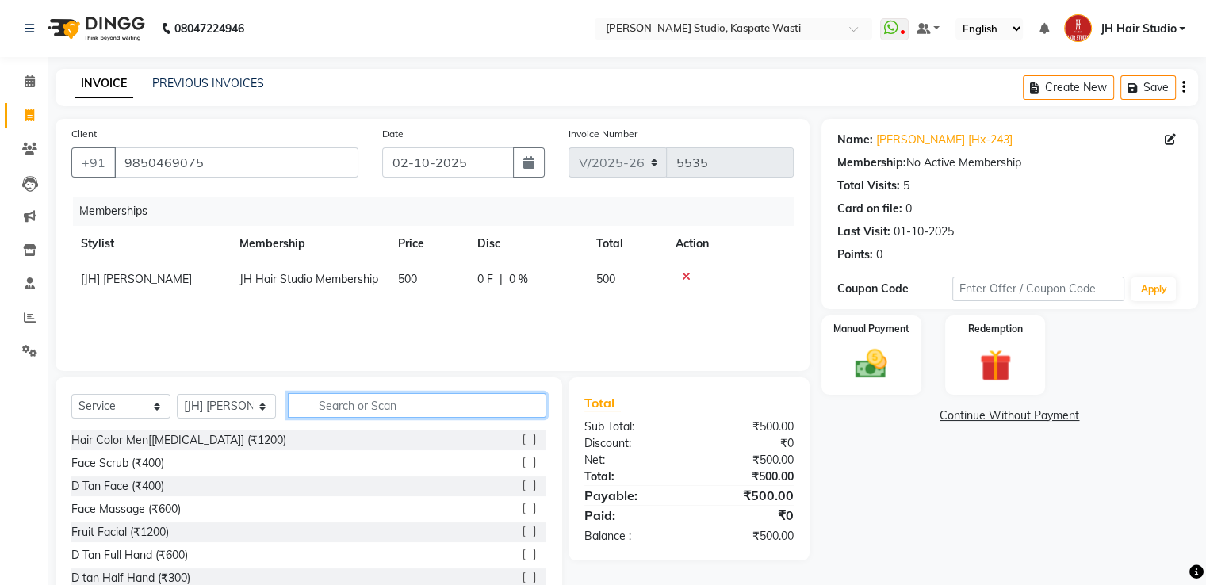
click at [366, 415] on input "text" at bounding box center [417, 405] width 259 height 25
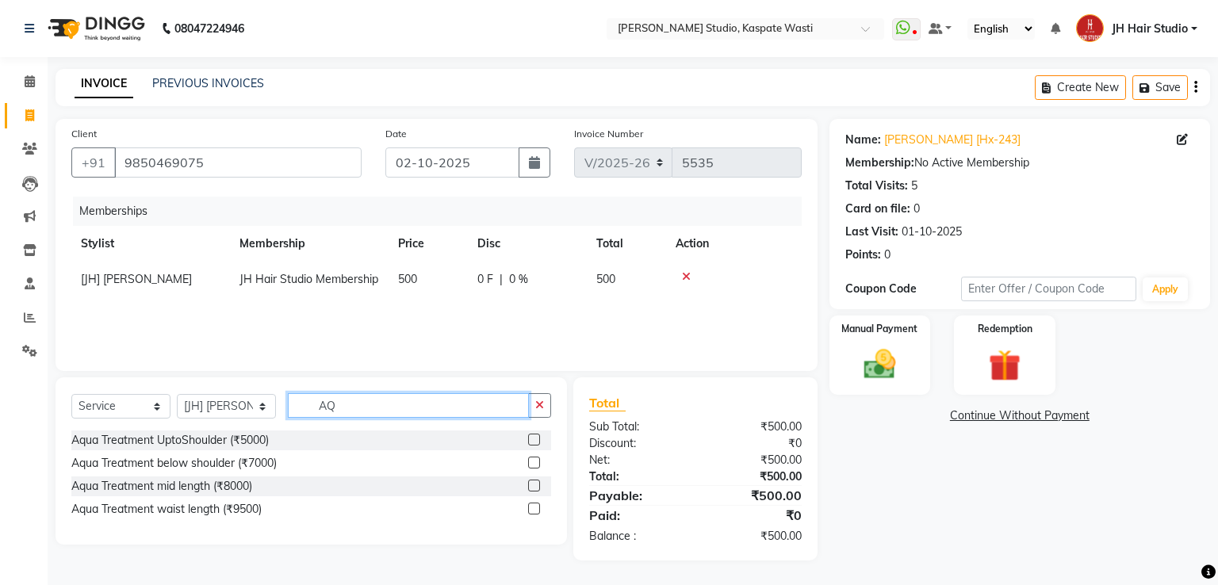
type input "AQ"
click at [534, 509] on label at bounding box center [534, 509] width 12 height 12
click at [534, 509] on input "checkbox" at bounding box center [533, 509] width 10 height 10
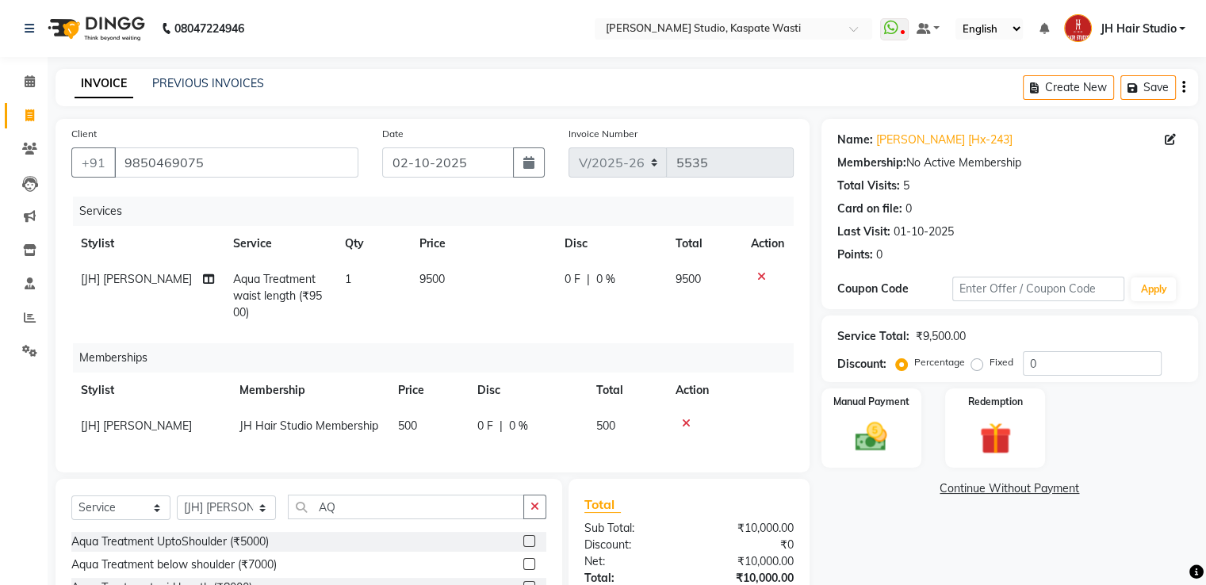
checkbox input "false"
click at [427, 288] on td "9500" at bounding box center [482, 296] width 145 height 69
select select "3887"
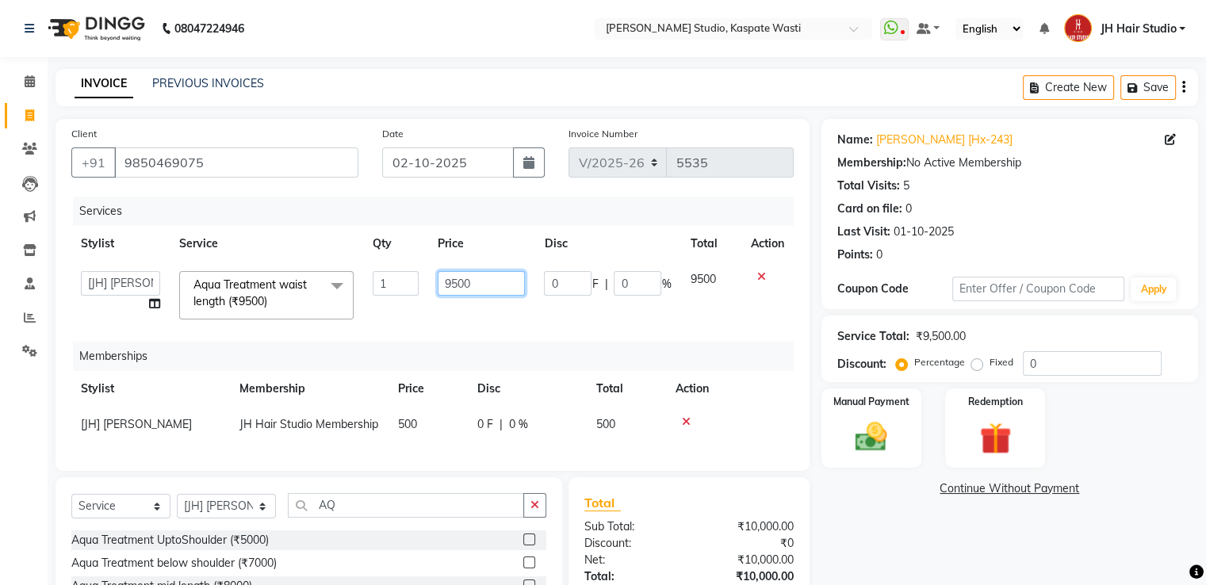
click at [450, 288] on input "9500" at bounding box center [481, 283] width 87 height 25
type input "4500"
click at [474, 324] on td "4500" at bounding box center [481, 295] width 106 height 67
select select "3887"
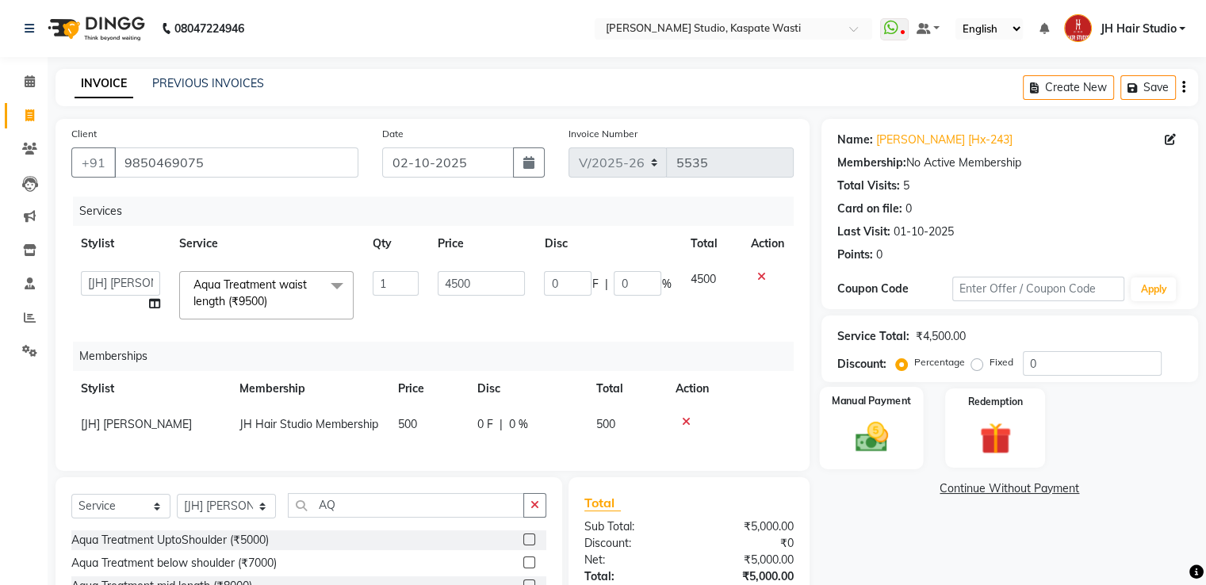
click at [876, 436] on img at bounding box center [870, 438] width 53 height 38
click at [996, 485] on span "CASH" at bounding box center [992, 490] width 34 height 18
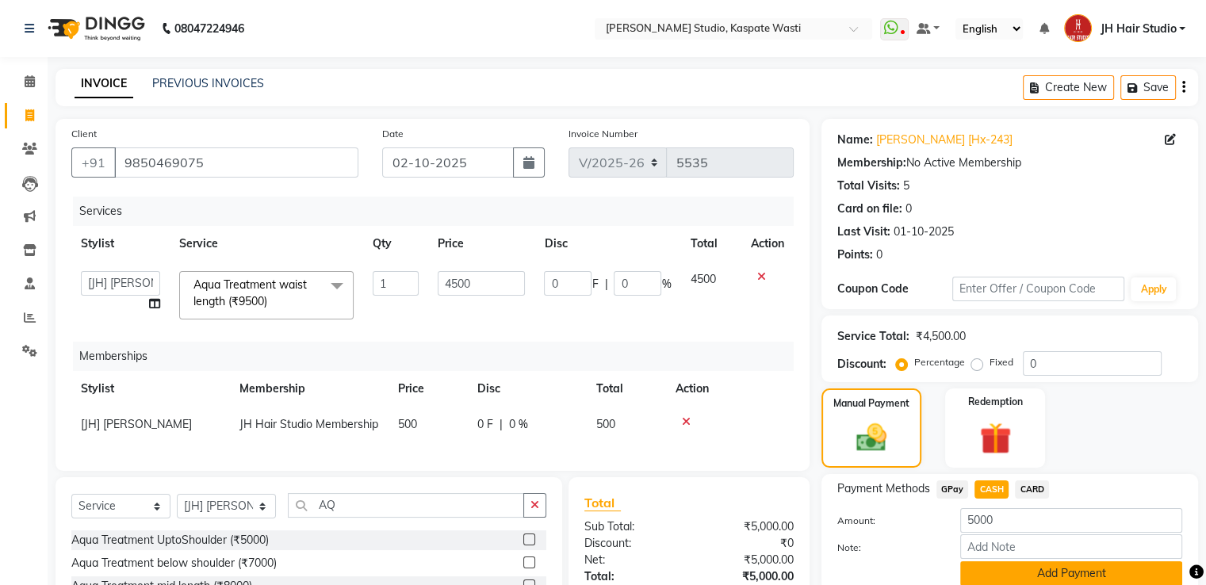
click at [1022, 580] on button "Add Payment" at bounding box center [1071, 573] width 222 height 25
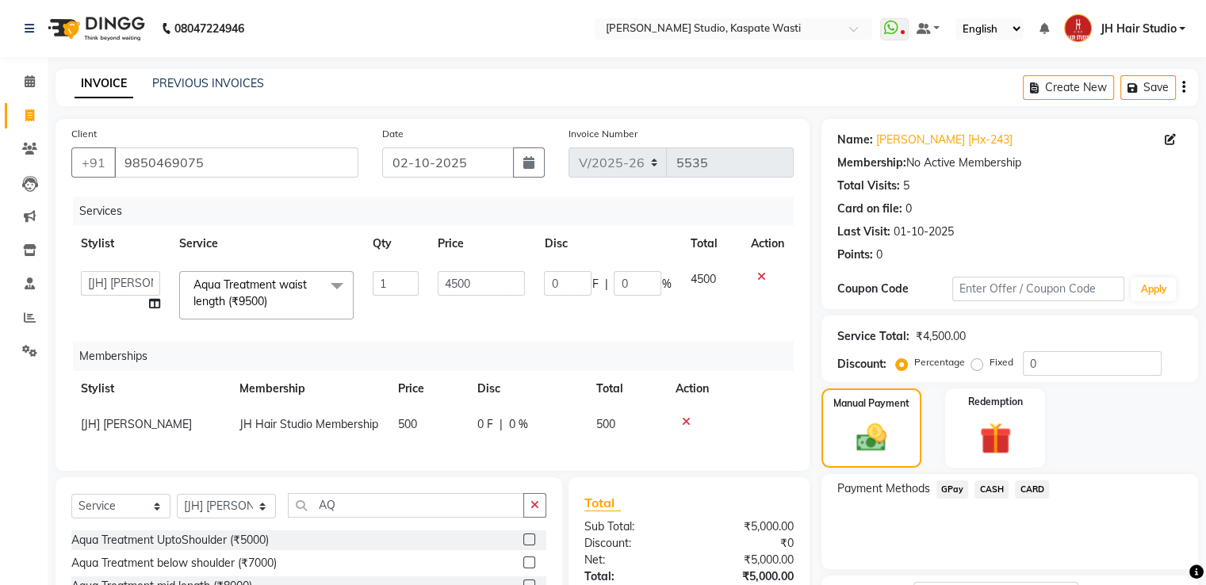
scroll to position [184, 0]
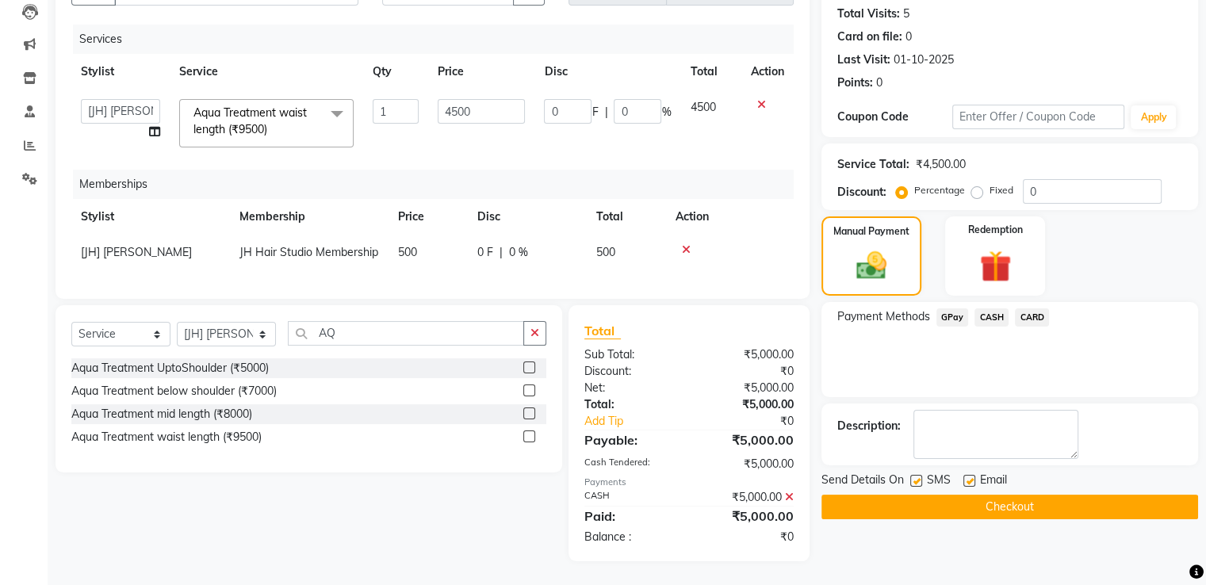
click at [933, 498] on button "Checkout" at bounding box center [1010, 507] width 377 height 25
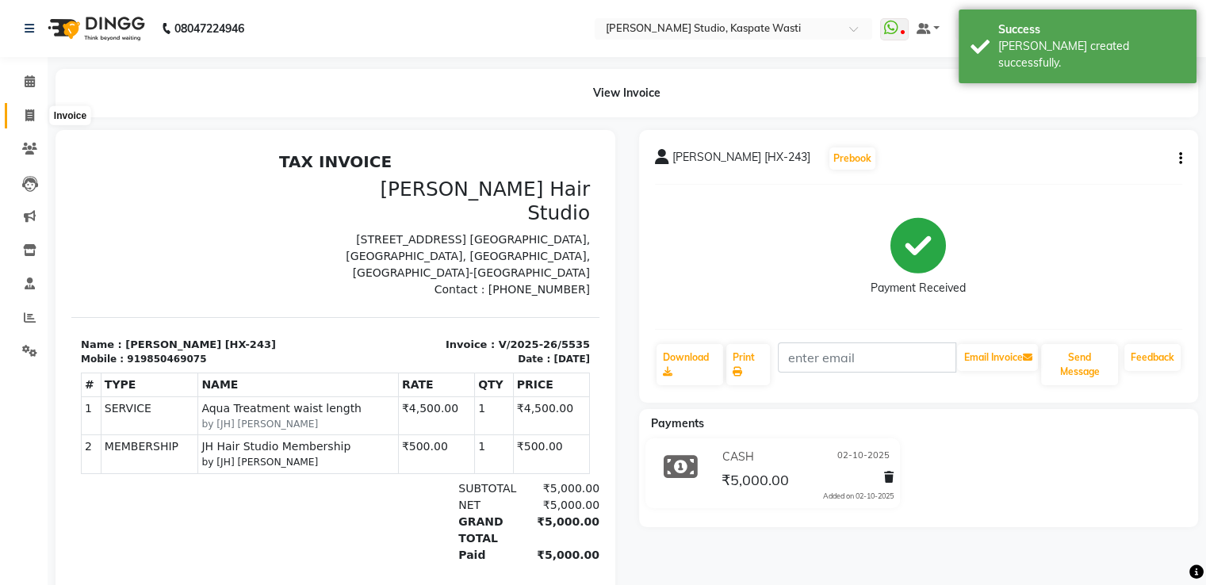
click at [24, 117] on span at bounding box center [30, 116] width 28 height 18
select select "service"
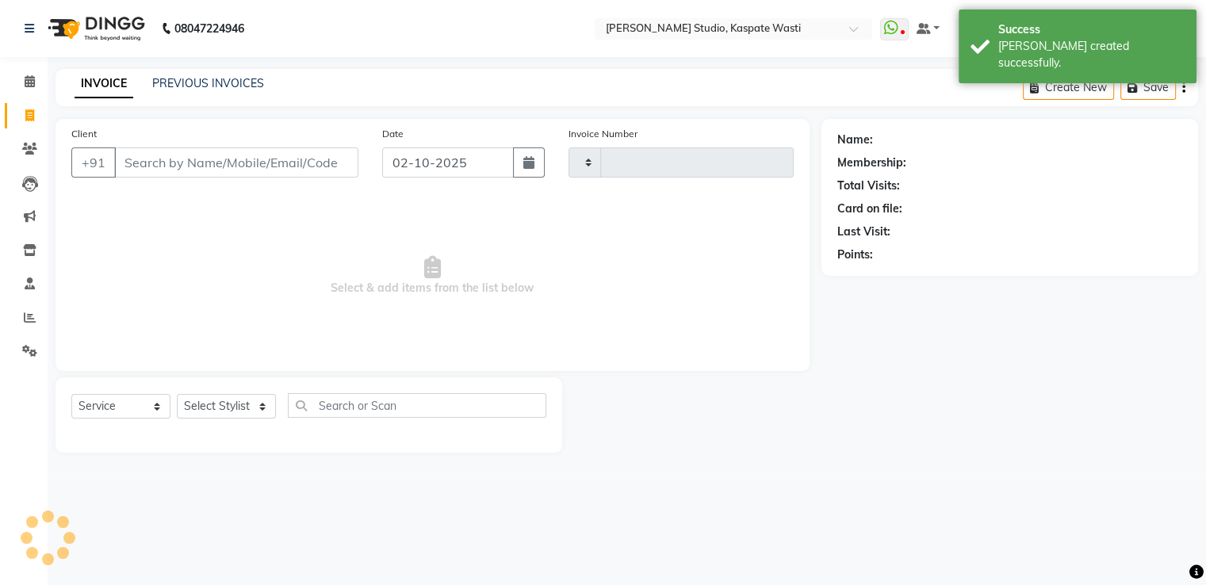
type input "5536"
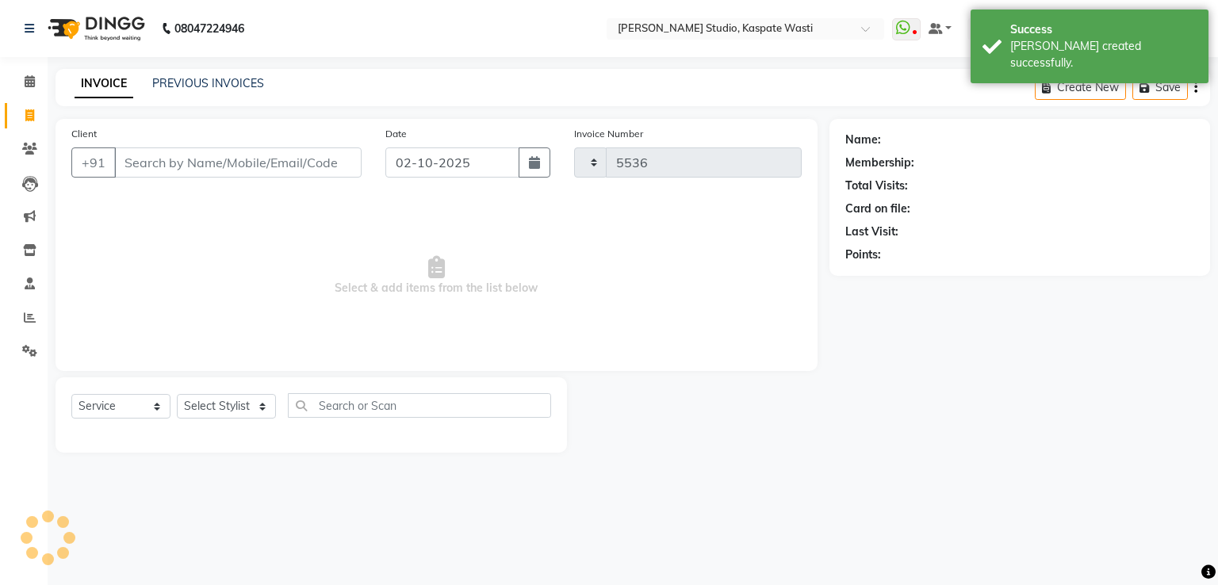
select select "130"
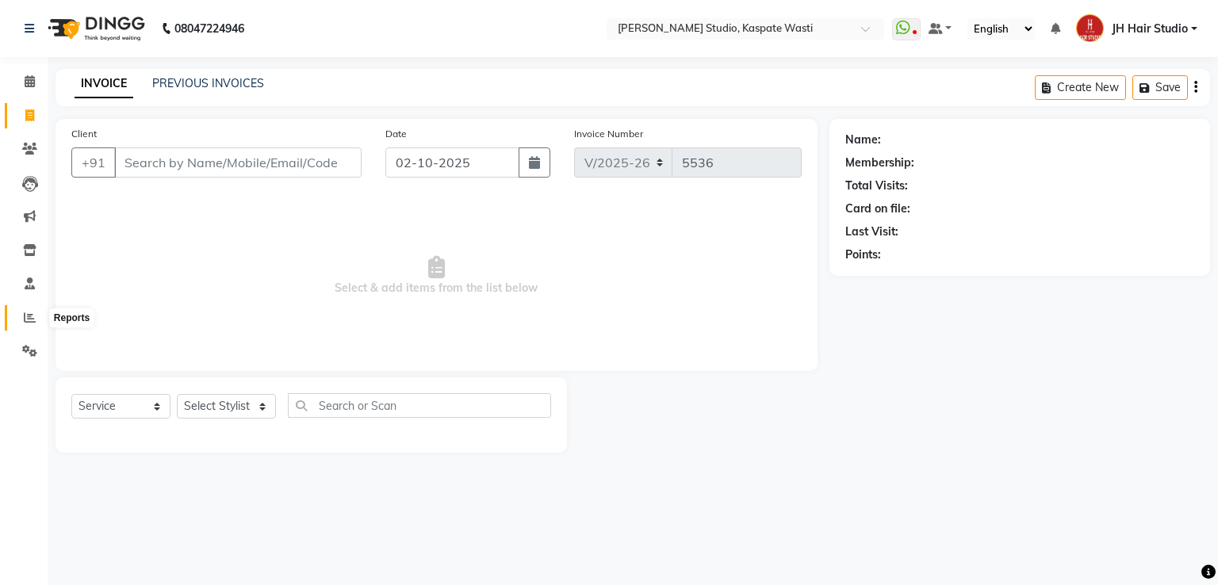
click at [16, 316] on span at bounding box center [30, 318] width 28 height 18
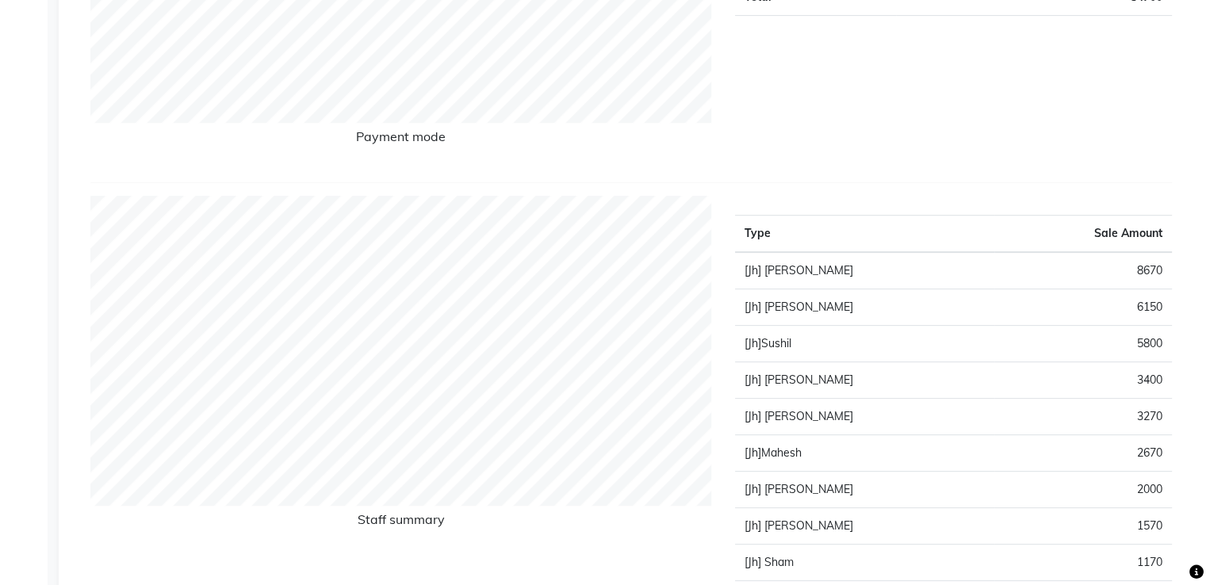
scroll to position [428, 0]
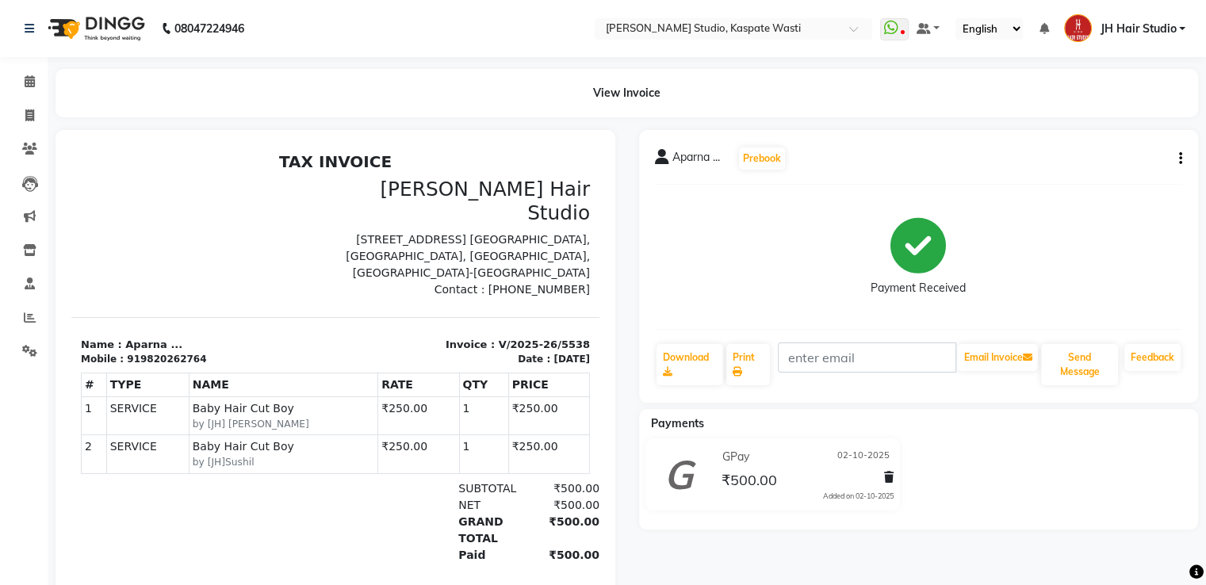
click at [1176, 157] on button "button" at bounding box center [1178, 159] width 10 height 17
click at [1126, 167] on div "Edit Invoice" at bounding box center [1116, 169] width 79 height 20
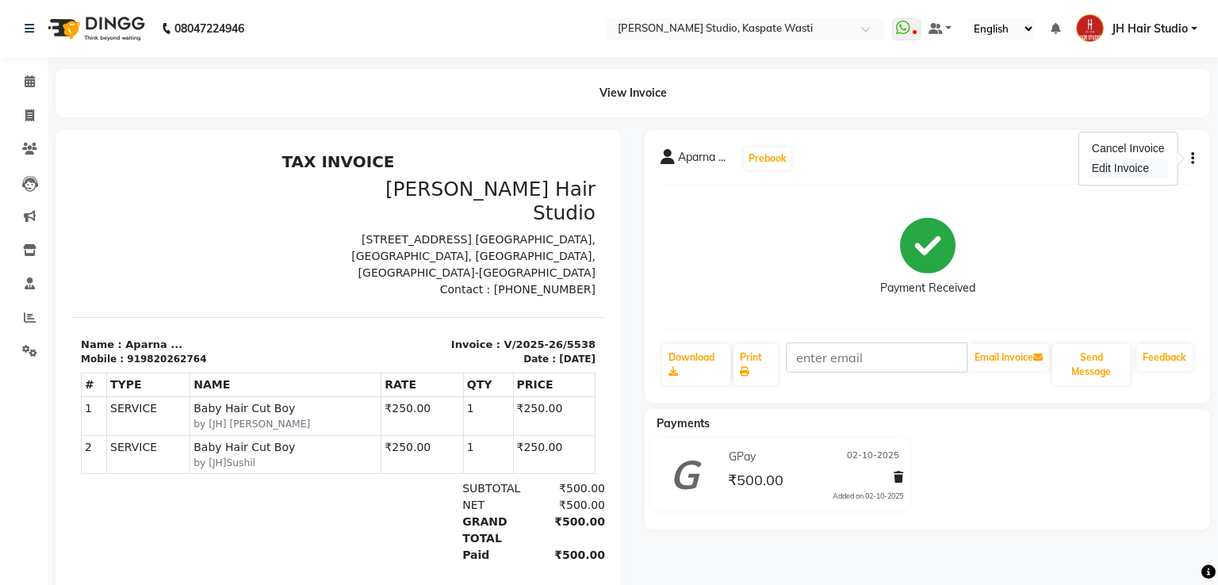
select select "service"
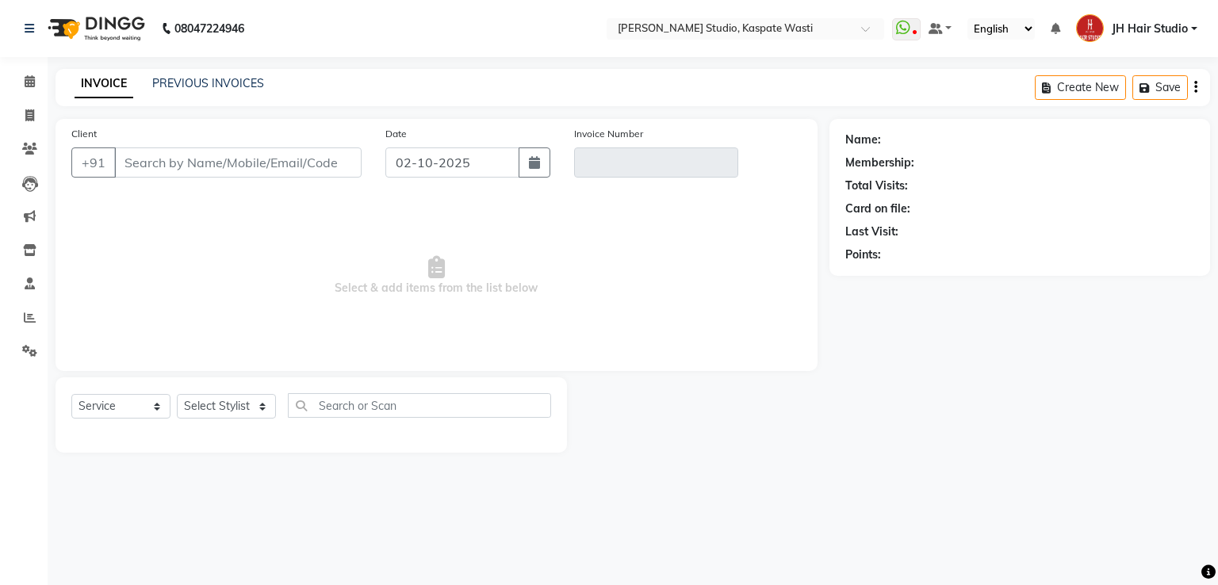
type input "9820262764"
type input "V/2025-26/5538"
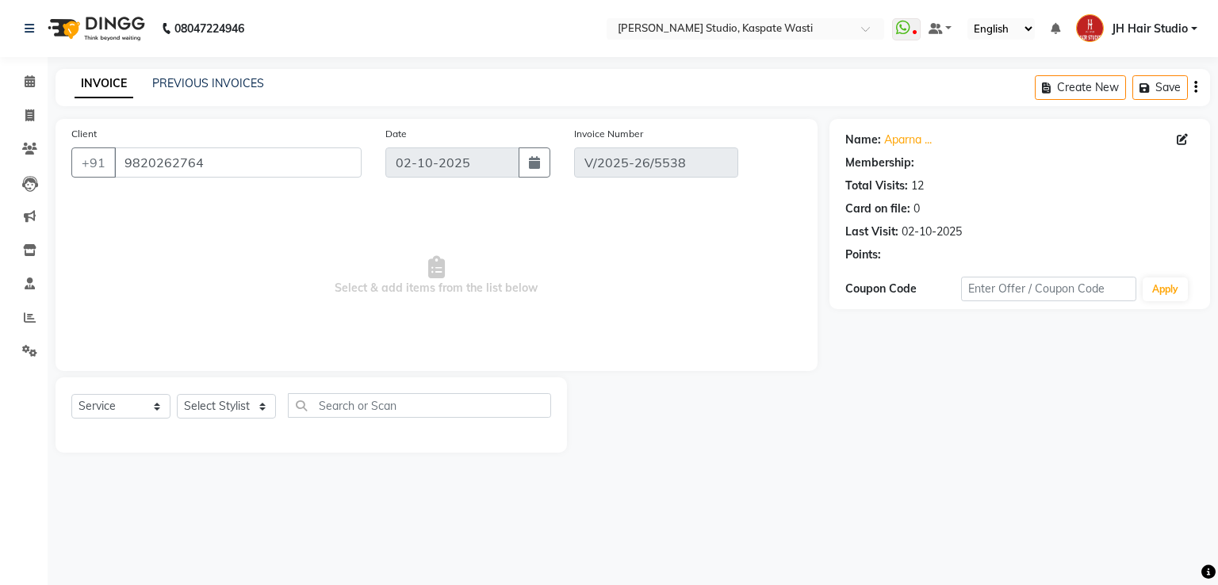
select select "select"
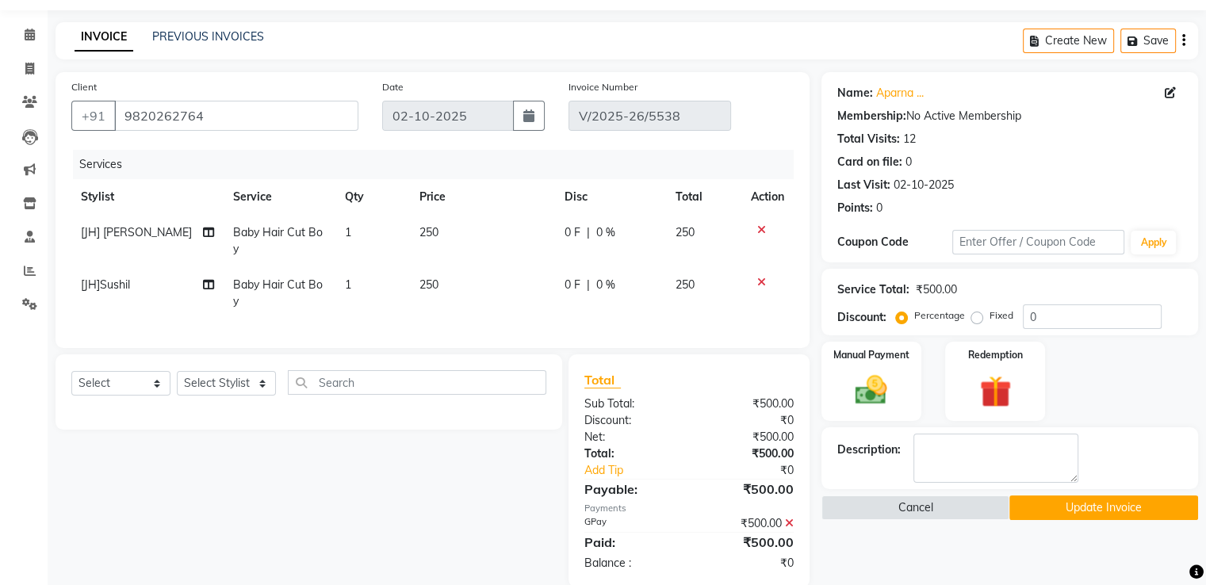
scroll to position [86, 0]
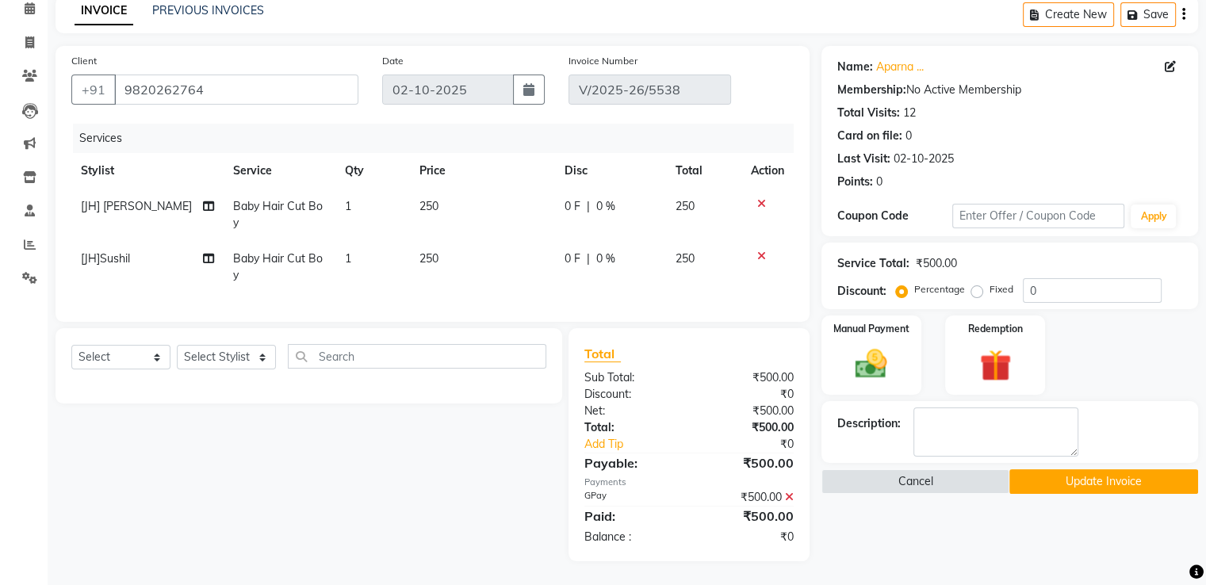
click at [788, 498] on icon at bounding box center [789, 497] width 9 height 11
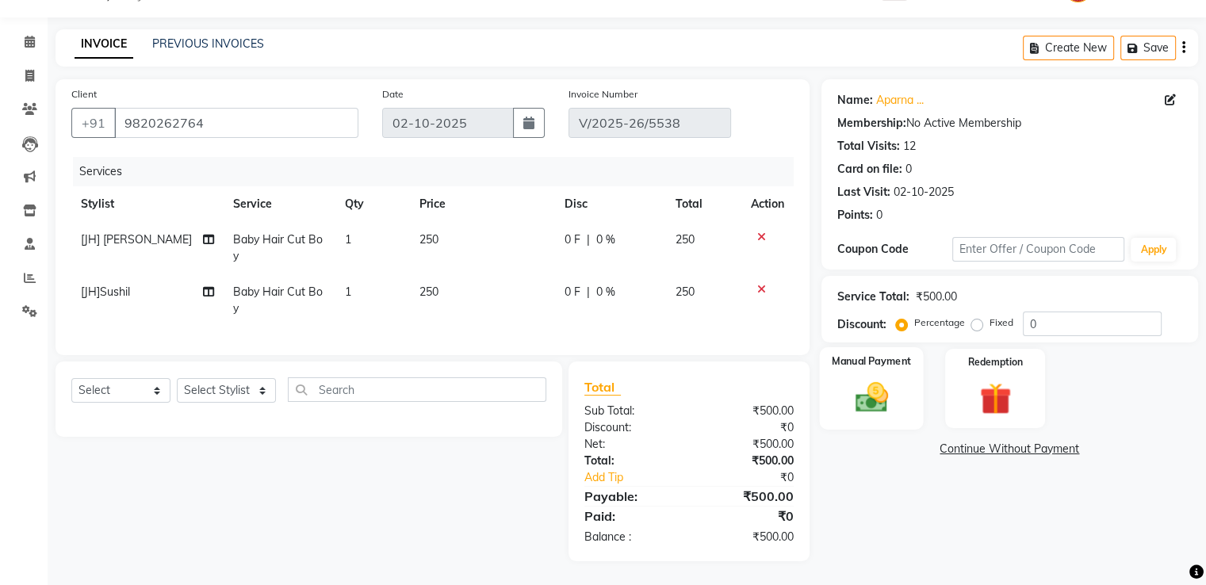
click at [879, 382] on img at bounding box center [870, 398] width 53 height 38
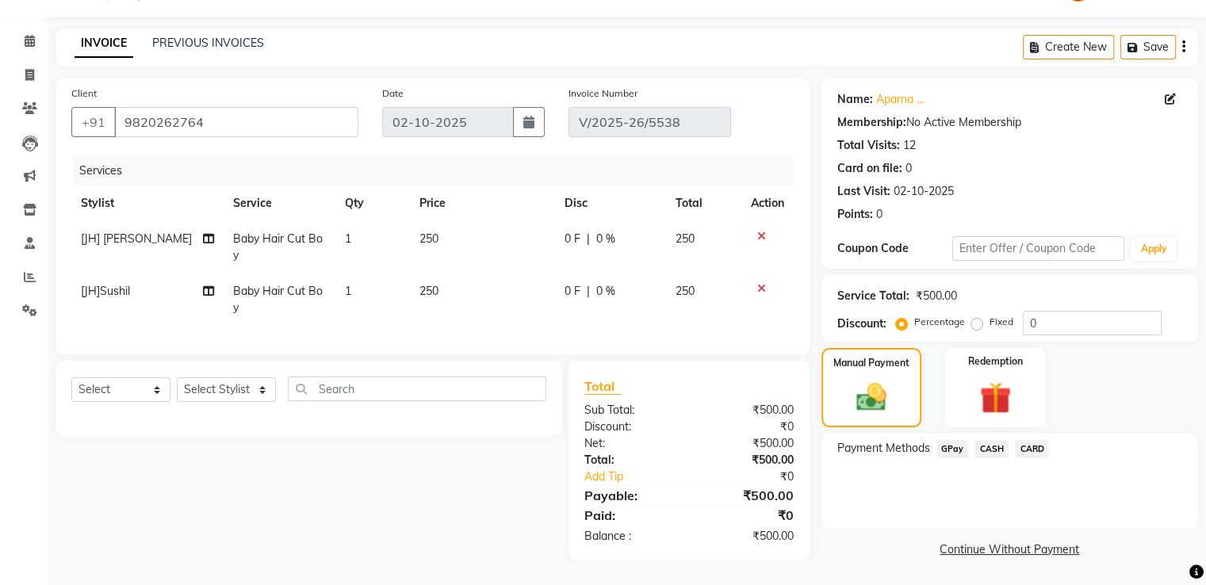
click at [1032, 440] on span "CARD" at bounding box center [1032, 449] width 34 height 18
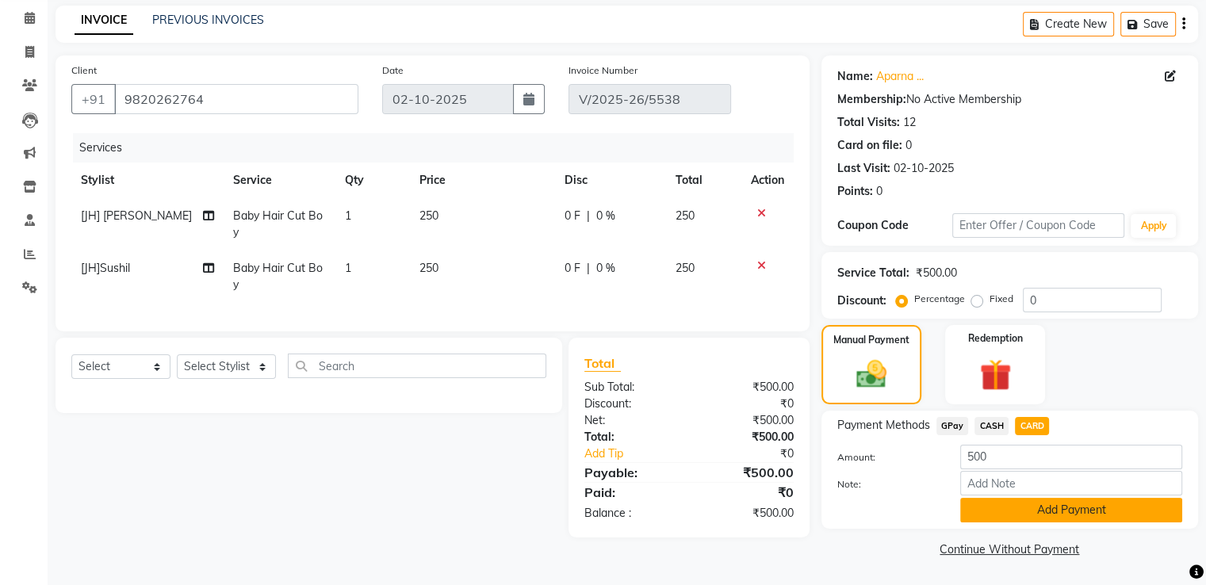
click at [1040, 506] on button "Add Payment" at bounding box center [1071, 510] width 222 height 25
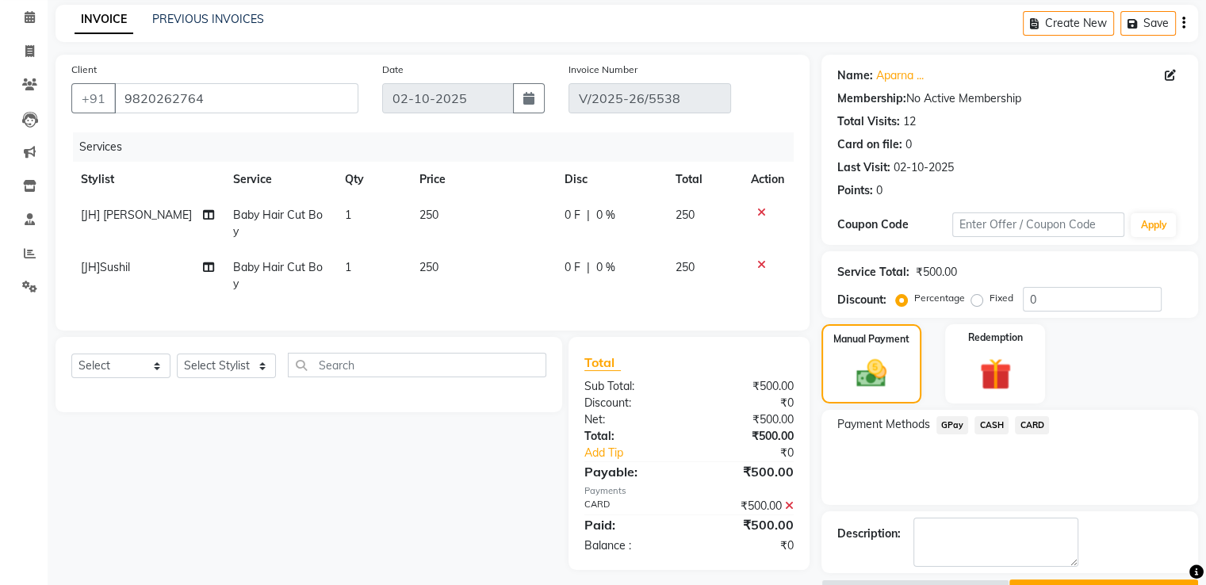
scroll to position [94, 0]
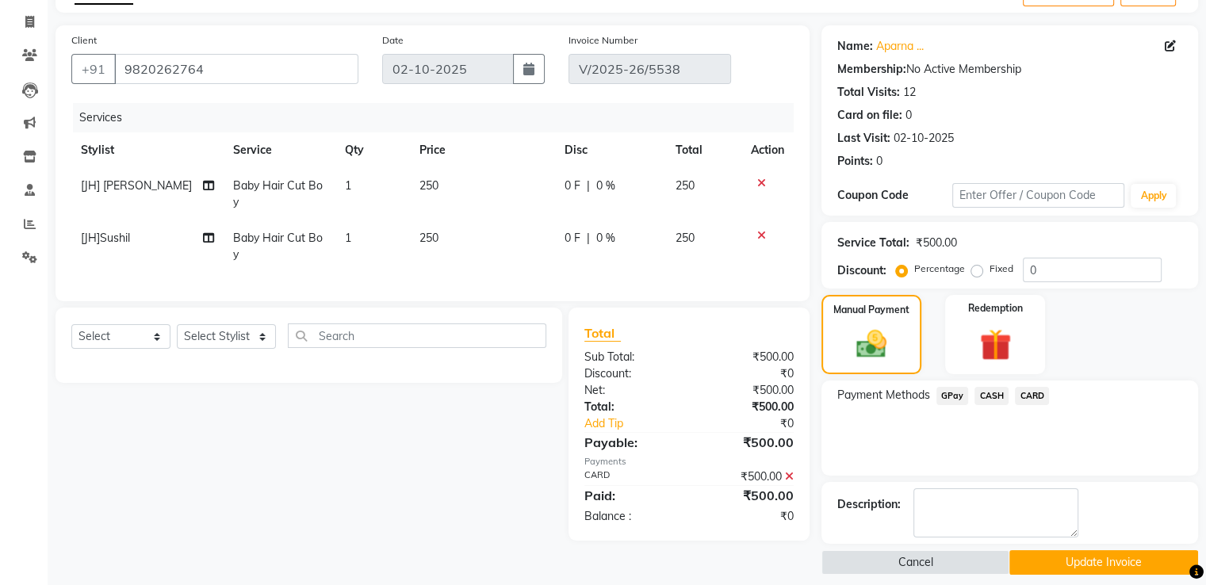
click at [1094, 553] on button "Update Invoice" at bounding box center [1103, 562] width 189 height 25
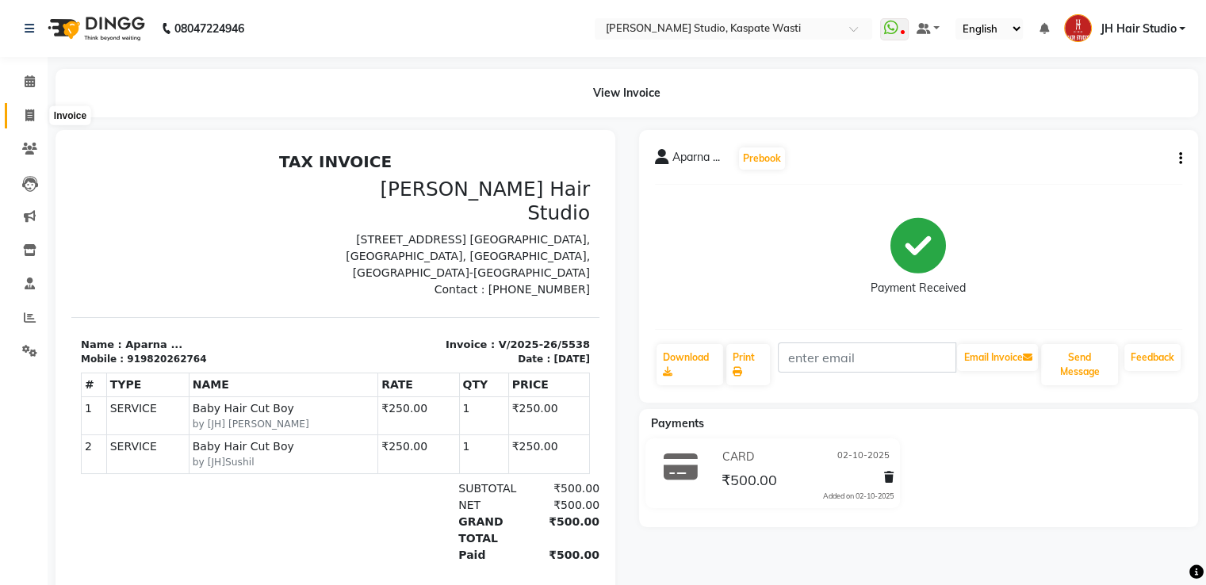
click at [29, 113] on icon at bounding box center [29, 115] width 9 height 12
select select "130"
select select "service"
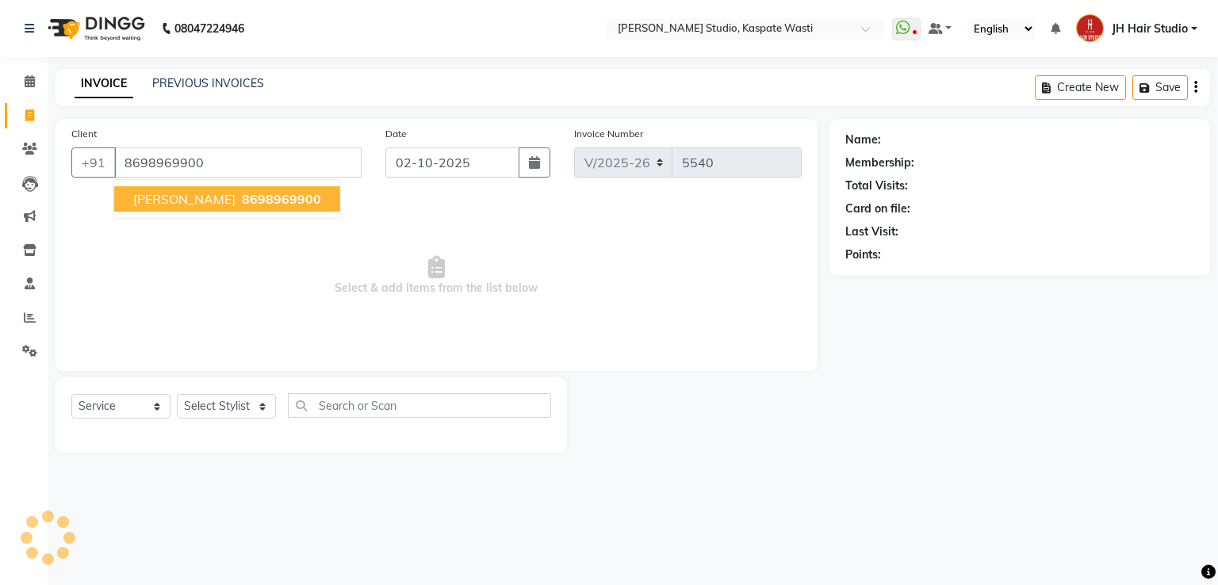
type input "8698969900"
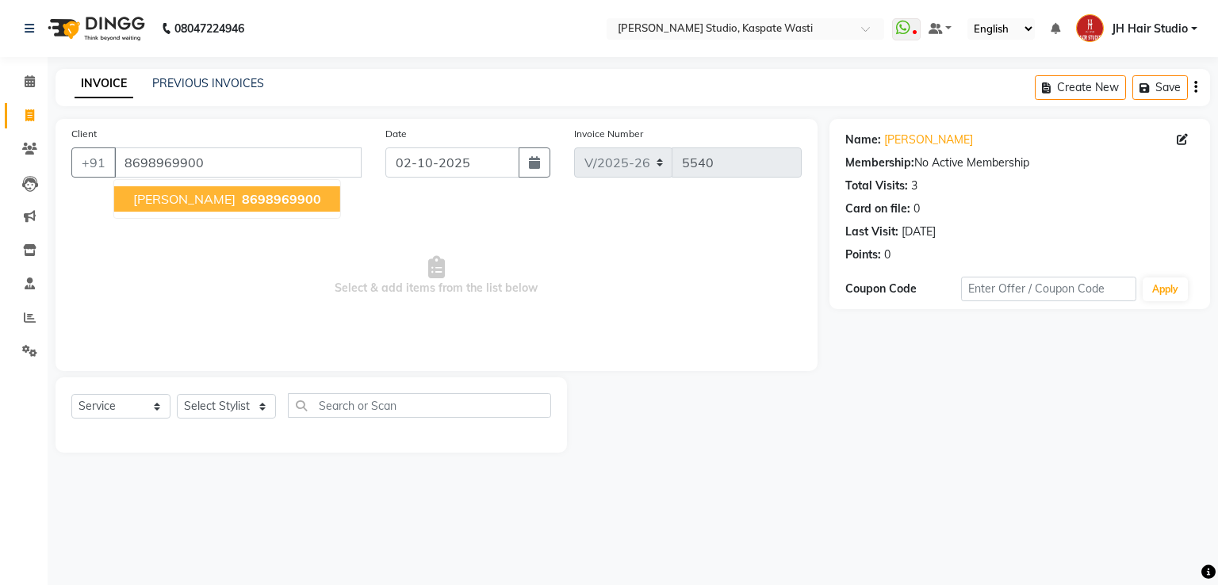
click at [180, 197] on span "[PERSON_NAME]" at bounding box center [184, 199] width 102 height 16
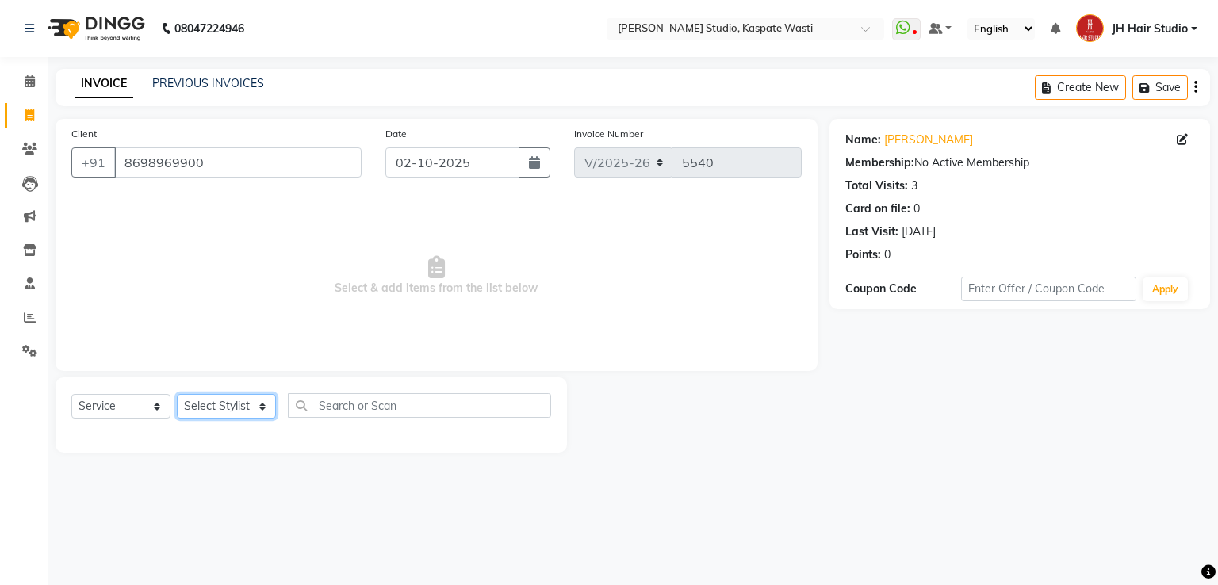
click at [231, 413] on select "Select Stylist [F1] GANESH [F1] [PERSON_NAME] [ F1] RAM [F1]Sanjay [F1][PERSON_…" at bounding box center [226, 406] width 99 height 25
select select "68687"
click at [177, 395] on select "Select Stylist [F1] GANESH [F1] [PERSON_NAME] [ F1] RAM [F1]Sanjay [F1][PERSON_…" at bounding box center [226, 406] width 99 height 25
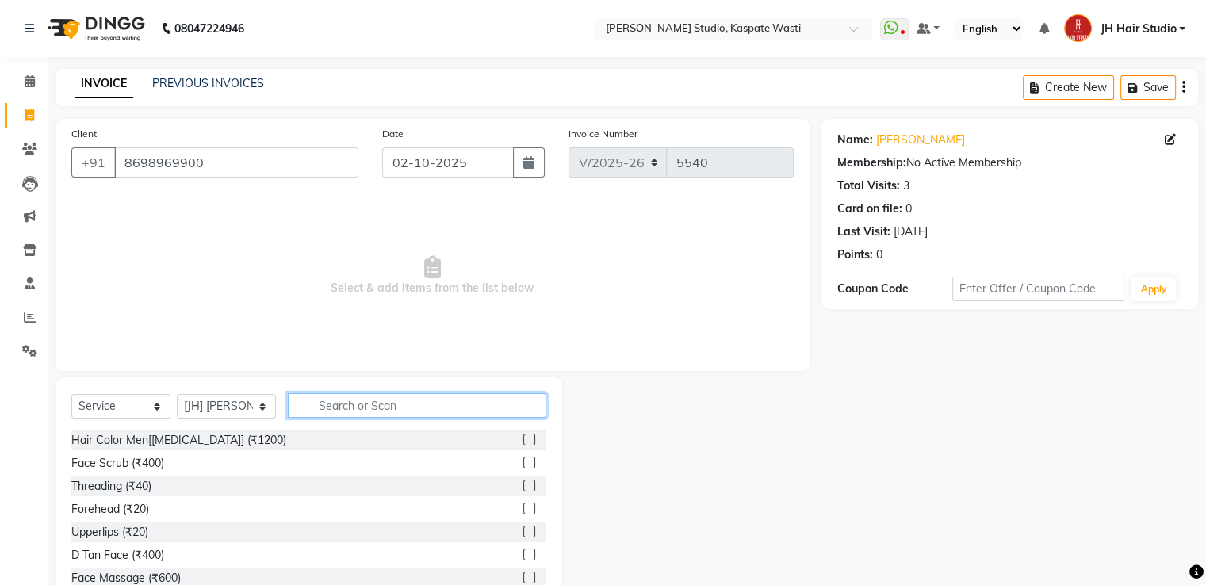
click at [362, 418] on input "text" at bounding box center [417, 405] width 259 height 25
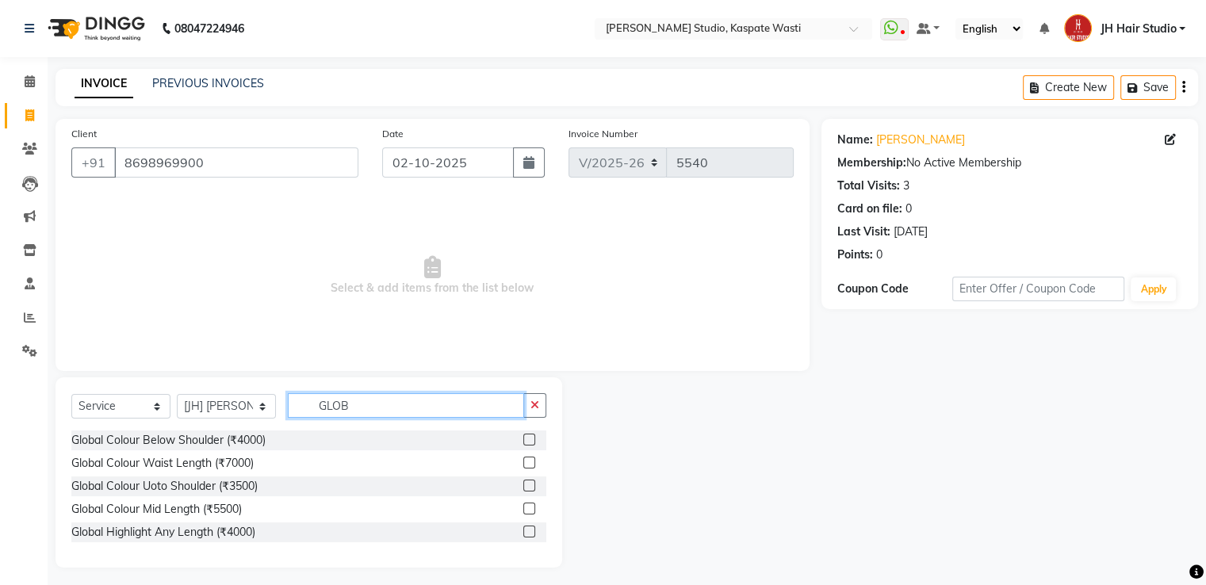
type input "GLOB"
click at [525, 439] on label at bounding box center [529, 440] width 12 height 12
click at [525, 439] on input "checkbox" at bounding box center [528, 440] width 10 height 10
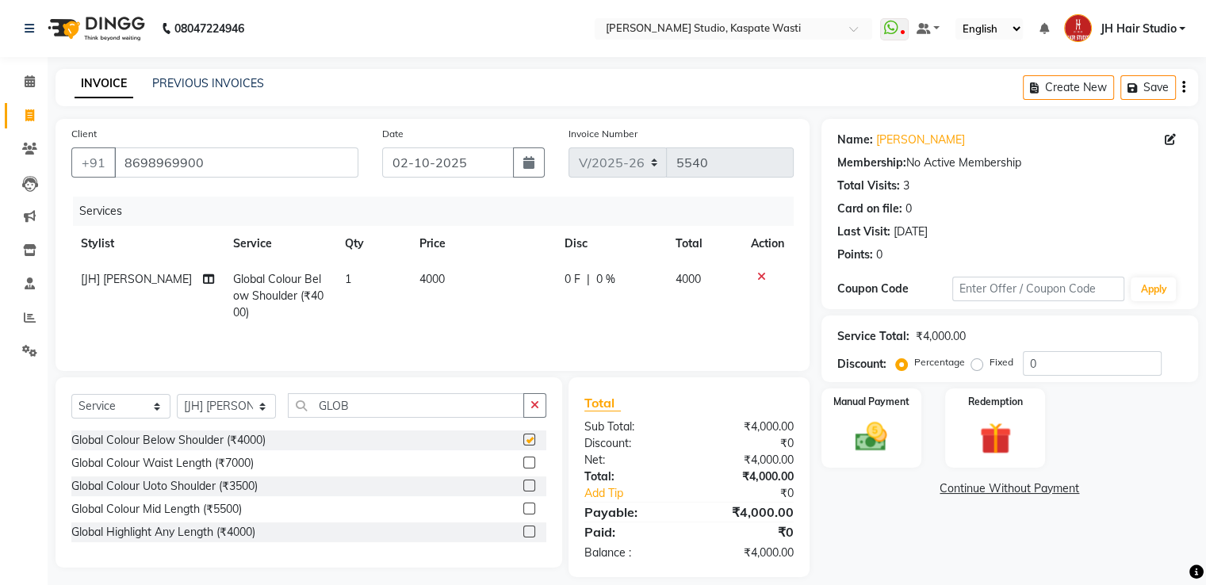
checkbox input "false"
click at [439, 284] on span "4000" at bounding box center [431, 279] width 25 height 14
select select "68687"
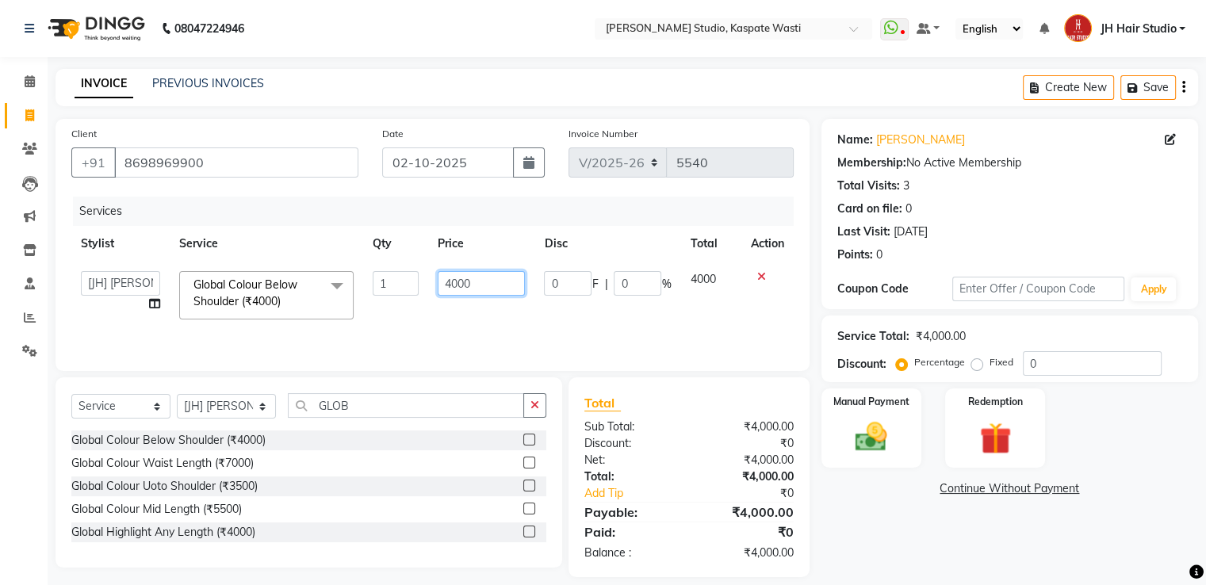
click at [459, 287] on input "4000" at bounding box center [481, 283] width 87 height 25
type input "3500"
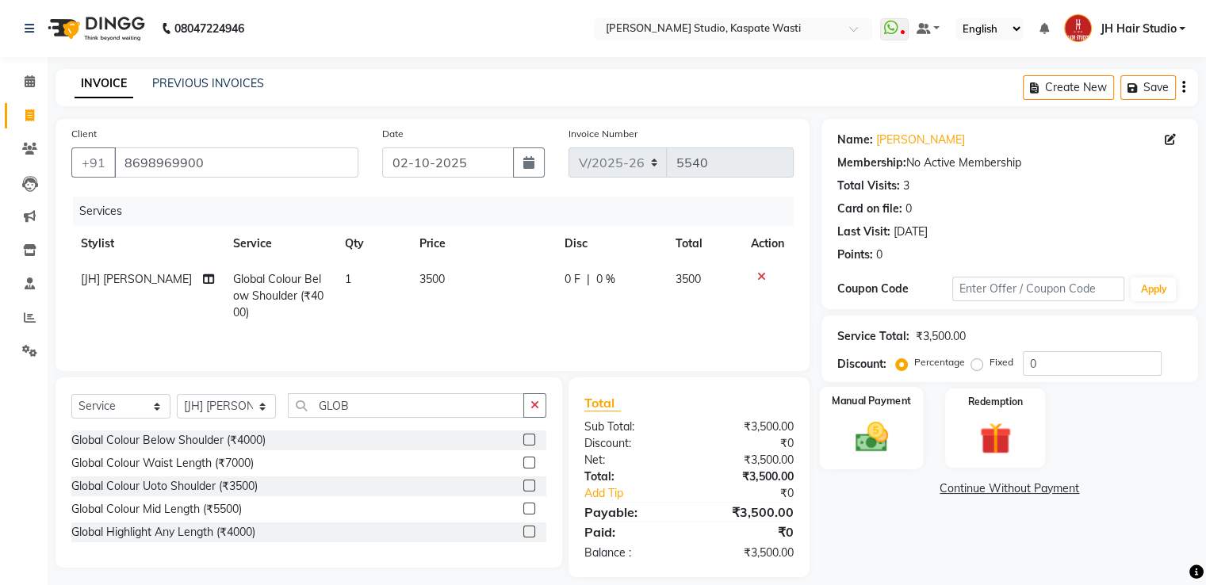
click at [880, 427] on img at bounding box center [870, 438] width 53 height 38
click at [948, 485] on span "GPay" at bounding box center [952, 490] width 33 height 18
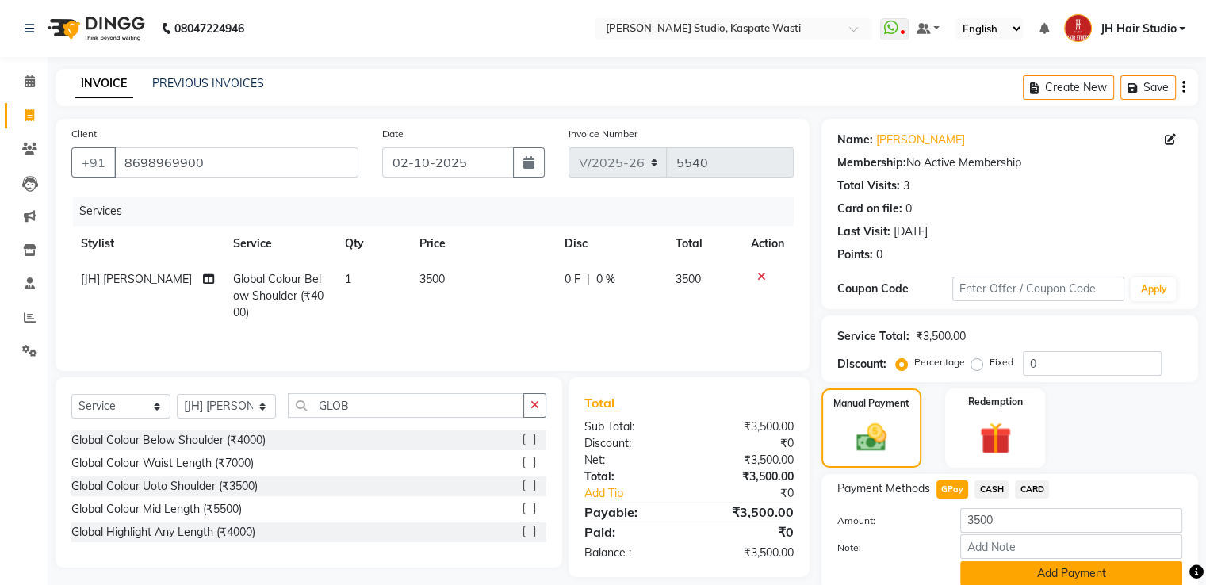
click at [1065, 571] on button "Add Payment" at bounding box center [1071, 573] width 222 height 25
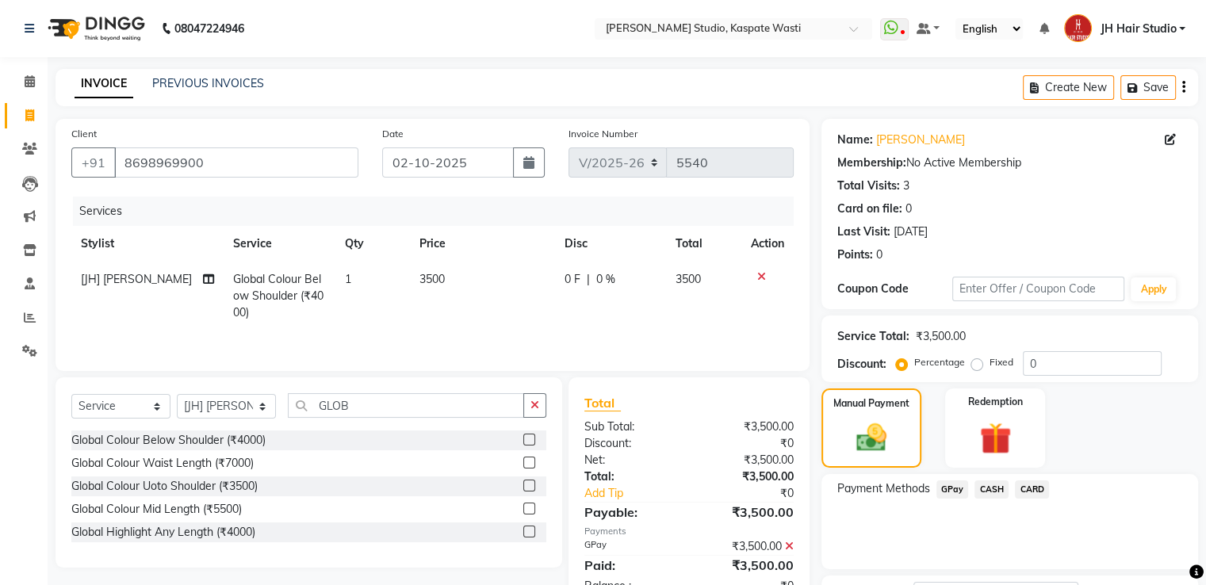
scroll to position [129, 0]
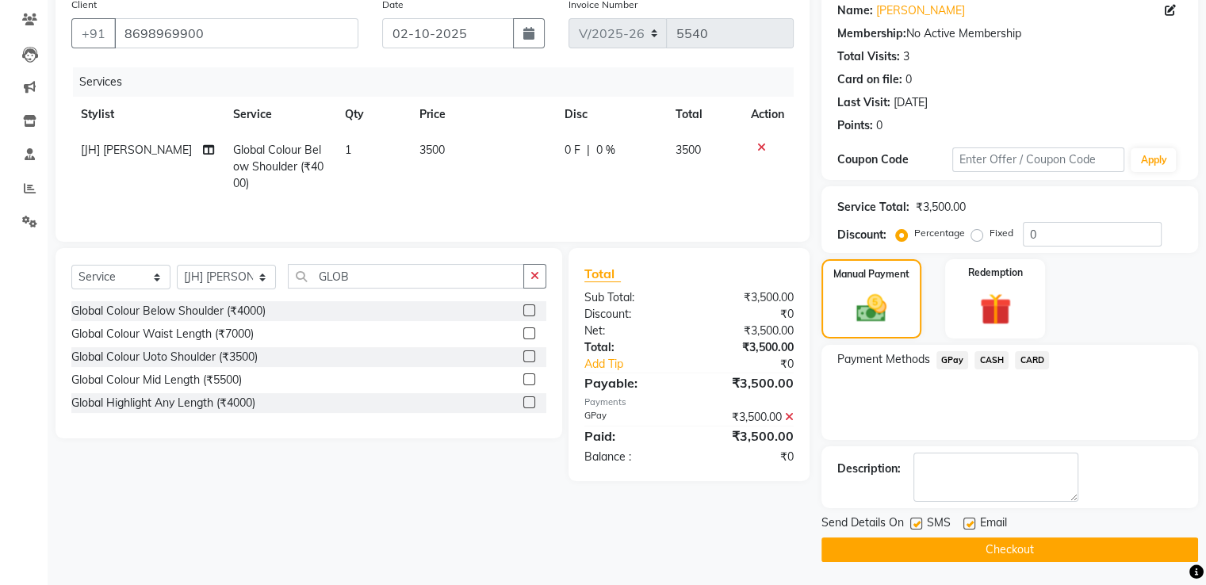
click at [1009, 549] on button "Checkout" at bounding box center [1010, 550] width 377 height 25
